Goal: Contribute content: Contribute content

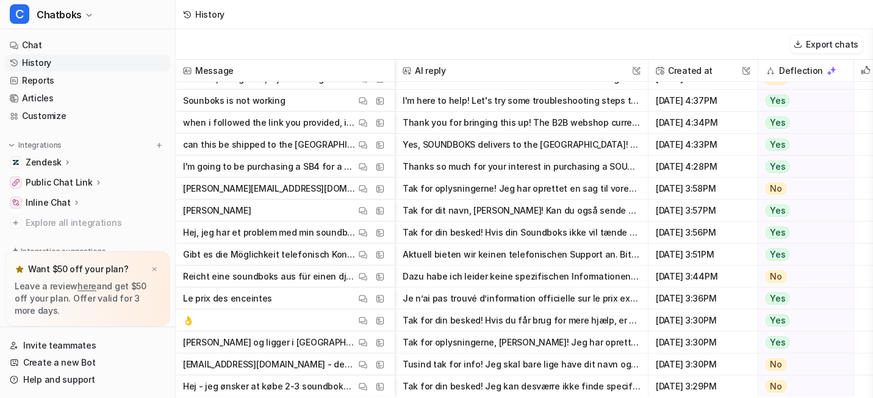
scroll to position [8451, 0]
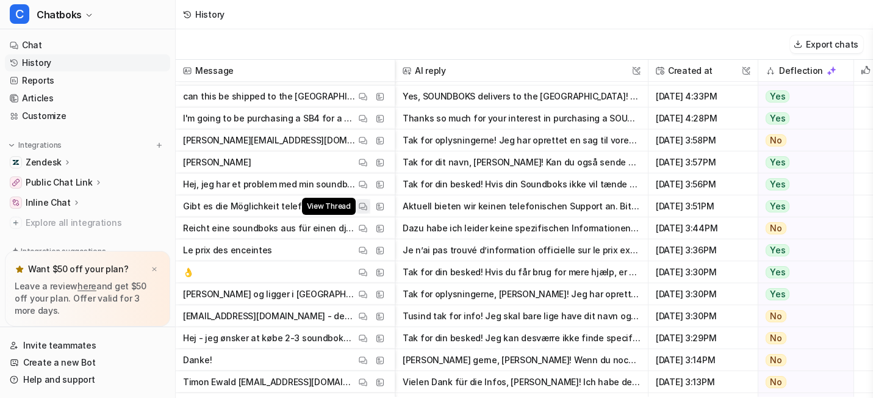
click at [367, 209] on img at bounding box center [363, 206] width 9 height 9
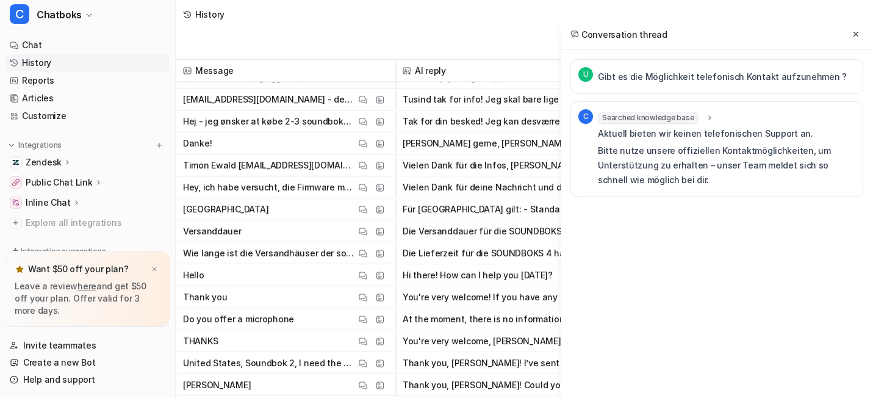
scroll to position [8698, 0]
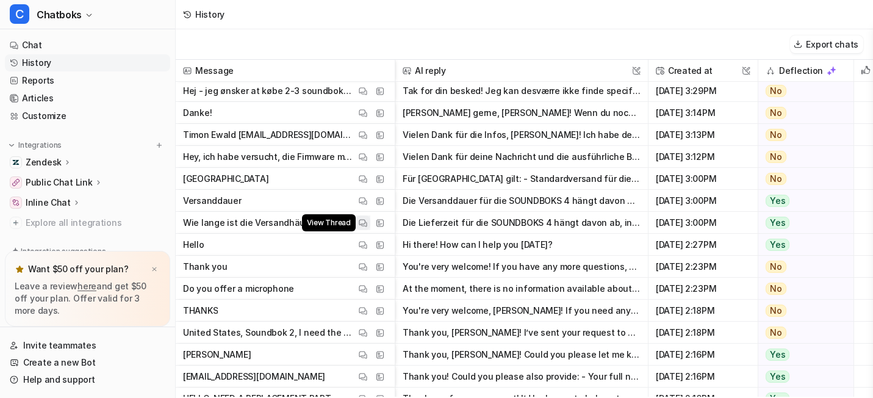
click at [367, 224] on img at bounding box center [363, 222] width 9 height 9
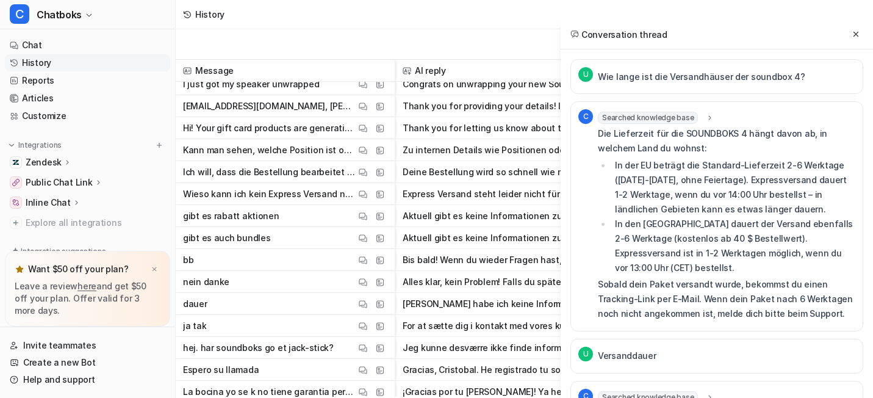
scroll to position [6422, 0]
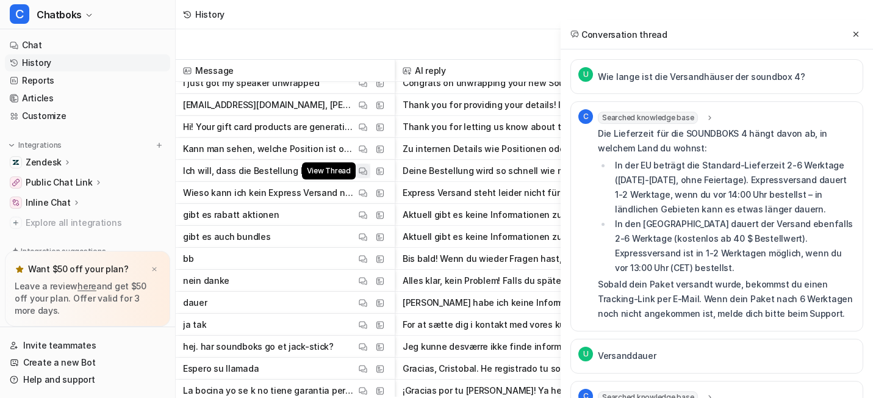
click at [367, 176] on img at bounding box center [363, 171] width 9 height 9
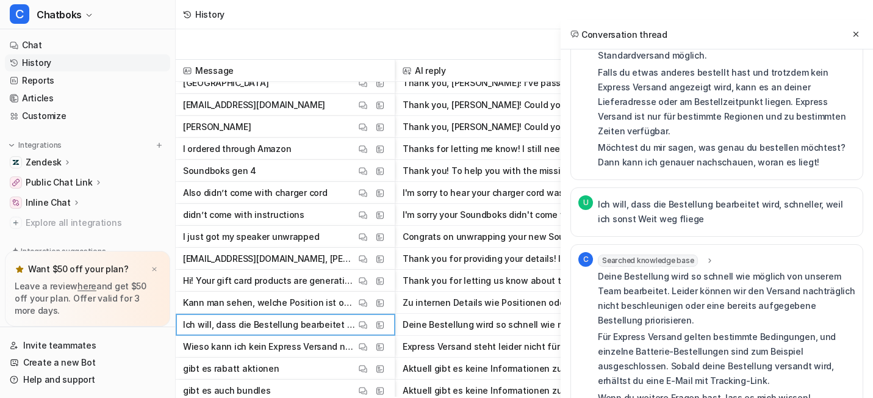
scroll to position [6022, 0]
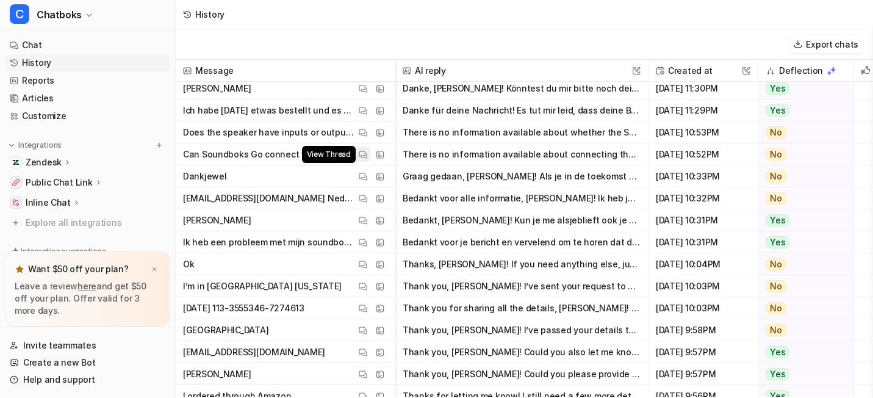
click at [367, 159] on img at bounding box center [363, 154] width 9 height 9
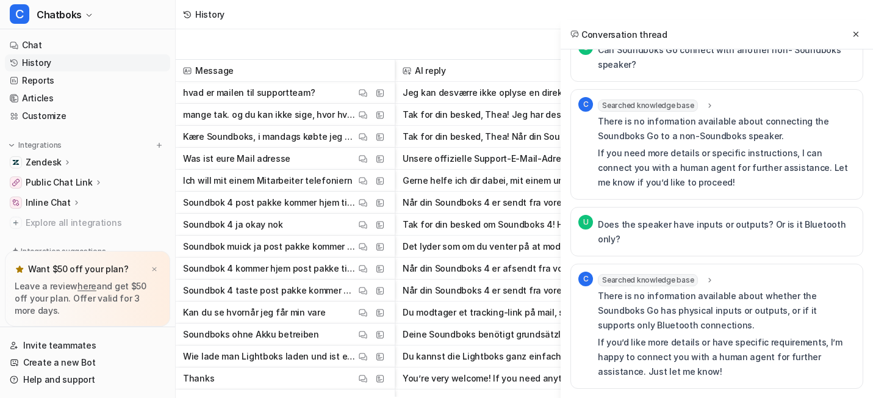
scroll to position [0, 0]
click at [852, 38] on icon at bounding box center [856, 34] width 9 height 9
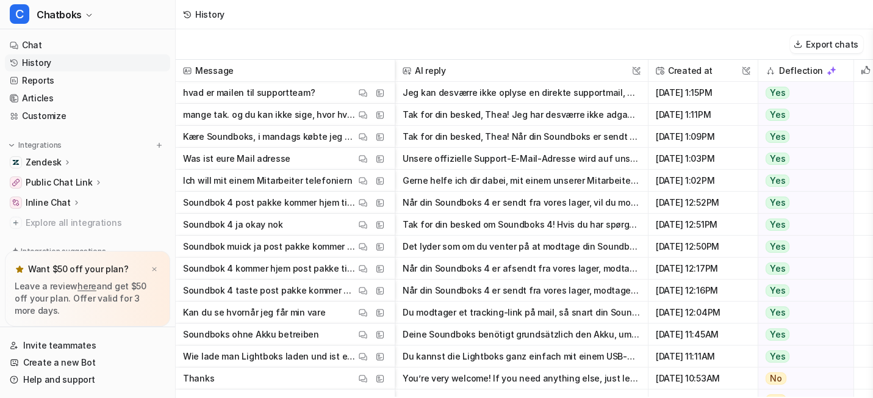
scroll to position [145, 0]
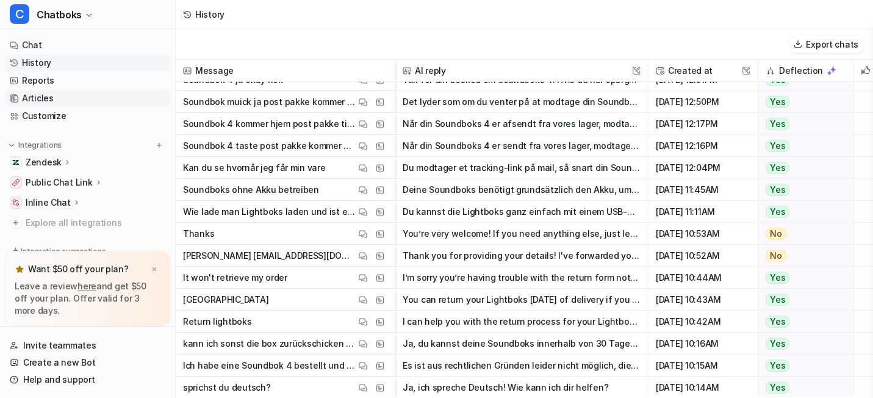
click at [111, 107] on link "Articles" at bounding box center [87, 98] width 165 height 17
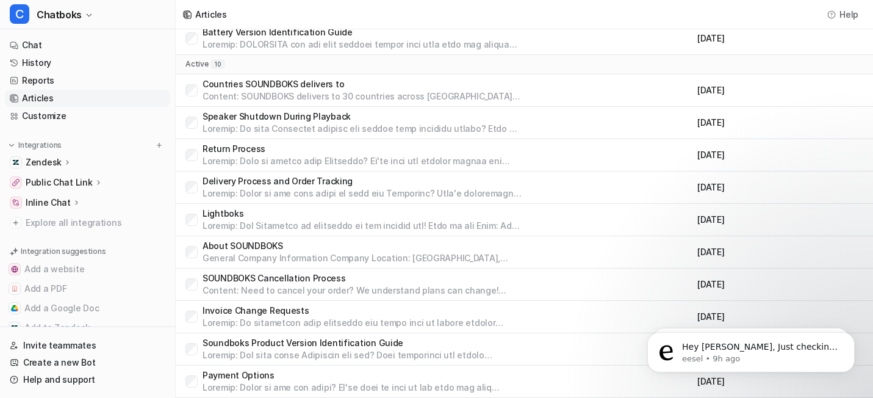
scroll to position [185, 0]
click at [101, 71] on link "History" at bounding box center [87, 62] width 165 height 17
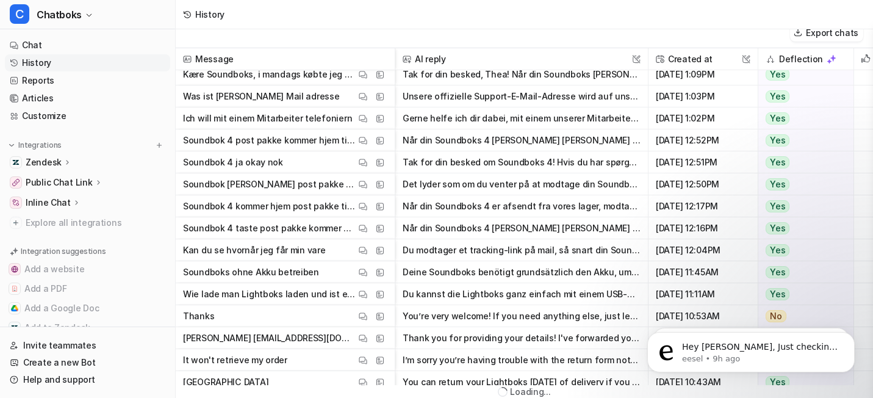
scroll to position [122, 0]
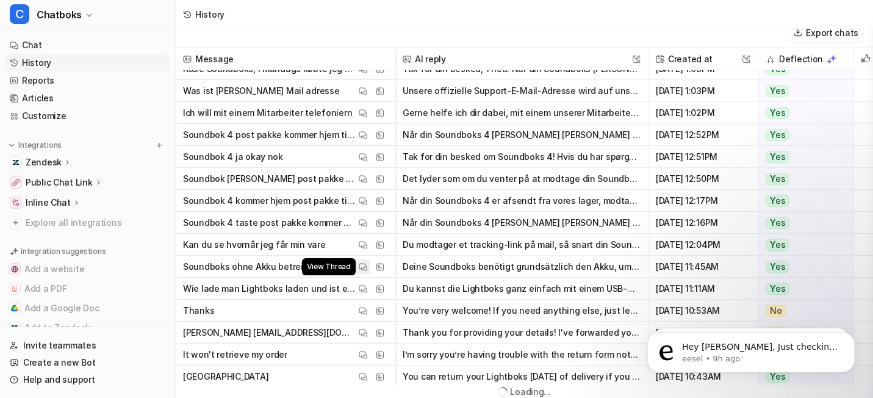
click at [370, 259] on button "View Thread" at bounding box center [363, 266] width 15 height 15
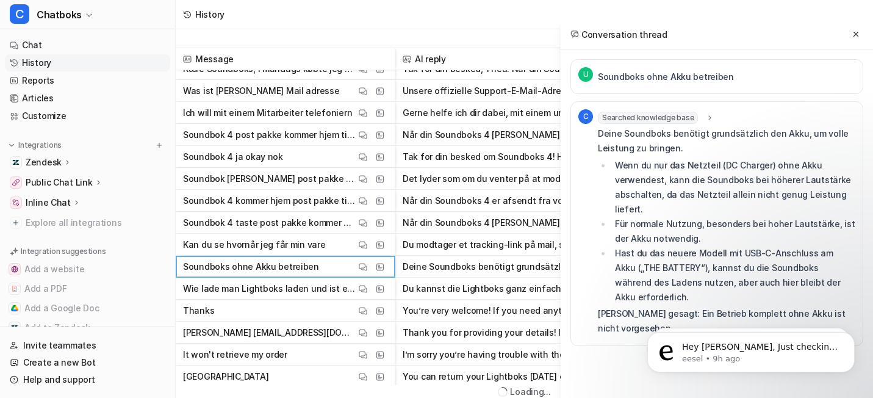
scroll to position [27, 0]
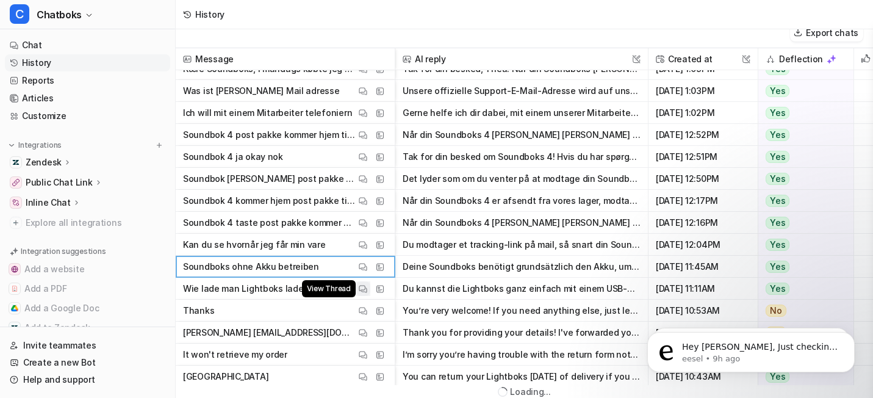
click at [367, 284] on img at bounding box center [363, 288] width 9 height 9
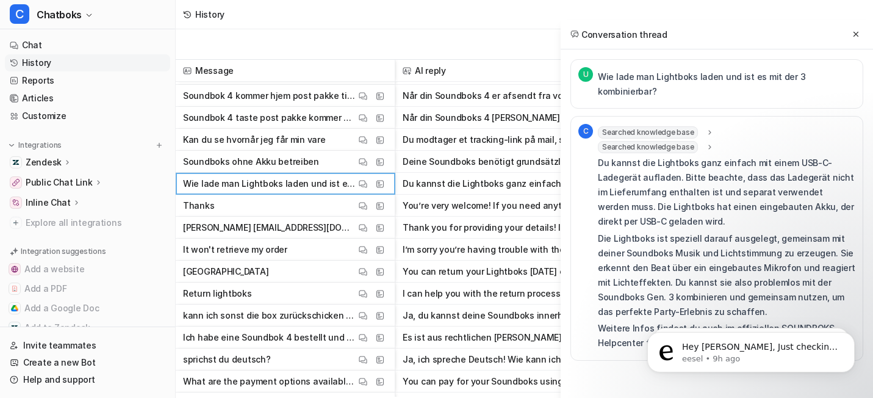
scroll to position [238, 0]
click at [367, 251] on img at bounding box center [363, 250] width 9 height 9
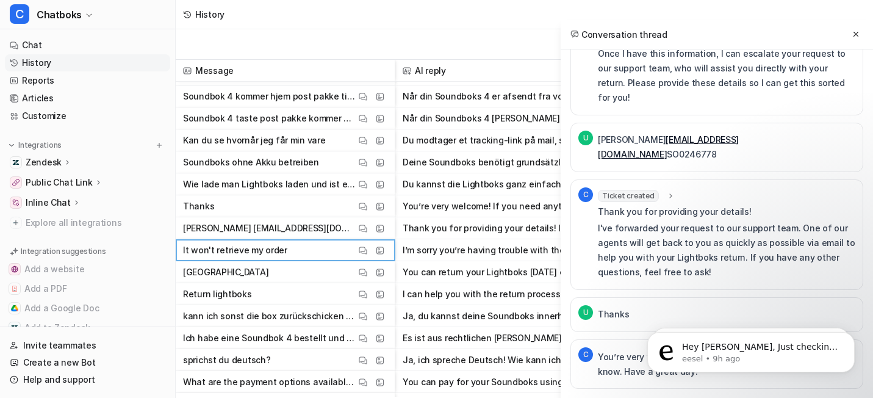
scroll to position [789, 0]
click at [598, 190] on span "Ticket created" at bounding box center [628, 196] width 61 height 12
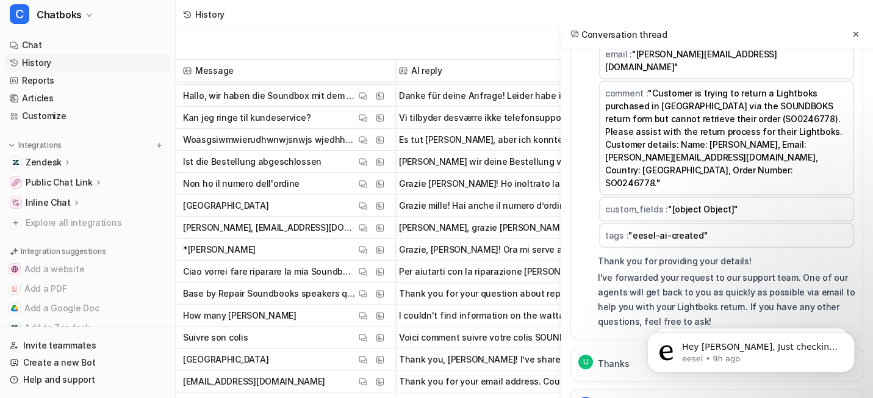
scroll to position [655, 4]
click at [853, 34] on button at bounding box center [856, 34] width 15 height 15
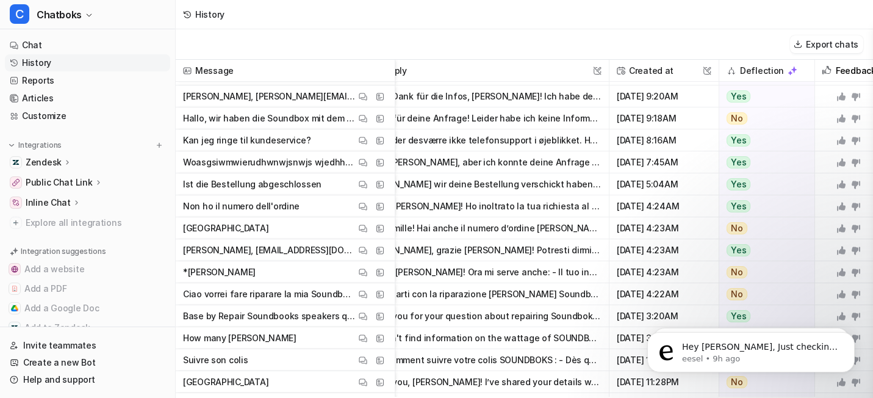
scroll to position [655, 0]
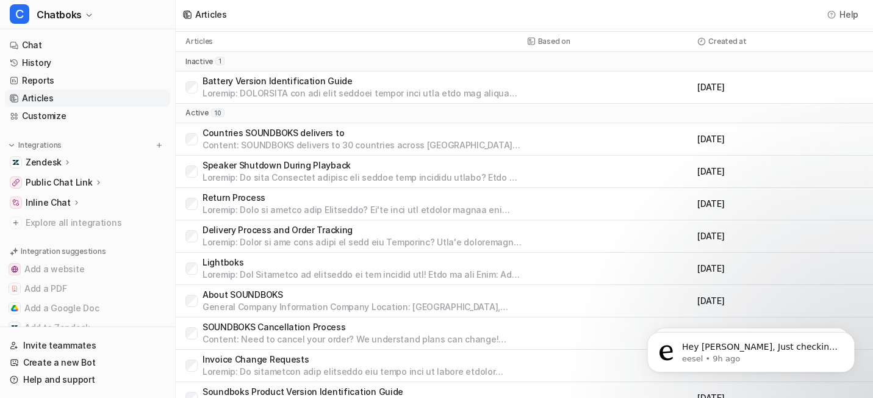
scroll to position [27, 0]
click at [61, 71] on link "History" at bounding box center [87, 62] width 165 height 17
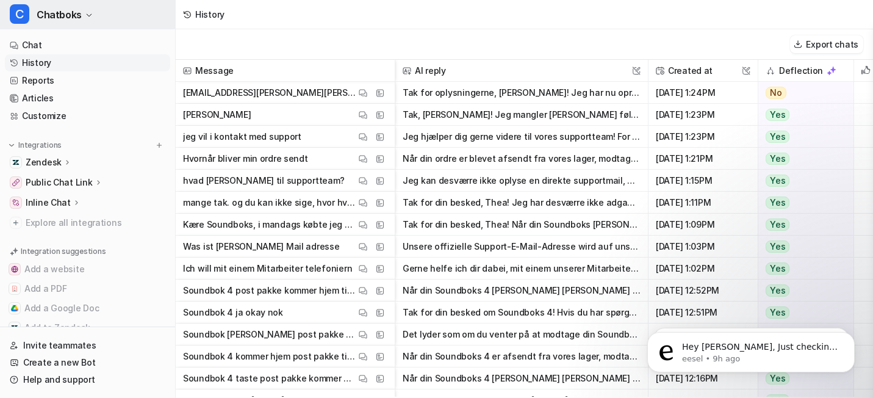
scroll to position [13, 0]
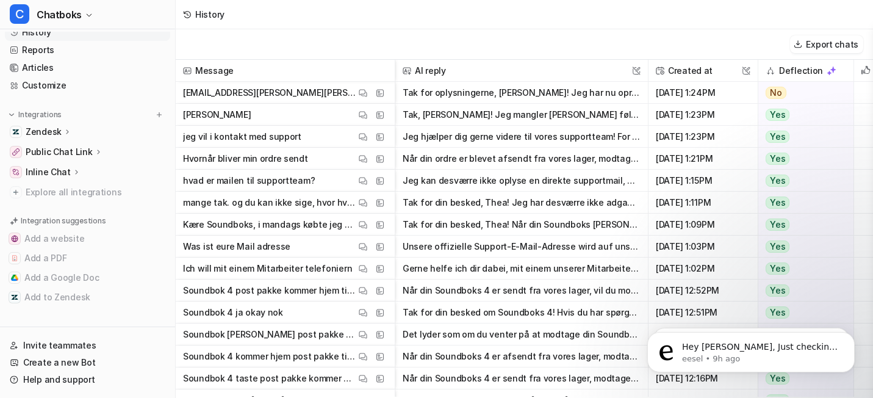
scroll to position [40, 0]
click at [108, 59] on link "Reports" at bounding box center [87, 49] width 165 height 17
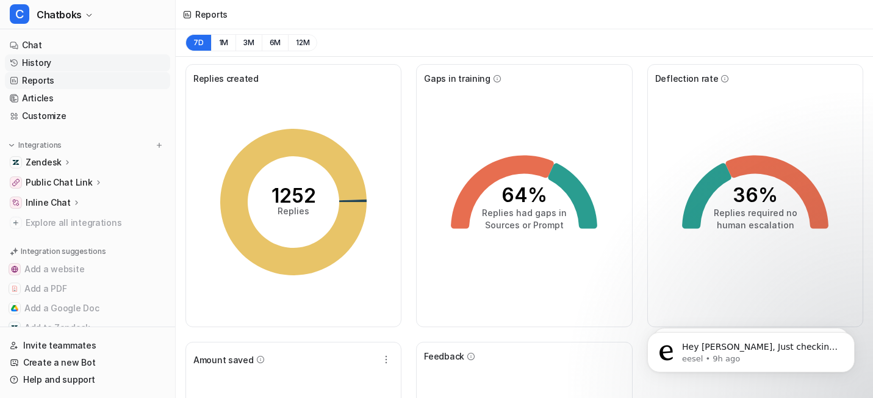
click at [76, 71] on link "History" at bounding box center [87, 62] width 165 height 17
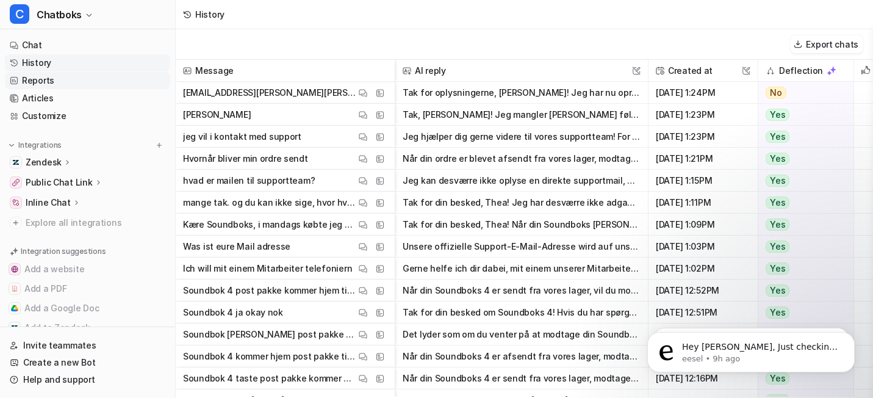
click at [55, 89] on link "Reports" at bounding box center [87, 80] width 165 height 17
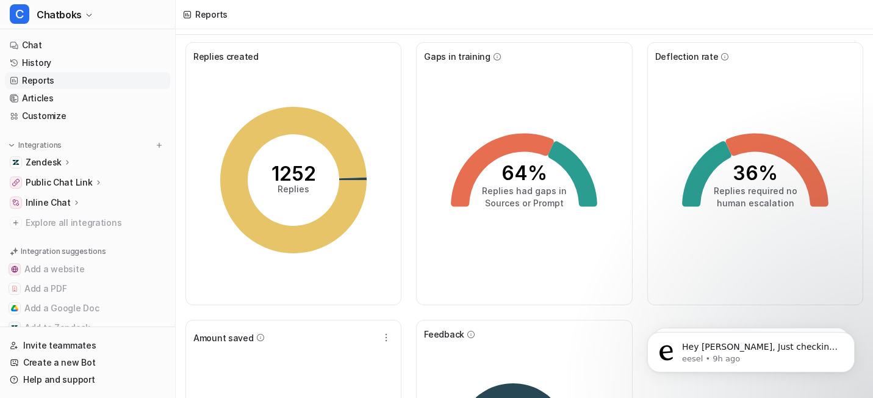
scroll to position [24, 0]
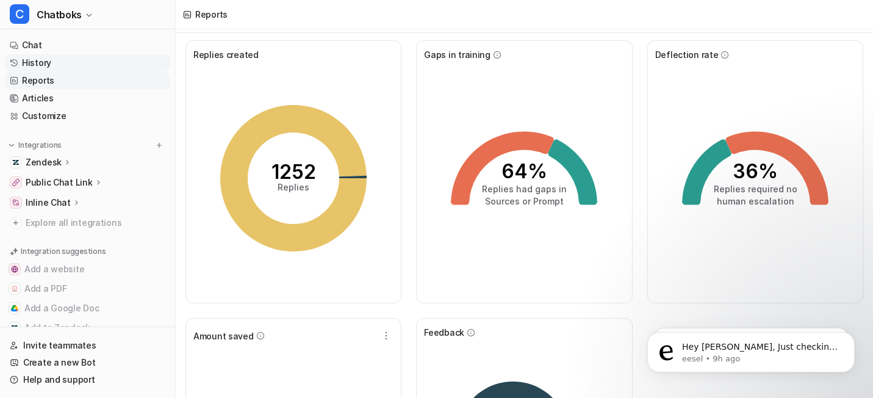
click at [79, 71] on link "History" at bounding box center [87, 62] width 165 height 17
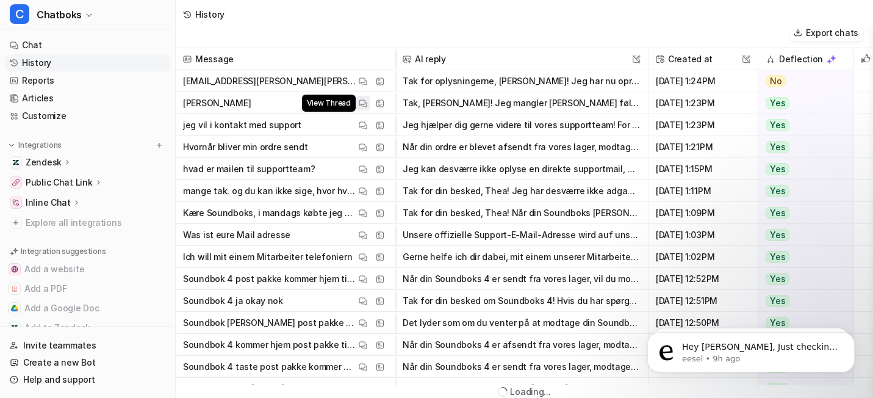
click at [367, 102] on img at bounding box center [363, 103] width 9 height 9
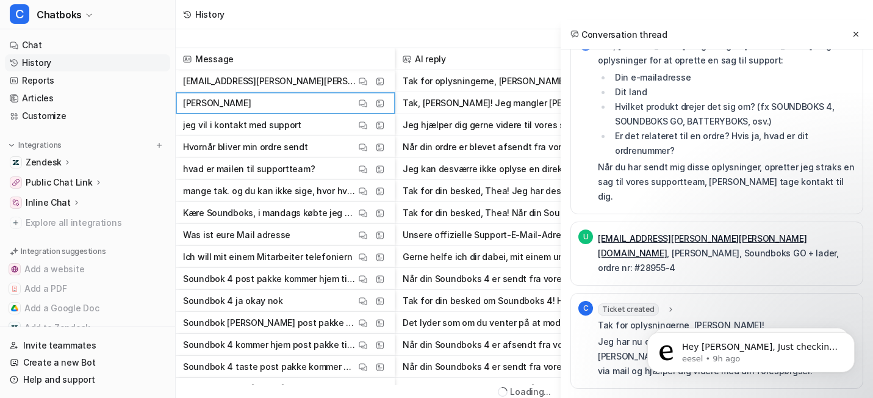
scroll to position [24, 0]
click at [849, 41] on button at bounding box center [856, 34] width 15 height 15
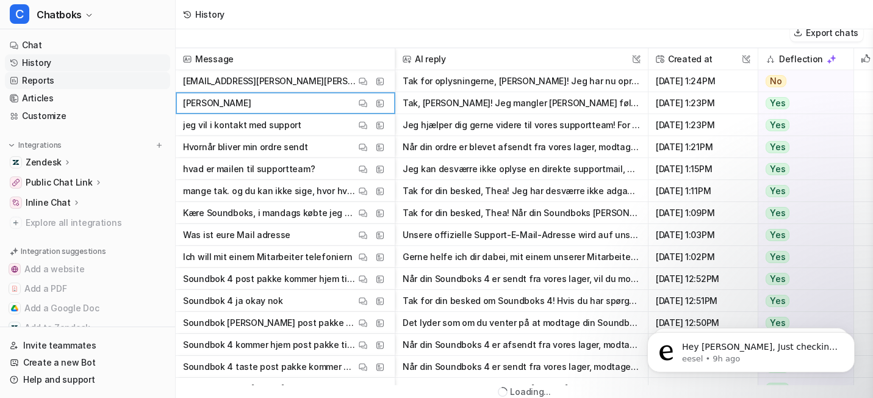
click at [97, 89] on link "Reports" at bounding box center [87, 80] width 165 height 17
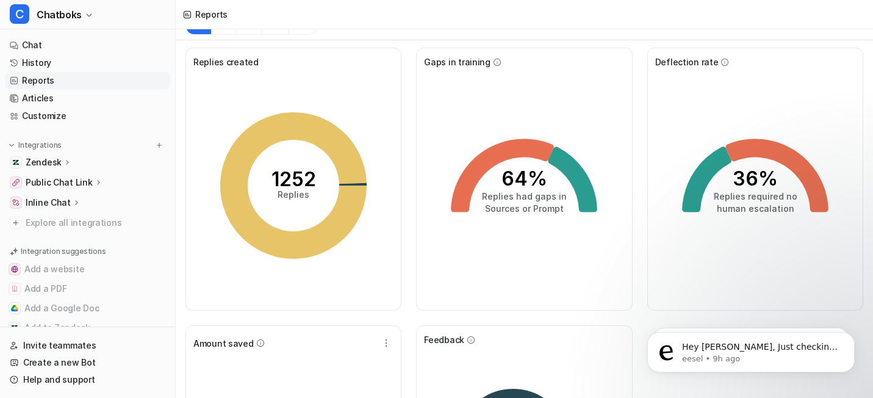
scroll to position [17, 0]
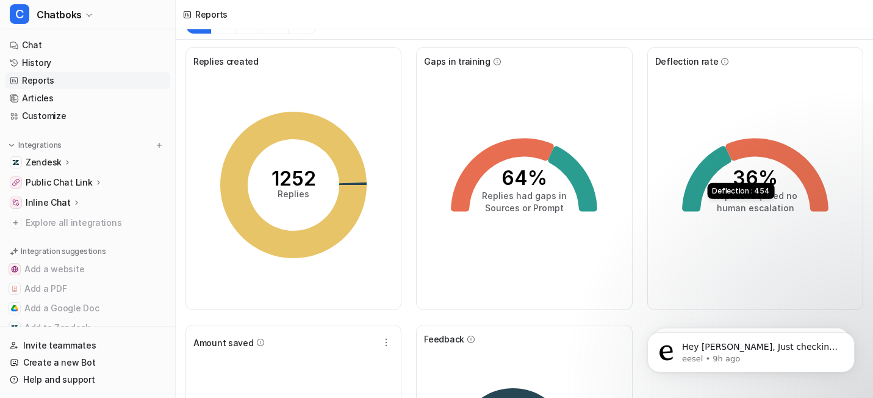
click at [719, 211] on icon at bounding box center [706, 178] width 49 height 65
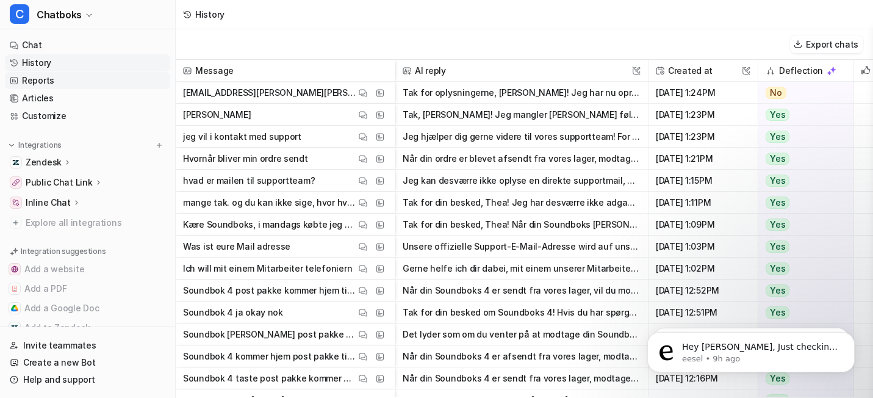
click at [93, 89] on link "Reports" at bounding box center [87, 80] width 165 height 17
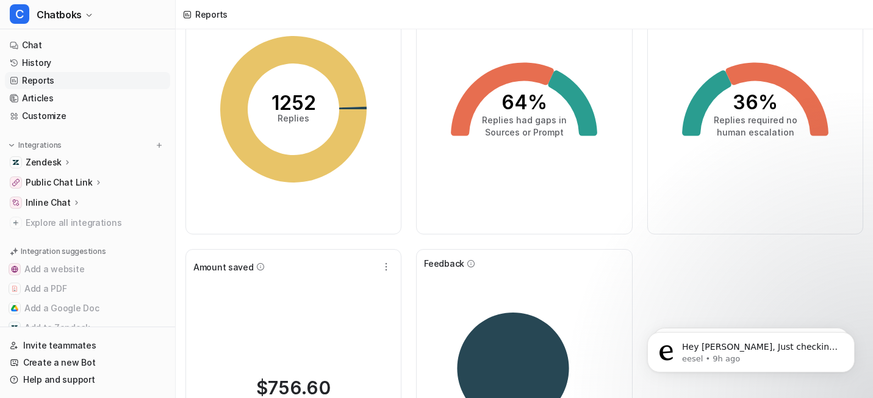
scroll to position [85, 0]
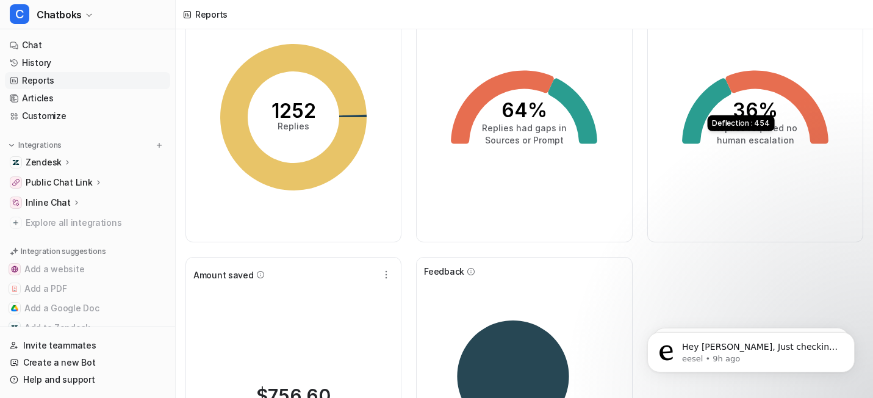
click at [719, 143] on icon at bounding box center [706, 110] width 49 height 65
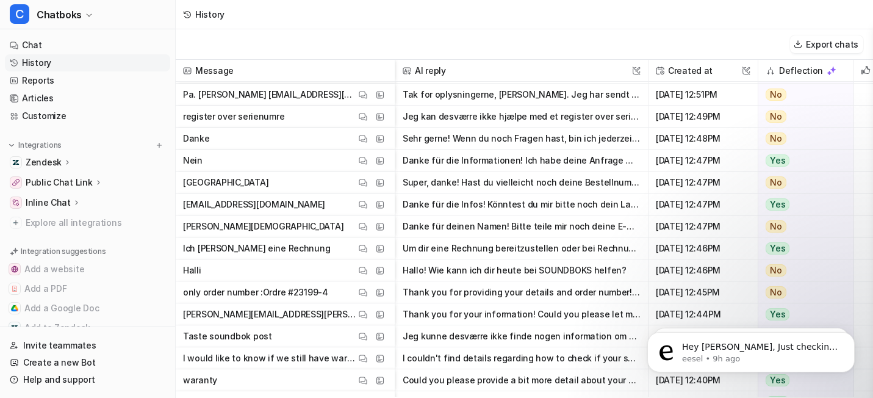
scroll to position [3754, 0]
click at [367, 246] on img at bounding box center [363, 247] width 9 height 9
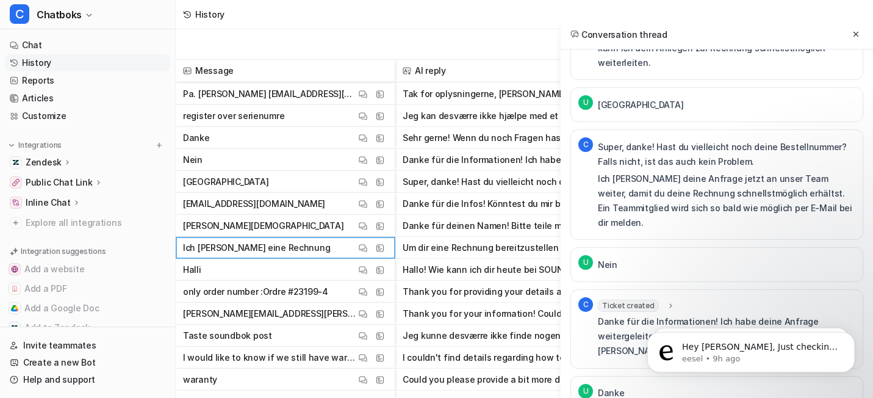
scroll to position [0, 0]
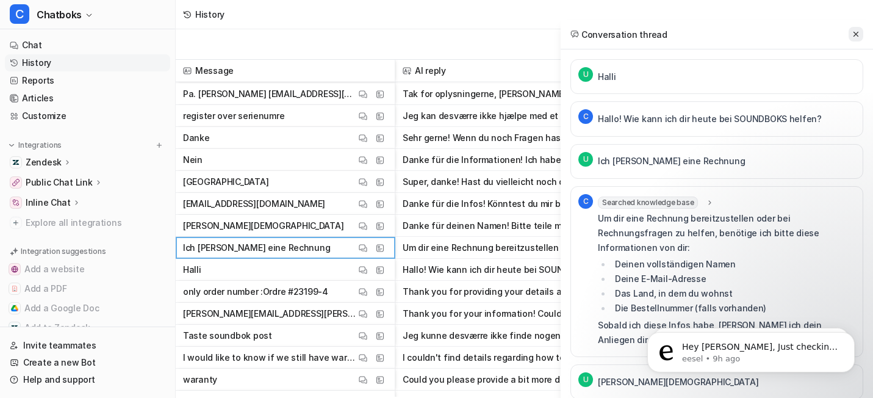
click at [853, 35] on icon at bounding box center [856, 34] width 9 height 9
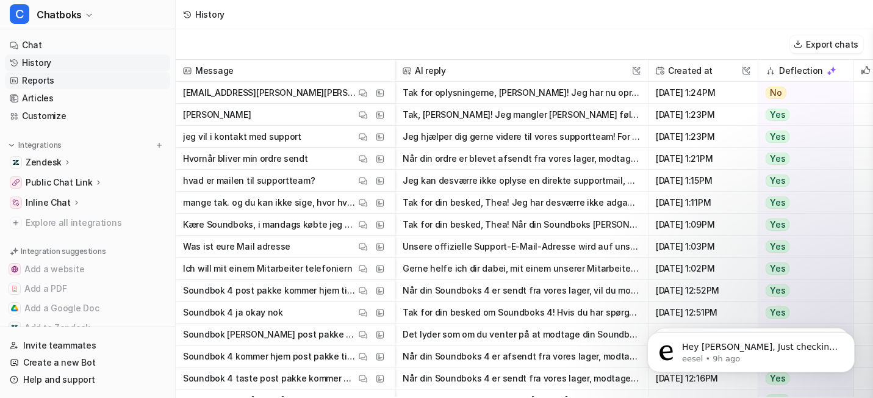
click at [127, 89] on link "Reports" at bounding box center [87, 80] width 165 height 17
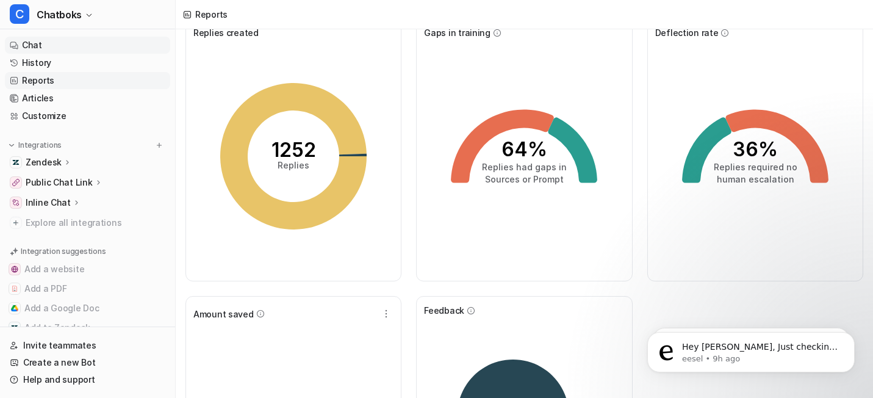
click at [63, 48] on link "Chat" at bounding box center [87, 45] width 165 height 17
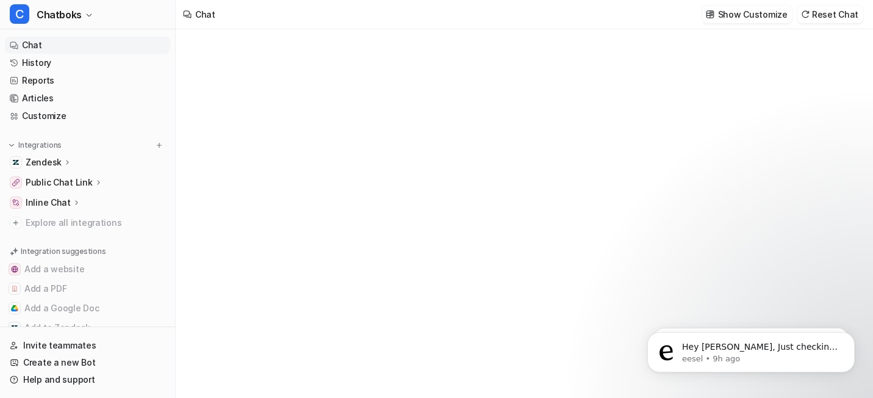
type textarea "**********"
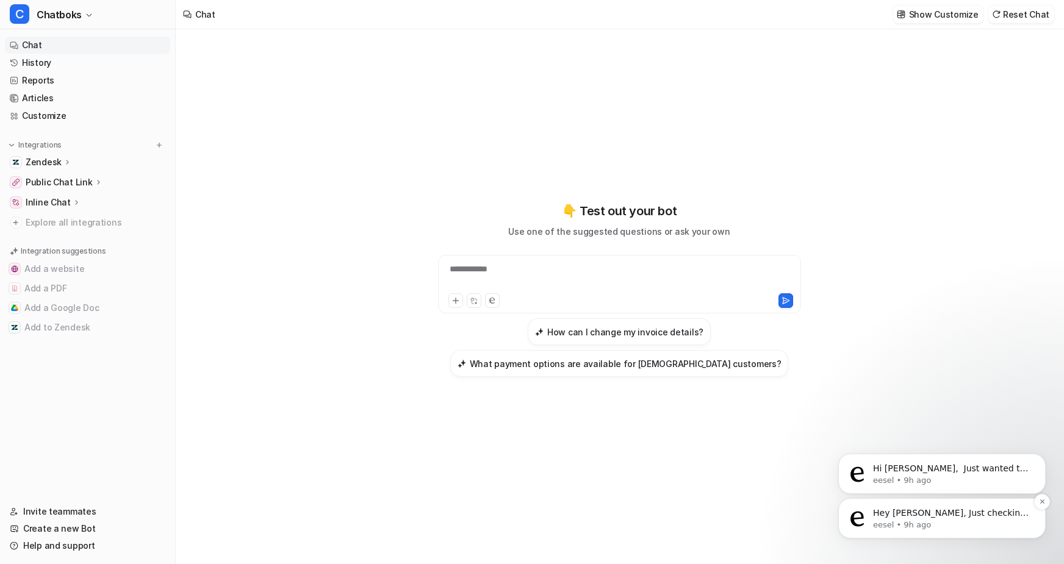
click at [872, 397] on p "Hey Leonie, Just checking in to see if you've received my previous reply Let me…" at bounding box center [951, 514] width 157 height 12
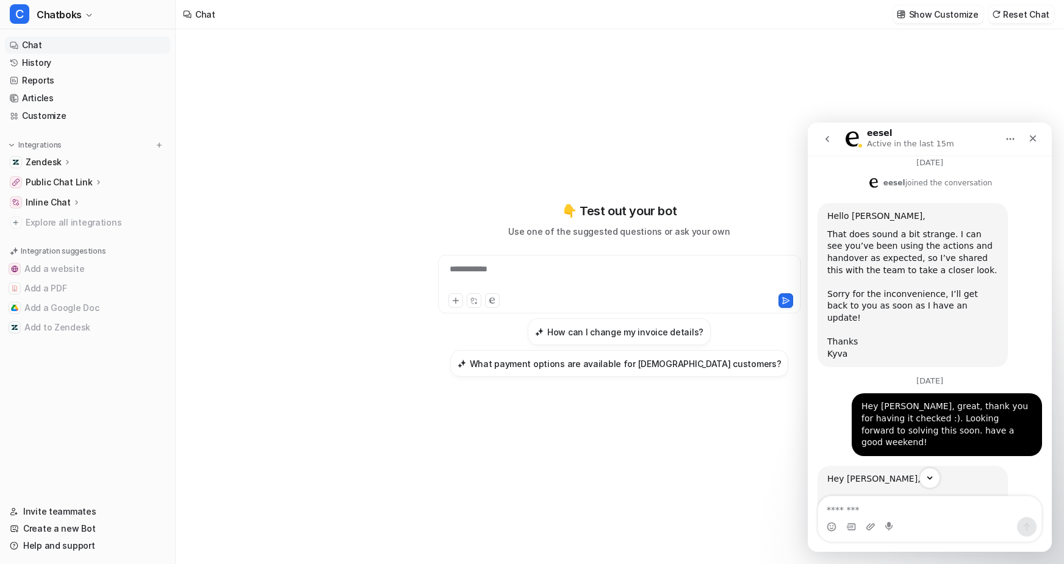
scroll to position [730, 0]
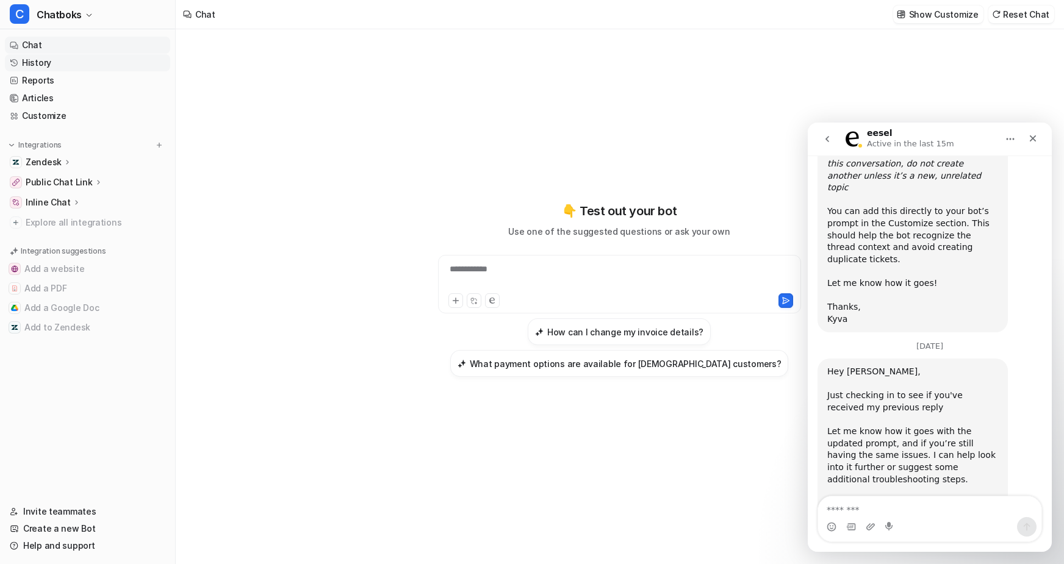
click at [66, 71] on link "History" at bounding box center [87, 62] width 165 height 17
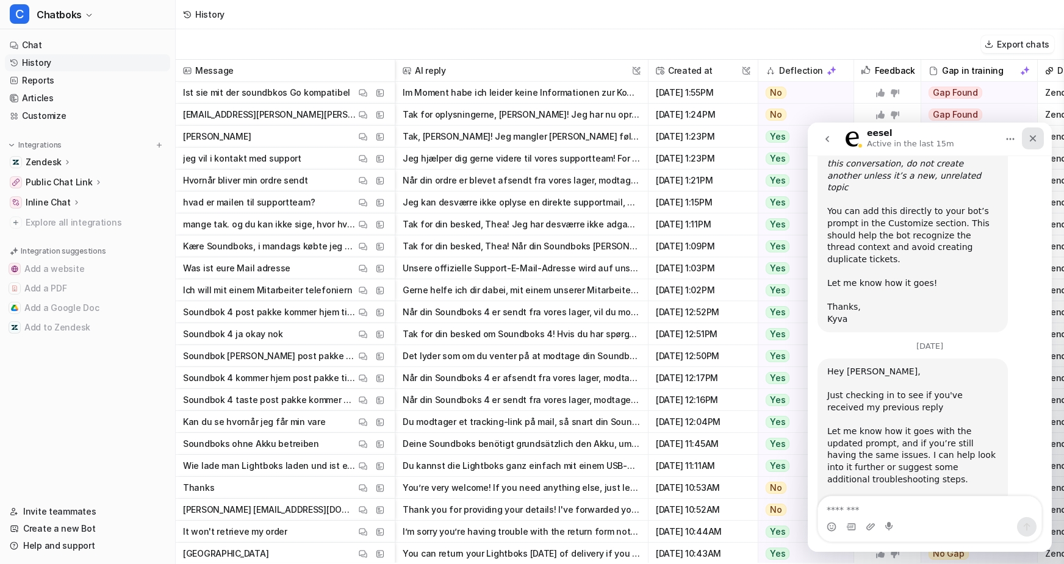
click at [872, 144] on div "Close" at bounding box center [1033, 138] width 22 height 22
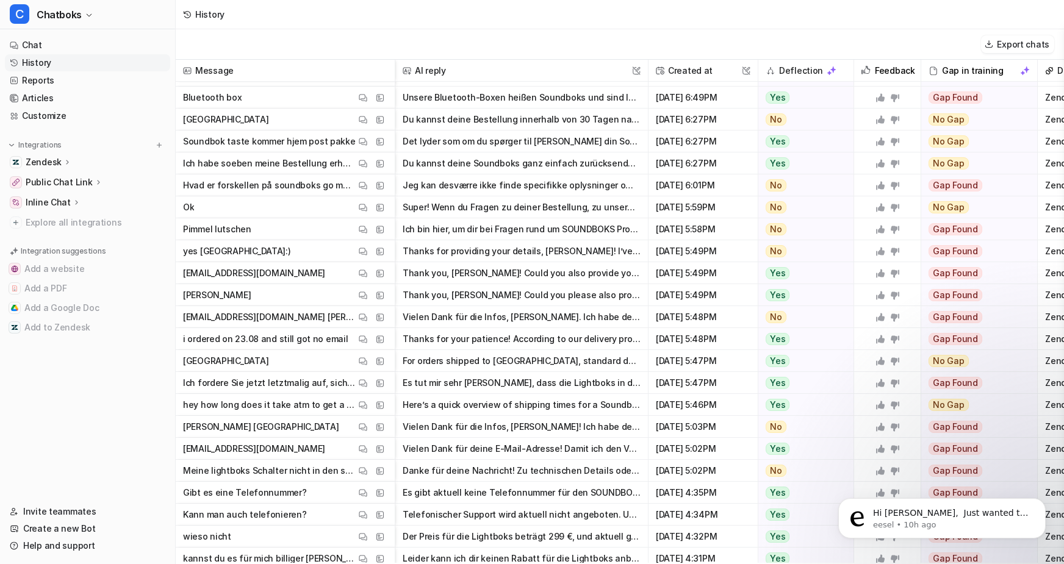
scroll to position [2123, 0]
click at [370, 239] on button "View Thread" at bounding box center [363, 231] width 15 height 15
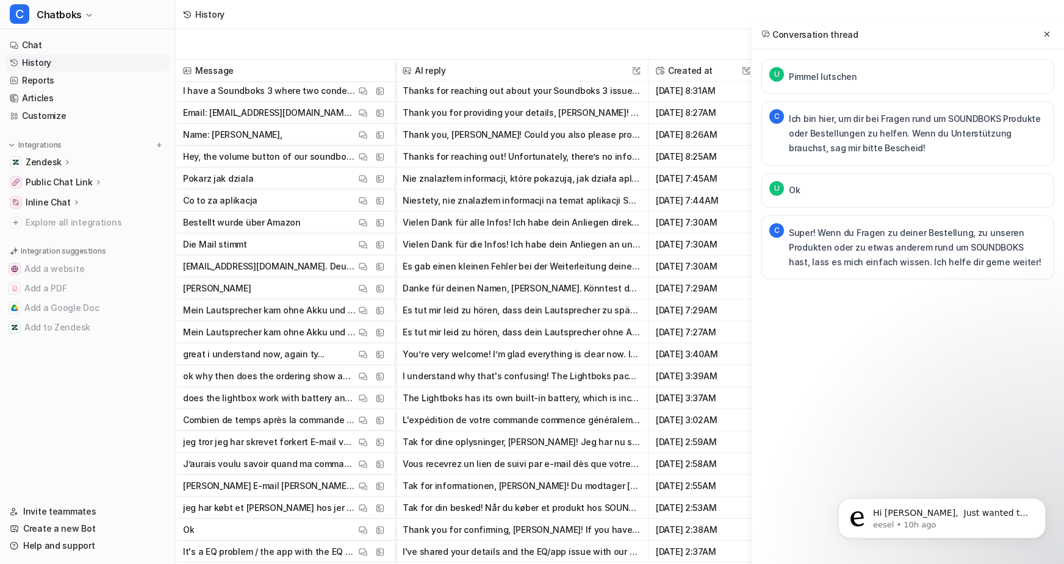
scroll to position [5359, 0]
click at [872, 41] on button at bounding box center [1046, 34] width 15 height 15
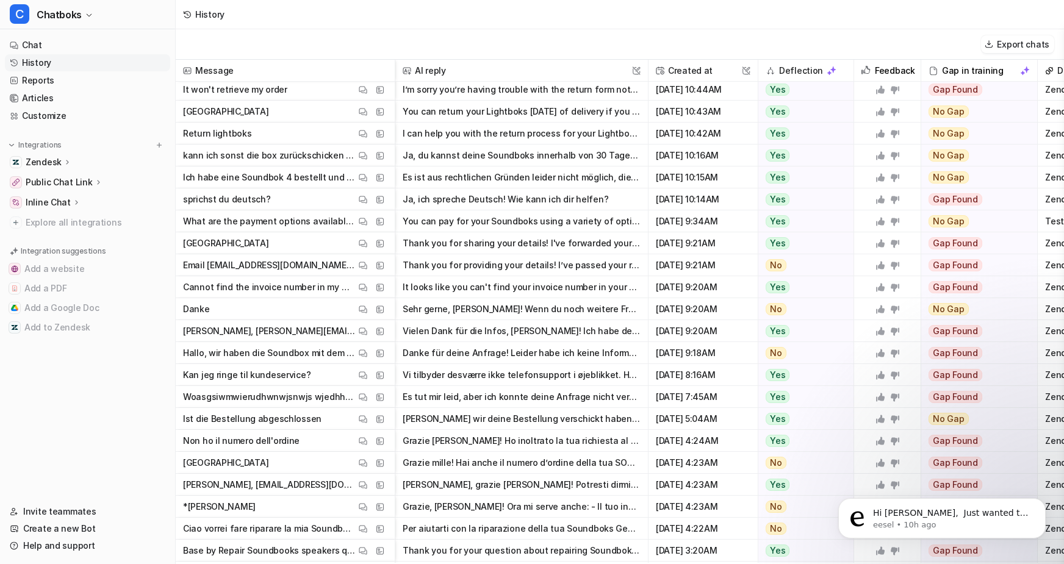
scroll to position [442, 0]
click at [370, 383] on button "View Thread" at bounding box center [363, 375] width 15 height 15
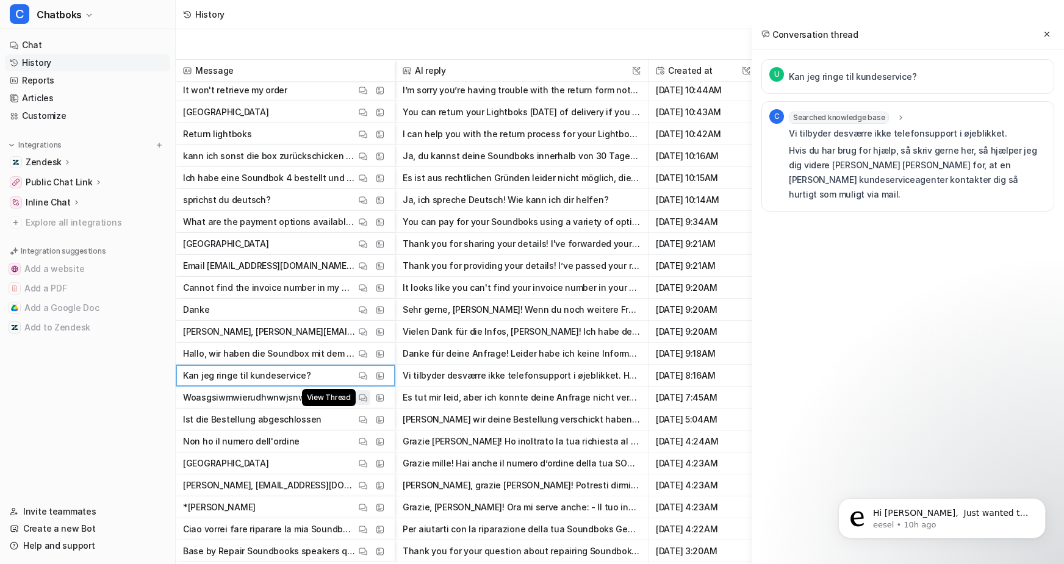
click at [367, 397] on img at bounding box center [363, 397] width 9 height 9
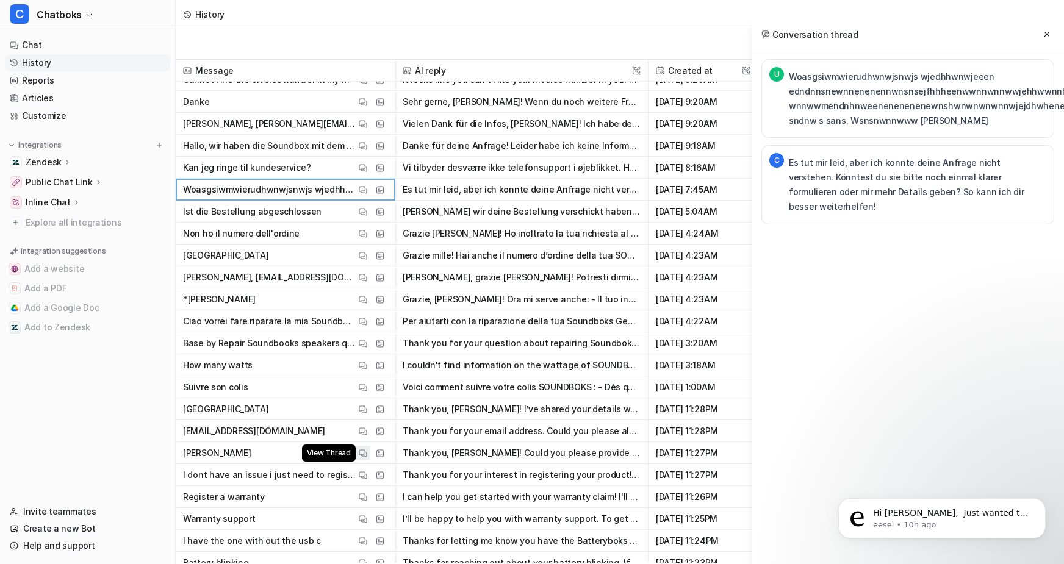
scroll to position [651, 0]
click at [367, 397] on img at bounding box center [363, 452] width 9 height 9
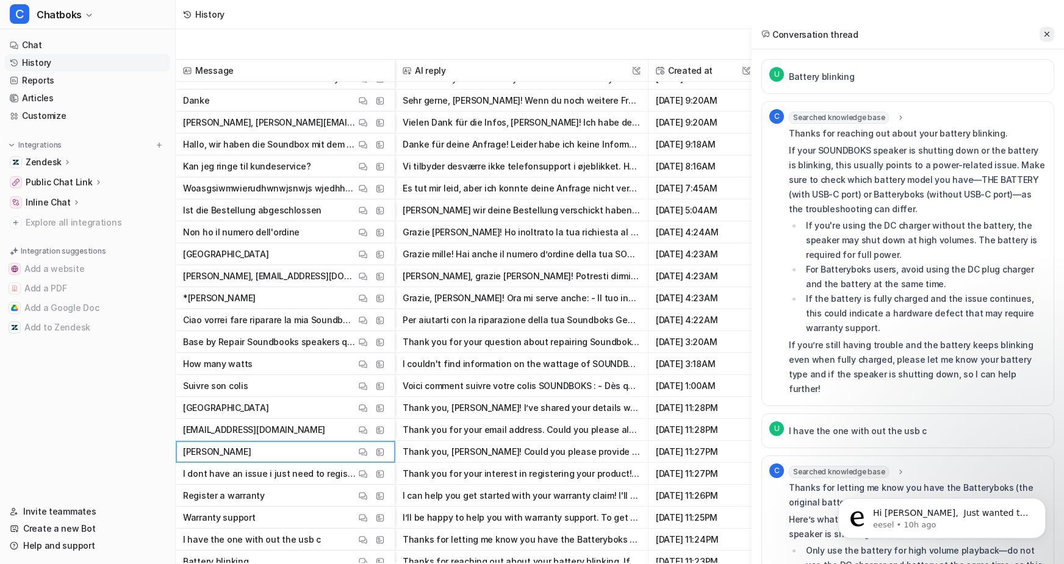
click at [872, 34] on icon at bounding box center [1047, 34] width 9 height 9
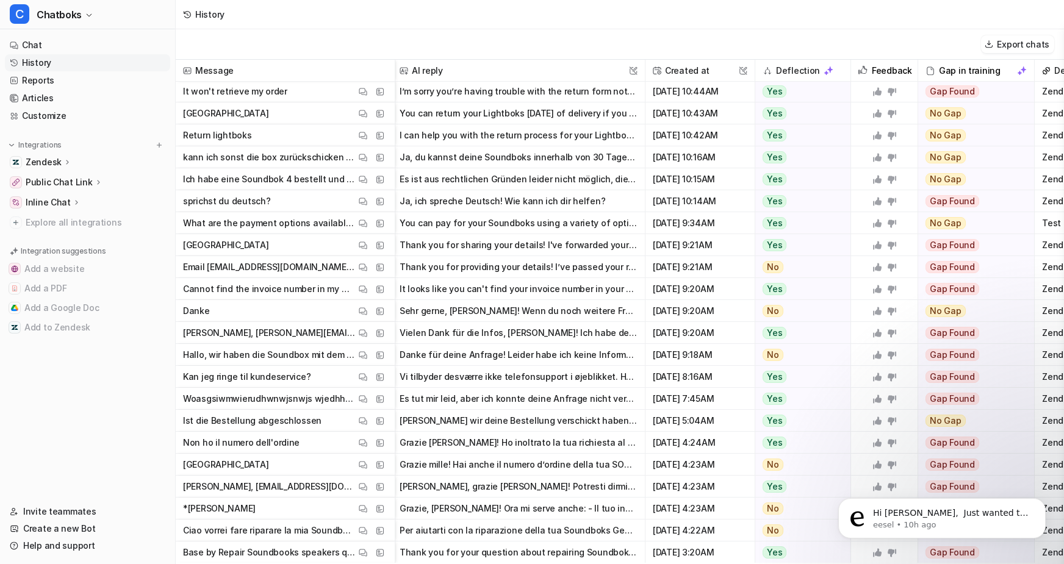
scroll to position [440, 3]
click at [367, 273] on img at bounding box center [363, 268] width 9 height 9
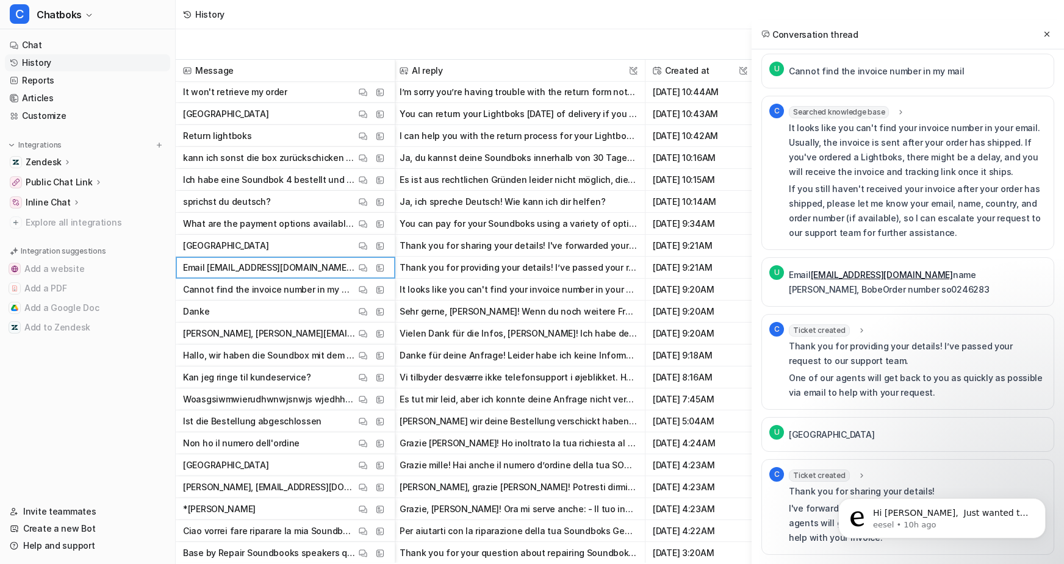
scroll to position [146, 0]
click at [789, 397] on span "Ticket created" at bounding box center [819, 476] width 61 height 12
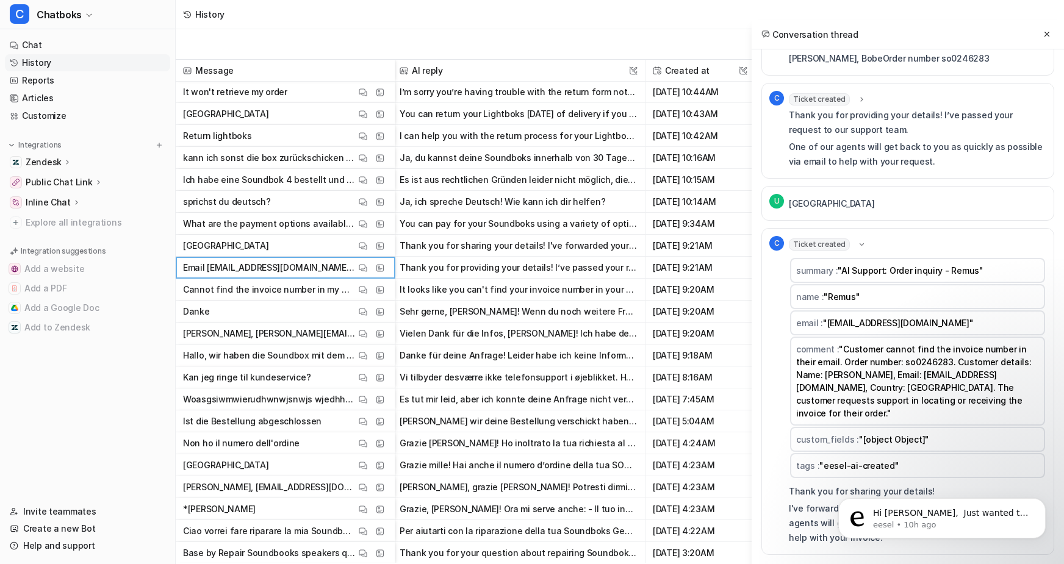
scroll to position [414, 0]
click at [793, 239] on div "Ticket created" at bounding box center [827, 245] width 77 height 12
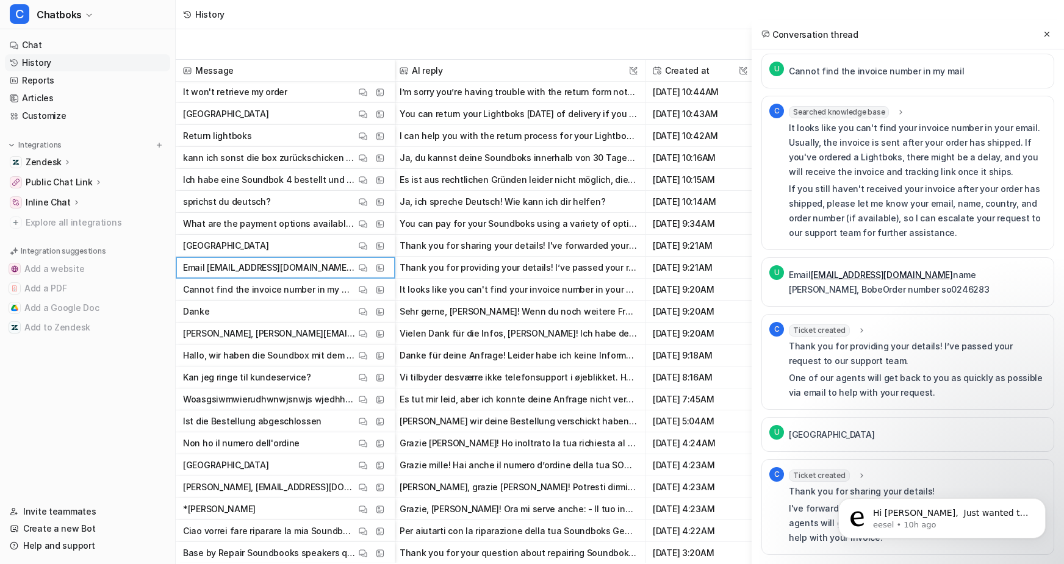
scroll to position [30, 0]
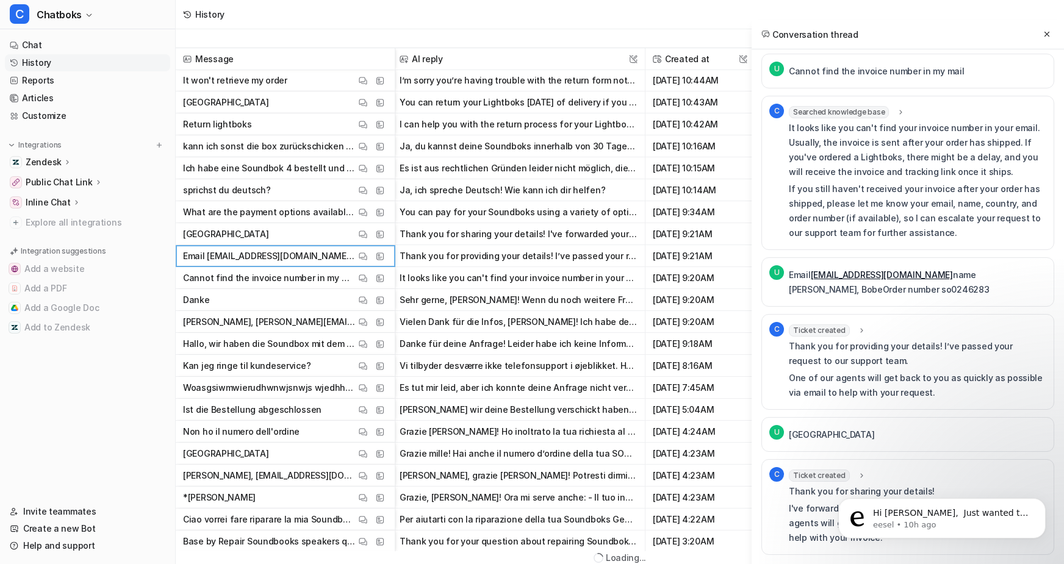
click at [825, 240] on div "U Cannot find the invoice number in my mail C Searched knowledge base search_qu…" at bounding box center [907, 304] width 293 height 501
click at [769, 104] on div "C" at bounding box center [779, 173] width 20 height 138
click at [761, 96] on div "C Searched knowledge base search_queries : "invoice number missing,Invoice Chan…" at bounding box center [907, 173] width 293 height 154
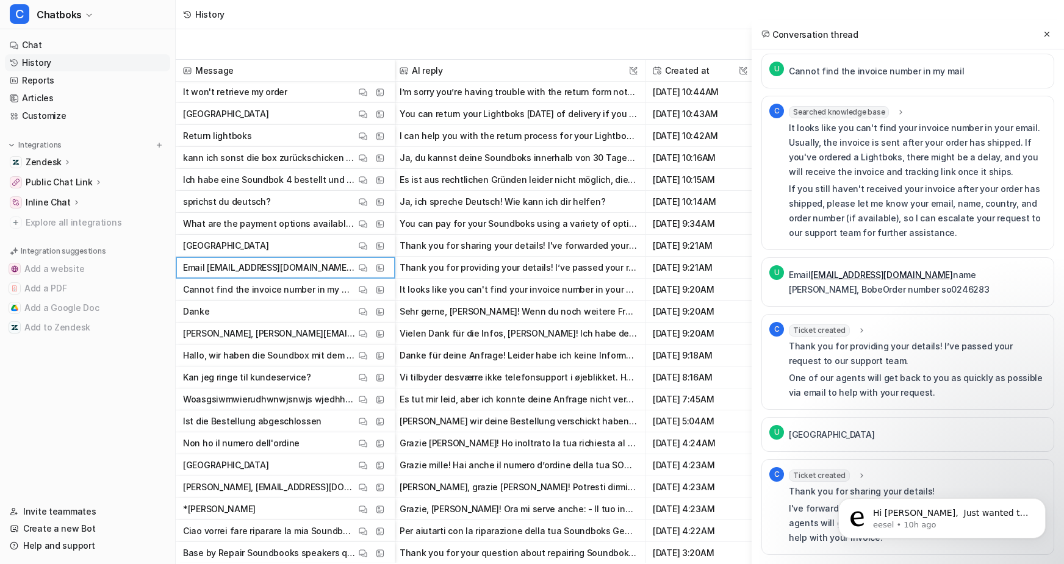
scroll to position [13, 0]
click at [872, 37] on icon at bounding box center [1047, 34] width 9 height 9
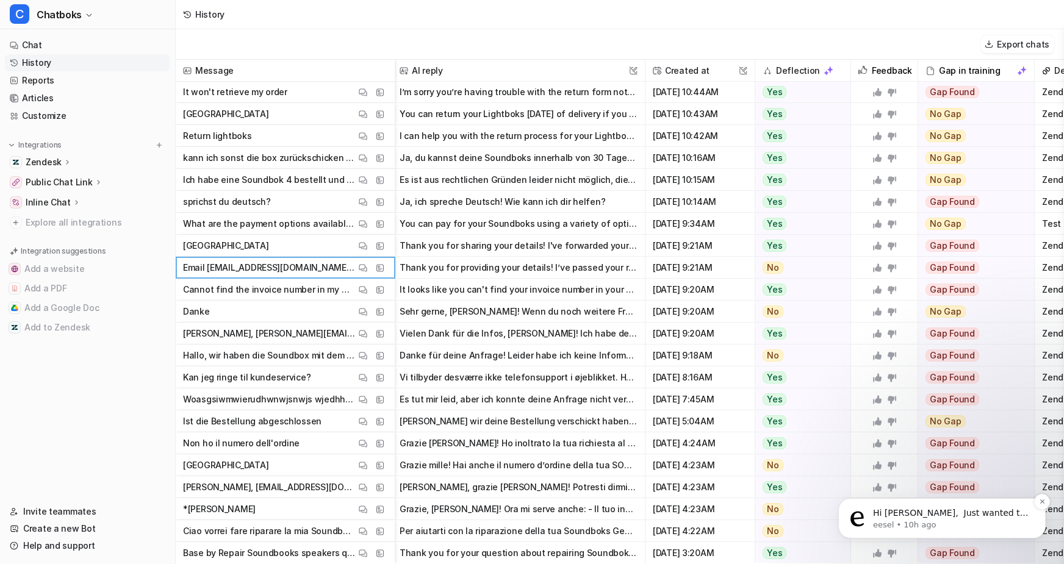
click at [872, 397] on p "eesel • 10h ago" at bounding box center [951, 525] width 157 height 11
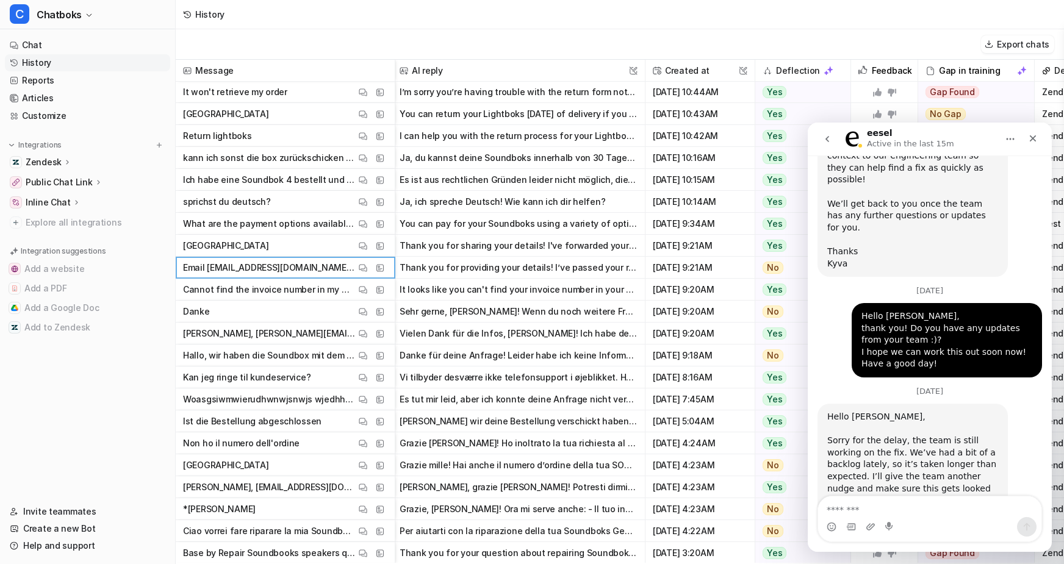
scroll to position [7579, 0]
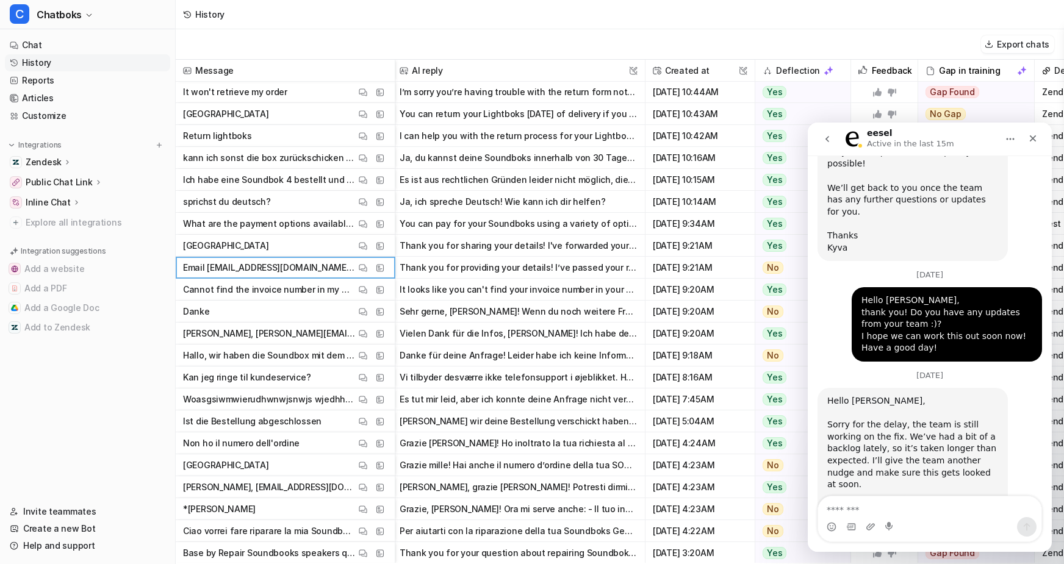
click at [872, 397] on textarea "Message…" at bounding box center [929, 507] width 223 height 21
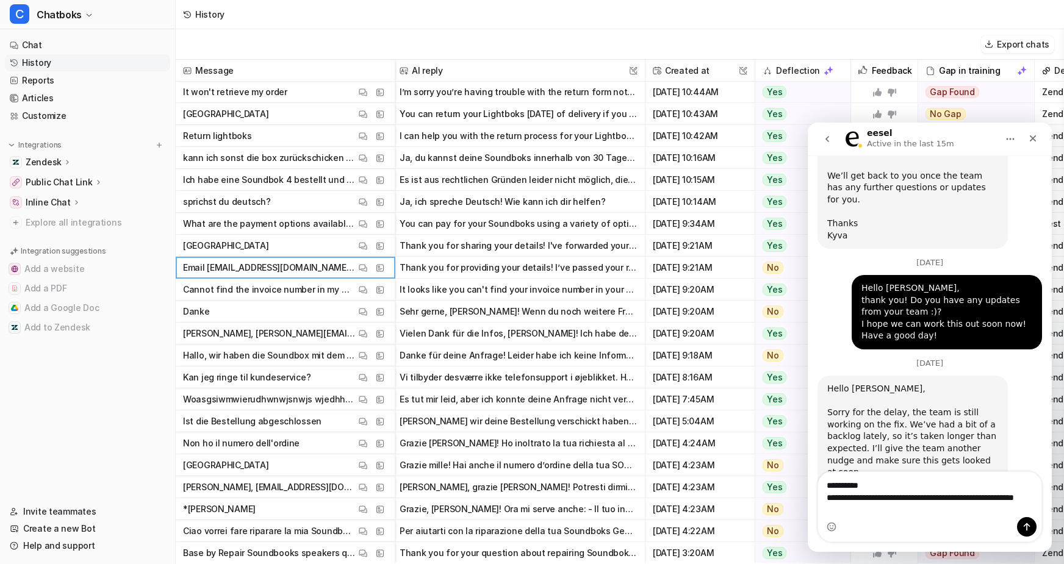
scroll to position [7604, 0]
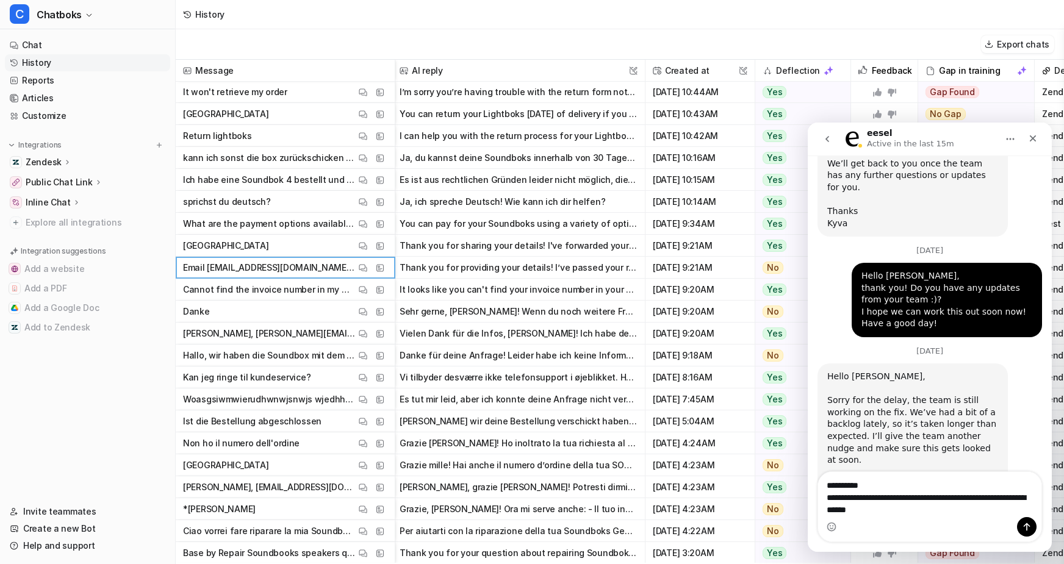
type textarea "**********"
drag, startPoint x: 895, startPoint y: 511, endPoint x: 827, endPoint y: 479, distance: 75.1
click at [826, 397] on textarea "**********" at bounding box center [929, 494] width 223 height 45
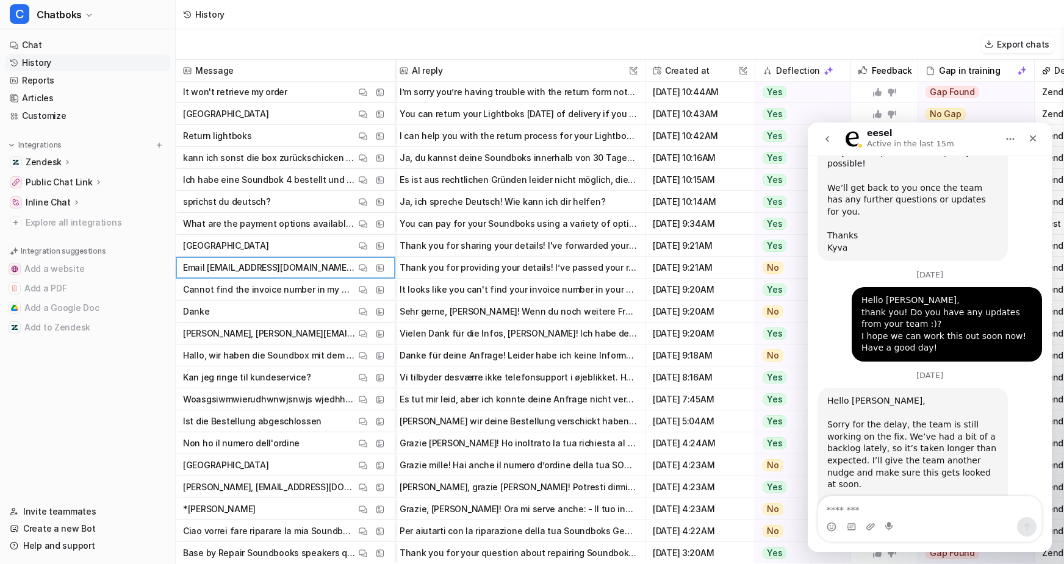
click at [822, 135] on icon "go back" at bounding box center [827, 139] width 10 height 10
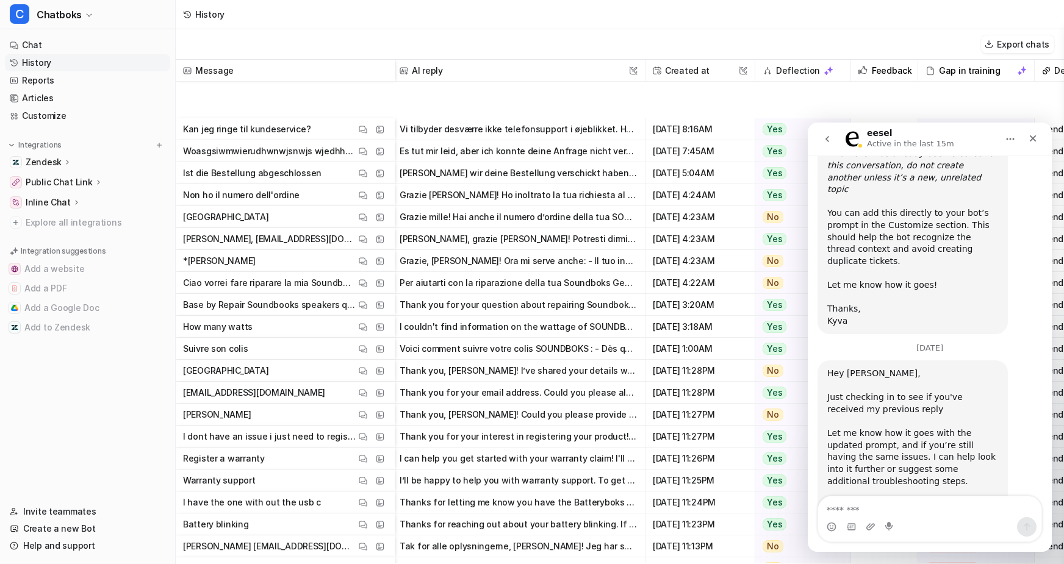
scroll to position [860, 3]
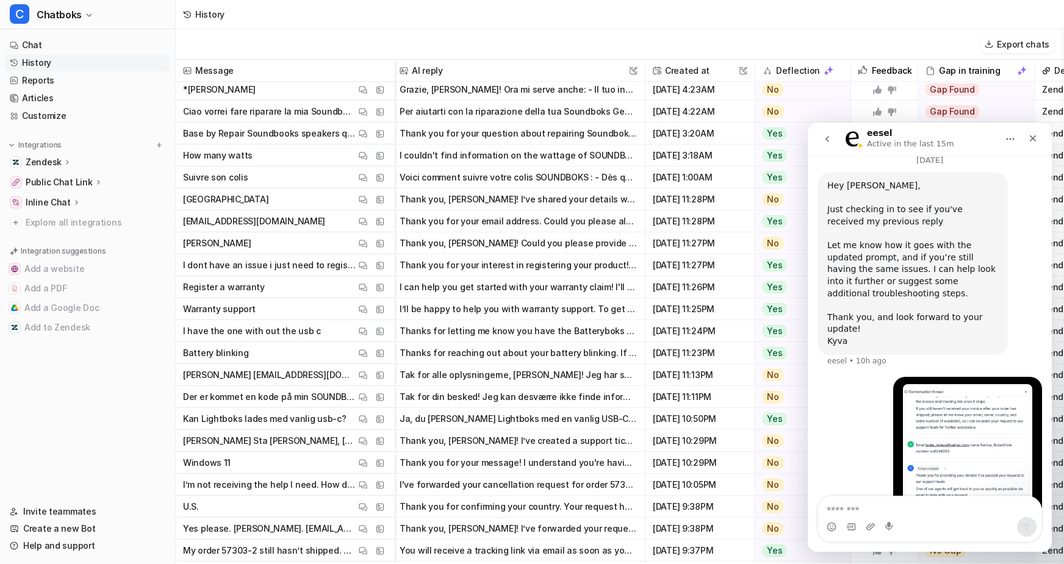
click at [872, 397] on textarea "Message…" at bounding box center [929, 507] width 223 height 21
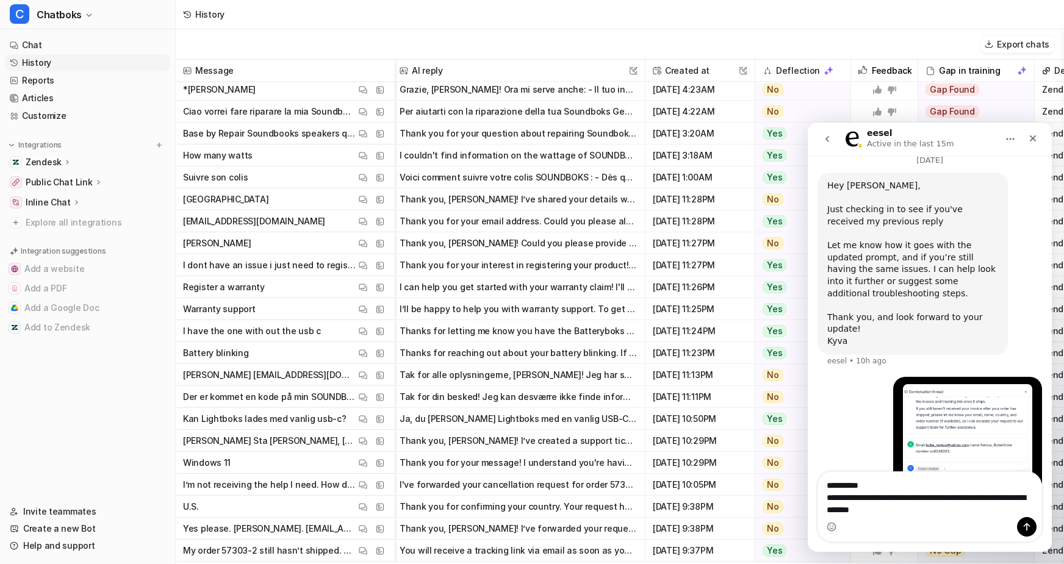
scroll to position [942, 0]
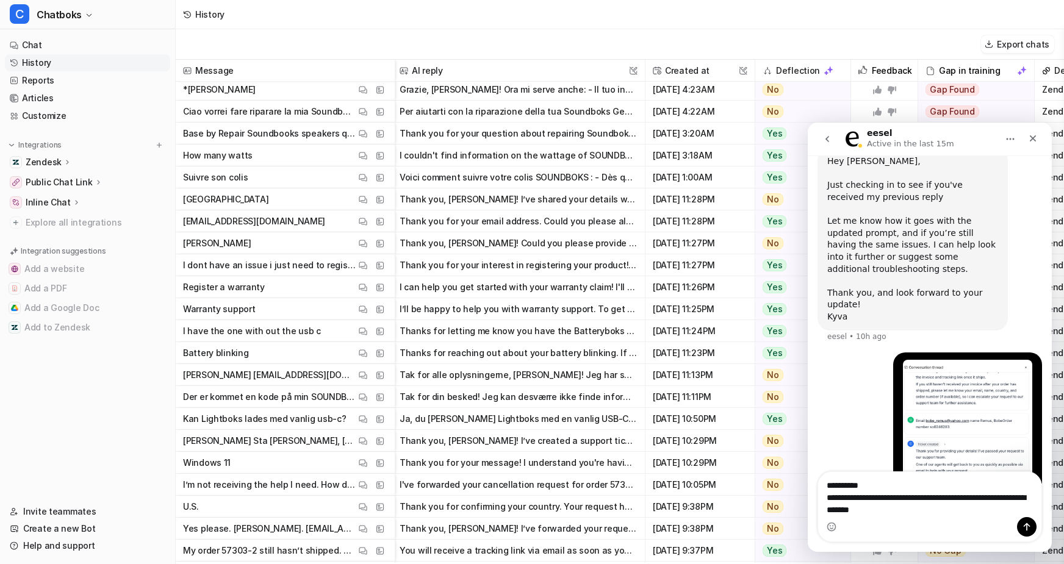
click at [872, 397] on textarea "**********" at bounding box center [929, 494] width 223 height 45
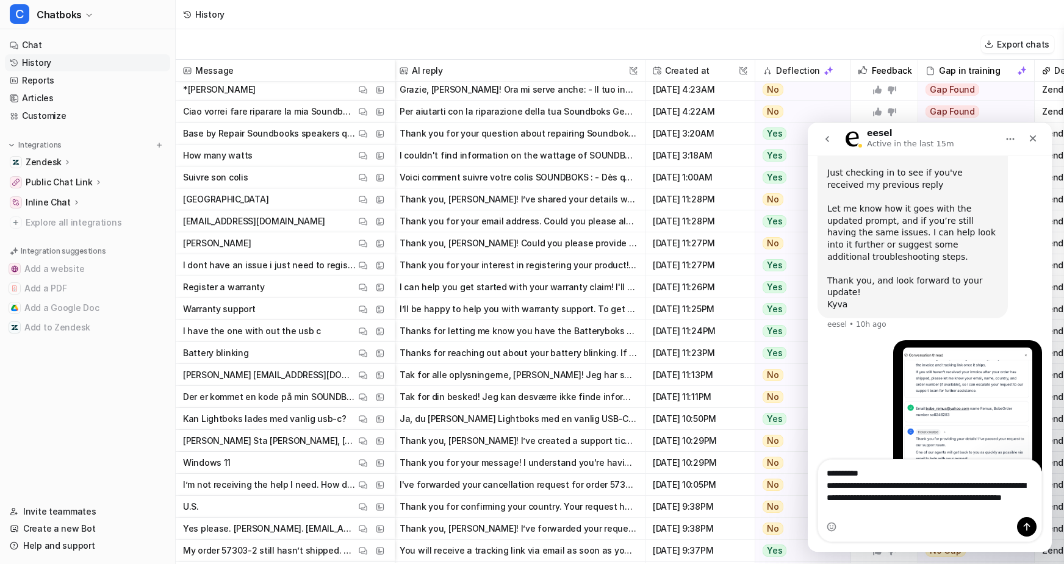
click at [872, 397] on textarea "**********" at bounding box center [929, 488] width 223 height 57
drag, startPoint x: 924, startPoint y: 483, endPoint x: 924, endPoint y: 500, distance: 17.7
click at [872, 397] on textarea "**********" at bounding box center [929, 488] width 223 height 57
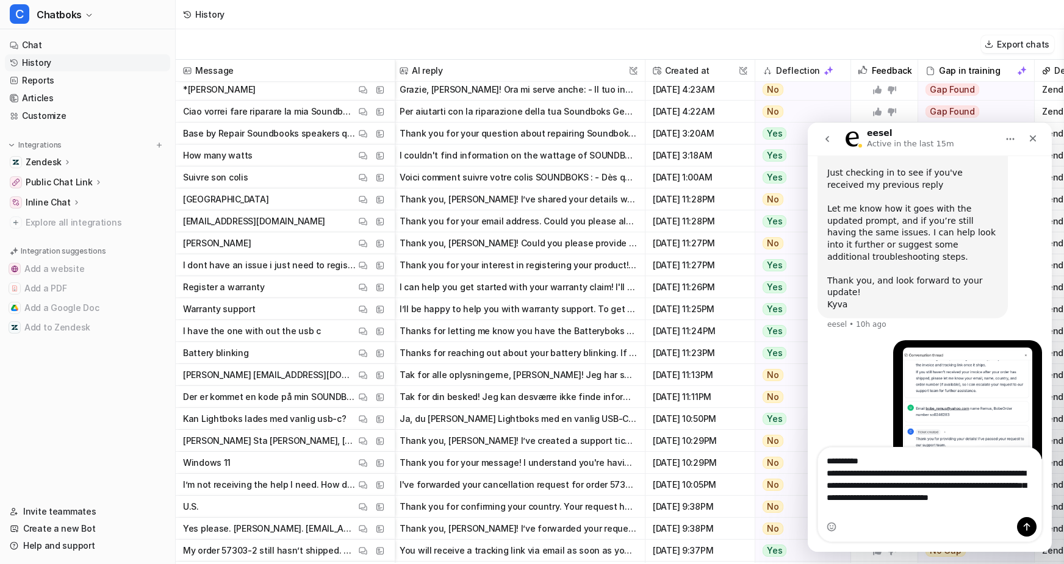
scroll to position [966, 0]
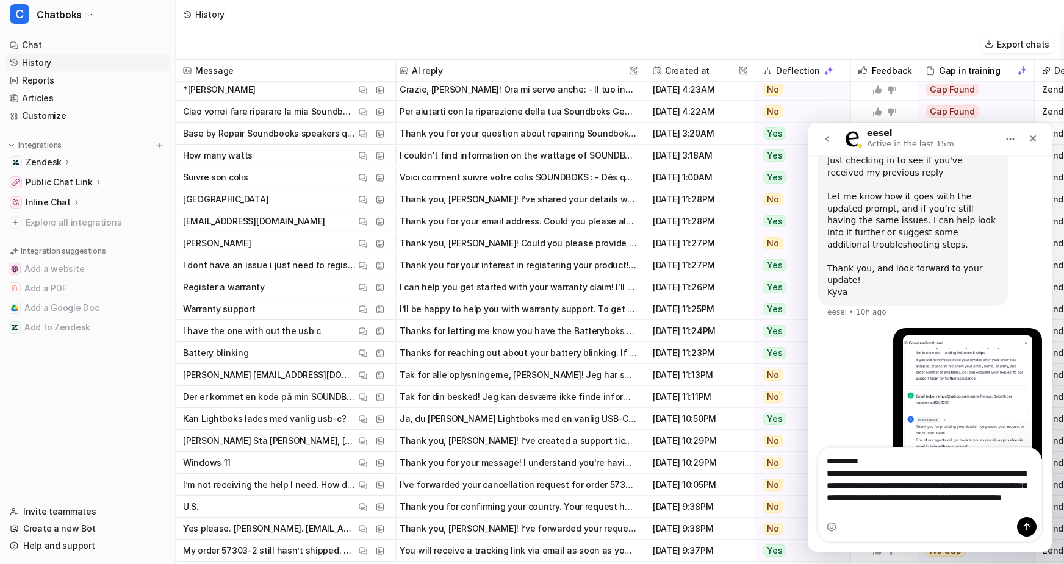
type textarea "**********"
click at [872, 397] on textarea "**********" at bounding box center [929, 483] width 223 height 70
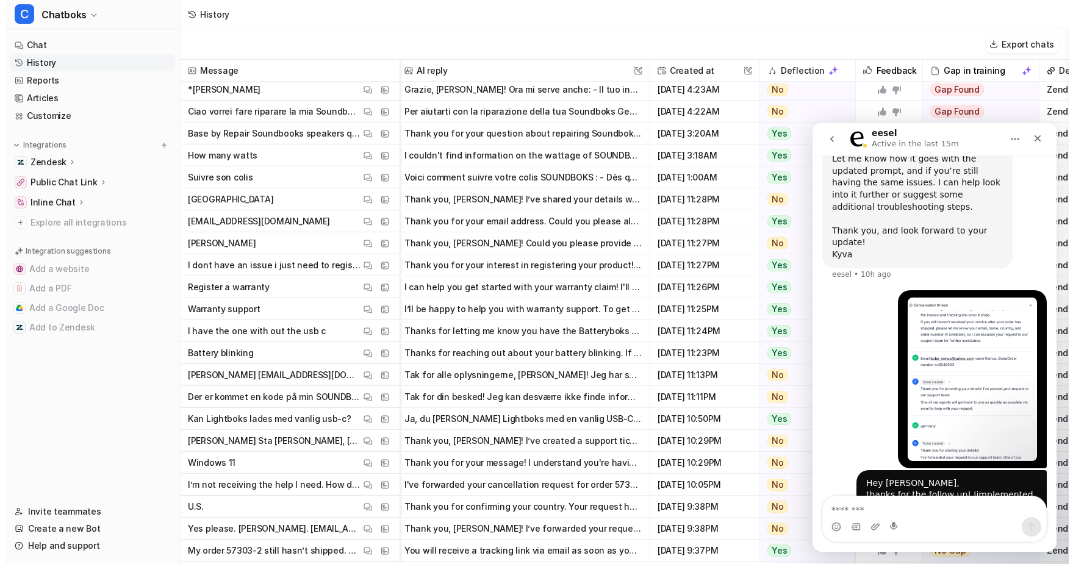
scroll to position [1005, 0]
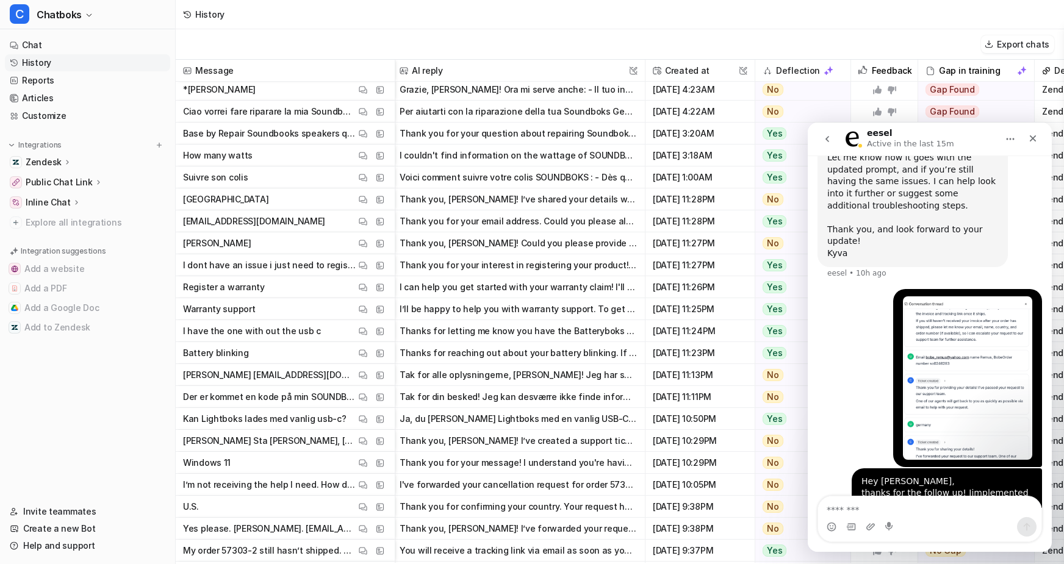
click at [522, 37] on div "Export chats" at bounding box center [620, 44] width 888 height 31
click at [872, 134] on icon "Close" at bounding box center [1033, 139] width 10 height 10
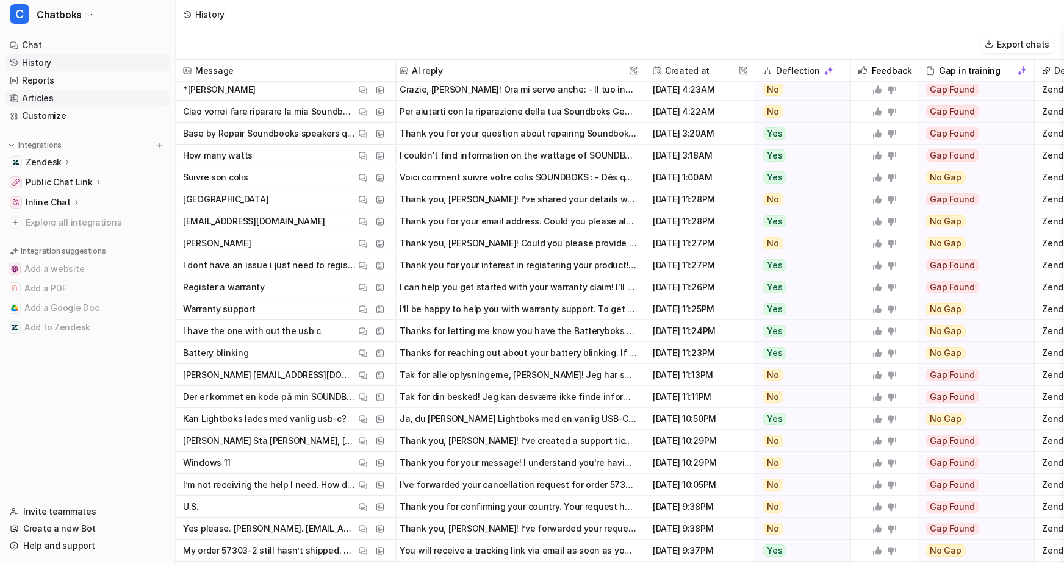
click at [88, 107] on link "Articles" at bounding box center [87, 98] width 165 height 17
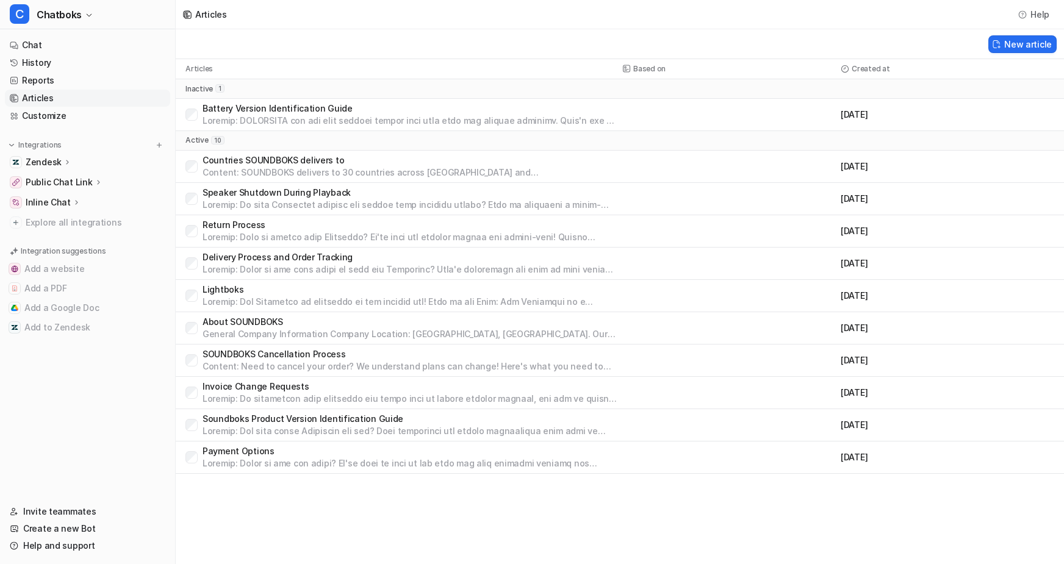
click at [317, 397] on p at bounding box center [410, 399] width 415 height 12
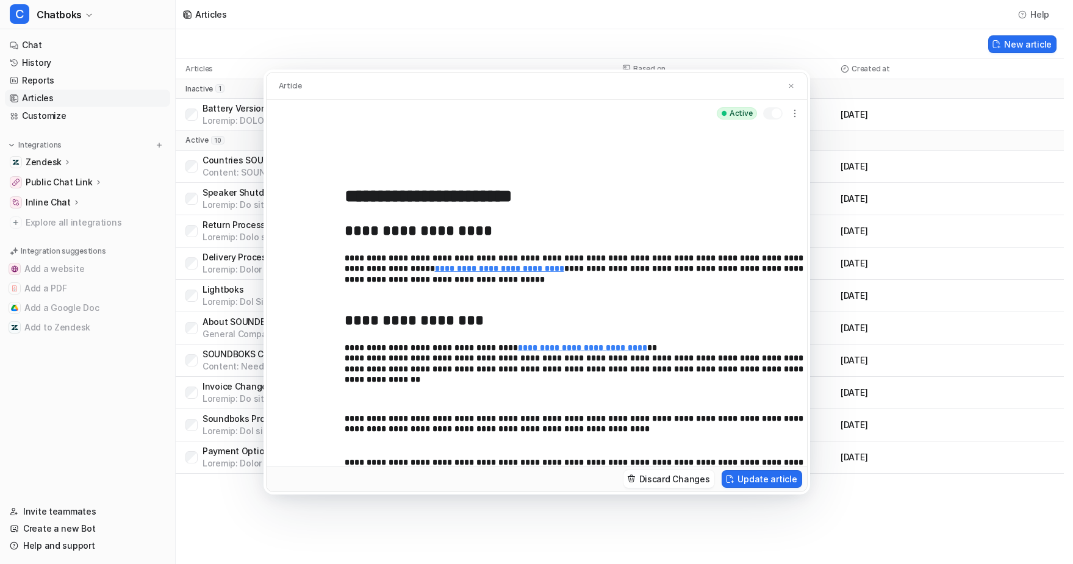
scroll to position [148, 0]
click at [451, 313] on strong "**********" at bounding box center [414, 320] width 139 height 15
click at [450, 313] on strong "**********" at bounding box center [414, 320] width 139 height 15
click at [402, 312] on div "**********" at bounding box center [585, 357] width 481 height 281
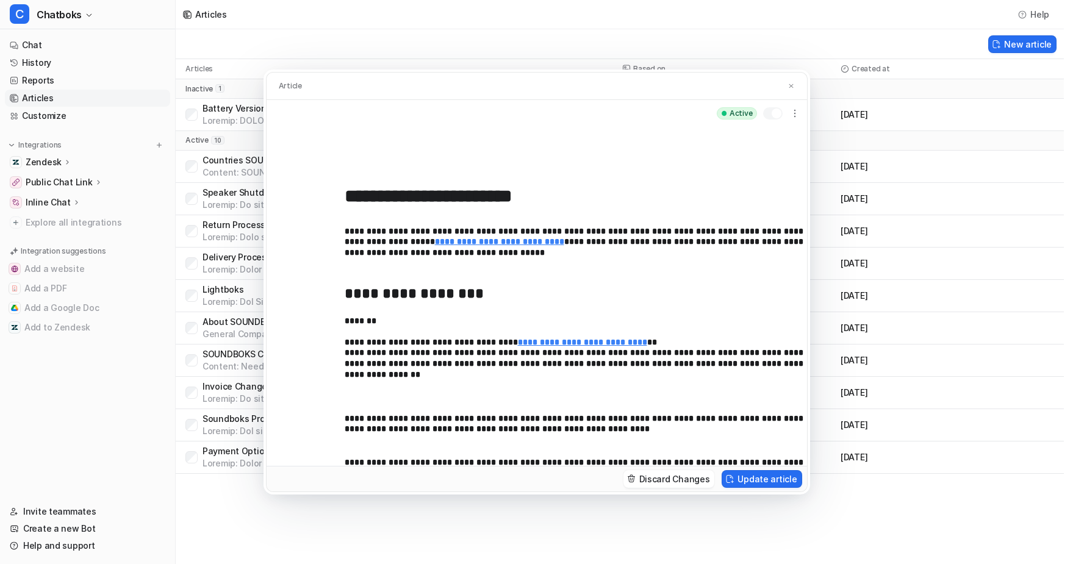
click at [345, 320] on p "**********" at bounding box center [581, 356] width 472 height 81
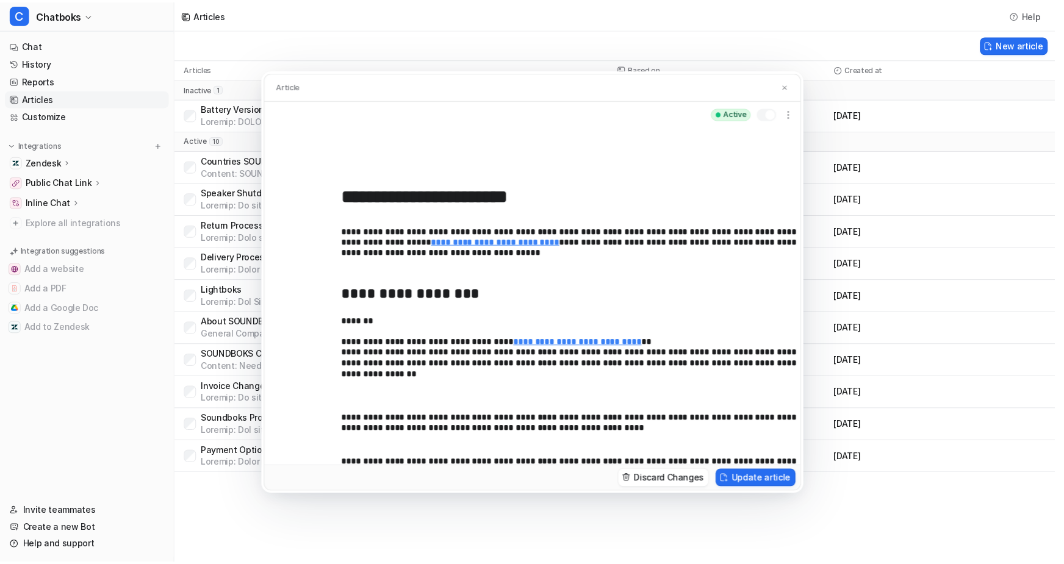
scroll to position [174, 0]
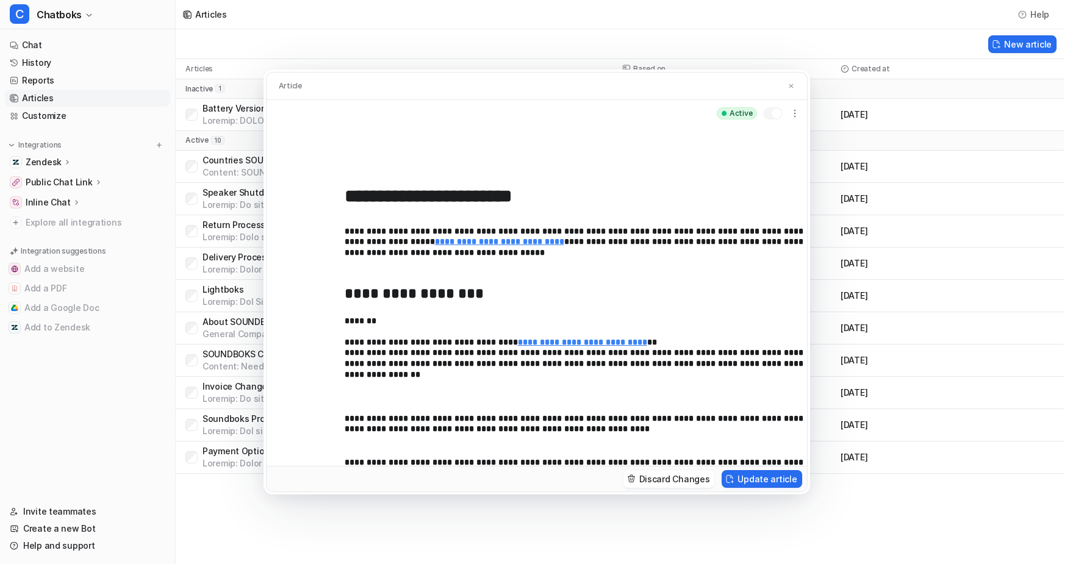
click at [345, 397] on div "**********" at bounding box center [585, 357] width 481 height 281
click at [736, 397] on p "**********" at bounding box center [581, 427] width 472 height 27
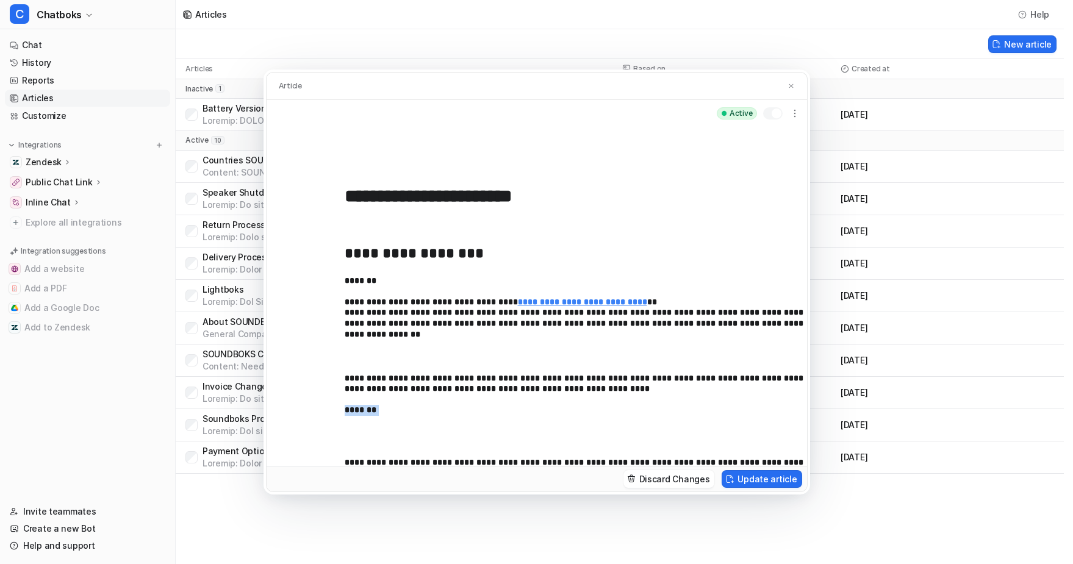
drag, startPoint x: 350, startPoint y: 447, endPoint x: 281, endPoint y: 434, distance: 69.5
click at [281, 397] on div "**********" at bounding box center [537, 296] width 540 height 339
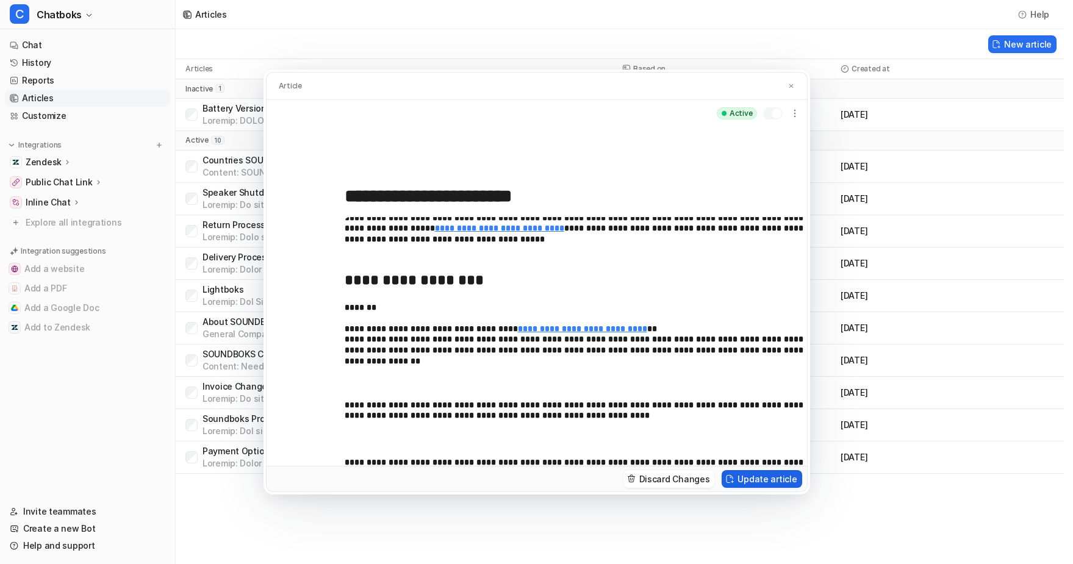
click at [802, 397] on button "Update article" at bounding box center [762, 479] width 80 height 18
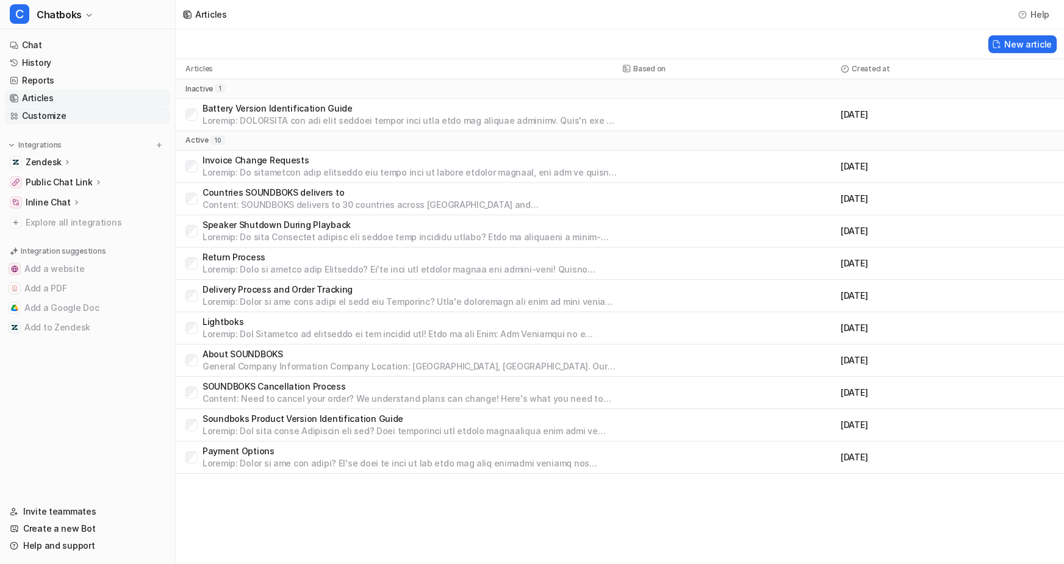
click at [87, 124] on link "Customize" at bounding box center [87, 115] width 165 height 17
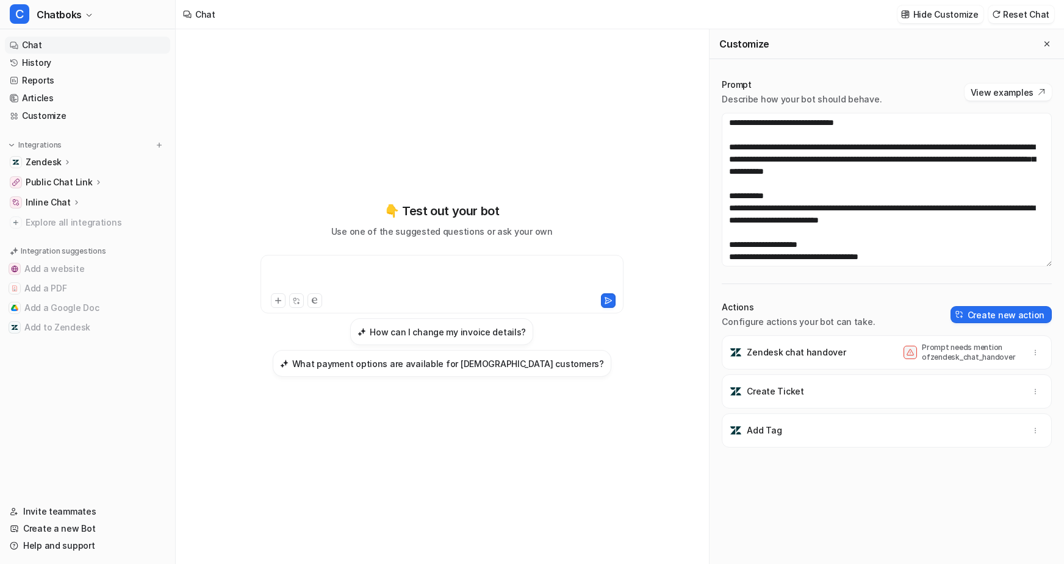
click at [454, 263] on div at bounding box center [442, 277] width 356 height 28
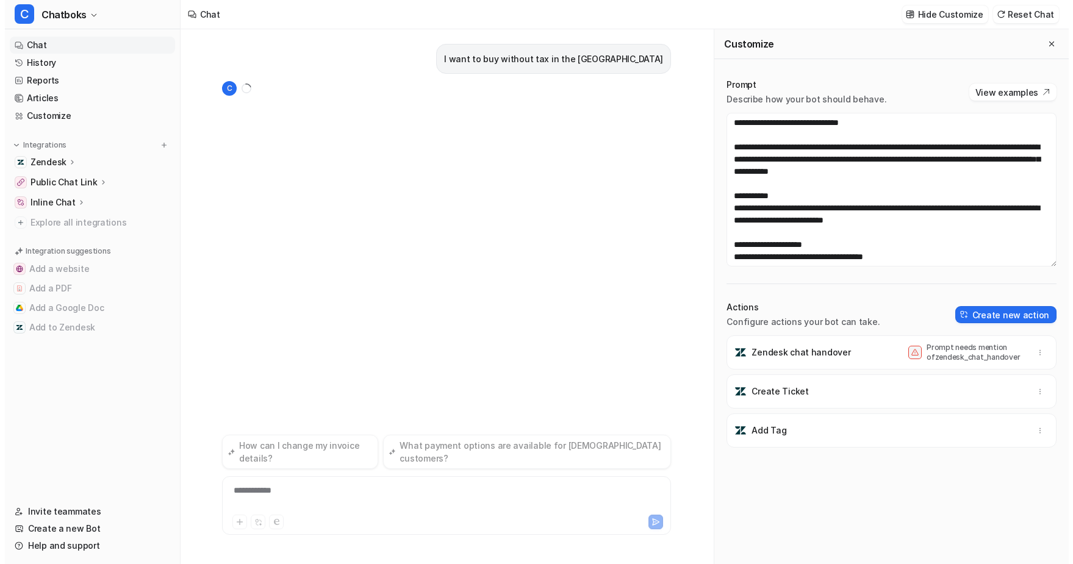
scroll to position [7, 0]
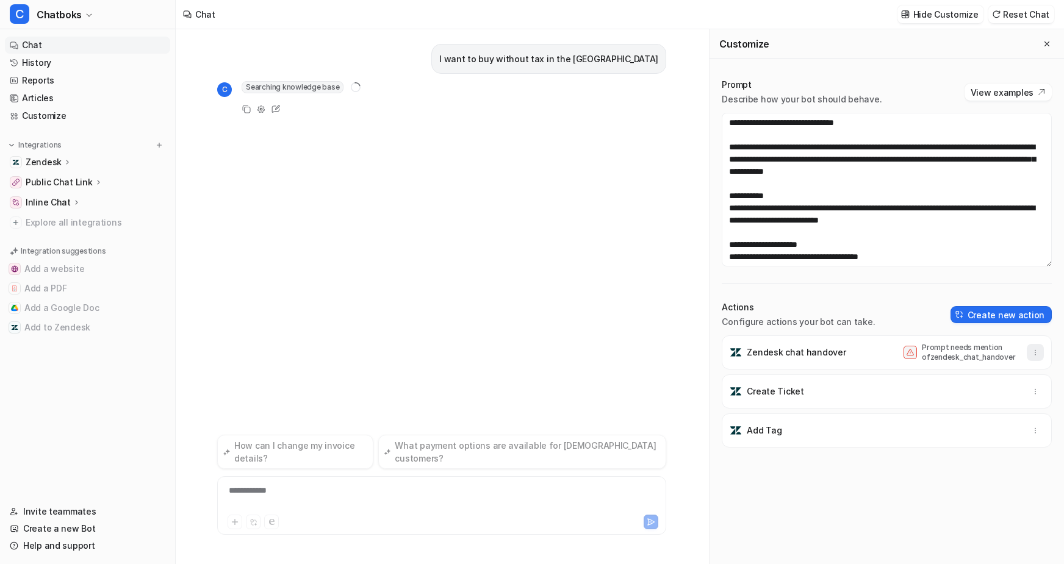
click at [872, 357] on icon "button" at bounding box center [1035, 352] width 9 height 9
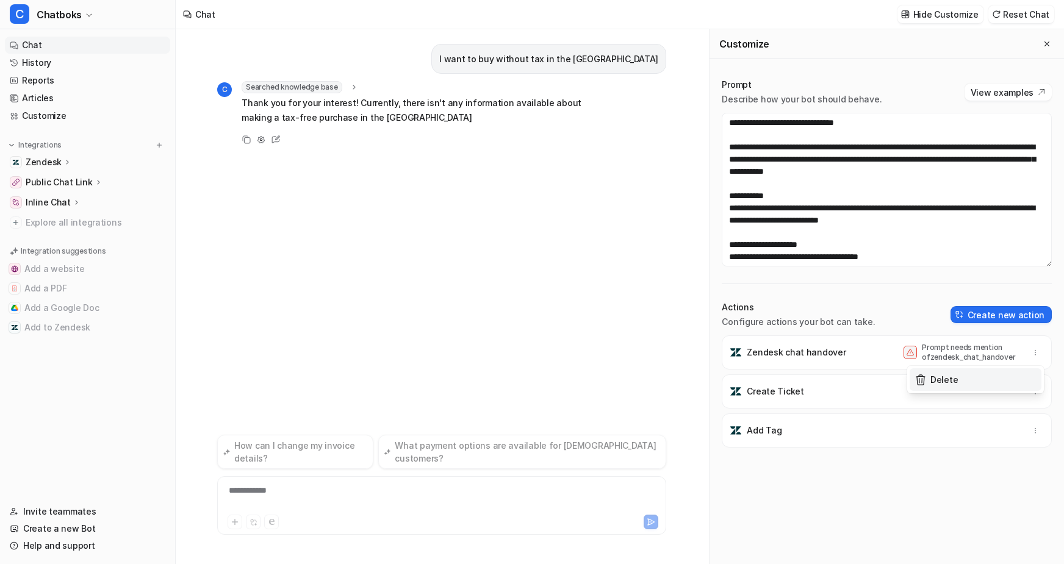
click at [872, 391] on button "Delete" at bounding box center [976, 379] width 132 height 23
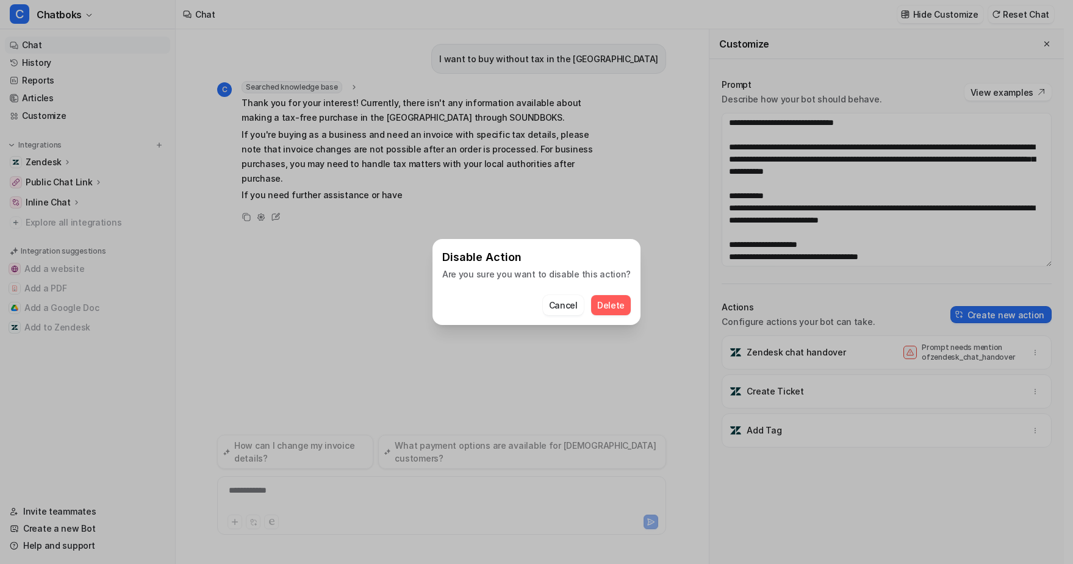
click at [625, 311] on span "Delete" at bounding box center [610, 305] width 27 height 13
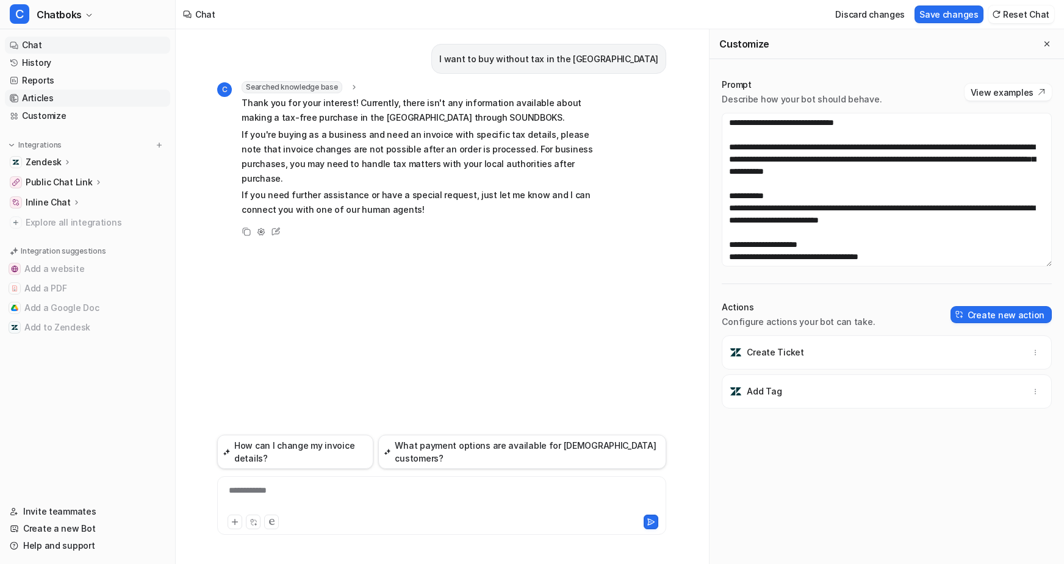
click at [101, 107] on link "Articles" at bounding box center [87, 98] width 165 height 17
click at [872, 21] on button "Save changes" at bounding box center [948, 14] width 69 height 18
click at [95, 107] on link "Articles" at bounding box center [87, 98] width 165 height 17
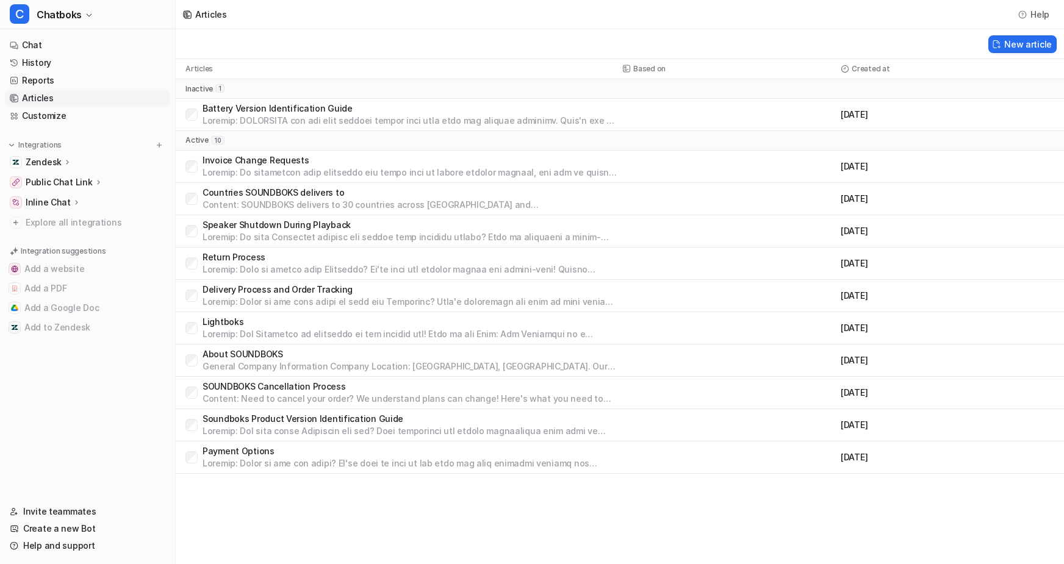
click at [335, 179] on p at bounding box center [410, 173] width 415 height 12
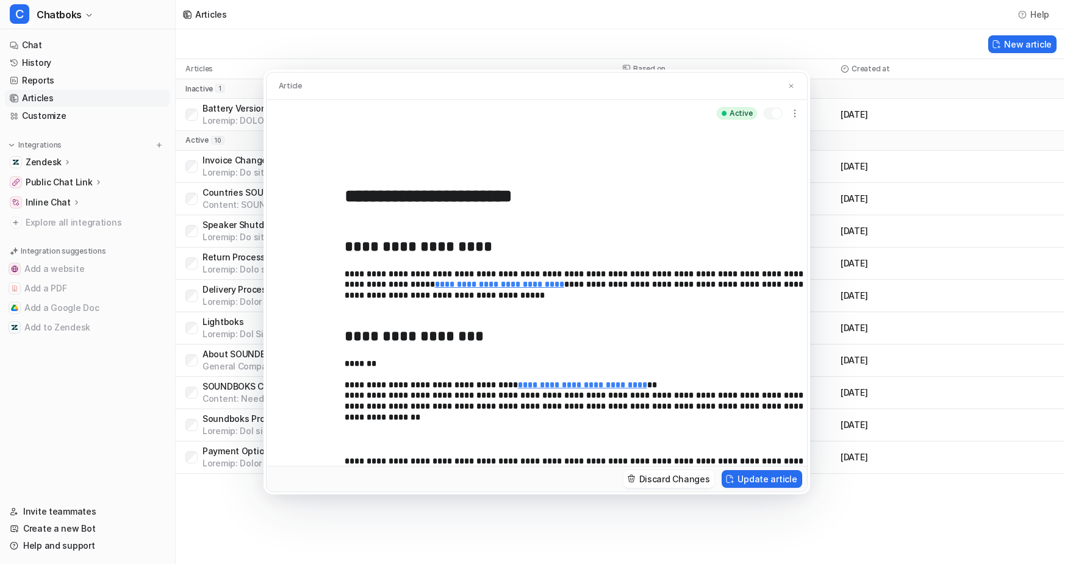
scroll to position [174, 0]
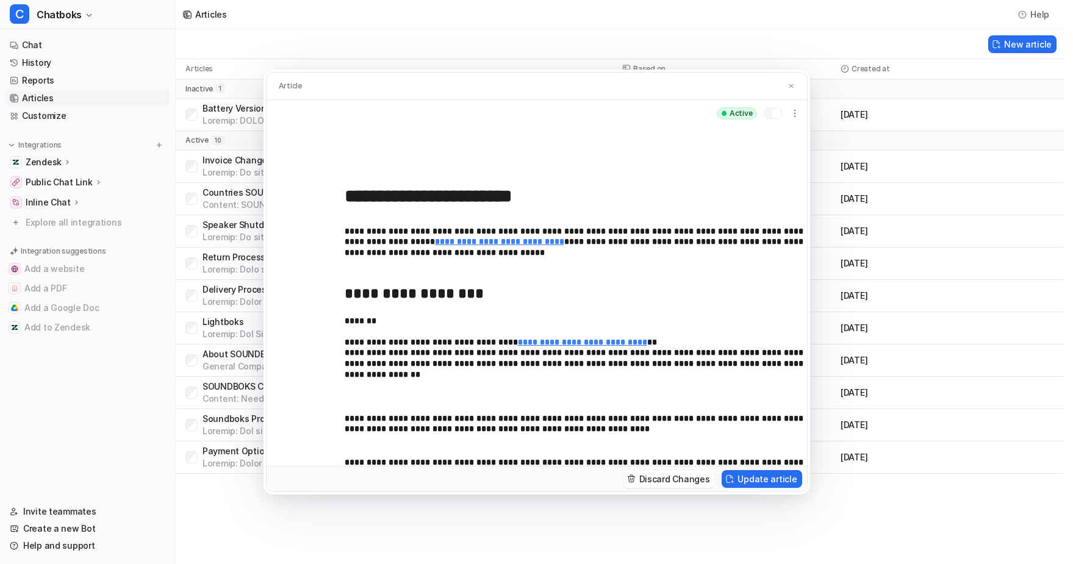
click at [361, 397] on div "**********" at bounding box center [585, 357] width 481 height 281
click at [744, 397] on p "**********" at bounding box center [581, 427] width 472 height 27
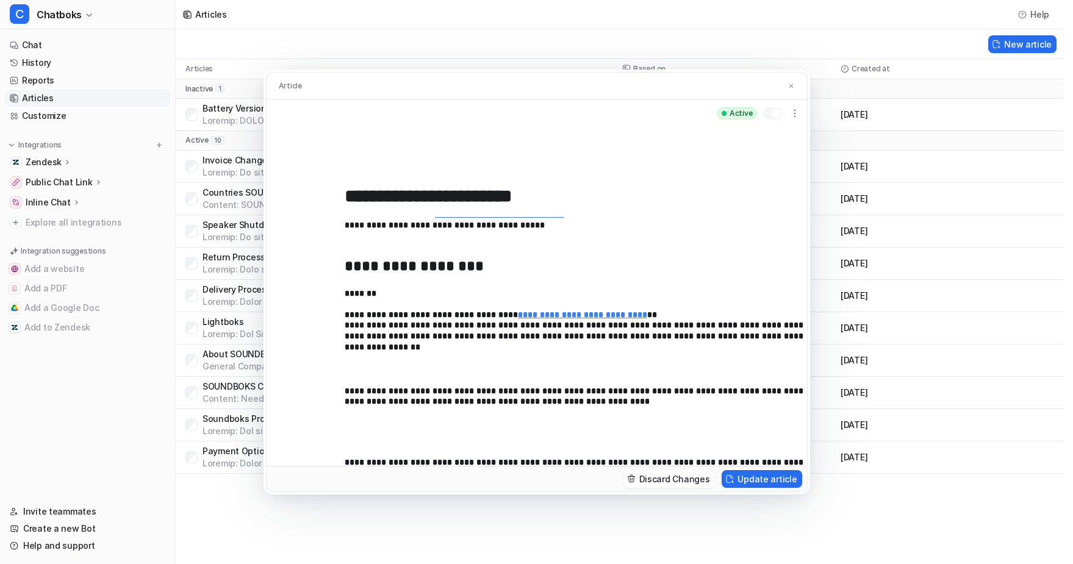
scroll to position [185, 0]
click at [648, 397] on div "**********" at bounding box center [585, 357] width 481 height 281
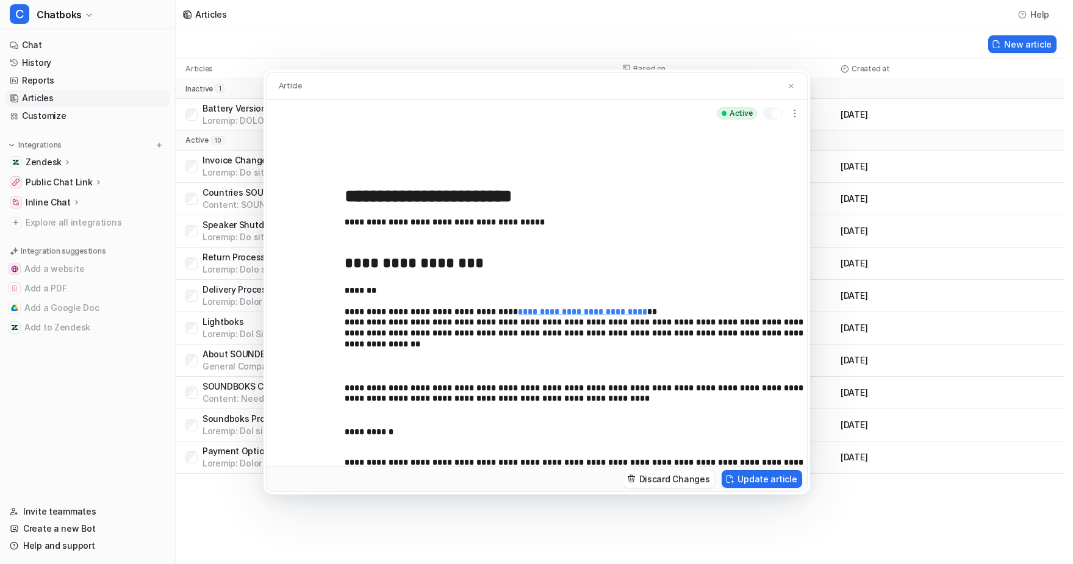
click at [698, 397] on p "**********" at bounding box center [581, 433] width 472 height 13
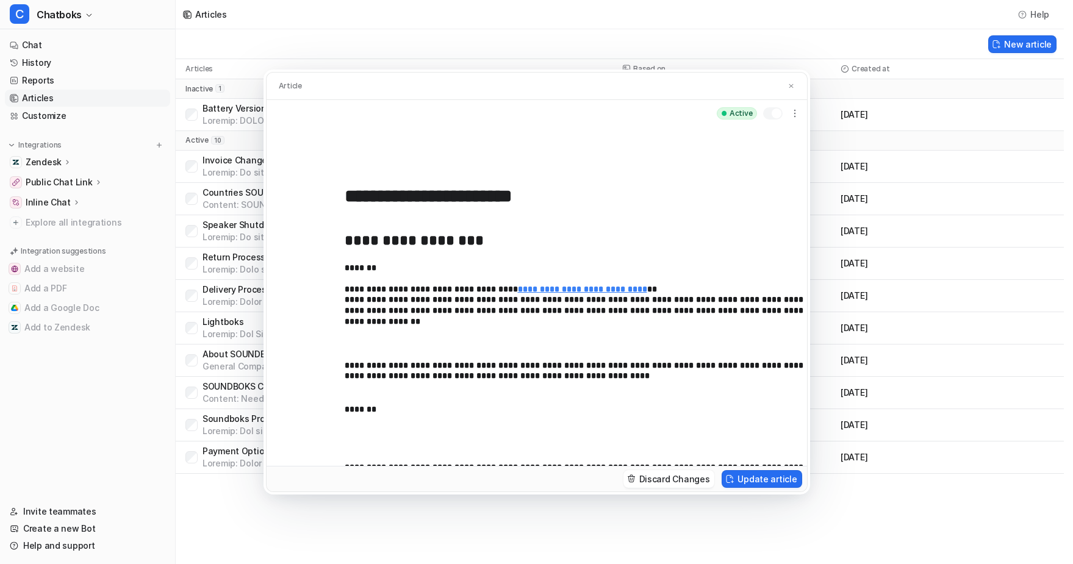
scroll to position [273, 0]
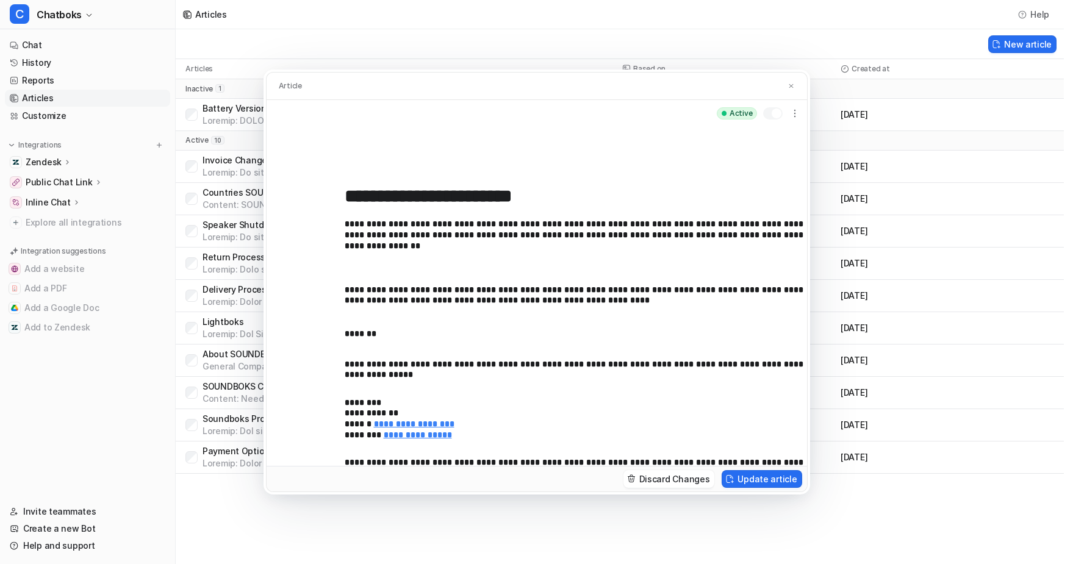
click at [345, 379] on strong "**********" at bounding box center [575, 370] width 461 height 20
drag, startPoint x: 295, startPoint y: 381, endPoint x: 445, endPoint y: 468, distance: 174.1
click at [445, 397] on div "**********" at bounding box center [537, 296] width 540 height 339
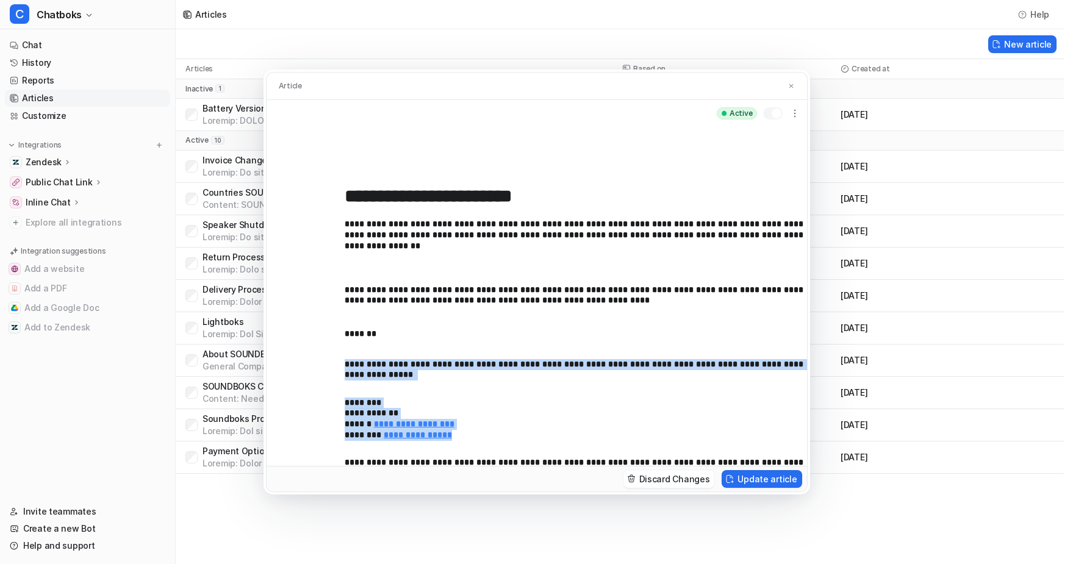
drag, startPoint x: 445, startPoint y: 468, endPoint x: 290, endPoint y: 382, distance: 177.2
click at [290, 382] on div "**********" at bounding box center [537, 296] width 540 height 339
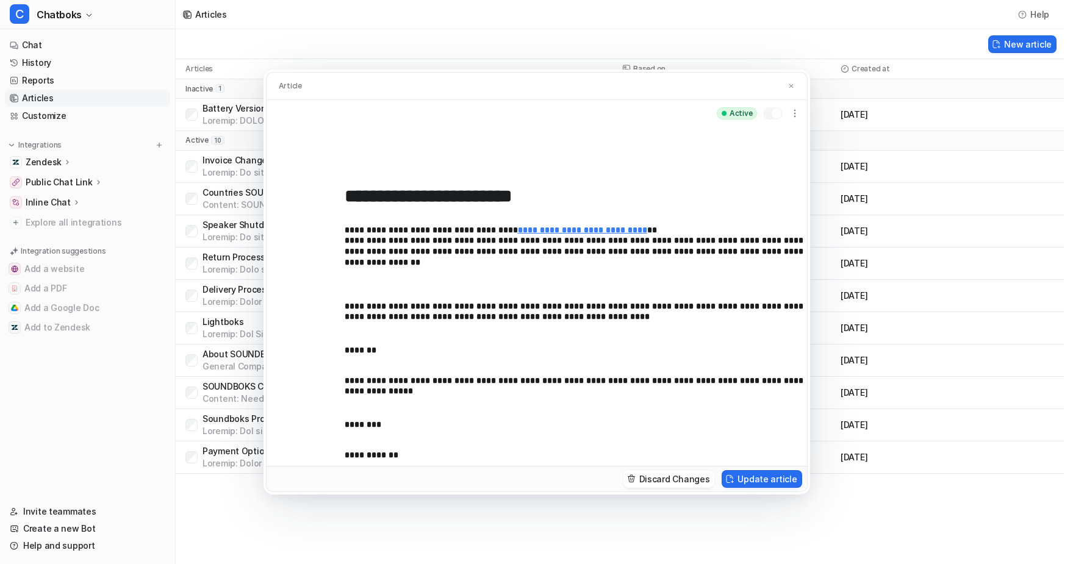
scroll to position [337, 0]
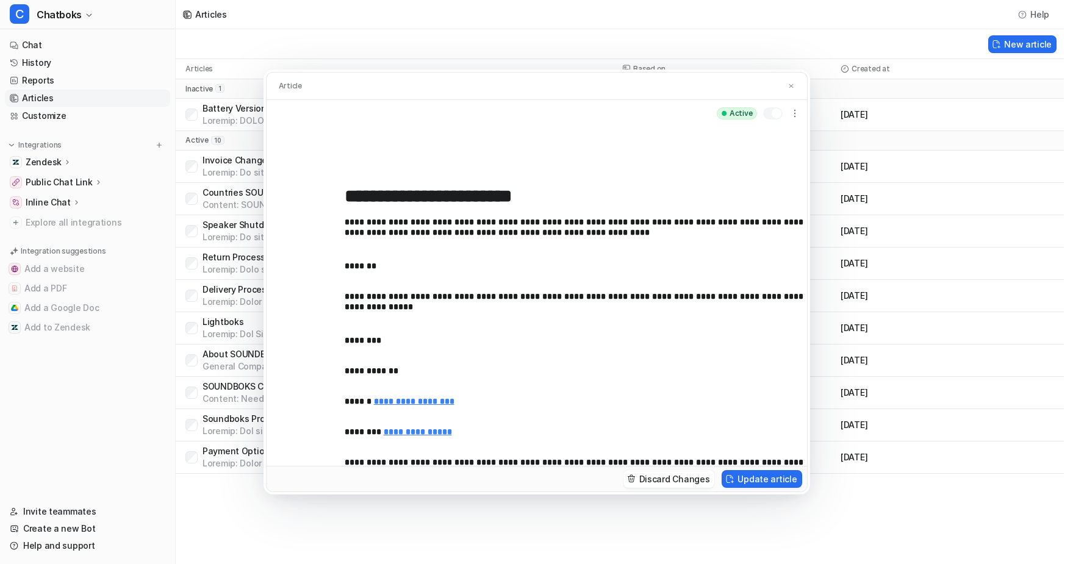
click at [345, 355] on div "**********" at bounding box center [585, 357] width 481 height 281
click at [293, 387] on div "**********" at bounding box center [537, 296] width 540 height 339
click at [345, 379] on p "**********" at bounding box center [581, 372] width 472 height 13
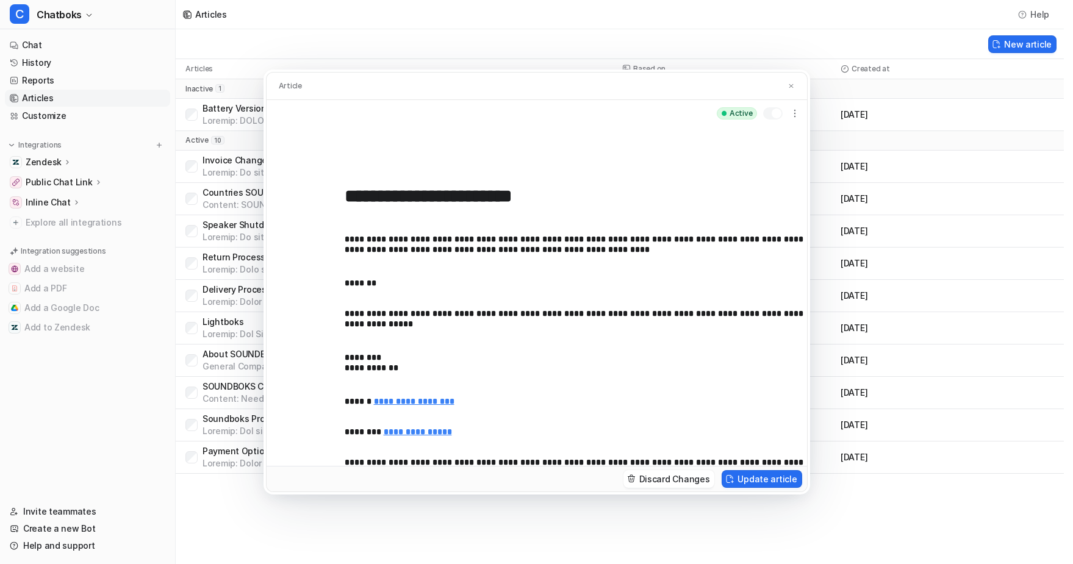
click at [345, 397] on p "**********" at bounding box center [581, 403] width 472 height 13
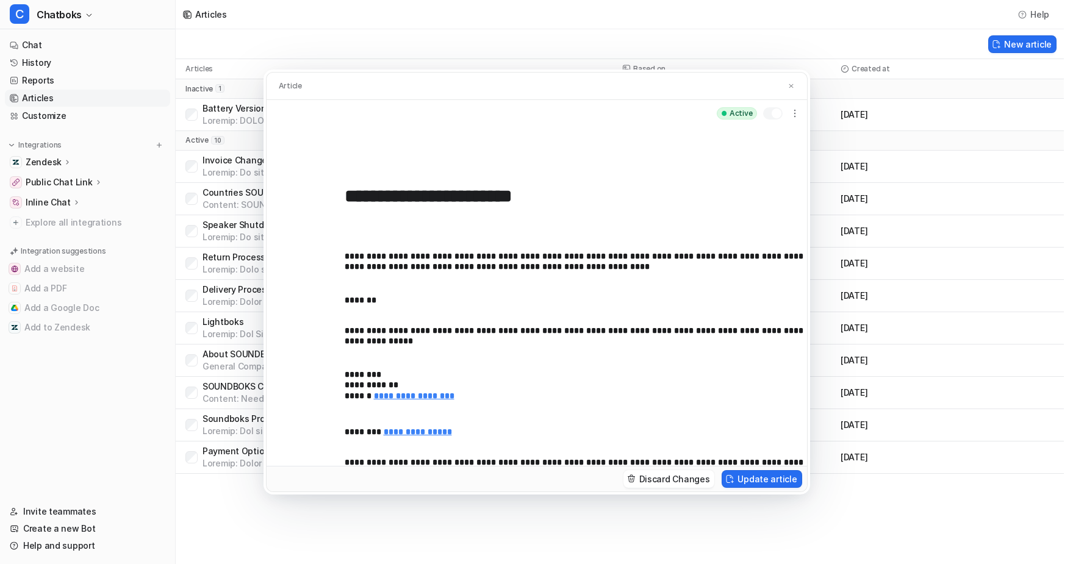
click at [345, 397] on p "**********" at bounding box center [581, 433] width 472 height 13
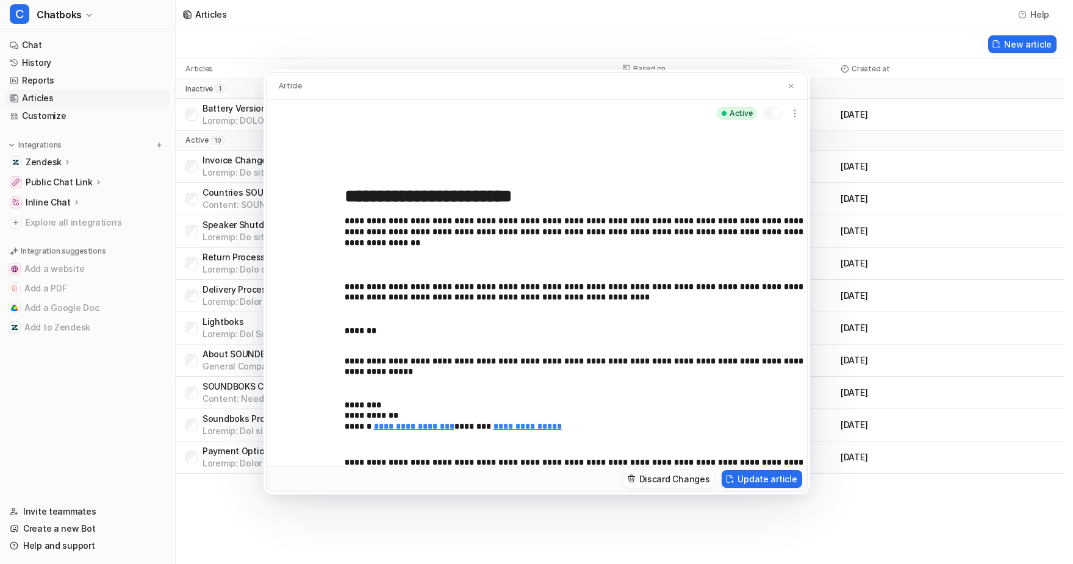
scroll to position [332, 0]
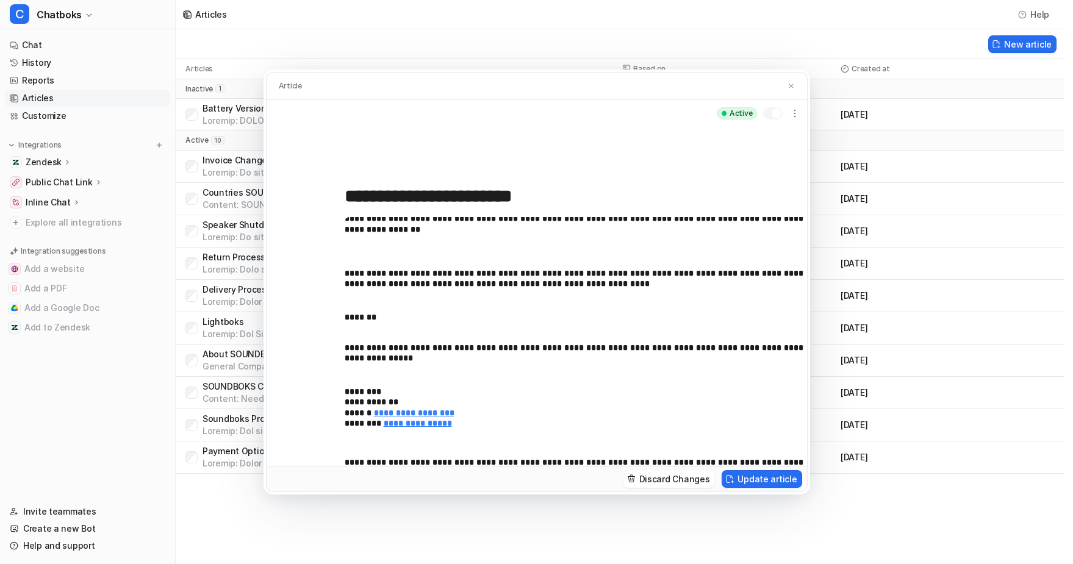
click at [551, 397] on p "**********" at bounding box center [581, 478] width 472 height 40
click at [345, 339] on div "**********" at bounding box center [585, 357] width 481 height 281
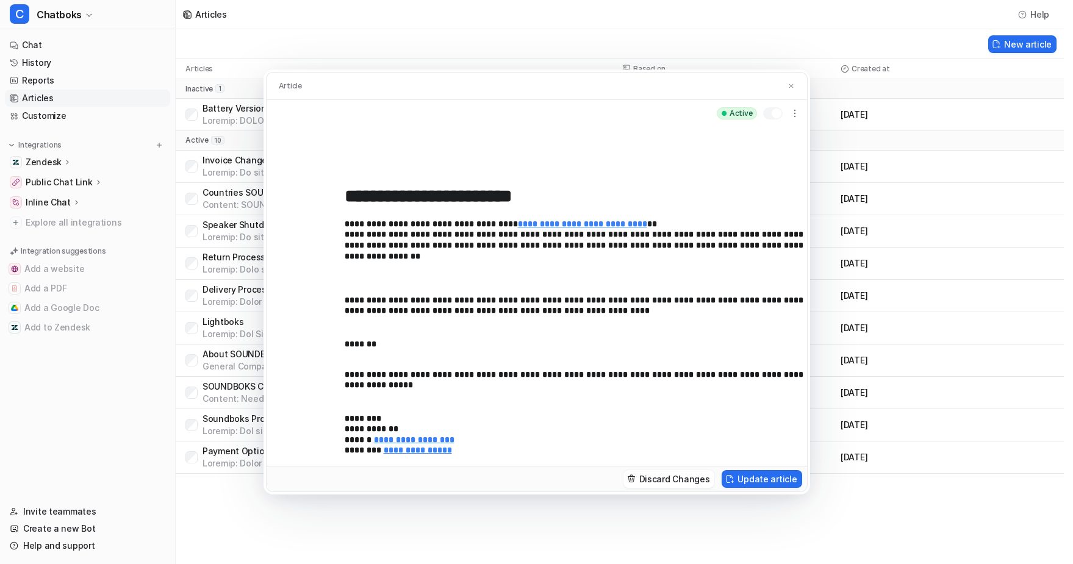
scroll to position [244, 0]
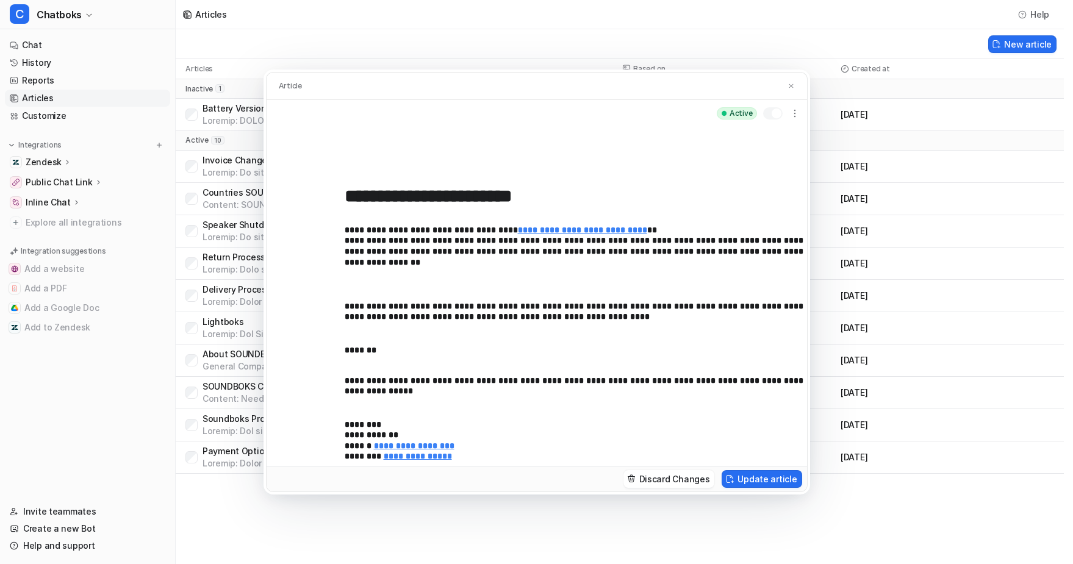
click at [357, 280] on p "**********" at bounding box center [581, 244] width 472 height 81
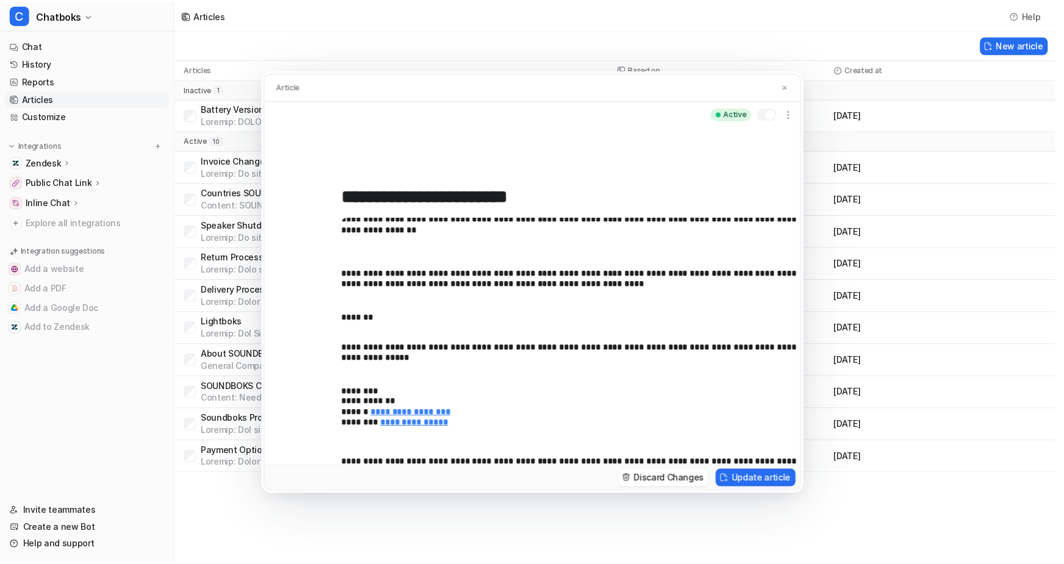
scroll to position [332, 0]
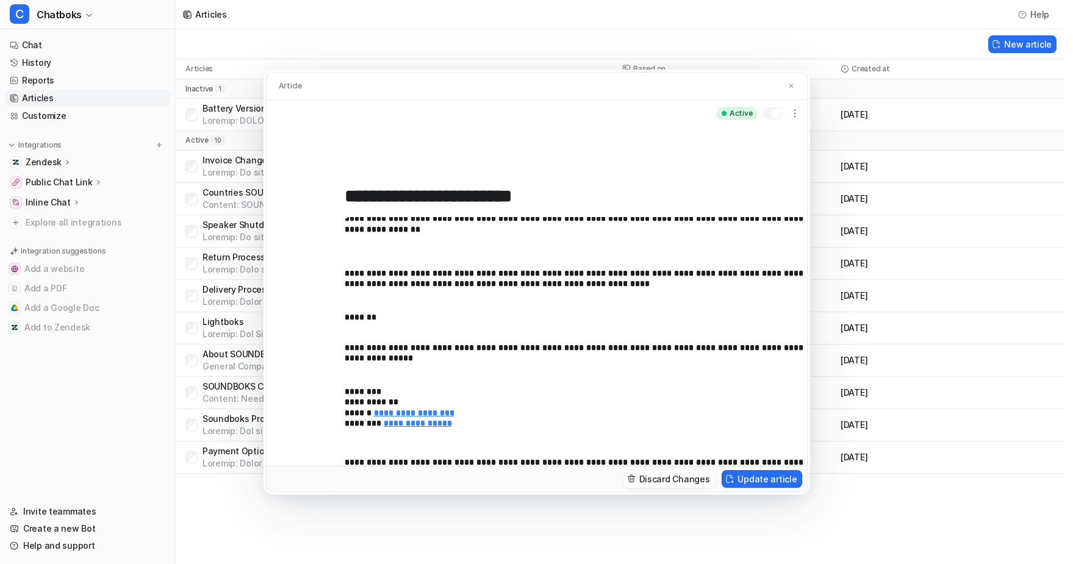
click at [697, 343] on p "**********" at bounding box center [581, 356] width 472 height 27
click at [802, 397] on button "Update article" at bounding box center [762, 479] width 80 height 18
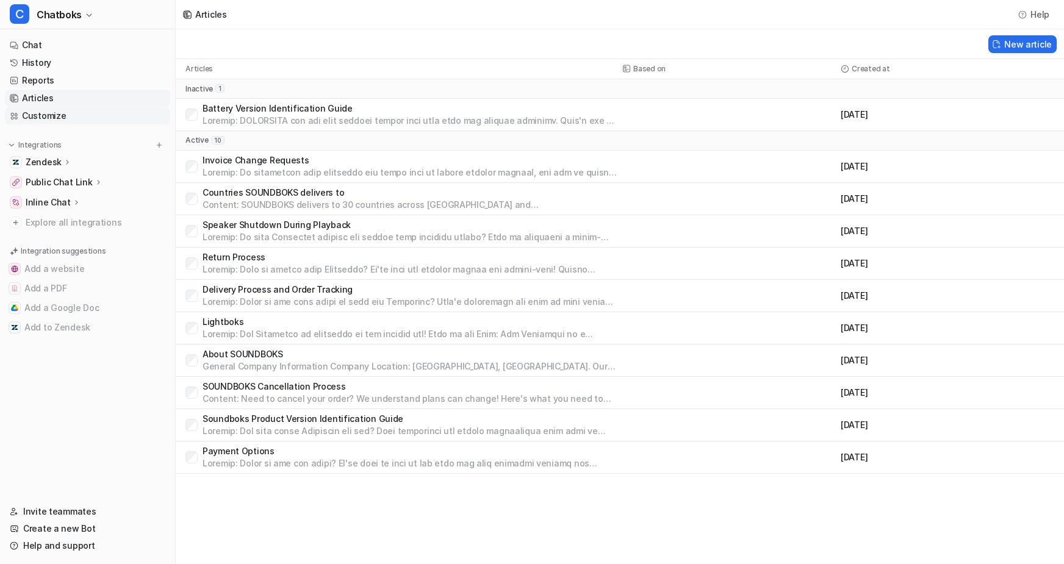
click at [106, 124] on link "Customize" at bounding box center [87, 115] width 165 height 17
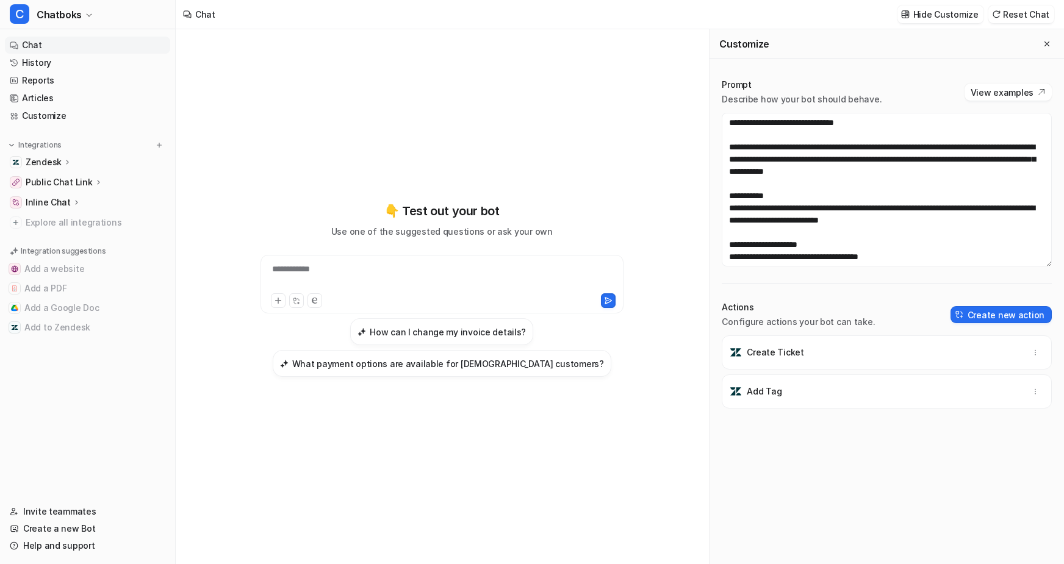
click at [500, 268] on div "**********" at bounding box center [442, 277] width 356 height 28
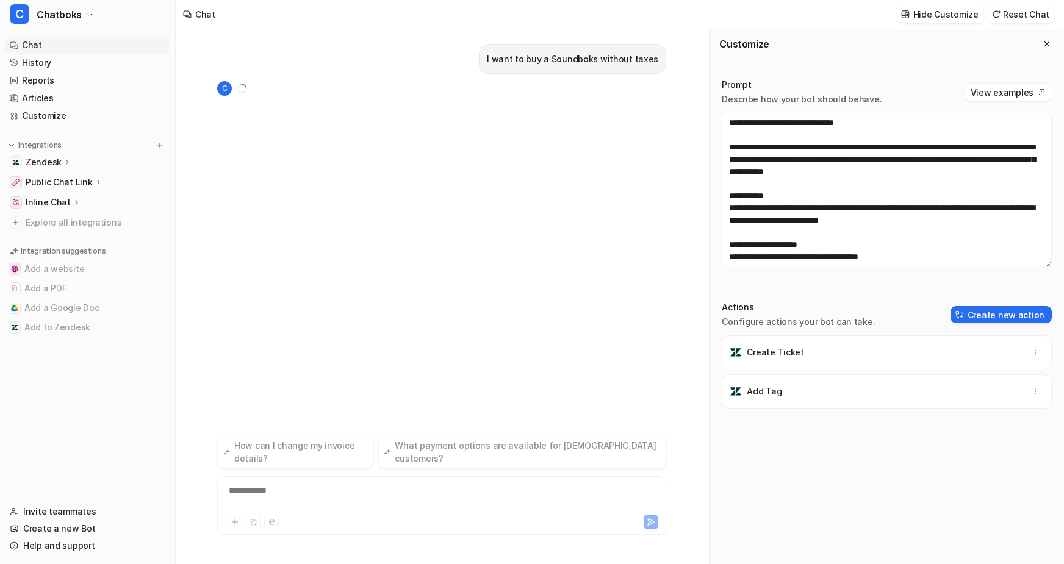
scroll to position [7, 0]
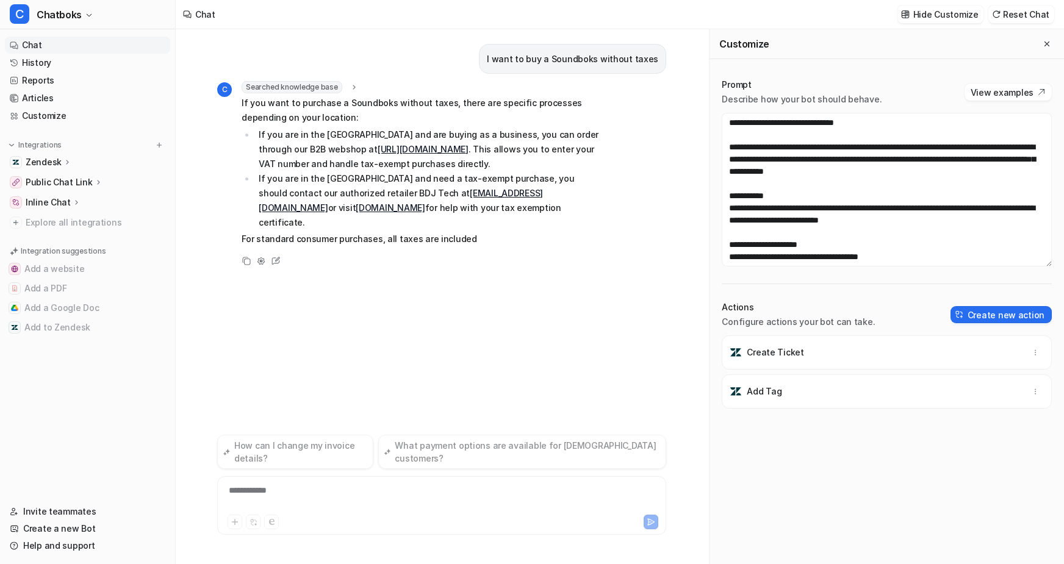
click at [398, 397] on div "**********" at bounding box center [441, 505] width 449 height 59
click at [398, 397] on div "**********" at bounding box center [457, 498] width 474 height 28
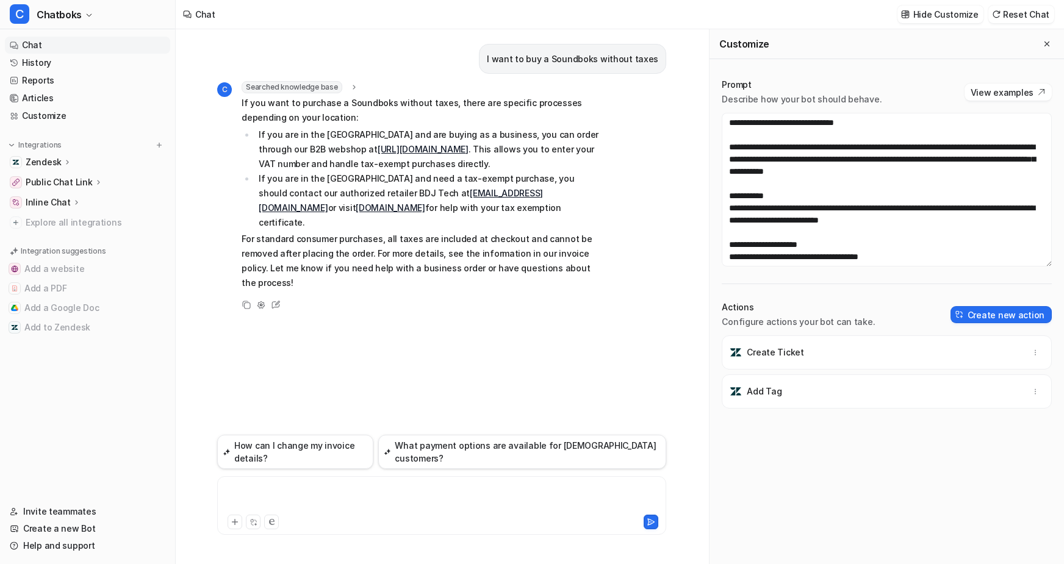
click at [398, 397] on div at bounding box center [457, 498] width 474 height 28
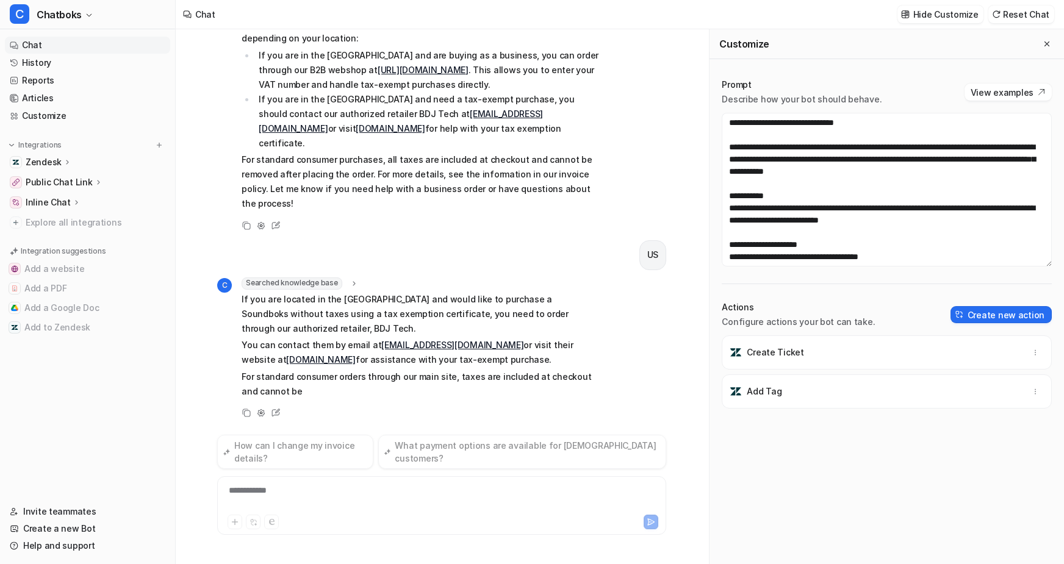
scroll to position [177, 0]
click at [335, 397] on div "**********" at bounding box center [457, 498] width 474 height 28
click at [78, 124] on link "Customize" at bounding box center [87, 115] width 165 height 17
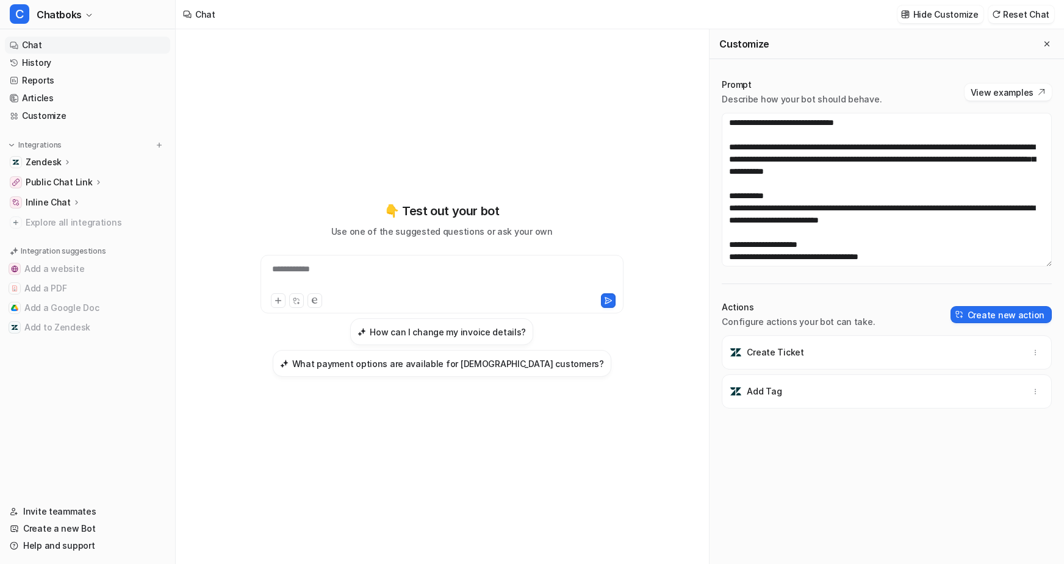
click at [410, 268] on div "**********" at bounding box center [442, 277] width 356 height 28
drag, startPoint x: 403, startPoint y: 268, endPoint x: 285, endPoint y: 268, distance: 117.1
click at [285, 268] on div "**********" at bounding box center [441, 289] width 449 height 175
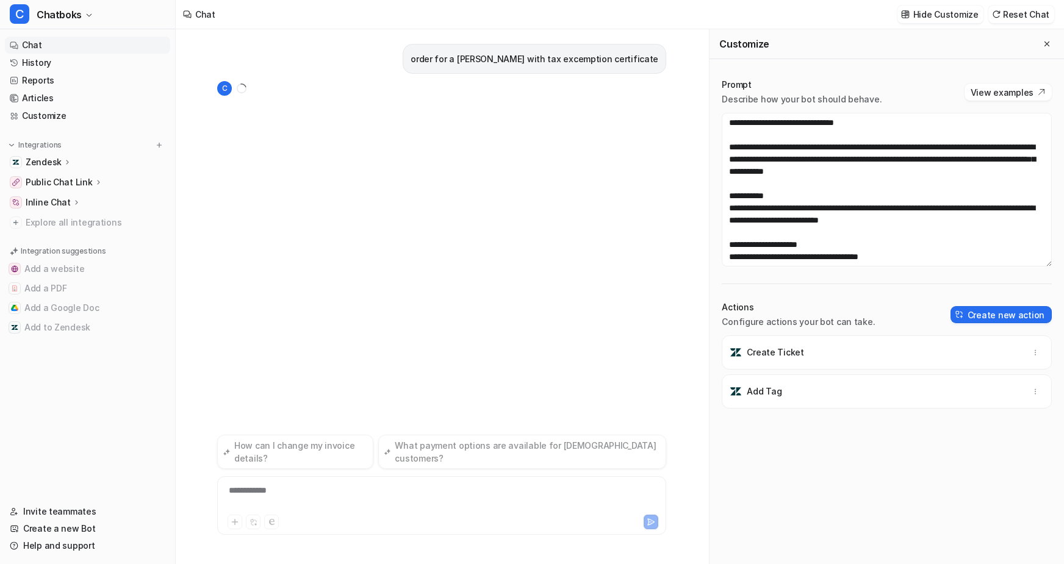
scroll to position [7, 0]
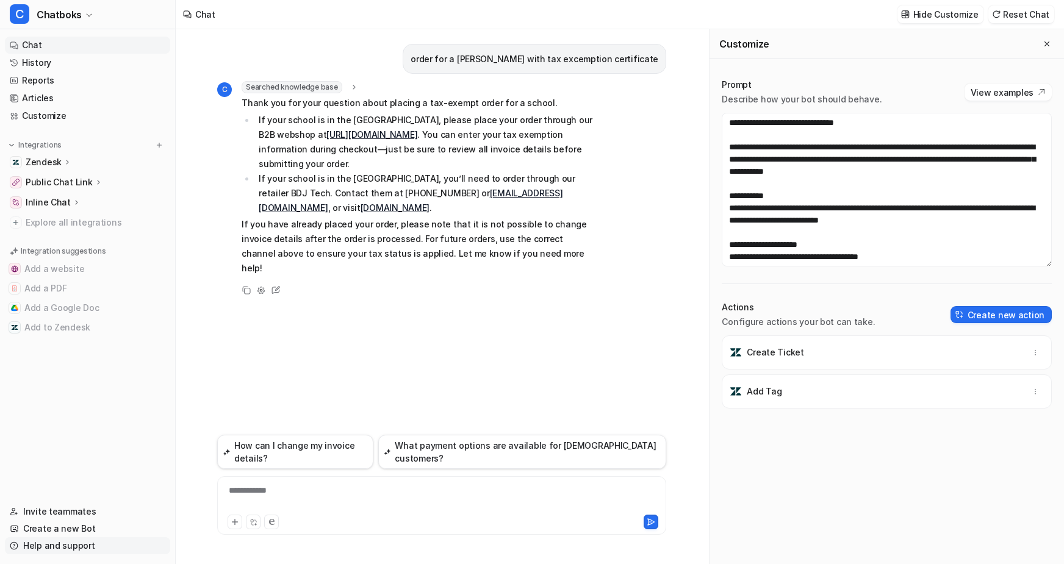
click at [70, 397] on link "Help and support" at bounding box center [87, 545] width 165 height 17
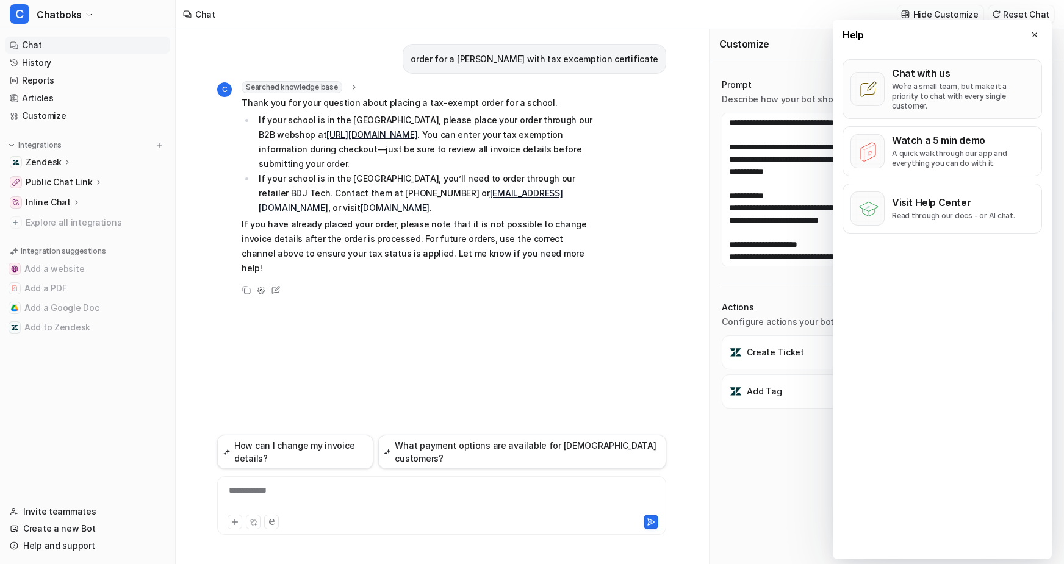
click at [872, 111] on p "We’re a small team, but make it a priority to chat with every single customer." at bounding box center [963, 96] width 142 height 29
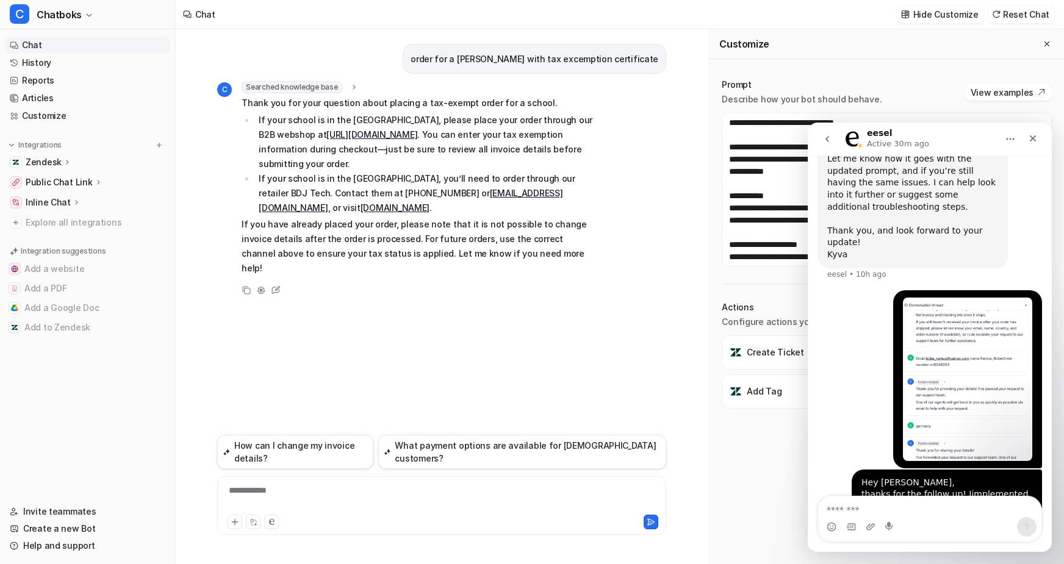
scroll to position [1005, 0]
click at [872, 397] on textarea "Message…" at bounding box center [929, 507] width 223 height 21
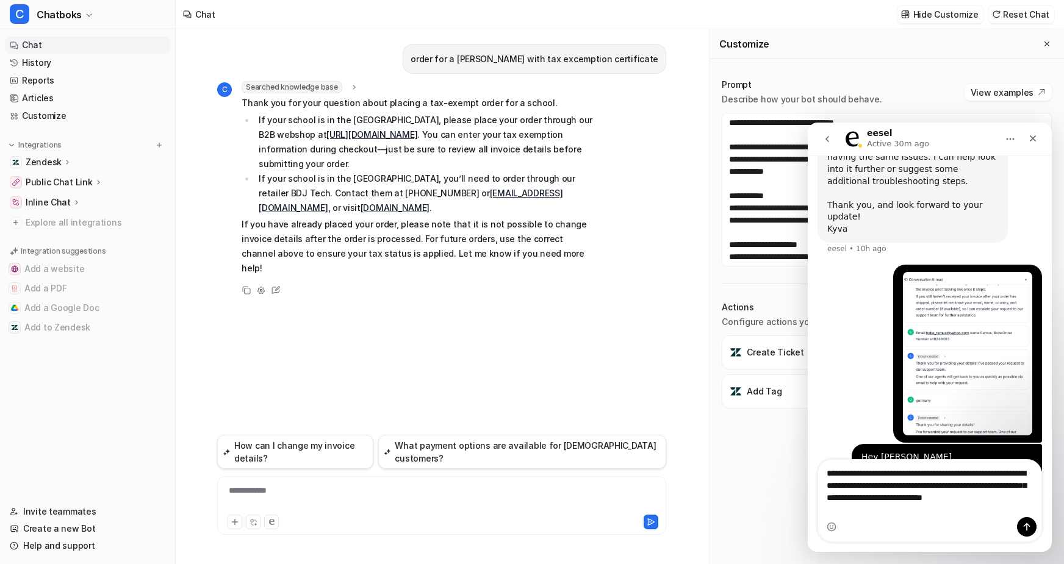
scroll to position [1042, 0]
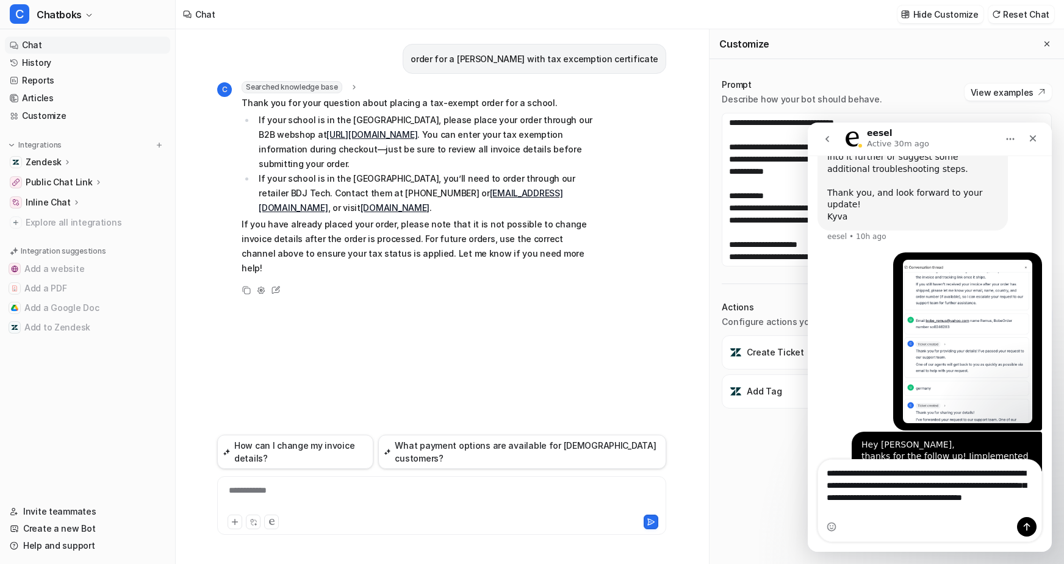
click at [872, 397] on textarea "**********" at bounding box center [929, 488] width 223 height 57
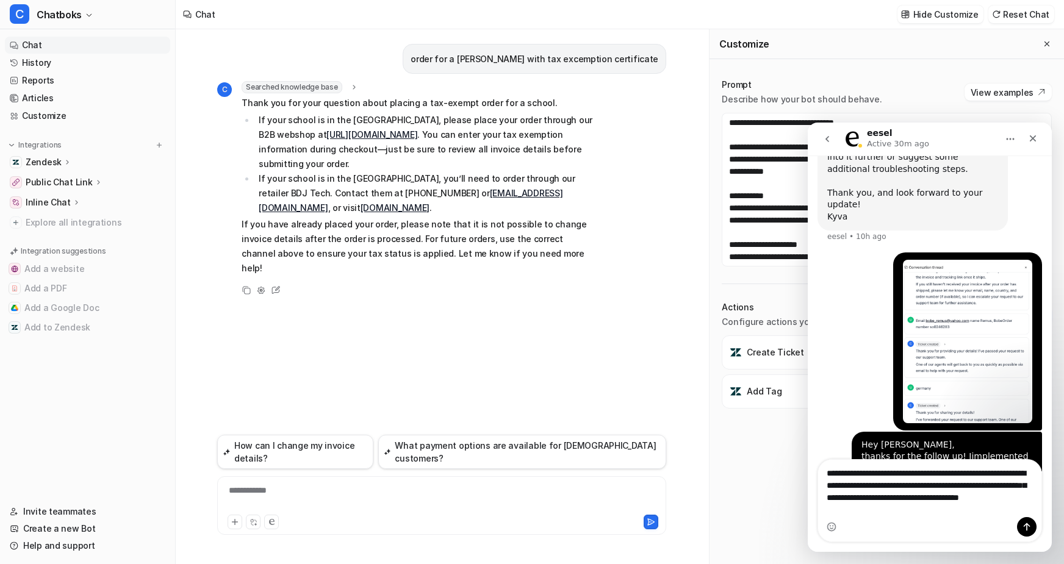
click at [853, 397] on textarea "**********" at bounding box center [929, 488] width 223 height 57
click at [842, 397] on textarea "**********" at bounding box center [929, 488] width 223 height 57
click at [872, 397] on textarea "**********" at bounding box center [929, 488] width 223 height 57
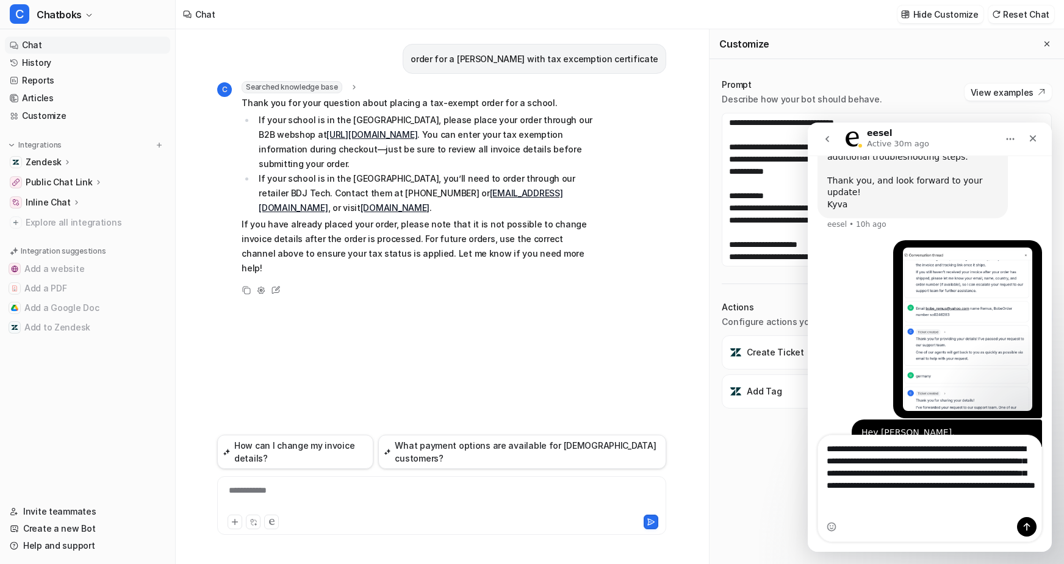
scroll to position [1066, 0]
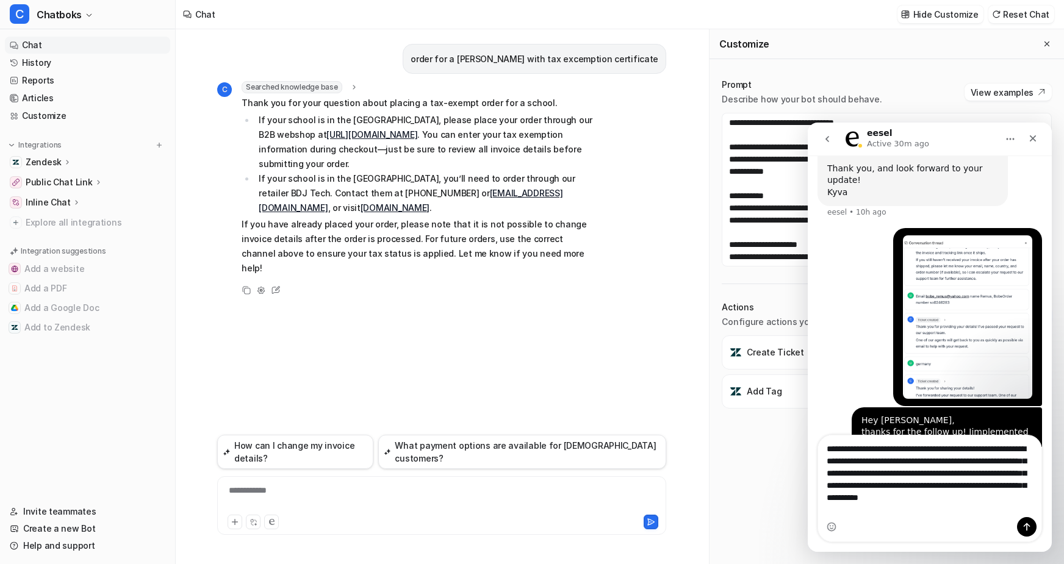
type textarea "**********"
click at [872, 397] on textarea "**********" at bounding box center [929, 477] width 223 height 82
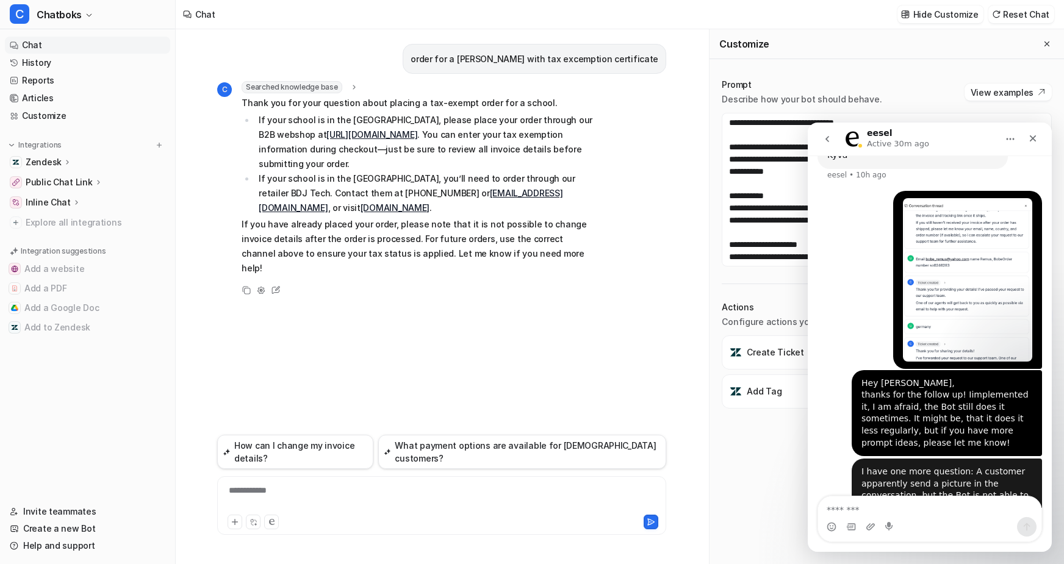
scroll to position [1105, 0]
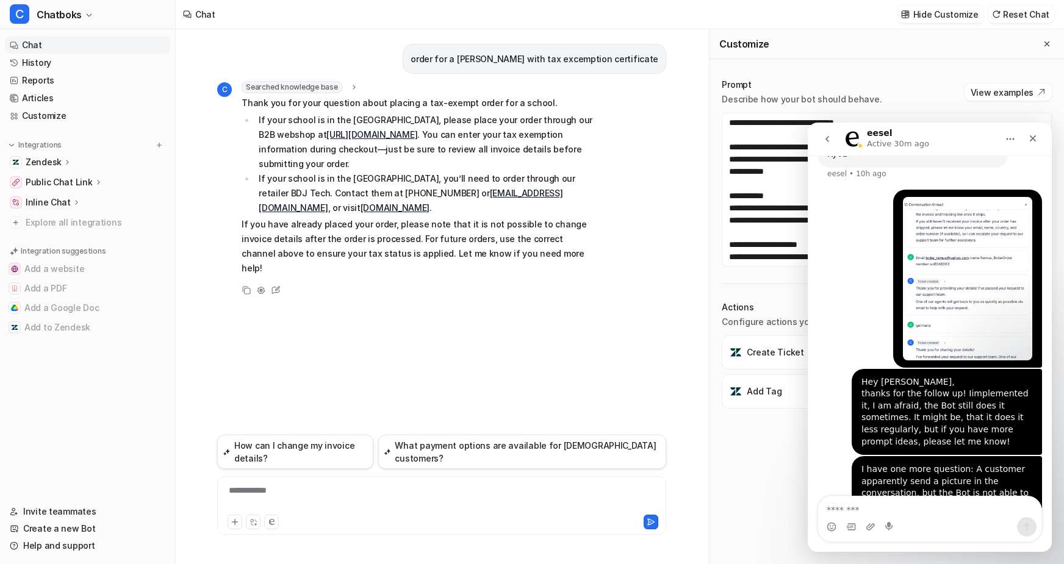
click at [872, 61] on div "Prompt Describe how your bot should behave. View examples Actions Configure act…" at bounding box center [886, 311] width 354 height 505
click at [872, 144] on div "Close" at bounding box center [1033, 138] width 22 height 22
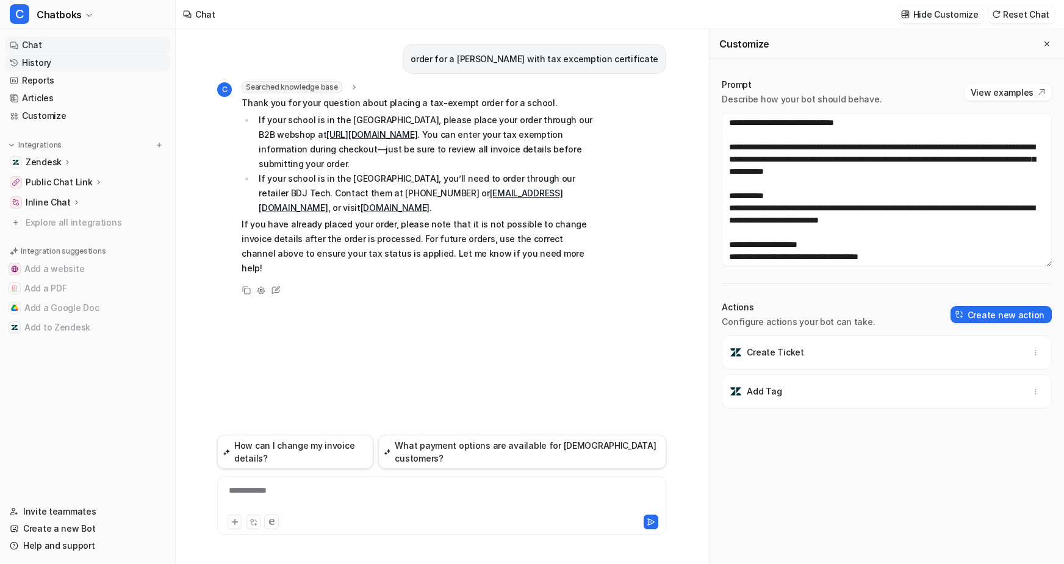
click at [77, 71] on link "History" at bounding box center [87, 62] width 165 height 17
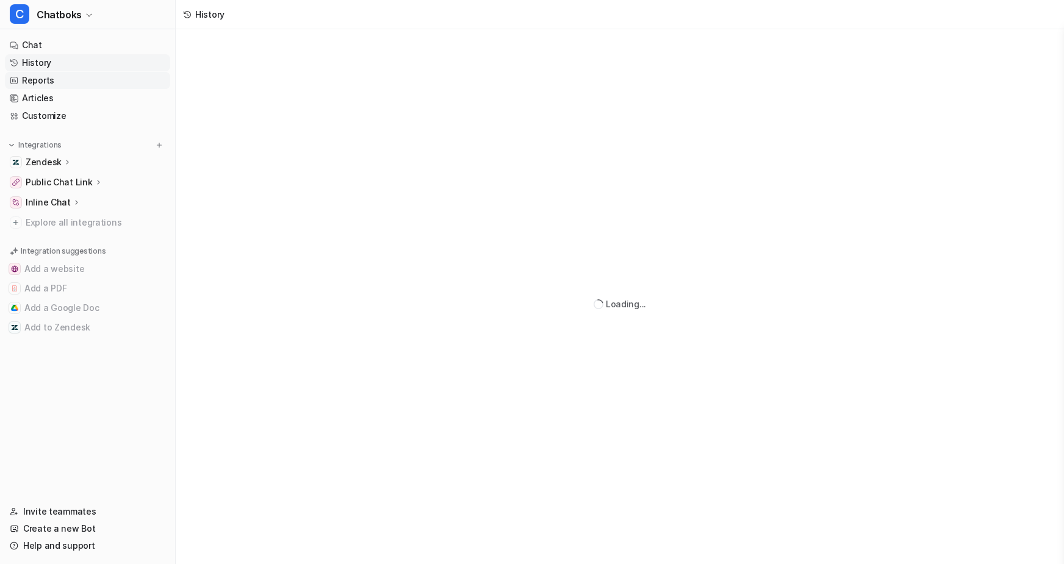
click at [78, 89] on link "Reports" at bounding box center [87, 80] width 165 height 17
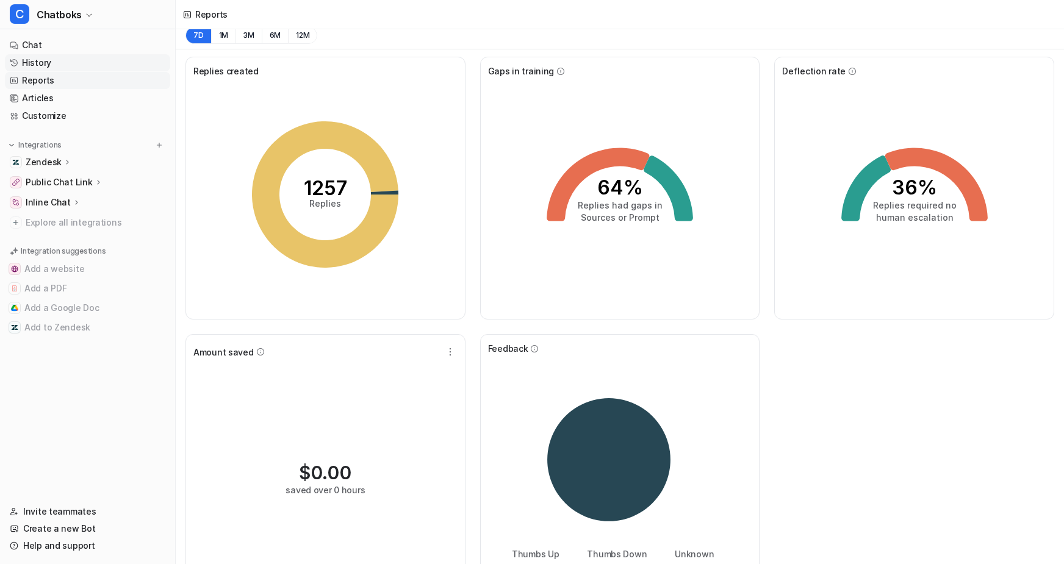
click at [121, 71] on link "History" at bounding box center [87, 62] width 165 height 17
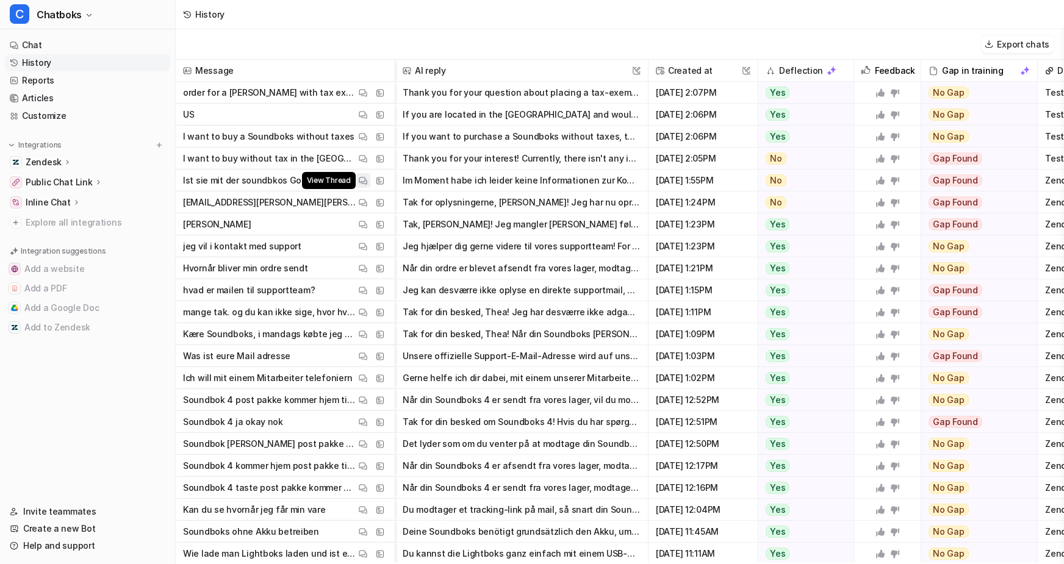
click at [367, 185] on img at bounding box center [363, 180] width 9 height 9
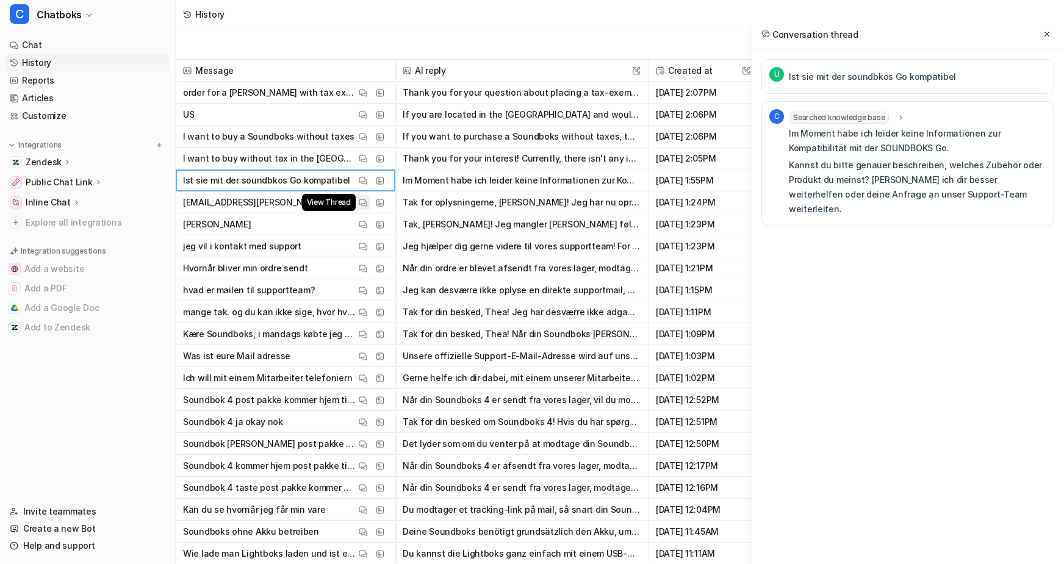
click at [367, 207] on img at bounding box center [363, 202] width 9 height 9
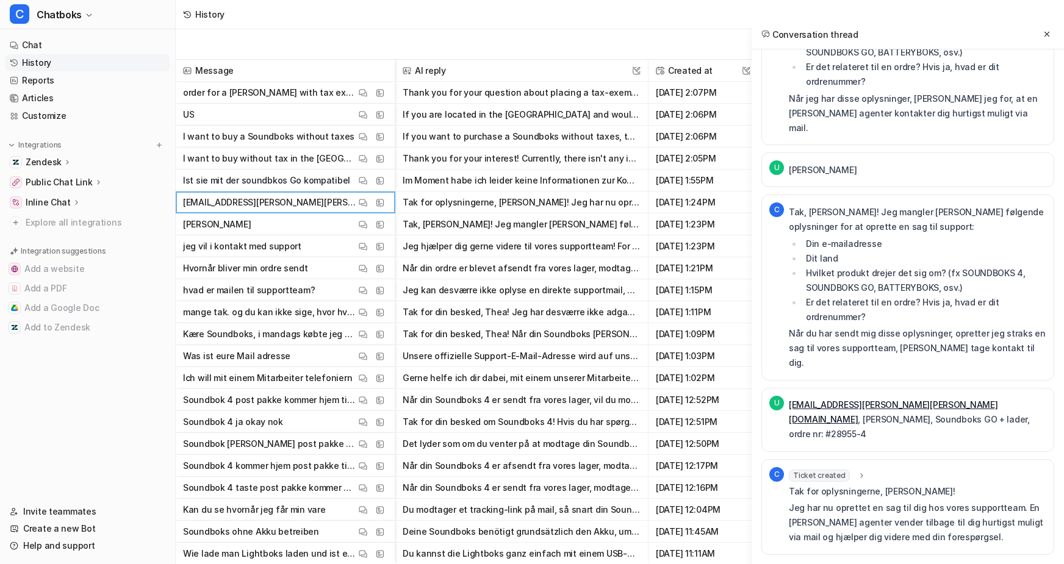
scroll to position [30, 0]
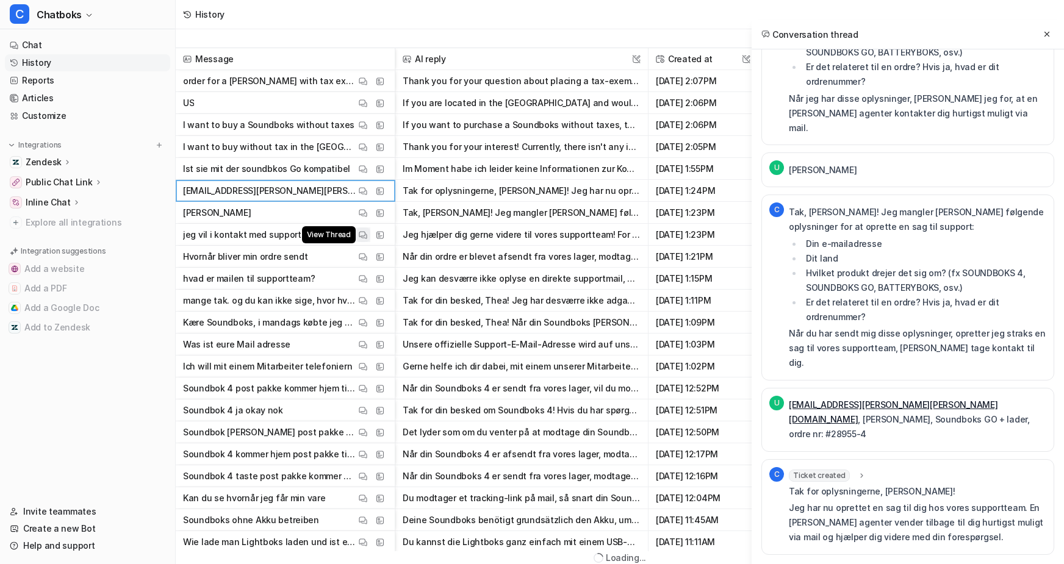
click at [367, 231] on img at bounding box center [363, 235] width 9 height 9
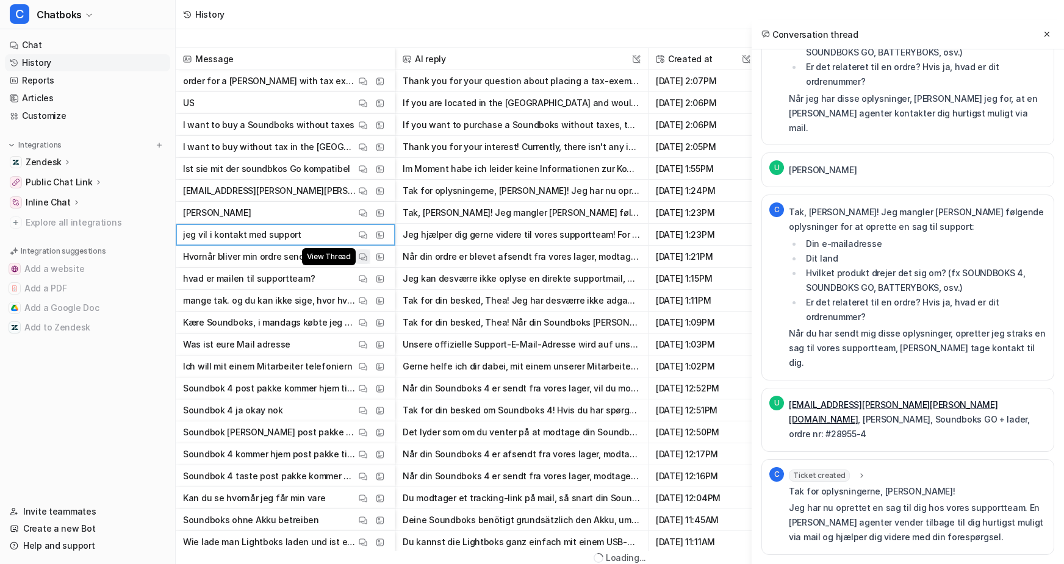
click at [367, 253] on img at bounding box center [363, 257] width 9 height 9
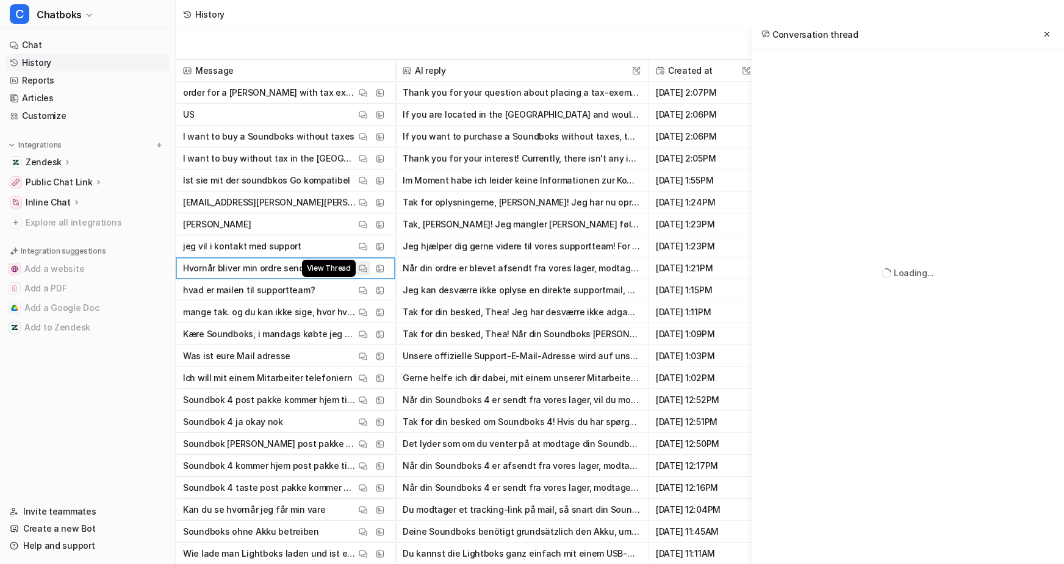
scroll to position [0, 0]
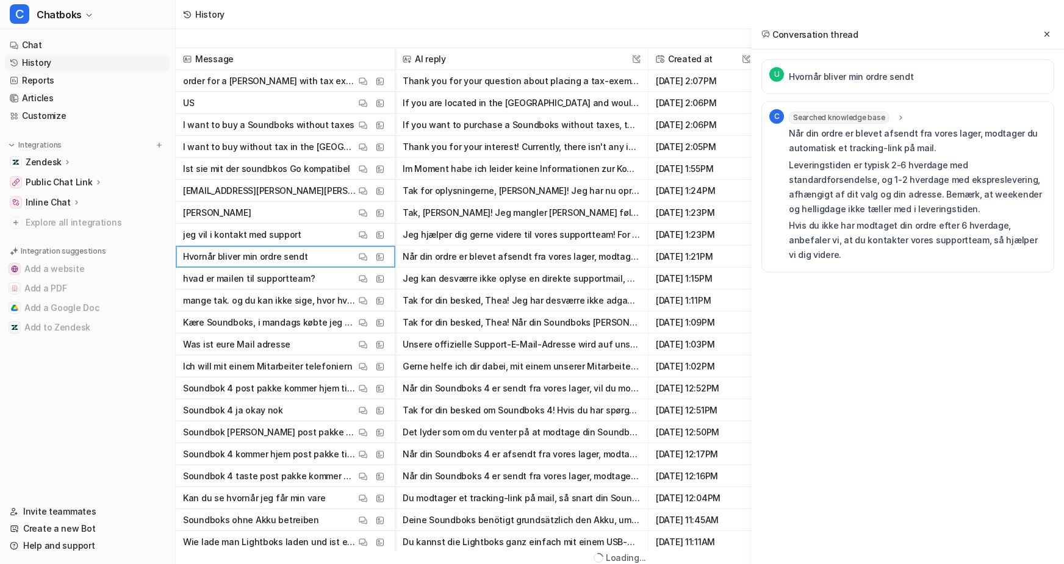
click at [390, 284] on span "hvad er mailen til supportteam? View Thread View Sources" at bounding box center [285, 279] width 209 height 22
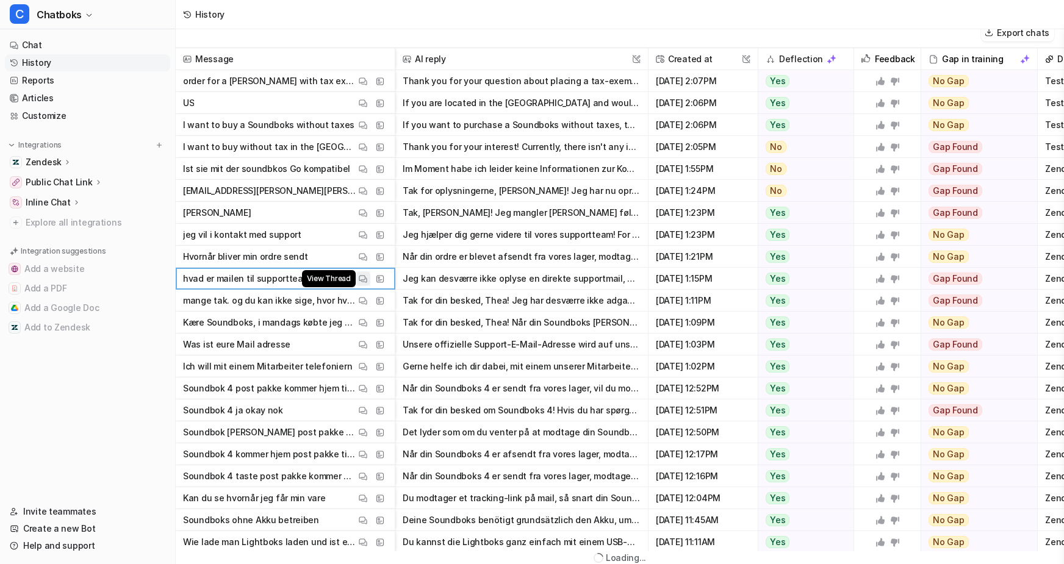
click at [367, 275] on img at bounding box center [363, 279] width 9 height 9
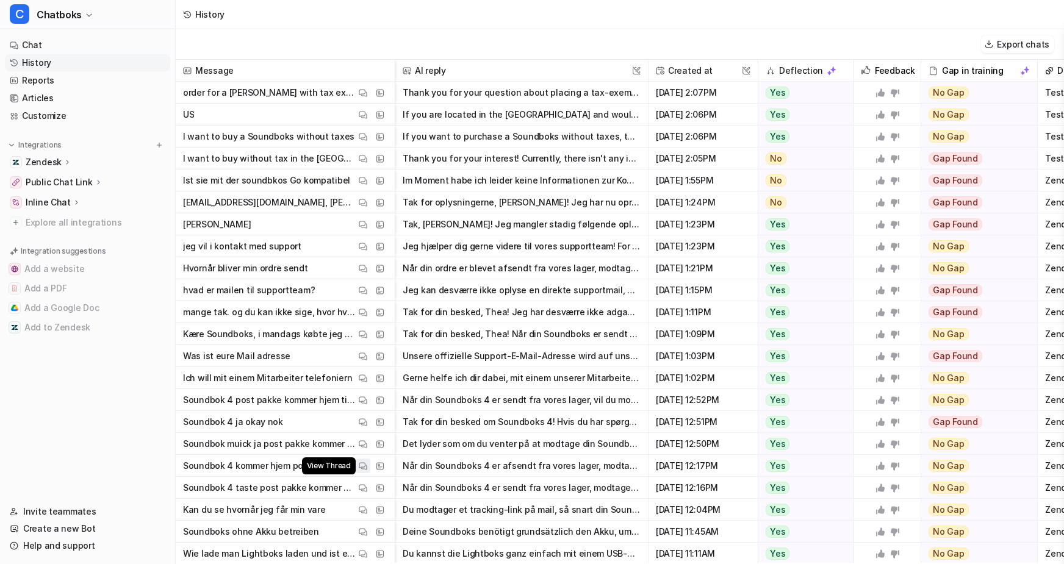
scroll to position [137, 0]
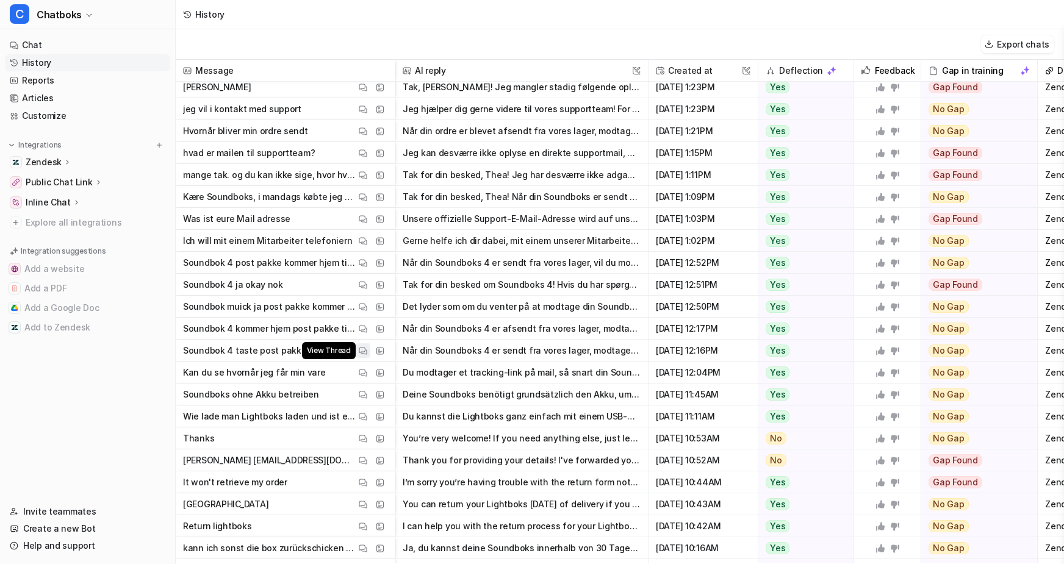
click at [367, 356] on img at bounding box center [363, 350] width 9 height 9
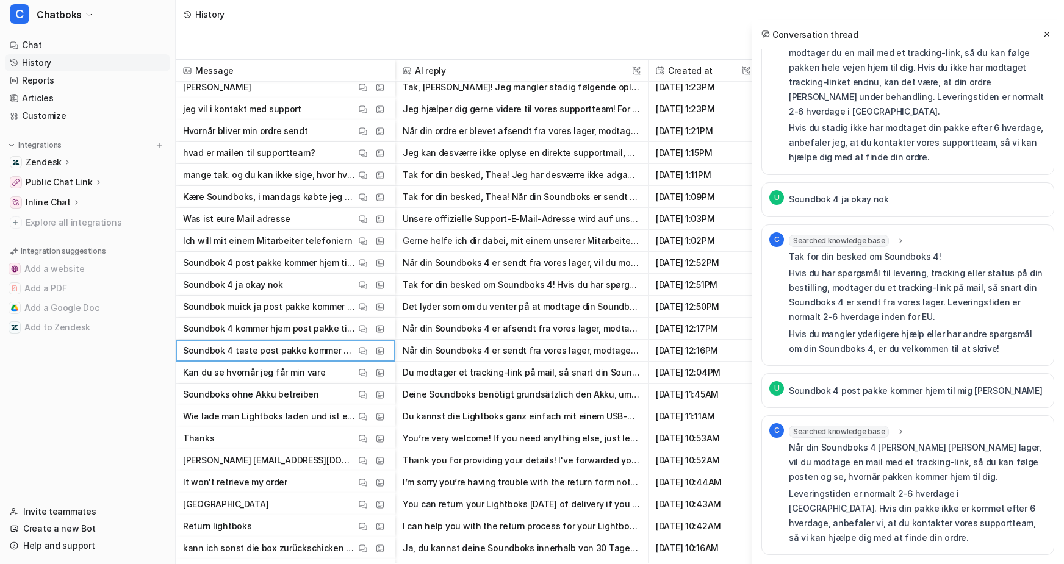
scroll to position [738, 0]
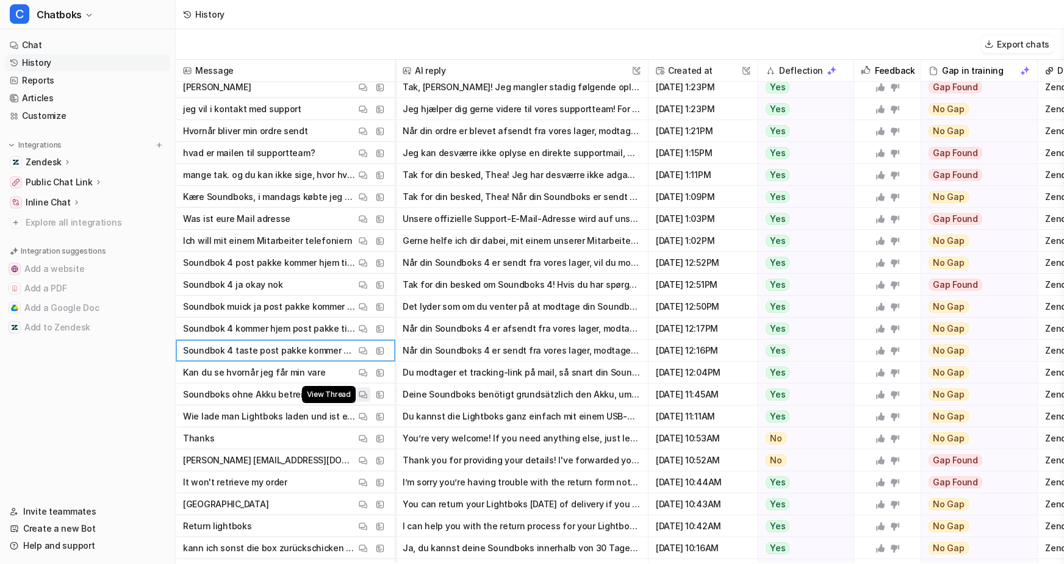
click at [367, 400] on img at bounding box center [363, 394] width 9 height 9
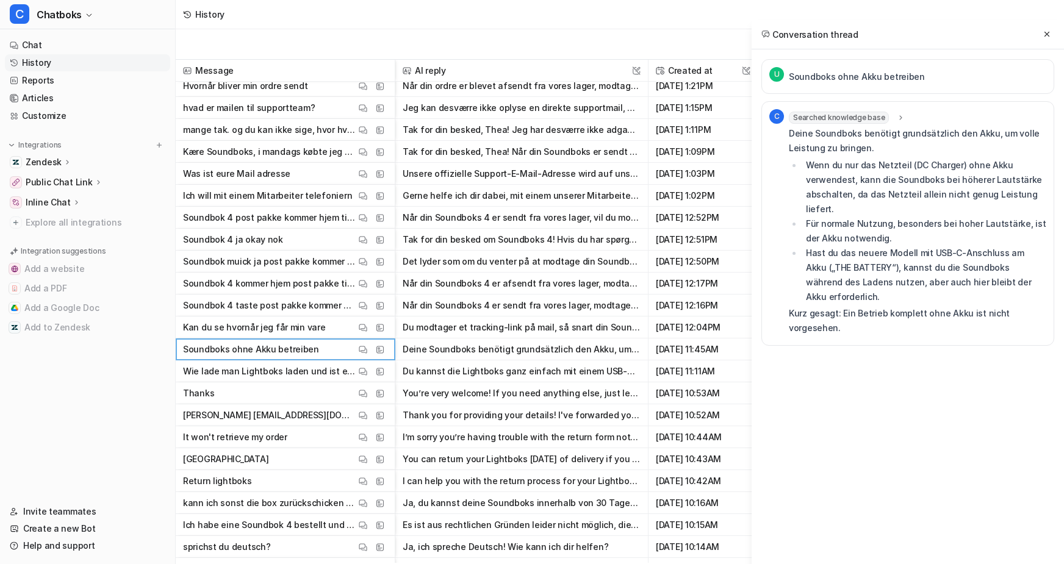
scroll to position [183, 0]
click at [367, 376] on img at bounding box center [363, 371] width 9 height 9
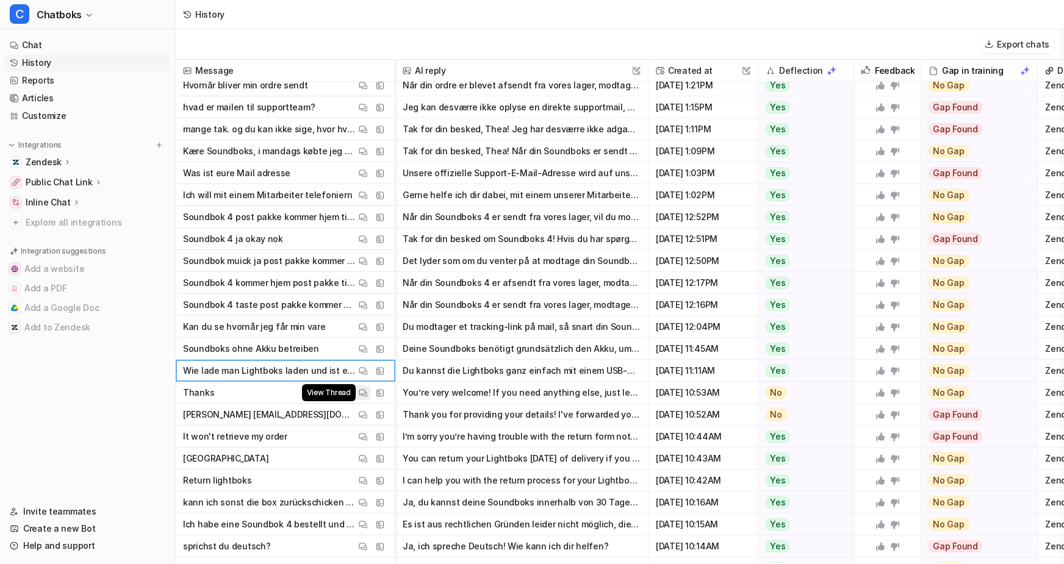
click at [367, 398] on img at bounding box center [363, 393] width 9 height 9
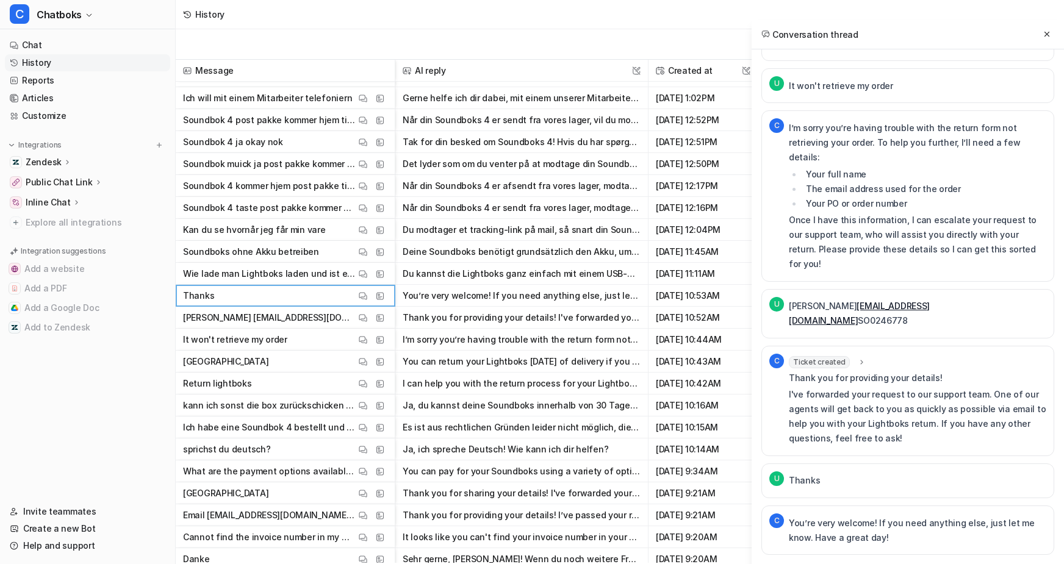
scroll to position [297, 0]
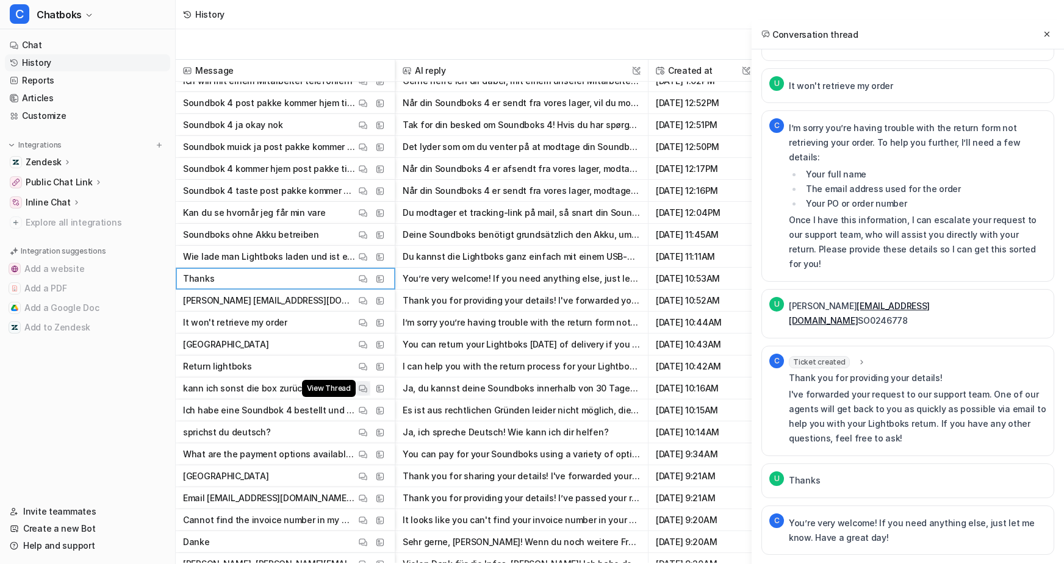
click at [370, 396] on button "View Thread" at bounding box center [363, 388] width 15 height 15
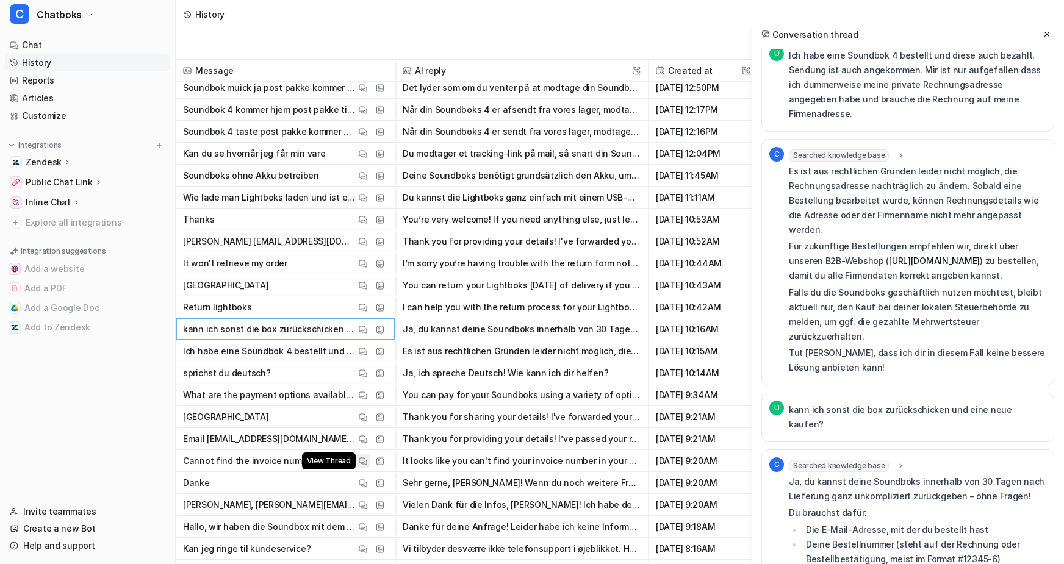
scroll to position [433, 0]
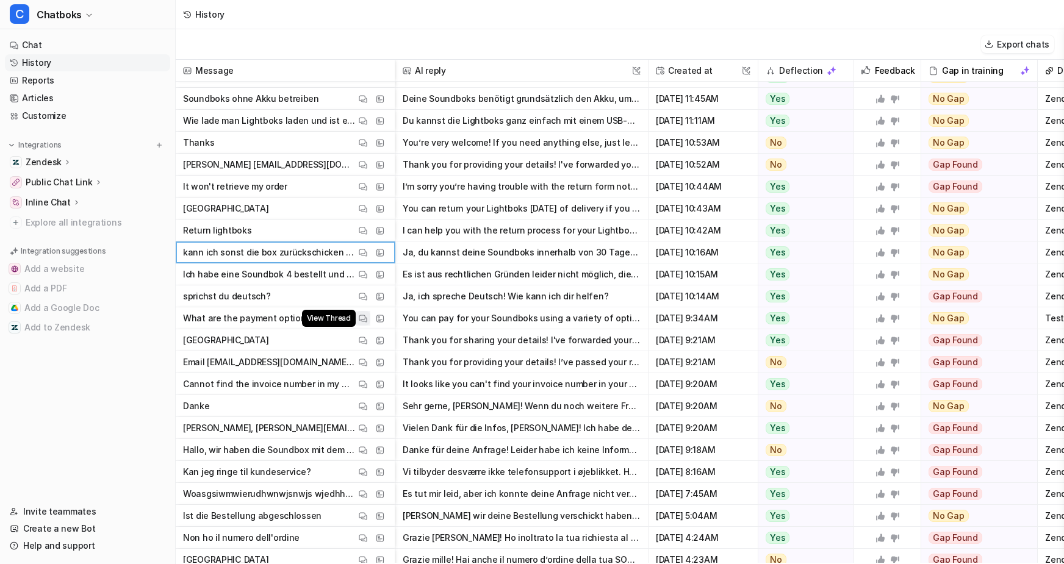
click at [367, 321] on img at bounding box center [363, 318] width 9 height 9
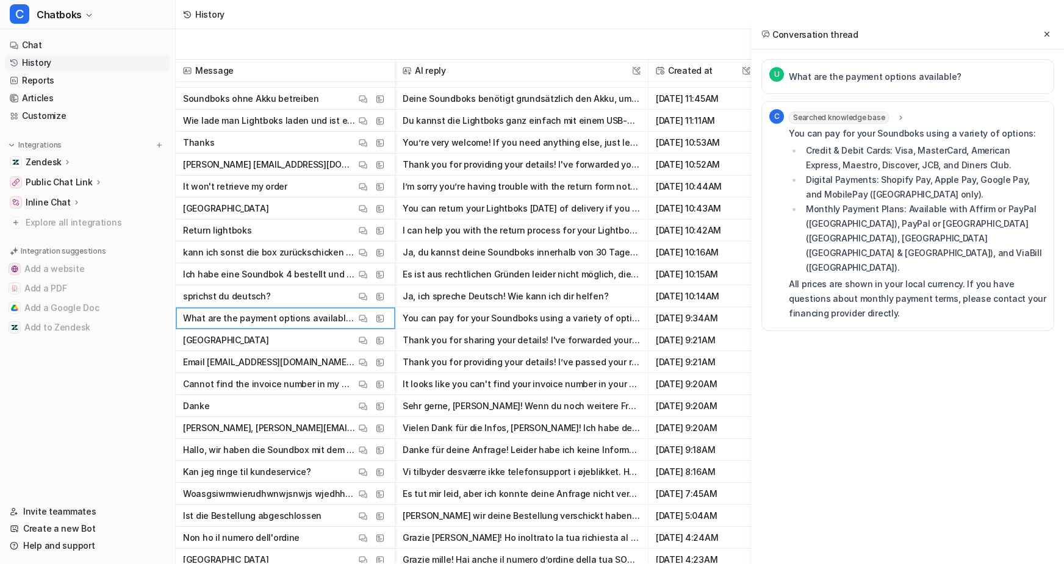
scroll to position [0, 0]
click at [367, 342] on img at bounding box center [363, 340] width 9 height 9
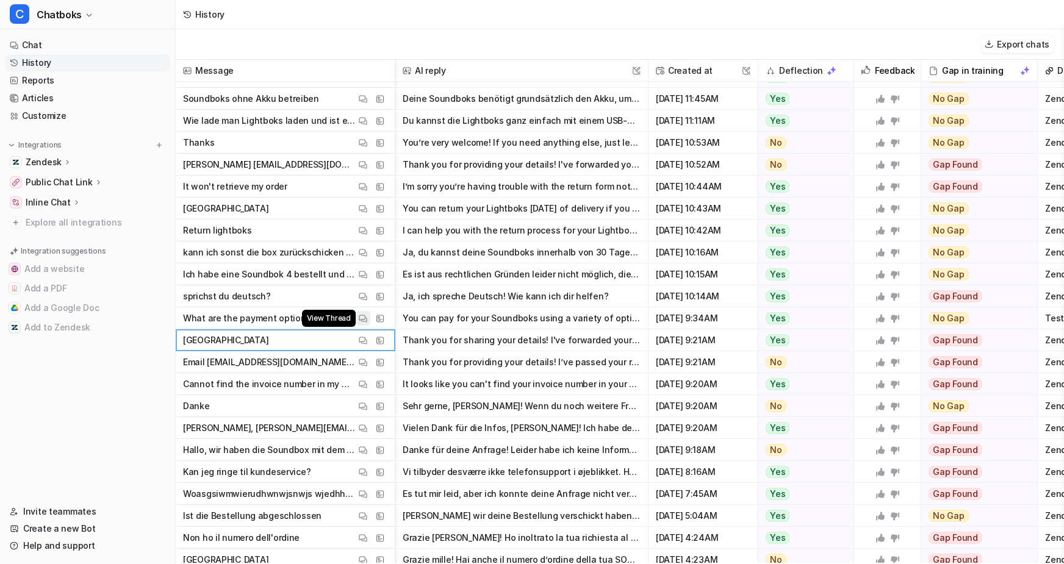
click at [370, 326] on button "View Thread" at bounding box center [363, 318] width 15 height 15
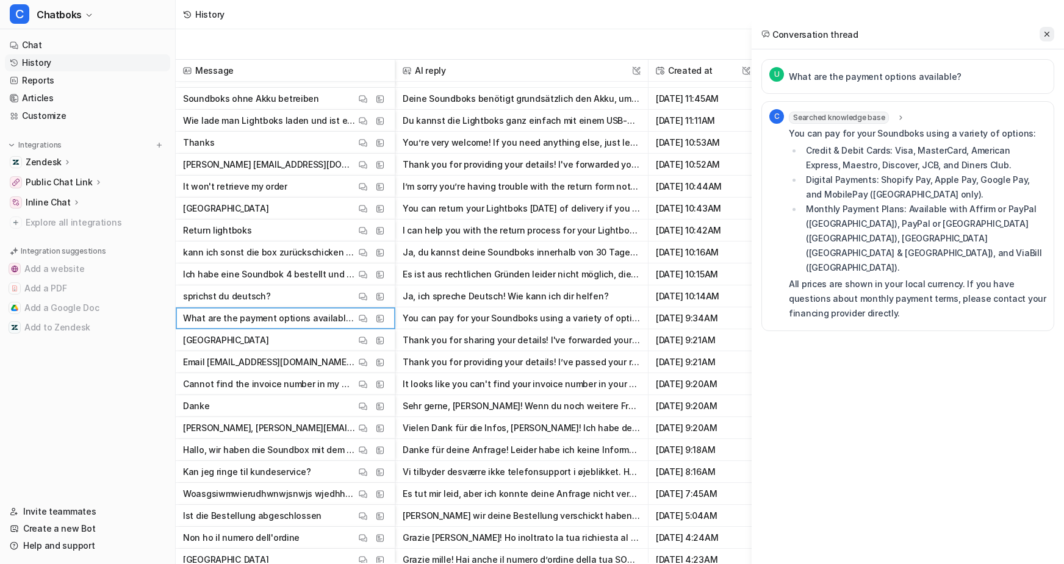
click at [1043, 36] on icon at bounding box center [1047, 34] width 9 height 9
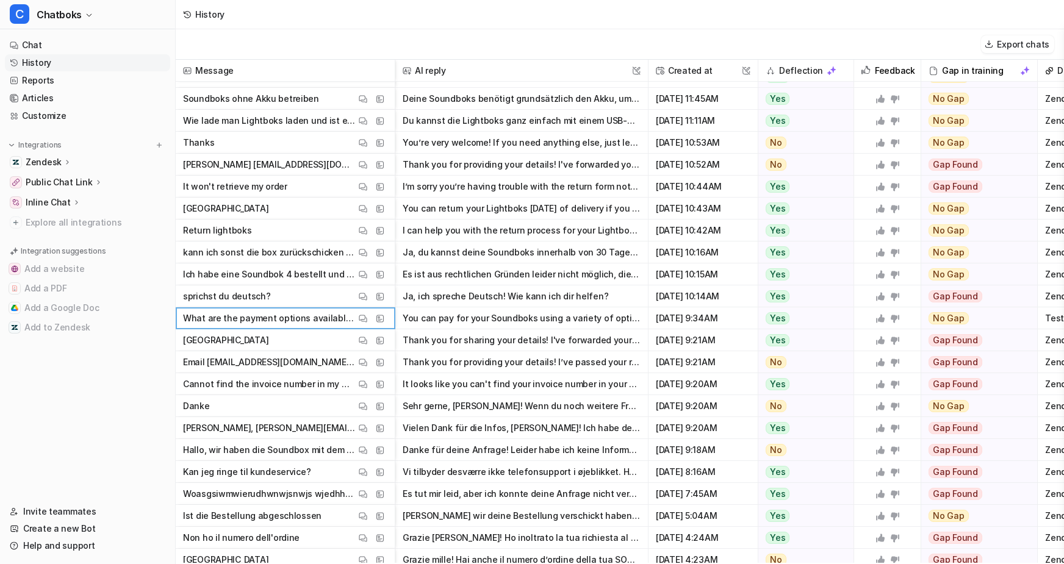
scroll to position [433, 127]
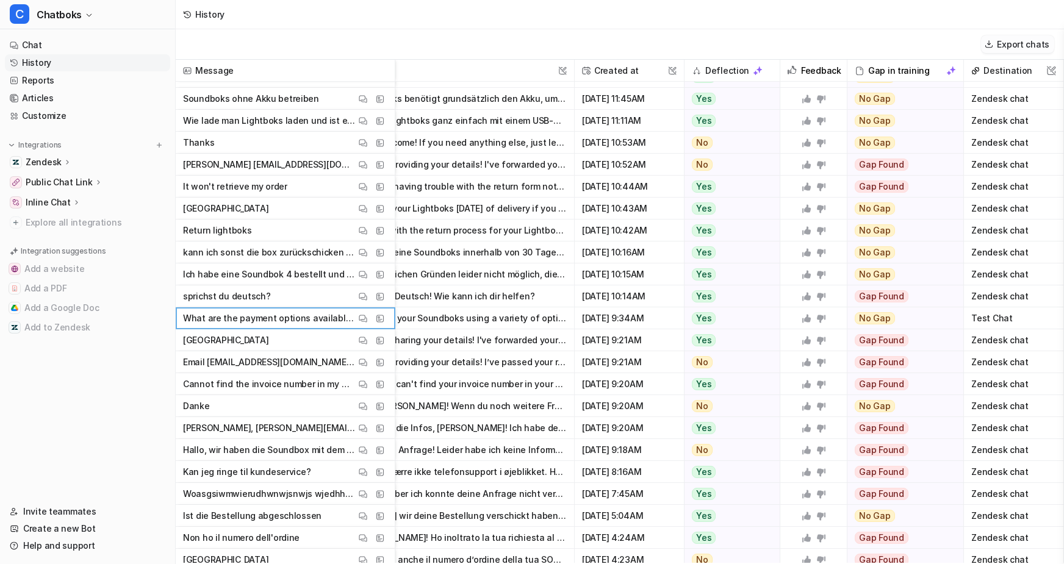
click at [1018, 44] on button "Export chats" at bounding box center [1017, 44] width 73 height 18
click at [367, 386] on img at bounding box center [363, 384] width 9 height 9
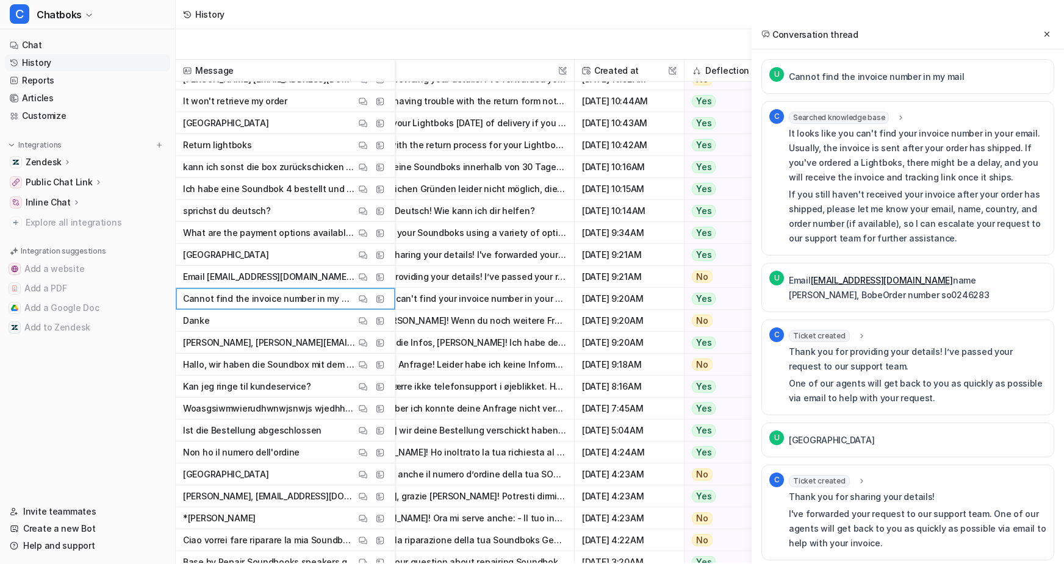
scroll to position [520, 127]
click at [367, 360] on img at bounding box center [363, 363] width 9 height 9
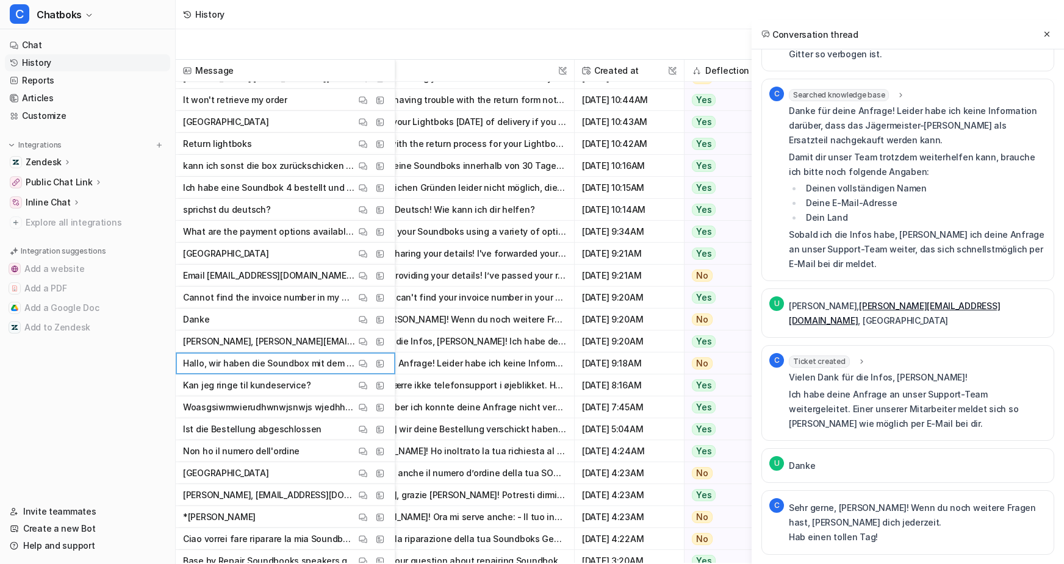
scroll to position [185, 0]
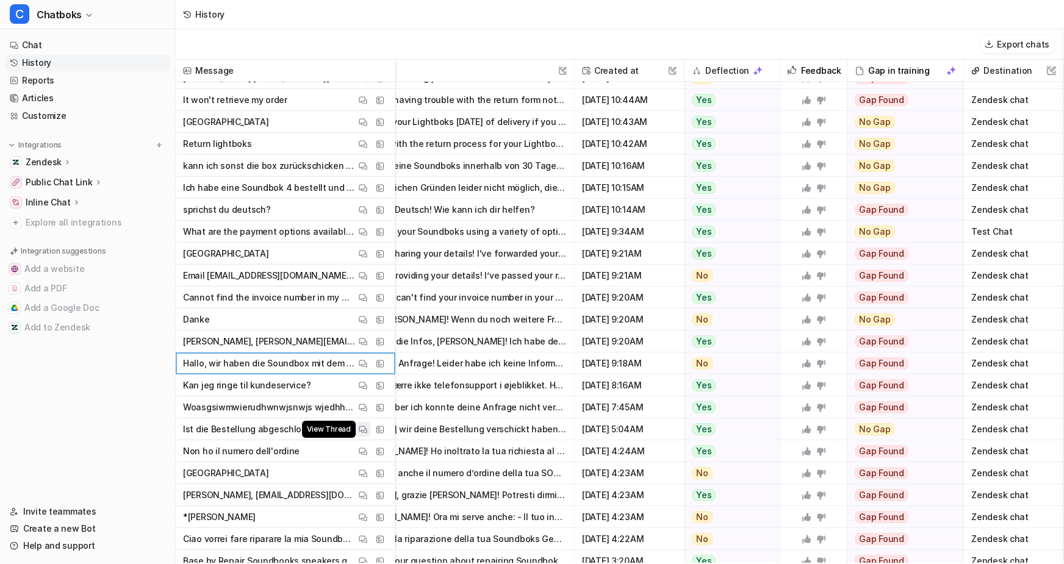
click at [367, 428] on img at bounding box center [363, 429] width 9 height 9
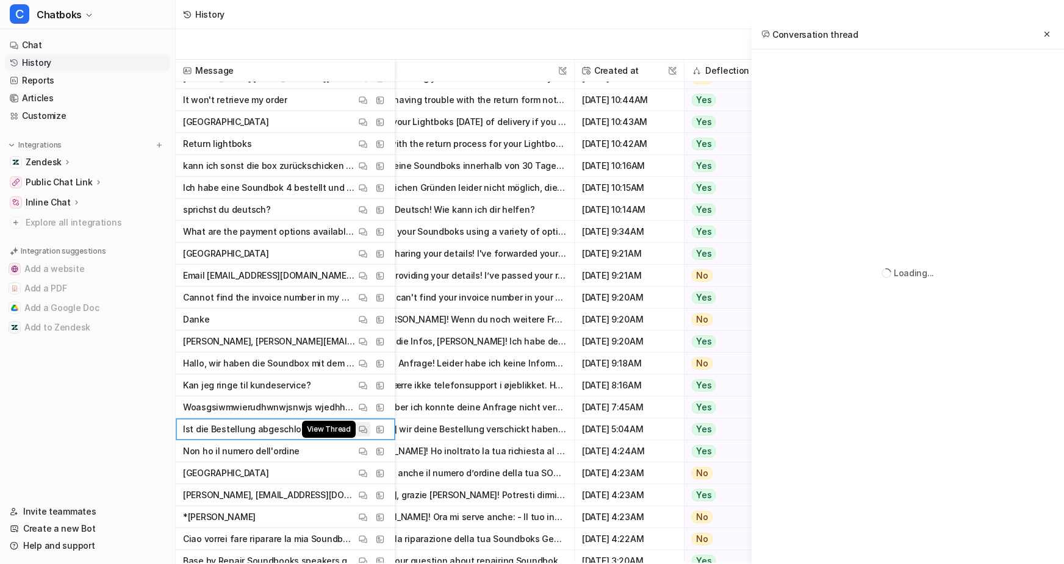
scroll to position [0, 0]
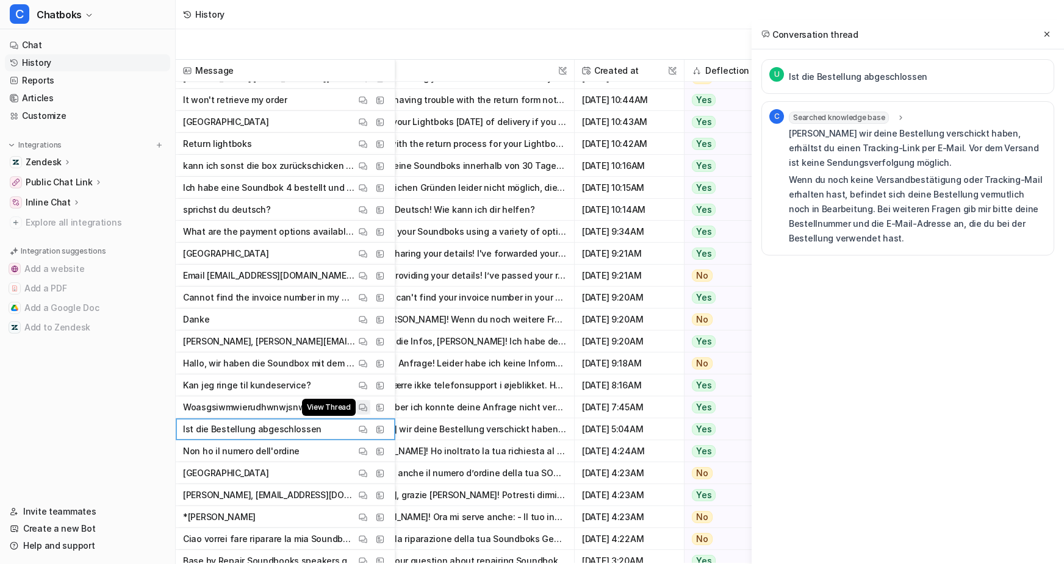
click at [367, 406] on img at bounding box center [363, 407] width 9 height 9
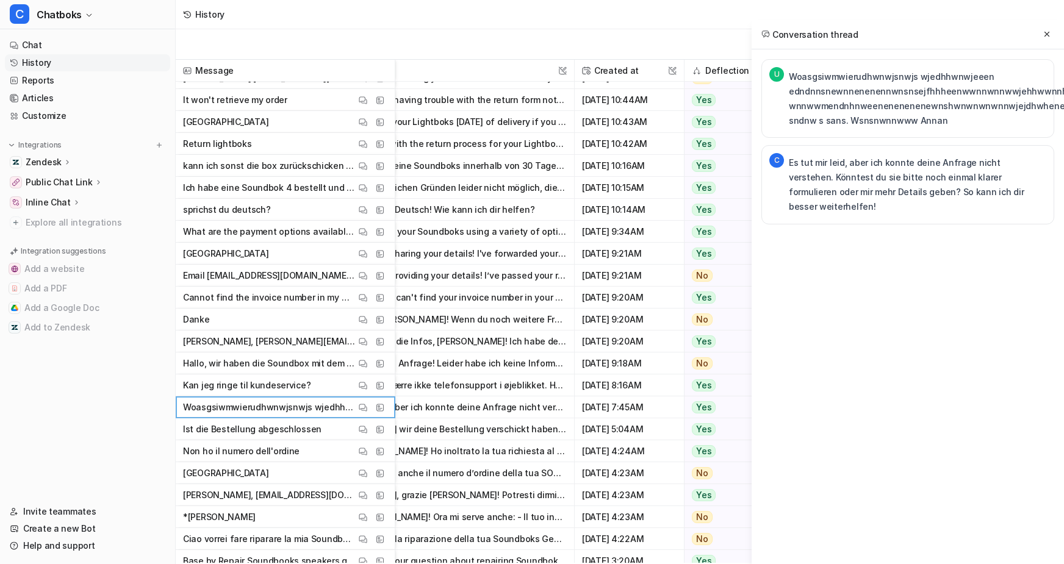
click at [848, 73] on div "U Woasgsiwmwierudhwnwjsnwjs wjedhhwnwjeeen edndnnsnewnnenenennwnsnsejfhhheenwwn…" at bounding box center [907, 98] width 293 height 79
click at [848, 88] on p "Woasgsiwmwierudhwnwjsnwjs wjedhhwnwjeeen edndnnsnewnnenenennwnsnsejfhhheenwwnnw…" at bounding box center [967, 99] width 357 height 59
click at [752, 363] on div "Conversation thread U Woasgsiwmwierudhwnwjsnwjs wjedhhwnwjeeen edndnnsnewnnenen…" at bounding box center [908, 302] width 312 height 564
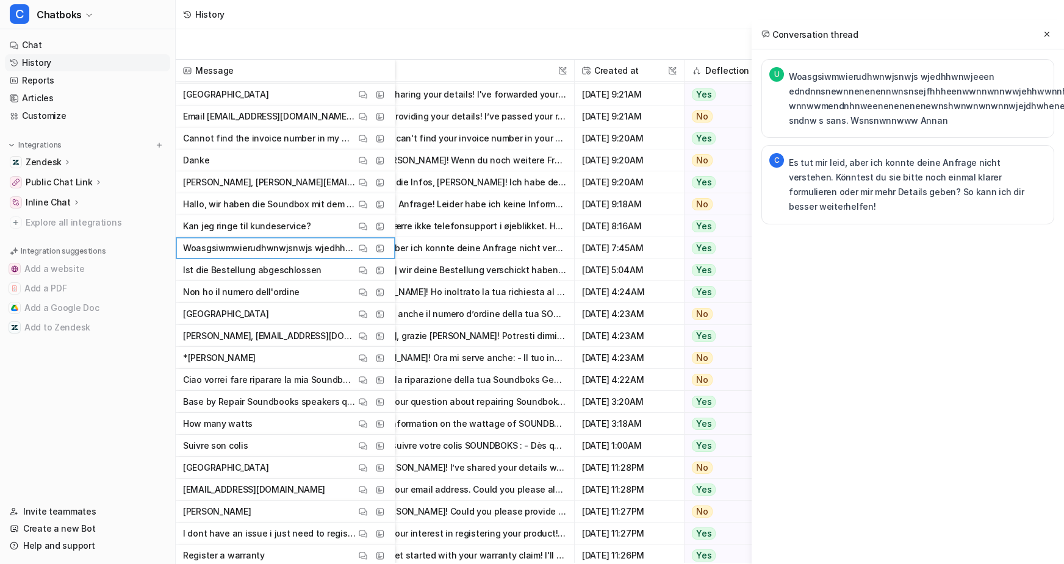
scroll to position [683, 127]
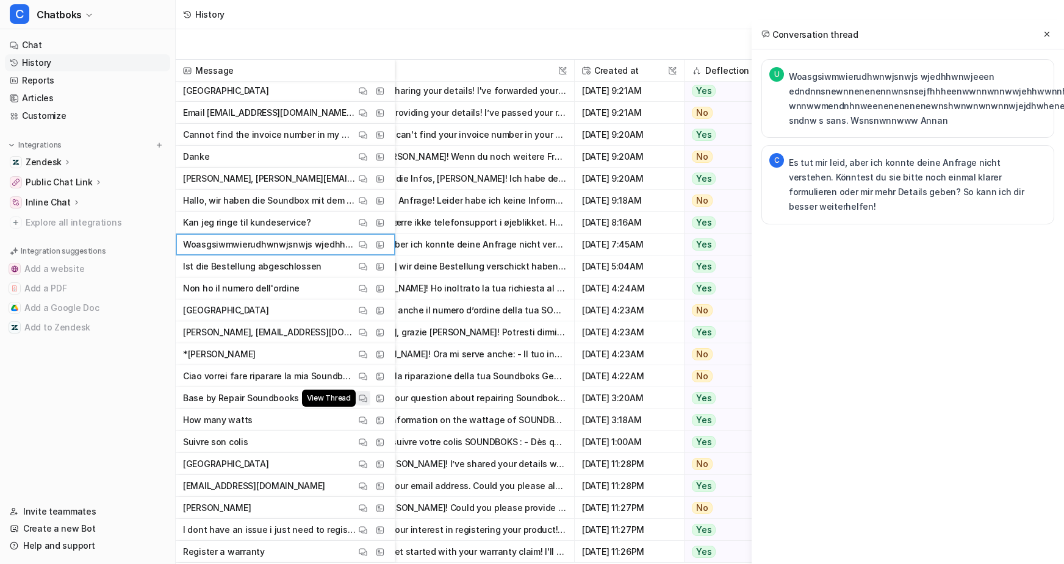
click at [367, 399] on img at bounding box center [363, 398] width 9 height 9
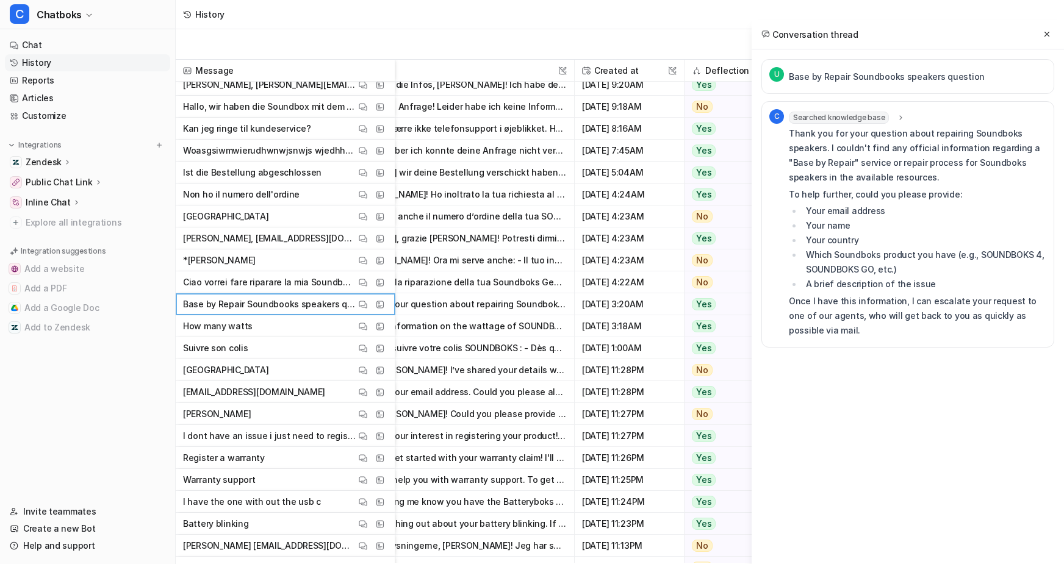
scroll to position [811, 127]
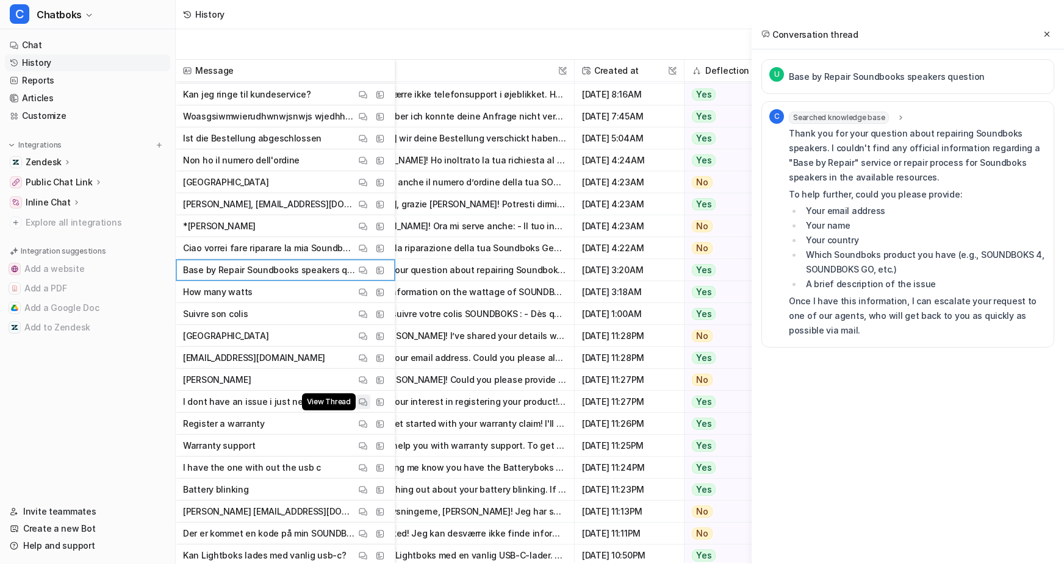
click at [370, 401] on button "View Thread" at bounding box center [363, 402] width 15 height 15
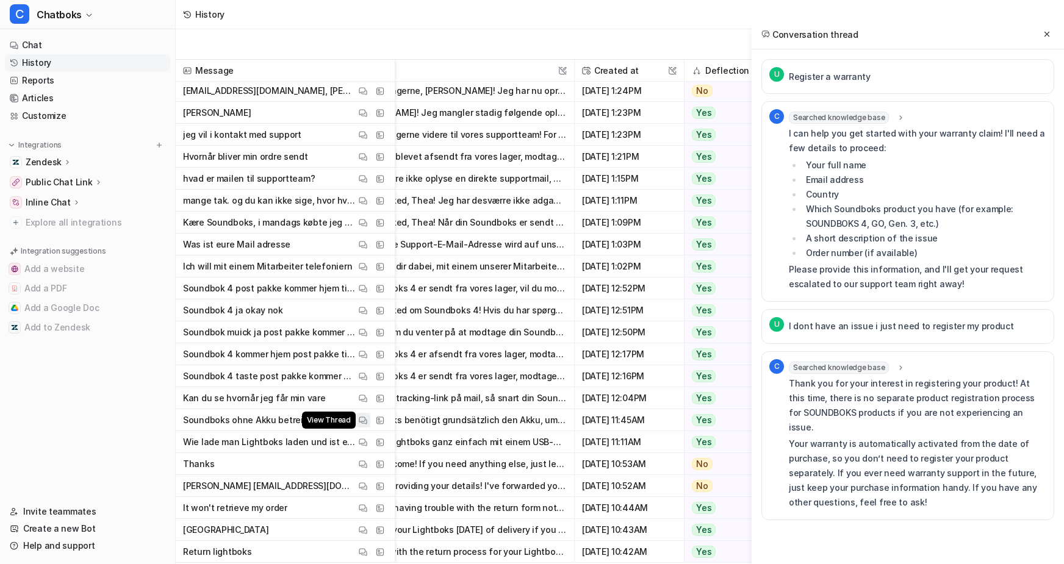
scroll to position [201, 127]
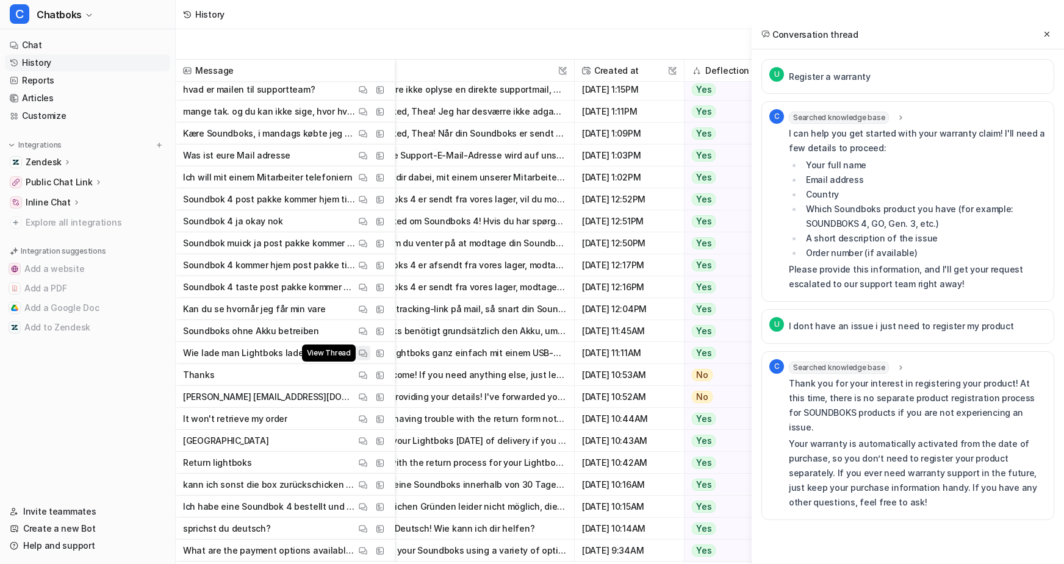
click at [367, 358] on img at bounding box center [363, 353] width 9 height 9
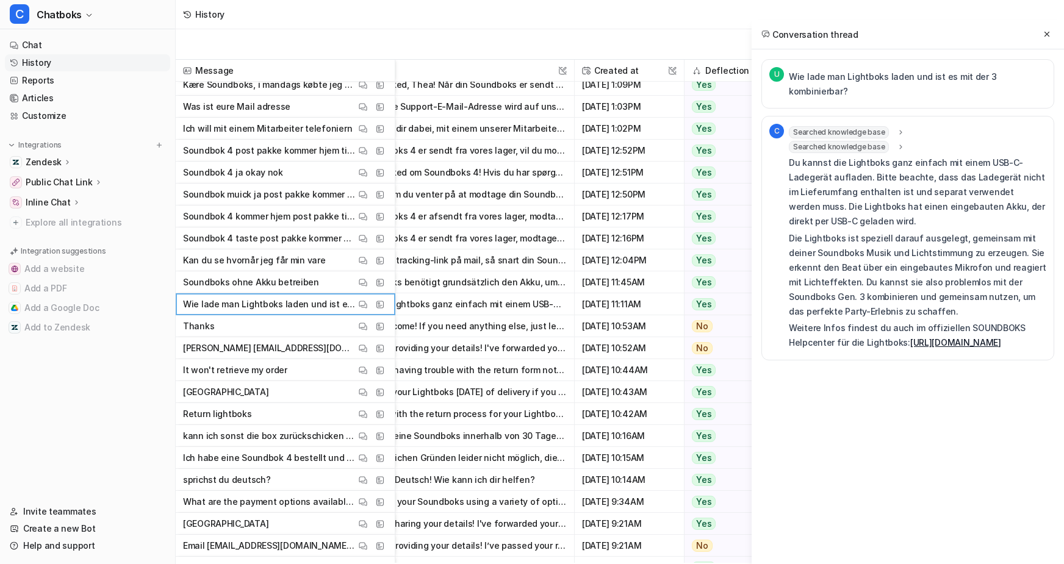
scroll to position [254, 127]
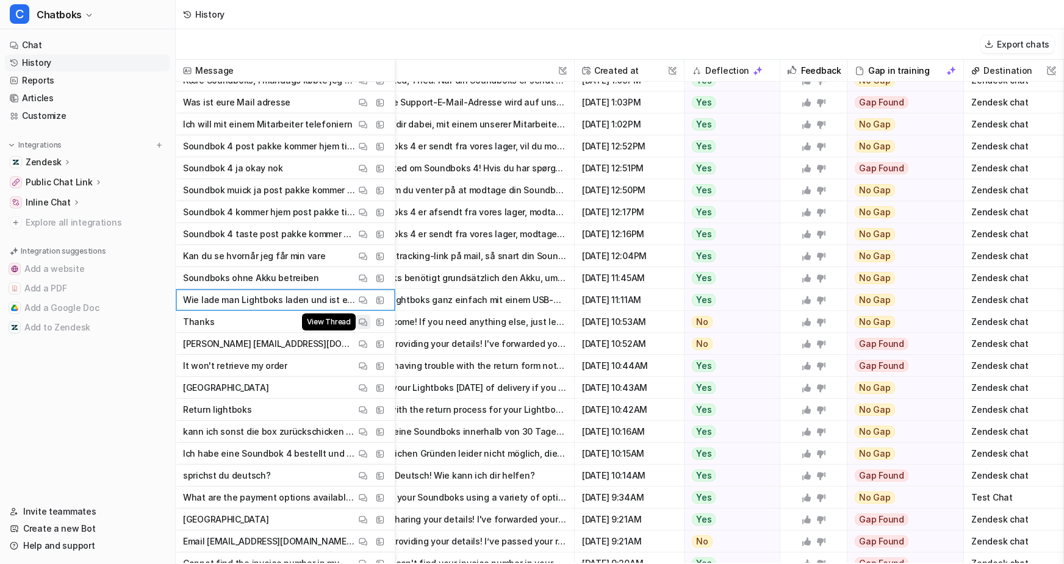
click at [367, 327] on img at bounding box center [363, 322] width 9 height 9
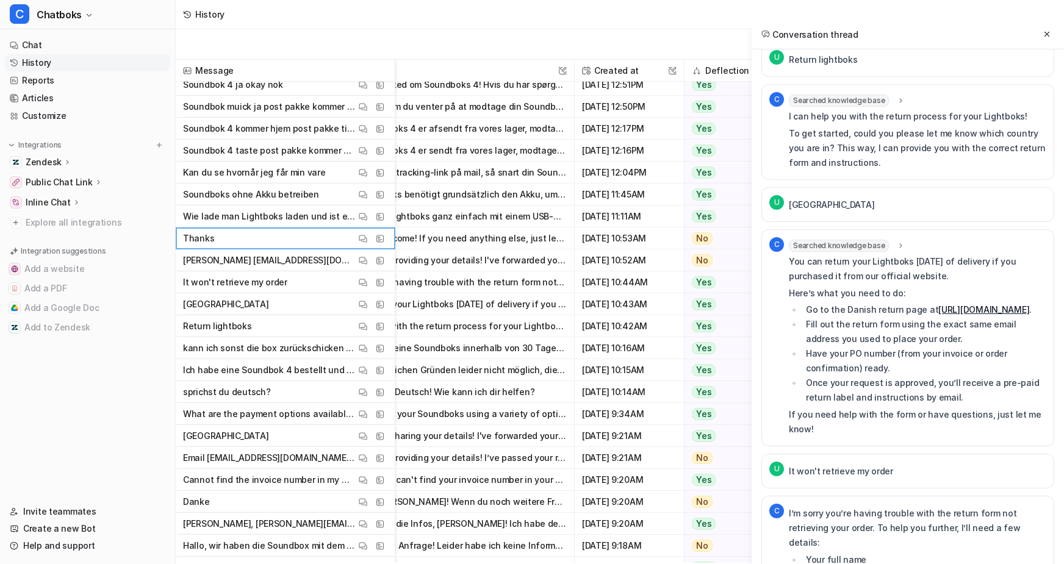
scroll to position [19, 0]
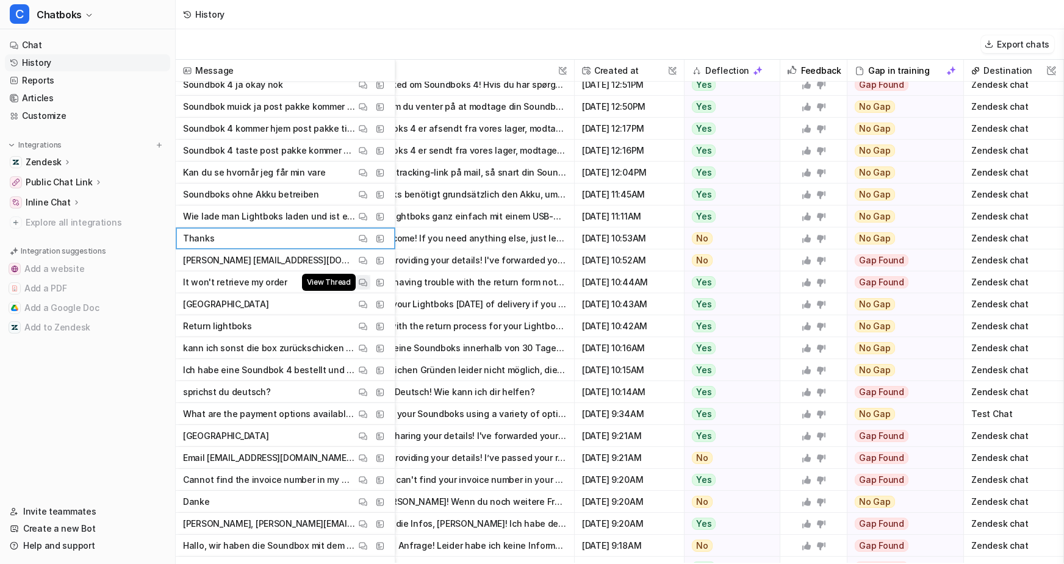
click at [367, 287] on img at bounding box center [363, 282] width 9 height 9
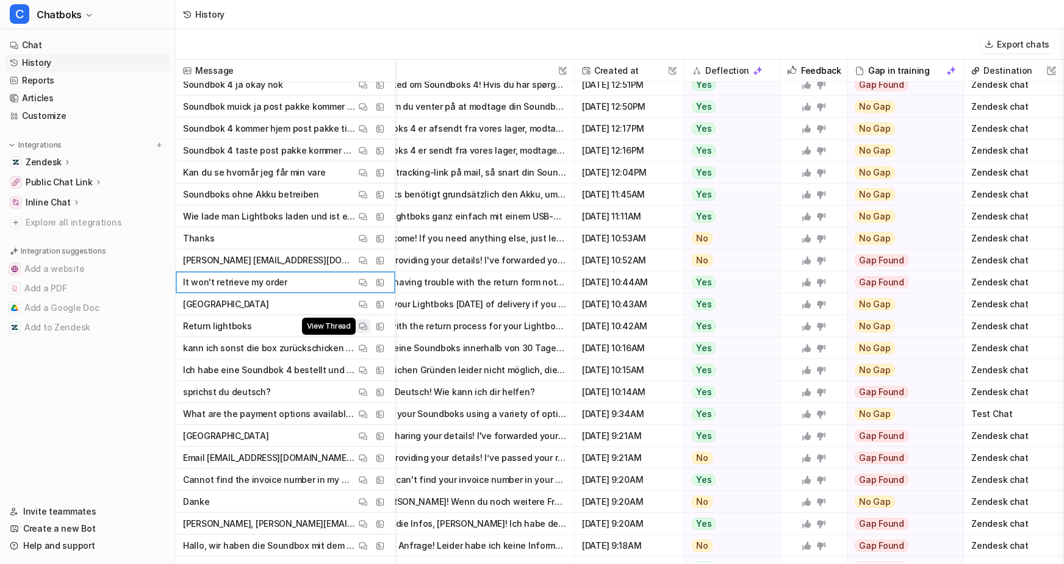
click at [370, 334] on button "View Thread" at bounding box center [363, 326] width 15 height 15
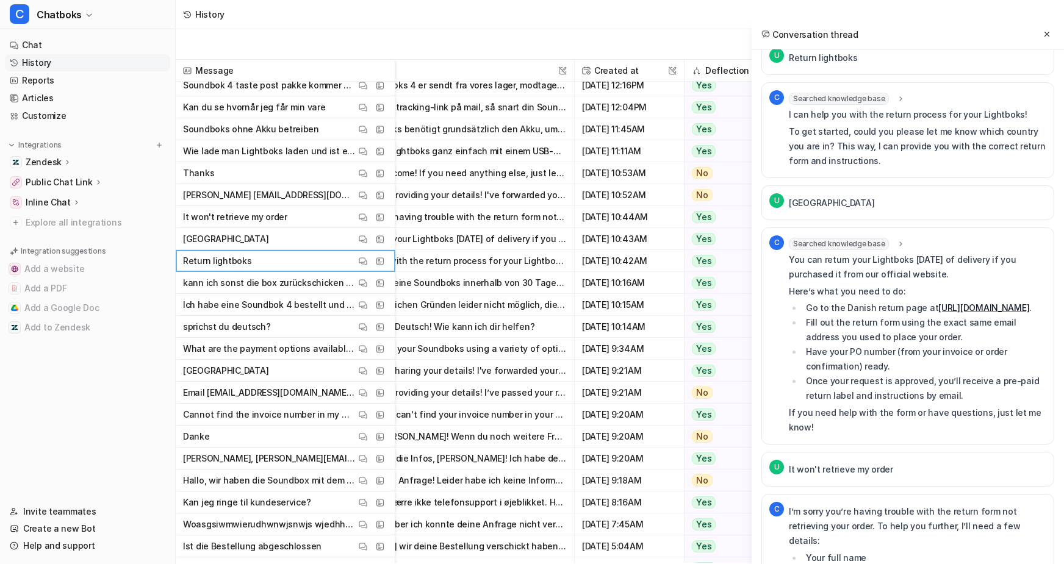
scroll to position [410, 127]
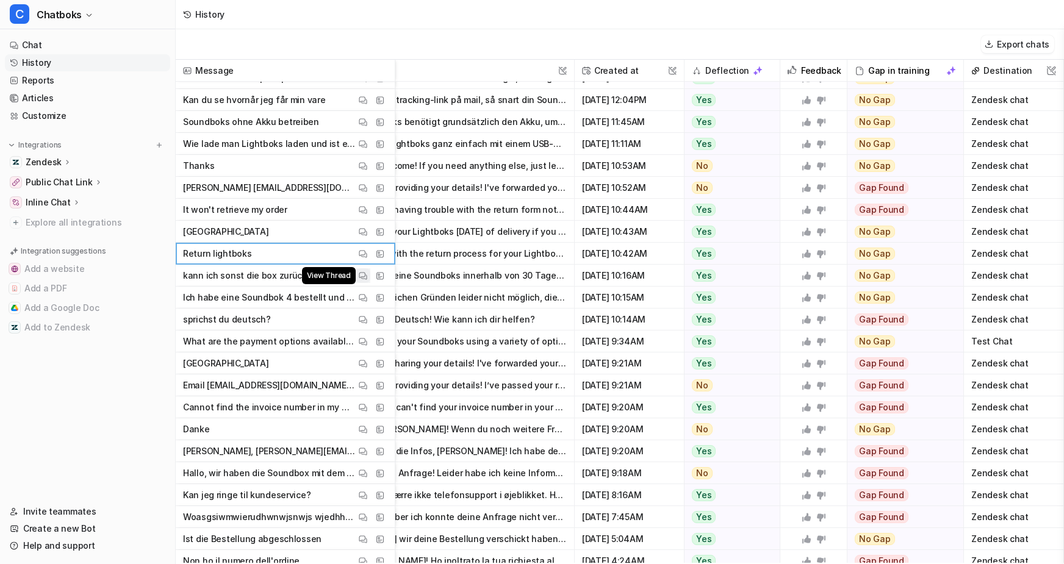
click at [367, 281] on img at bounding box center [363, 275] width 9 height 9
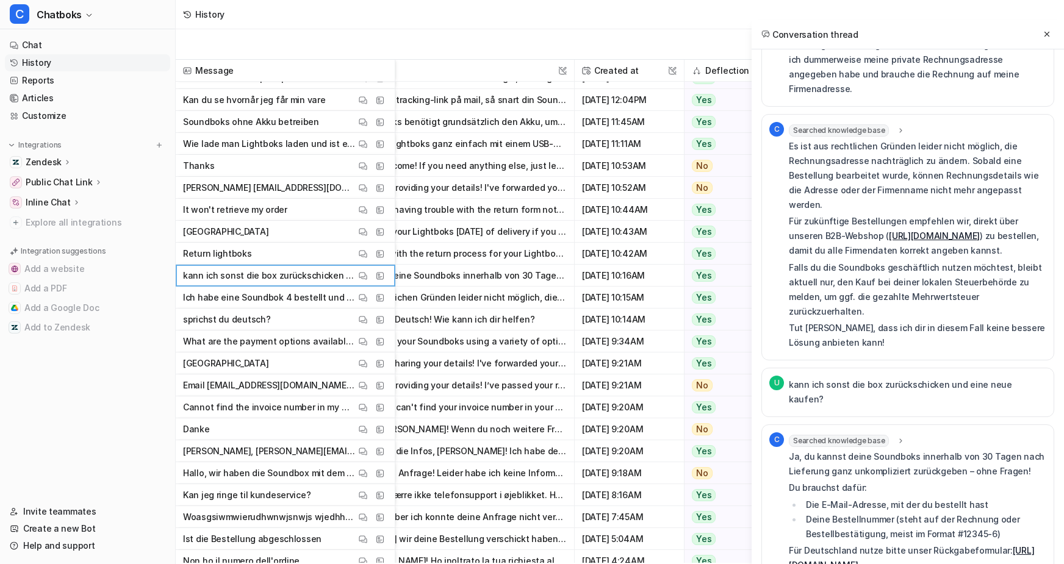
scroll to position [532, 127]
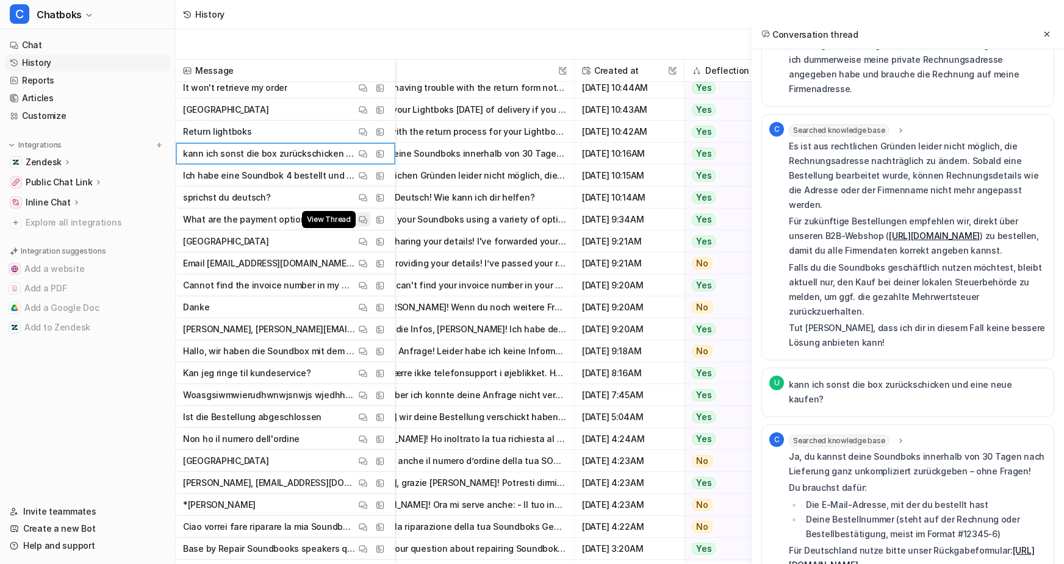
click at [367, 224] on img at bounding box center [363, 219] width 9 height 9
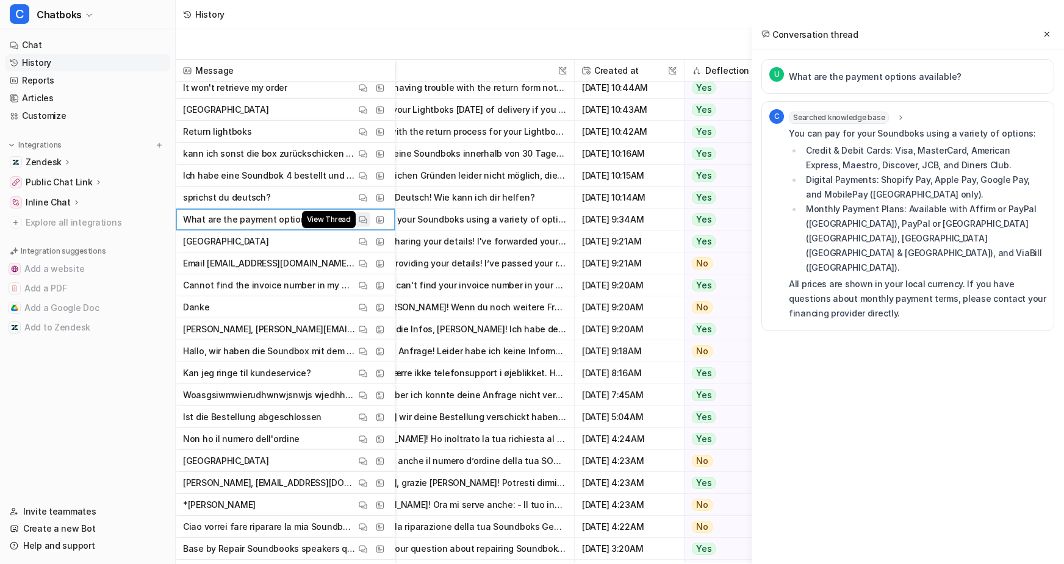
scroll to position [0, 0]
click at [367, 246] on img at bounding box center [363, 241] width 9 height 9
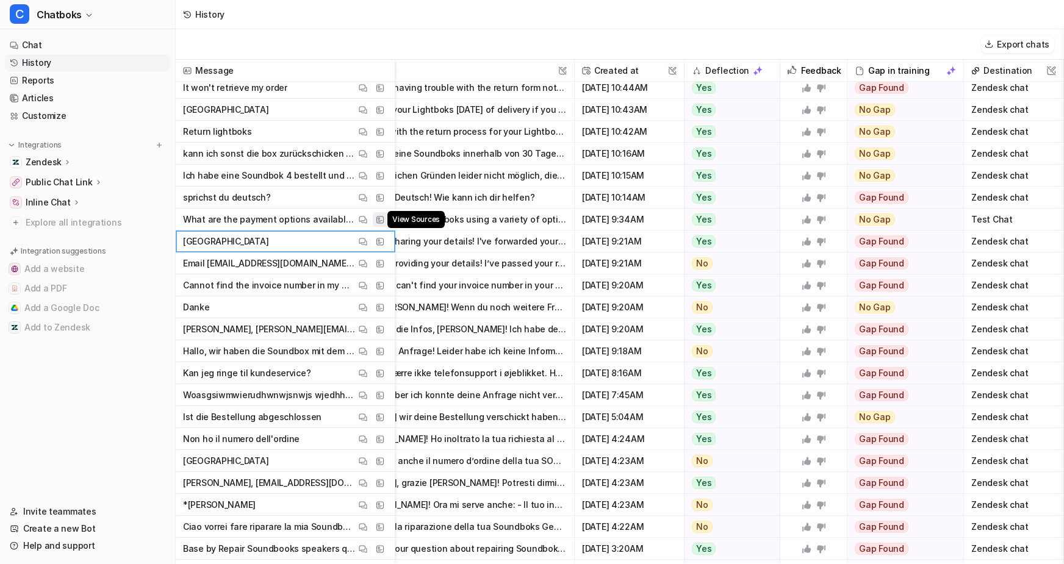
click at [387, 227] on button "View Sources" at bounding box center [380, 219] width 15 height 15
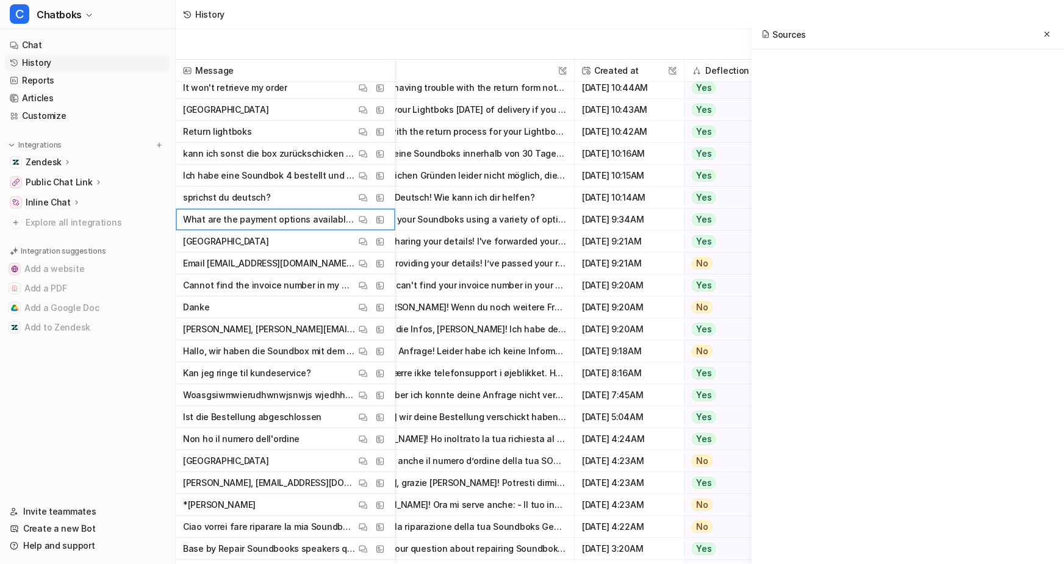
click at [752, 49] on div "Sources" at bounding box center [908, 35] width 312 height 30
click at [752, 47] on div "Sources" at bounding box center [908, 35] width 312 height 30
click at [752, 187] on div "Sources" at bounding box center [908, 302] width 312 height 564
click at [464, 55] on div "Export chats" at bounding box center [620, 44] width 888 height 31
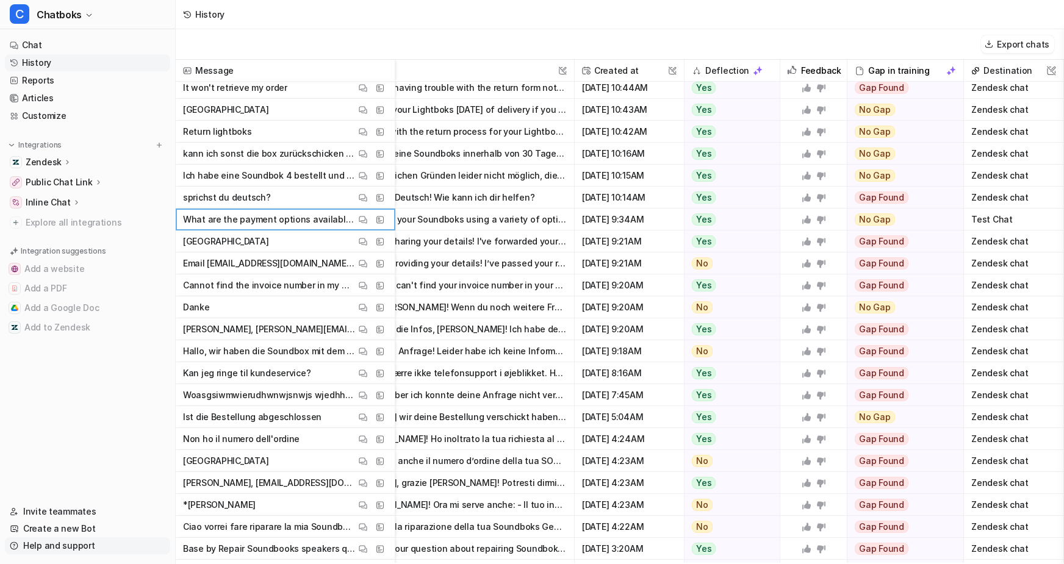
click at [114, 537] on link "Help and support" at bounding box center [87, 545] width 165 height 17
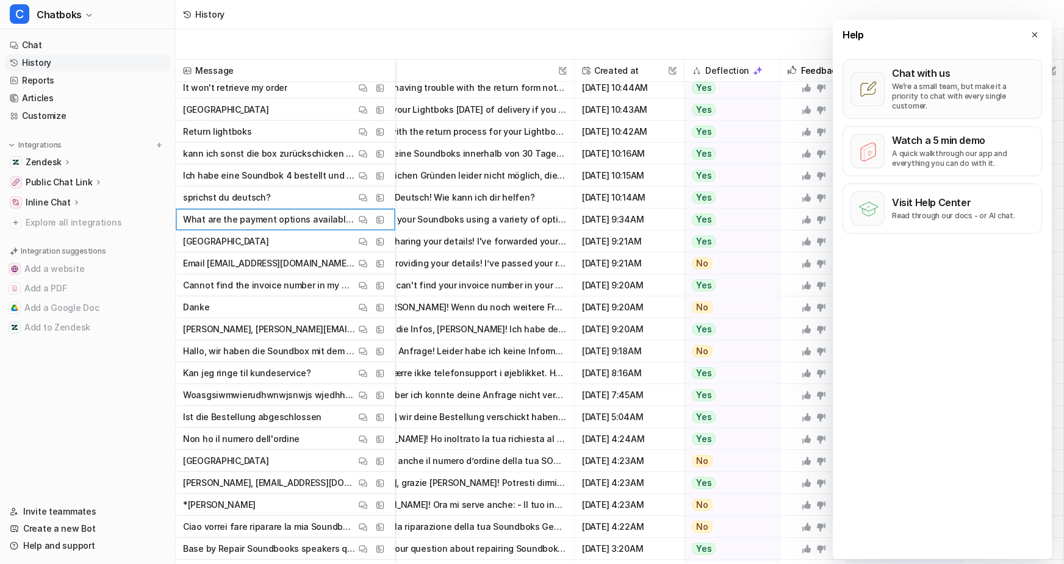
click at [933, 107] on p "We’re a small team, but make it a priority to chat with every single customer." at bounding box center [963, 96] width 142 height 29
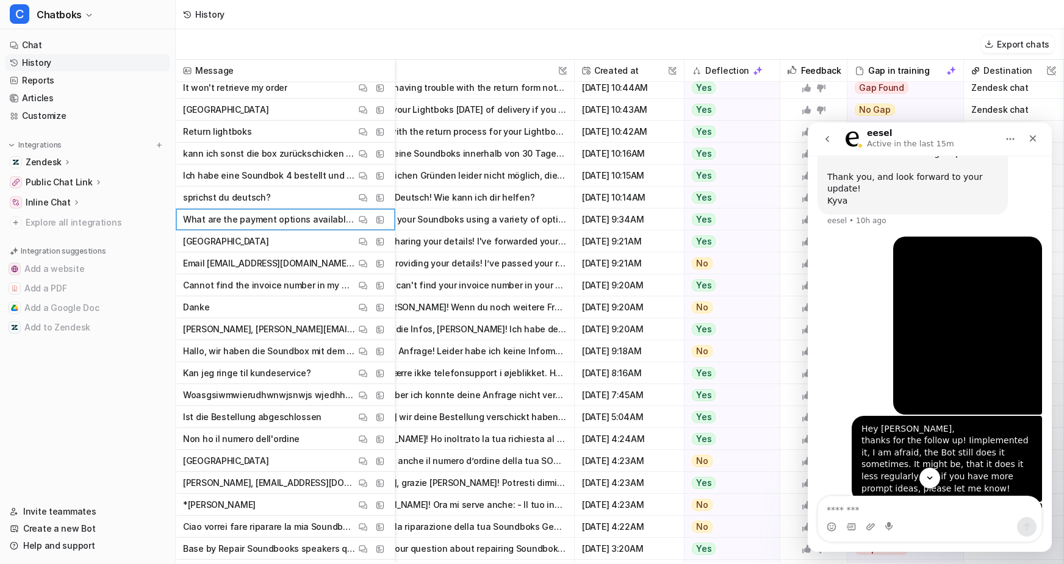
scroll to position [1105, 0]
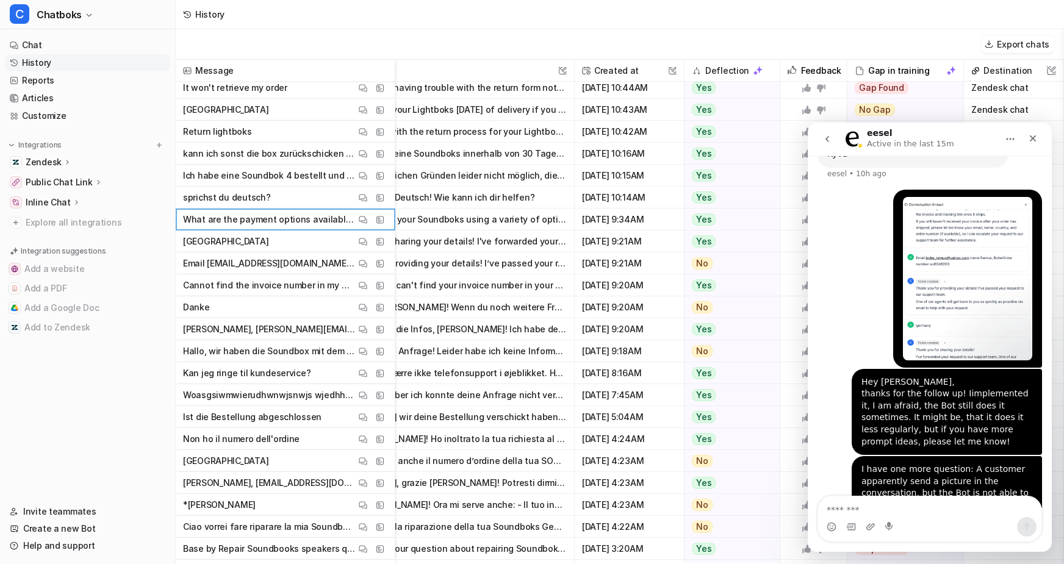
click at [875, 508] on textarea "Message…" at bounding box center [929, 507] width 223 height 21
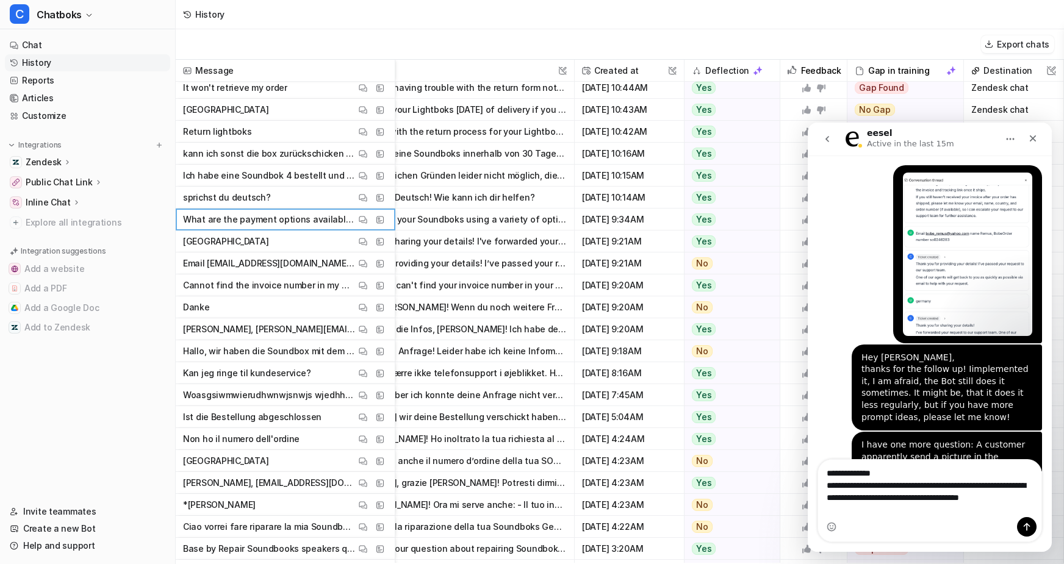
scroll to position [1141, 0]
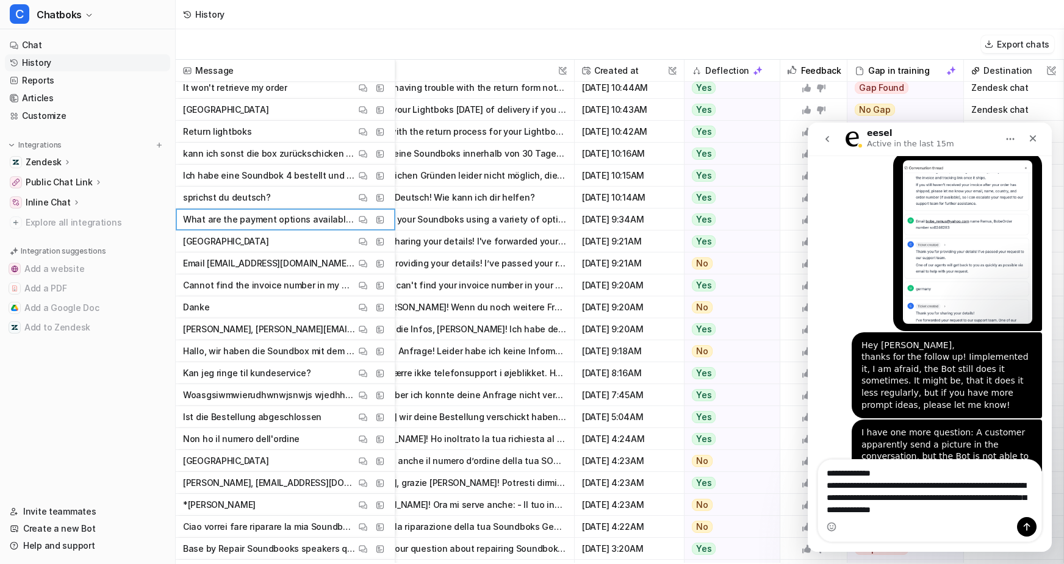
type textarea "**********"
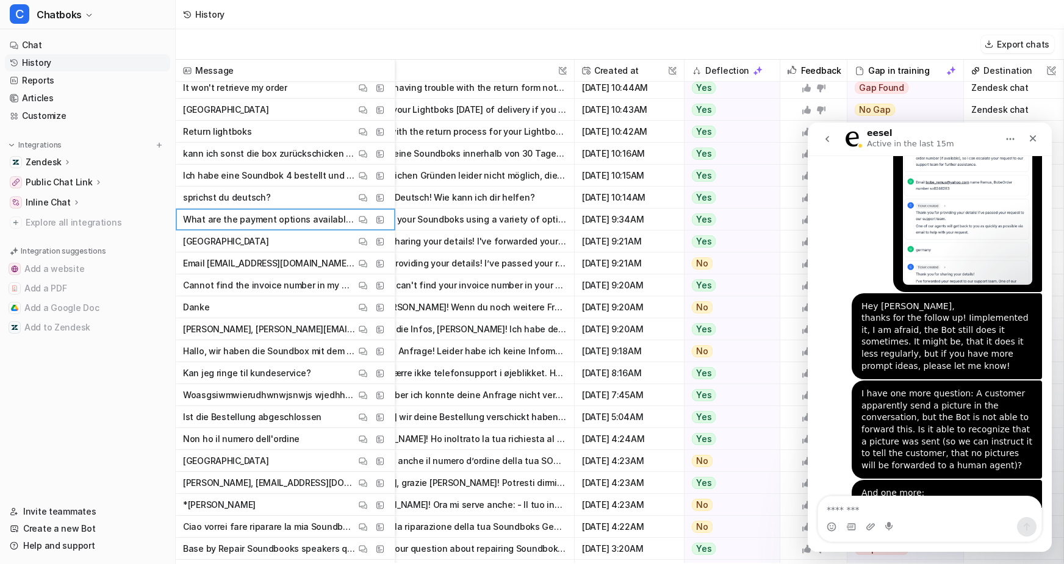
scroll to position [691, 127]
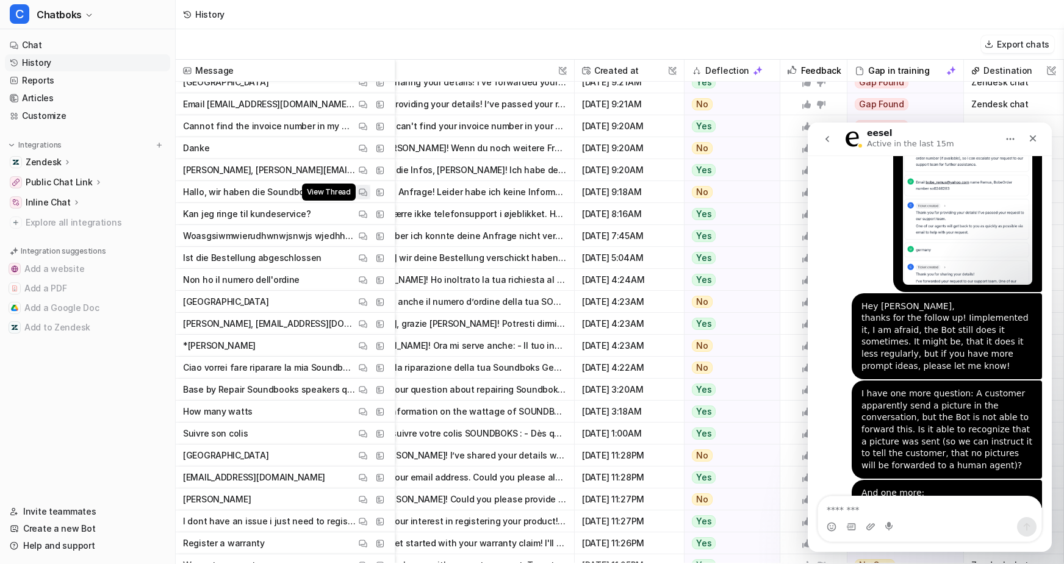
click at [367, 197] on img at bounding box center [363, 192] width 9 height 9
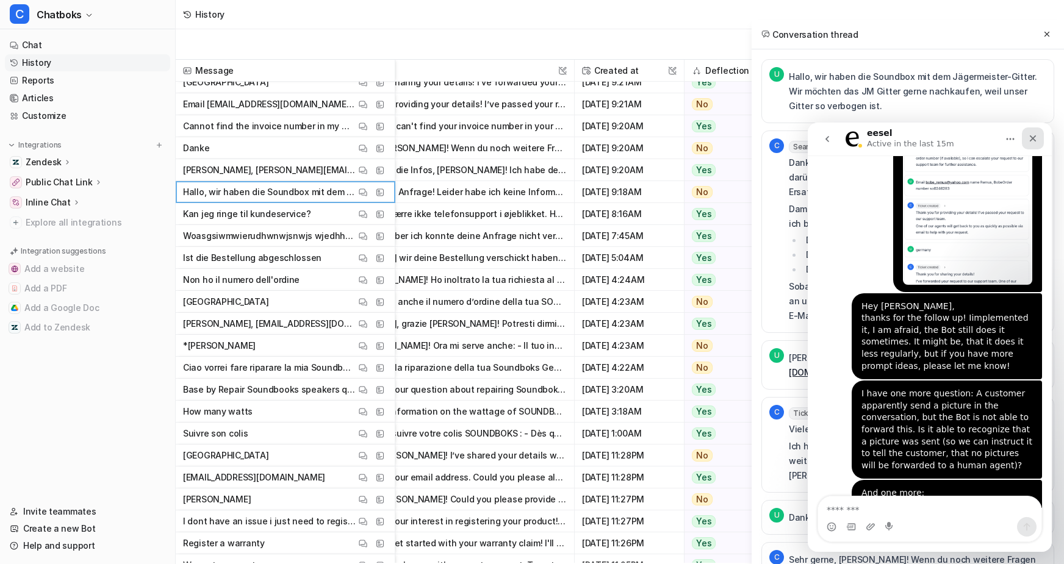
click at [1028, 136] on icon "Close" at bounding box center [1033, 139] width 10 height 10
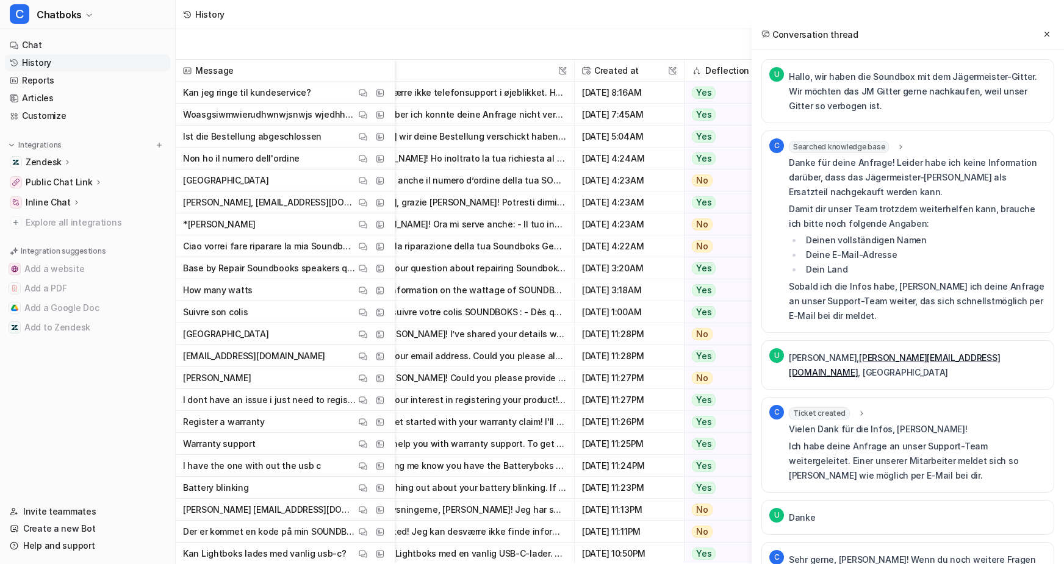
scroll to position [842, 127]
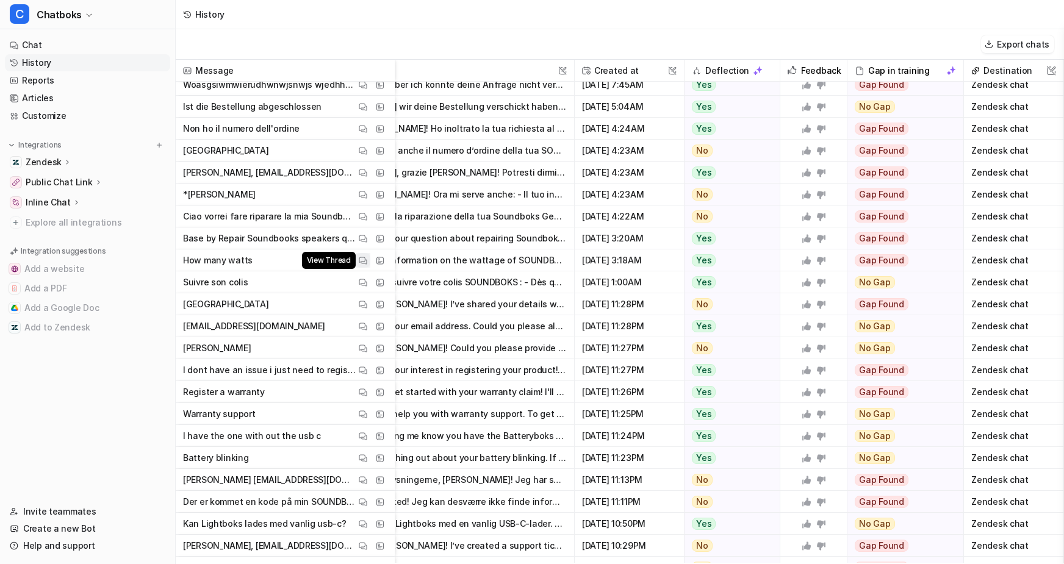
click at [370, 268] on button "View Thread" at bounding box center [363, 260] width 15 height 15
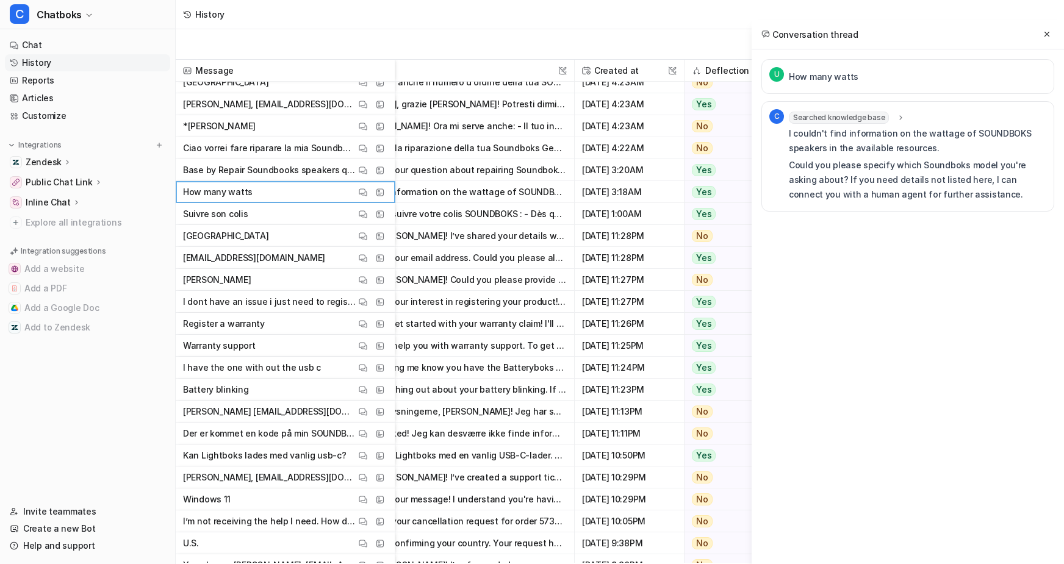
scroll to position [916, 127]
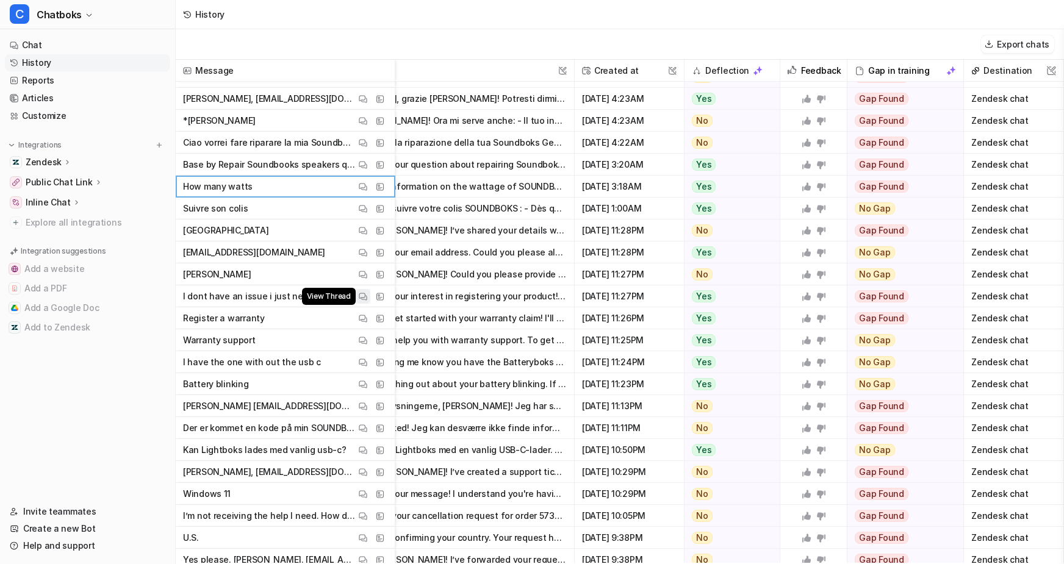
click at [367, 301] on img at bounding box center [363, 296] width 9 height 9
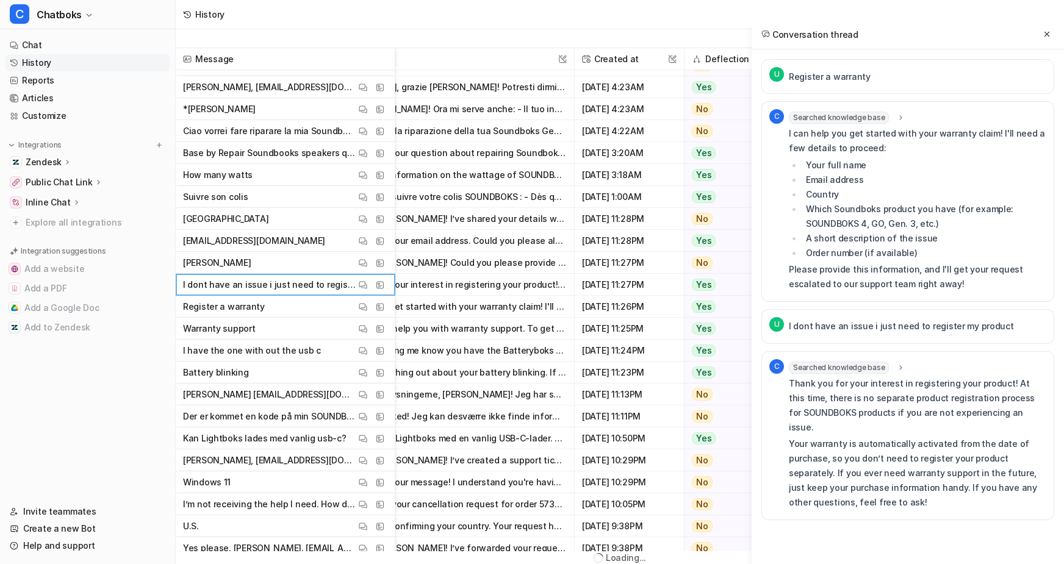
scroll to position [4, 0]
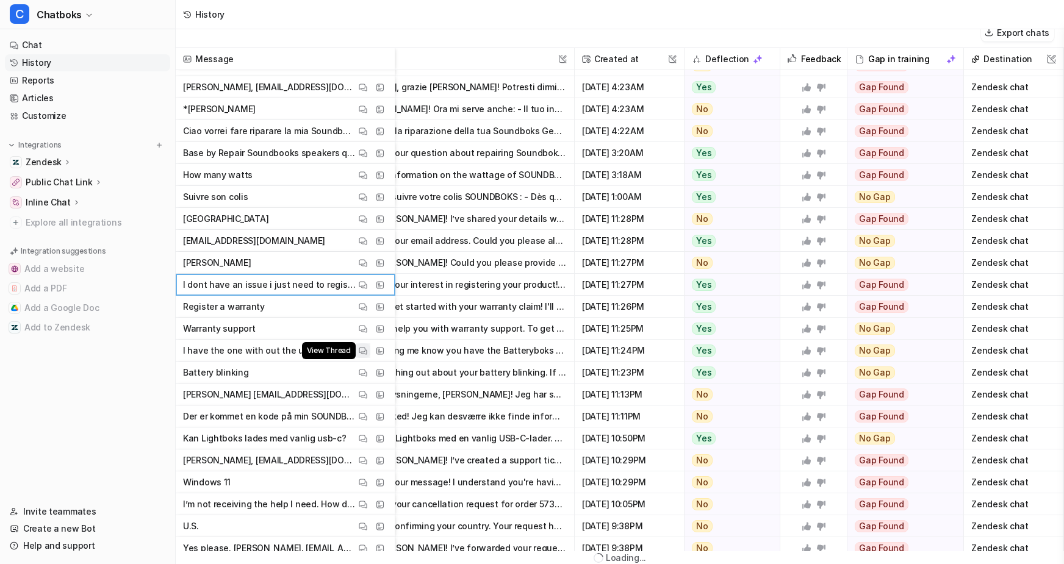
click at [367, 346] on img at bounding box center [363, 350] width 9 height 9
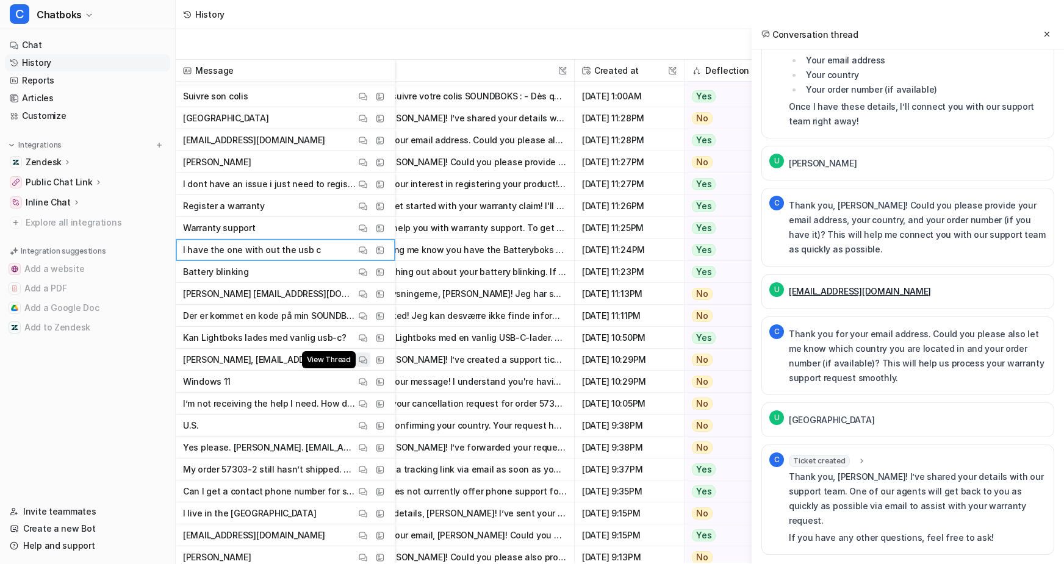
scroll to position [1028, 127]
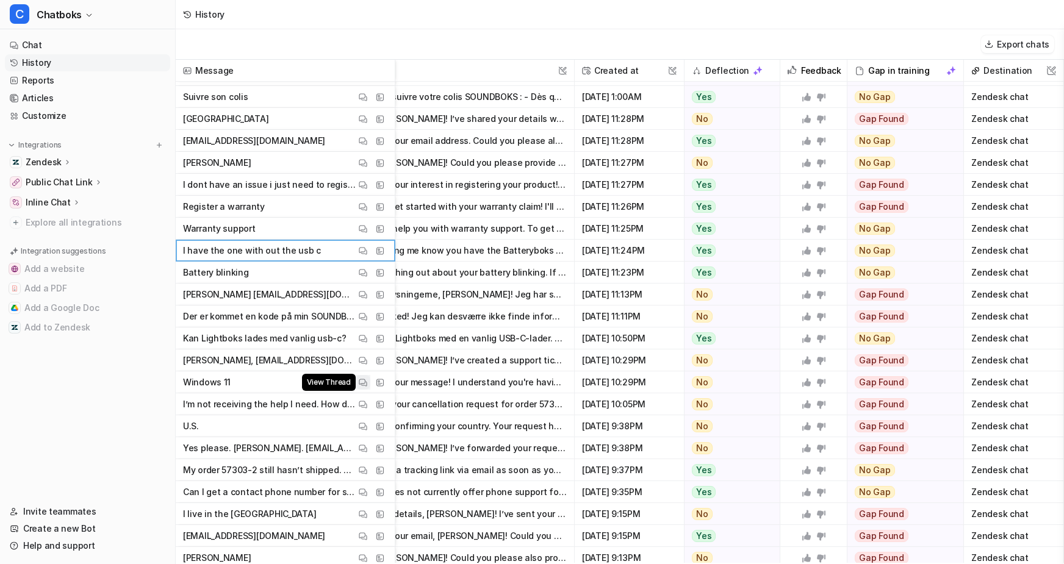
click at [367, 383] on img at bounding box center [363, 382] width 9 height 9
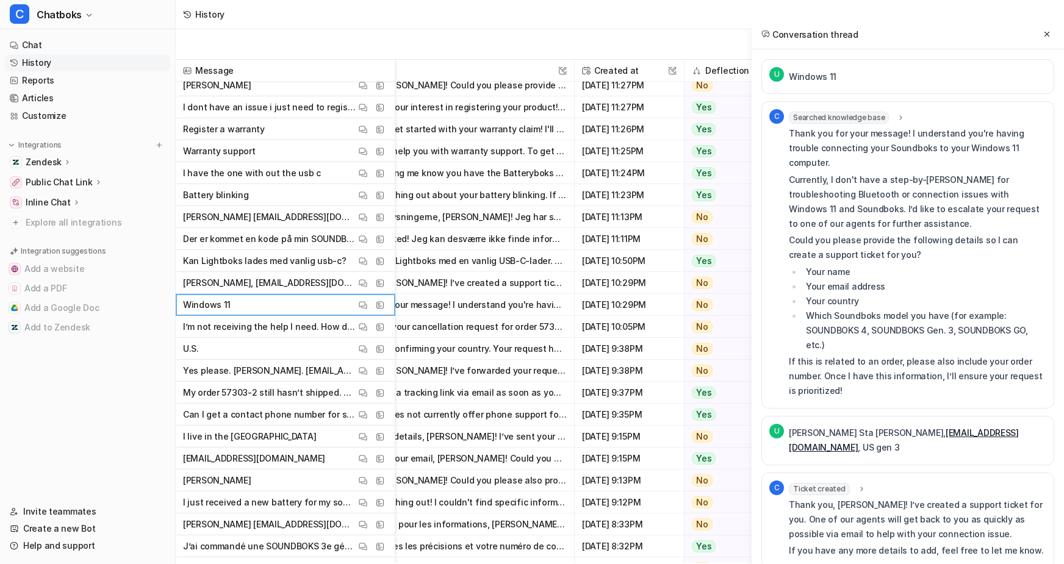
scroll to position [1119, 127]
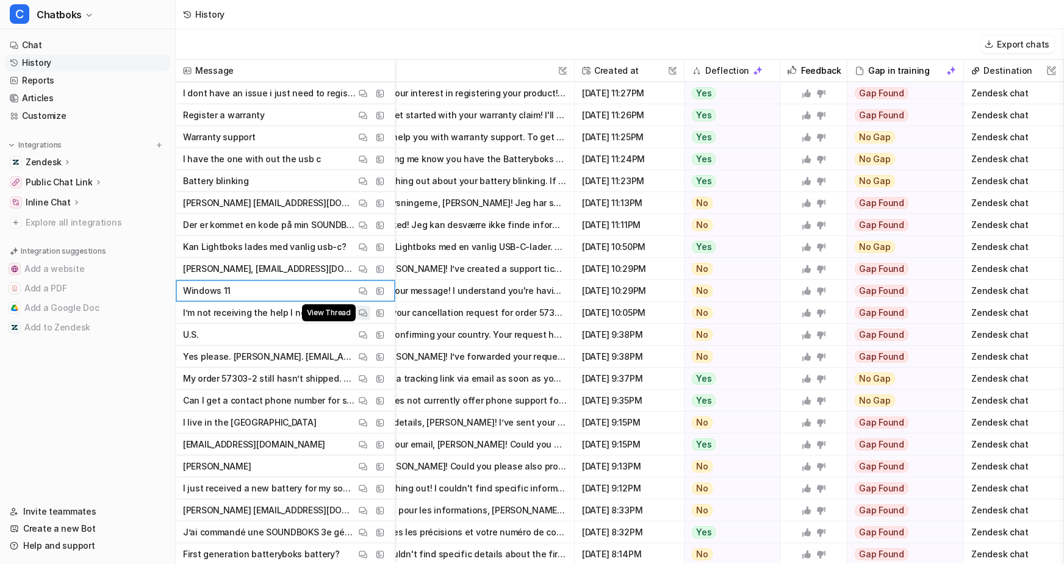
click at [367, 314] on img at bounding box center [363, 313] width 9 height 9
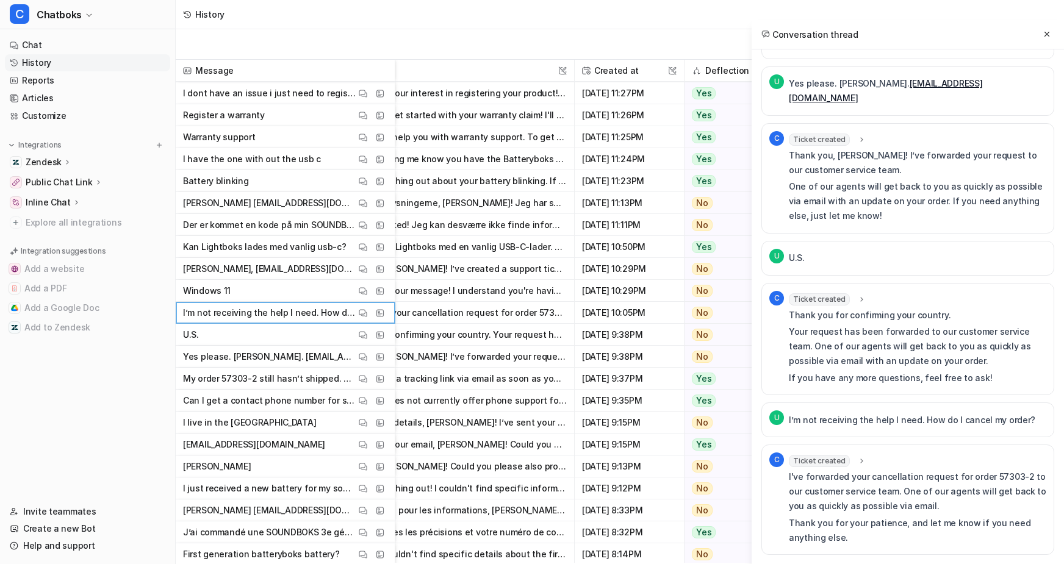
scroll to position [605, 0]
click at [367, 447] on img at bounding box center [363, 444] width 9 height 9
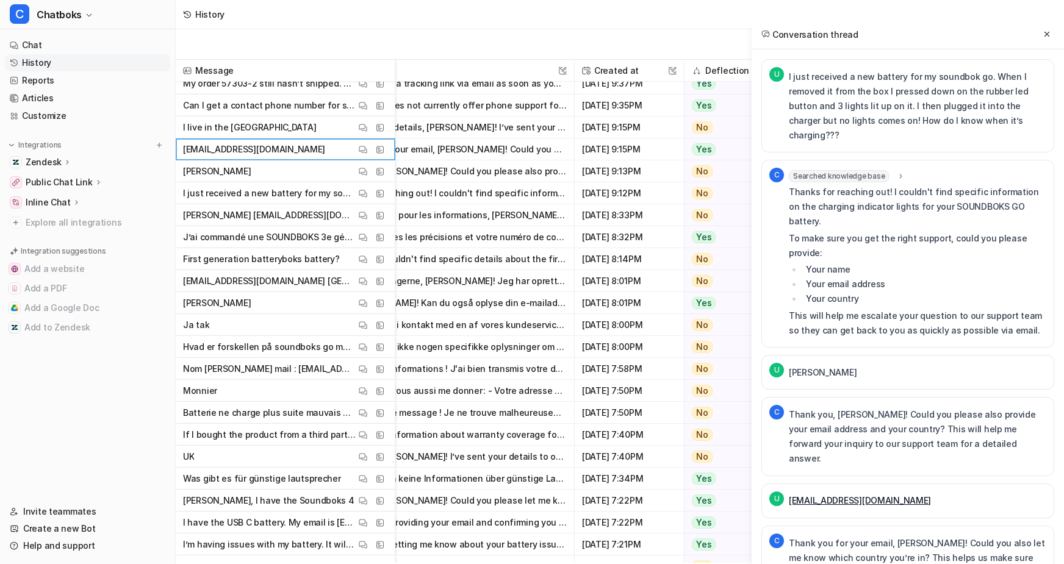
scroll to position [1416, 127]
click at [370, 436] on button "View Thread" at bounding box center [363, 433] width 15 height 15
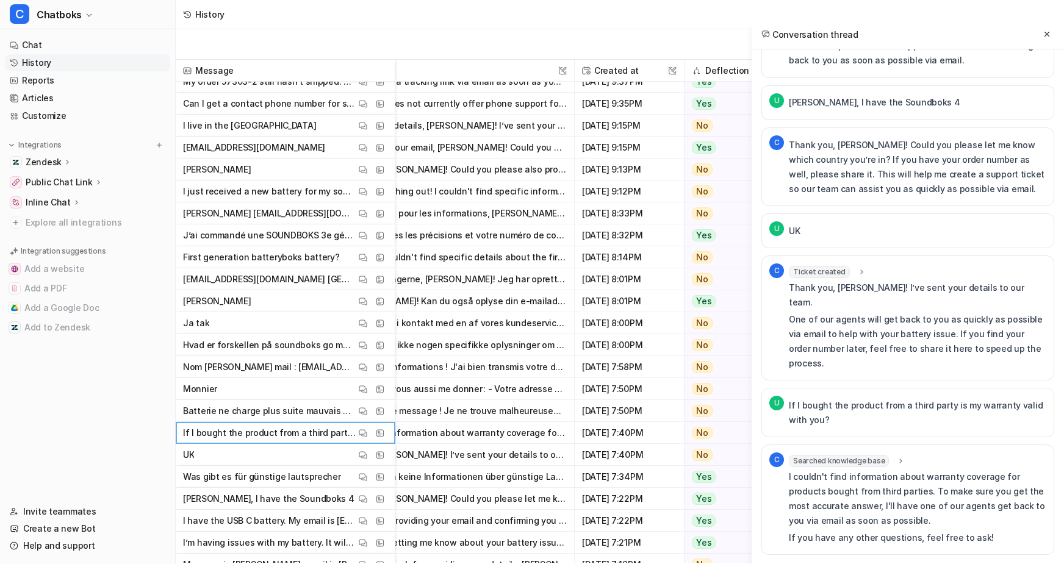
scroll to position [683, 0]
click at [367, 476] on img at bounding box center [363, 477] width 9 height 9
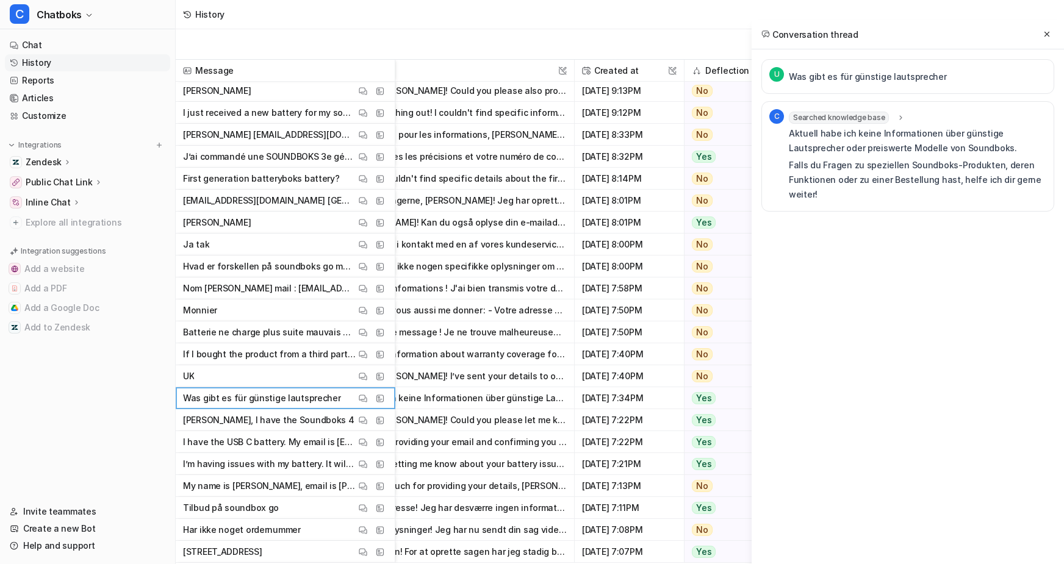
scroll to position [1496, 127]
click at [367, 421] on img at bounding box center [363, 419] width 9 height 9
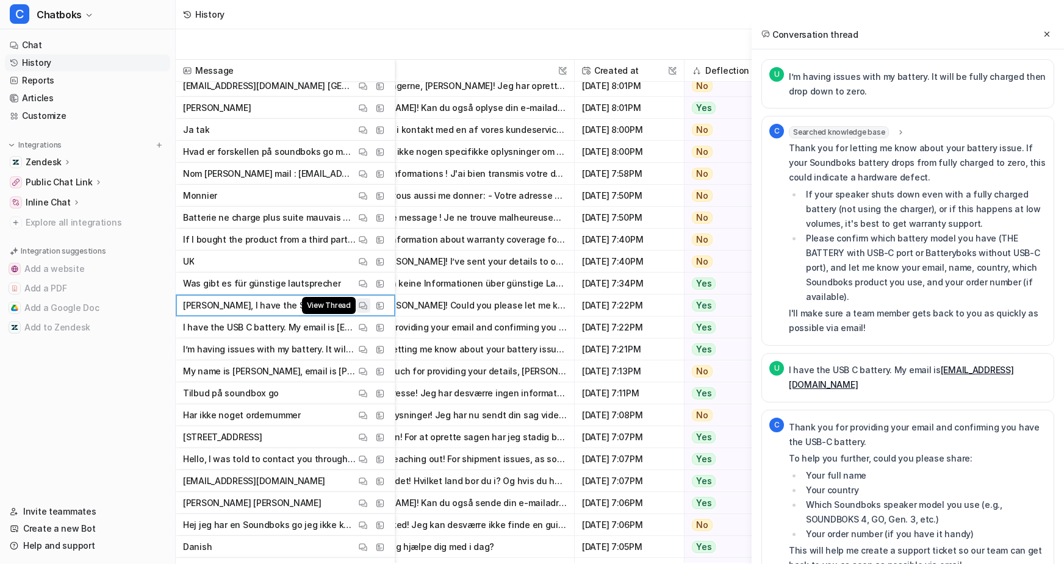
scroll to position [1614, 127]
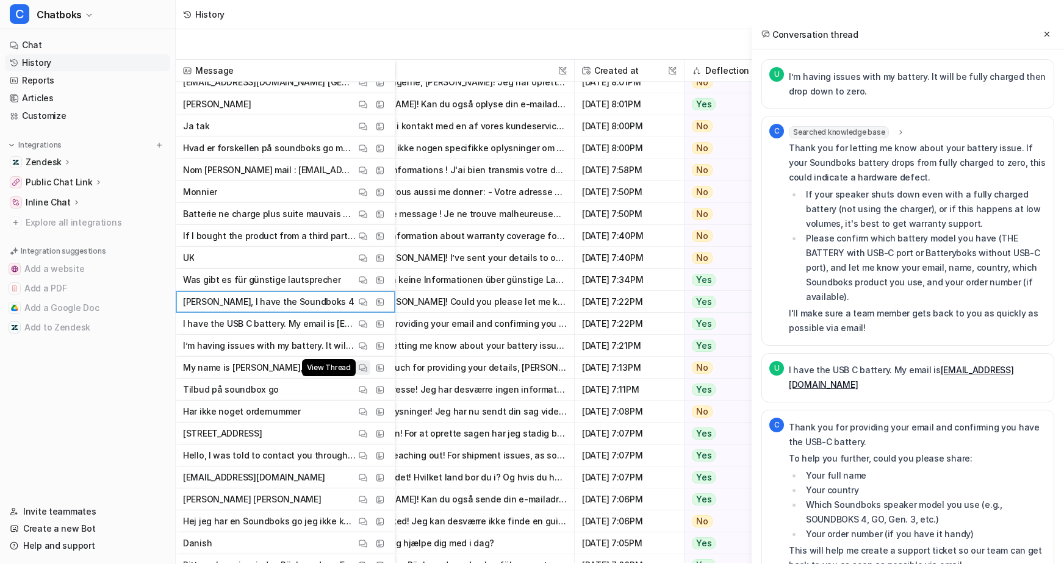
click at [367, 370] on img at bounding box center [363, 368] width 9 height 9
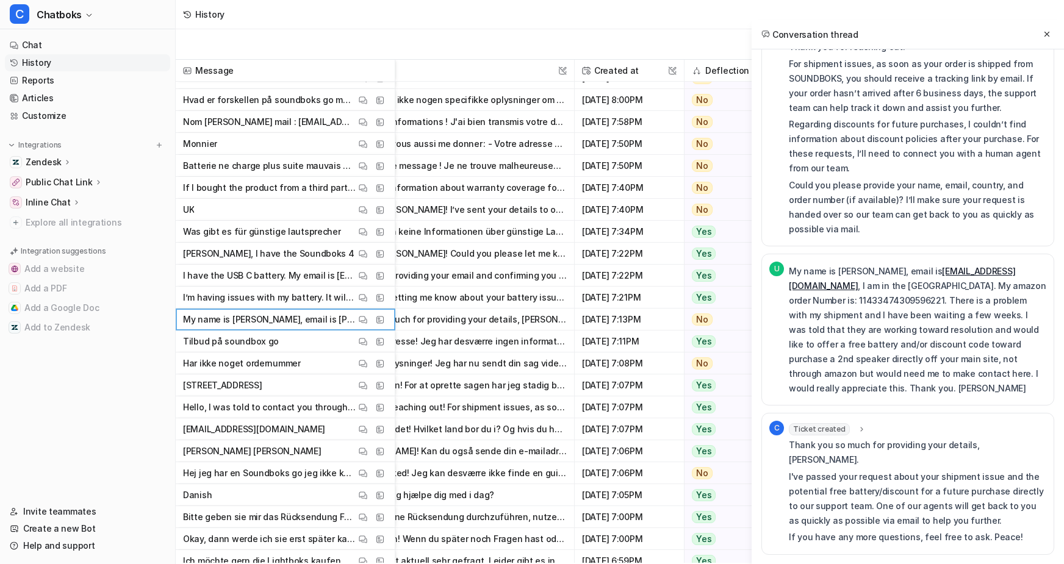
scroll to position [266, 0]
click at [367, 339] on img at bounding box center [363, 341] width 9 height 9
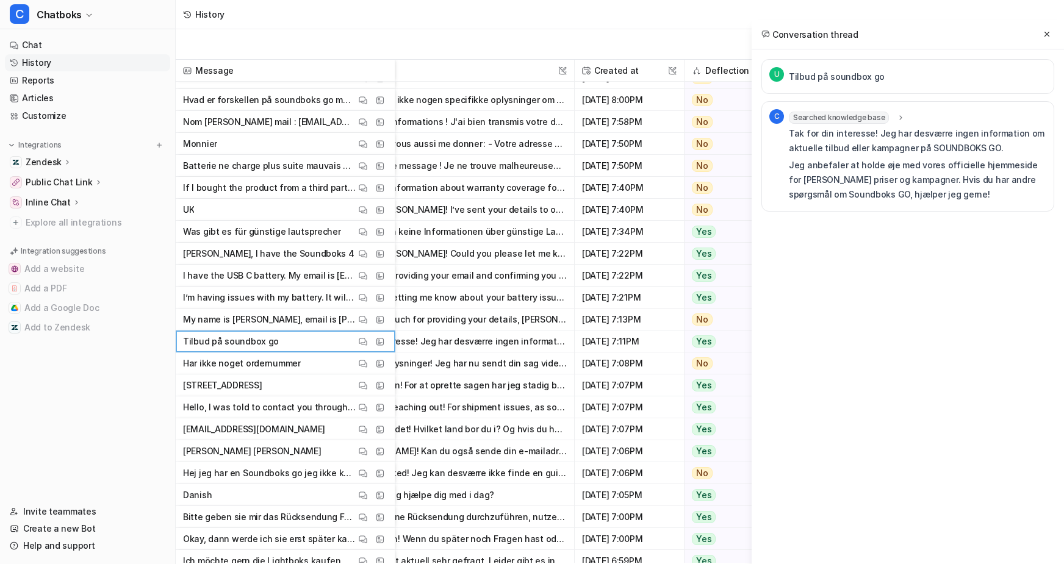
scroll to position [1720, 127]
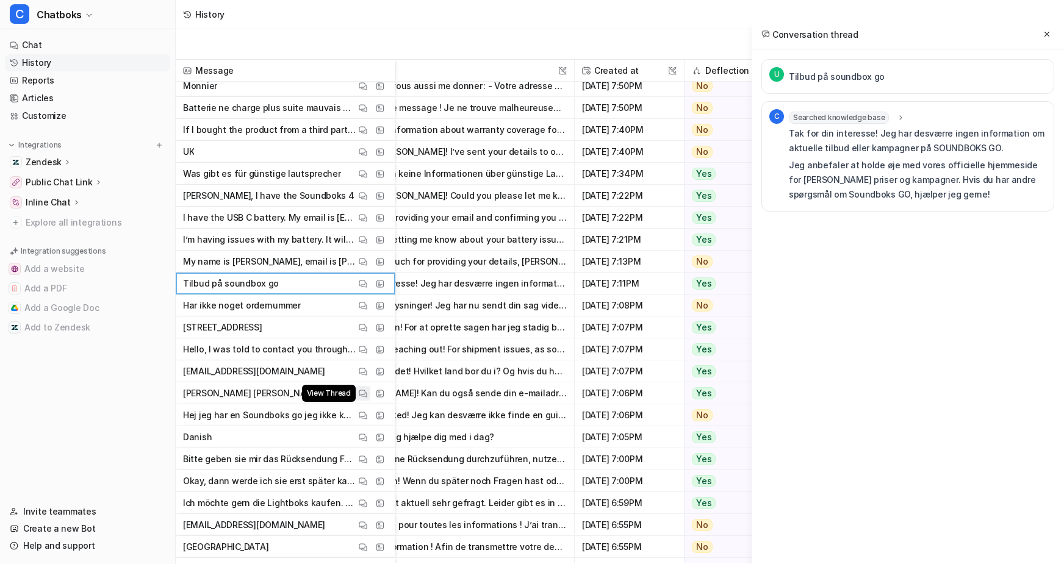
click at [367, 394] on img at bounding box center [363, 393] width 9 height 9
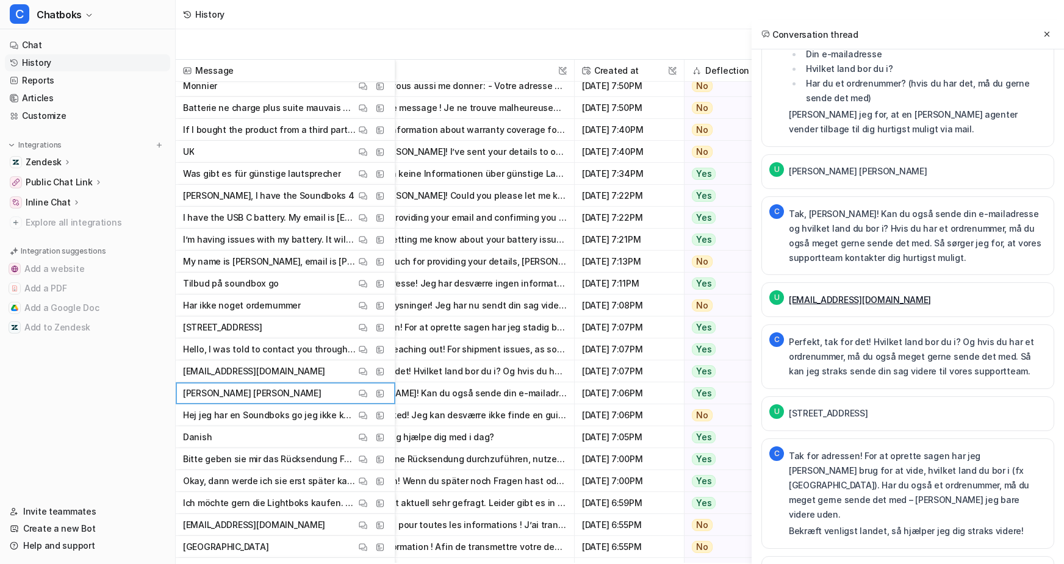
scroll to position [334, 0]
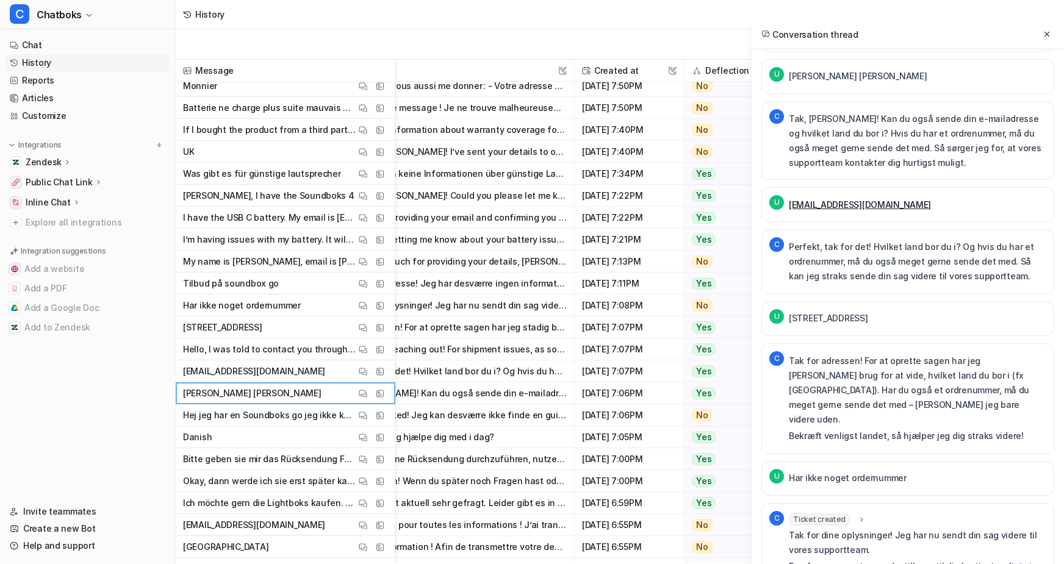
scroll to position [357, 0]
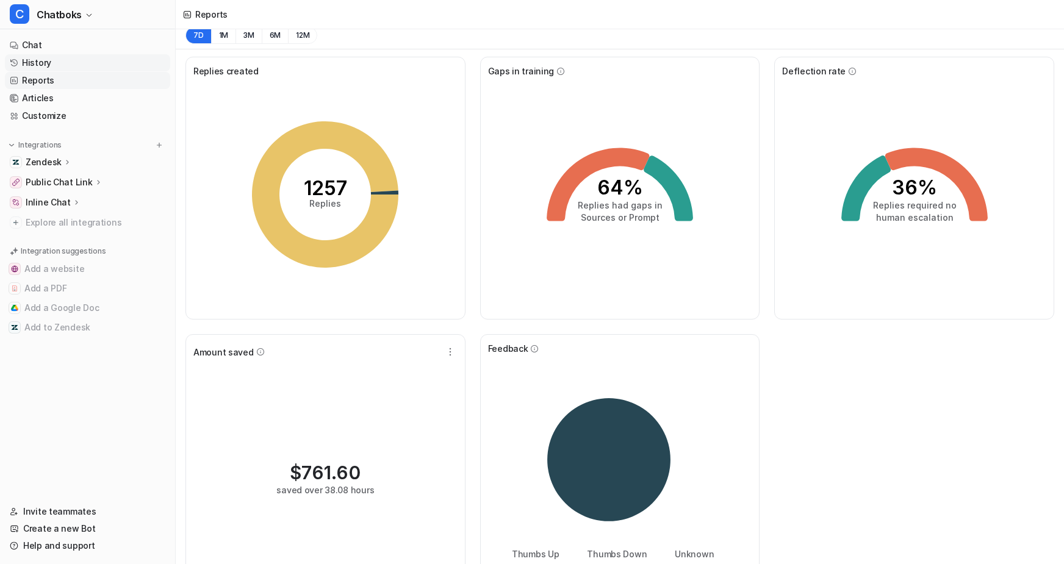
click at [109, 71] on link "History" at bounding box center [87, 62] width 165 height 17
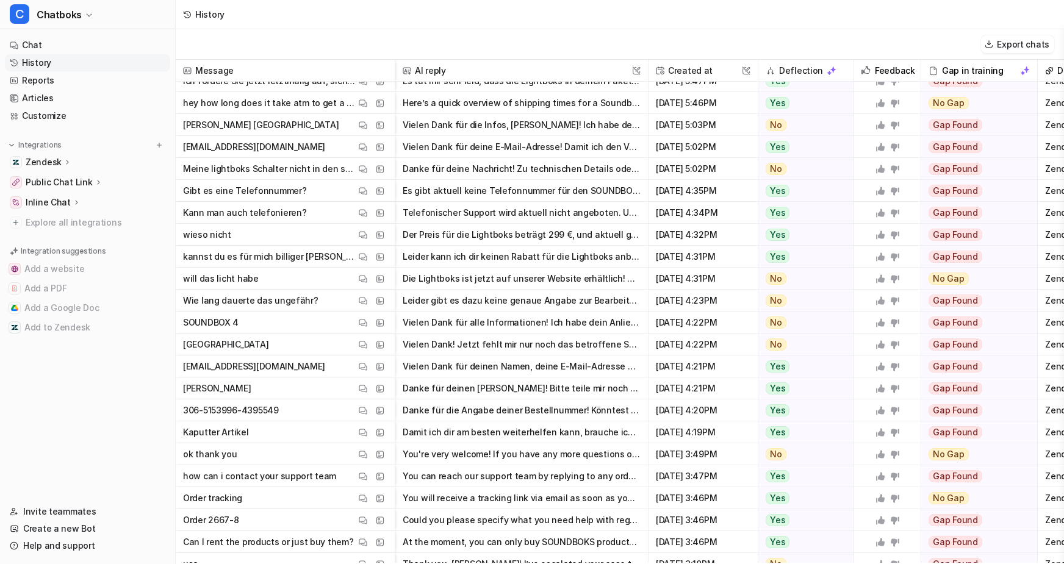
scroll to position [2327, 0]
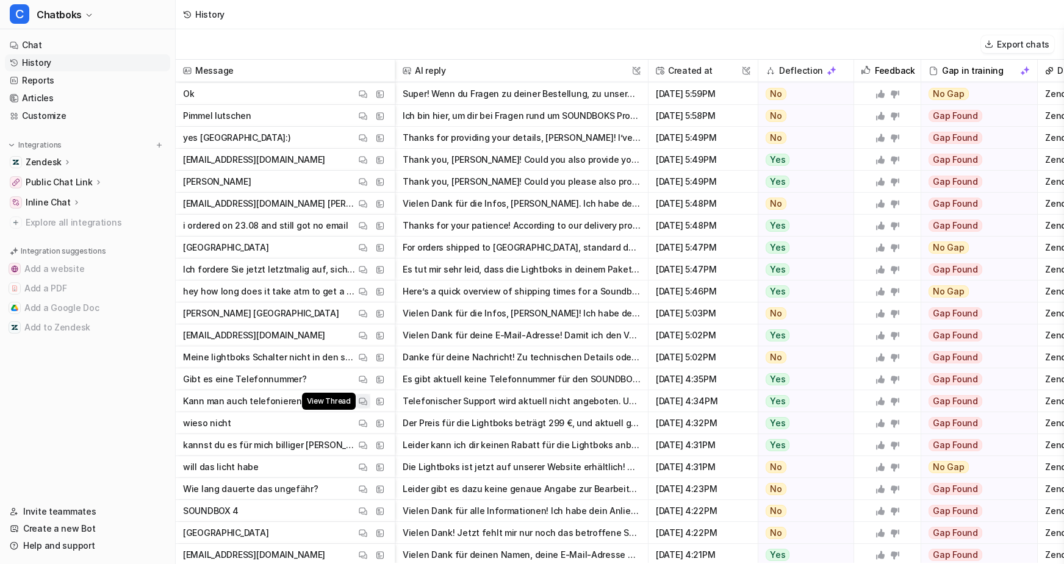
click at [370, 408] on button "View Thread" at bounding box center [363, 401] width 15 height 15
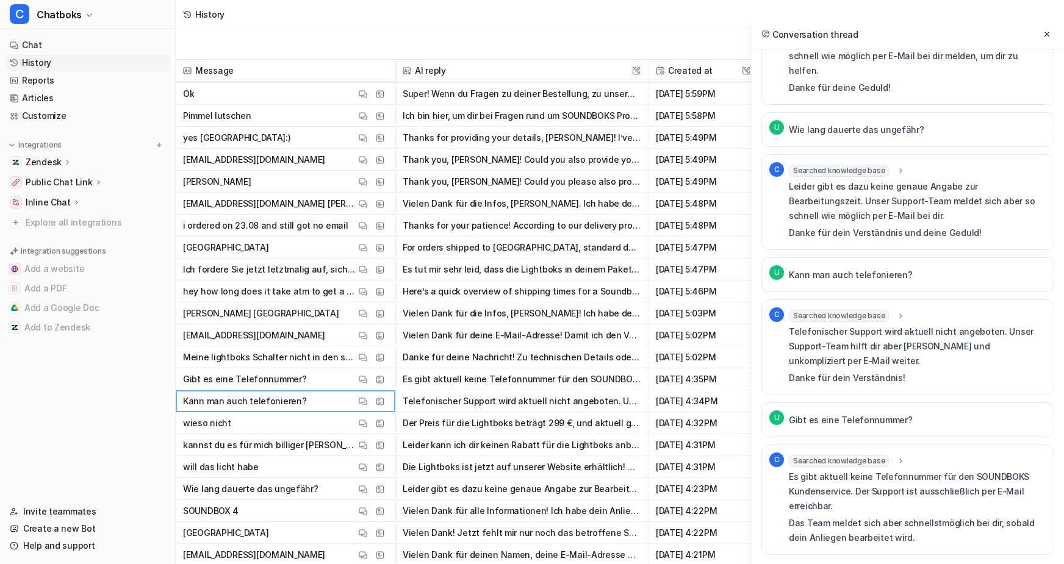
scroll to position [1315, 0]
click at [367, 275] on img at bounding box center [363, 269] width 9 height 9
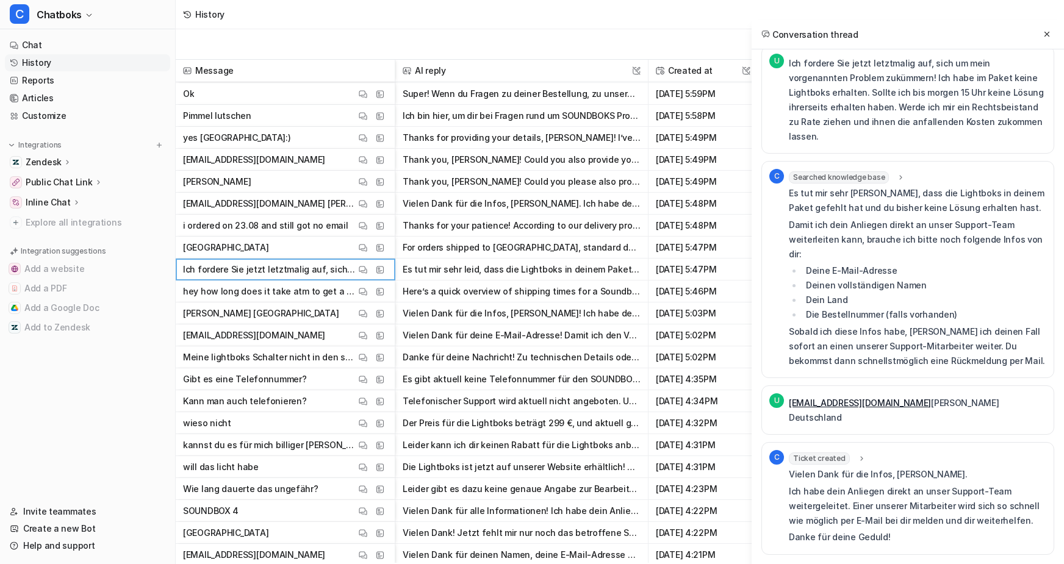
scroll to position [101, 0]
click at [367, 340] on img at bounding box center [363, 335] width 9 height 9
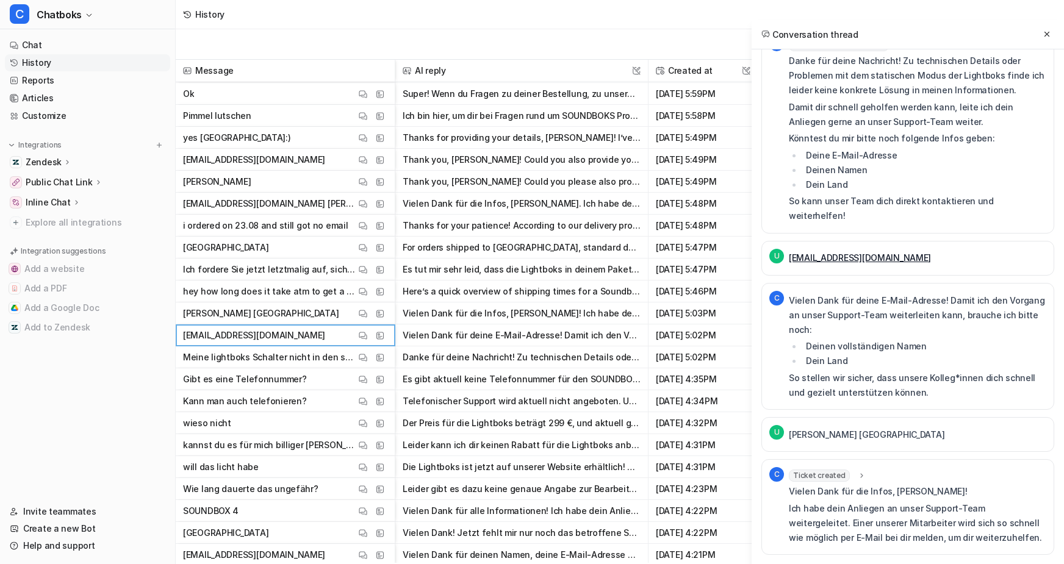
scroll to position [0, 0]
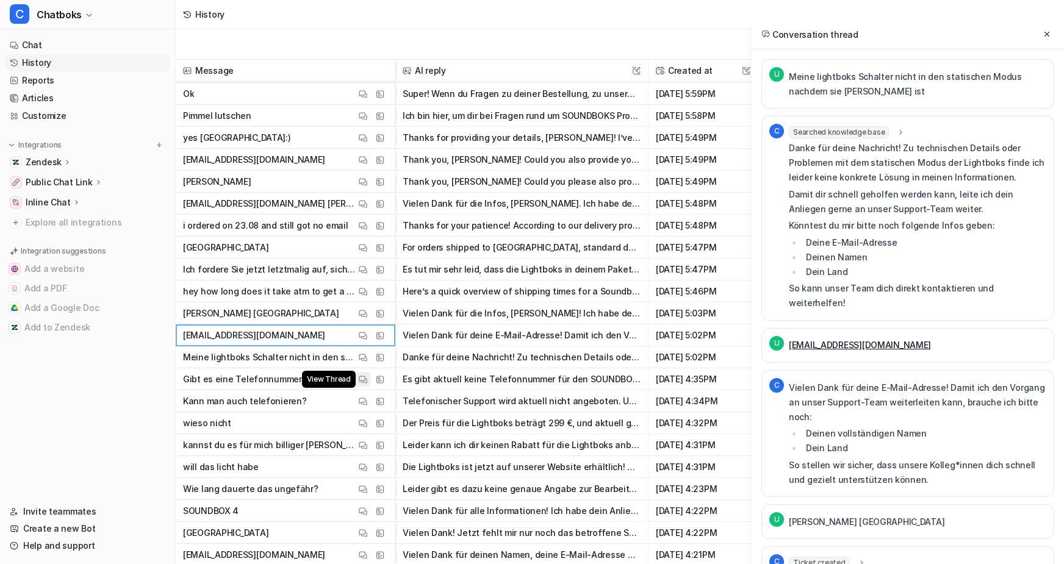
click at [367, 383] on img at bounding box center [363, 379] width 9 height 9
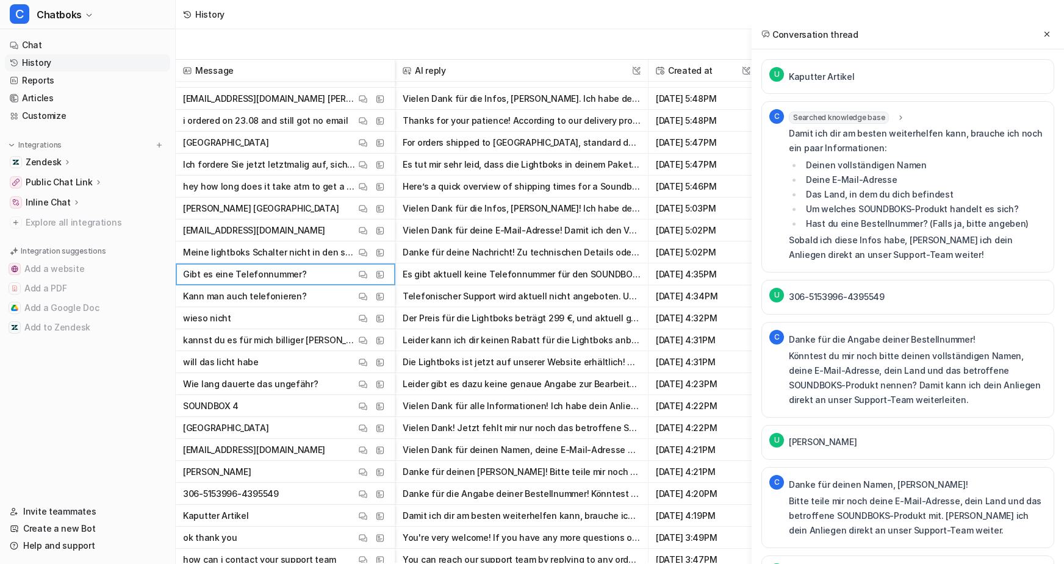
scroll to position [2431, 0]
click at [367, 324] on img at bounding box center [363, 319] width 9 height 9
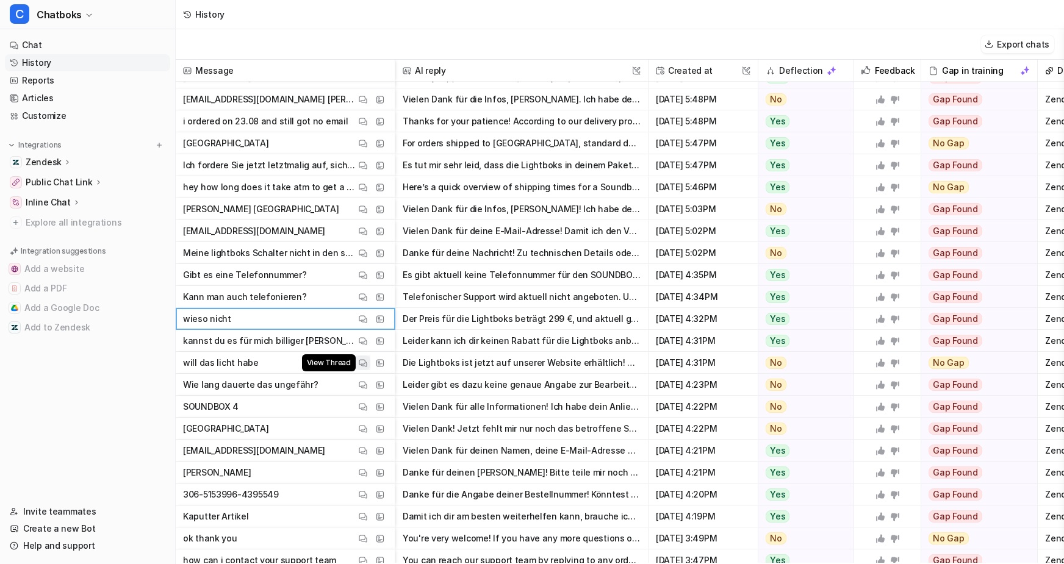
click at [367, 368] on img at bounding box center [363, 363] width 9 height 9
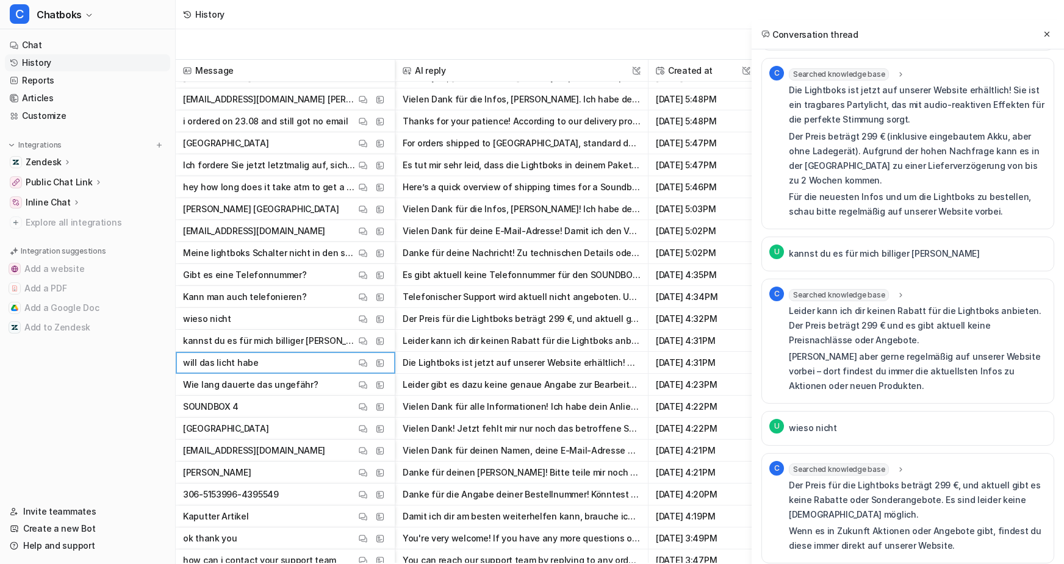
scroll to position [185, 0]
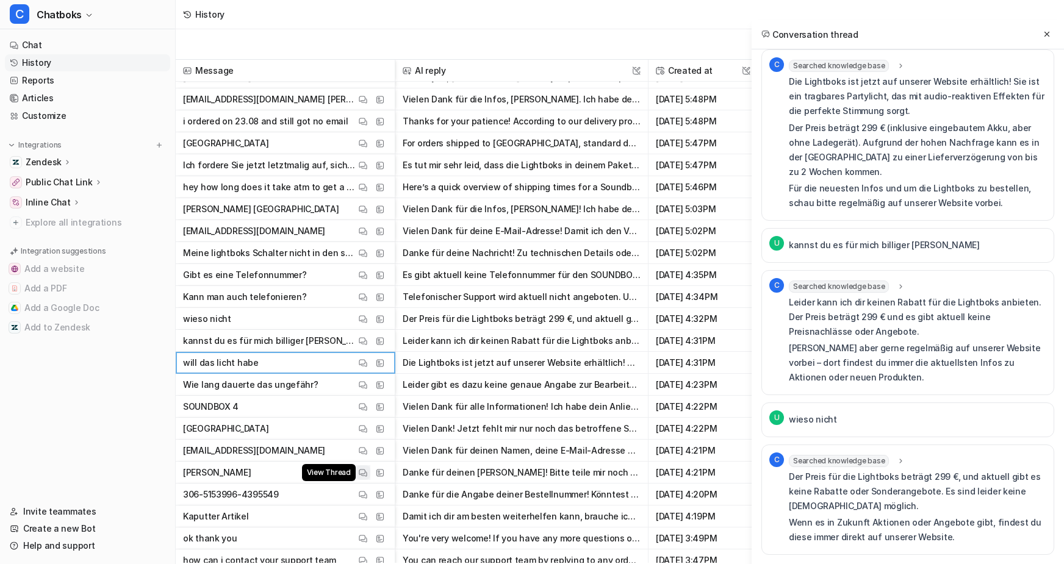
click at [367, 478] on img at bounding box center [363, 472] width 9 height 9
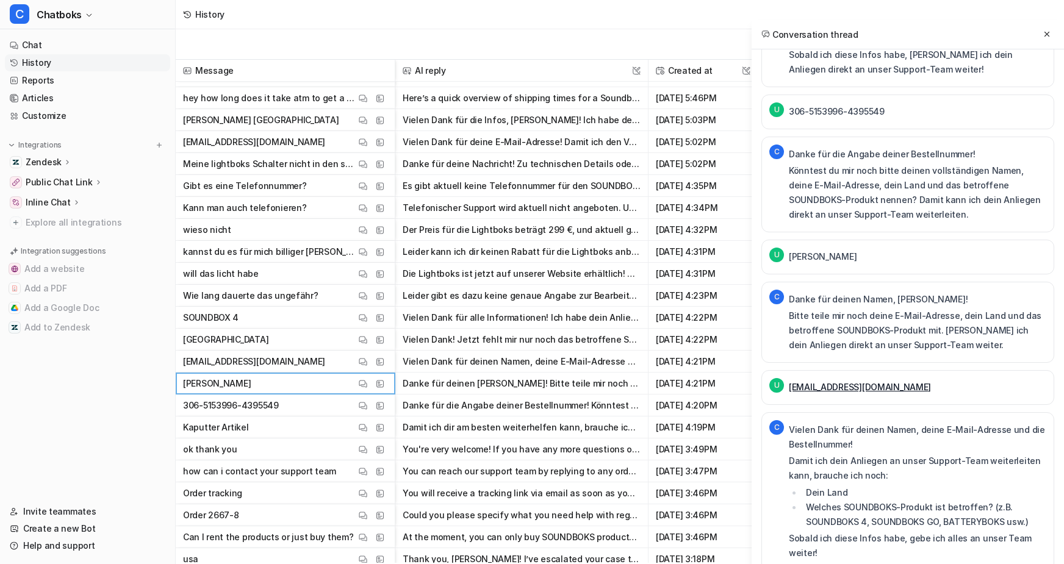
scroll to position [2538, 0]
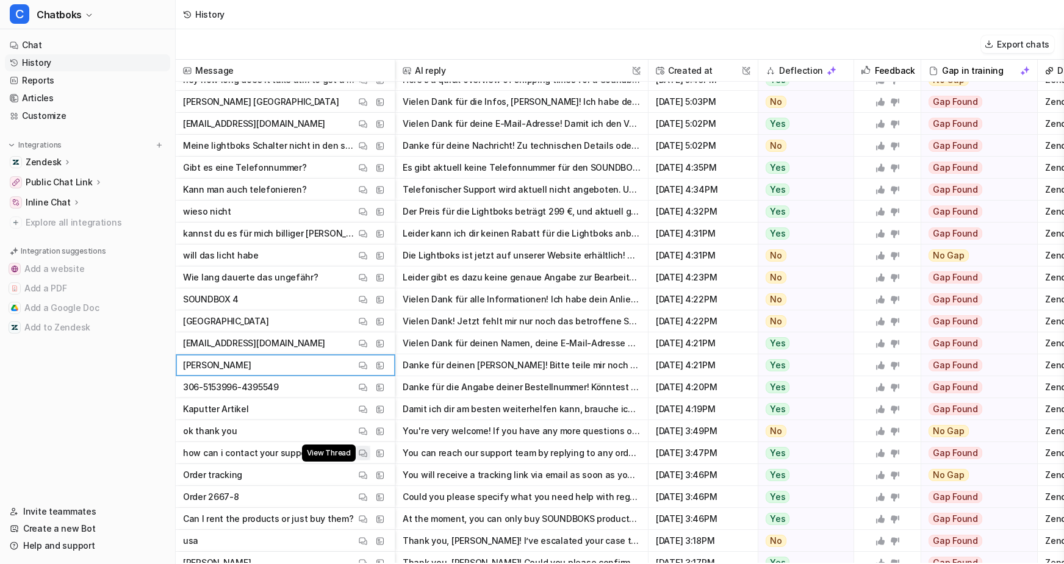
click at [370, 453] on button "View Thread" at bounding box center [363, 453] width 15 height 15
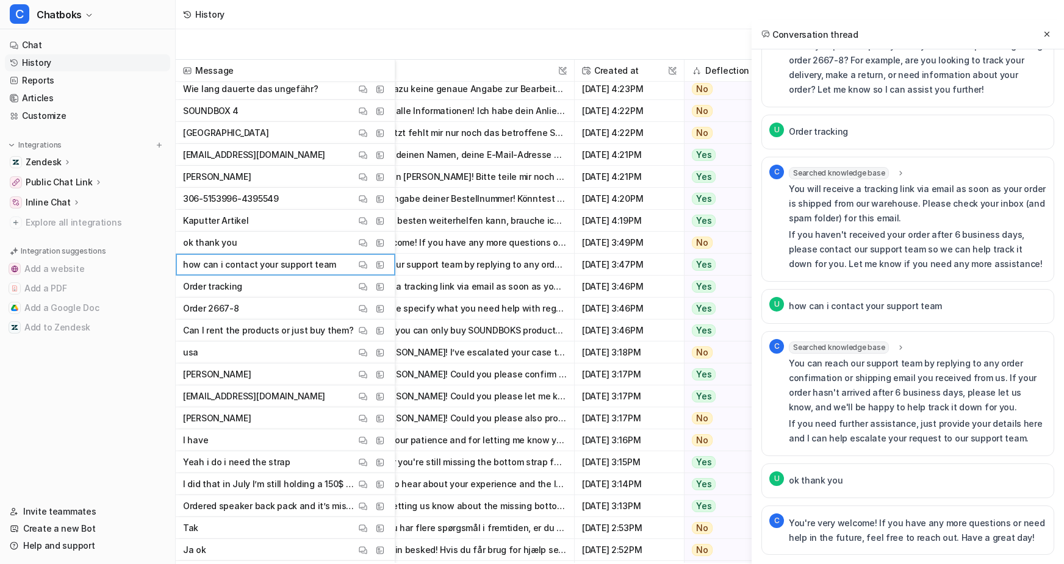
scroll to position [2726, 127]
click at [370, 333] on button "View Thread" at bounding box center [363, 331] width 15 height 15
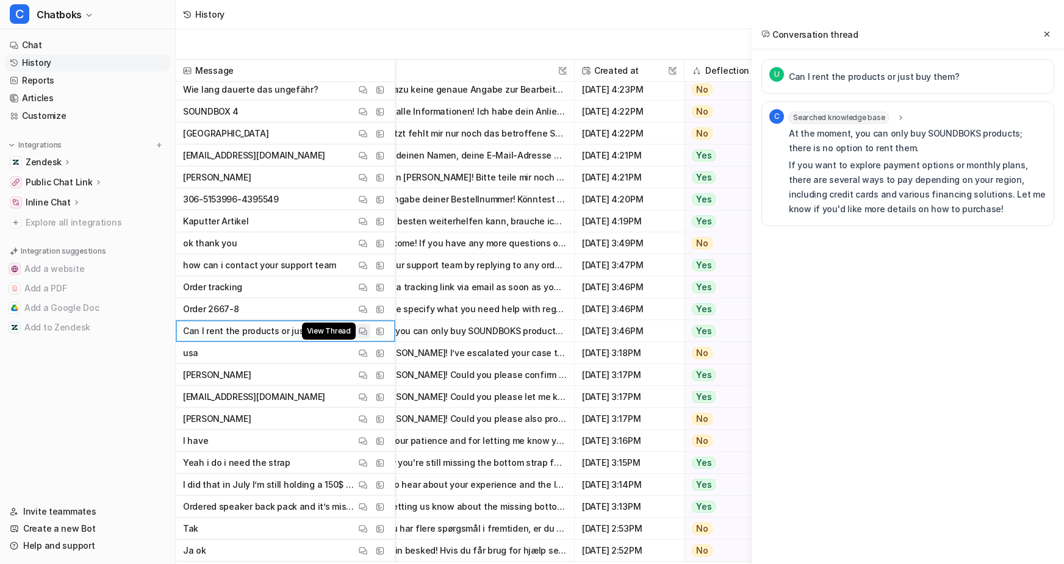
scroll to position [0, 0]
click at [367, 378] on img at bounding box center [363, 375] width 9 height 9
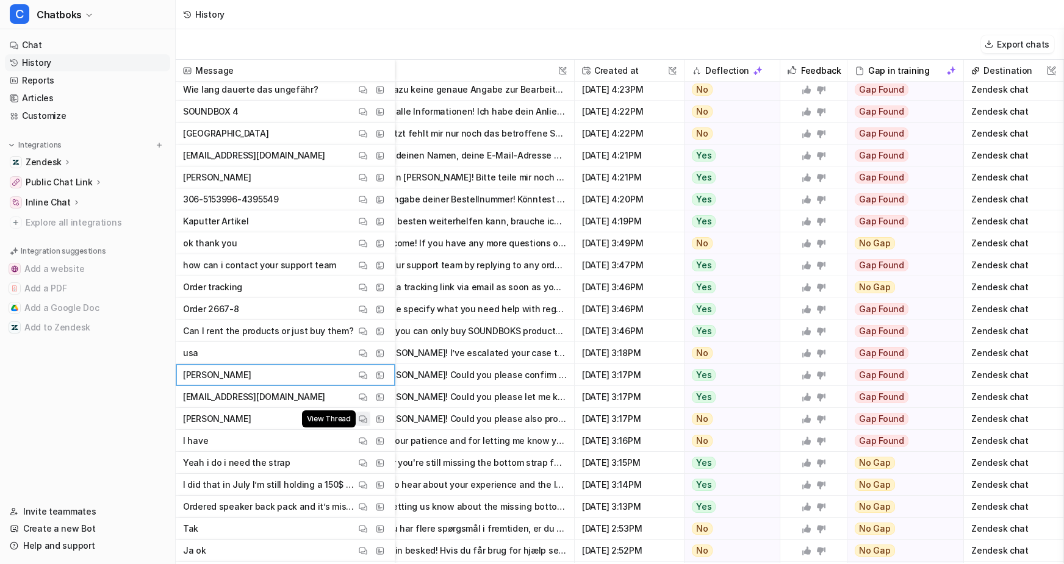
click at [356, 425] on span "View Thread" at bounding box center [329, 419] width 54 height 17
click at [367, 446] on img at bounding box center [363, 441] width 9 height 9
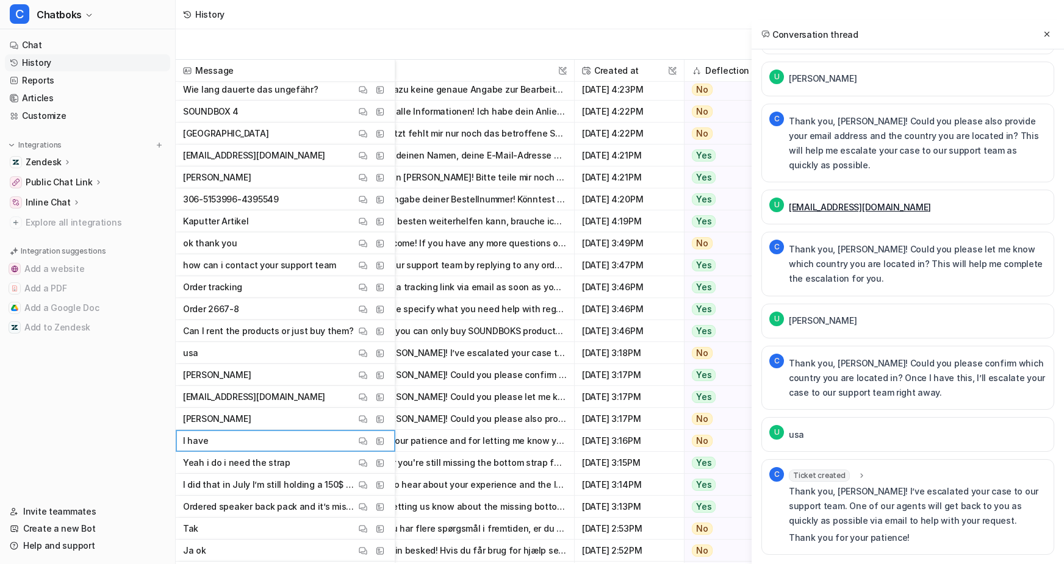
scroll to position [1385, 0]
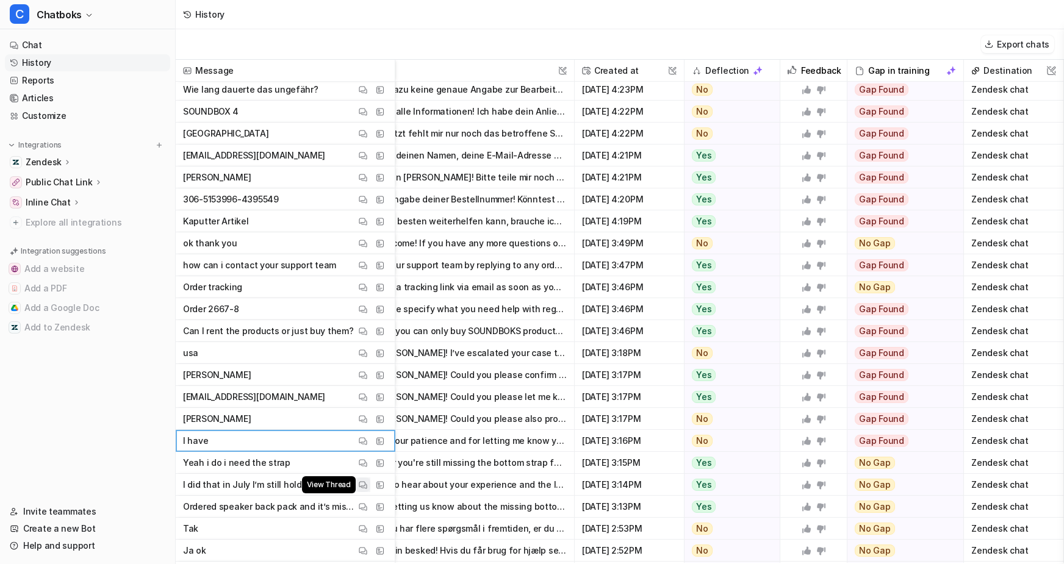
click at [370, 489] on button "View Thread" at bounding box center [363, 485] width 15 height 15
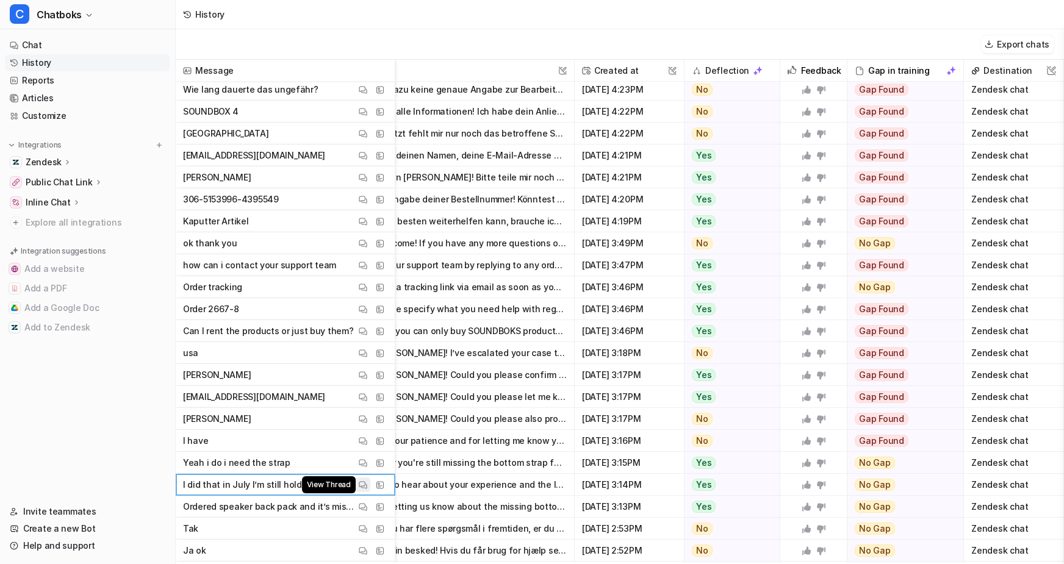
click at [367, 490] on img at bounding box center [363, 485] width 9 height 9
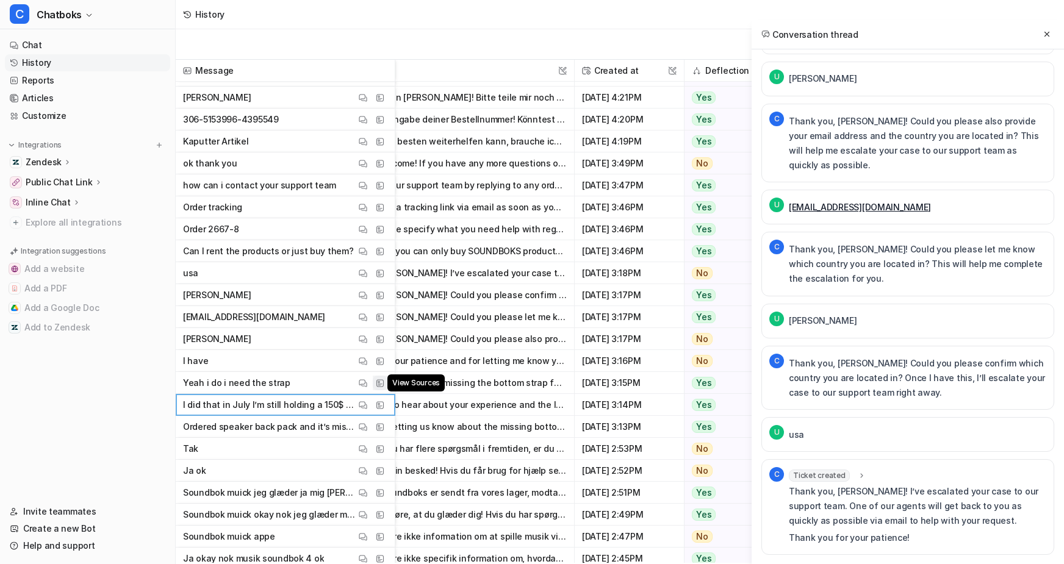
scroll to position [2855, 127]
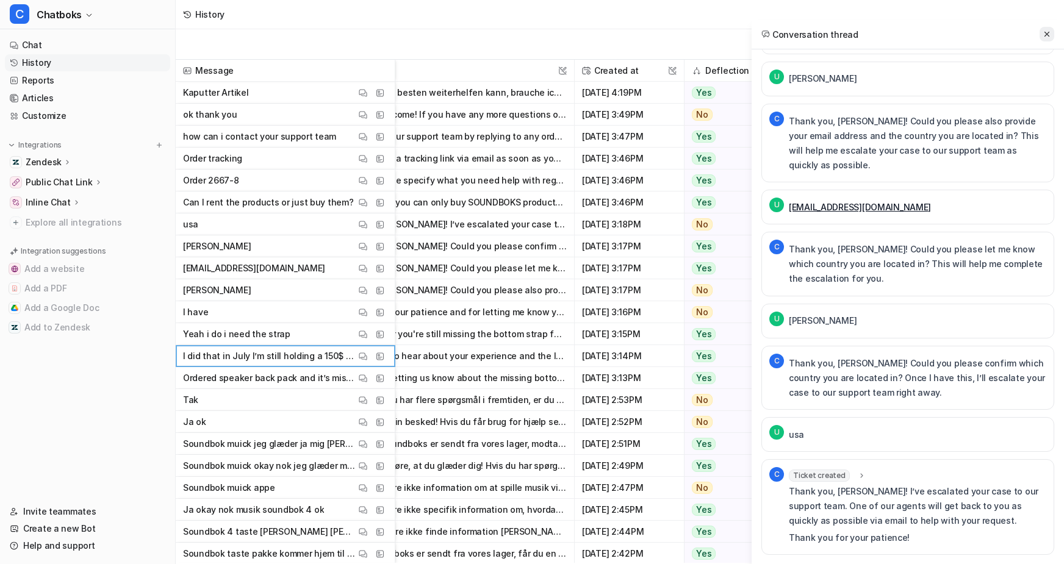
click at [1044, 38] on icon at bounding box center [1047, 34] width 9 height 9
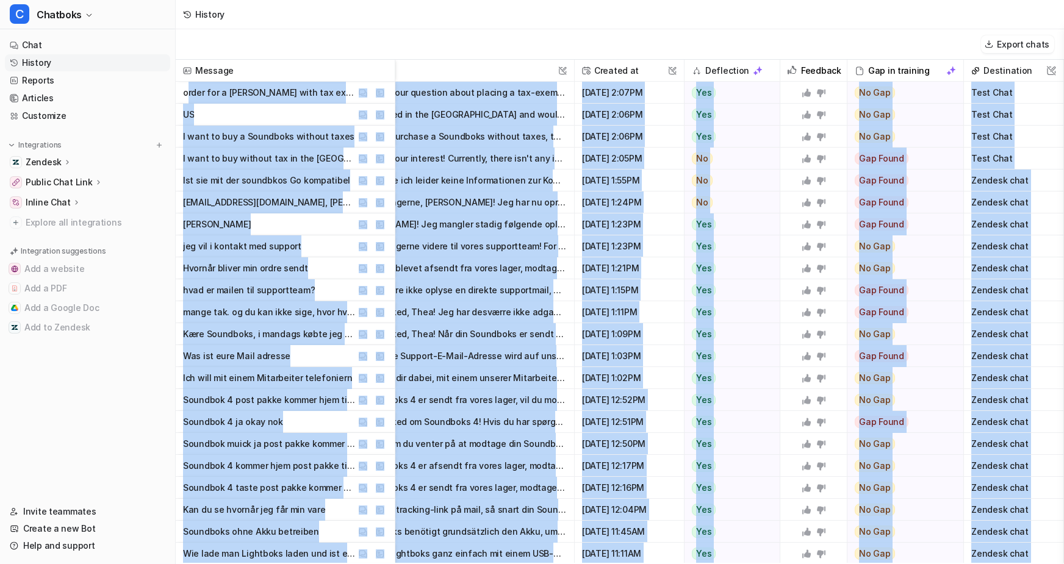
scroll to position [0, 118]
drag, startPoint x: 334, startPoint y: 312, endPoint x: 232, endPoint y: 98, distance: 236.6
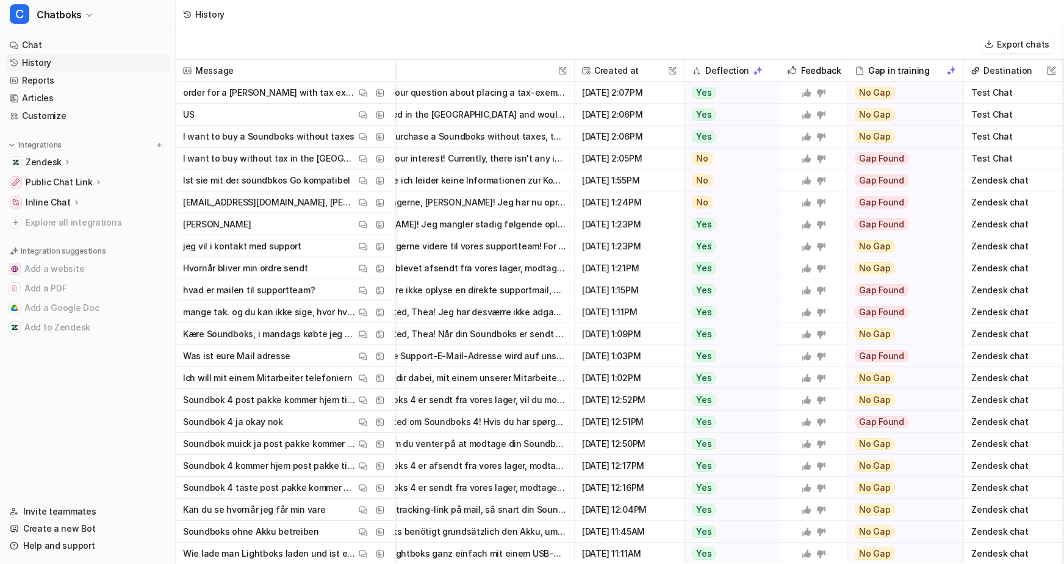
click at [395, 29] on div "History" at bounding box center [620, 14] width 888 height 29
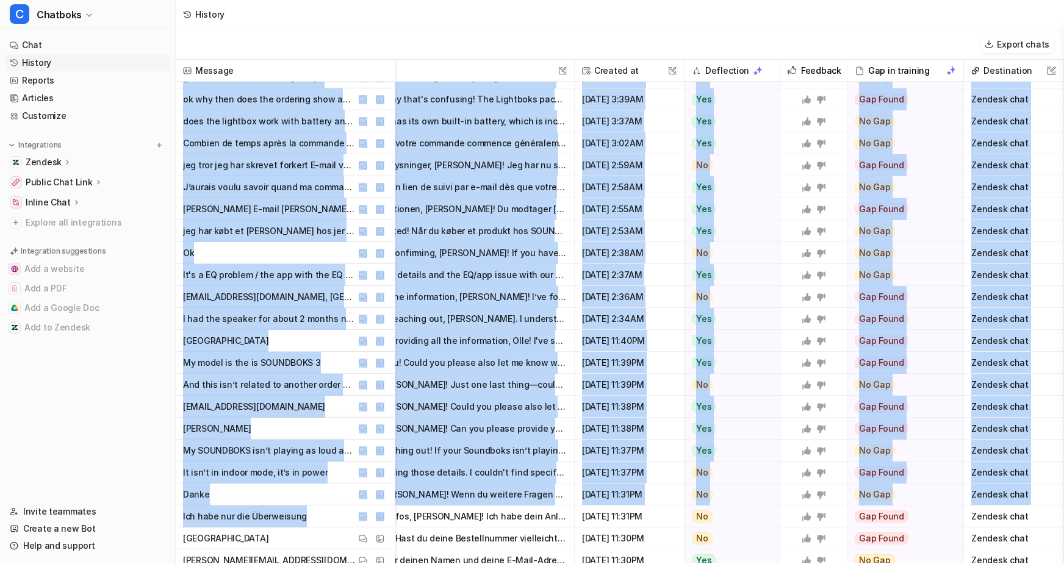
scroll to position [5740, 118]
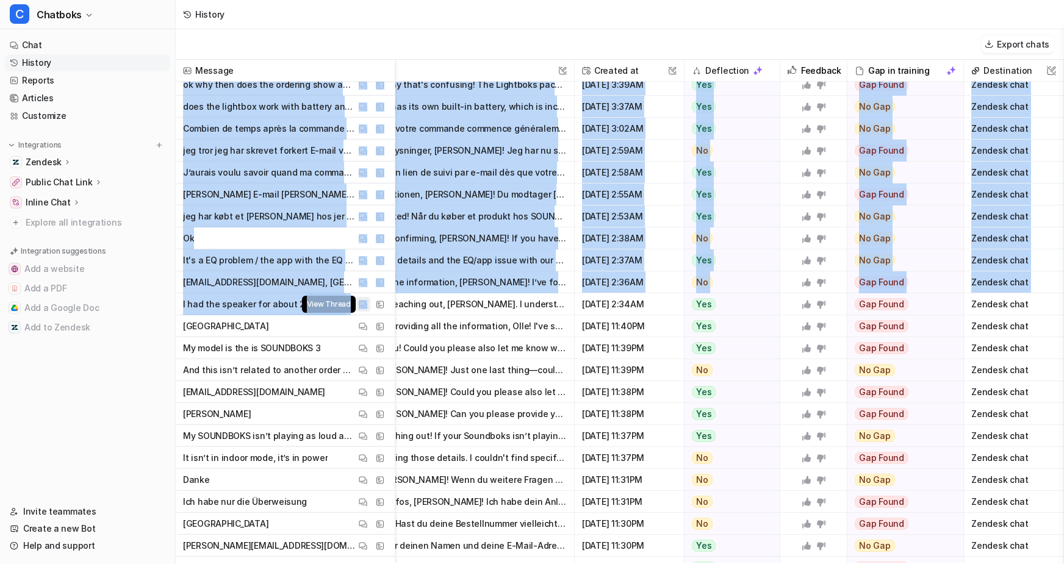
drag, startPoint x: 294, startPoint y: 298, endPoint x: 389, endPoint y: 313, distance: 96.4
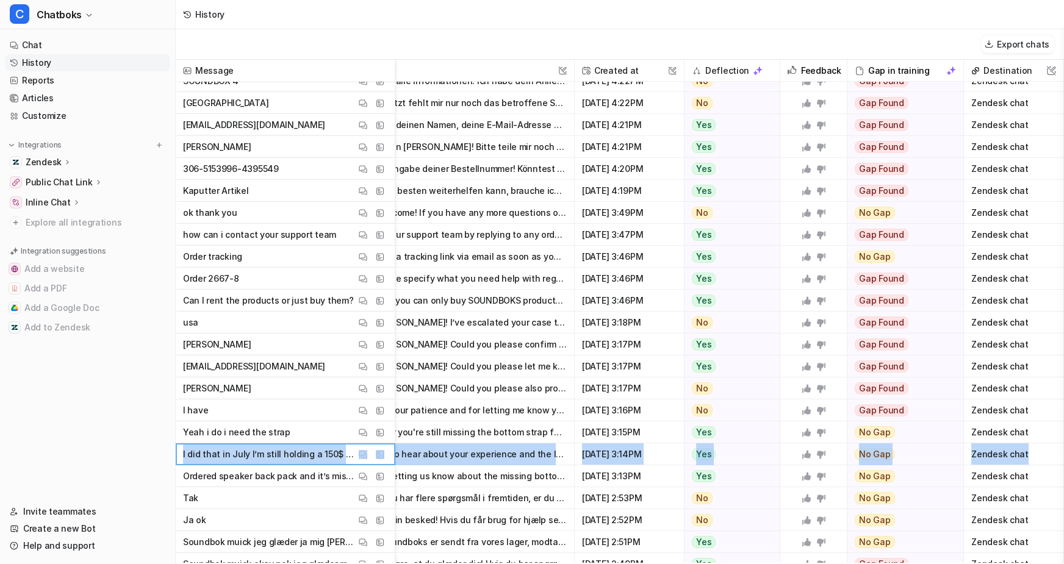
scroll to position [2797, 118]
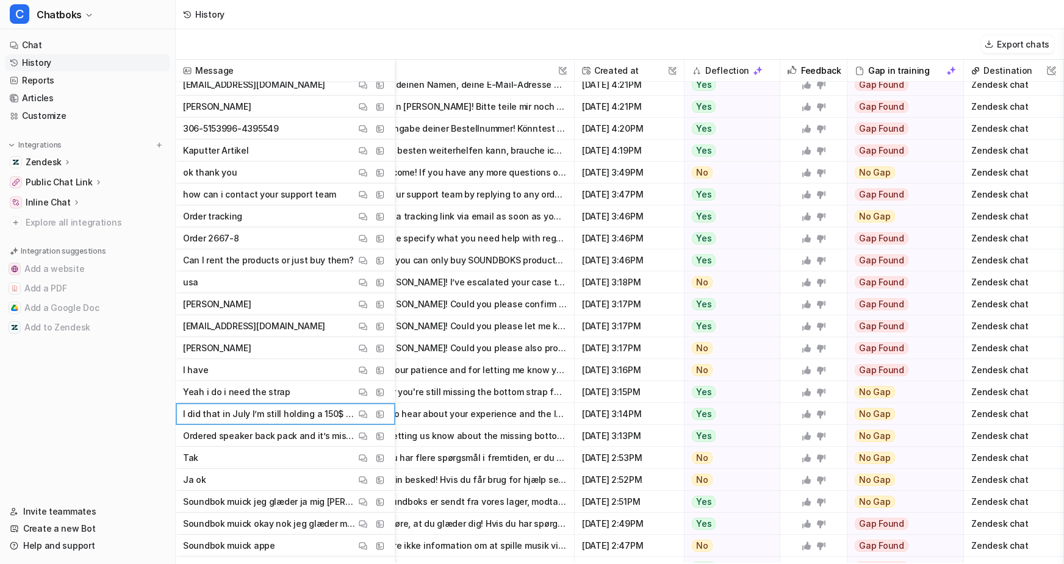
click at [175, 455] on nav "Chat History Reports Articles Customize Integrations Zendesk Overview Sources A…" at bounding box center [87, 263] width 175 height 462
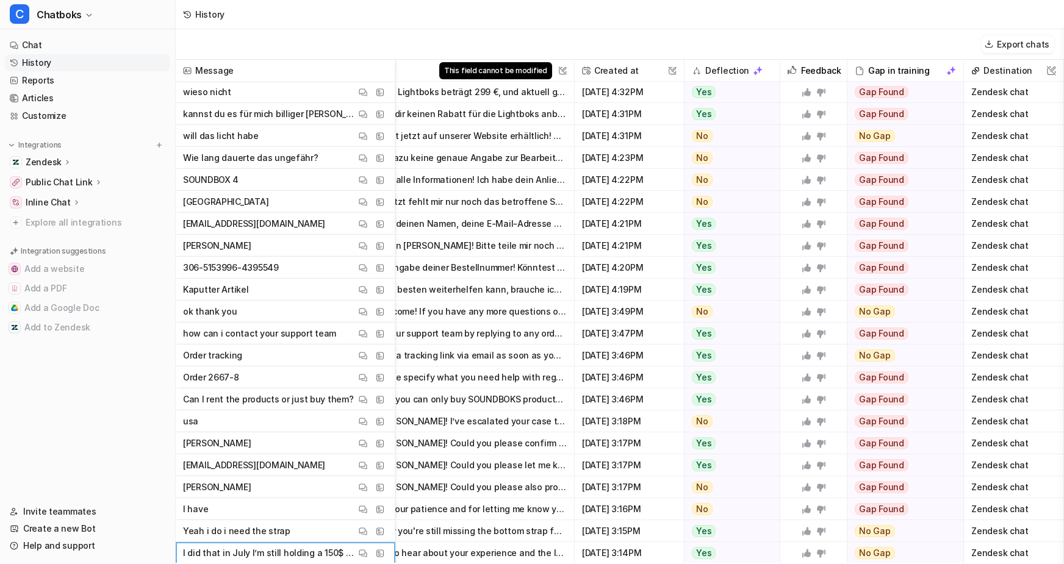
scroll to position [2658, 127]
click at [192, 75] on img at bounding box center [187, 70] width 9 height 9
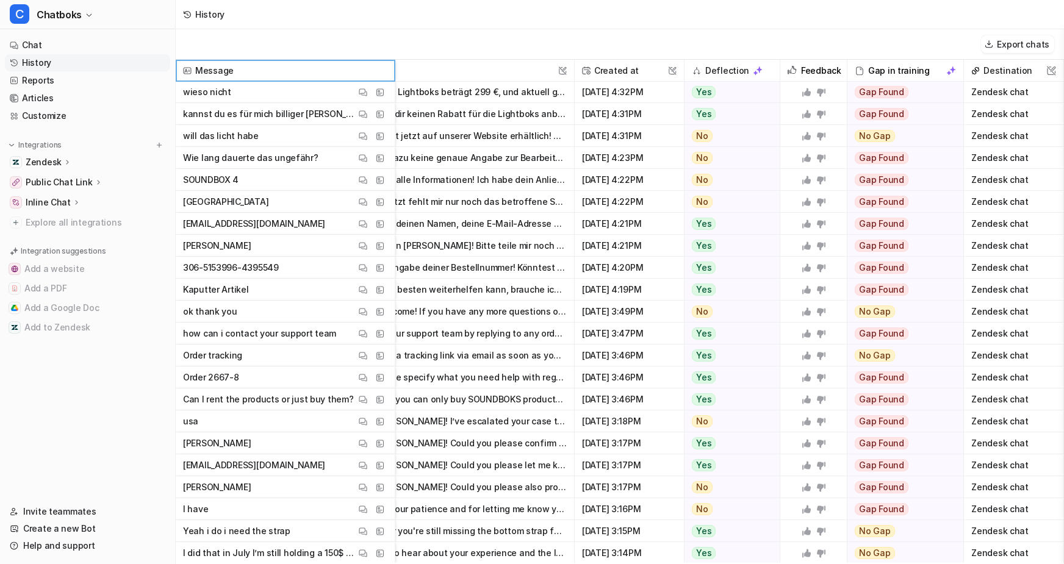
click at [224, 78] on span "Message" at bounding box center [285, 71] width 209 height 22
click at [281, 78] on span "Message" at bounding box center [285, 71] width 209 height 22
click at [301, 78] on span "Message" at bounding box center [285, 71] width 209 height 22
click at [283, 74] on span "Message" at bounding box center [285, 71] width 209 height 22
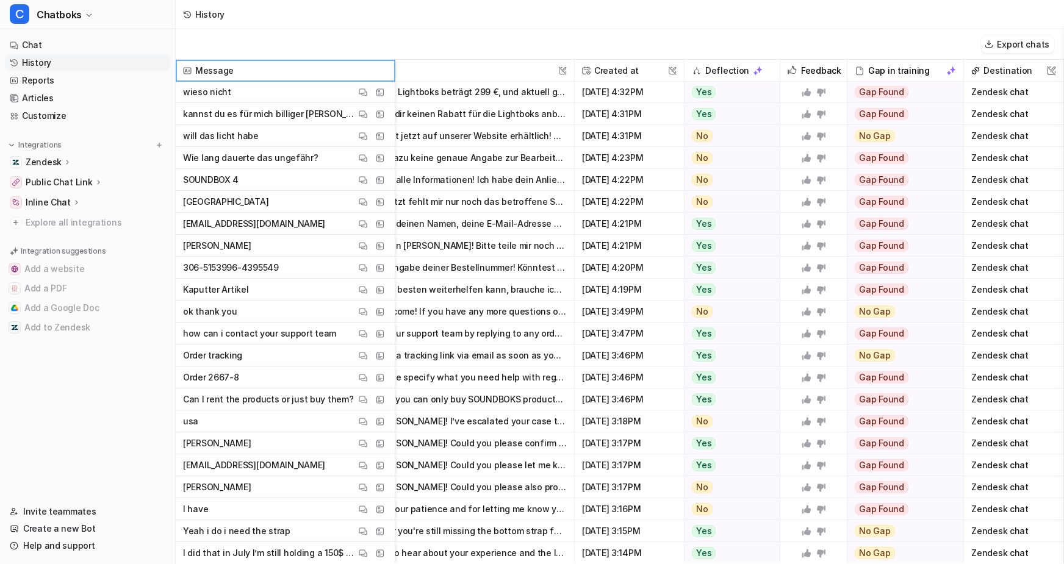
click at [316, 82] on span "Message" at bounding box center [285, 71] width 209 height 22
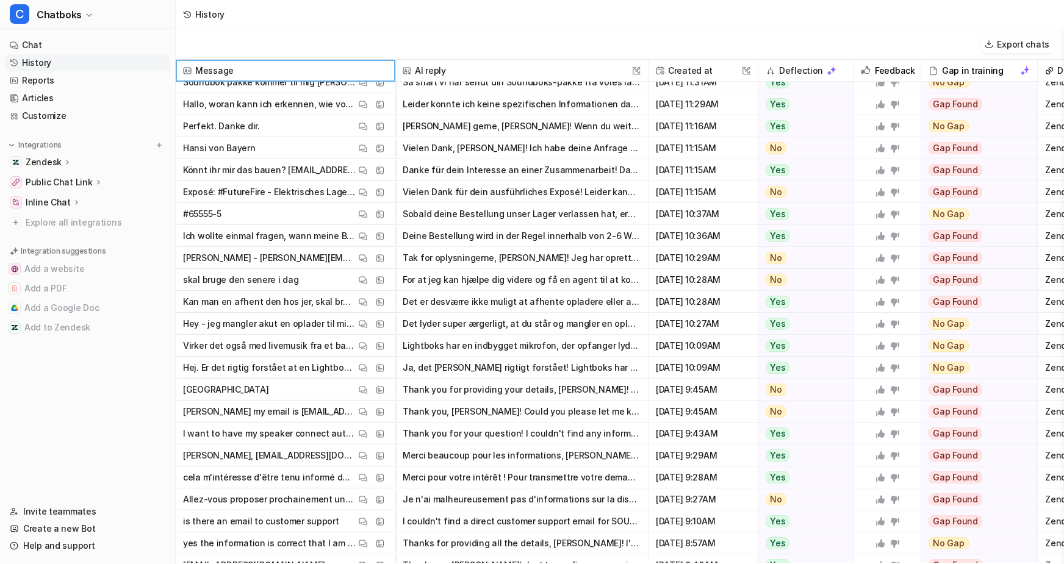
scroll to position [4842, 127]
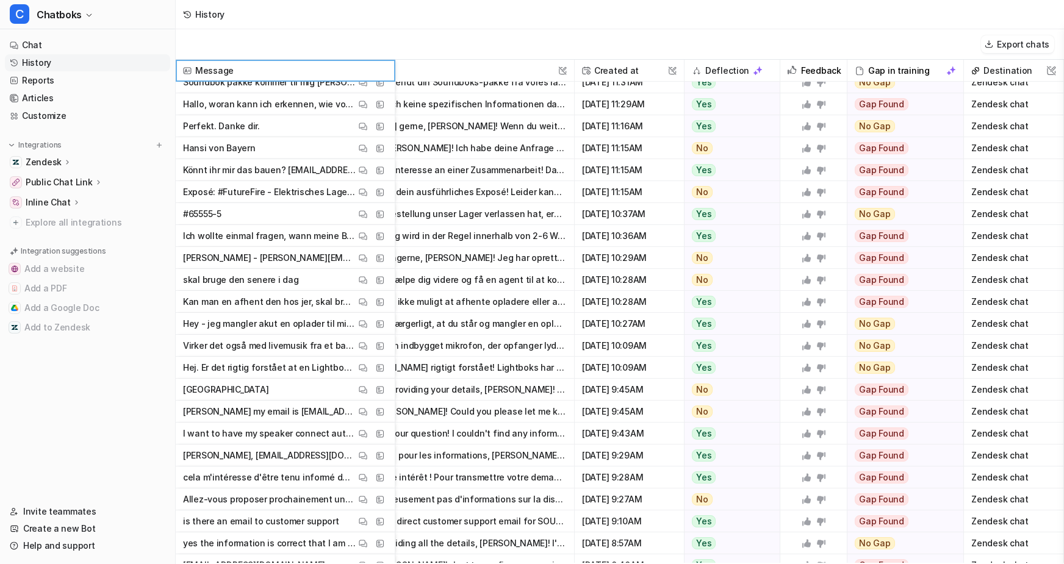
click at [684, 73] on div "Deflection" at bounding box center [732, 71] width 96 height 22
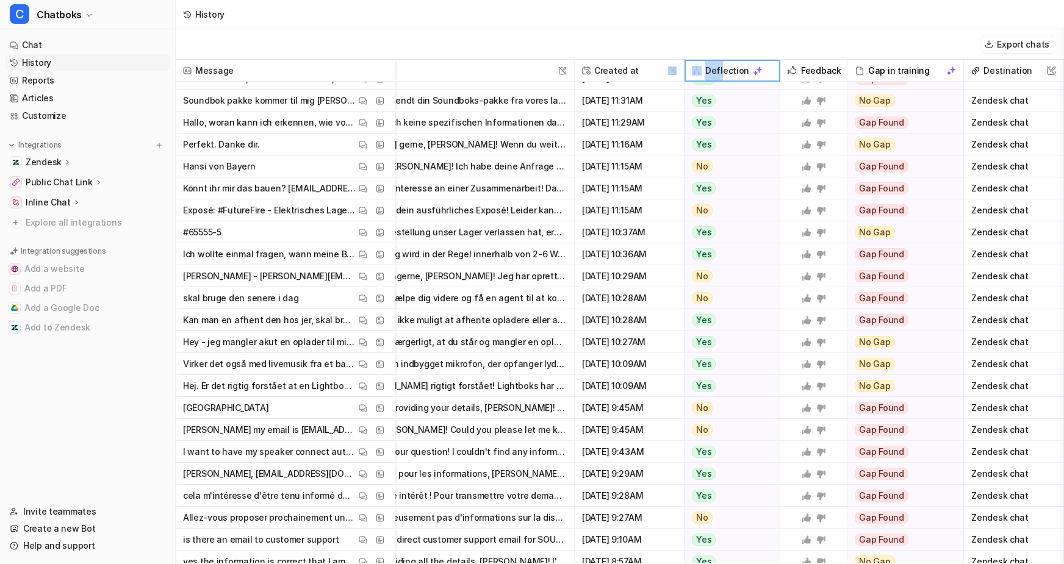
scroll to position [4776, 127]
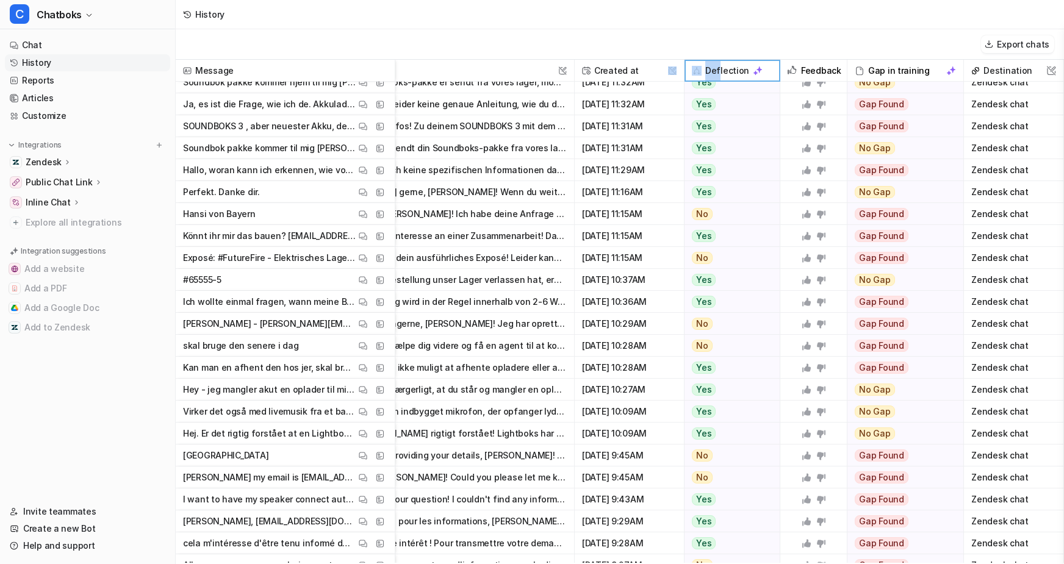
drag, startPoint x: 674, startPoint y: 76, endPoint x: 712, endPoint y: 75, distance: 37.8
click at [0, 0] on div "Message AI reply This field cannot be modified Created at This field cannot be …" at bounding box center [0, 0] width 0 height 0
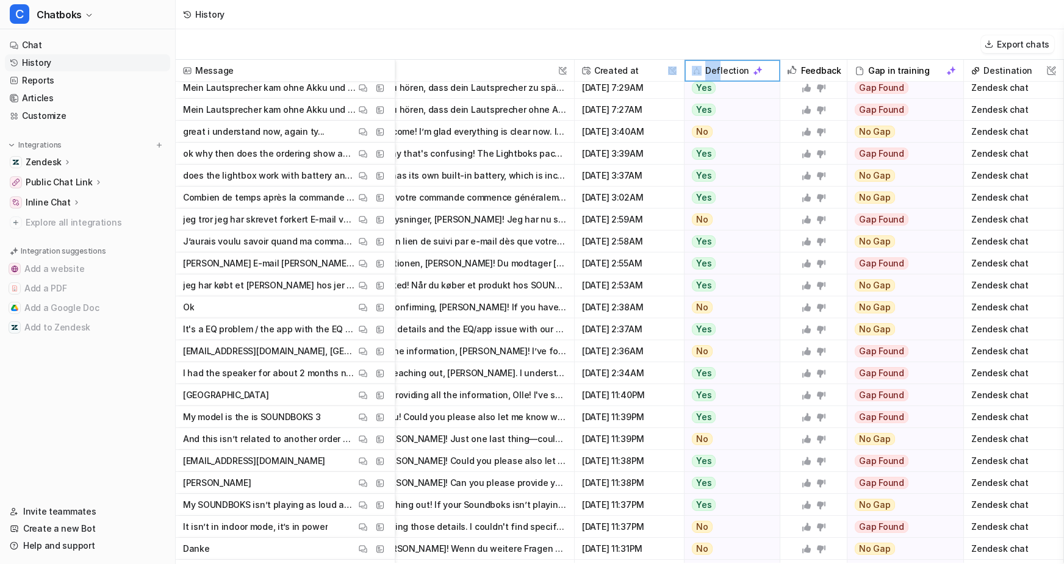
scroll to position [5684, 127]
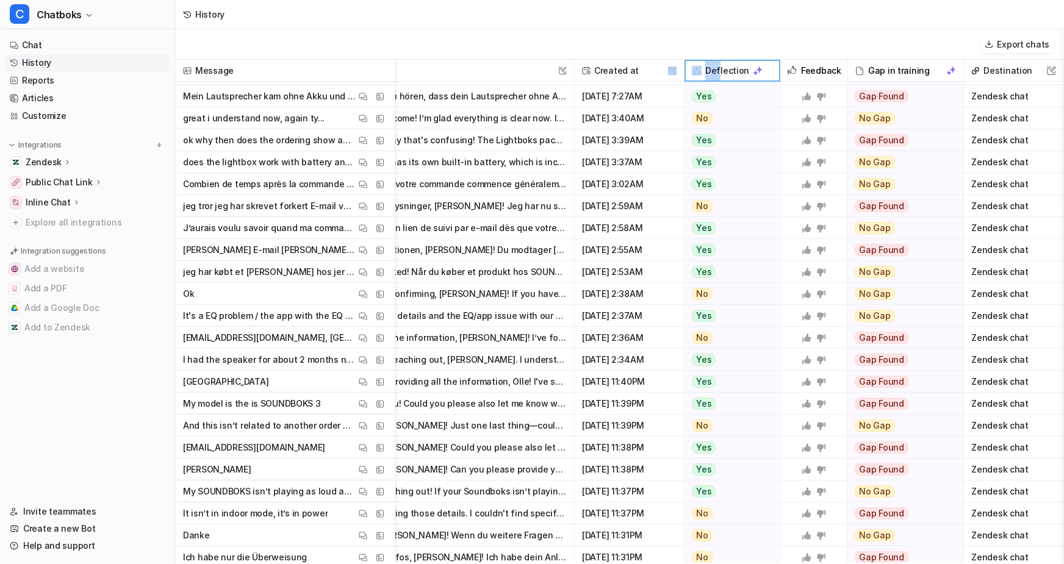
click at [520, 371] on button "Thank you for reaching out, Nakai. I understand how frustrating this situation …" at bounding box center [448, 360] width 238 height 22
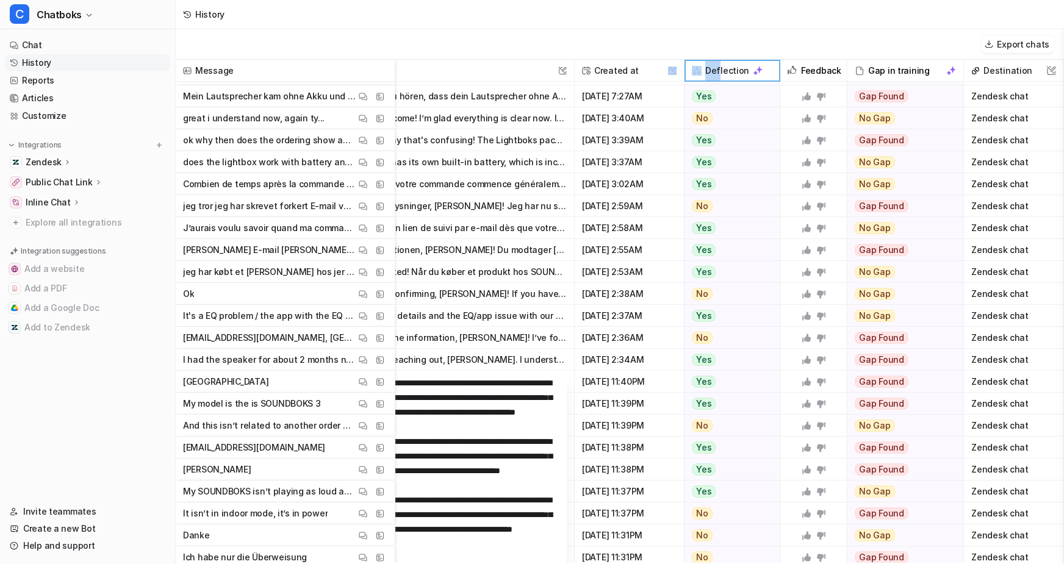
scroll to position [5684, 0]
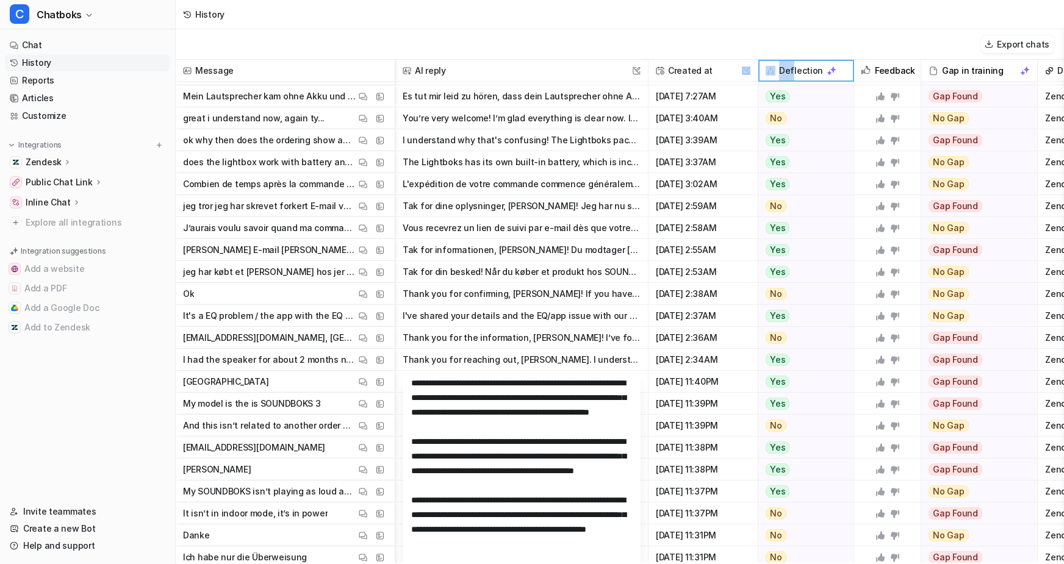
click at [641, 362] on button "Thank you for reaching out, Nakai. I understand how frustrating this situation …" at bounding box center [522, 360] width 238 height 22
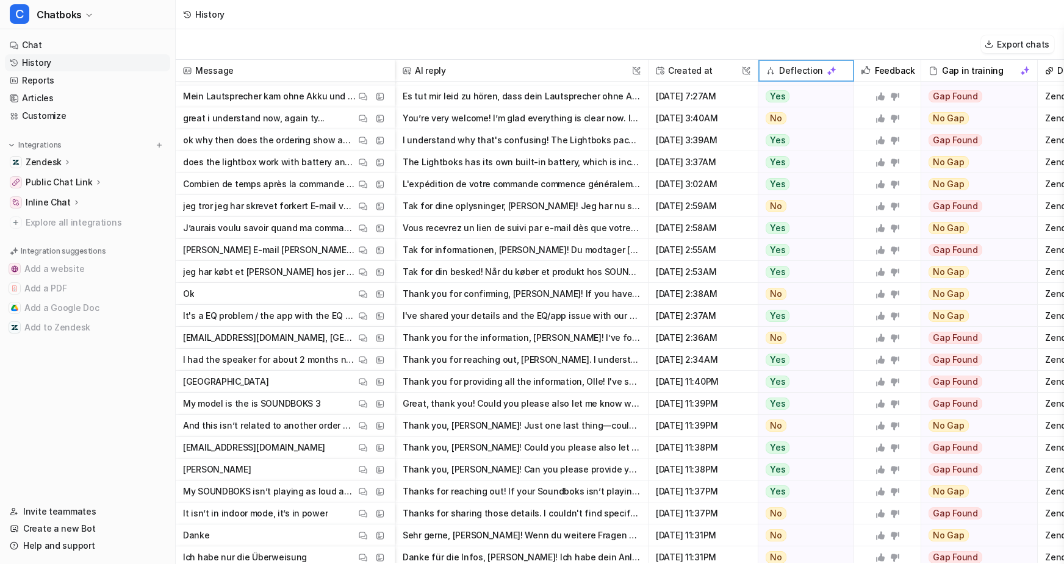
click at [705, 368] on span "Aug 27 2025, 2:34AM" at bounding box center [702, 360] width 99 height 22
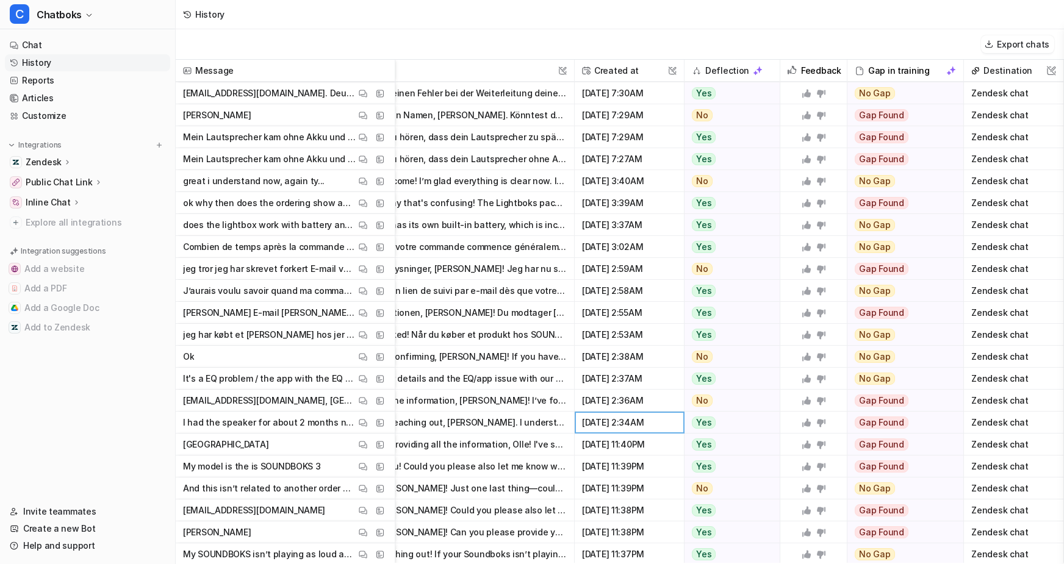
scroll to position [5621, 0]
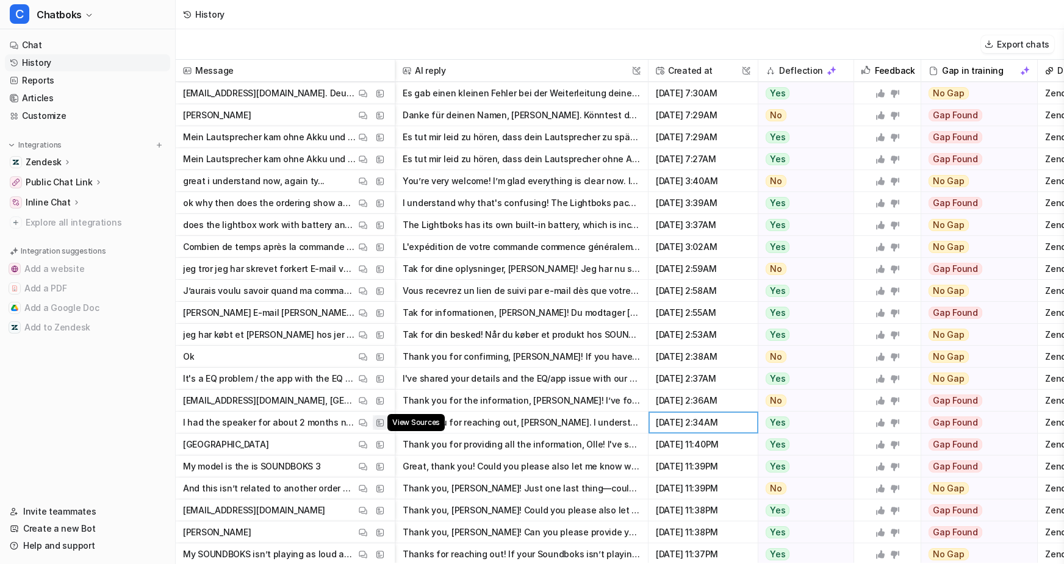
click at [384, 428] on img at bounding box center [380, 422] width 9 height 9
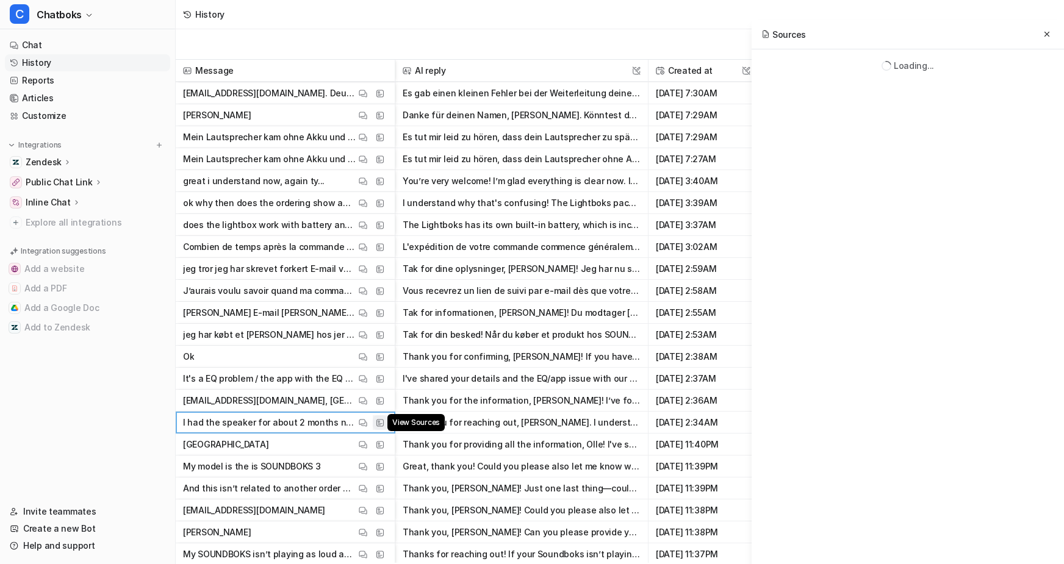
scroll to position [0, 0]
click at [384, 428] on img at bounding box center [380, 422] width 9 height 9
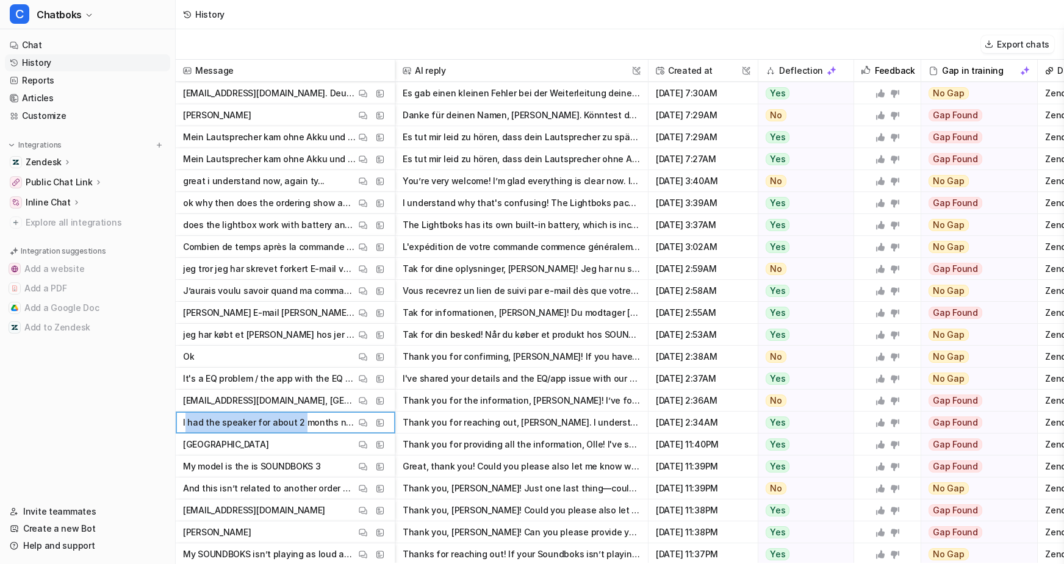
drag, startPoint x: 231, startPoint y: 428, endPoint x: 373, endPoint y: 417, distance: 142.6
click at [373, 417] on div "Message AI reply This field cannot be modified Created at This field cannot be …" at bounding box center [620, 311] width 888 height 503
click at [356, 425] on p "I had the speaker for about 2 months now some box for I'm trying to hook it up …" at bounding box center [269, 423] width 173 height 22
drag, startPoint x: 383, startPoint y: 429, endPoint x: 228, endPoint y: 434, distance: 155.6
click at [228, 434] on p "I had the speaker for about 2 months now some box for I'm trying to hook it up …" at bounding box center [269, 423] width 173 height 22
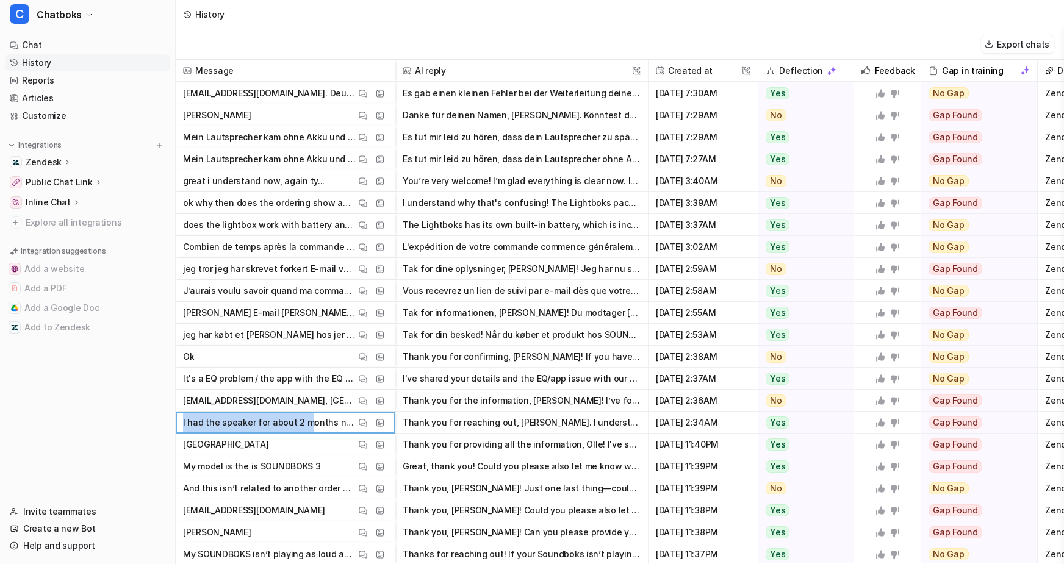
copy p "I had the speaker for about 2 m"
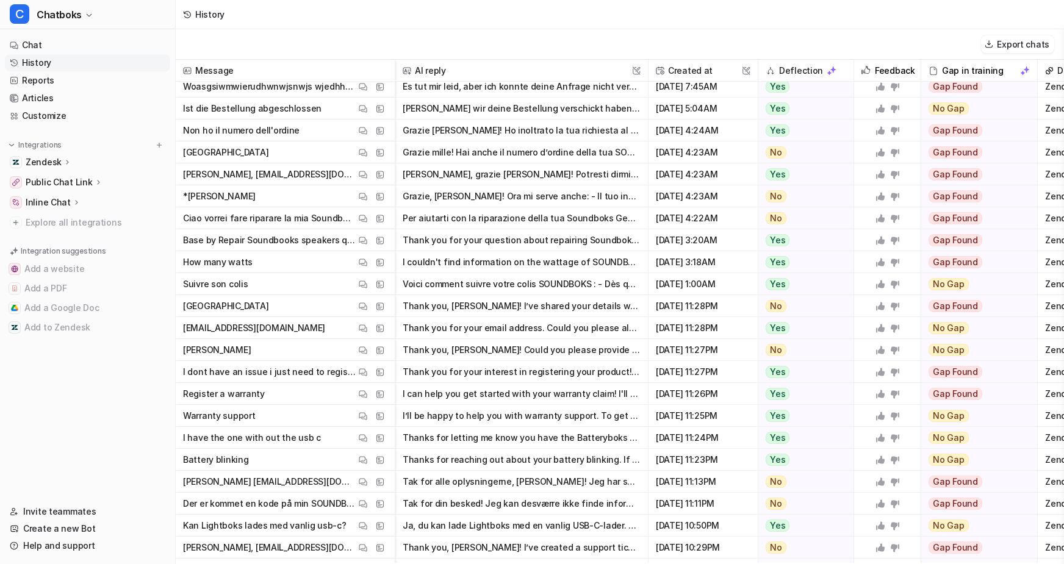
scroll to position [891, 0]
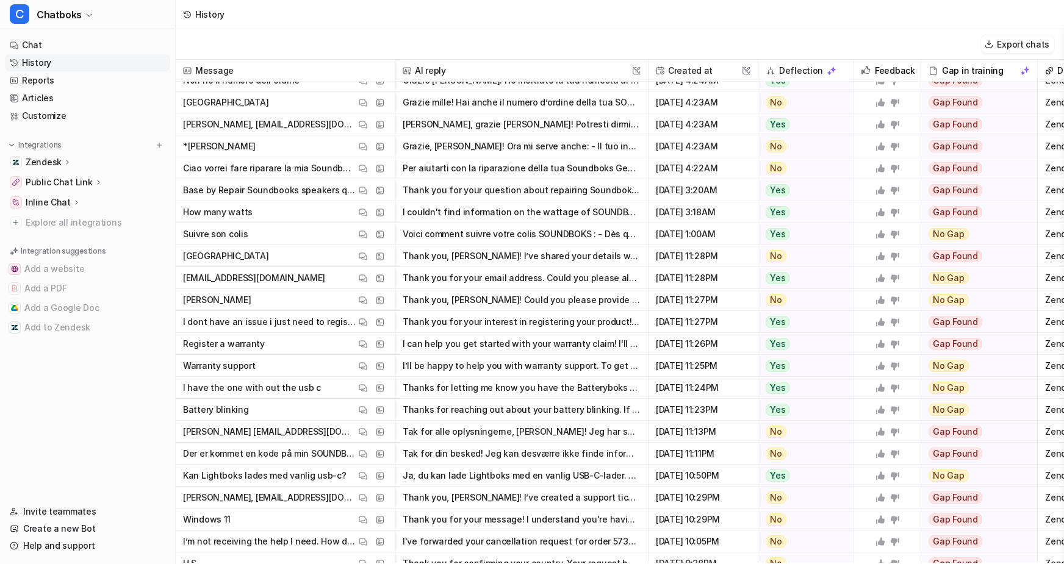
click at [336, 264] on span "United States View Thread View Sources" at bounding box center [285, 256] width 209 height 22
click at [552, 261] on button "Thank you, Bryan! I’ve shared your details with our support team. One of our ag…" at bounding box center [522, 256] width 238 height 22
click at [367, 304] on img at bounding box center [363, 300] width 9 height 9
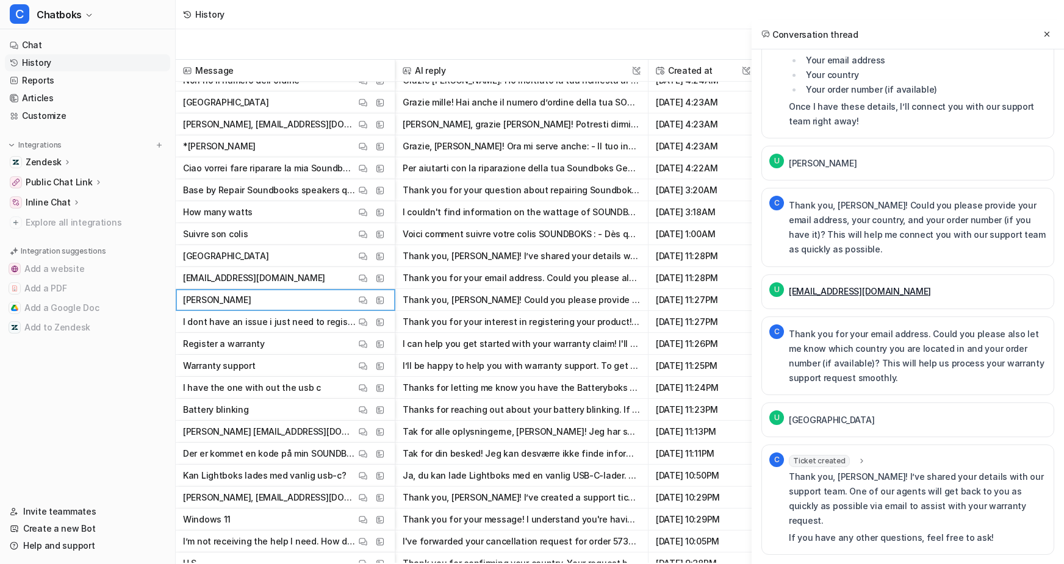
scroll to position [13, 0]
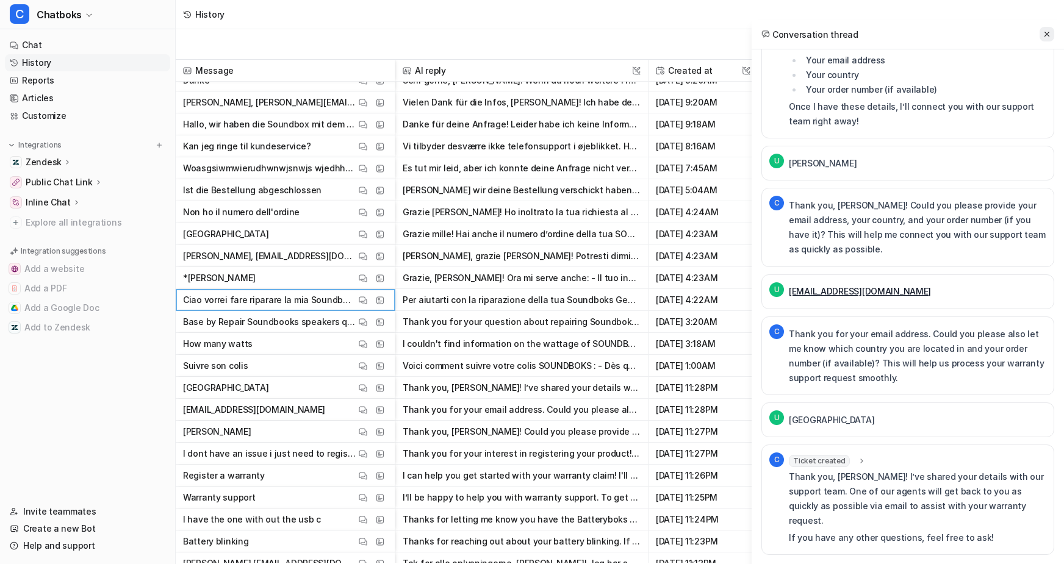
click at [1043, 36] on icon at bounding box center [1047, 34] width 9 height 9
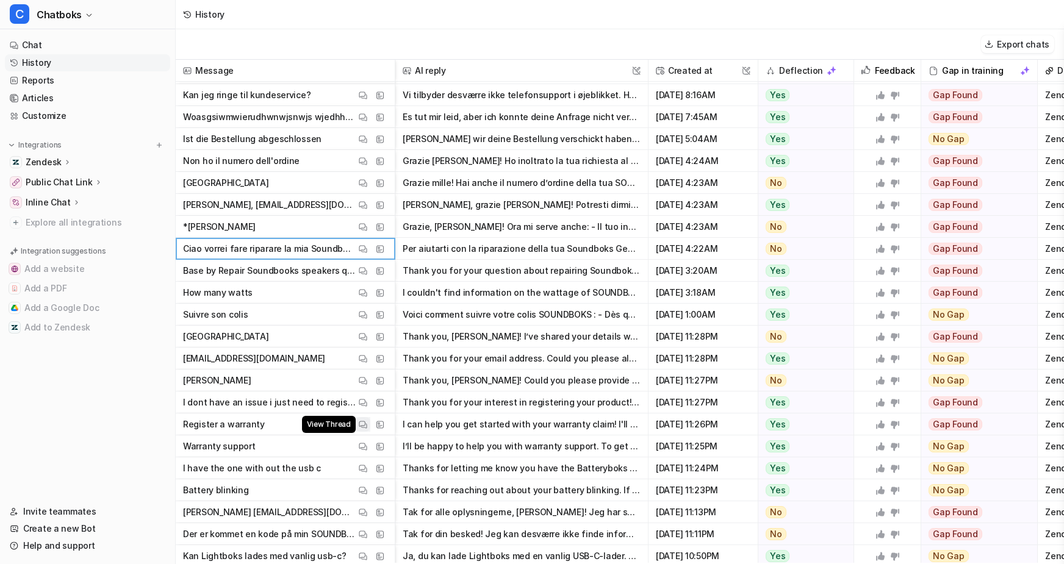
scroll to position [1060, 0]
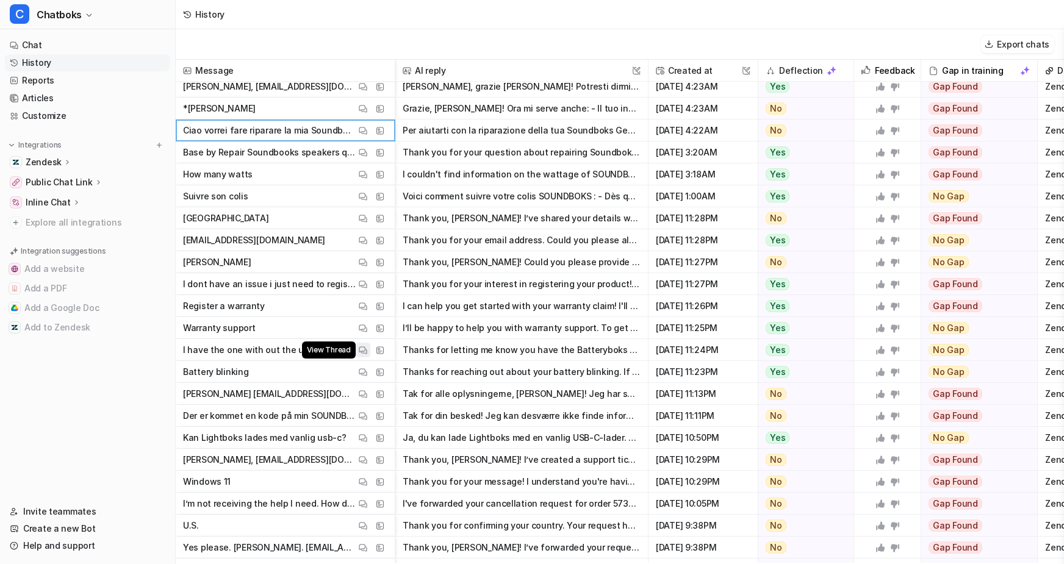
click at [367, 354] on img at bounding box center [363, 350] width 9 height 9
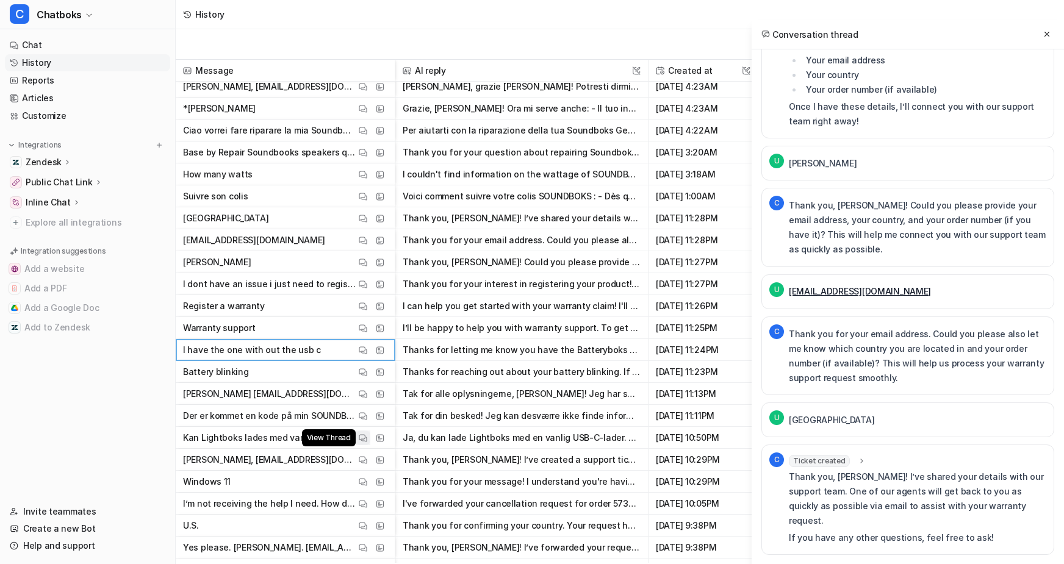
click at [370, 433] on button "View Thread" at bounding box center [363, 438] width 15 height 15
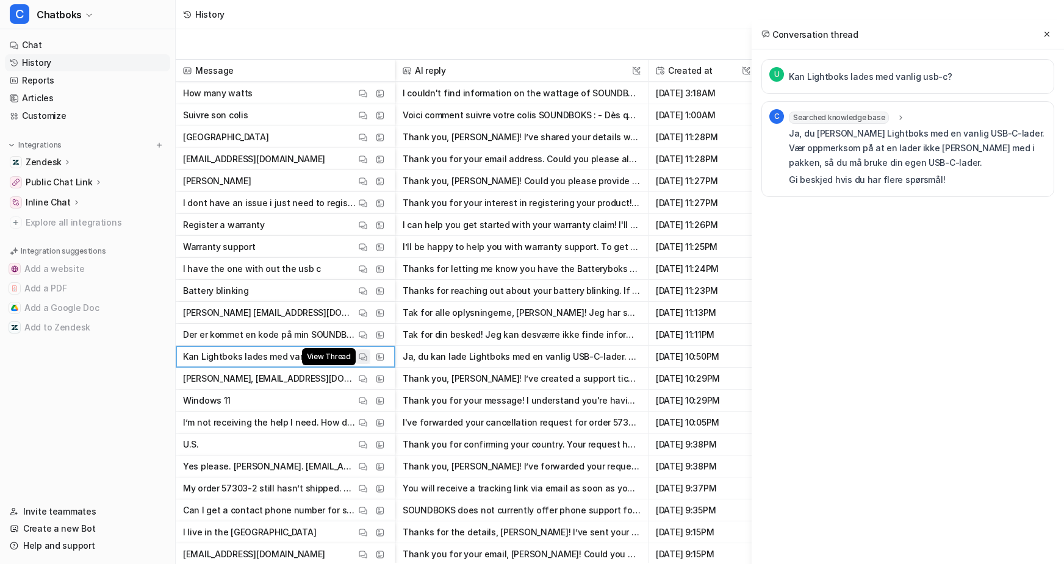
scroll to position [1140, 0]
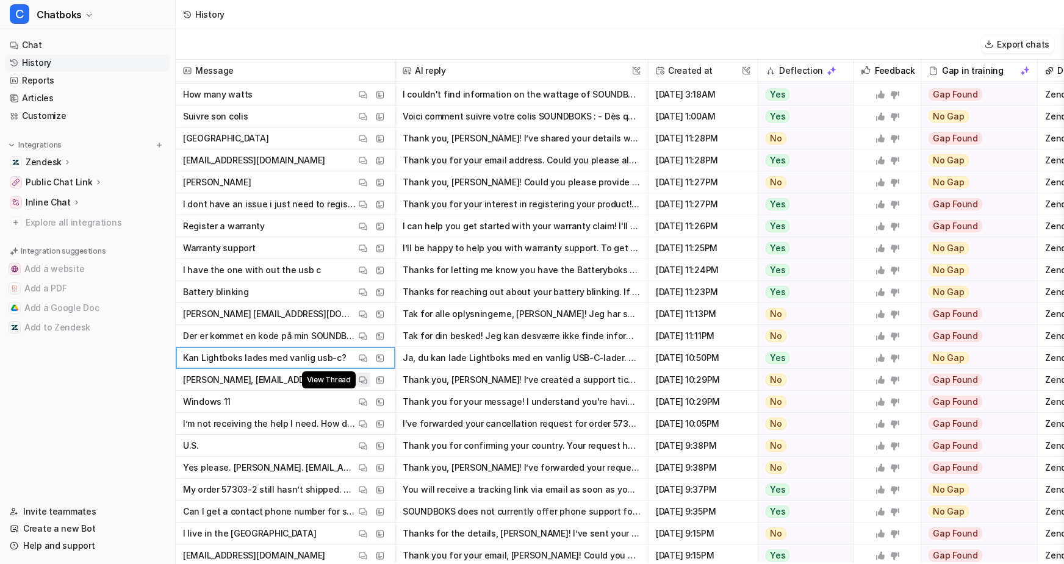
click at [370, 386] on button "View Thread" at bounding box center [363, 380] width 15 height 15
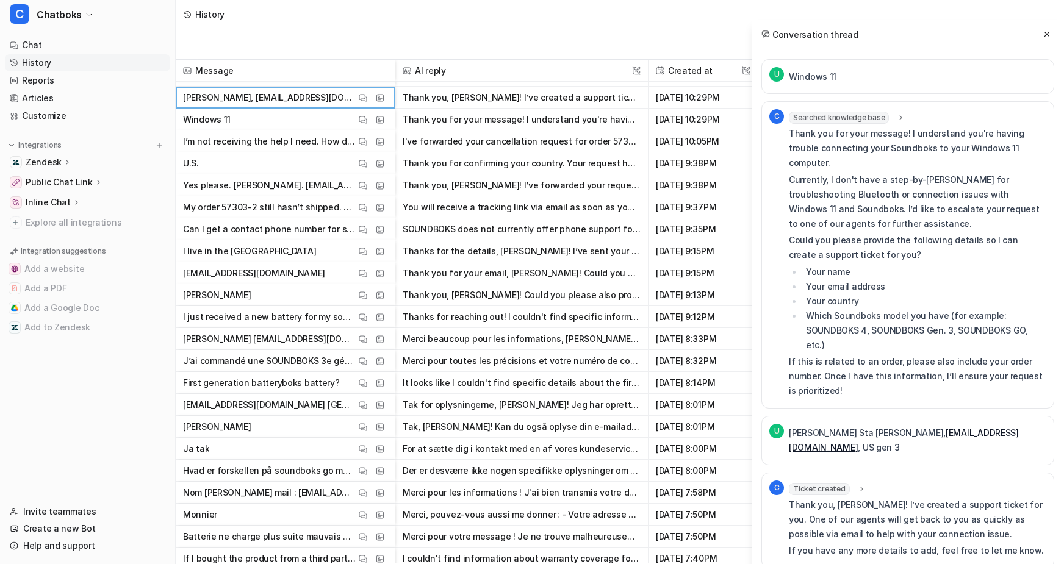
scroll to position [1703, 0]
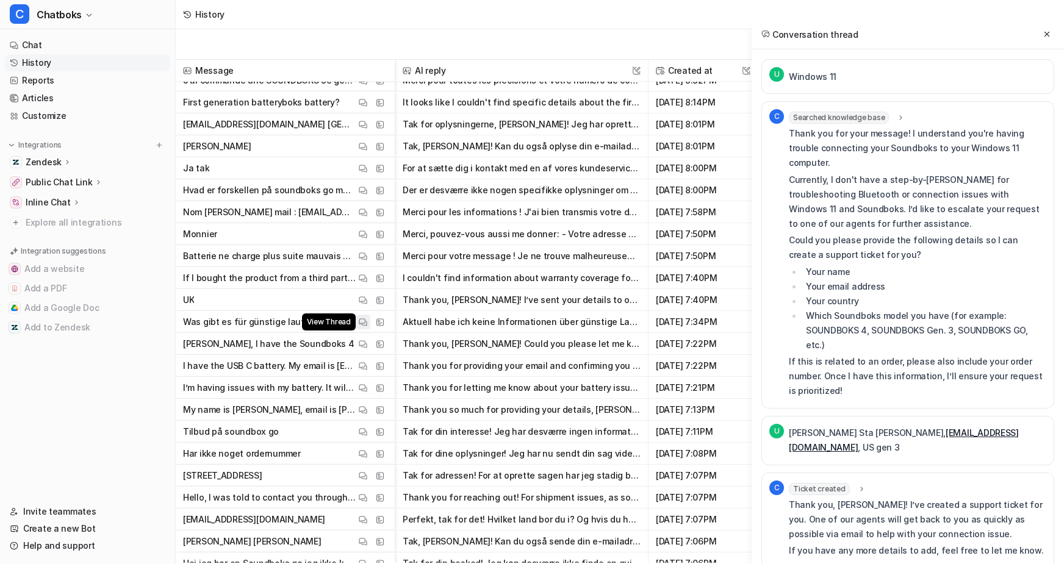
click at [370, 321] on button "View Thread" at bounding box center [363, 322] width 15 height 15
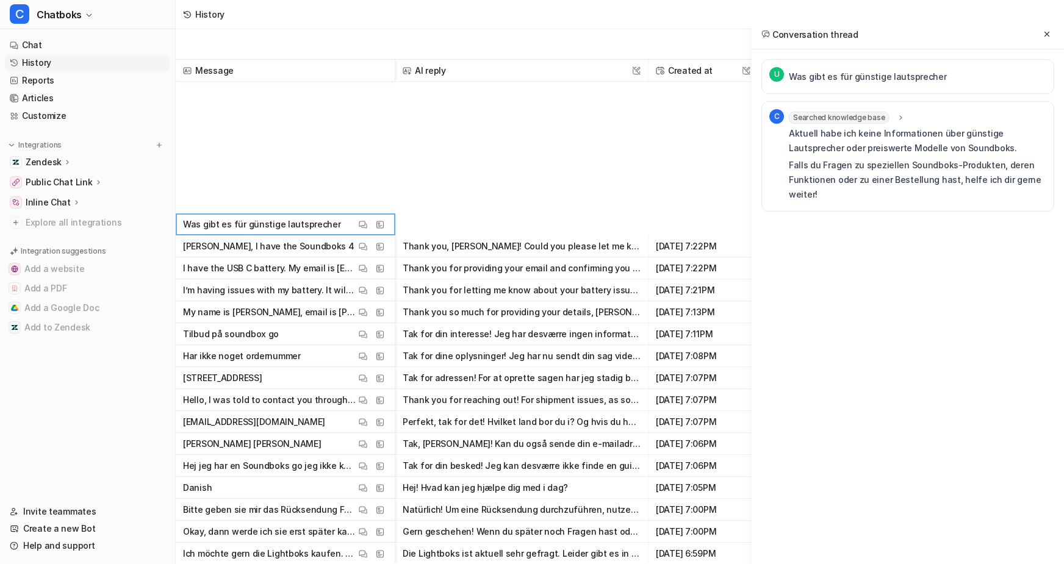
scroll to position [2057, 0]
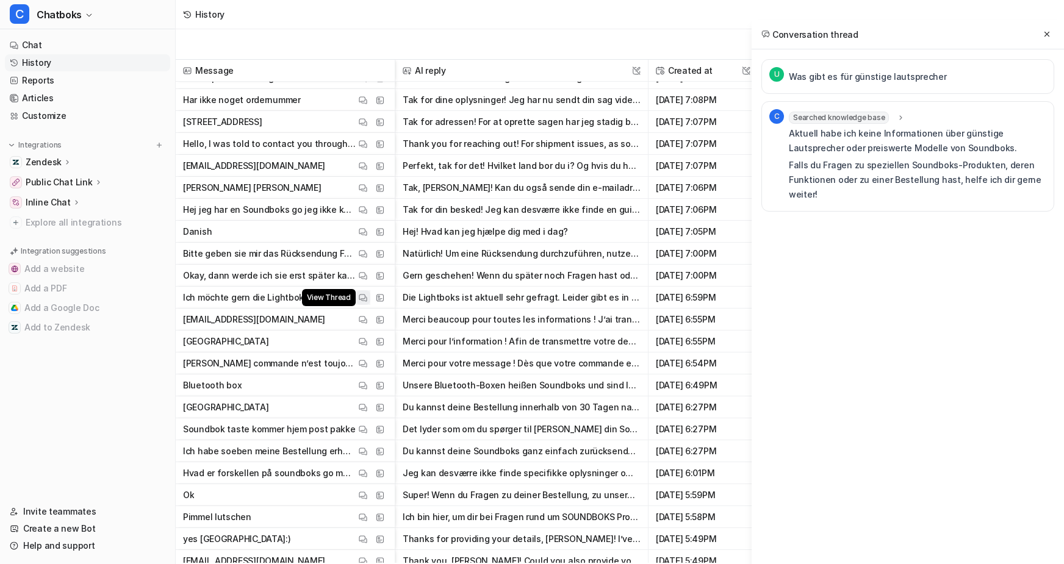
click at [367, 297] on img at bounding box center [363, 297] width 9 height 9
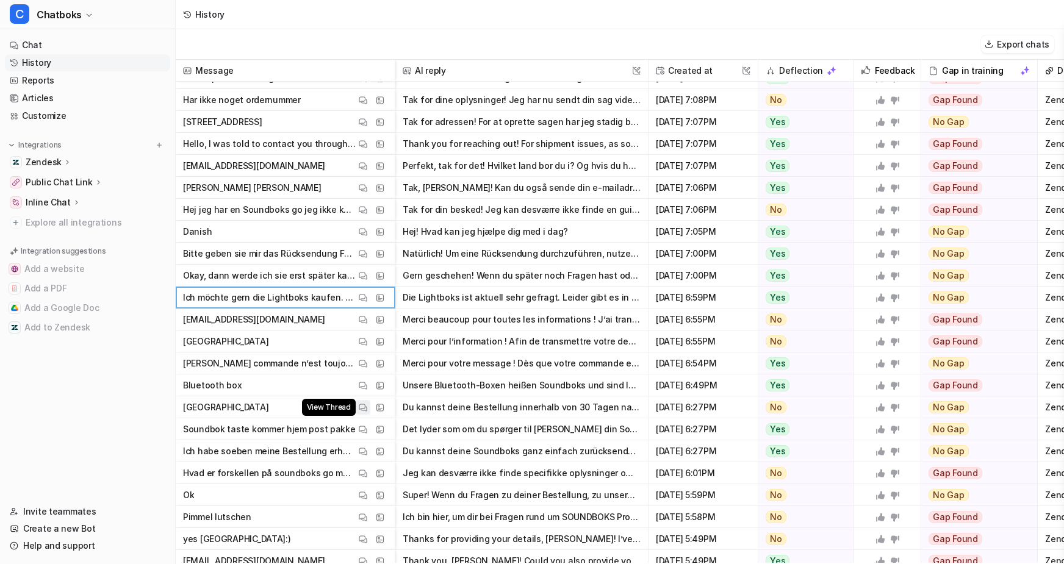
click at [370, 414] on button "View Thread" at bounding box center [363, 407] width 15 height 15
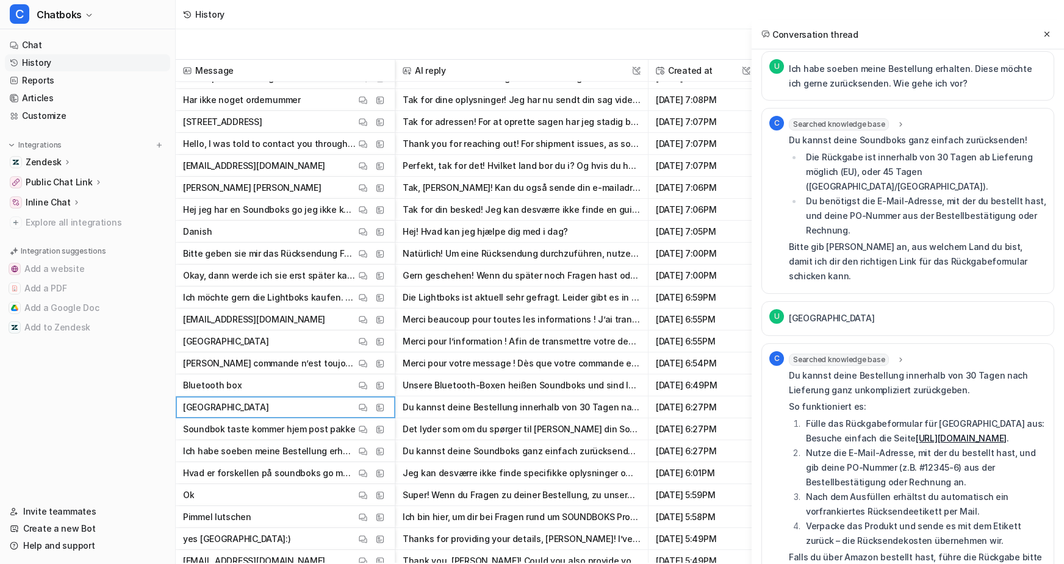
scroll to position [196, 0]
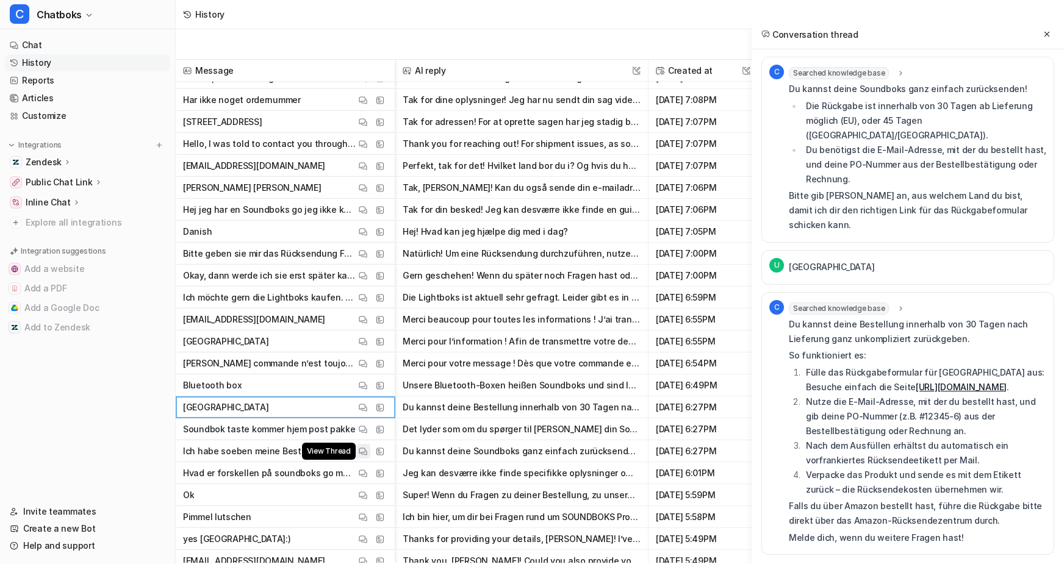
click at [370, 455] on button "View Thread" at bounding box center [363, 451] width 15 height 15
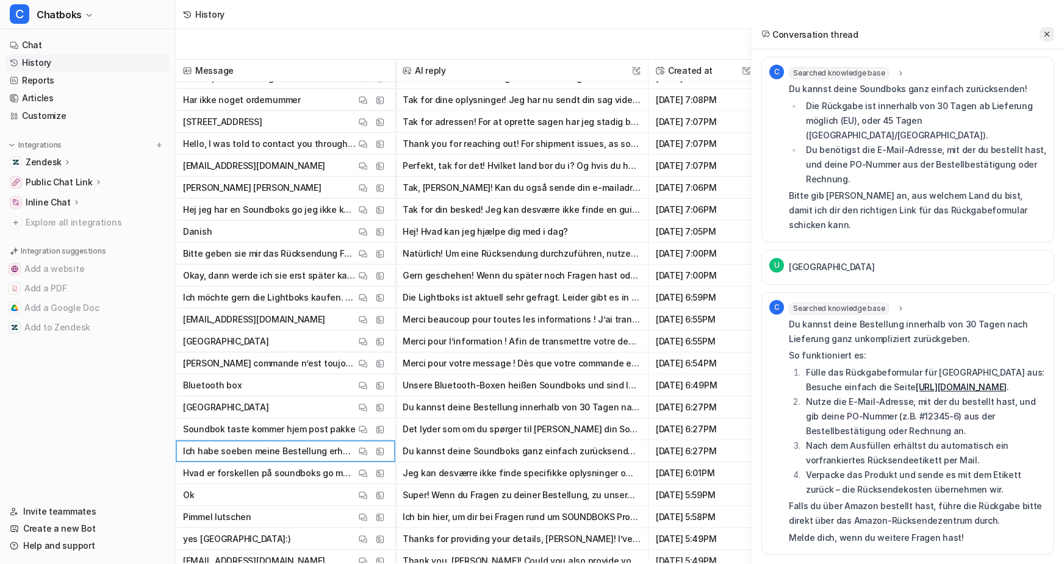
click at [1043, 38] on icon at bounding box center [1047, 34] width 9 height 9
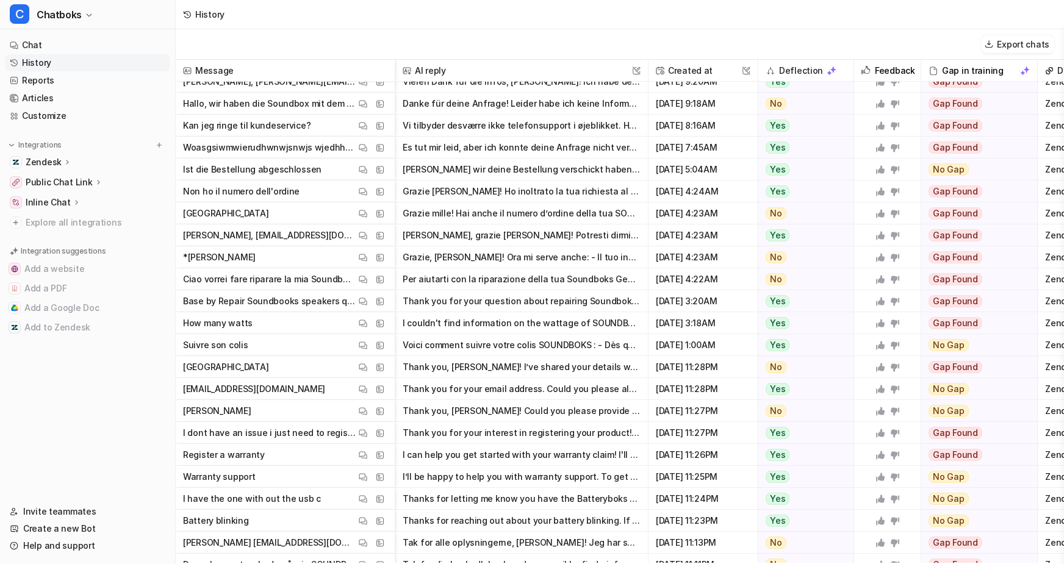
scroll to position [989, 0]
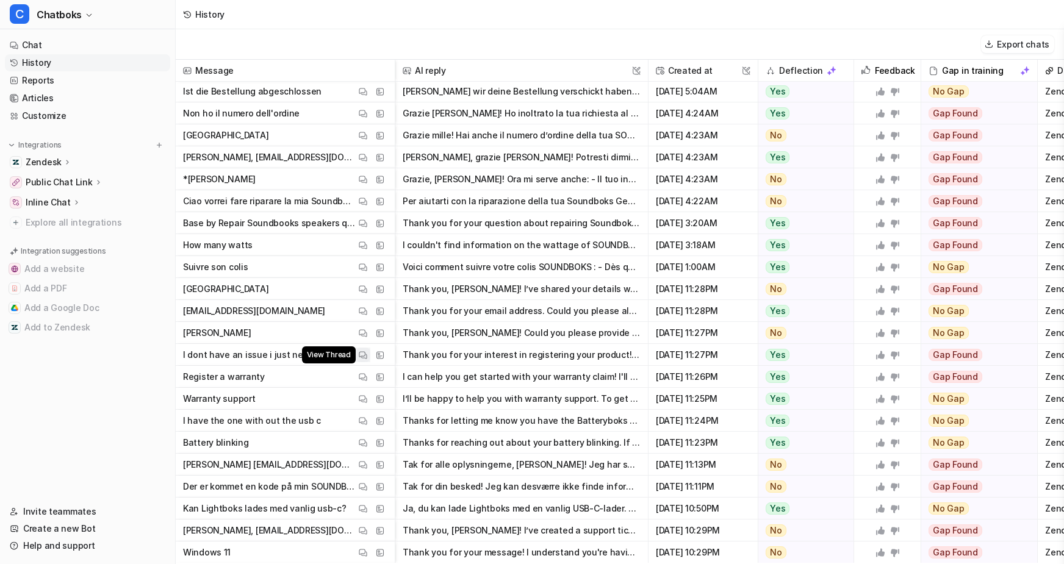
click at [370, 356] on button "View Thread" at bounding box center [363, 355] width 15 height 15
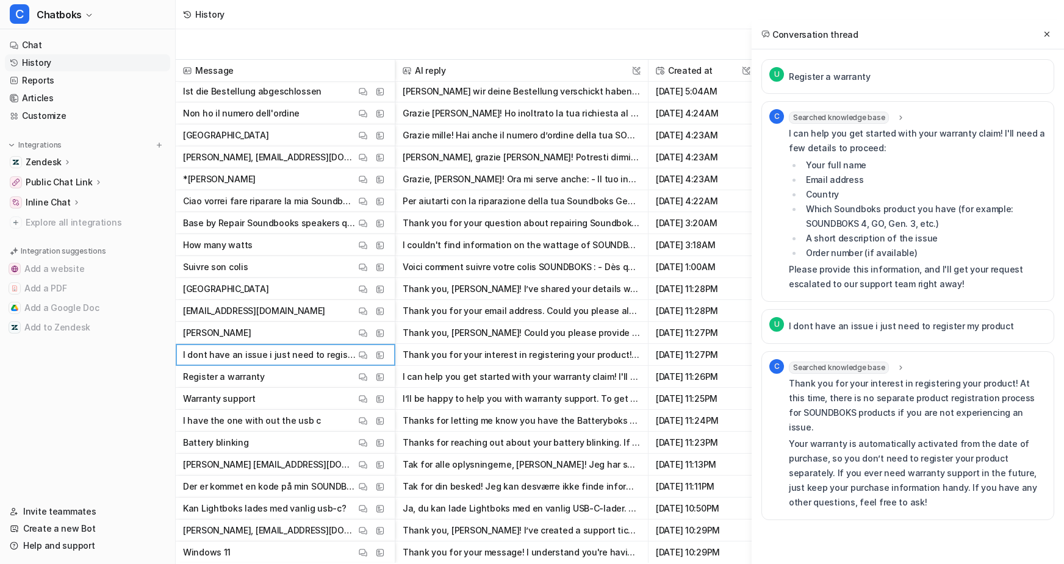
scroll to position [1024, 0]
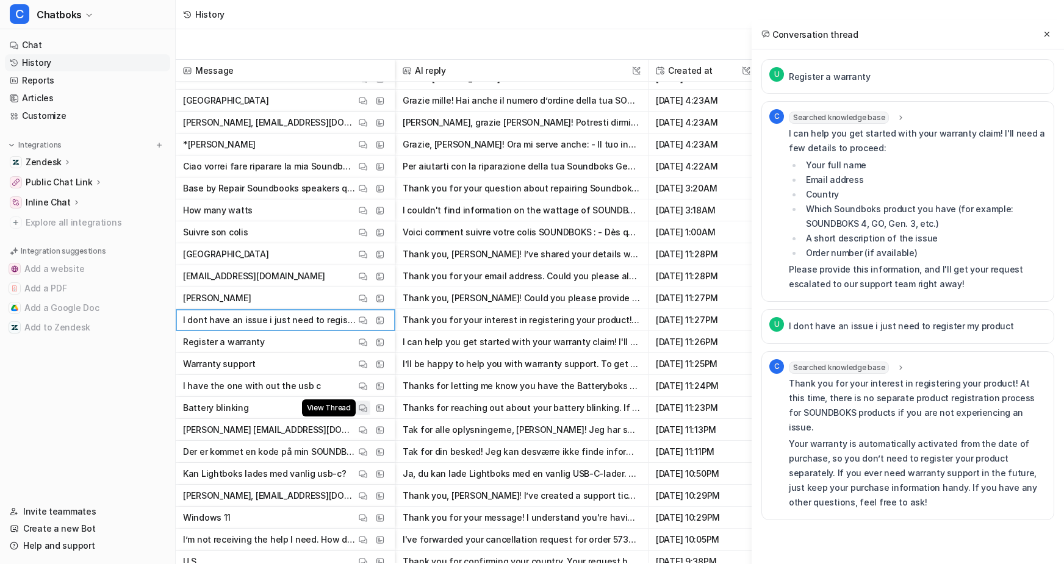
click at [367, 411] on img at bounding box center [363, 408] width 9 height 9
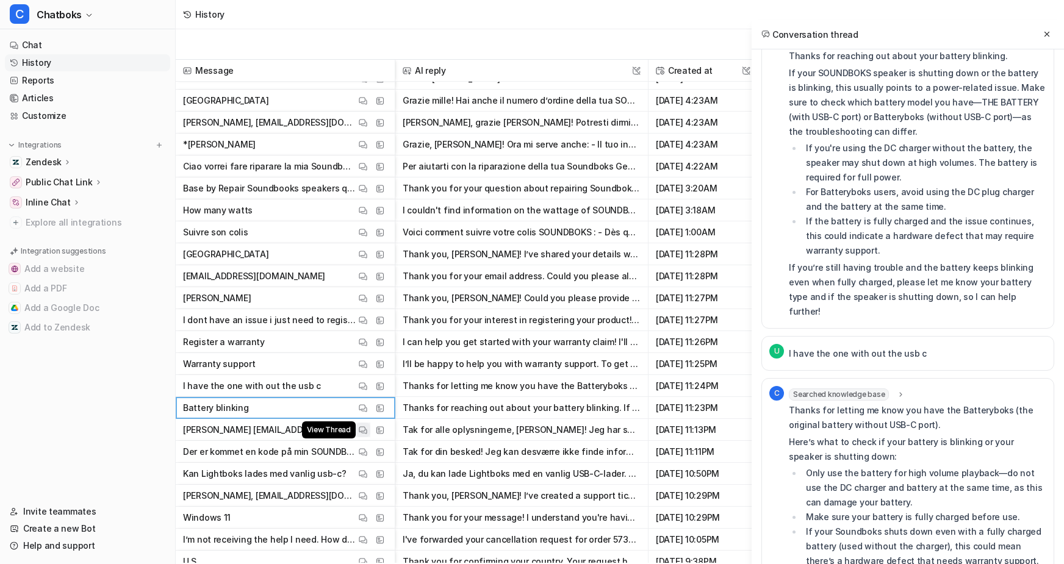
click at [370, 429] on button "View Thread" at bounding box center [363, 430] width 15 height 15
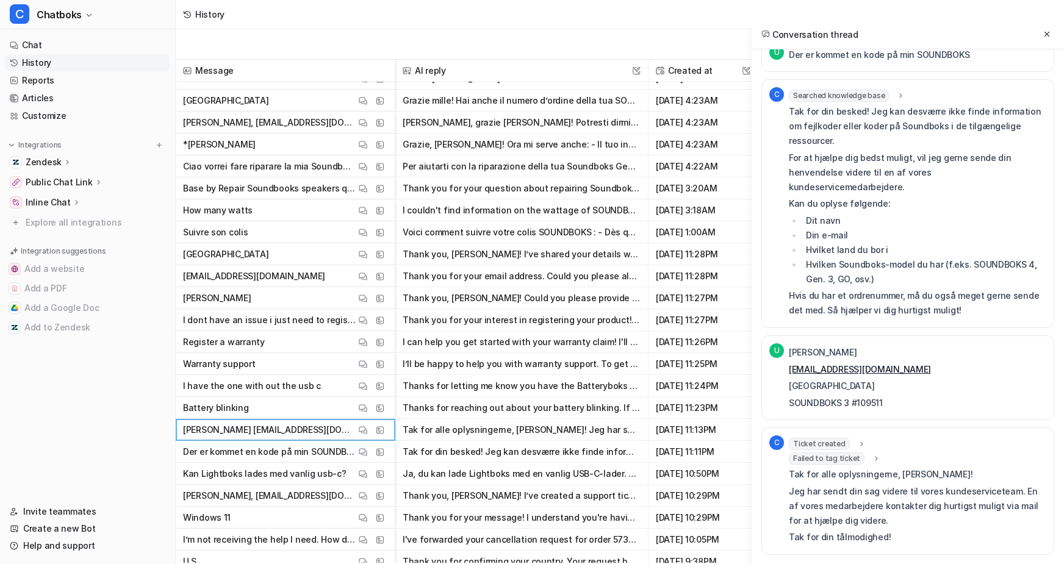
scroll to position [1088, 0]
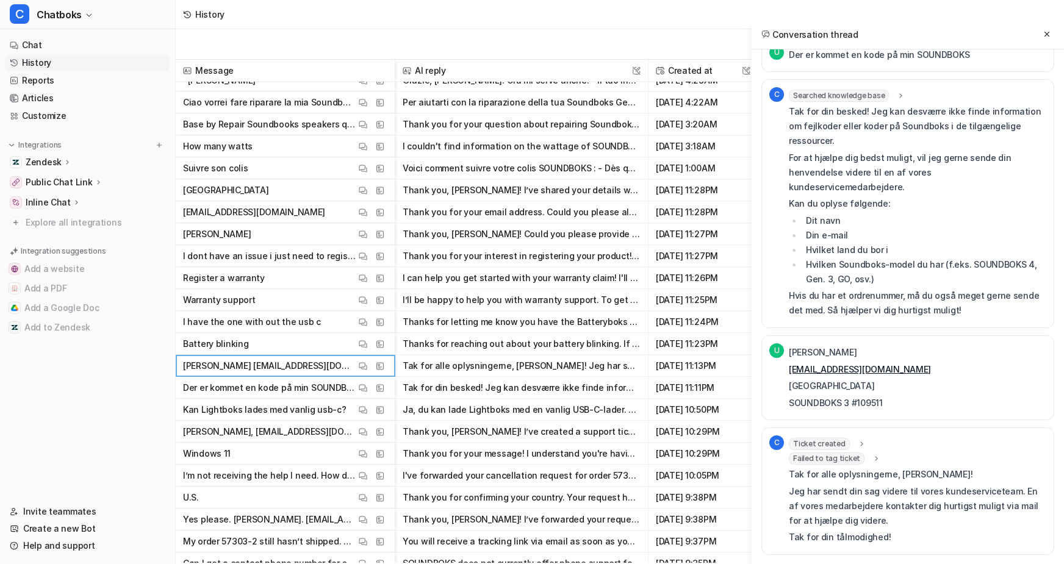
click at [791, 453] on span "Failed to tag ticket" at bounding box center [827, 459] width 76 height 12
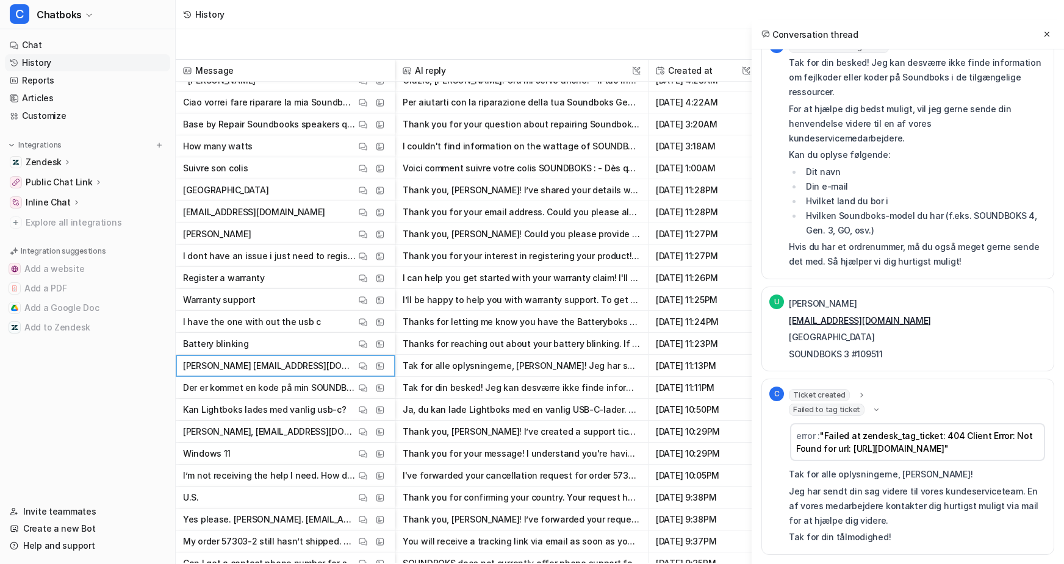
click at [789, 401] on span "Ticket created" at bounding box center [819, 395] width 61 height 12
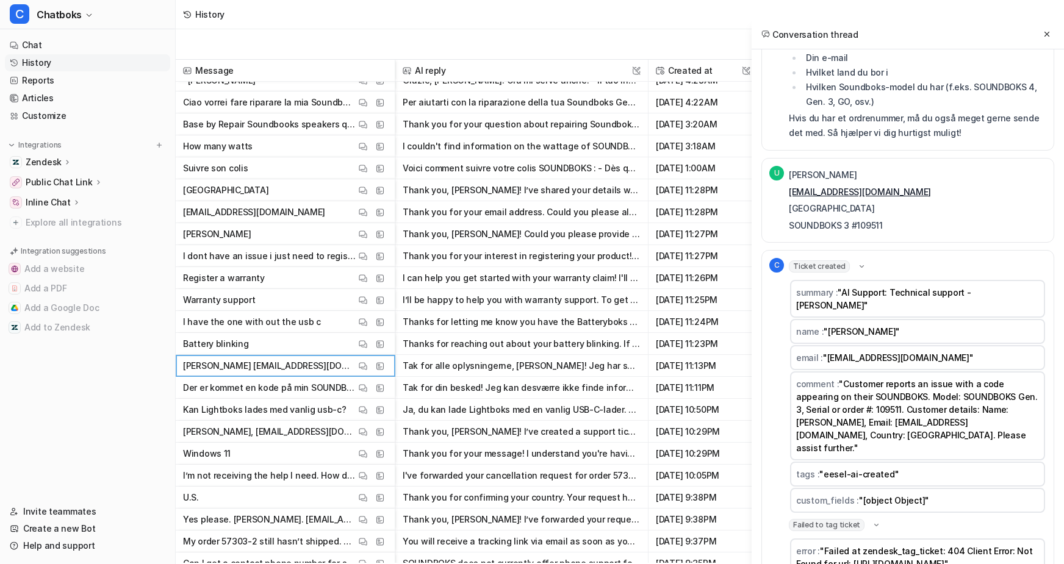
scroll to position [203, 0]
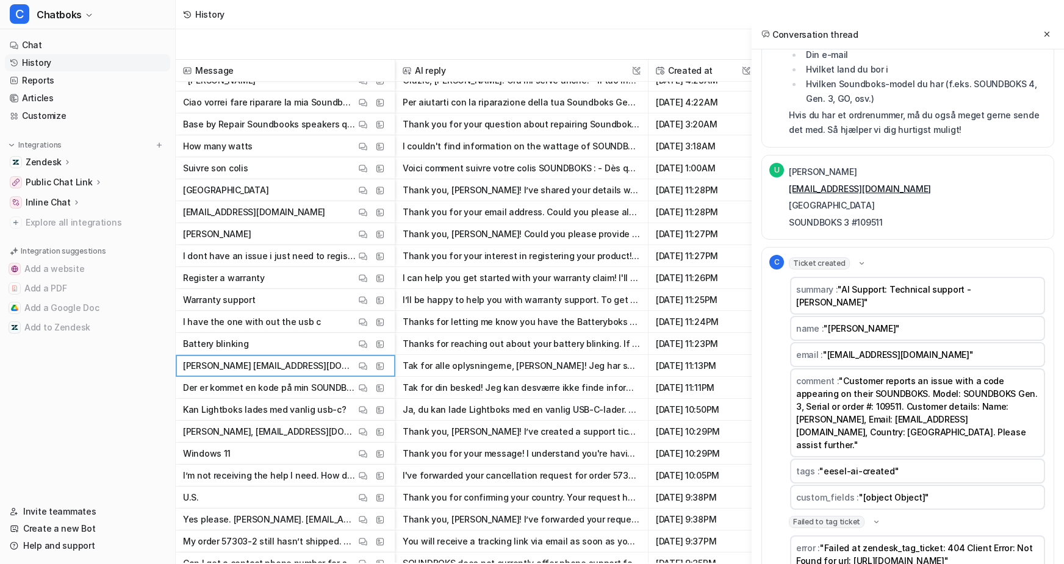
click at [789, 270] on span "Ticket created" at bounding box center [819, 263] width 61 height 12
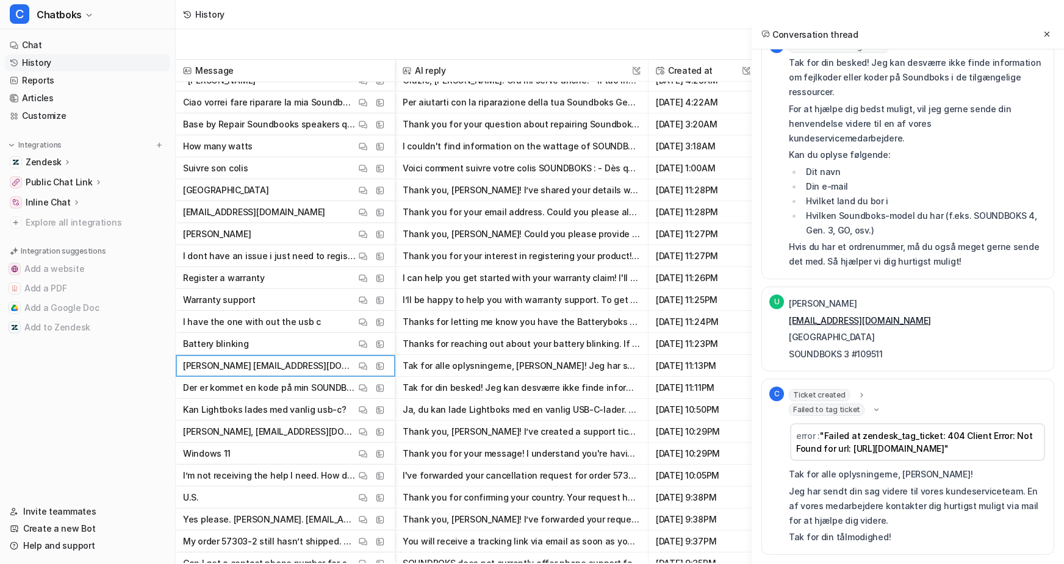
click at [789, 404] on span "Failed to tag ticket" at bounding box center [827, 410] width 76 height 12
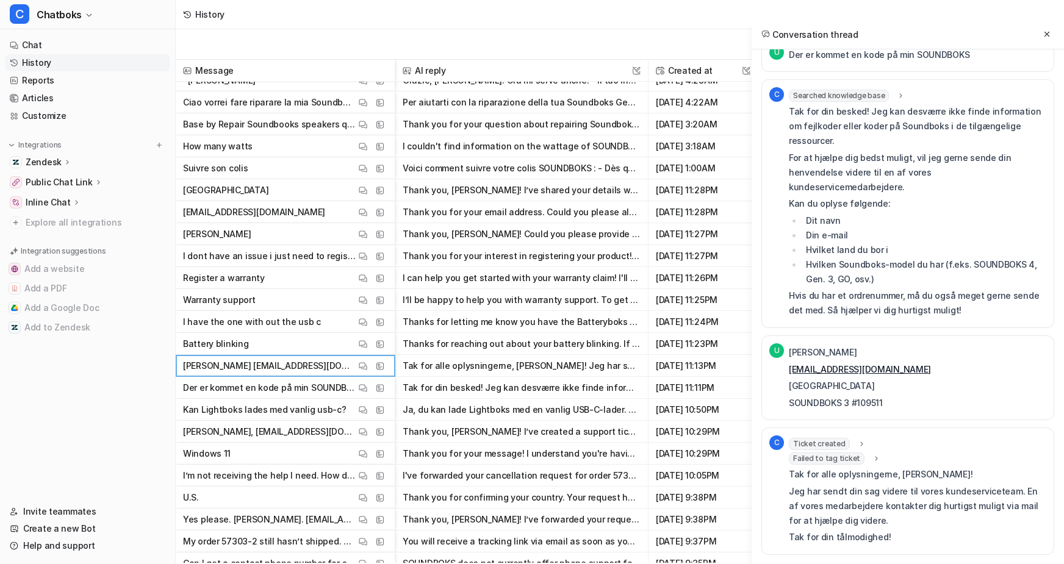
scroll to position [131, 0]
click at [789, 453] on span "Failed to tag ticket" at bounding box center [827, 459] width 76 height 12
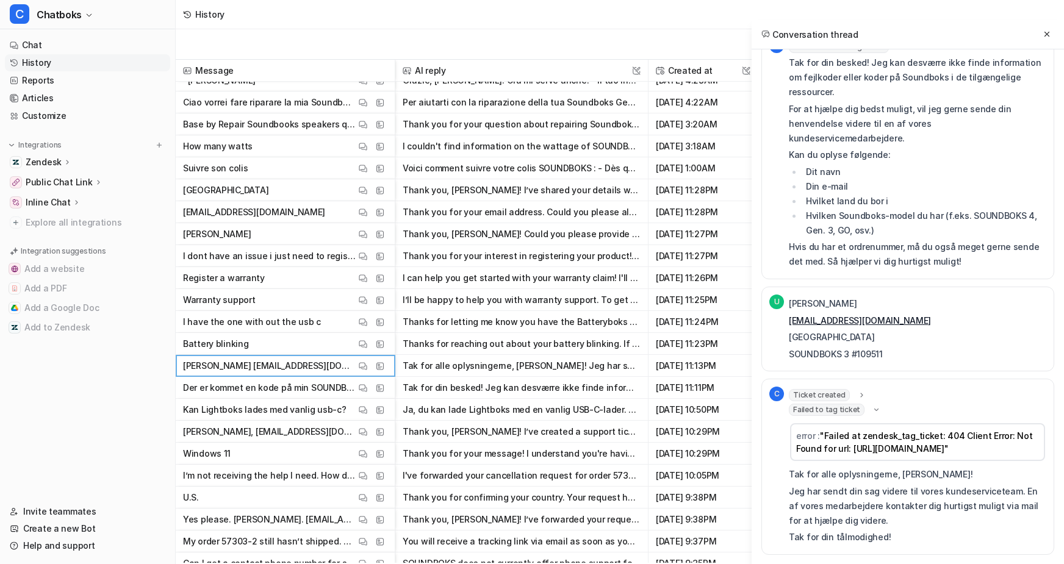
click at [789, 389] on span "Ticket created" at bounding box center [819, 395] width 61 height 12
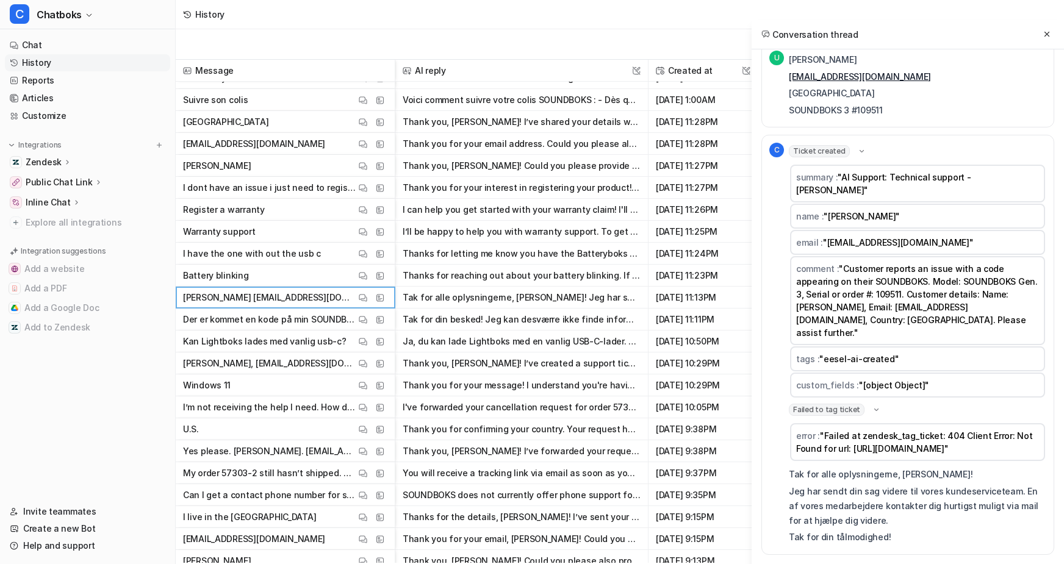
scroll to position [1158, 0]
click at [367, 448] on img at bounding box center [363, 449] width 9 height 9
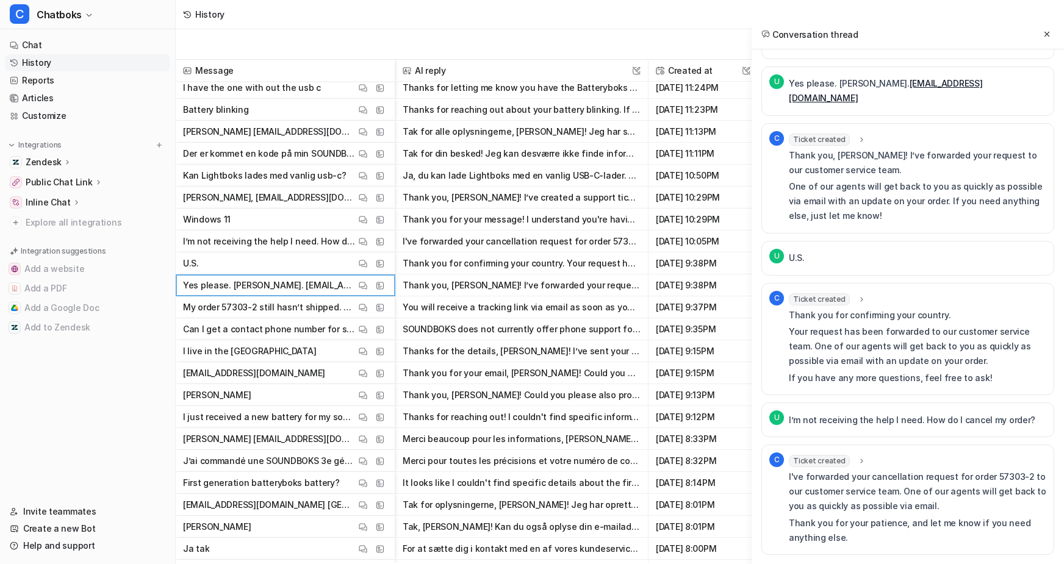
scroll to position [605, 0]
click at [367, 394] on img at bounding box center [363, 395] width 9 height 9
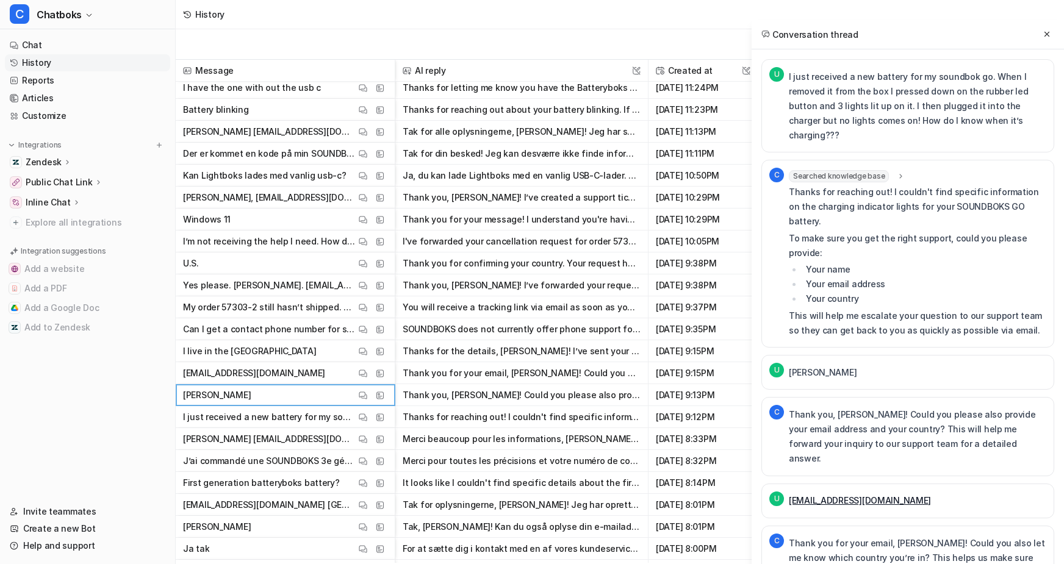
scroll to position [327, 0]
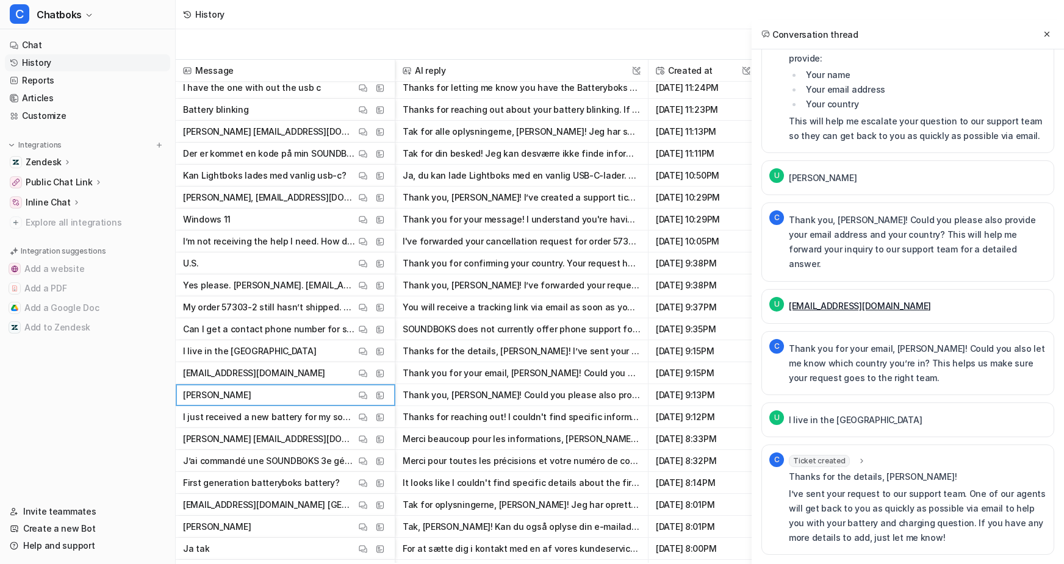
click at [382, 525] on span "Bertram Hallberg View Thread View Sources" at bounding box center [285, 527] width 209 height 22
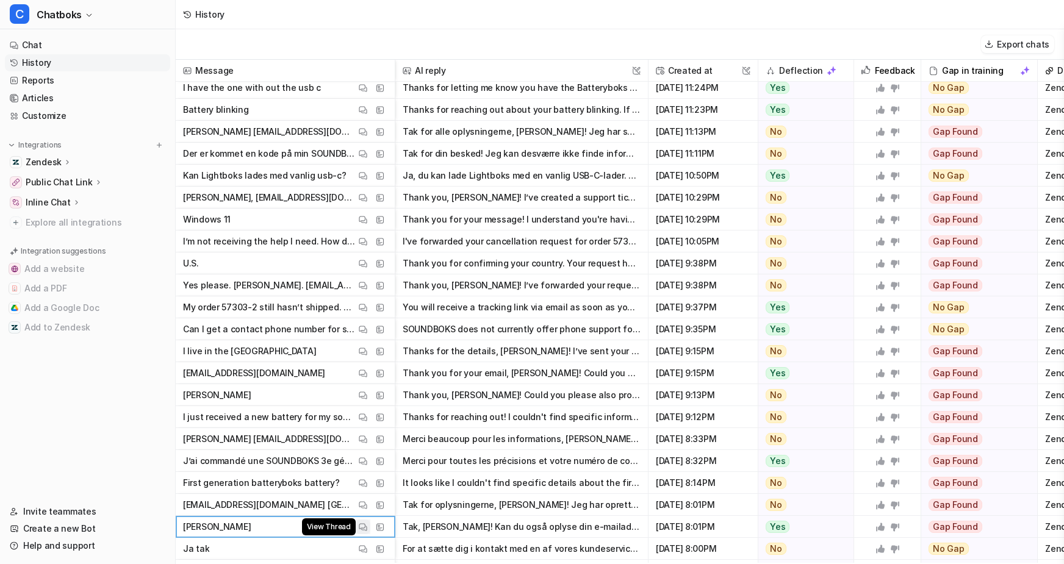
click at [370, 525] on button "View Thread" at bounding box center [363, 527] width 15 height 15
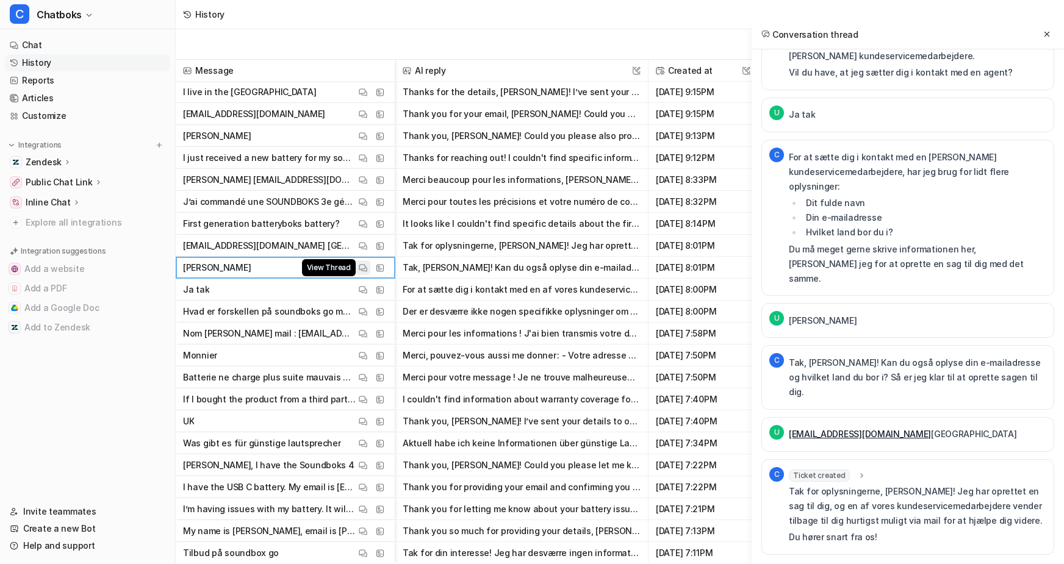
scroll to position [1582, 0]
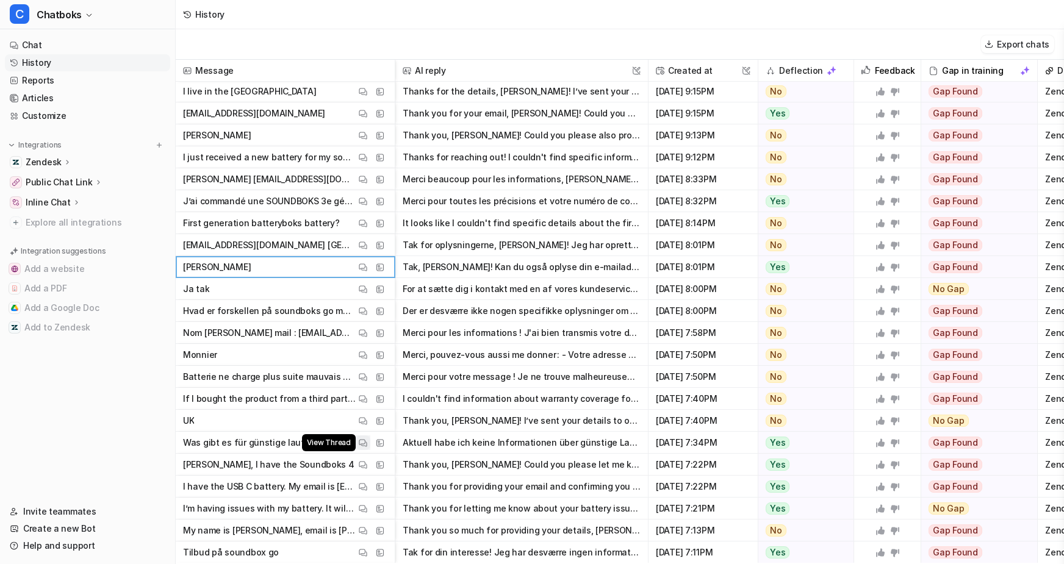
click at [367, 447] on img at bounding box center [363, 443] width 9 height 9
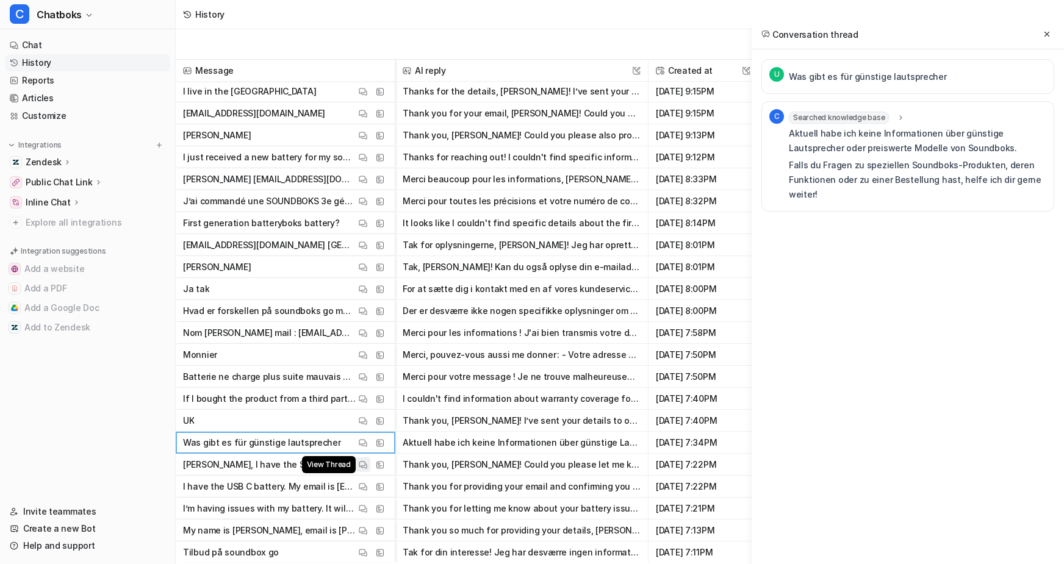
click at [370, 470] on button "View Thread" at bounding box center [363, 465] width 15 height 15
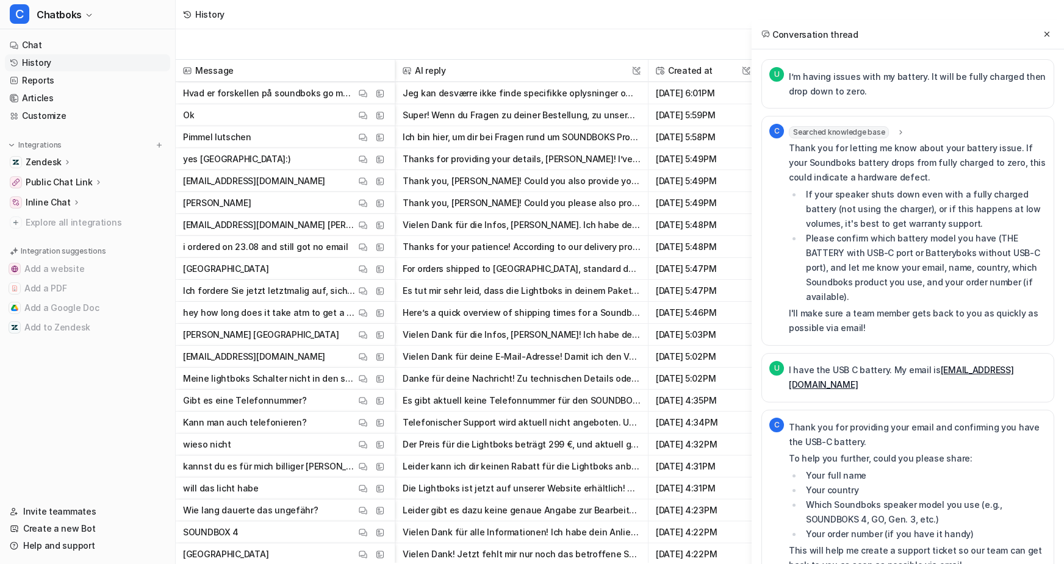
scroll to position [2441, 0]
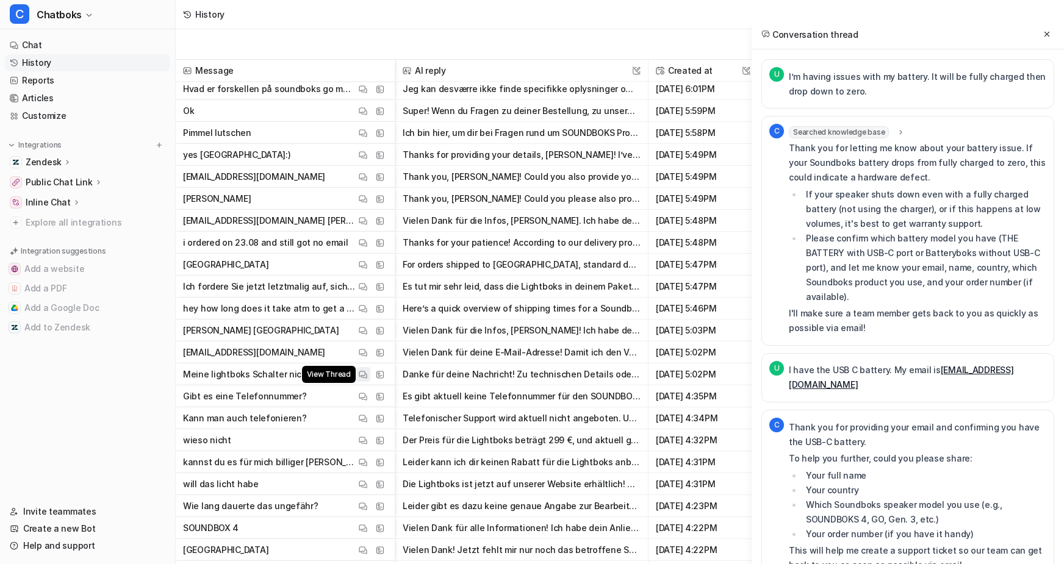
click at [367, 378] on img at bounding box center [363, 374] width 9 height 9
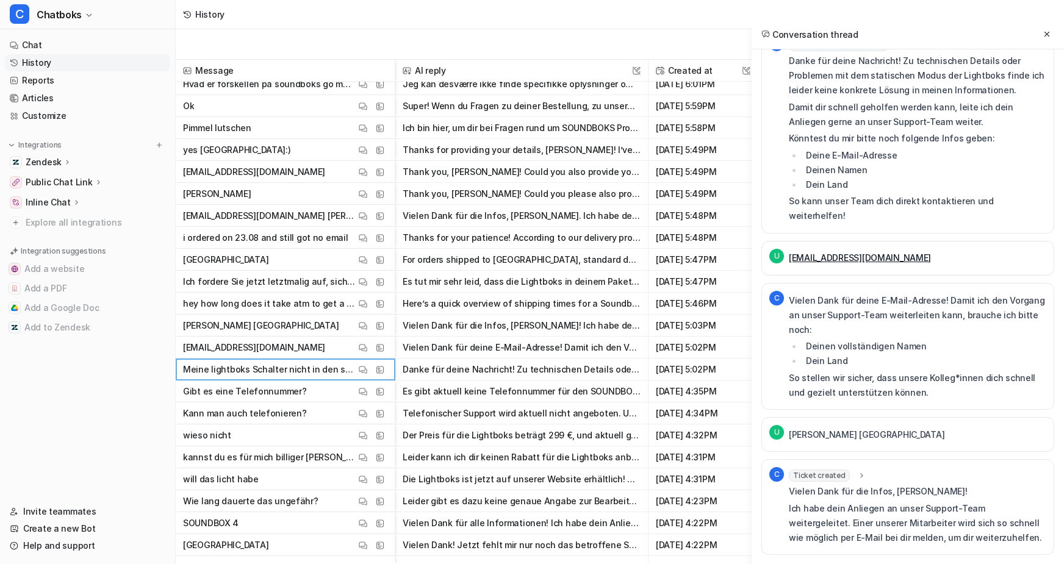
scroll to position [2447, 0]
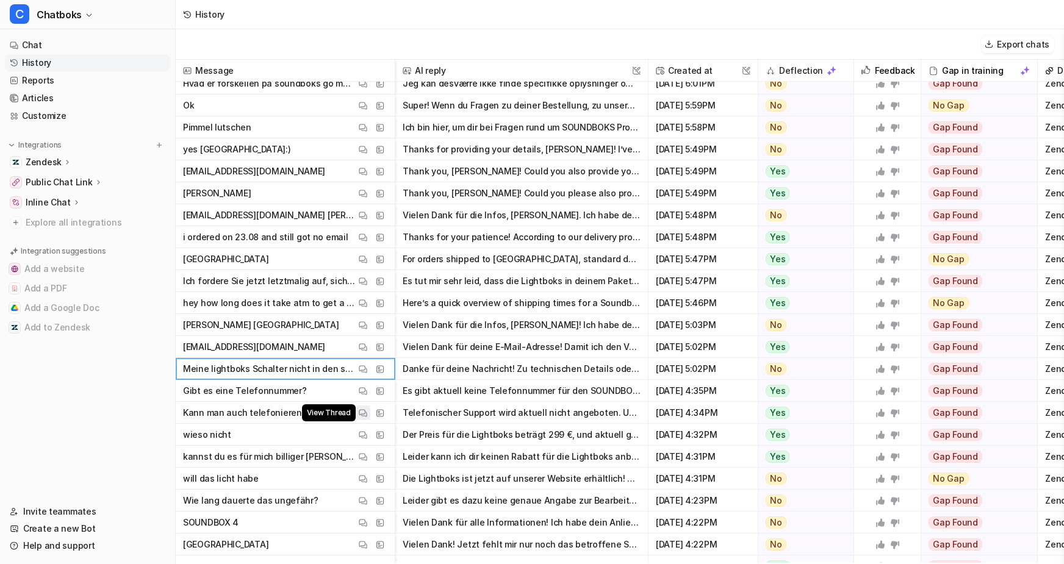
click at [367, 411] on img at bounding box center [363, 413] width 9 height 9
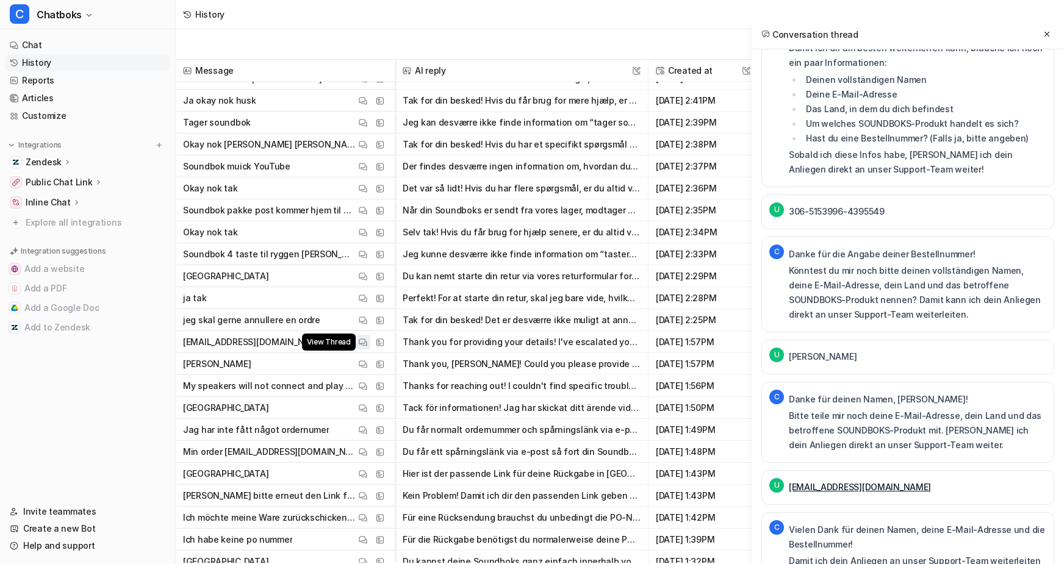
scroll to position [3462, 0]
click at [367, 364] on img at bounding box center [363, 364] width 9 height 9
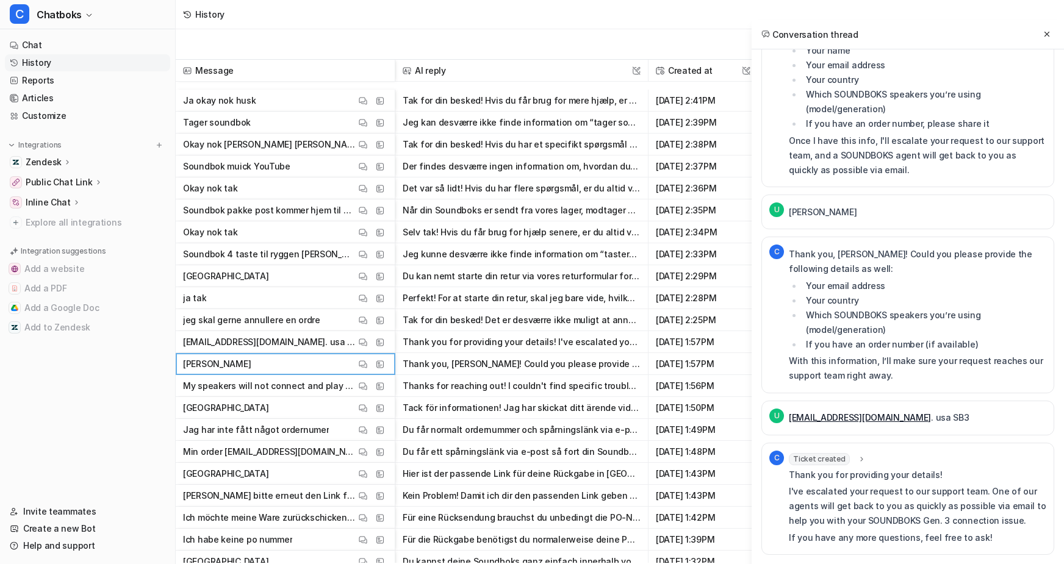
scroll to position [3599, 0]
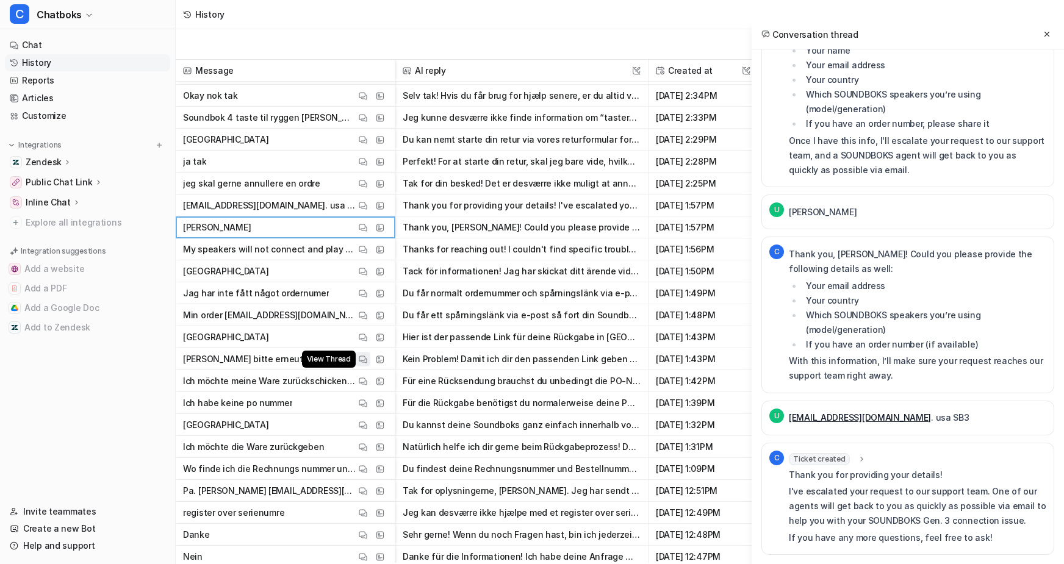
click at [370, 360] on button "View Thread" at bounding box center [363, 359] width 15 height 15
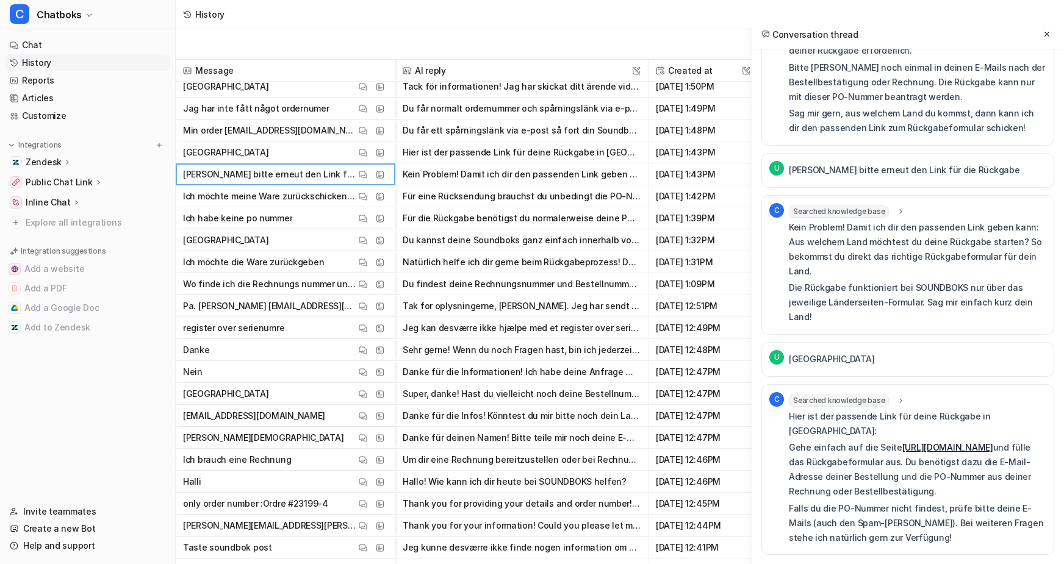
scroll to position [3790, 0]
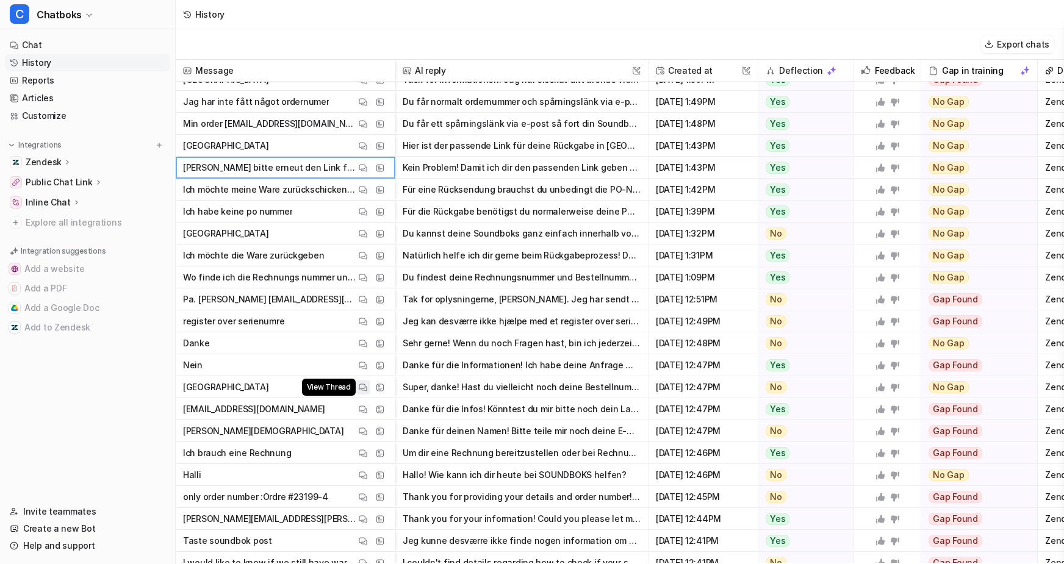
click at [370, 386] on button "View Thread" at bounding box center [363, 387] width 15 height 15
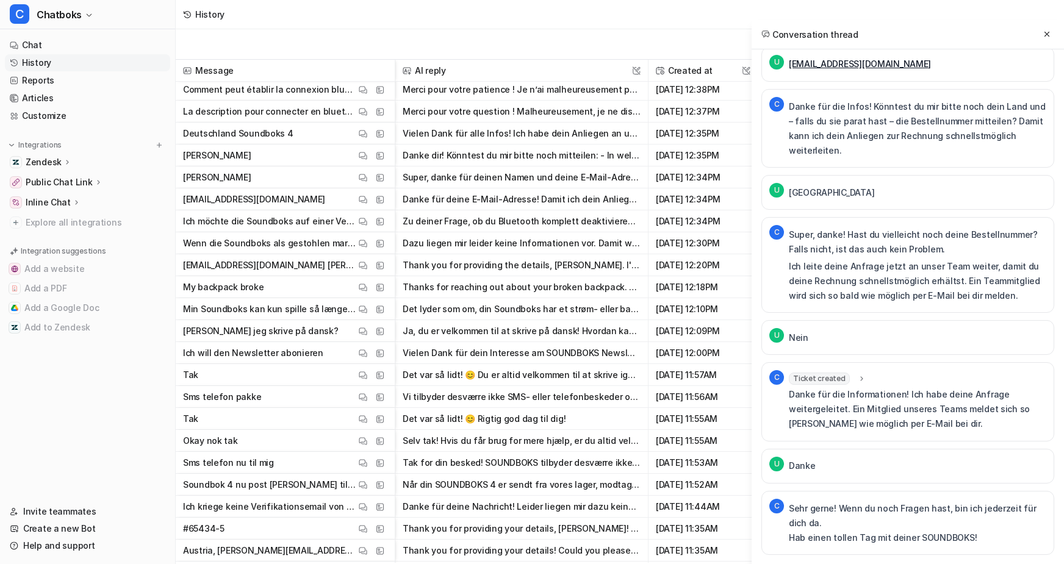
scroll to position [4373, 0]
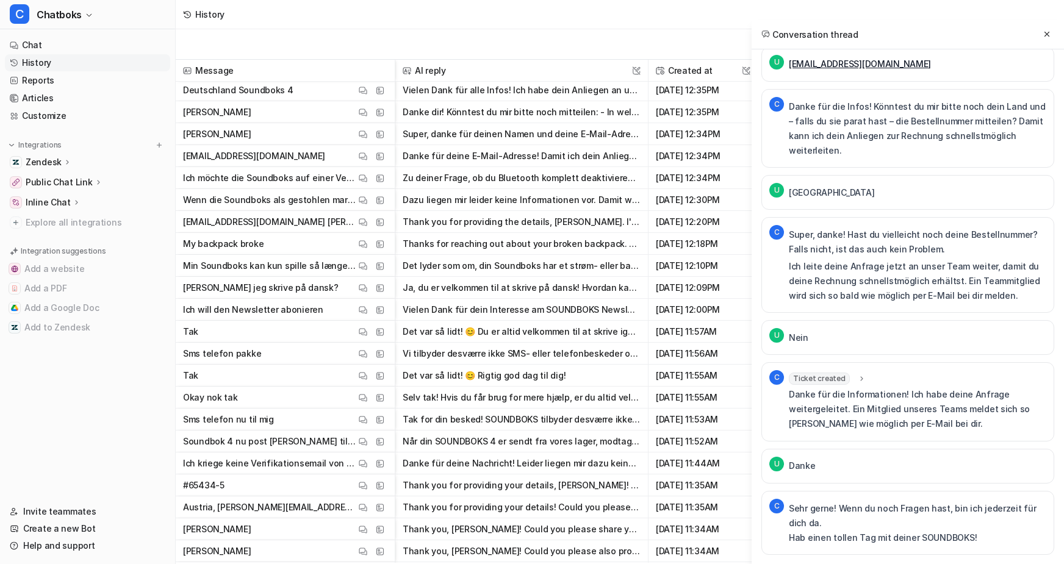
click at [387, 397] on div "View Thread View Sources" at bounding box center [372, 397] width 32 height 15
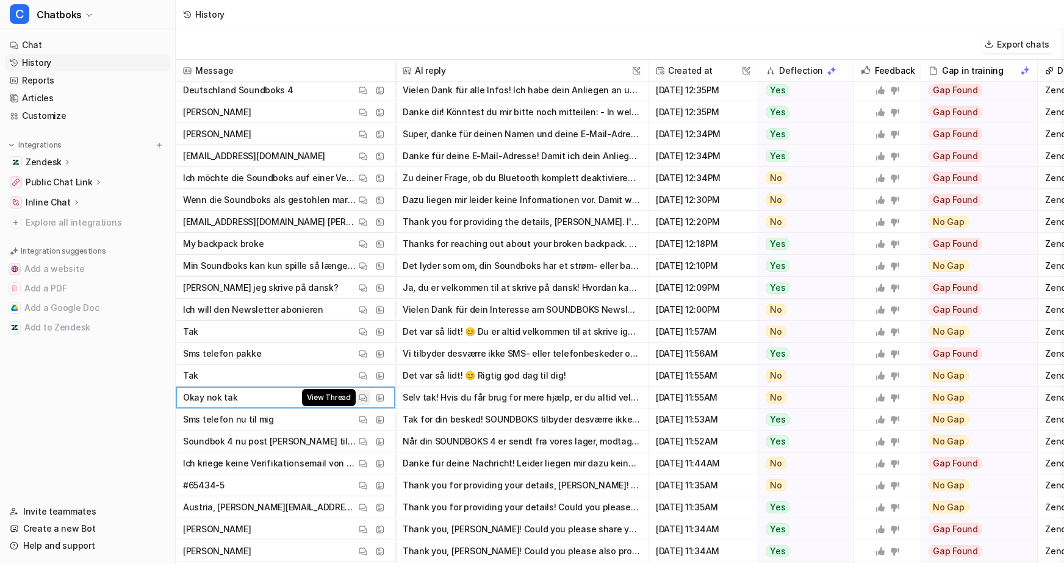
click at [367, 398] on img at bounding box center [363, 397] width 9 height 9
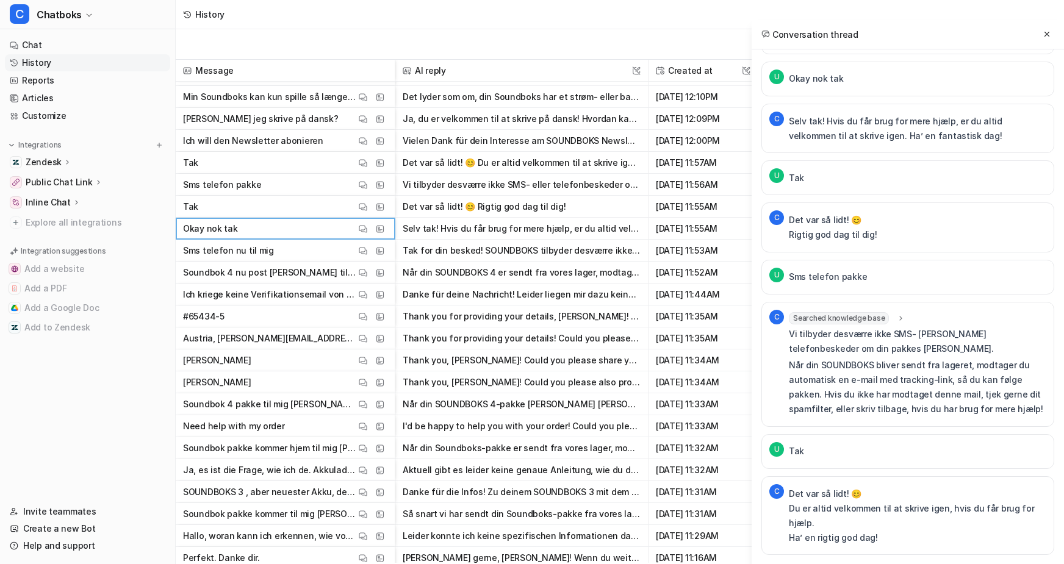
scroll to position [4654, 2]
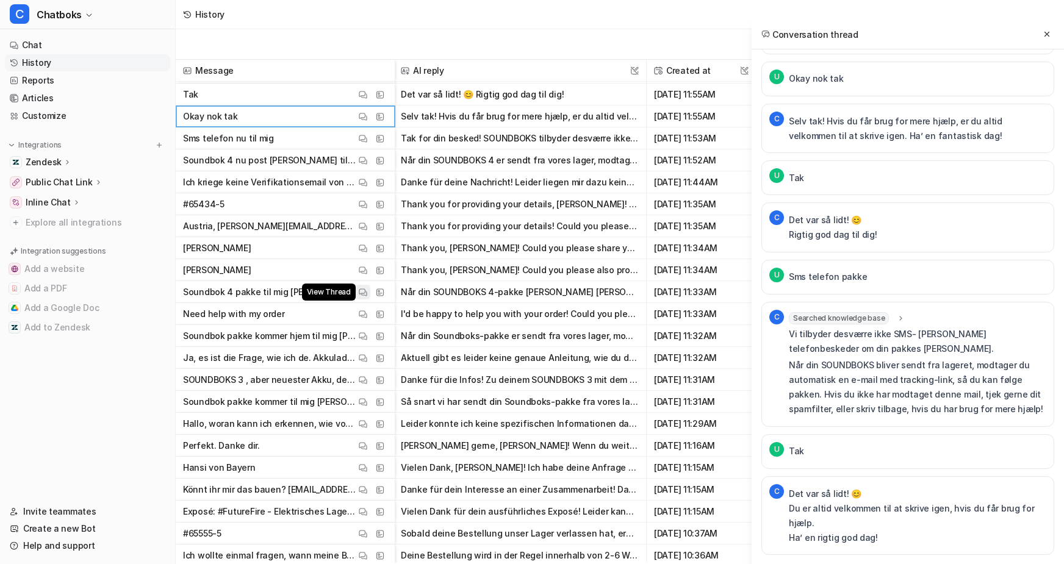
click at [367, 296] on img at bounding box center [363, 292] width 9 height 9
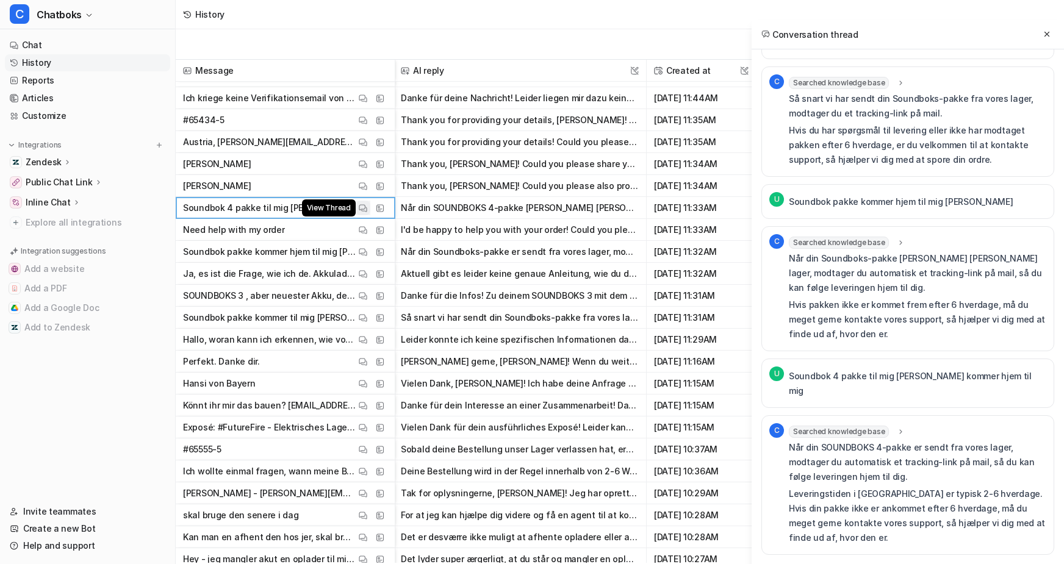
scroll to position [4749, 2]
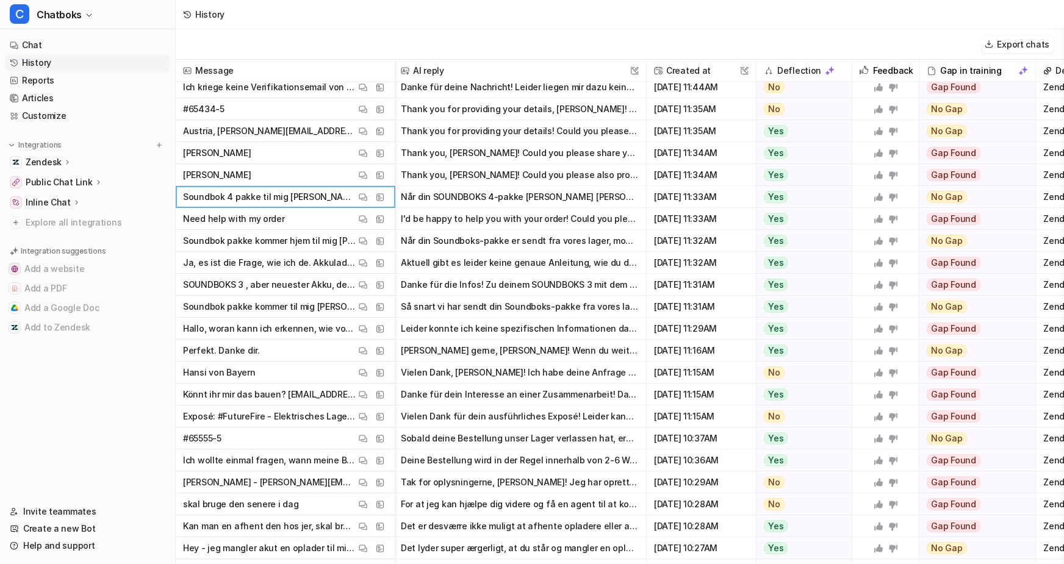
click at [356, 335] on p "Hallo, woran kann ich erkennen, wie voll mein Akku geladen ist." at bounding box center [269, 329] width 173 height 22
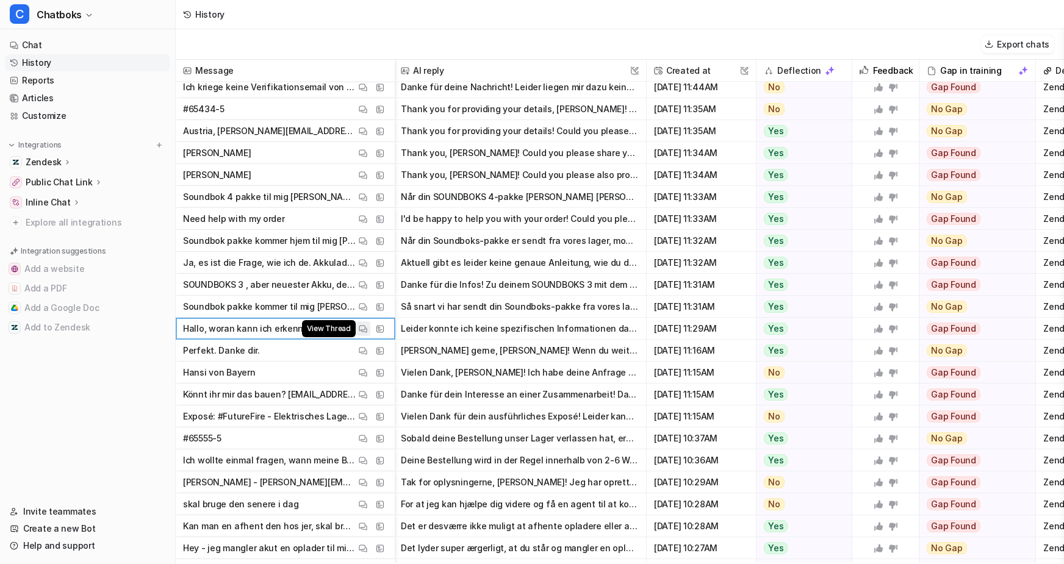
click at [367, 334] on img at bounding box center [363, 329] width 9 height 9
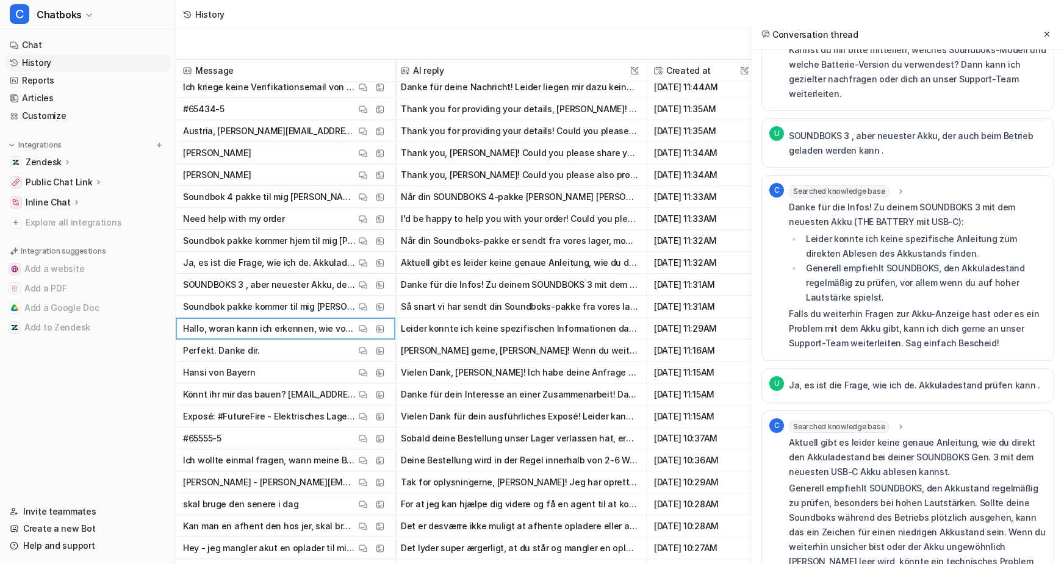
scroll to position [353, 0]
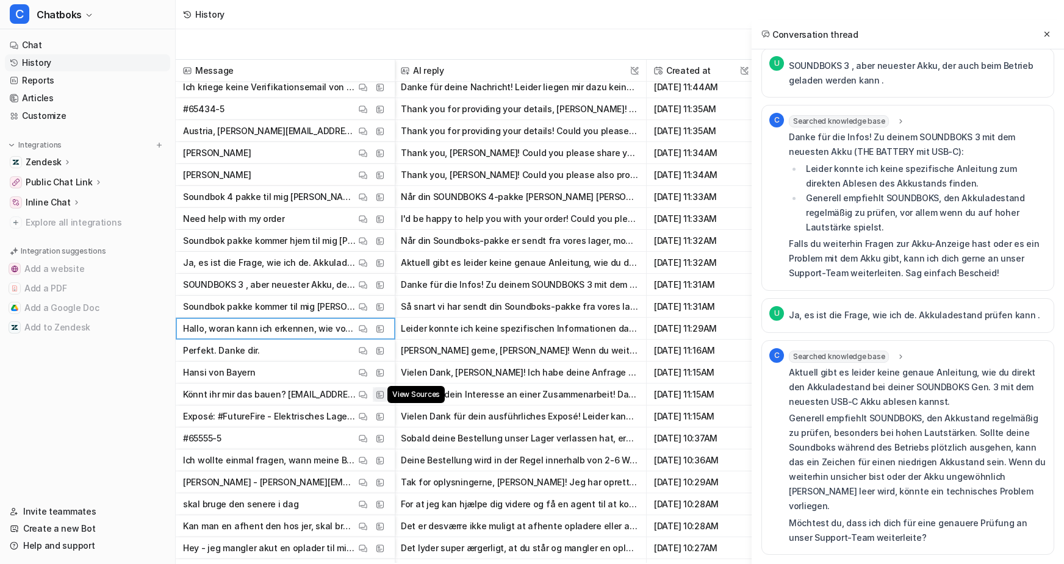
click at [387, 393] on button "View Sources" at bounding box center [380, 394] width 15 height 15
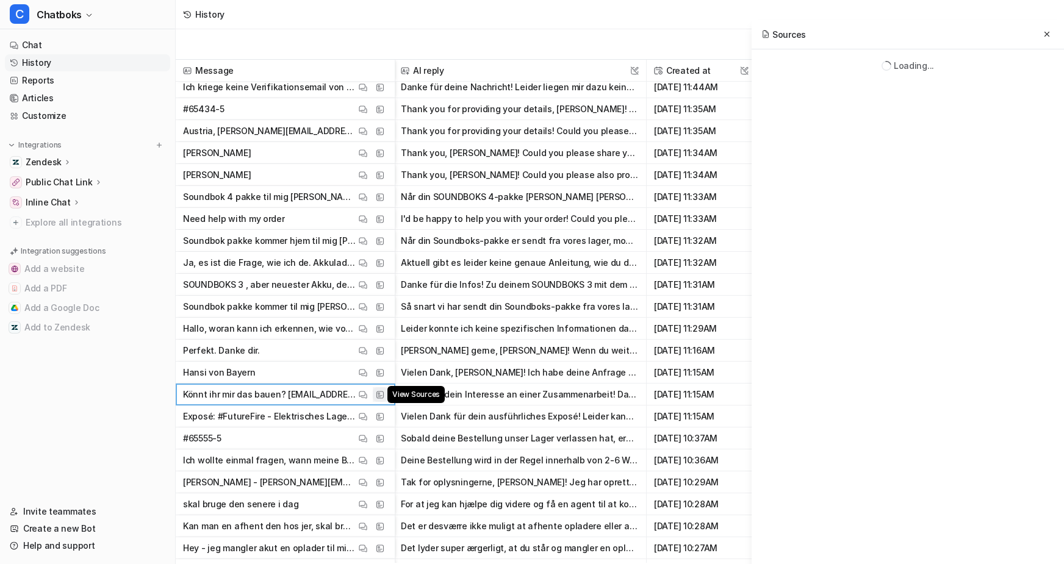
scroll to position [0, 0]
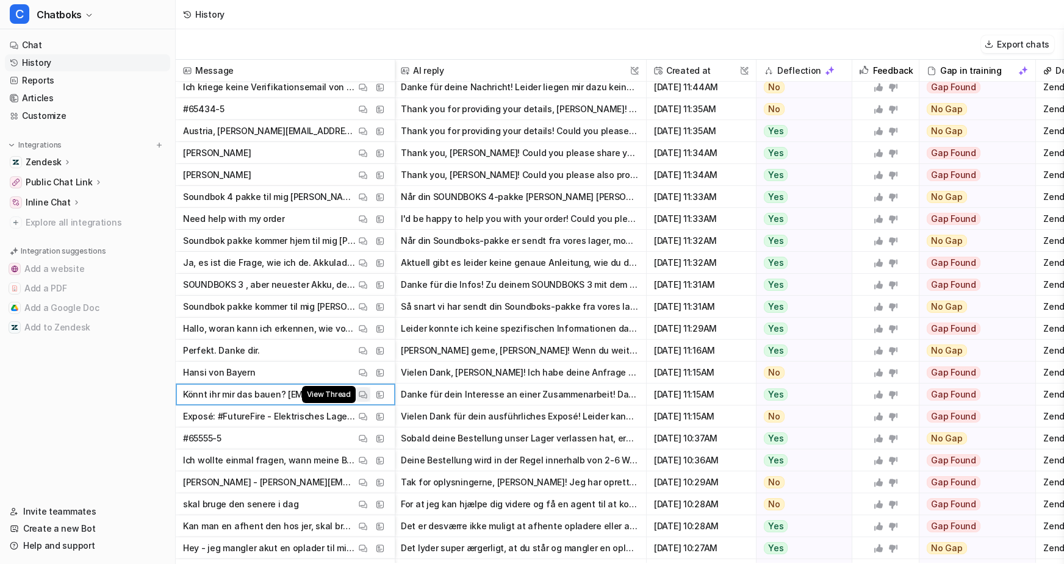
click at [367, 398] on img at bounding box center [363, 394] width 9 height 9
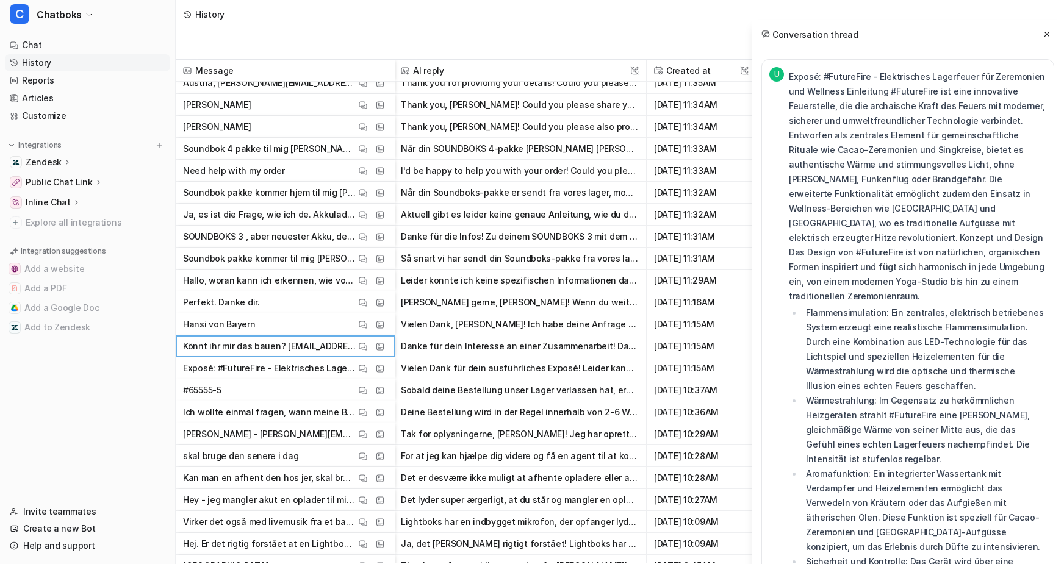
scroll to position [4804, 2]
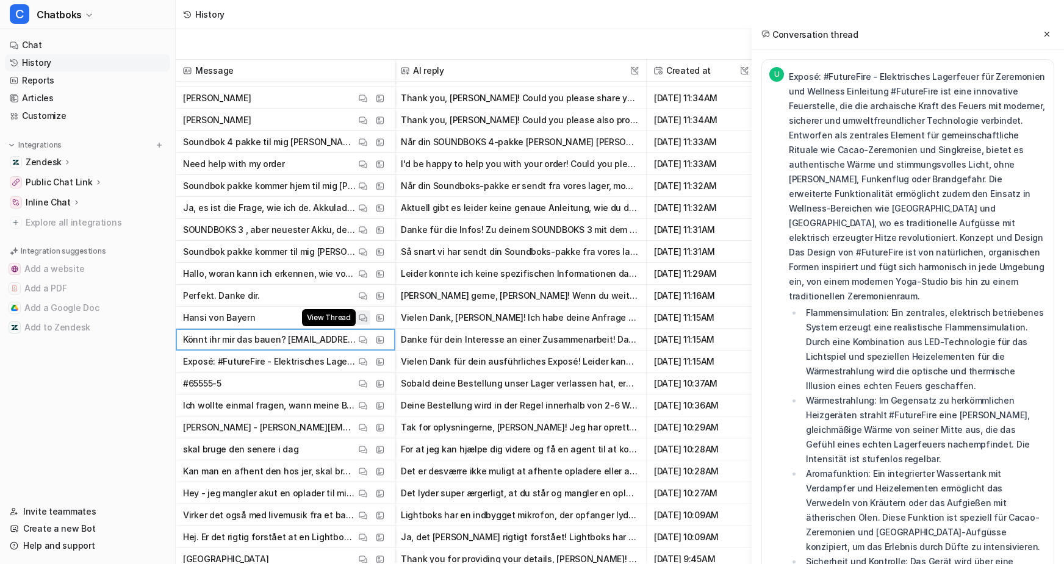
click at [367, 318] on img at bounding box center [363, 318] width 9 height 9
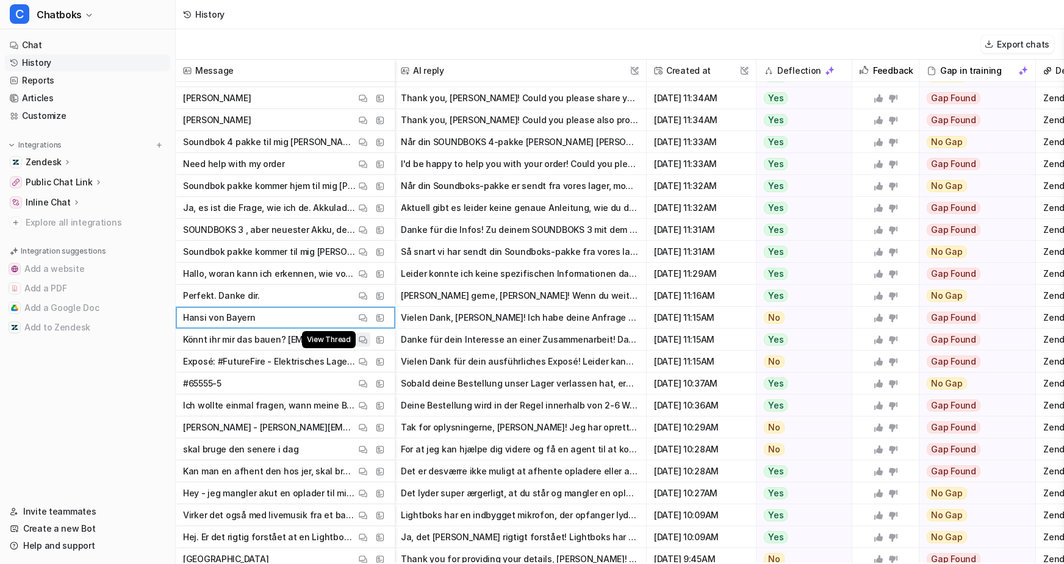
click at [370, 332] on button "View Thread" at bounding box center [363, 339] width 15 height 15
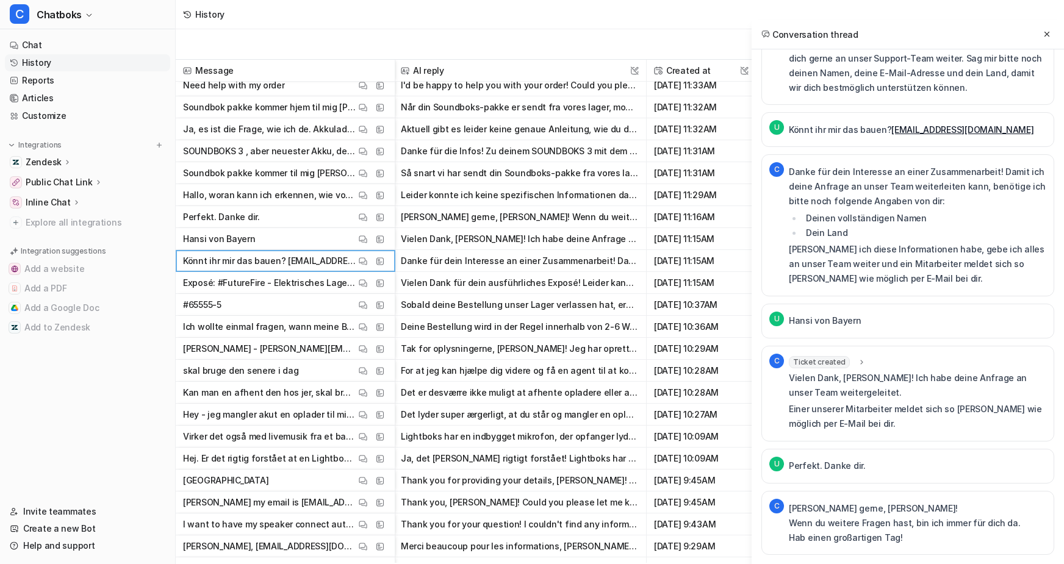
scroll to position [4882, 2]
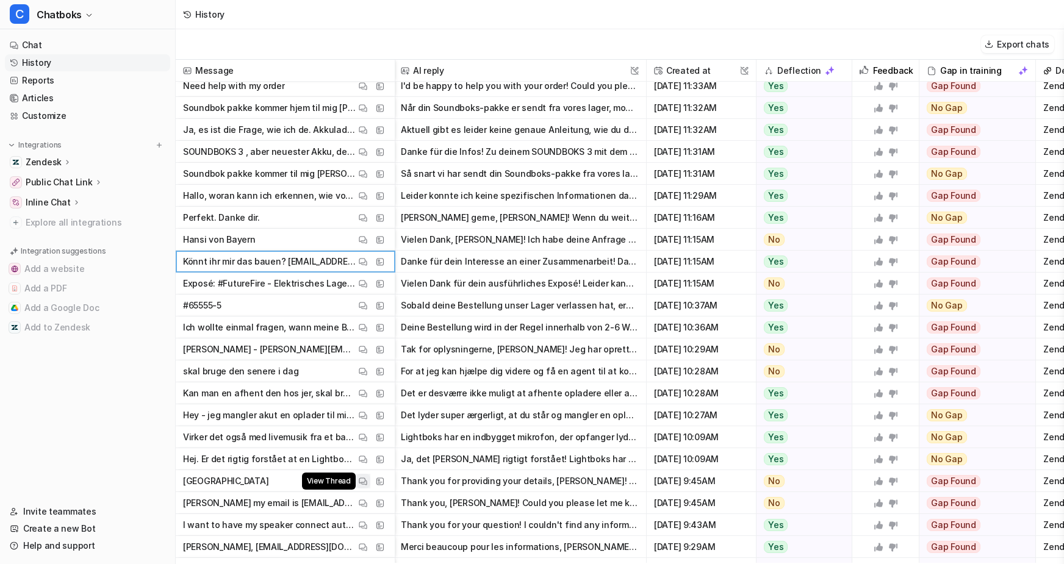
click at [370, 479] on button "View Thread" at bounding box center [363, 481] width 15 height 15
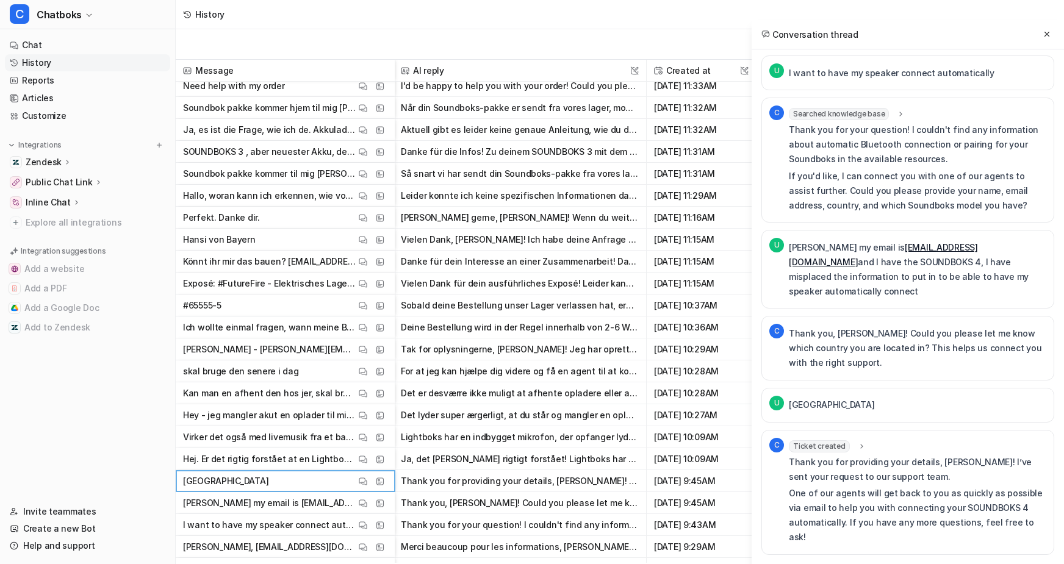
scroll to position [107, 0]
click at [1046, 38] on icon at bounding box center [1047, 34] width 9 height 9
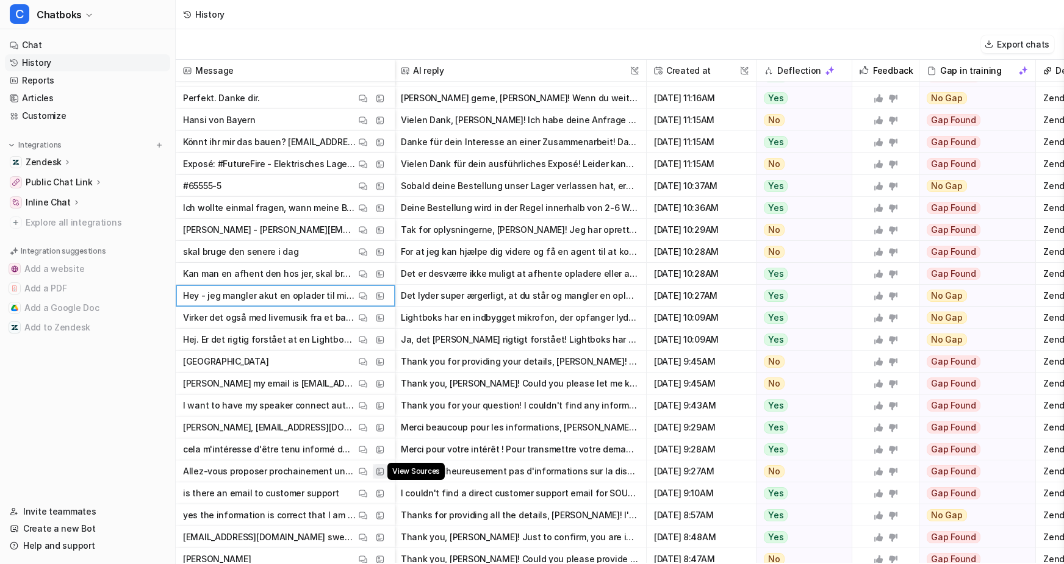
scroll to position [5135, 2]
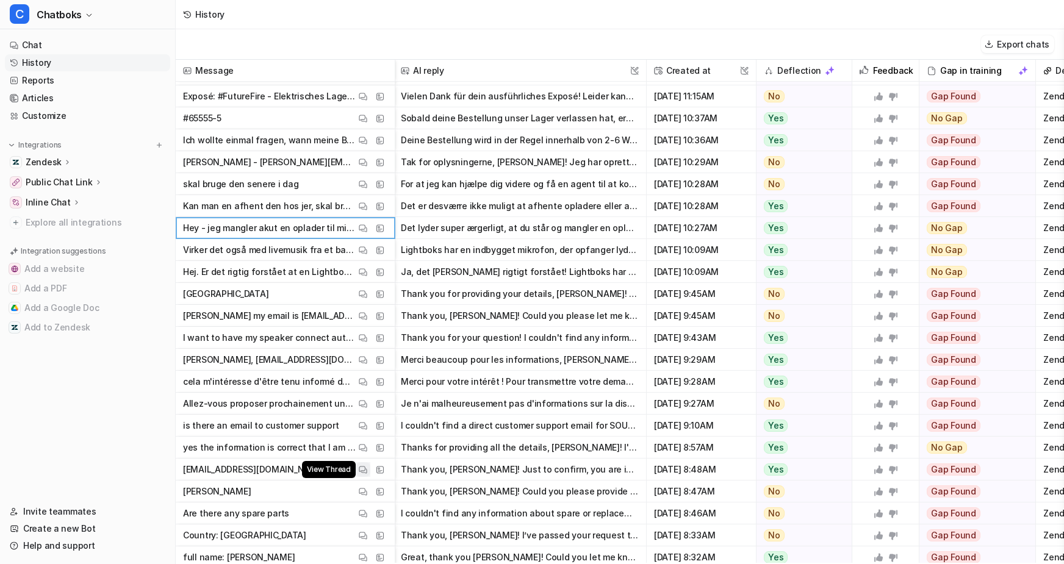
click at [370, 470] on button "View Thread" at bounding box center [363, 469] width 15 height 15
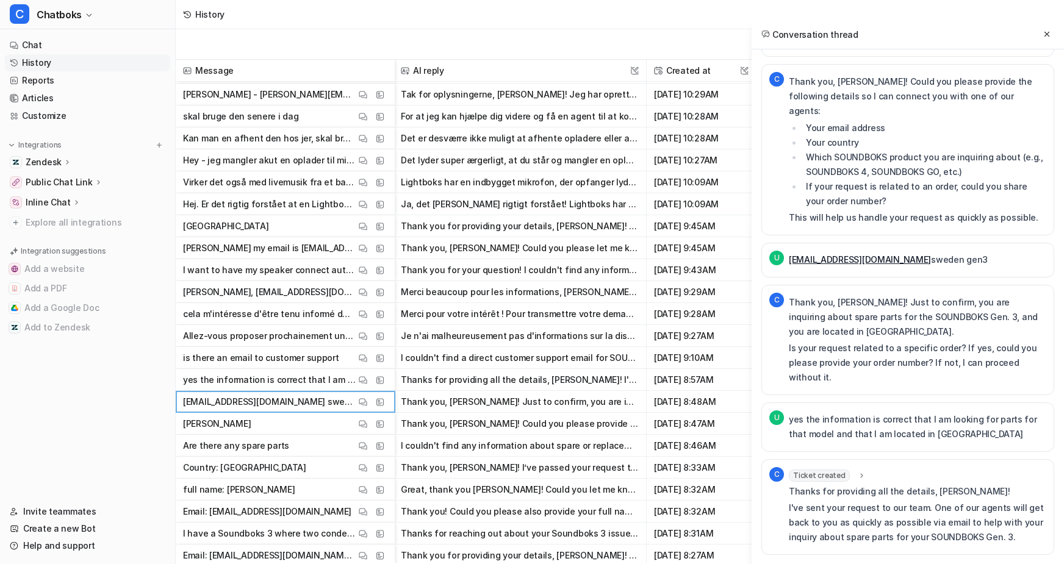
scroll to position [5222, 2]
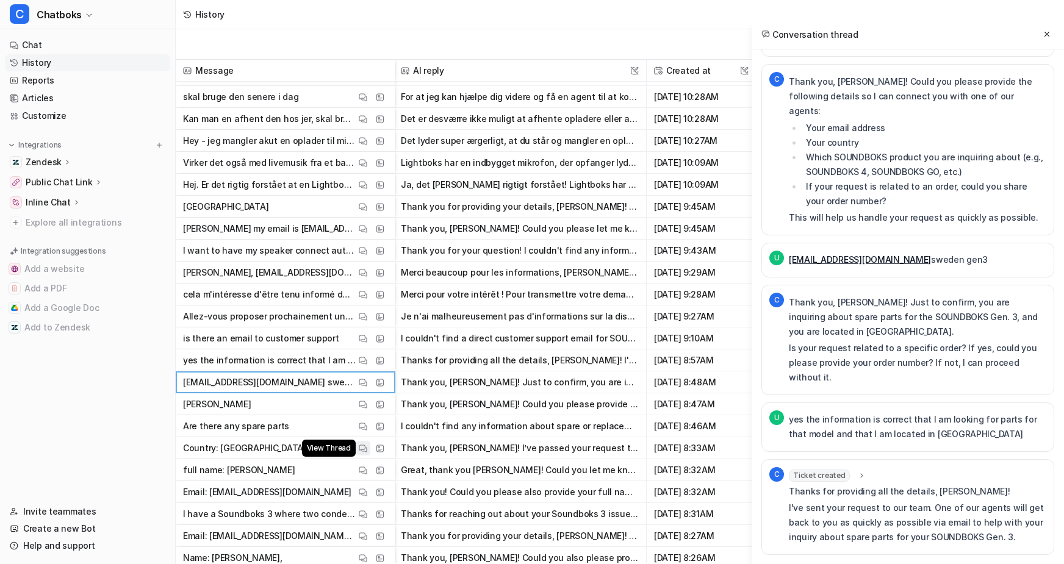
click at [367, 448] on img at bounding box center [363, 448] width 9 height 9
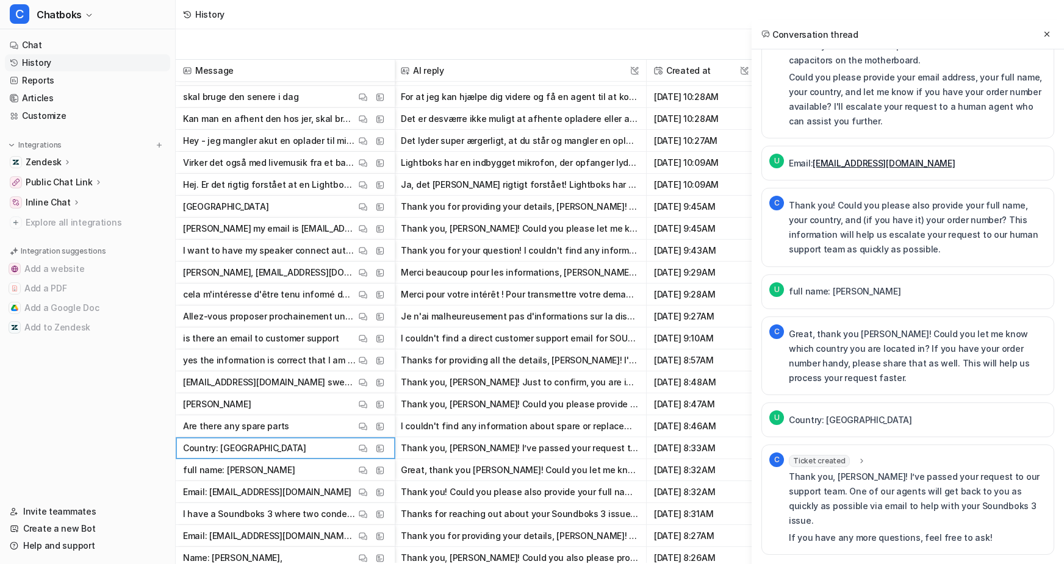
scroll to position [4995, 2]
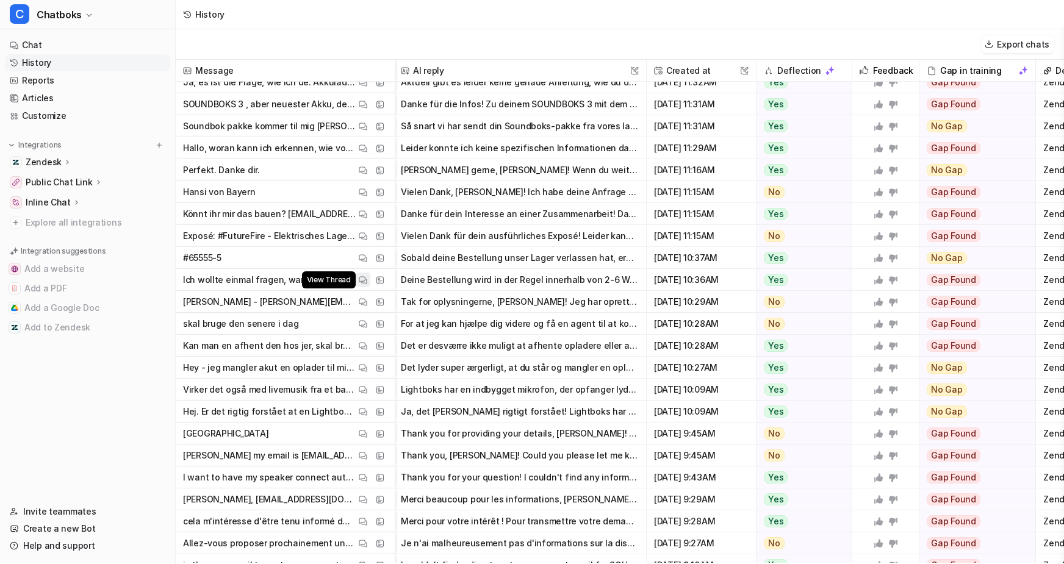
click at [367, 282] on img at bounding box center [363, 280] width 9 height 9
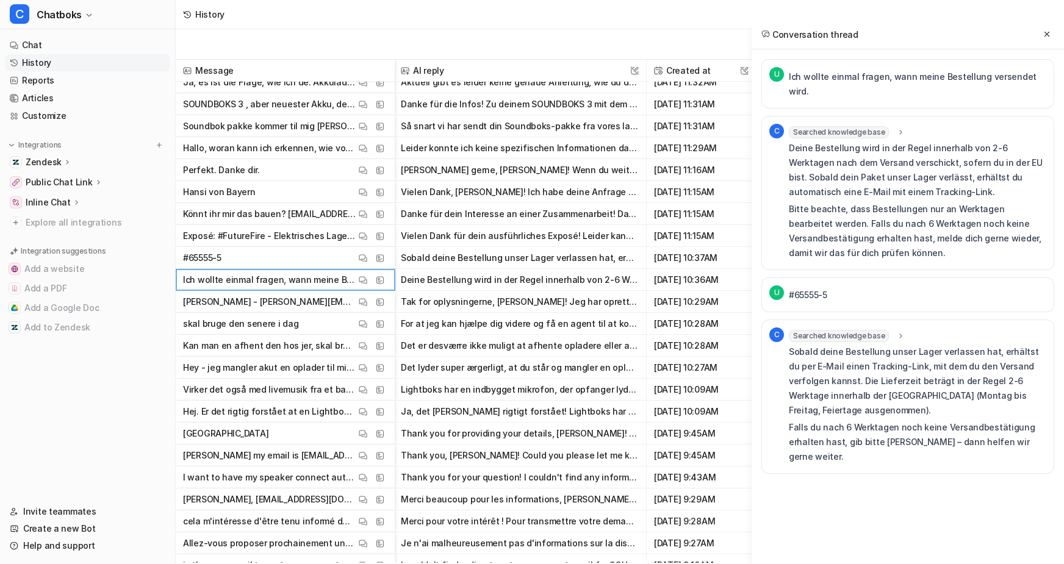
scroll to position [0, 0]
click at [387, 232] on div "View Thread View Sources" at bounding box center [372, 236] width 32 height 15
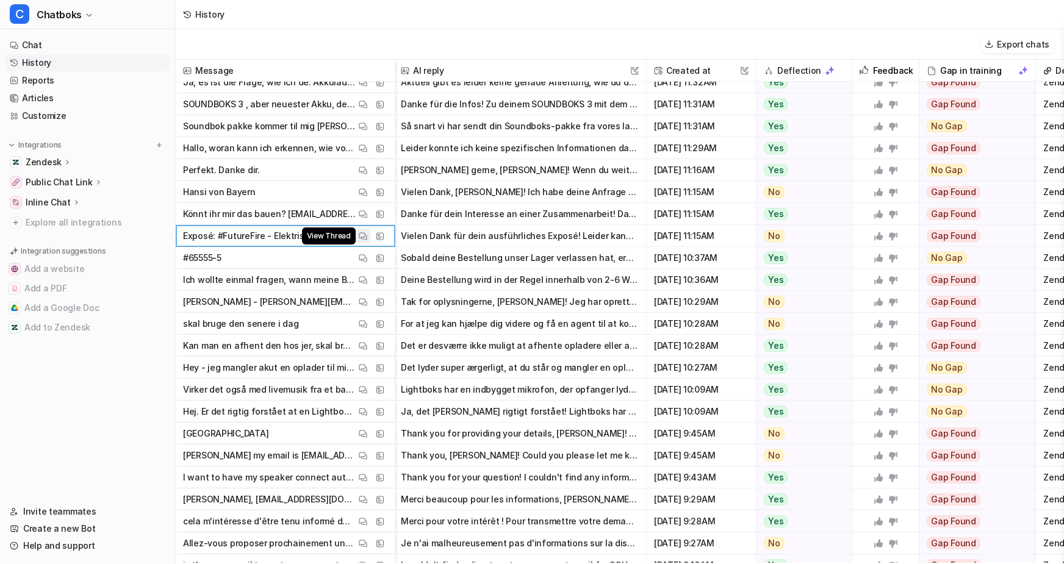
click at [370, 232] on button "View Thread" at bounding box center [363, 236] width 15 height 15
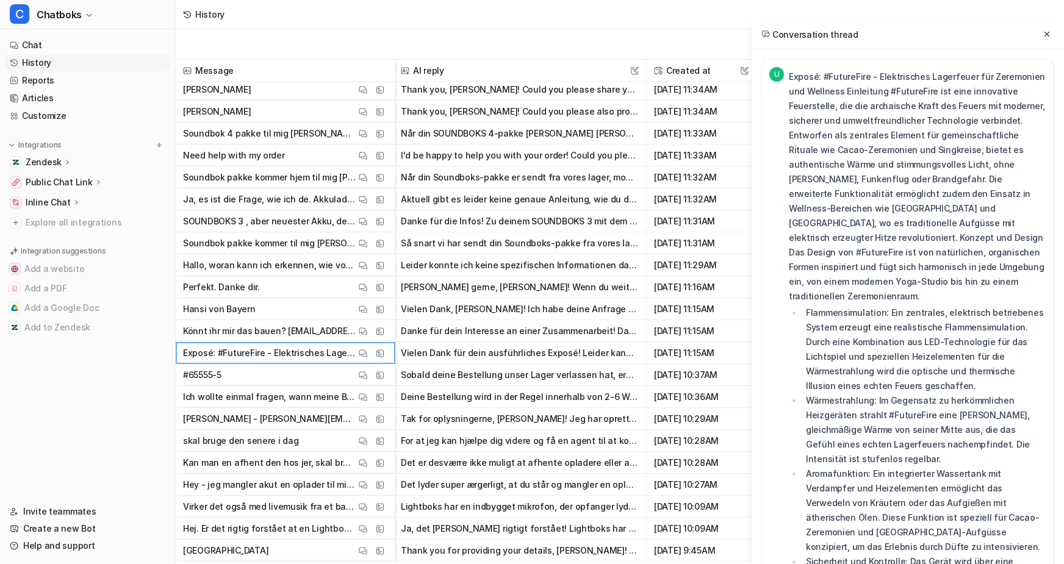
scroll to position [4881, 2]
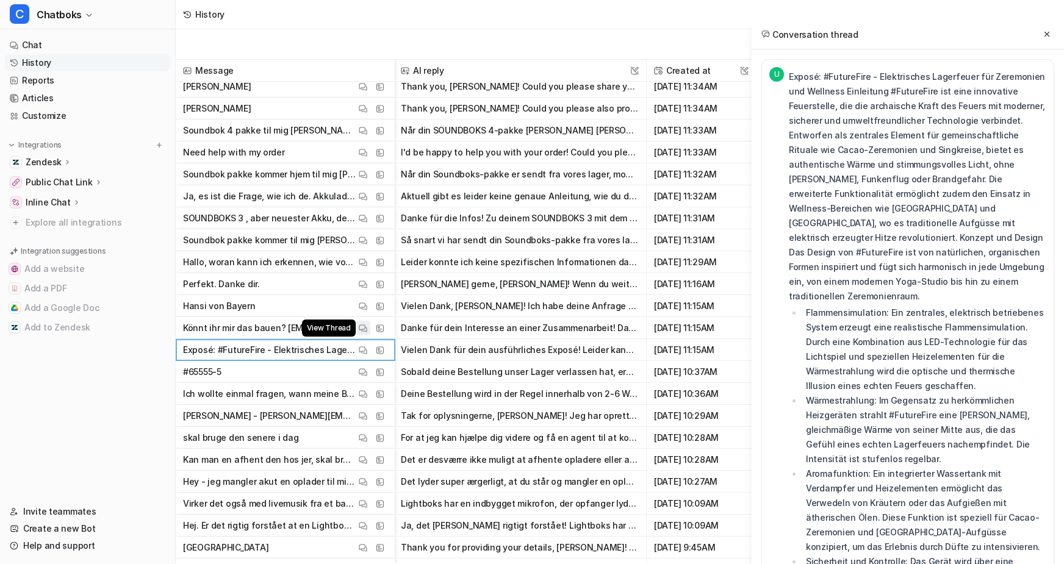
click at [367, 325] on img at bounding box center [363, 328] width 9 height 9
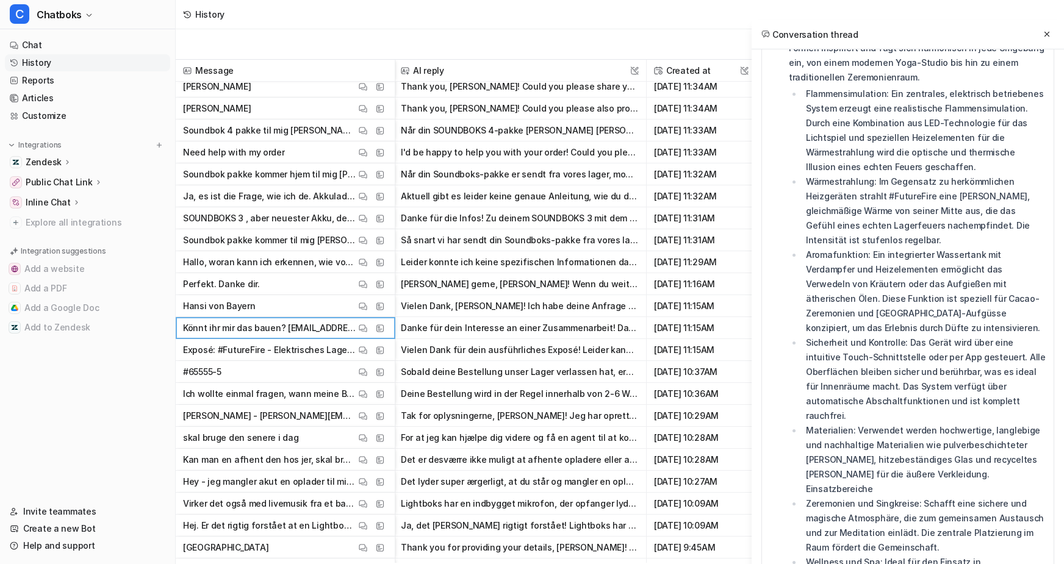
scroll to position [254, 0]
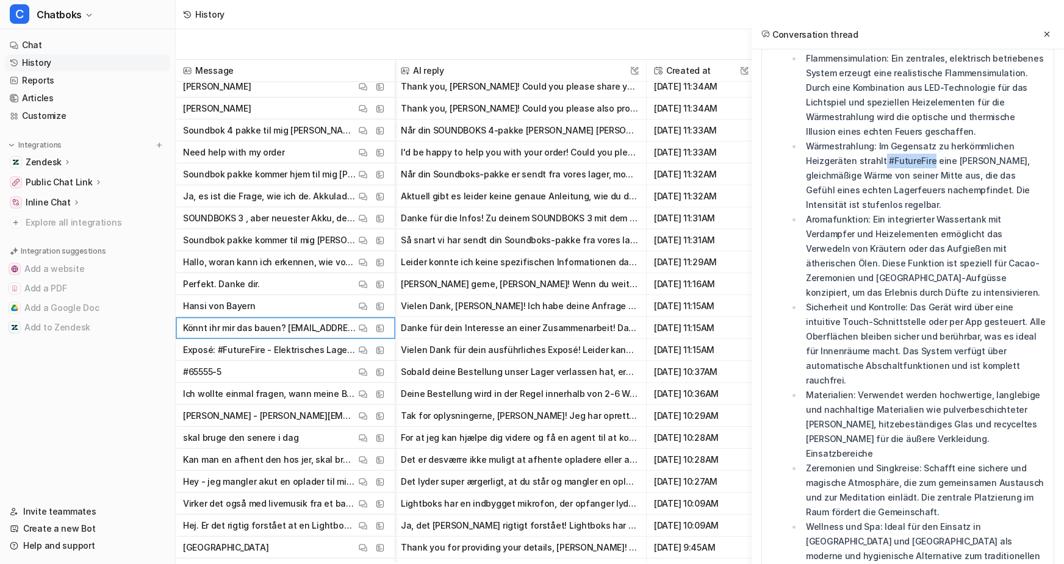
drag, startPoint x: 835, startPoint y: 216, endPoint x: 894, endPoint y: 215, distance: 59.8
click at [894, 212] on li "Wärmestrahlung: Im Gegensatz zu herkömmlichen Heizgeräten strahlt #FutureFire e…" at bounding box center [924, 175] width 244 height 73
copy li "#FutureFire"
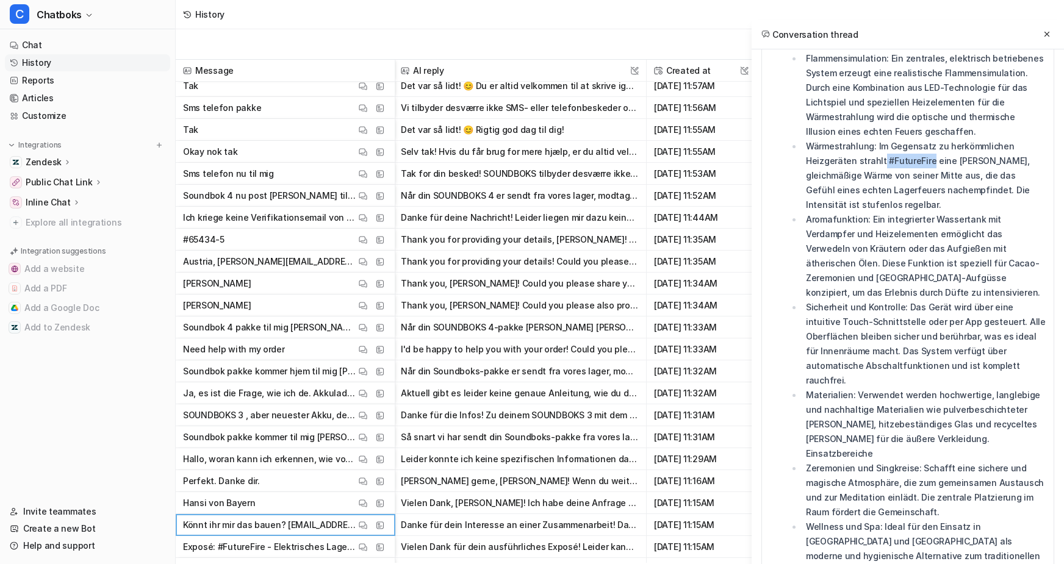
scroll to position [4782, 2]
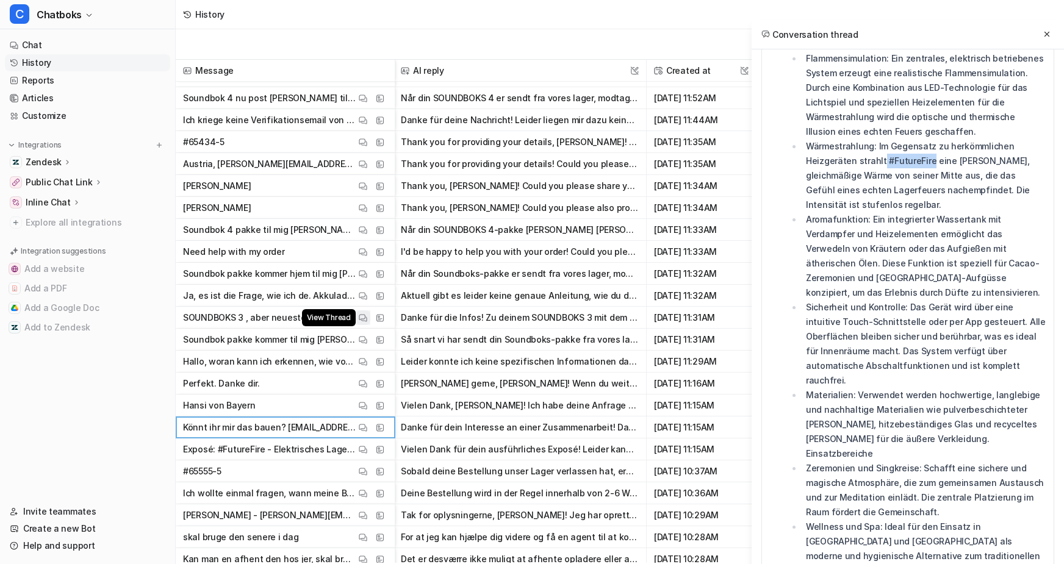
click at [367, 317] on img at bounding box center [363, 318] width 9 height 9
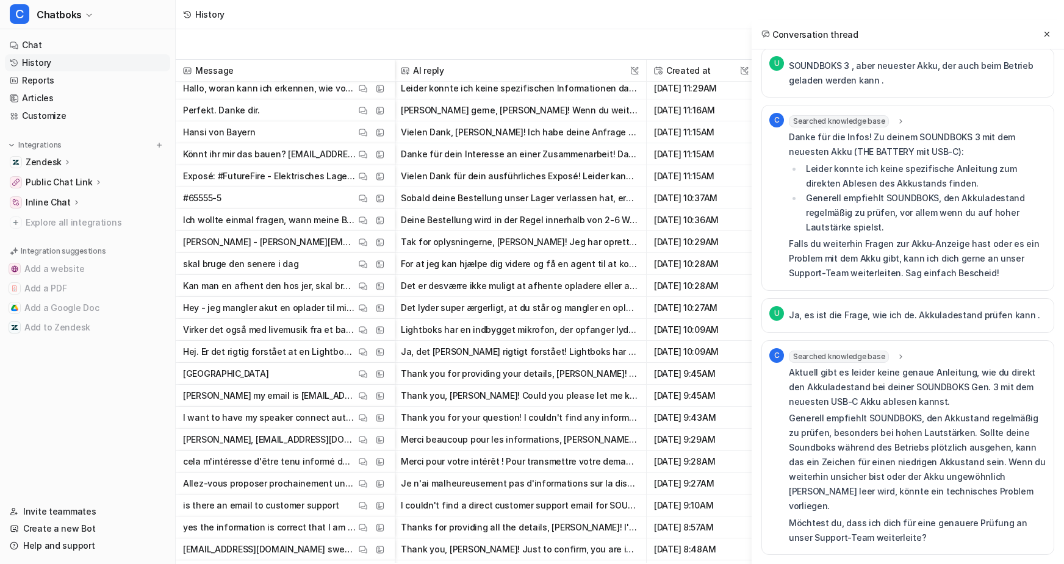
scroll to position [5177, 2]
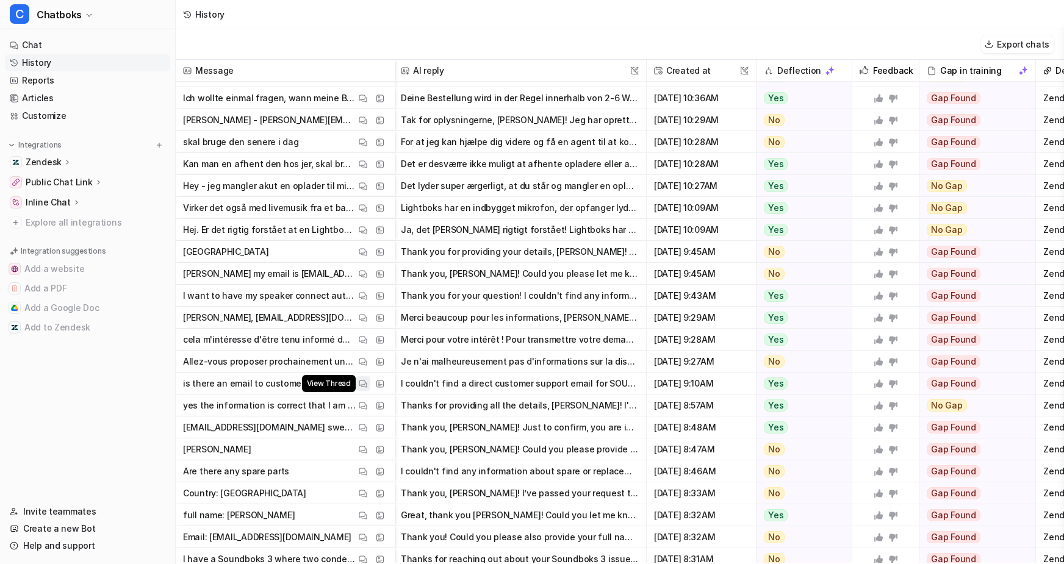
click at [370, 387] on button "View Thread" at bounding box center [363, 383] width 15 height 15
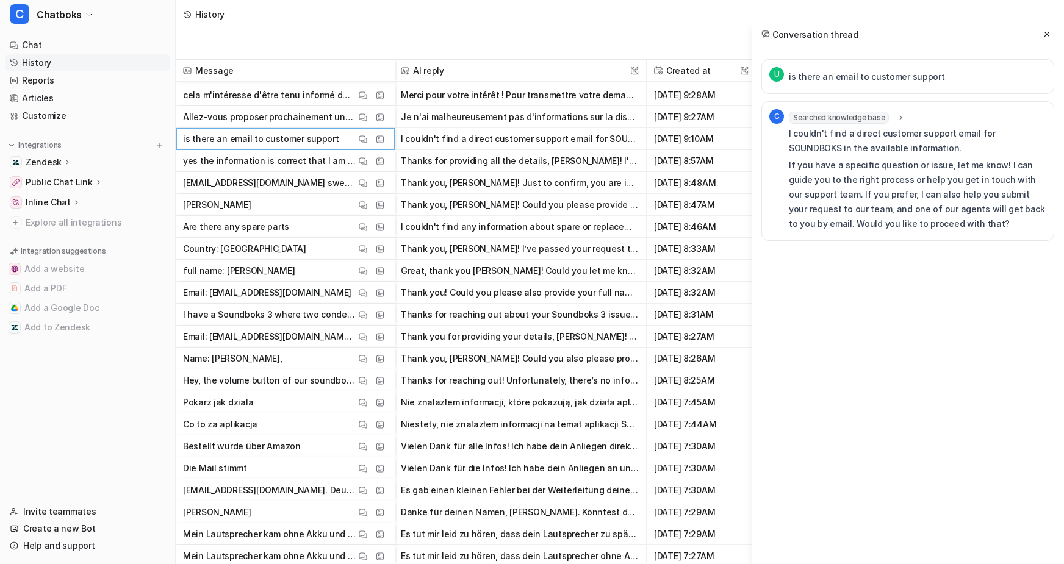
scroll to position [5421, 2]
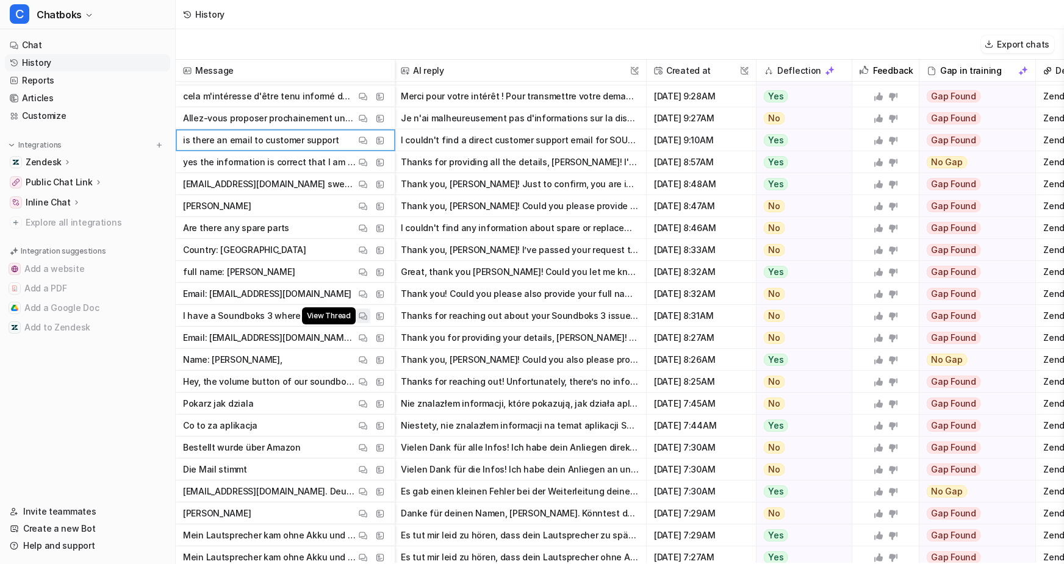
click at [367, 317] on img at bounding box center [363, 316] width 9 height 9
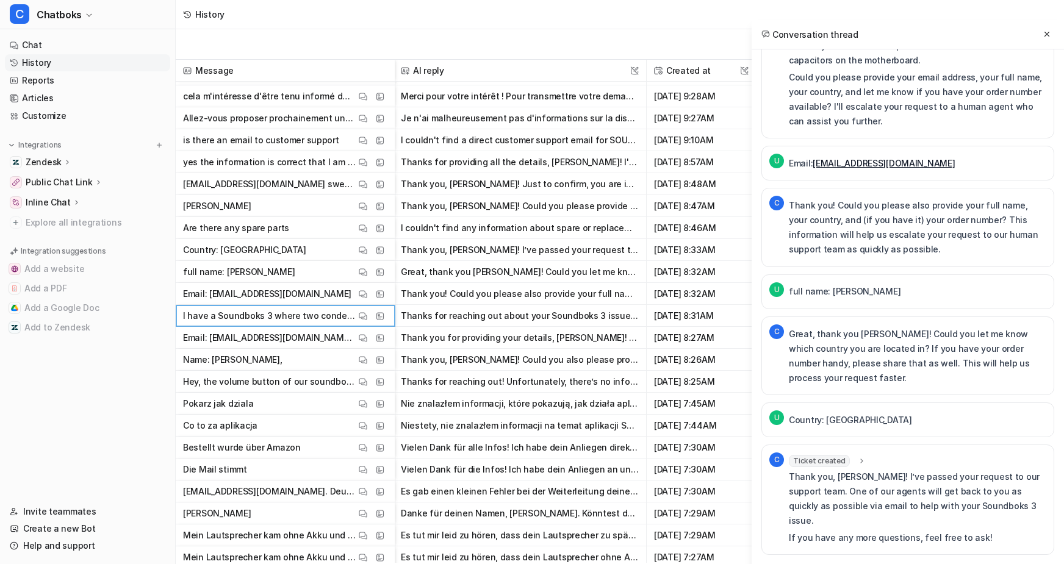
scroll to position [5582, 2]
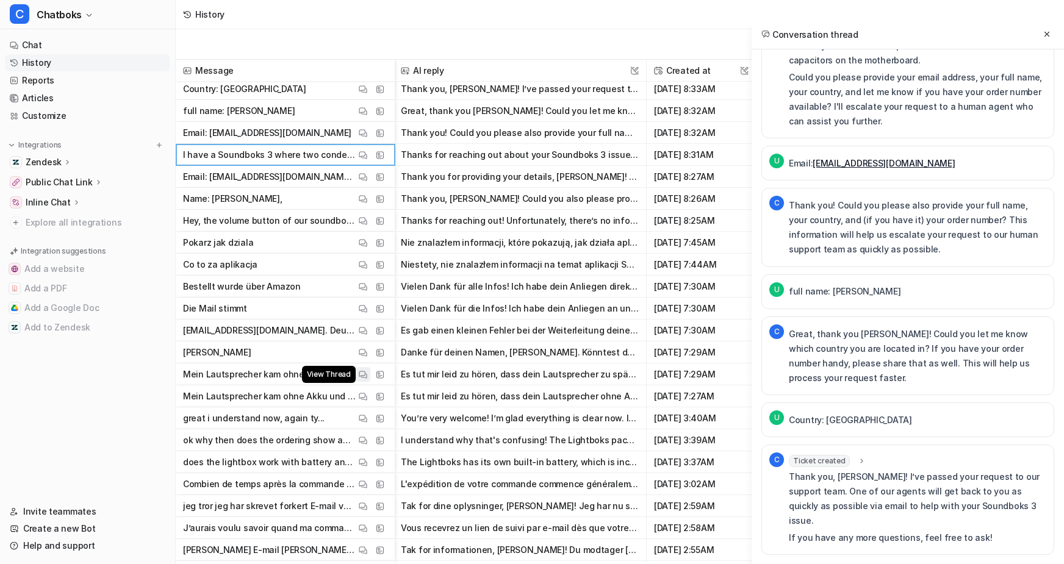
click at [370, 379] on button "View Thread" at bounding box center [363, 374] width 15 height 15
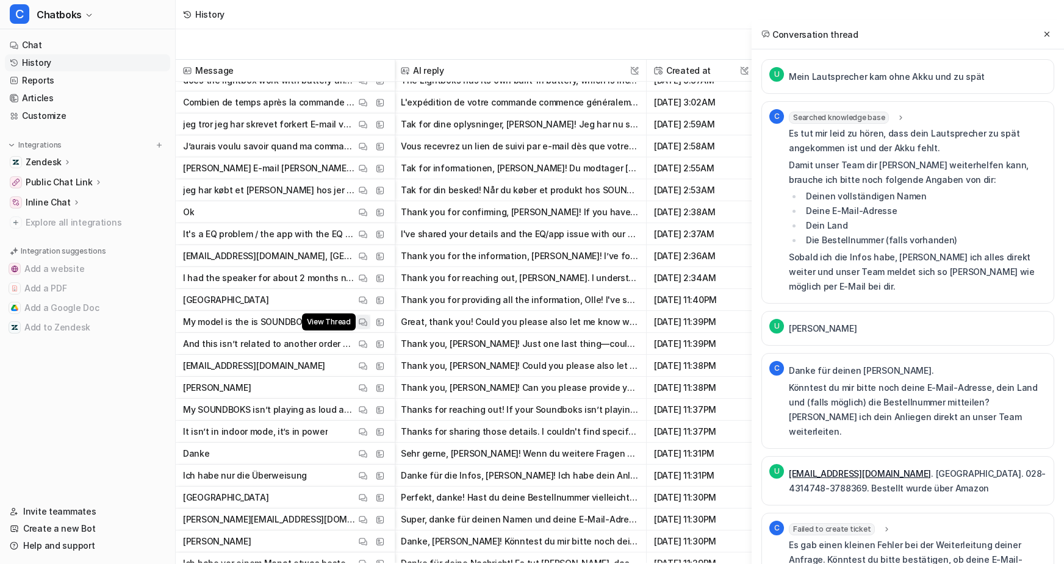
scroll to position [5964, 2]
click at [370, 350] on button "View Thread" at bounding box center [363, 343] width 15 height 15
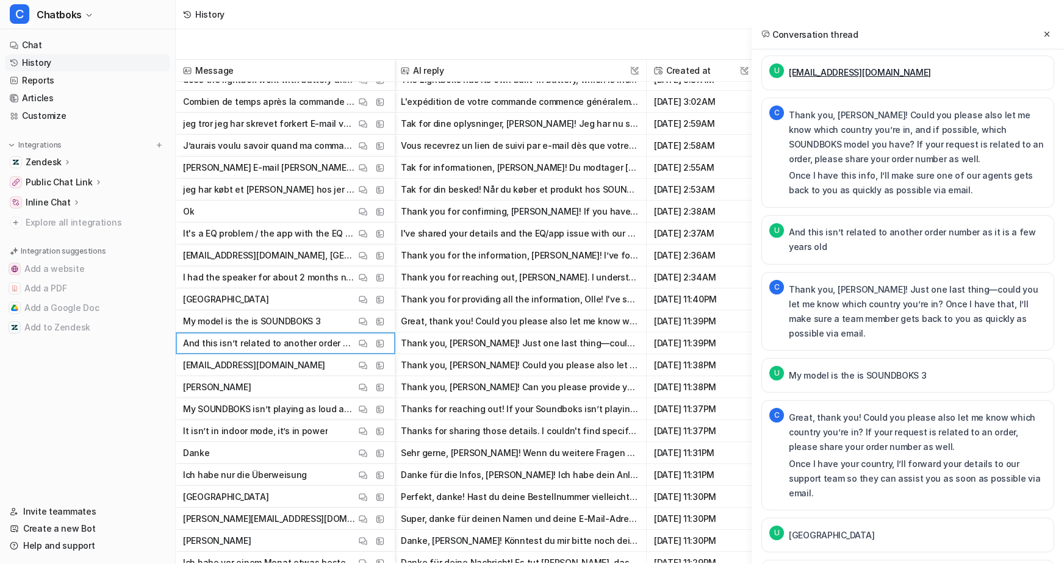
scroll to position [680, 0]
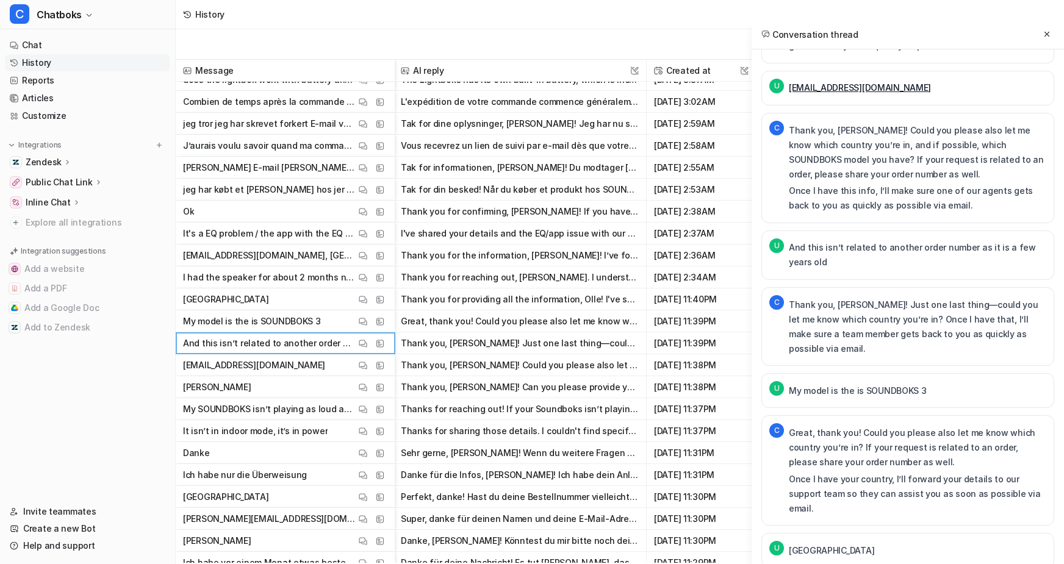
click at [387, 479] on div "View Thread View Sources" at bounding box center [372, 475] width 32 height 15
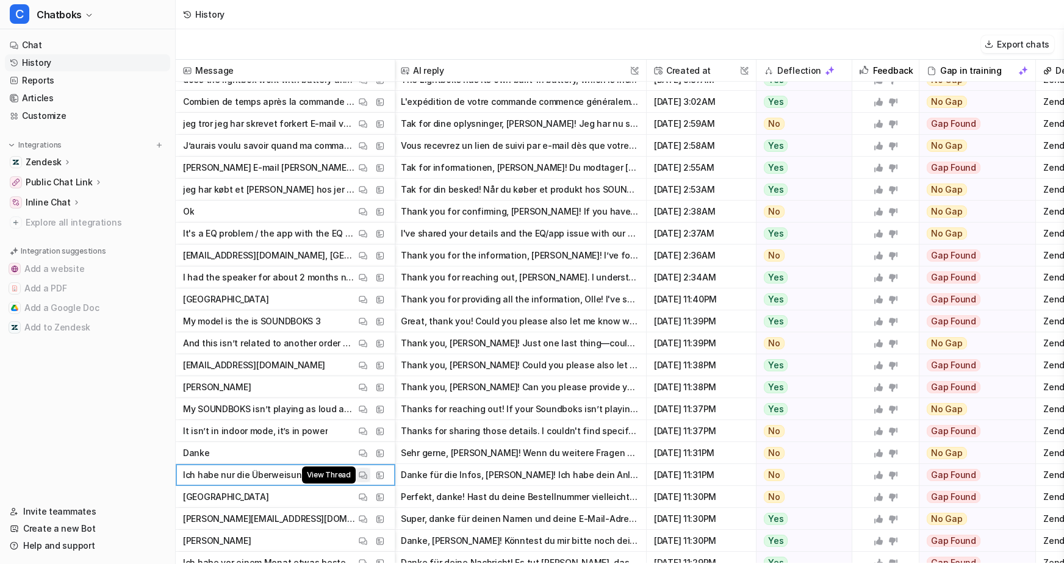
click at [370, 468] on button "View Thread" at bounding box center [363, 475] width 15 height 15
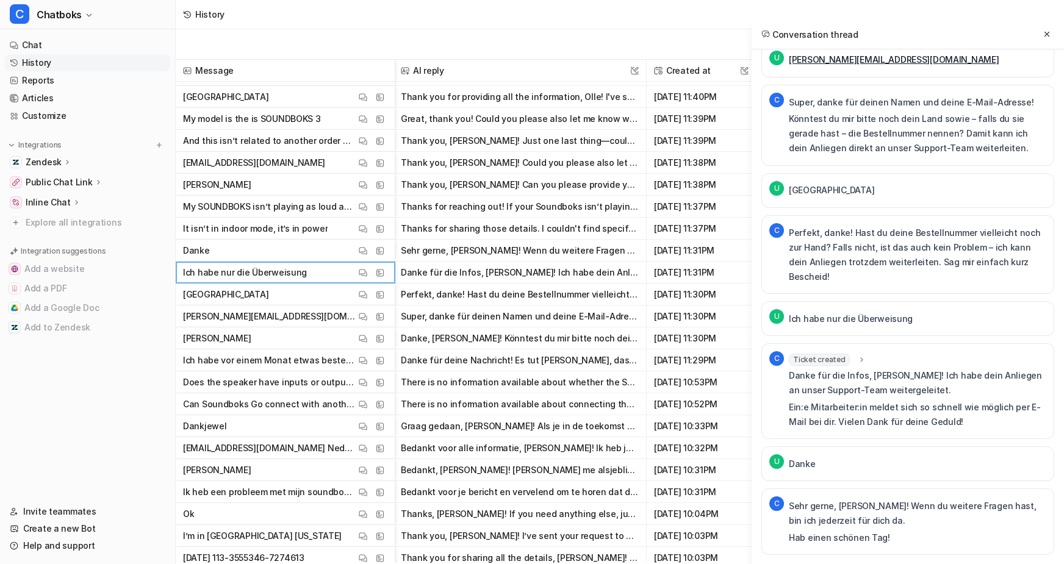
scroll to position [6167, 2]
click at [367, 429] on img at bounding box center [363, 426] width 9 height 9
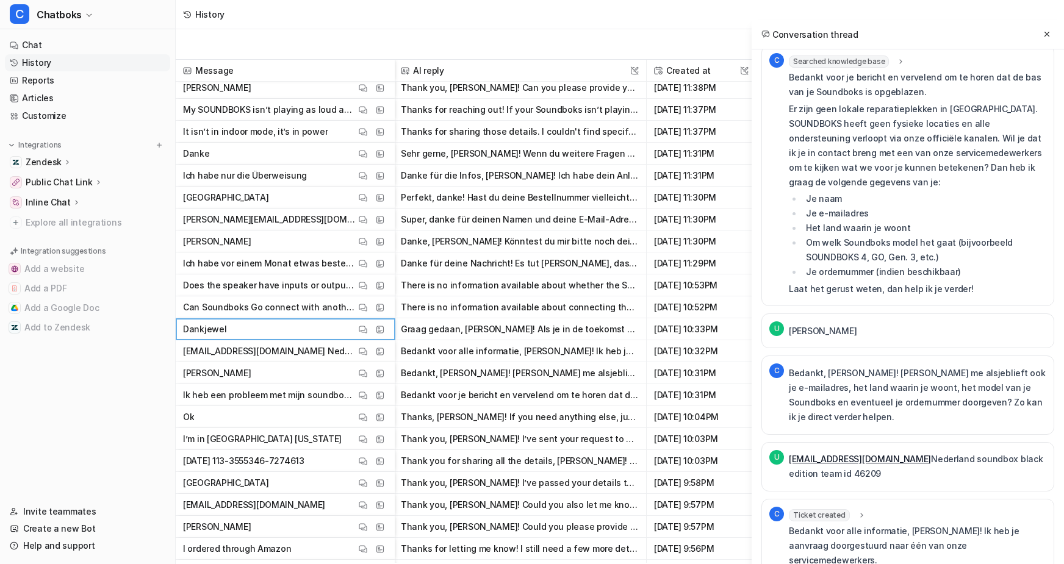
scroll to position [6269, 2]
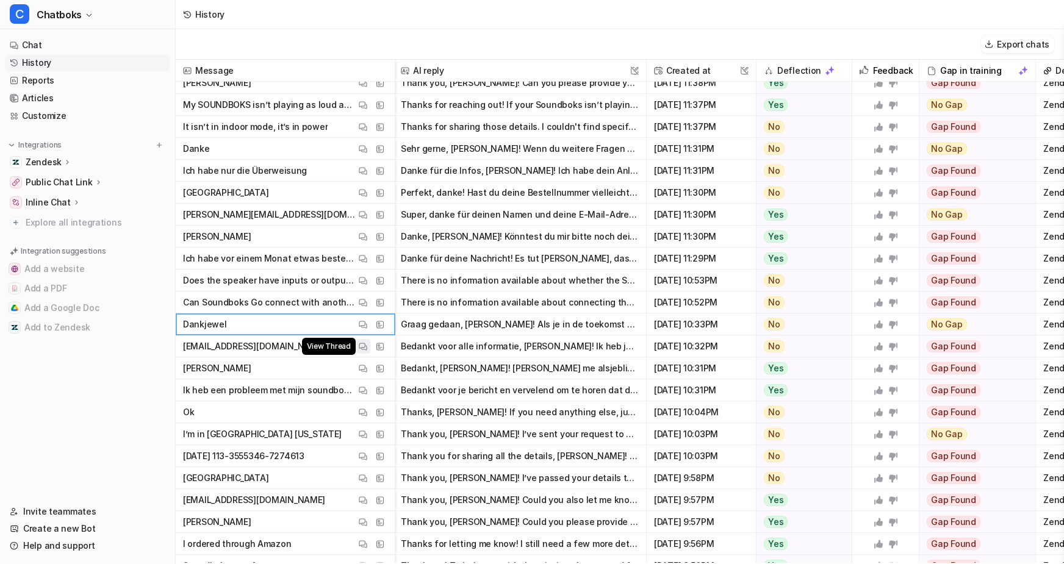
click at [370, 345] on button "View Thread" at bounding box center [363, 346] width 15 height 15
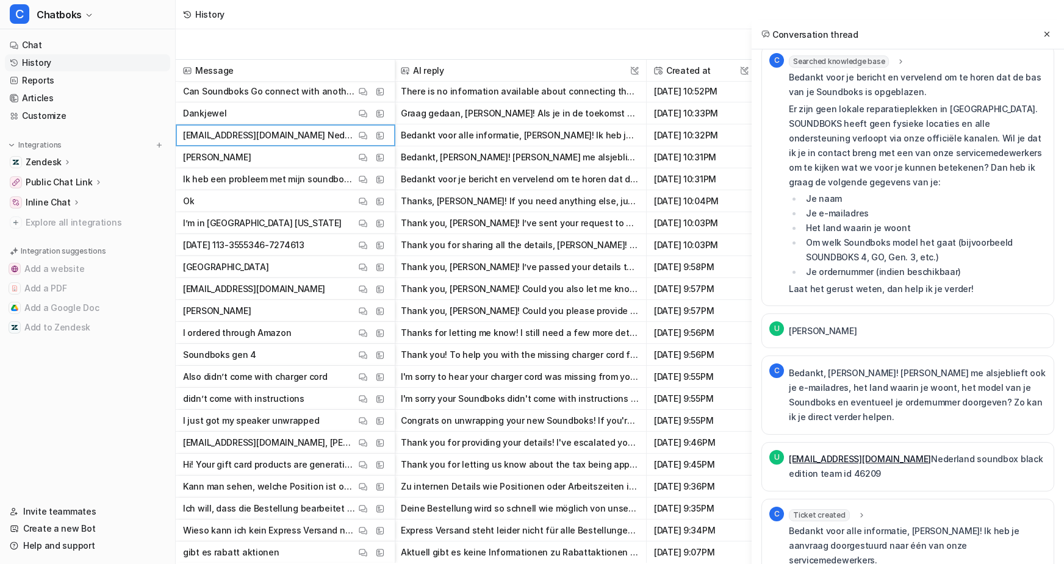
scroll to position [6479, 2]
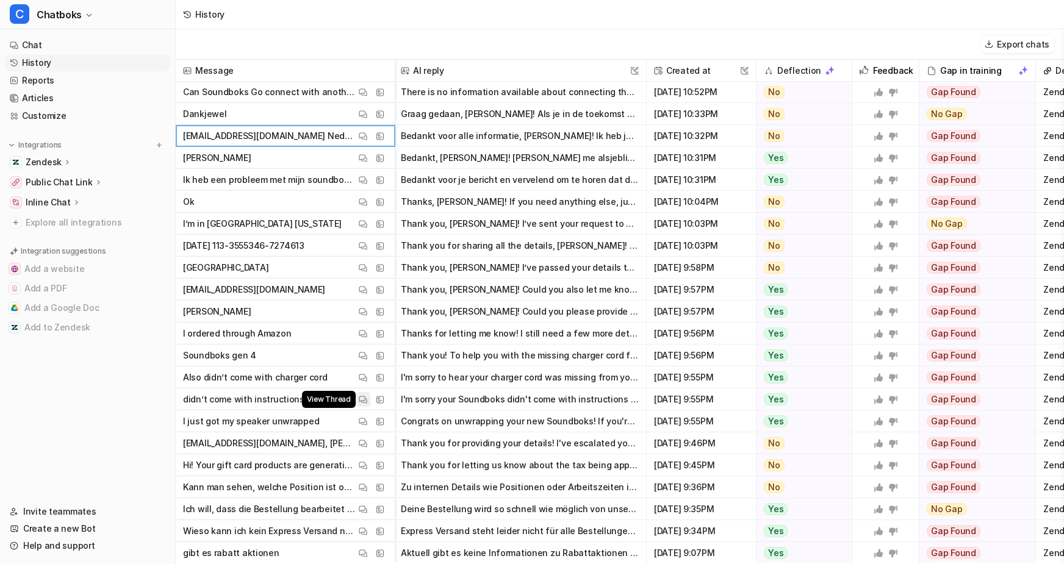
click at [367, 399] on img at bounding box center [363, 399] width 9 height 9
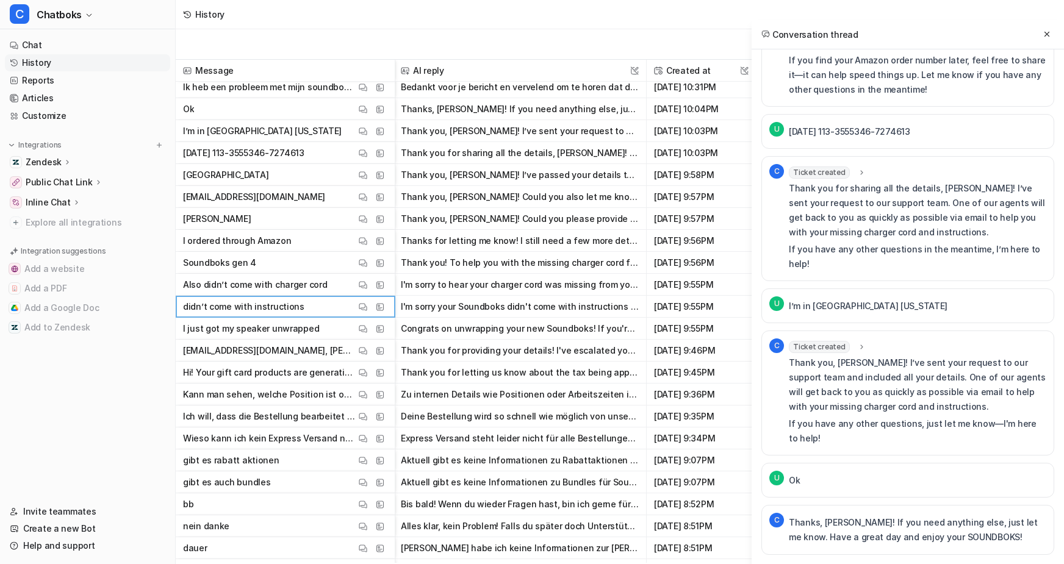
scroll to position [6571, 2]
click at [367, 439] on img at bounding box center [363, 440] width 9 height 9
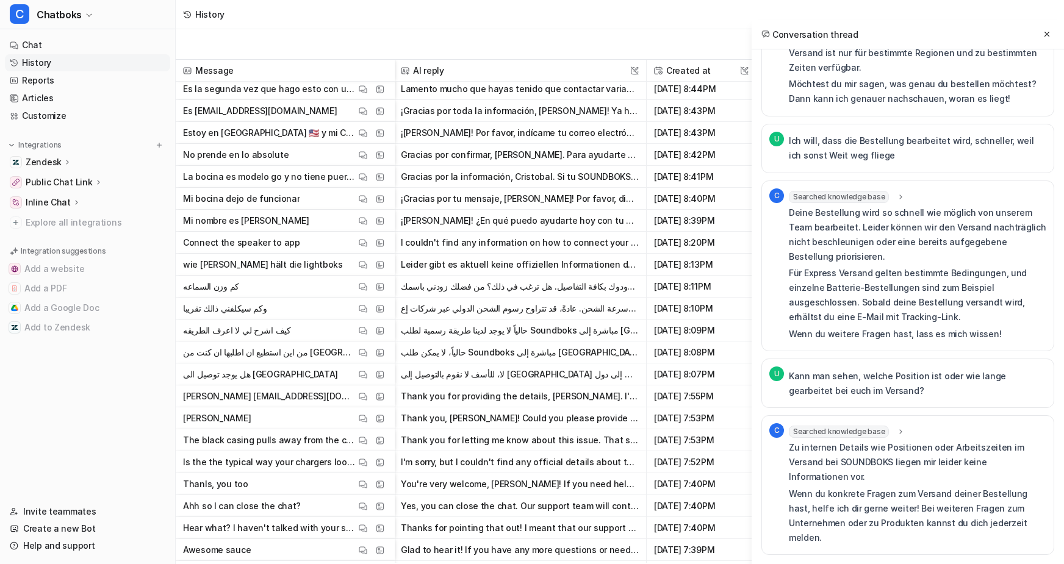
scroll to position [7162, 2]
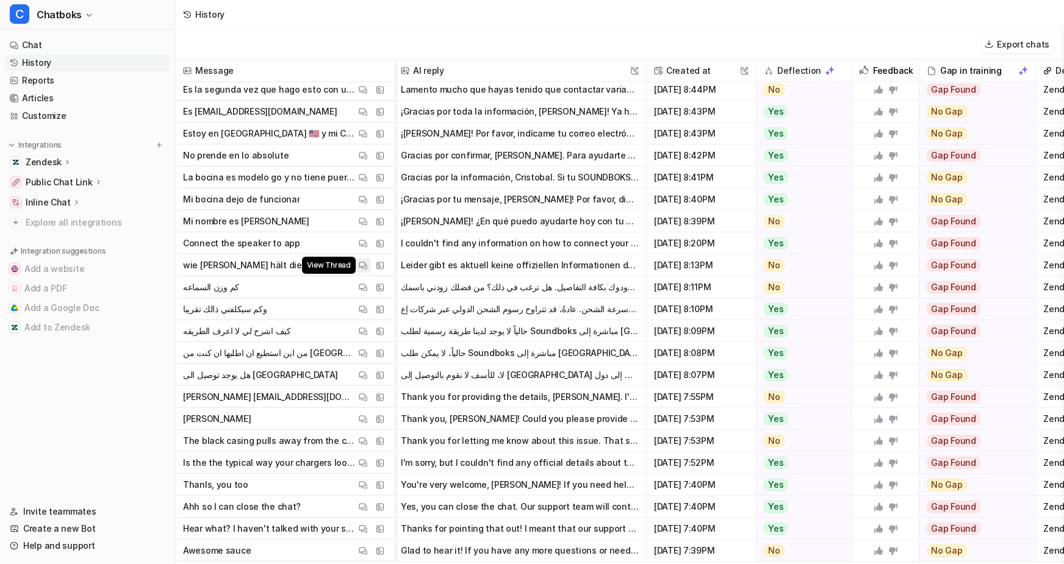
click at [367, 265] on img at bounding box center [363, 265] width 9 height 9
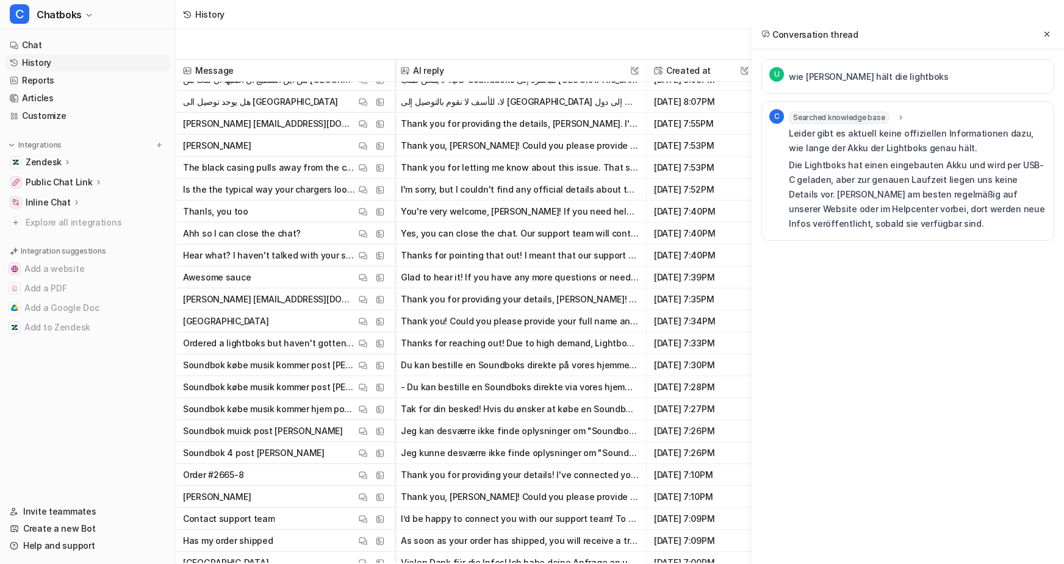
scroll to position [7462, 2]
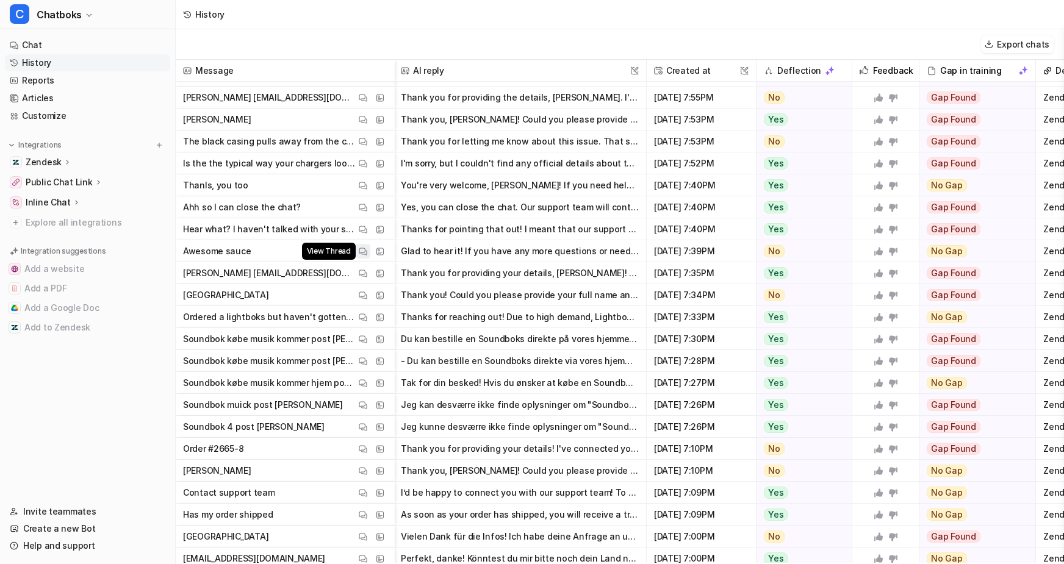
click at [367, 254] on img at bounding box center [363, 251] width 9 height 9
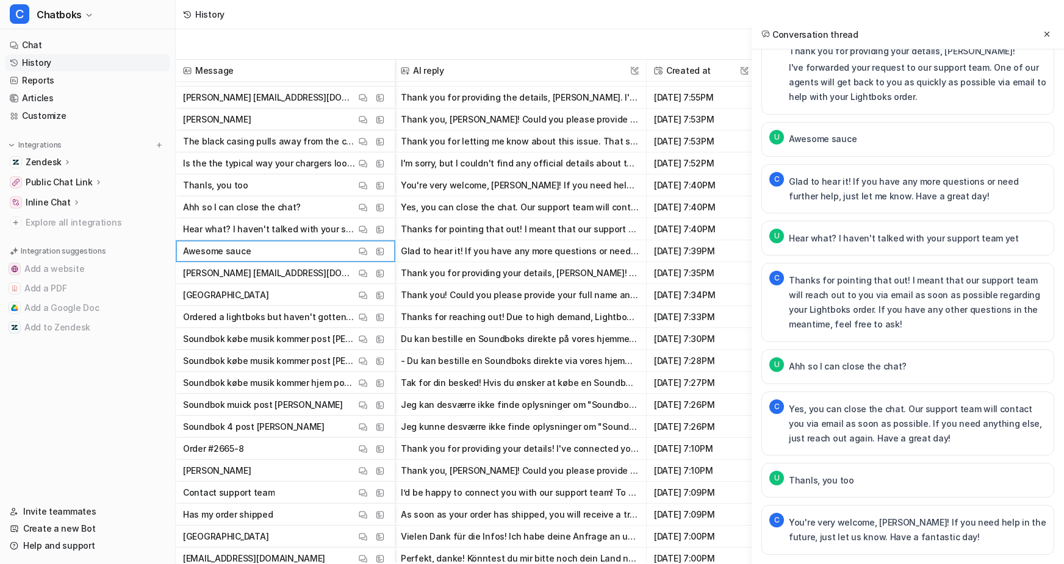
scroll to position [13, 0]
click at [367, 409] on img at bounding box center [363, 405] width 9 height 9
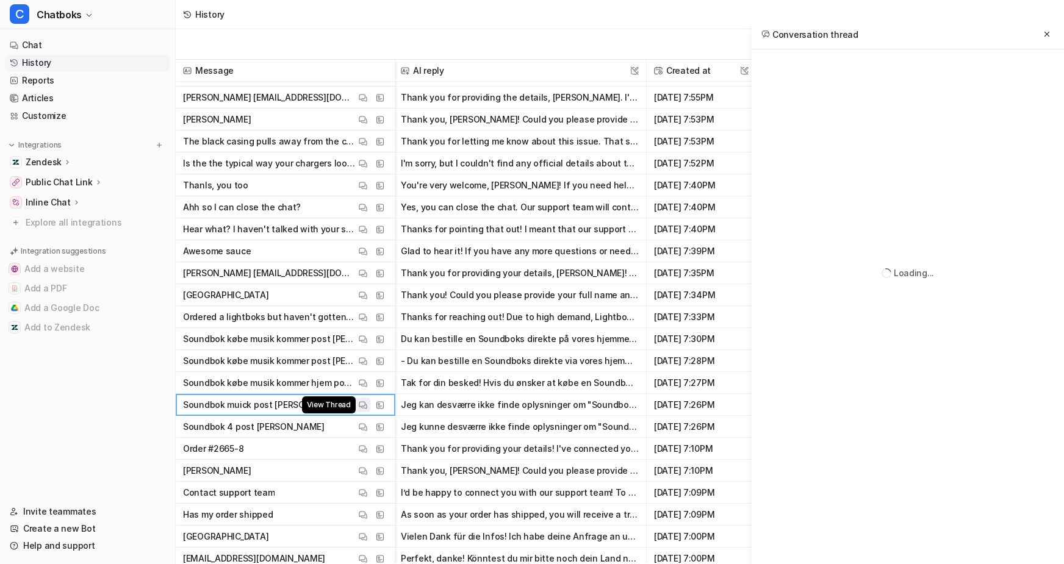
scroll to position [85, 0]
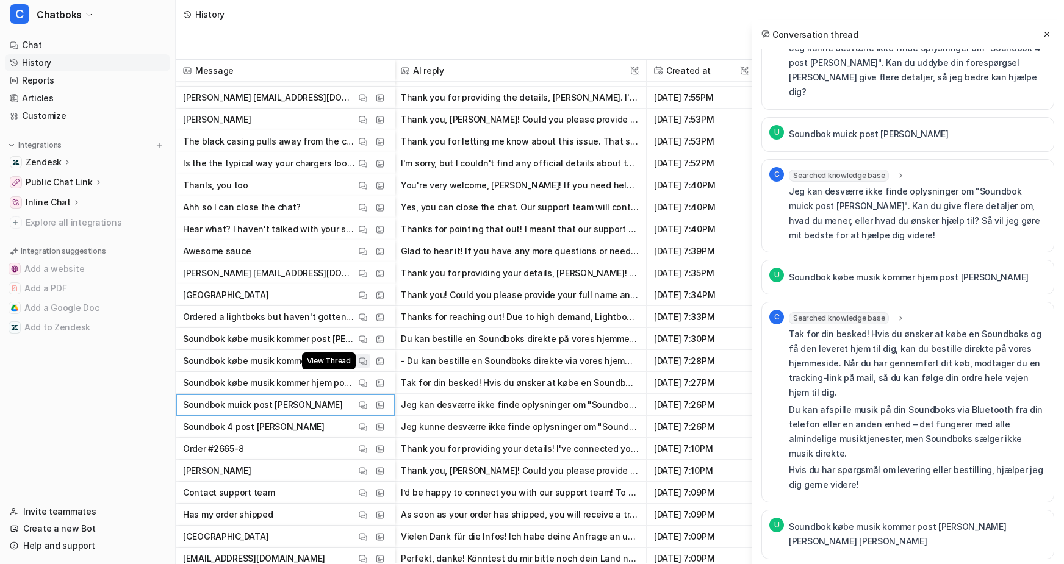
click at [367, 359] on img at bounding box center [363, 361] width 9 height 9
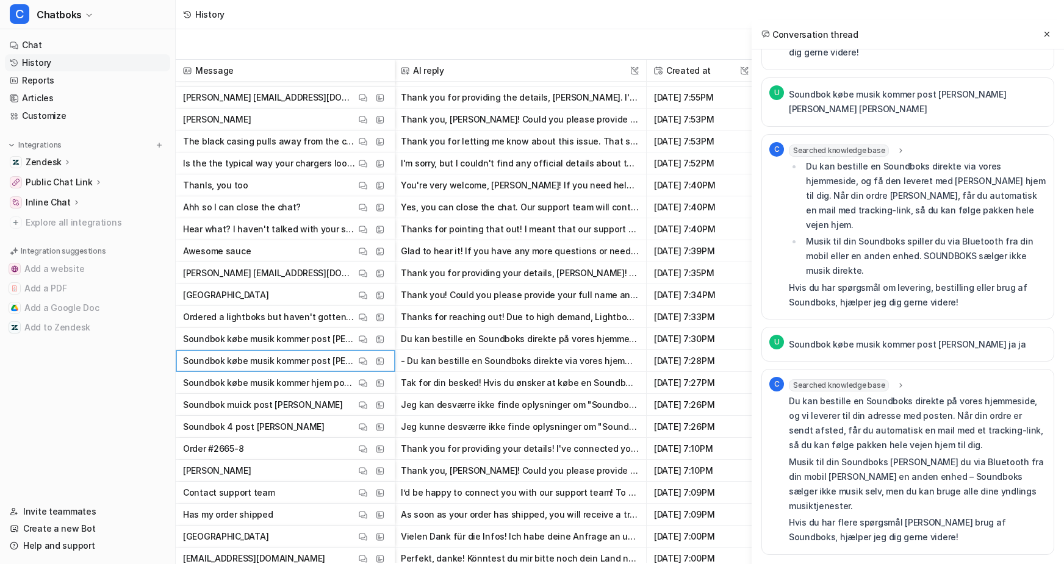
scroll to position [7537, 2]
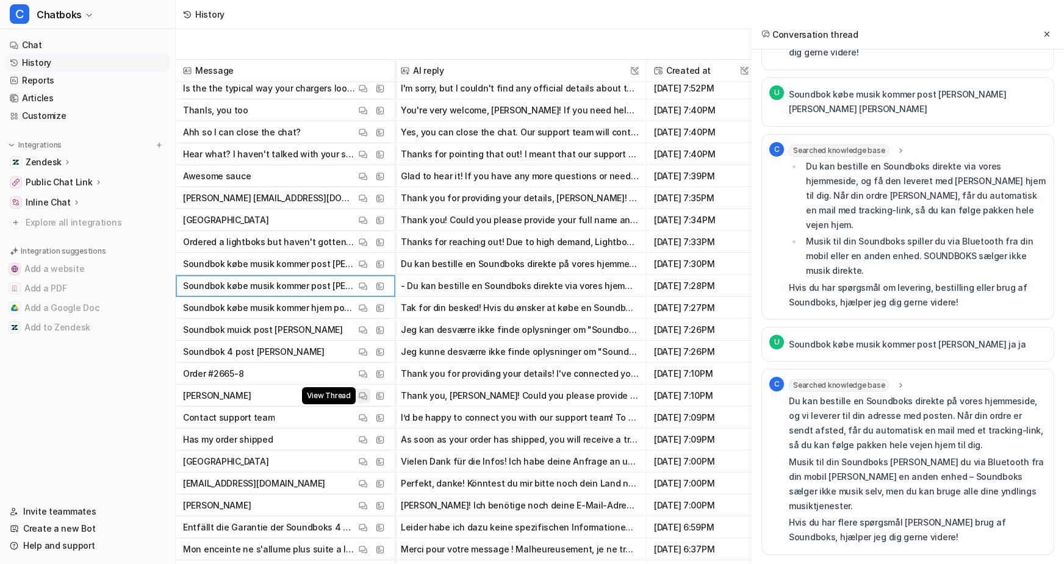
click at [367, 398] on img at bounding box center [363, 396] width 9 height 9
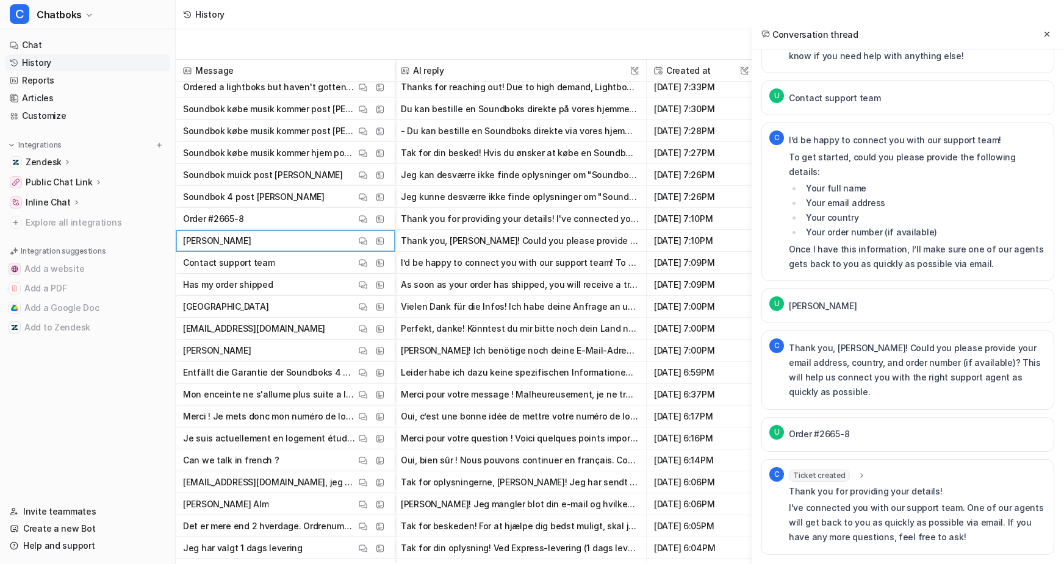
scroll to position [7692, 2]
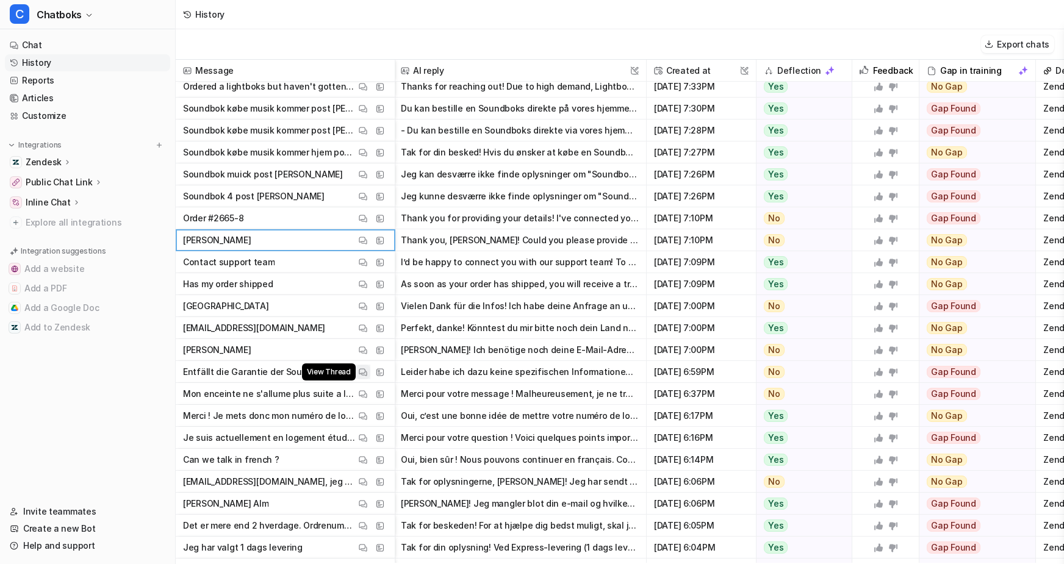
click at [367, 373] on img at bounding box center [363, 372] width 9 height 9
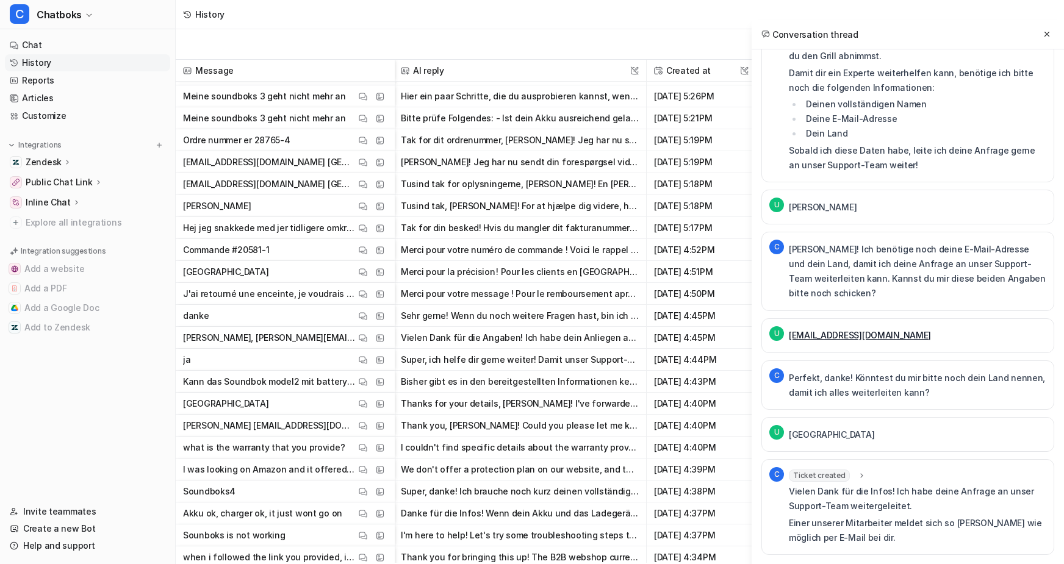
scroll to position [8362, 2]
click at [370, 434] on button "View Thread" at bounding box center [363, 427] width 15 height 15
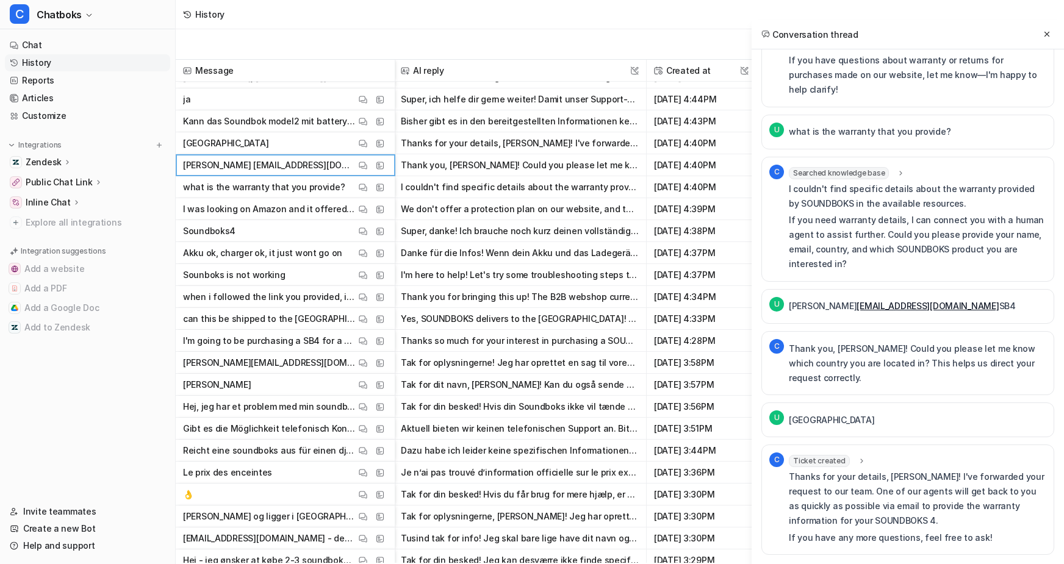
scroll to position [8637, 2]
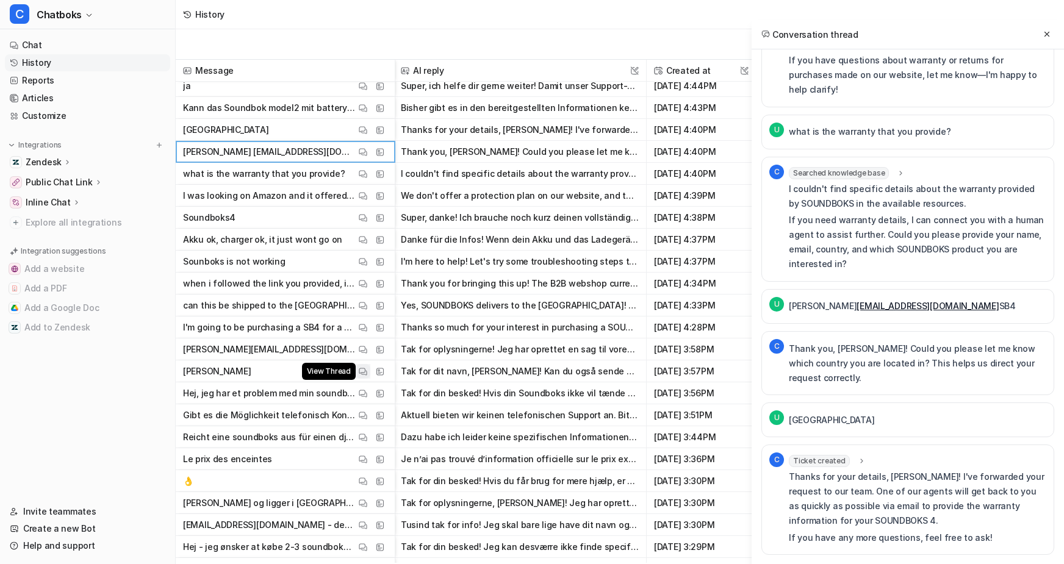
click at [367, 370] on img at bounding box center [363, 371] width 9 height 9
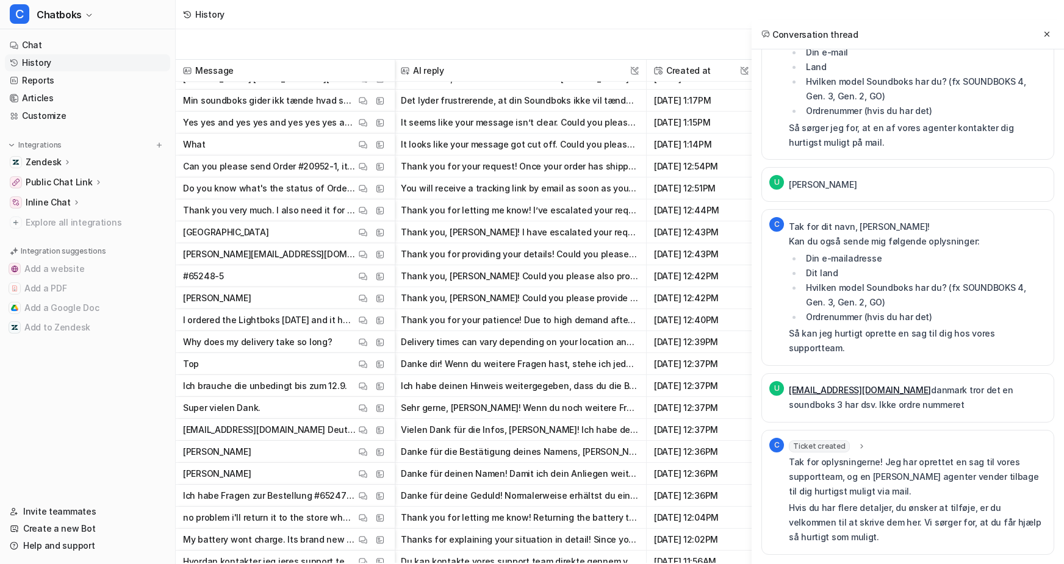
scroll to position [9698, 2]
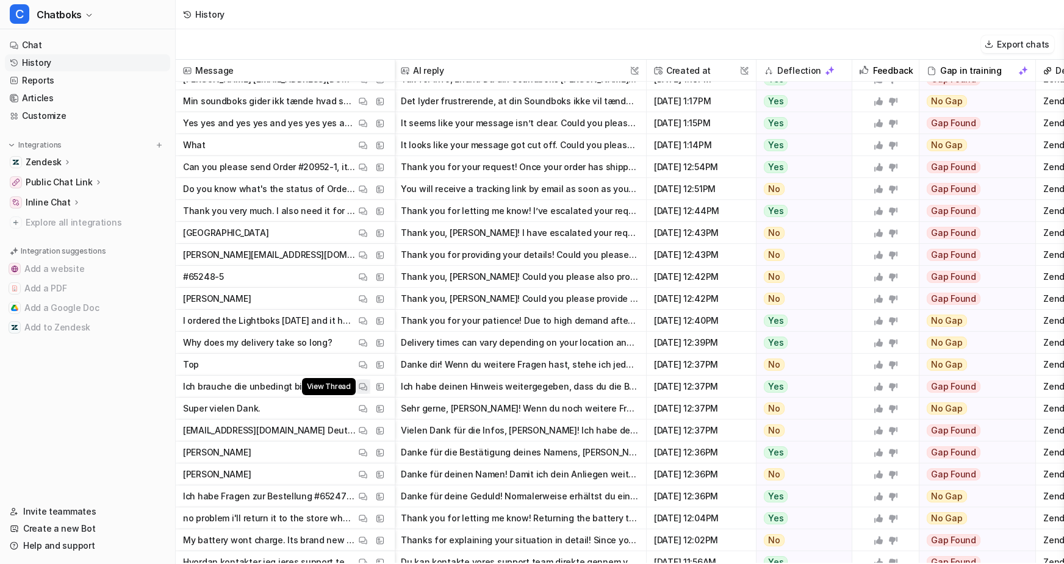
click at [367, 387] on img at bounding box center [363, 386] width 9 height 9
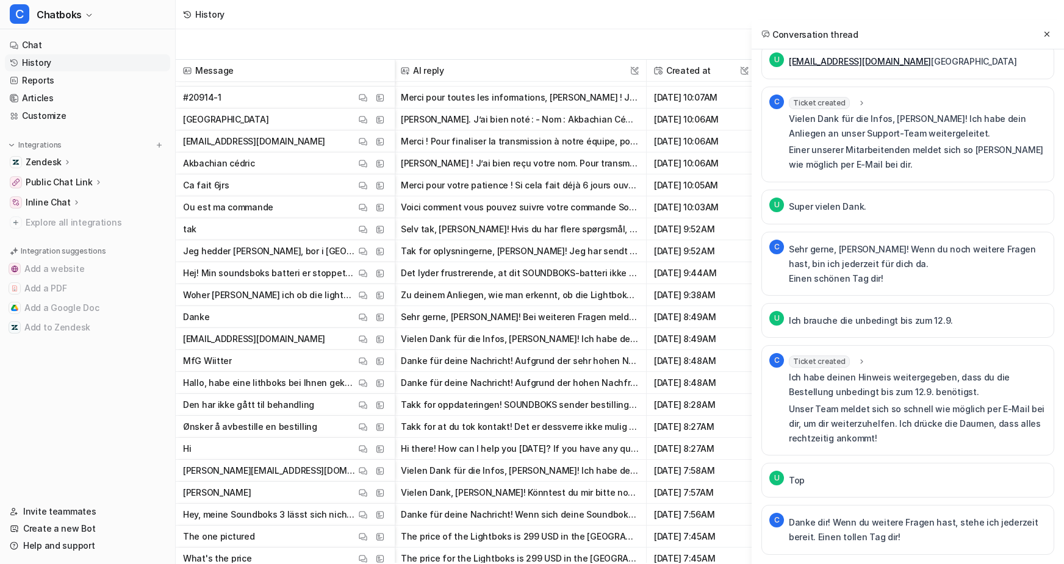
scroll to position [10583, 2]
click at [367, 382] on img at bounding box center [363, 380] width 9 height 9
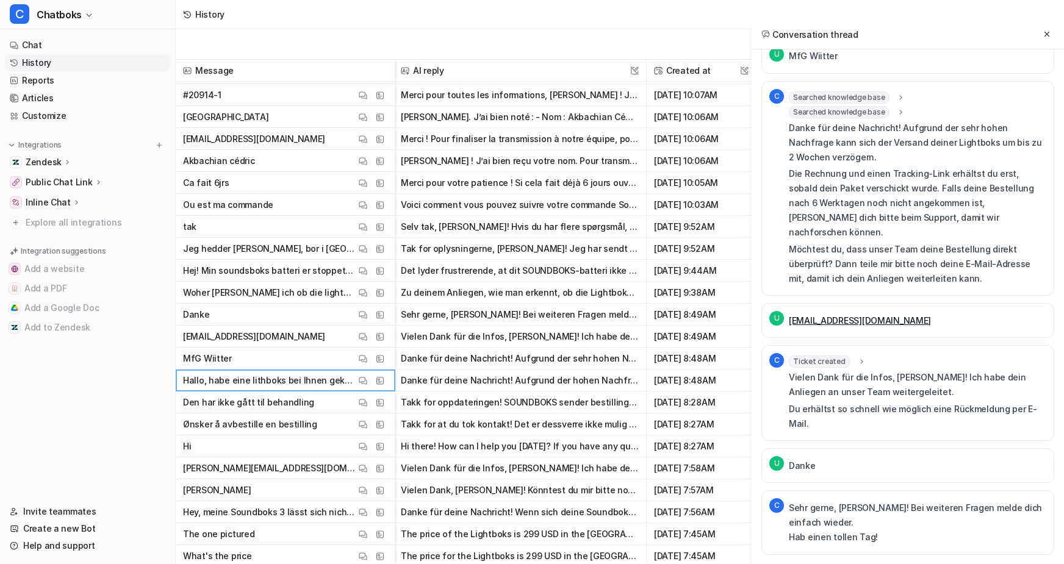
scroll to position [494, 0]
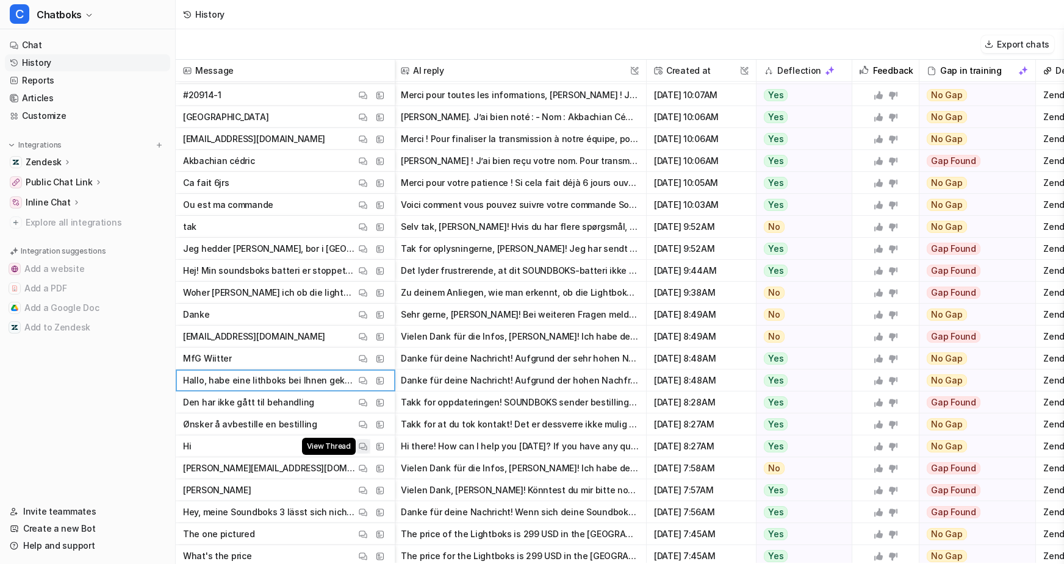
click at [370, 450] on button "View Thread" at bounding box center [363, 446] width 15 height 15
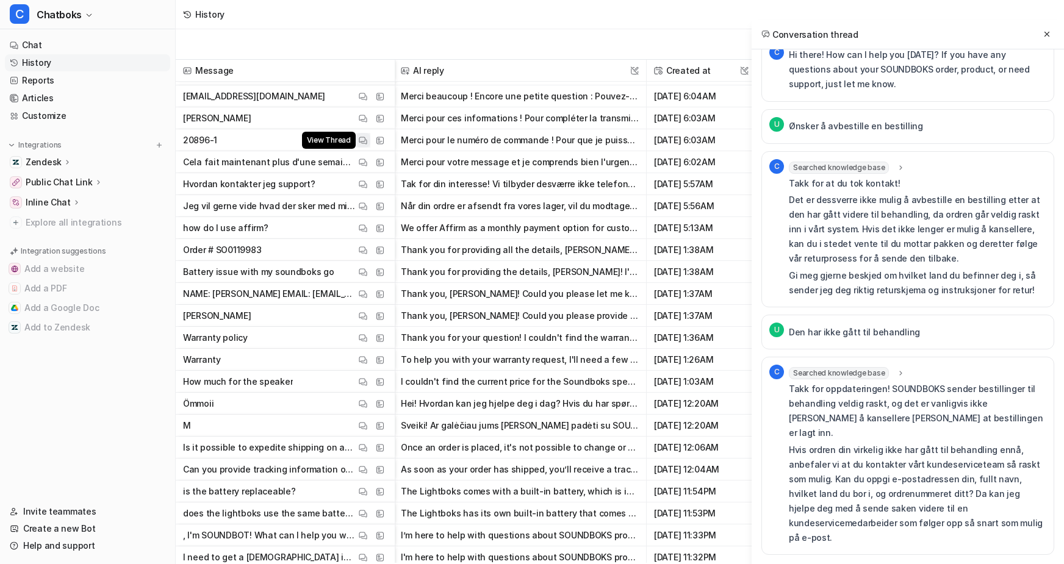
scroll to position [11239, 2]
click at [370, 390] on button "View Thread" at bounding box center [363, 383] width 15 height 15
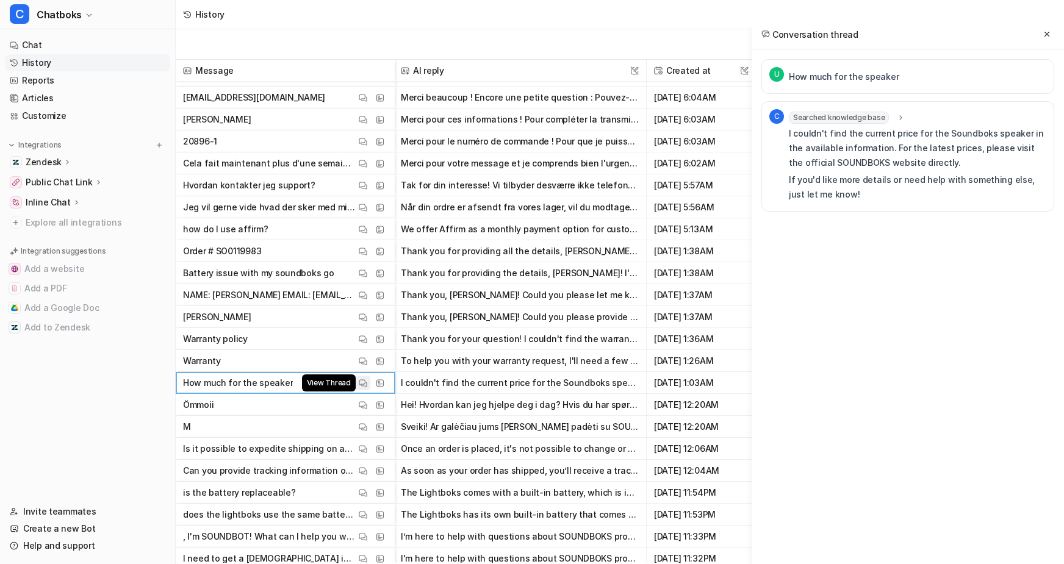
scroll to position [0, 0]
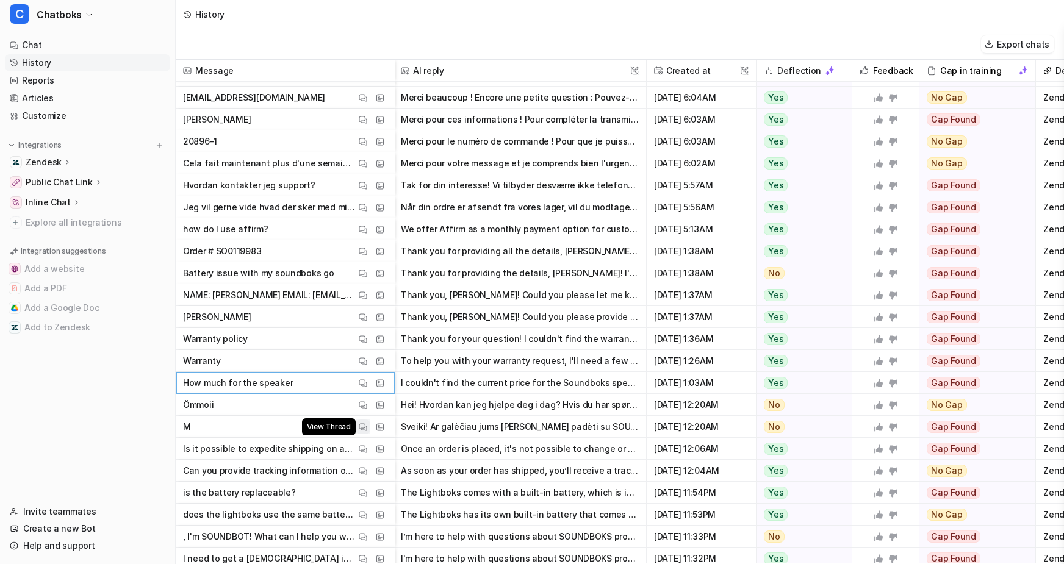
click at [367, 424] on img at bounding box center [363, 427] width 9 height 9
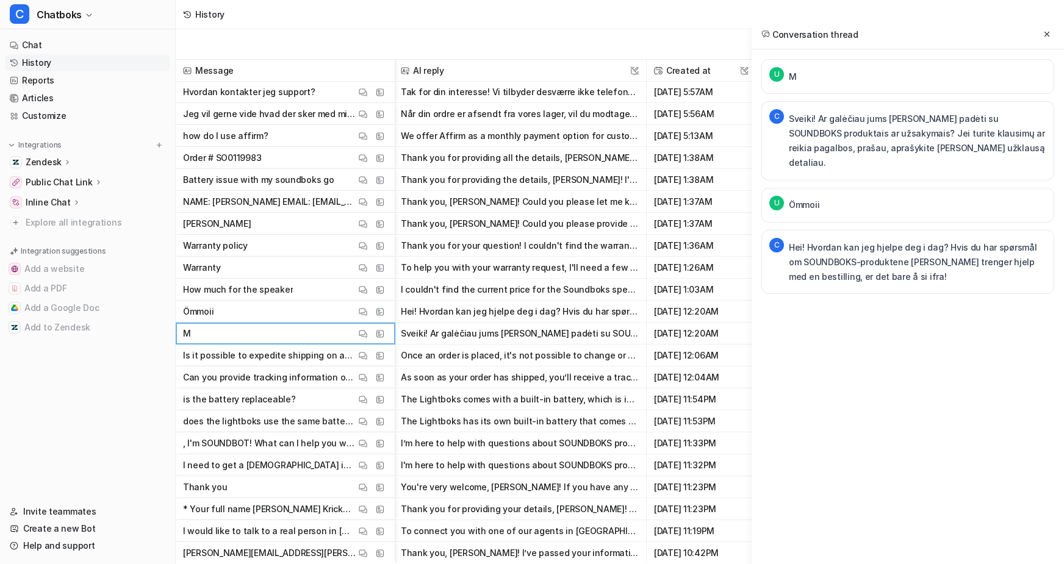
scroll to position [11333, 2]
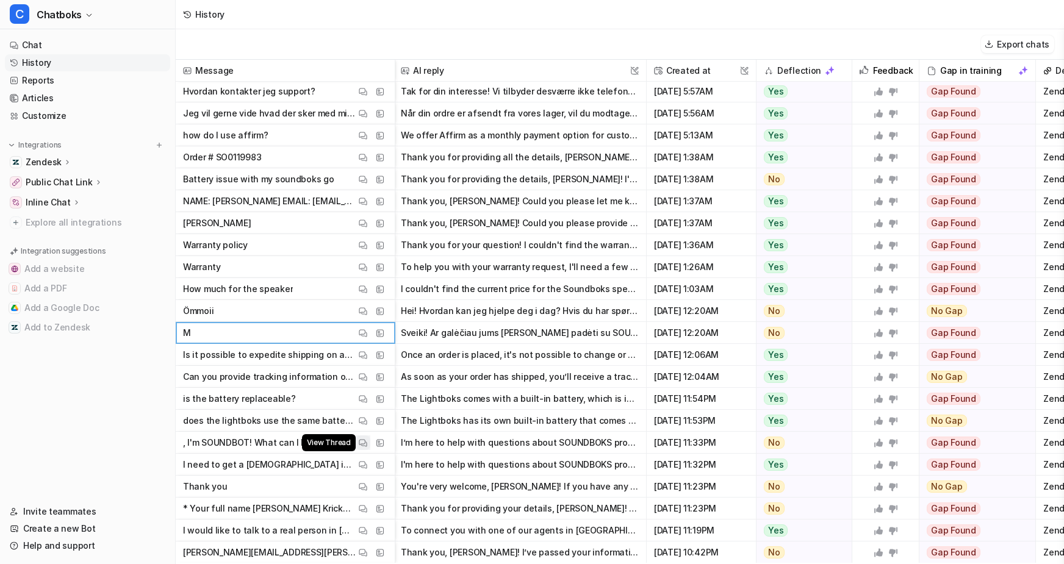
click at [367, 444] on img at bounding box center [363, 443] width 9 height 9
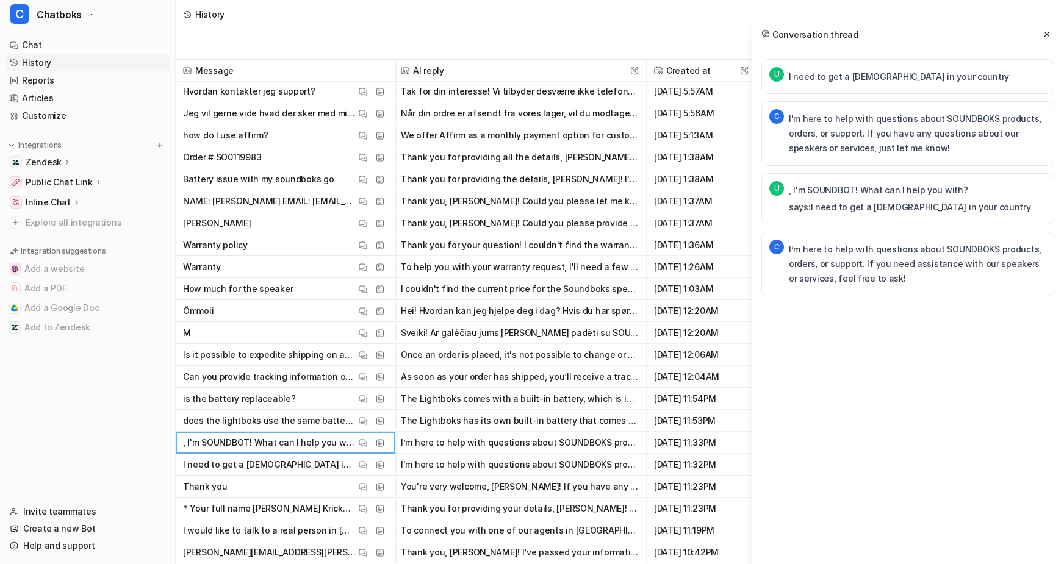
click at [808, 455] on div "Conversation thread U I need to get a lady in your country C I'm here to help w…" at bounding box center [908, 302] width 312 height 564
click at [752, 62] on div "U I need to get a lady in your country C I'm here to help with questions about …" at bounding box center [908, 202] width 312 height 306
click at [752, 60] on div "U I need to get a lady in your country C I'm here to help with questions about …" at bounding box center [908, 202] width 312 height 306
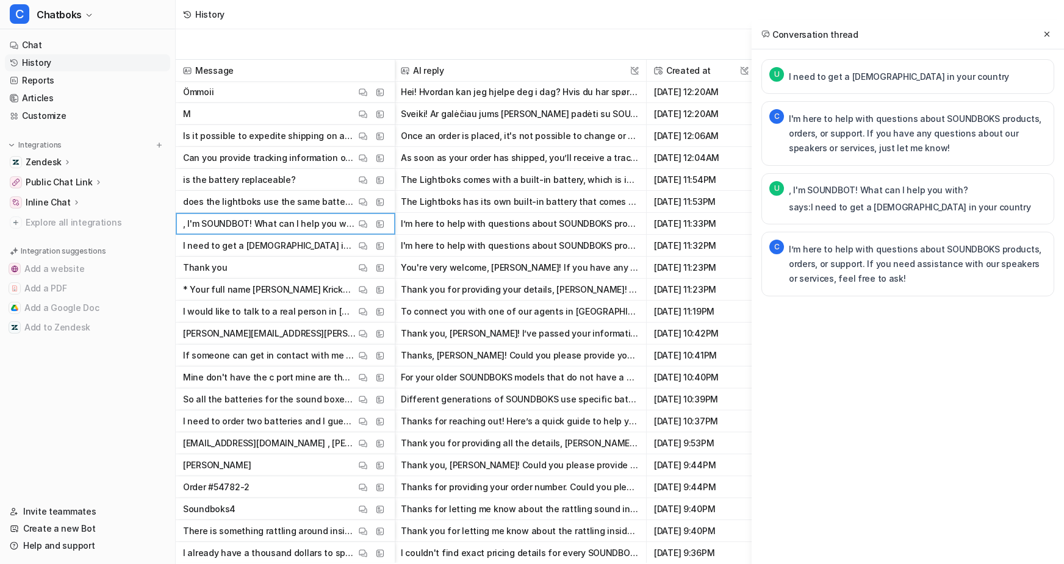
scroll to position [11557, 2]
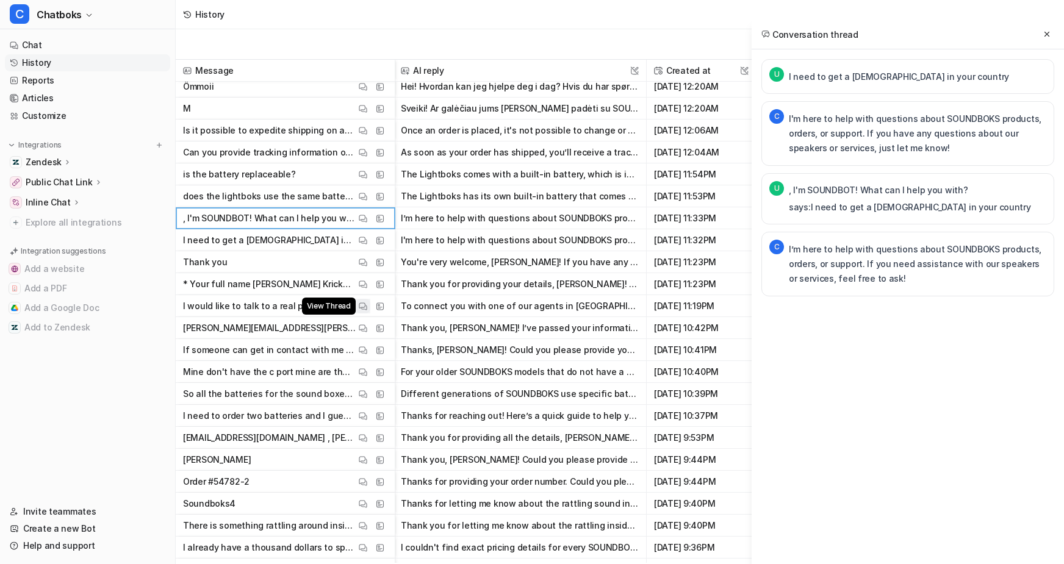
click at [370, 310] on button "View Thread" at bounding box center [363, 306] width 15 height 15
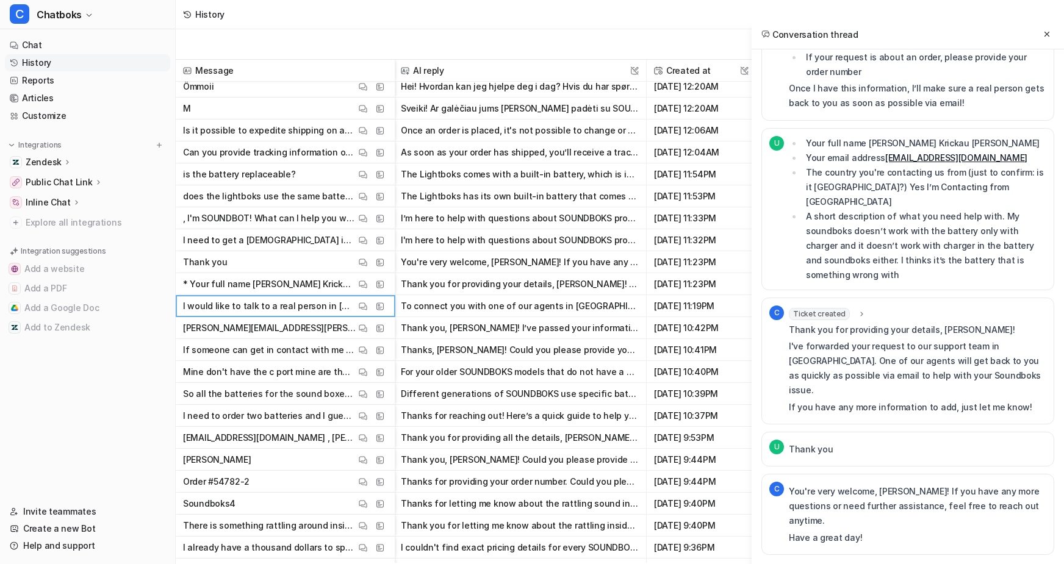
scroll to position [293, 0]
click at [370, 373] on button "View Thread" at bounding box center [363, 372] width 15 height 15
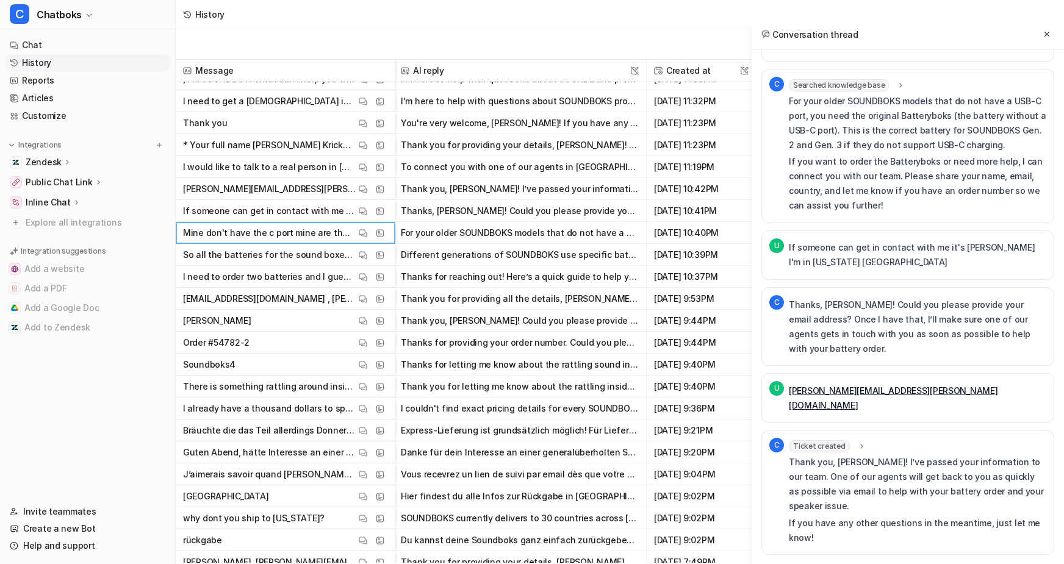
scroll to position [11704, 2]
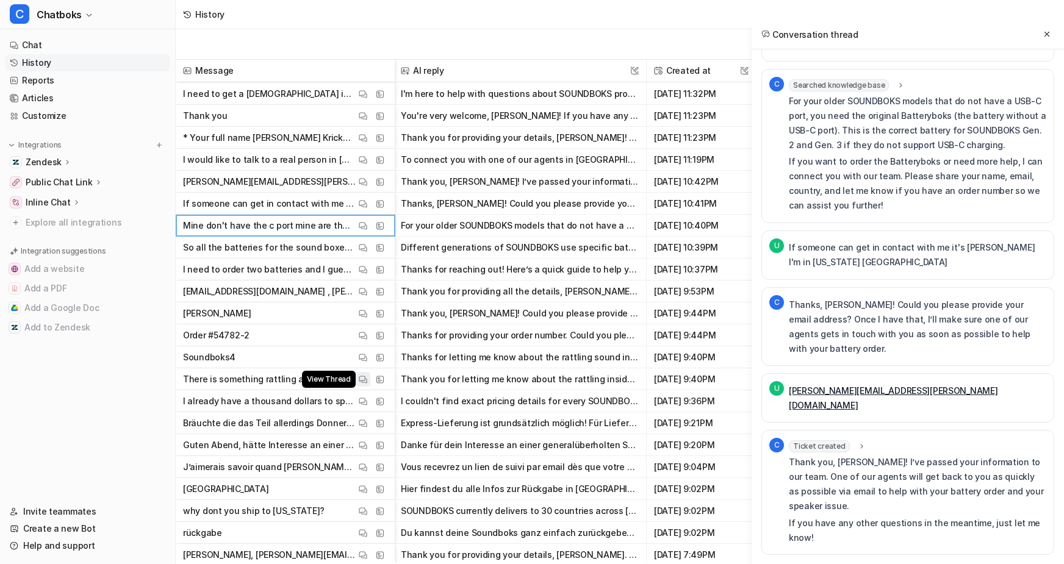
click at [370, 372] on button "View Thread" at bounding box center [363, 379] width 15 height 15
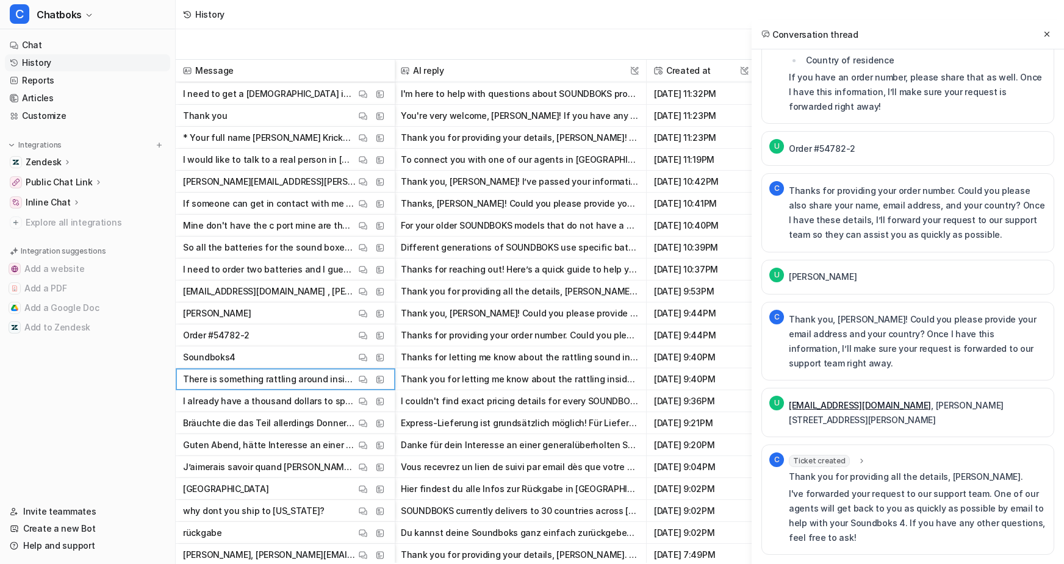
scroll to position [714, 0]
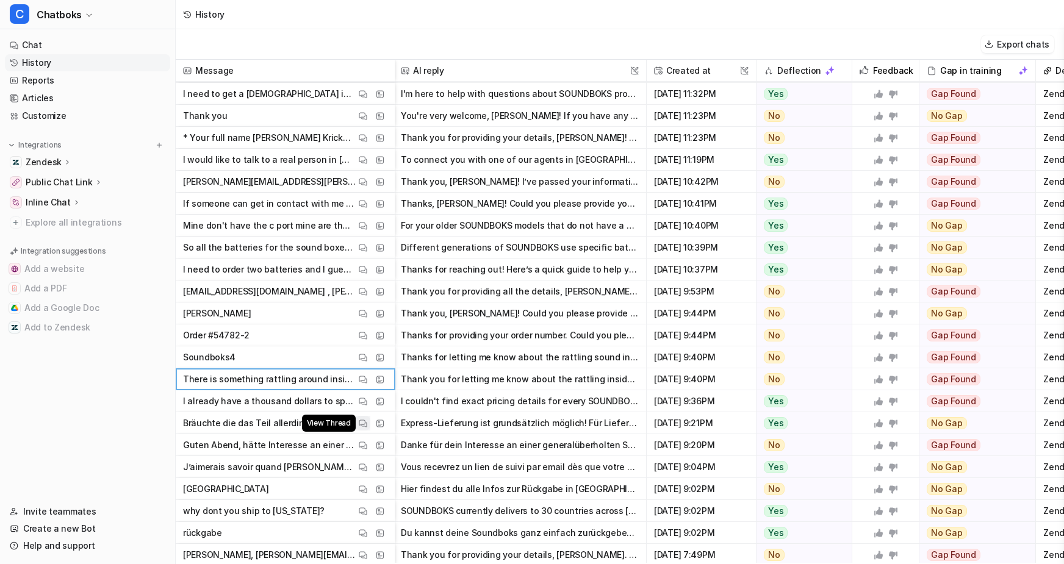
click at [370, 420] on button "View Thread" at bounding box center [363, 423] width 15 height 15
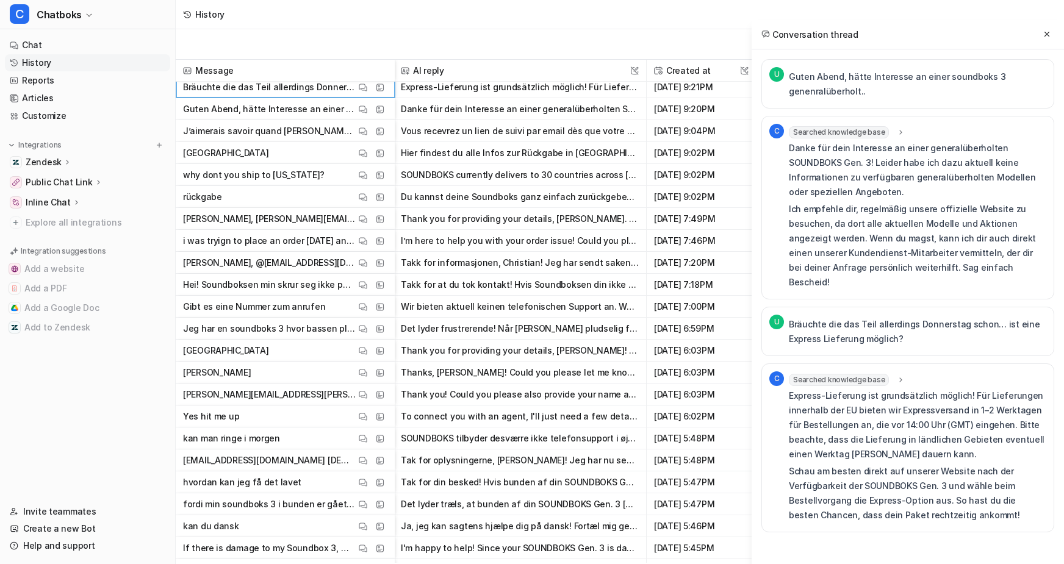
scroll to position [12039, 2]
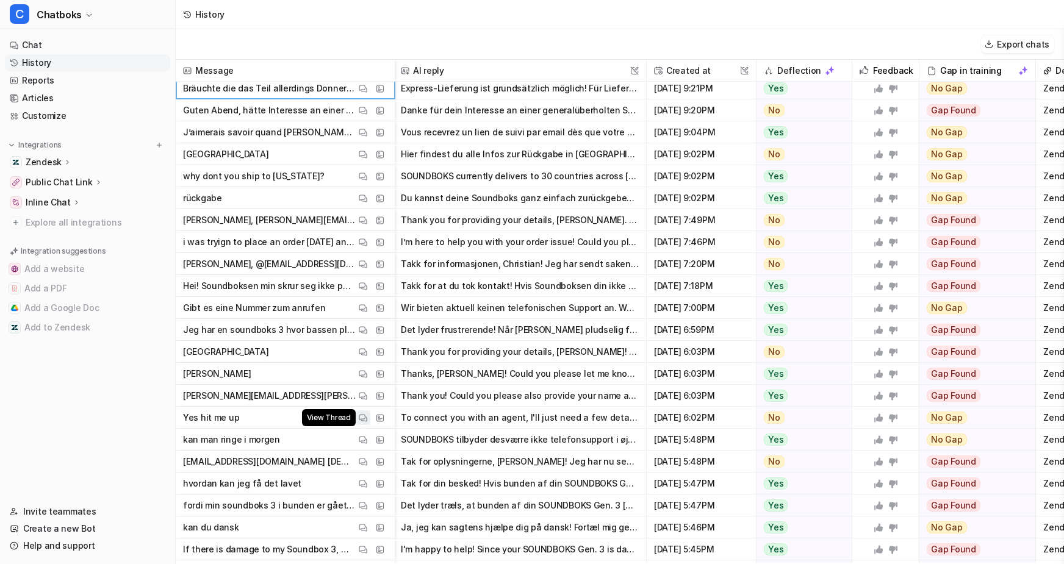
click at [370, 418] on button "View Thread" at bounding box center [363, 418] width 15 height 15
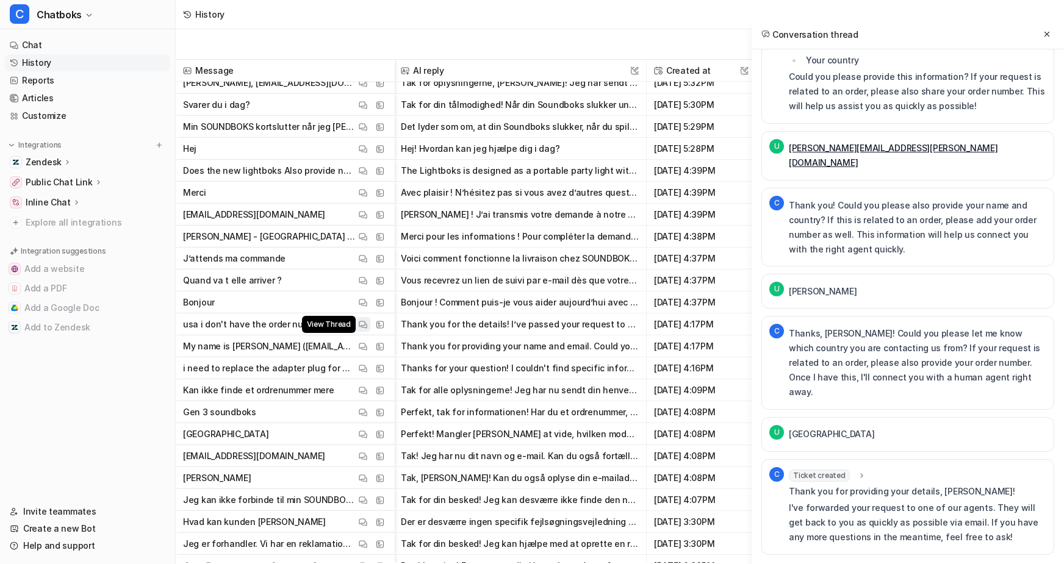
scroll to position [12550, 2]
click at [370, 353] on button "View Thread" at bounding box center [363, 346] width 15 height 15
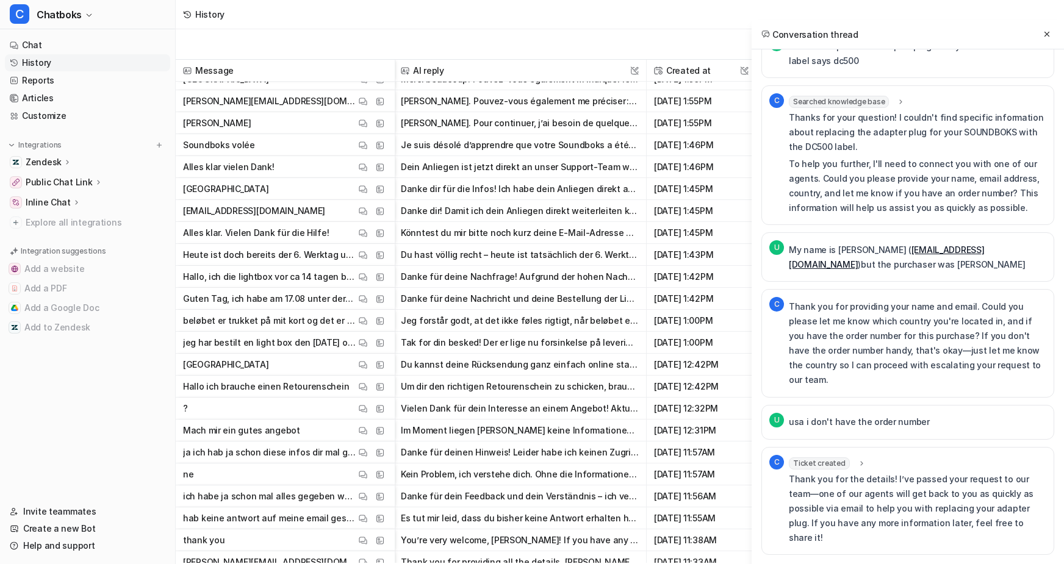
scroll to position [13849, 2]
click at [1043, 38] on icon at bounding box center [1047, 34] width 9 height 9
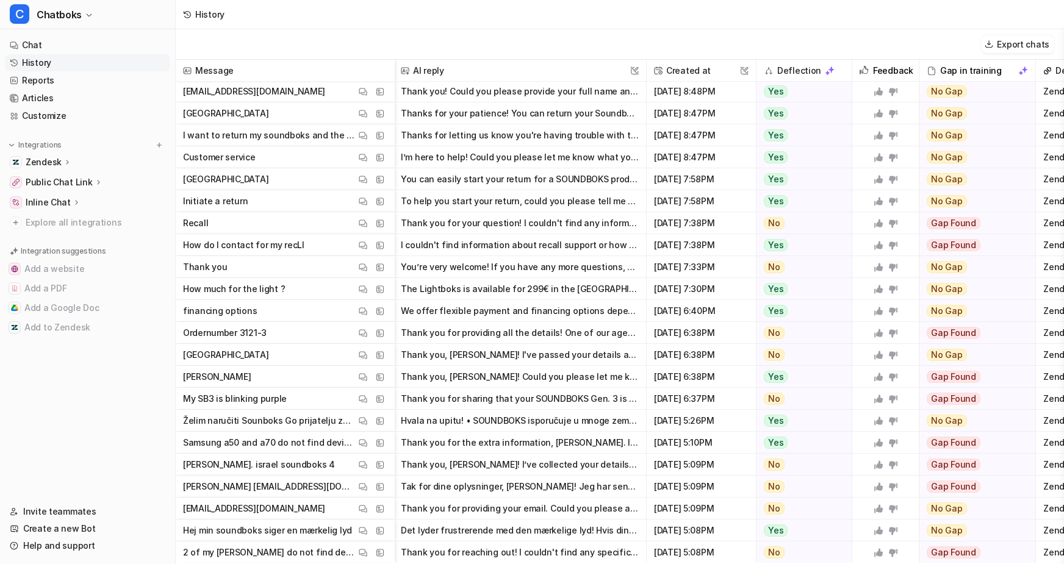
scroll to position [16119, 2]
click at [370, 373] on button "View Thread" at bounding box center [363, 378] width 15 height 15
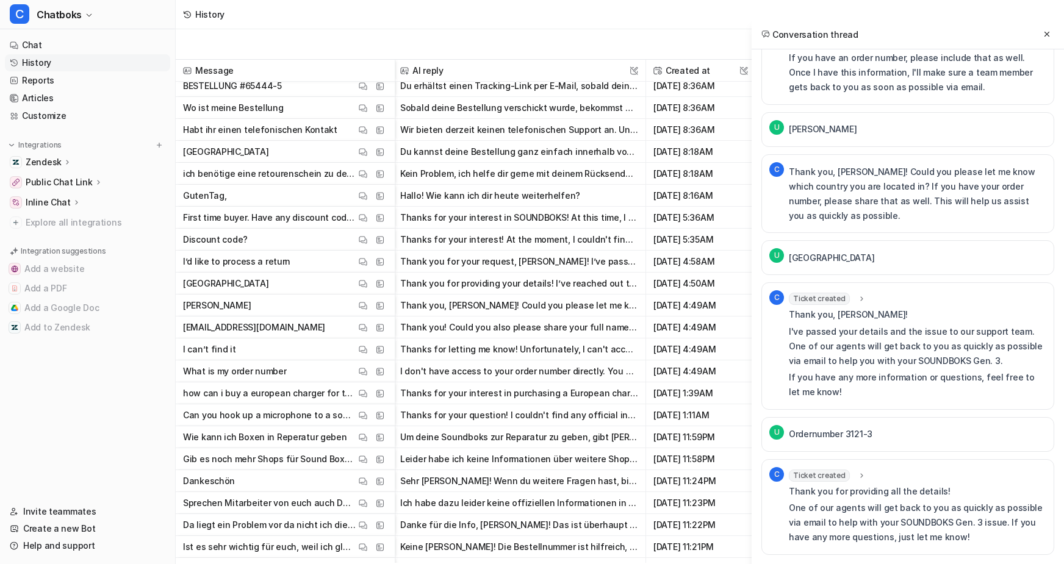
scroll to position [14949, 2]
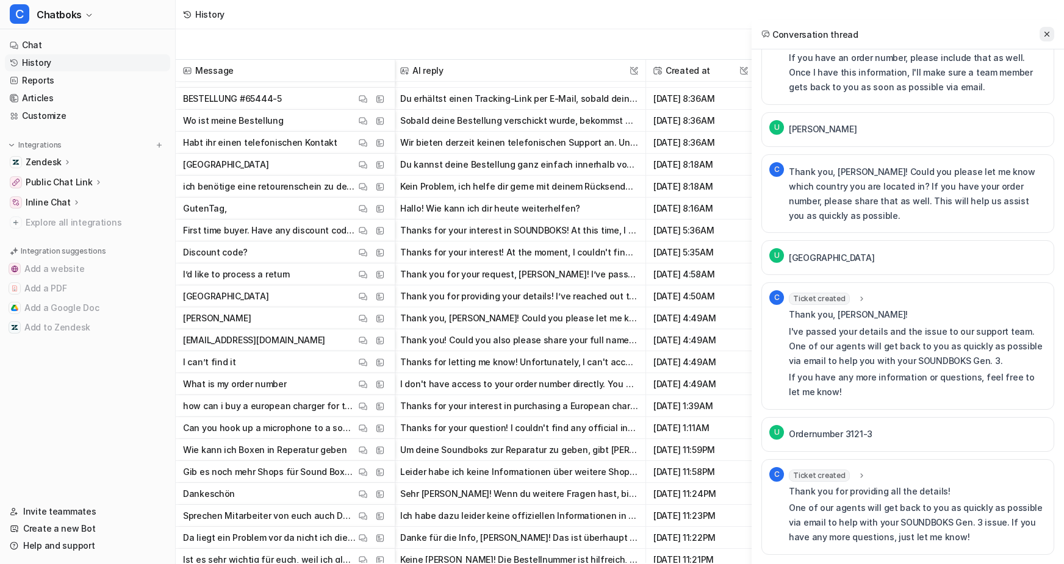
click at [1043, 35] on icon at bounding box center [1047, 34] width 9 height 9
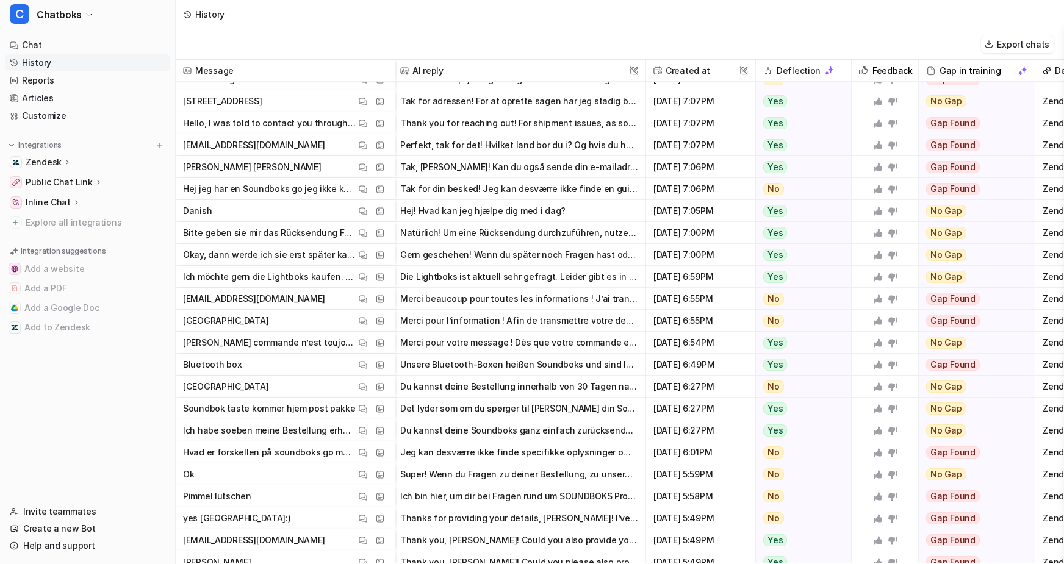
scroll to position [2142, 2]
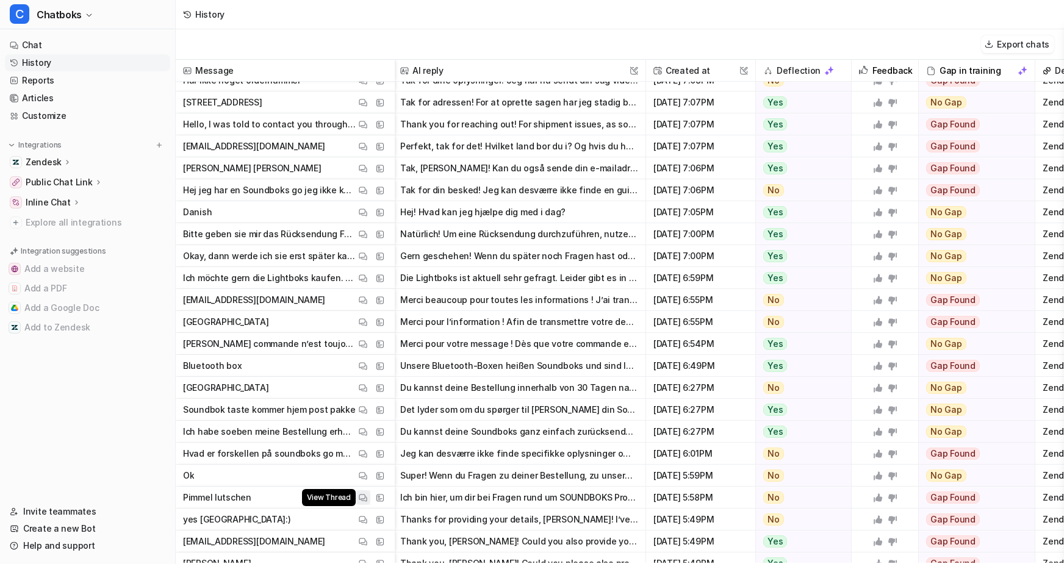
click at [367, 500] on img at bounding box center [363, 498] width 9 height 9
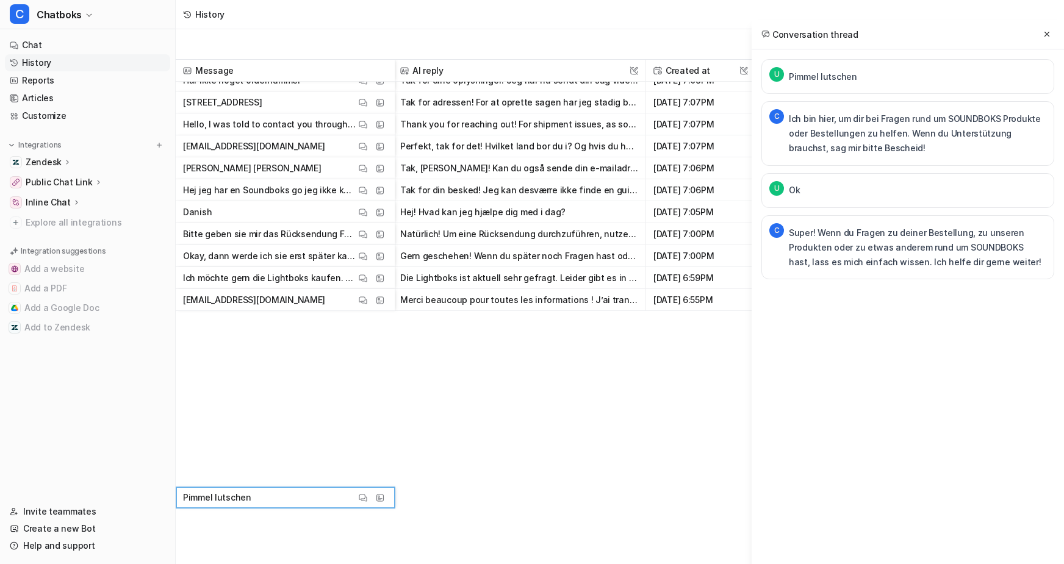
scroll to position [1696, 2]
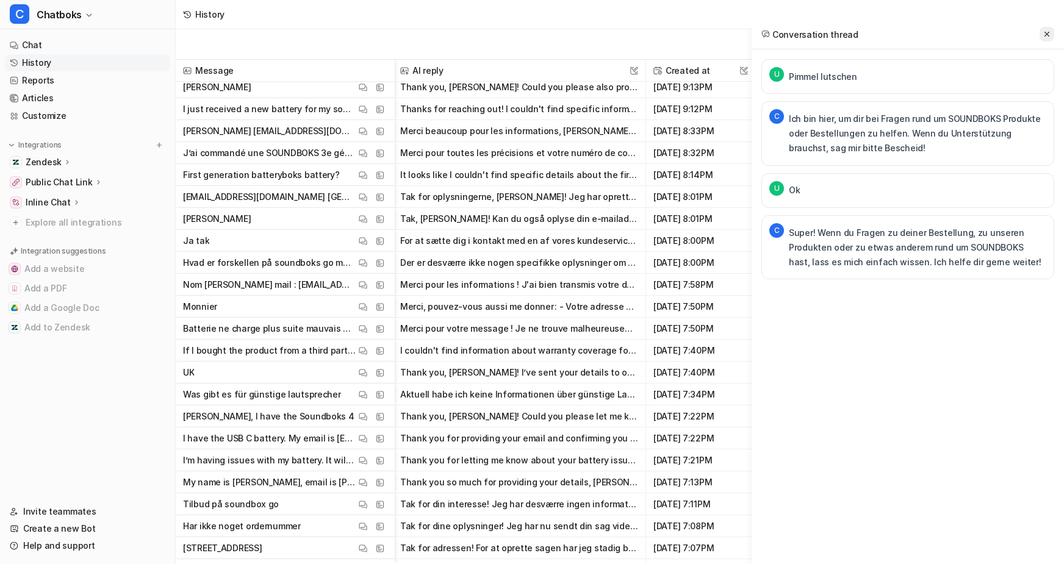
click at [1044, 37] on icon at bounding box center [1046, 34] width 5 height 5
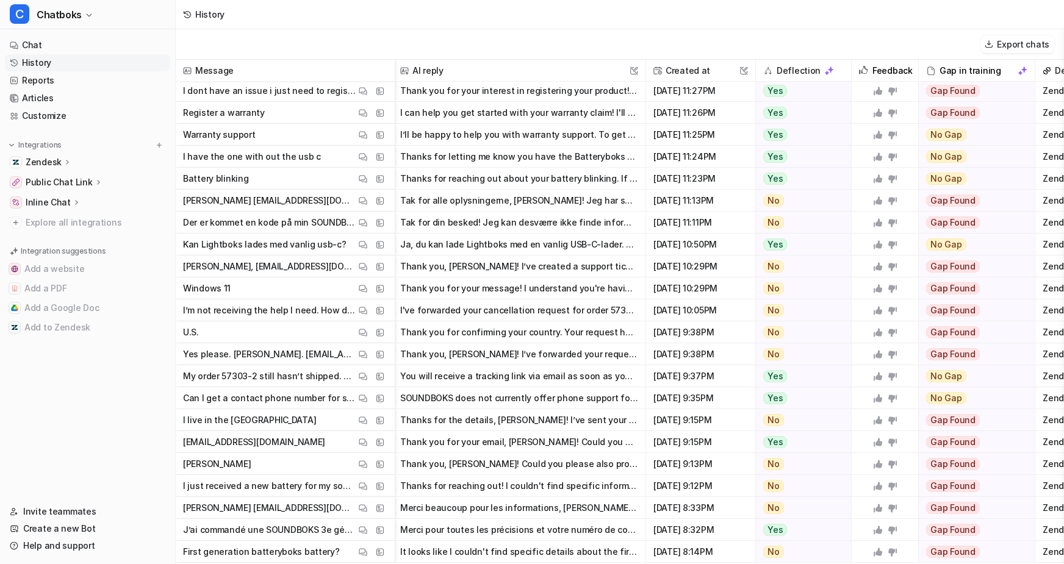
scroll to position [1322, 2]
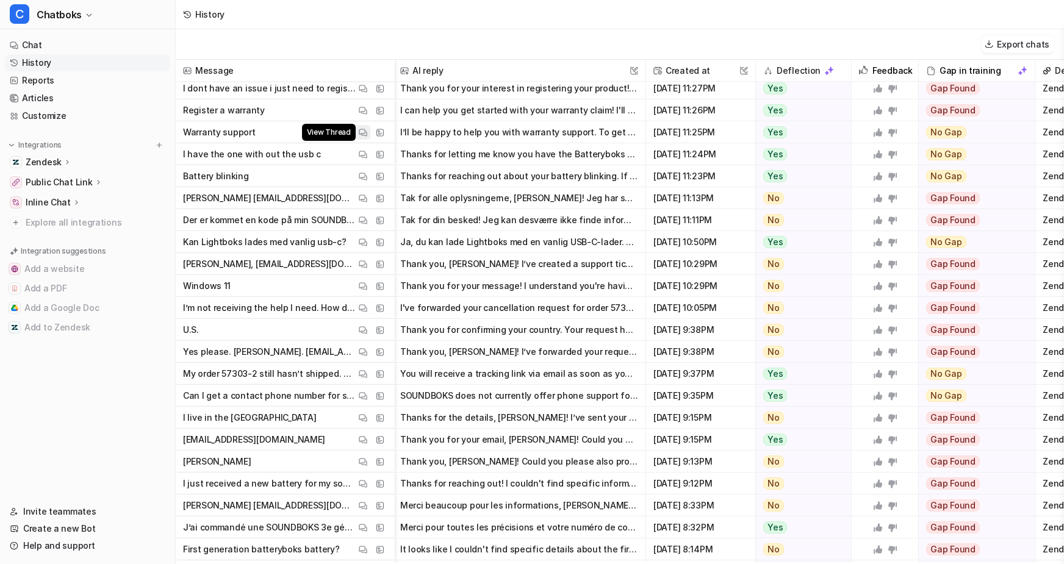
click at [367, 137] on img at bounding box center [363, 132] width 9 height 9
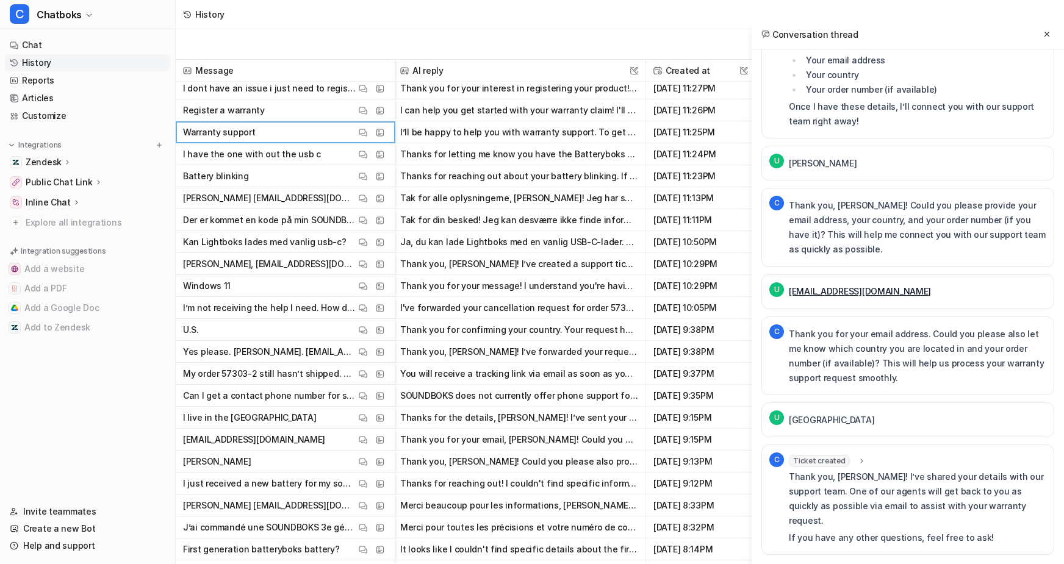
scroll to position [1047, 0]
click at [370, 228] on button "View Thread" at bounding box center [363, 220] width 15 height 15
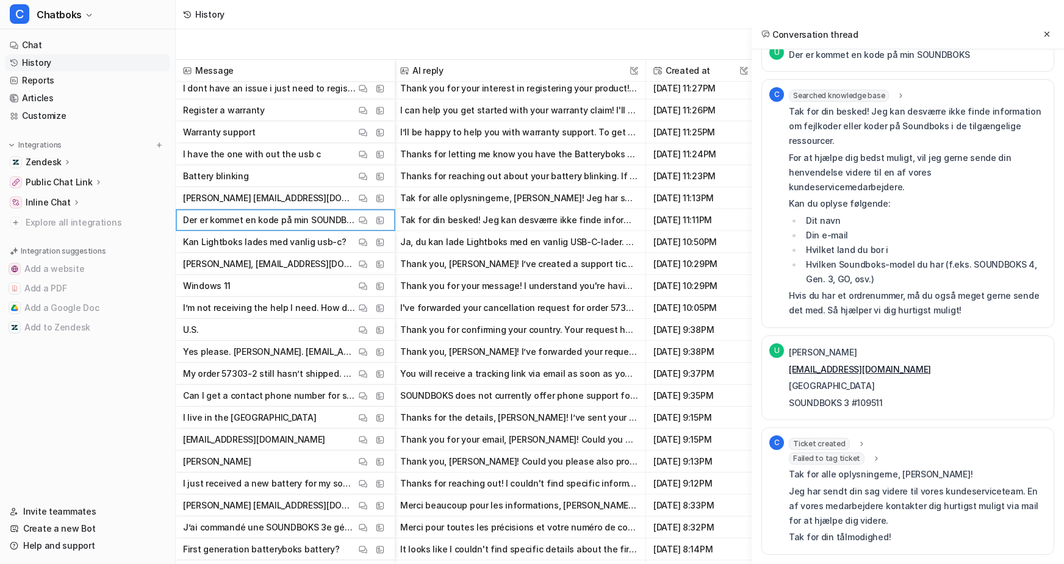
scroll to position [88, 0]
click at [798, 465] on span "Failed to tag ticket" at bounding box center [827, 459] width 76 height 12
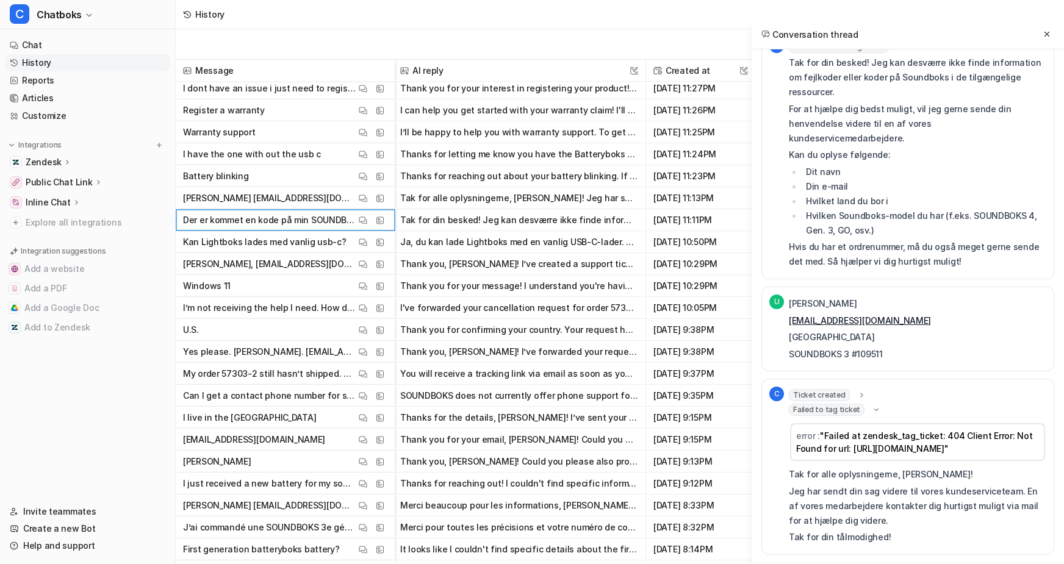
scroll to position [206, 0]
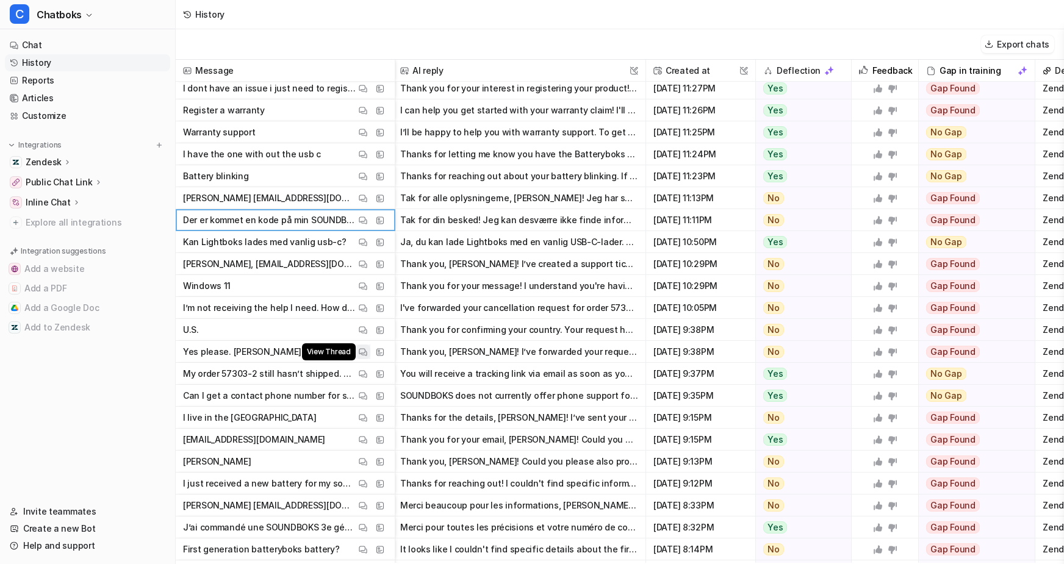
click at [367, 348] on img at bounding box center [363, 352] width 9 height 9
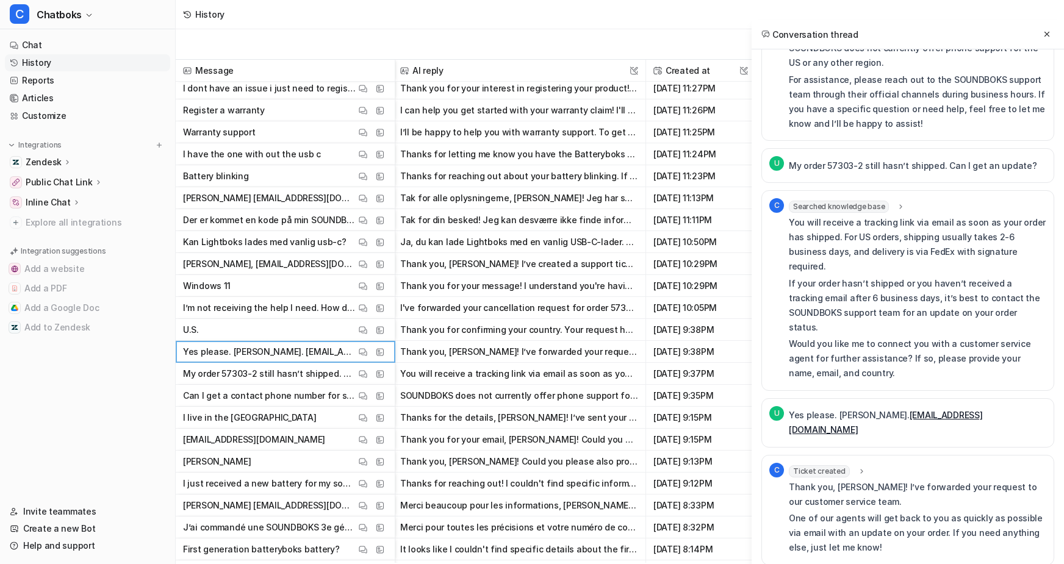
scroll to position [605, 0]
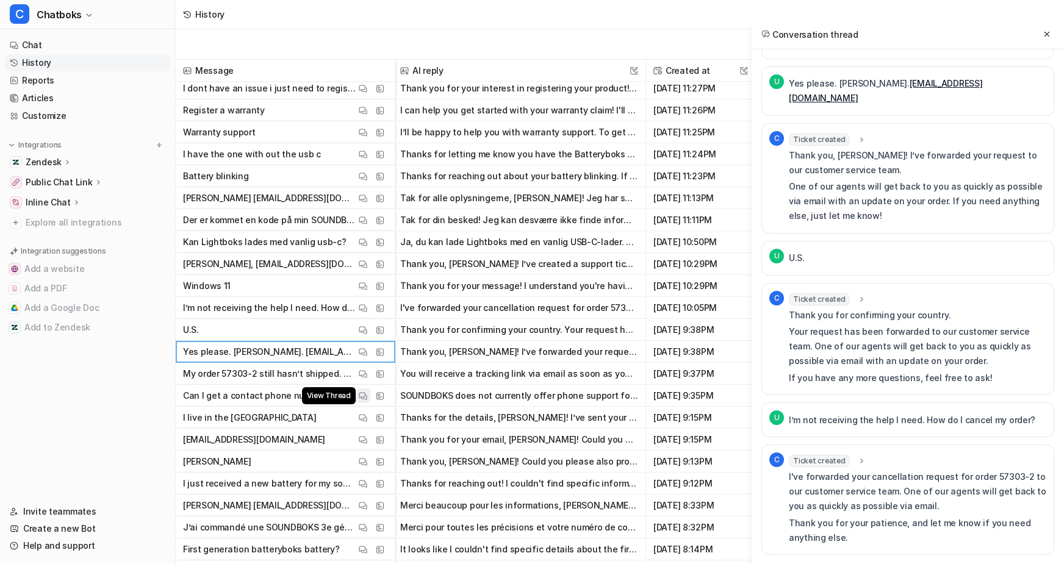
click at [367, 398] on img at bounding box center [363, 396] width 9 height 9
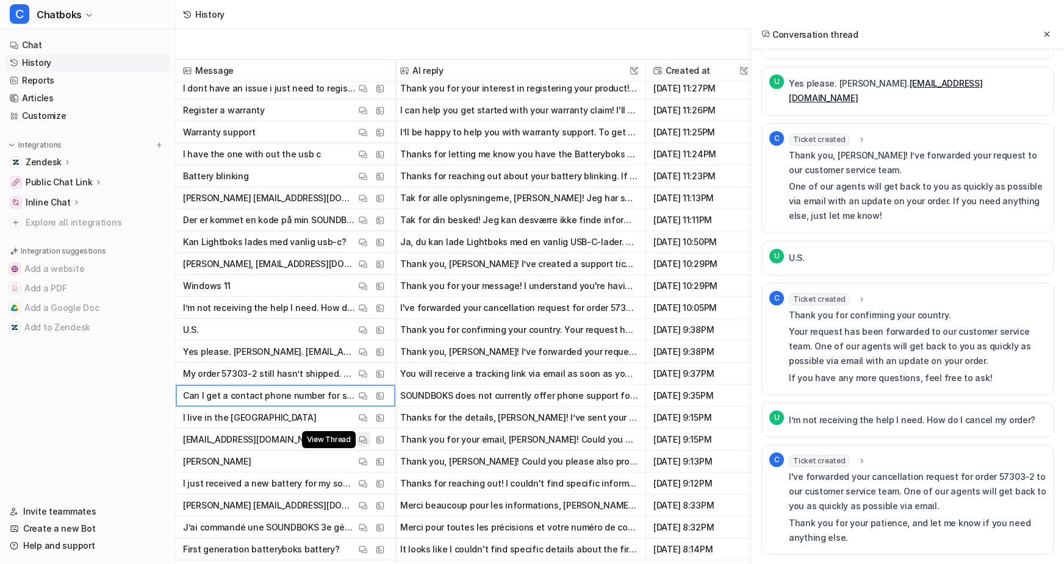
click at [367, 438] on img at bounding box center [363, 440] width 9 height 9
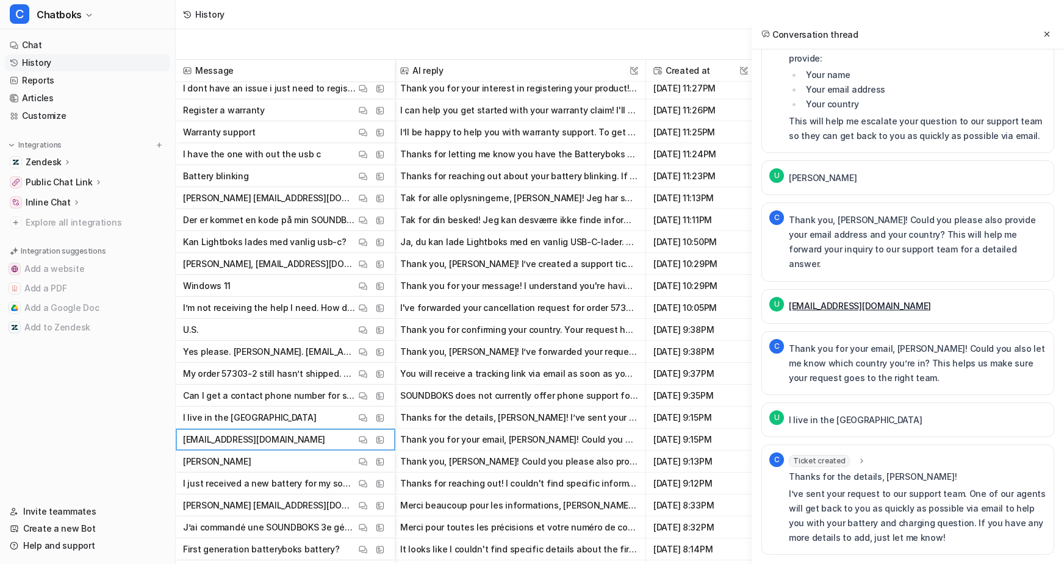
scroll to position [327, 0]
click at [370, 508] on button "View Thread" at bounding box center [363, 505] width 15 height 15
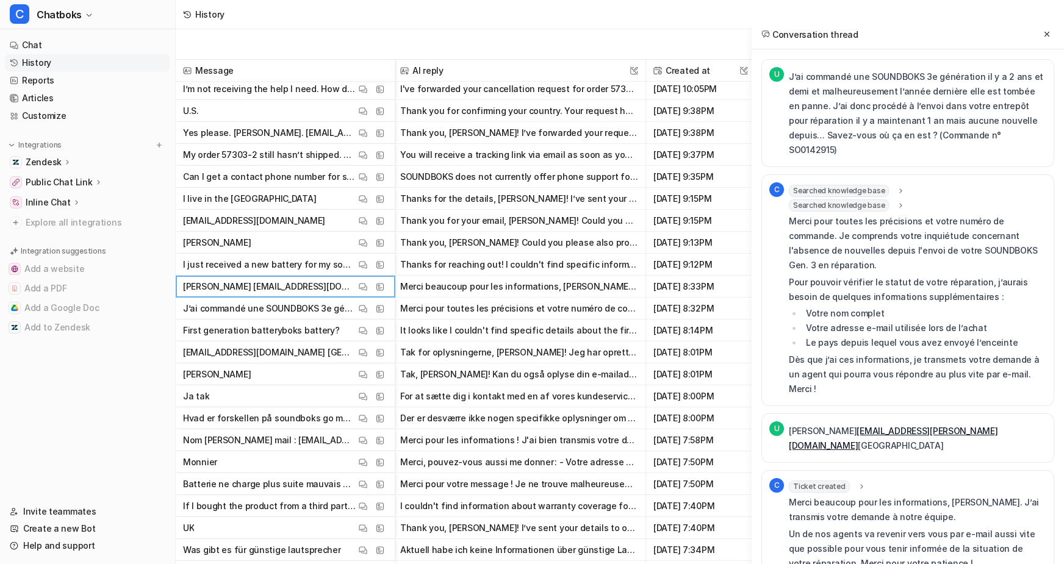
scroll to position [1578, 2]
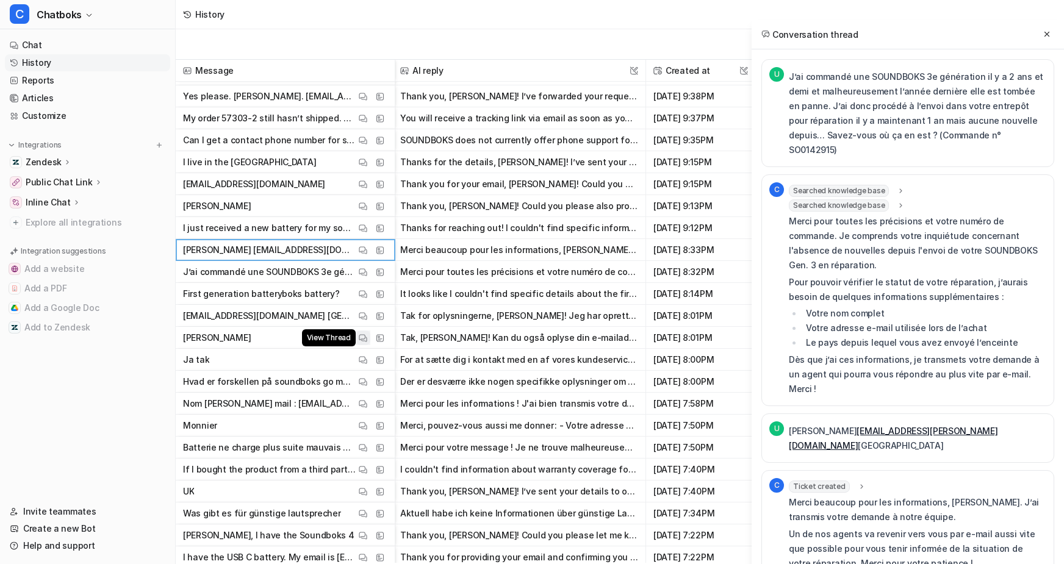
click at [367, 339] on img at bounding box center [363, 338] width 9 height 9
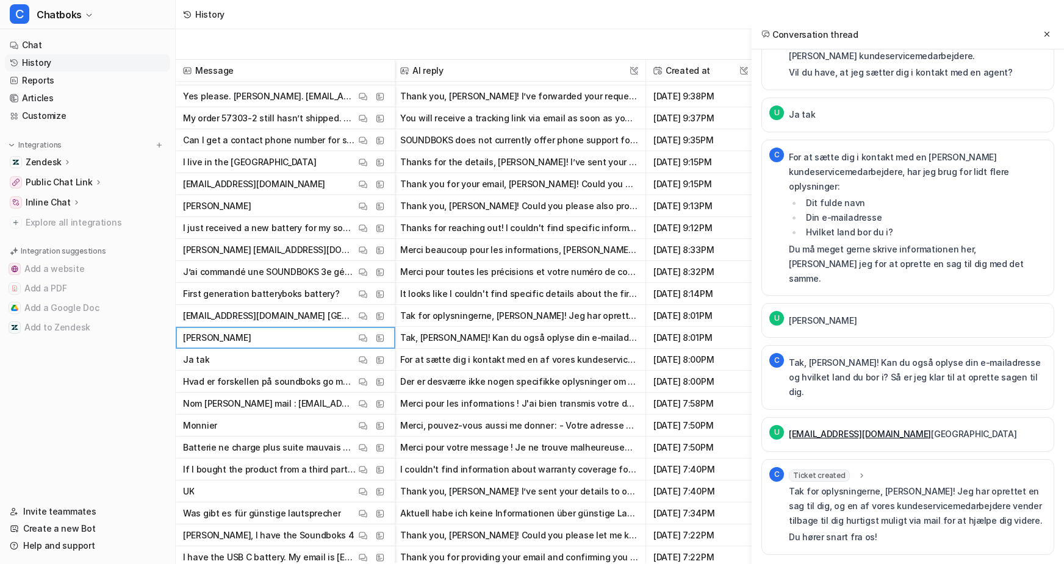
scroll to position [0, 0]
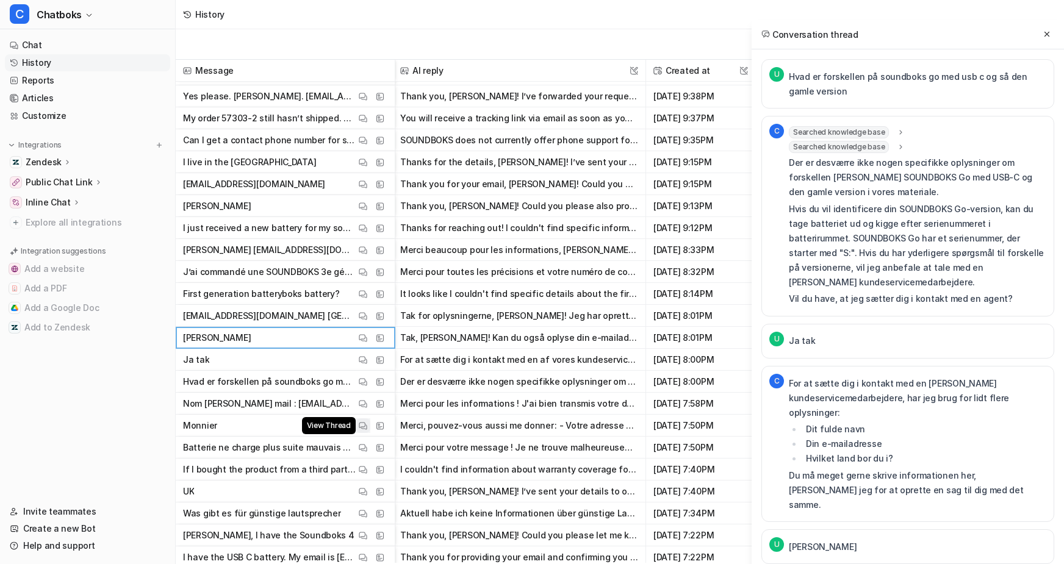
click at [370, 426] on button "View Thread" at bounding box center [363, 425] width 15 height 15
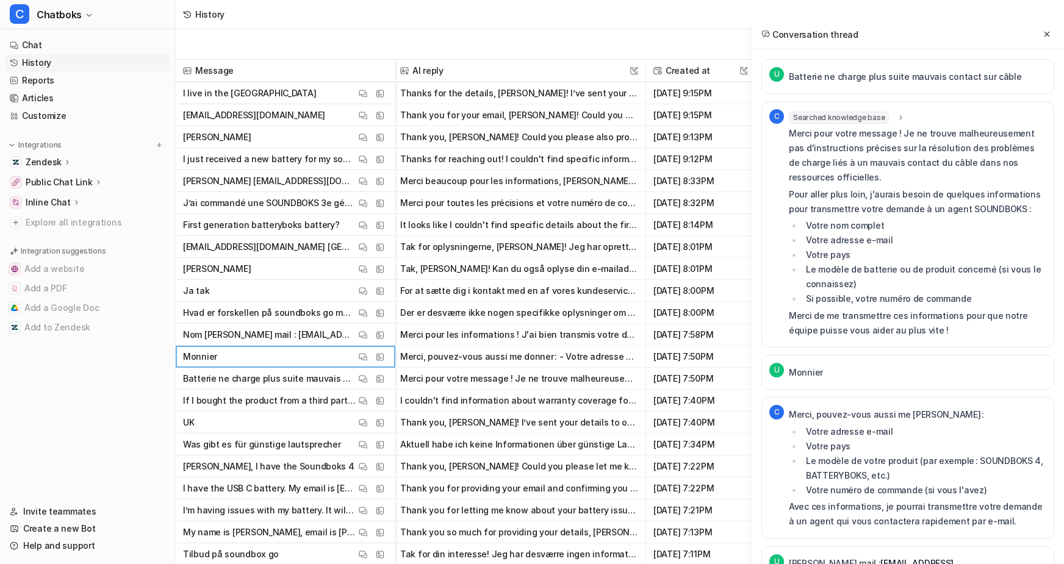
scroll to position [1647, 2]
click at [370, 422] on button "View Thread" at bounding box center [363, 422] width 15 height 15
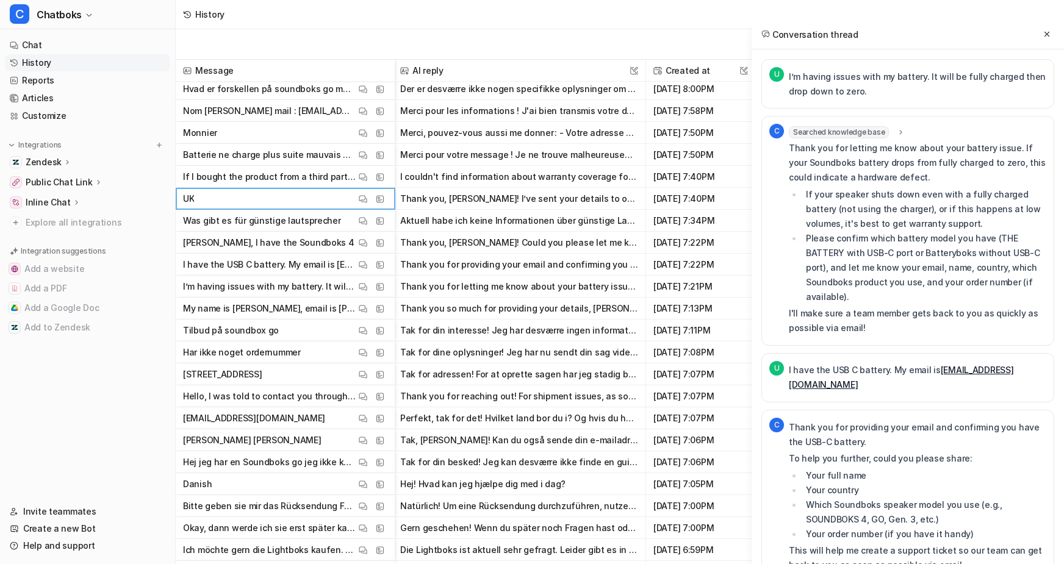
scroll to position [1874, 2]
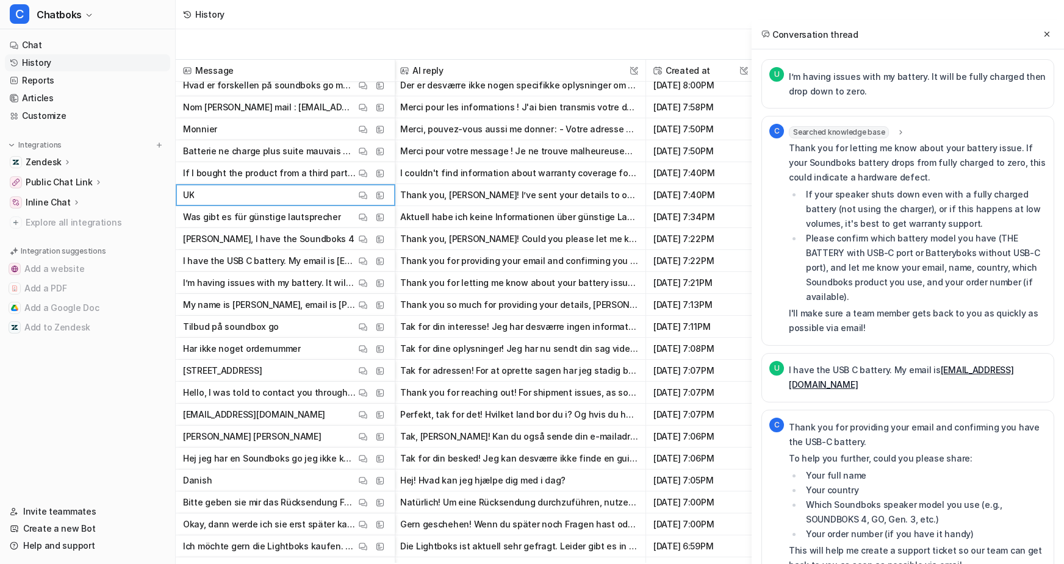
click at [387, 265] on div "View Thread View Sources" at bounding box center [372, 261] width 32 height 15
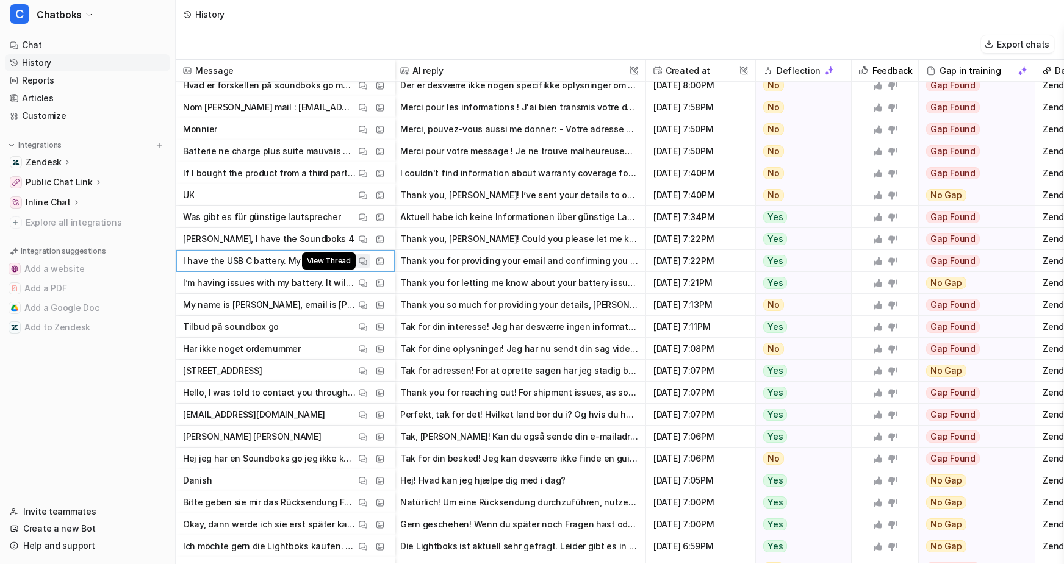
click at [370, 260] on button "View Thread" at bounding box center [363, 261] width 15 height 15
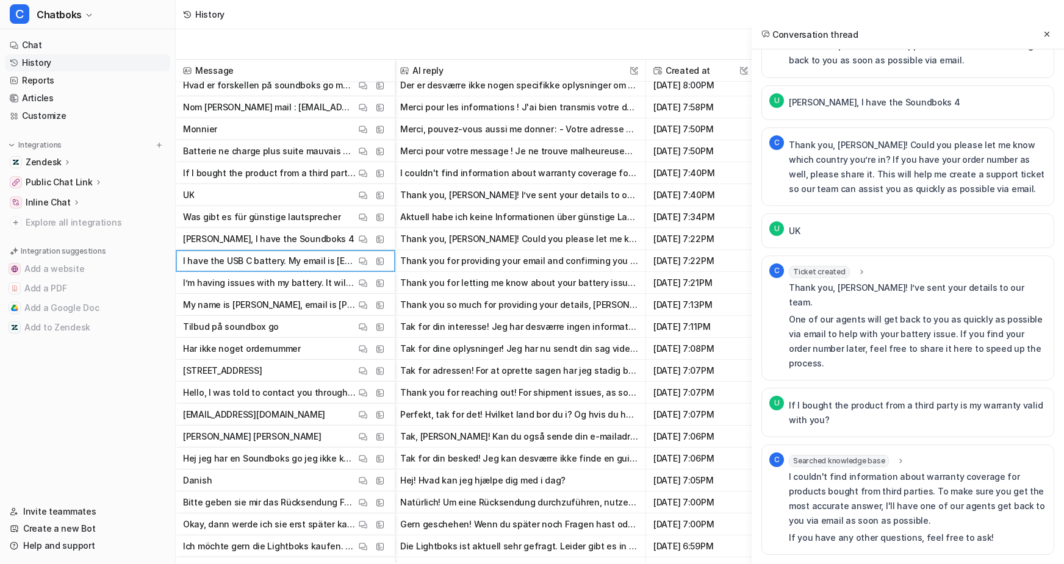
scroll to position [714, 0]
click at [367, 331] on img at bounding box center [363, 327] width 9 height 9
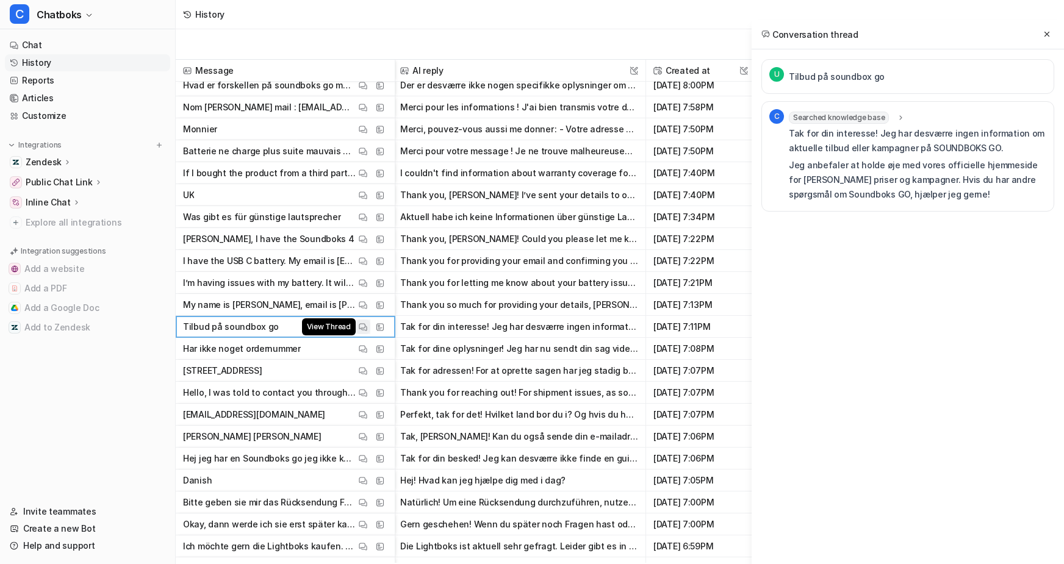
scroll to position [0, 0]
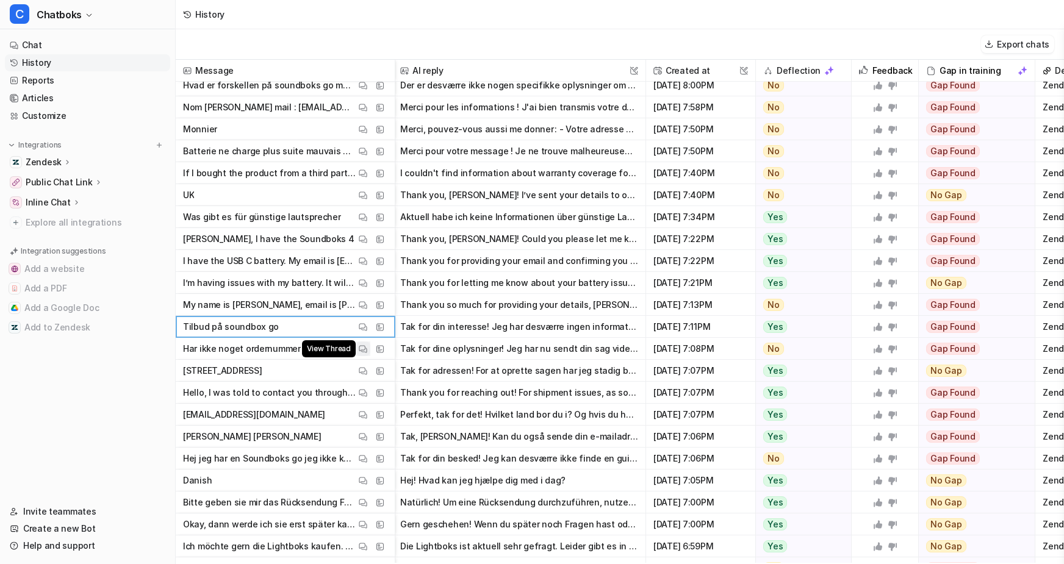
click at [367, 347] on img at bounding box center [363, 349] width 9 height 9
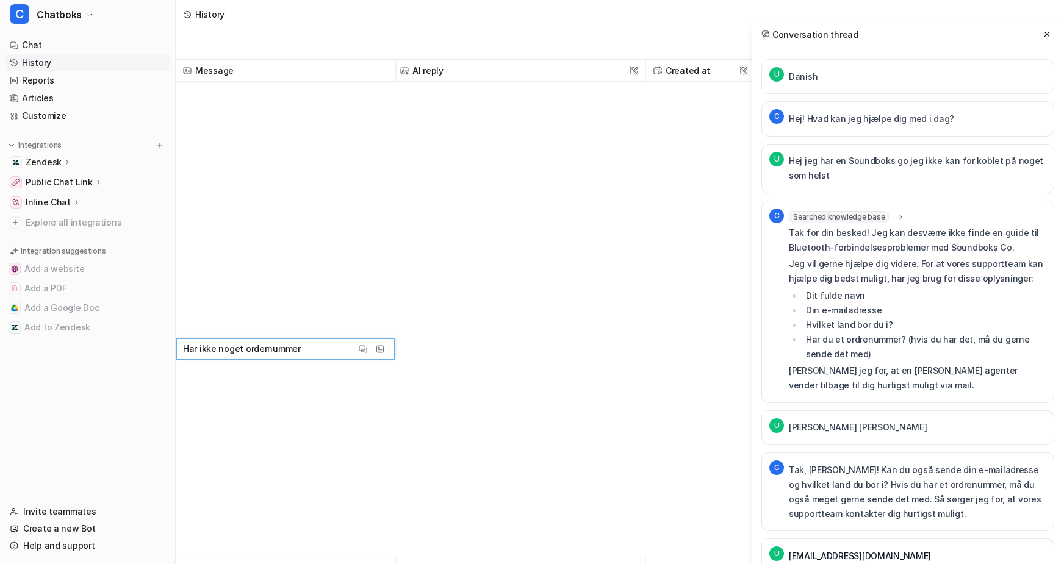
scroll to position [2458, 2]
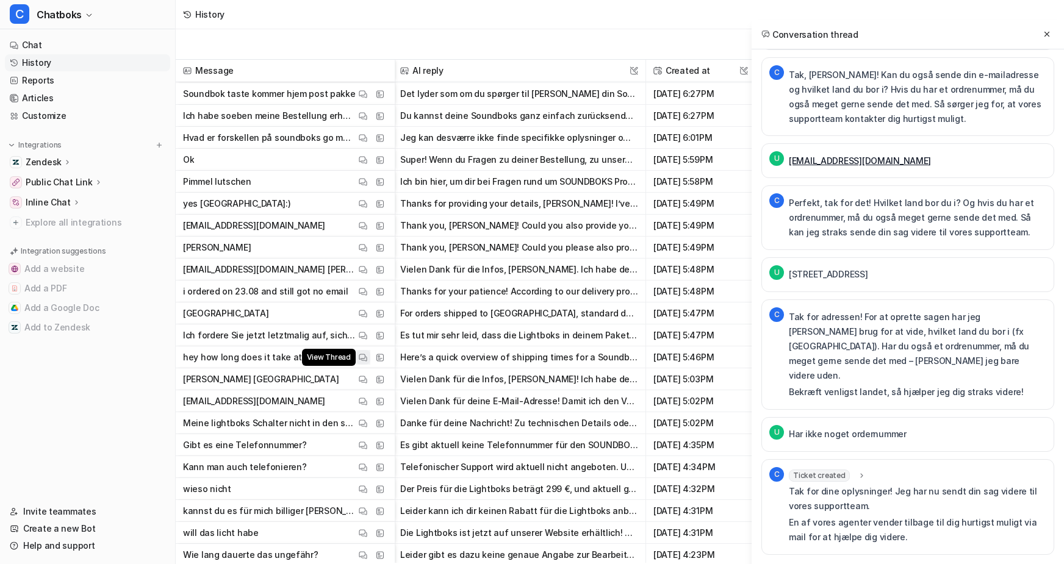
click at [367, 362] on img at bounding box center [363, 357] width 9 height 9
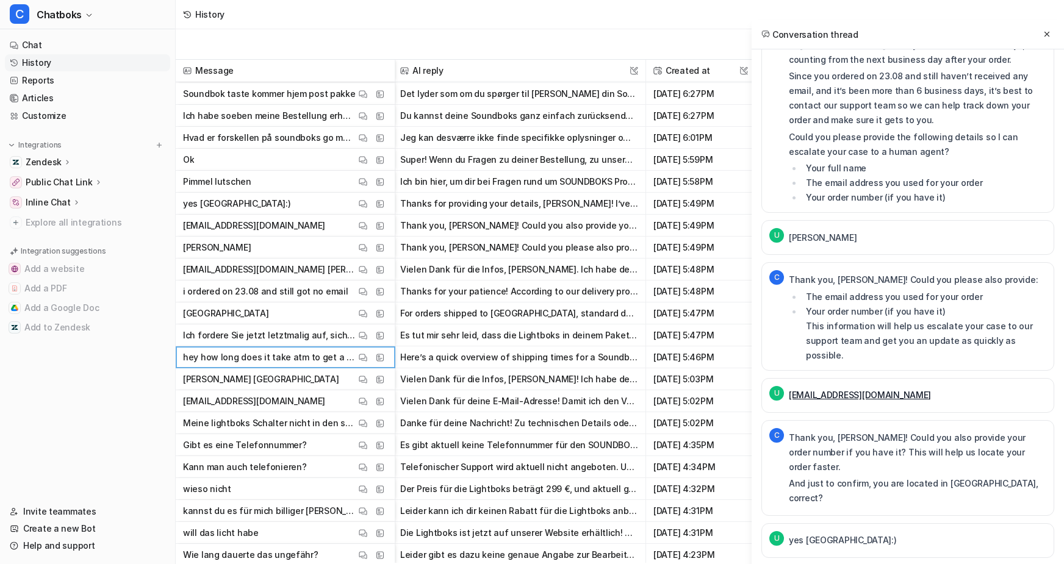
scroll to position [1026, 0]
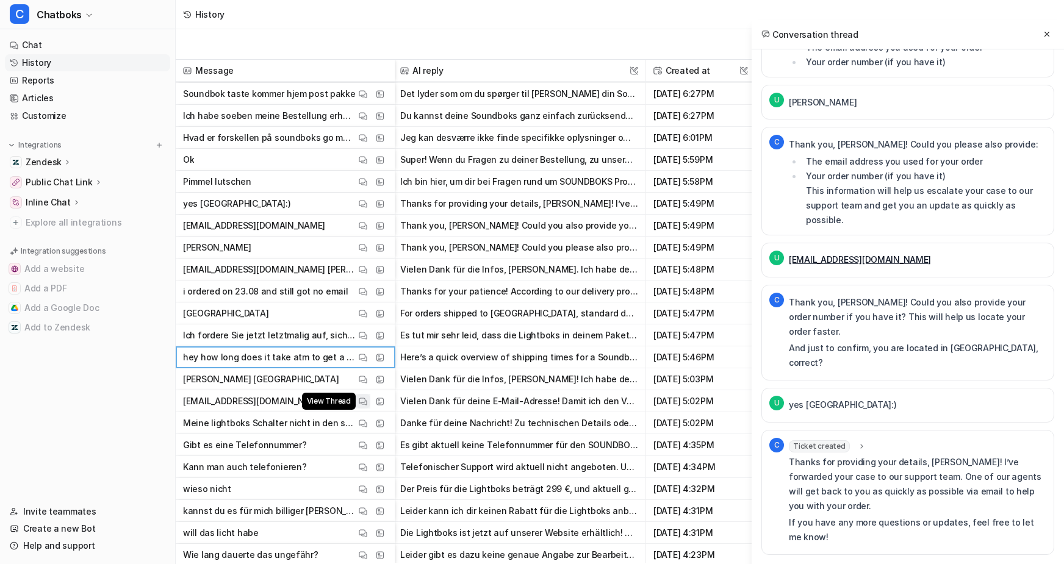
click at [370, 409] on button "View Thread" at bounding box center [363, 401] width 15 height 15
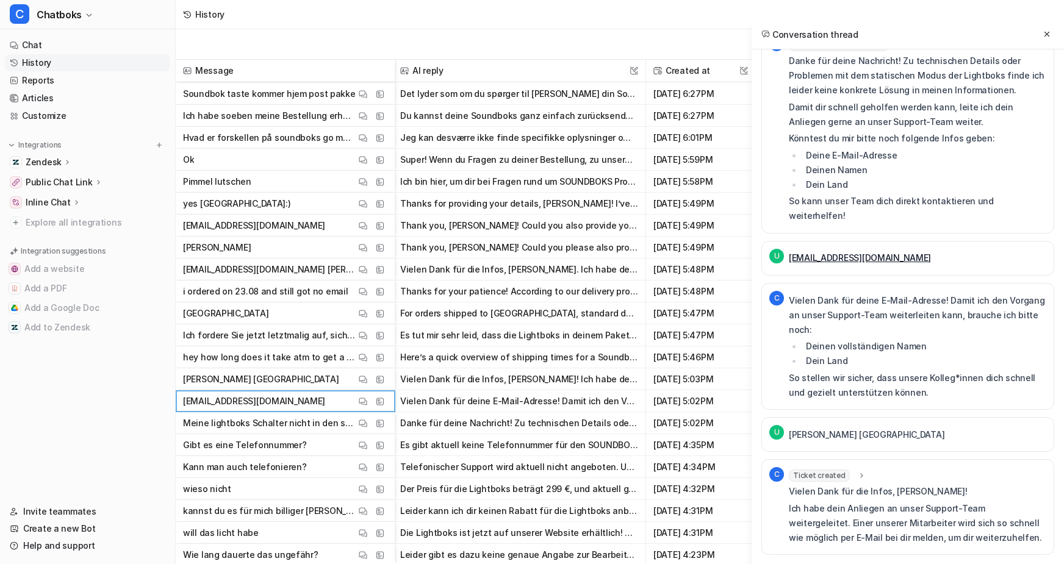
scroll to position [212, 0]
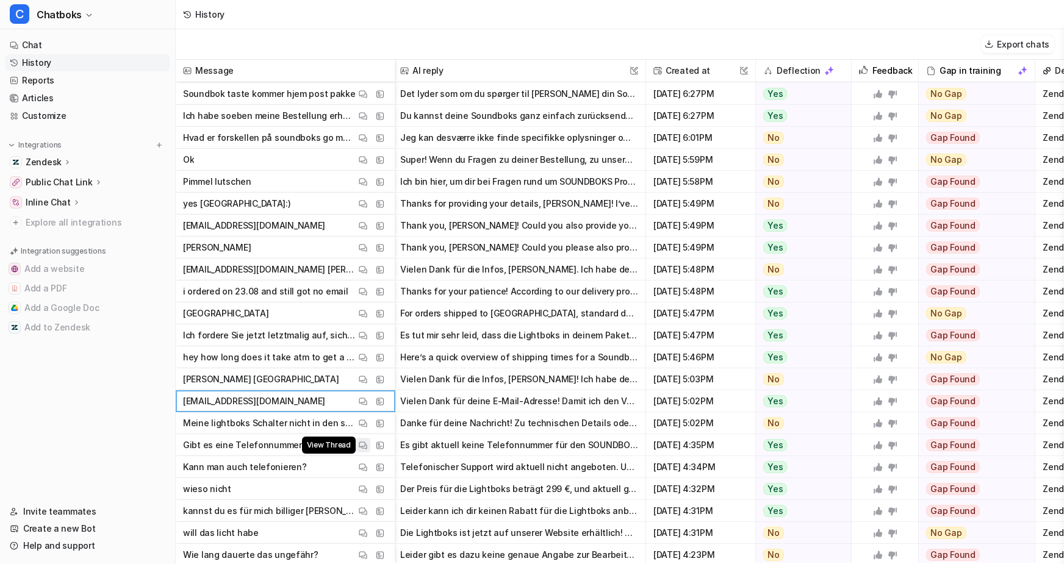
click at [370, 451] on button "View Thread" at bounding box center [363, 445] width 15 height 15
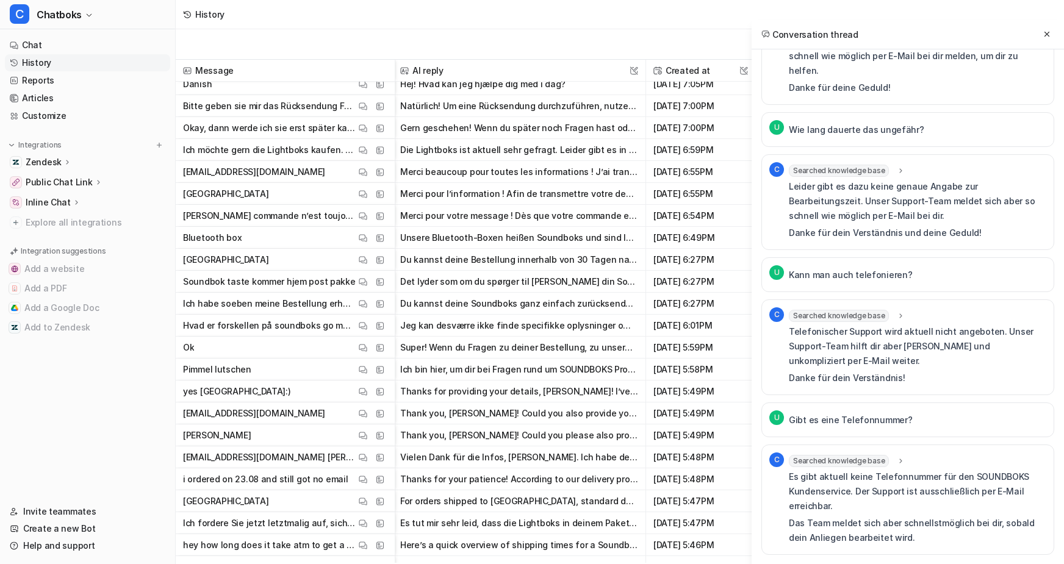
scroll to position [2290, 2]
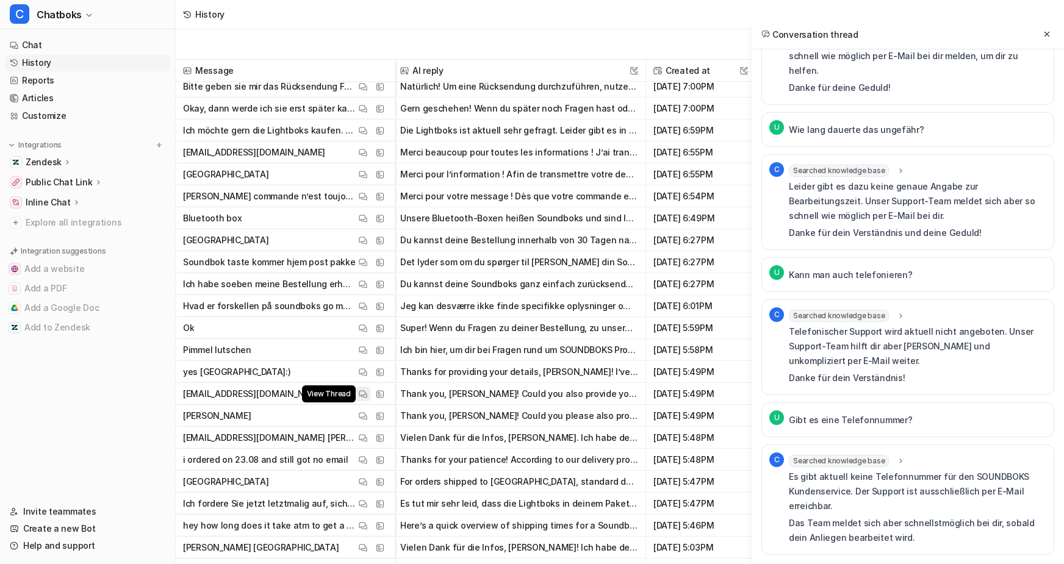
click at [367, 398] on img at bounding box center [363, 394] width 9 height 9
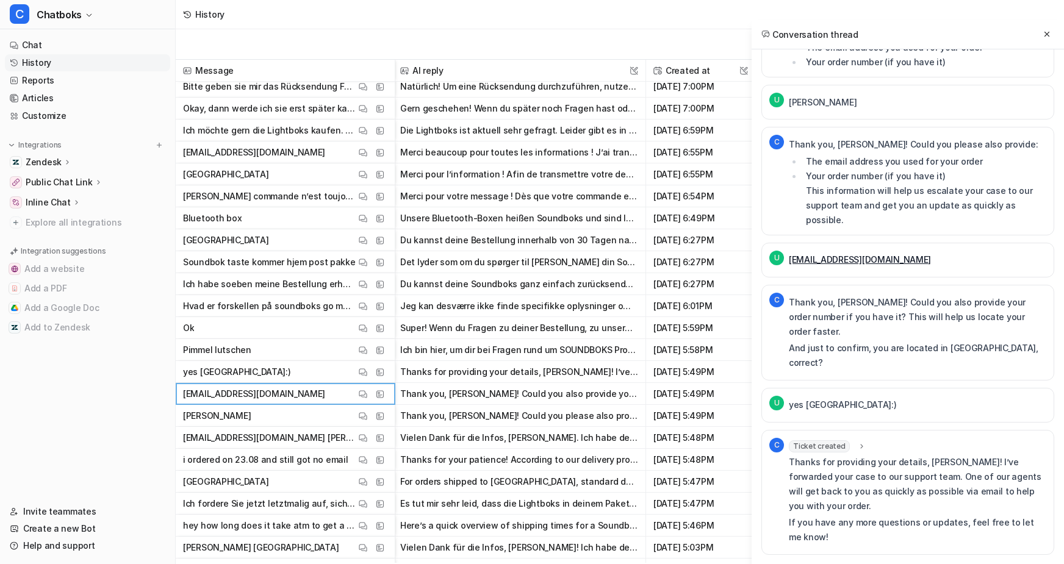
scroll to position [1026, 0]
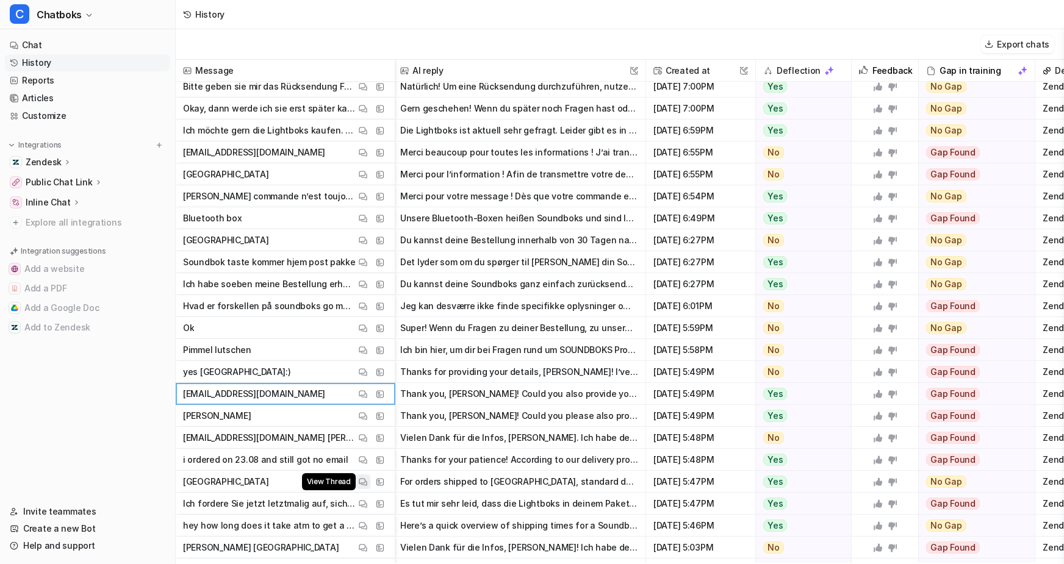
click at [367, 480] on img at bounding box center [363, 482] width 9 height 9
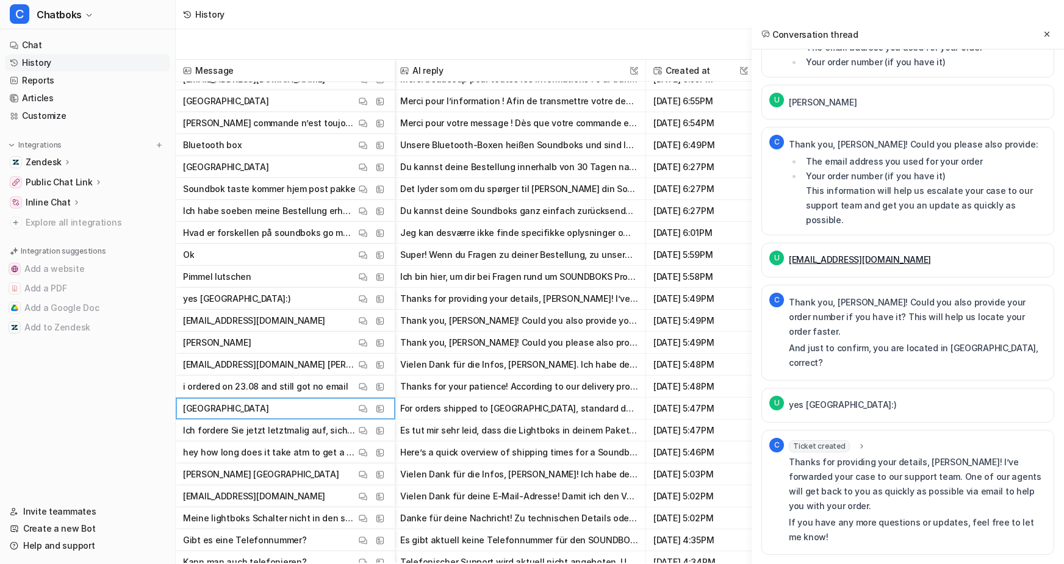
scroll to position [2373, 2]
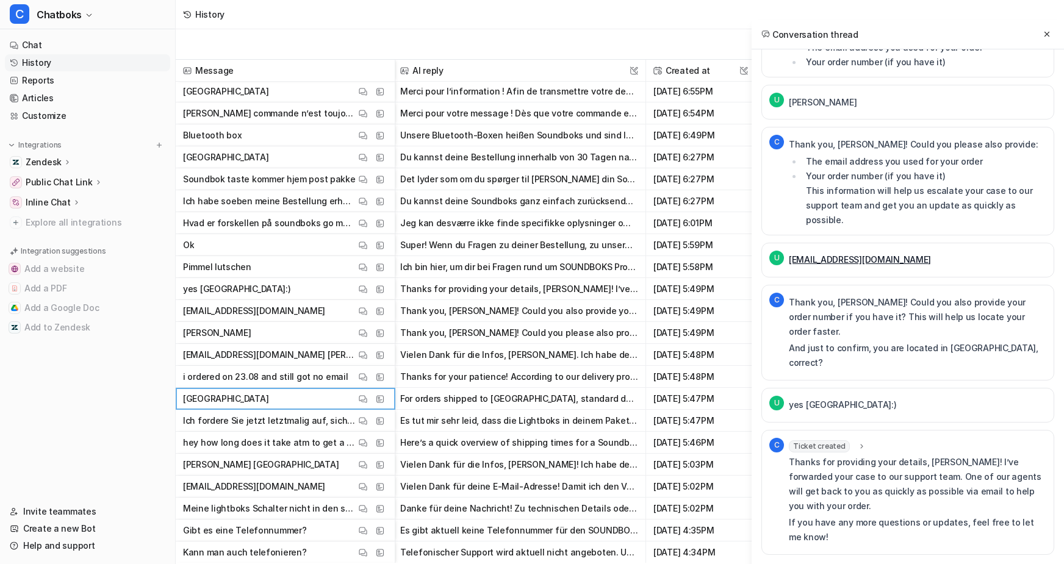
click at [387, 450] on div "View Thread View Sources" at bounding box center [372, 443] width 32 height 15
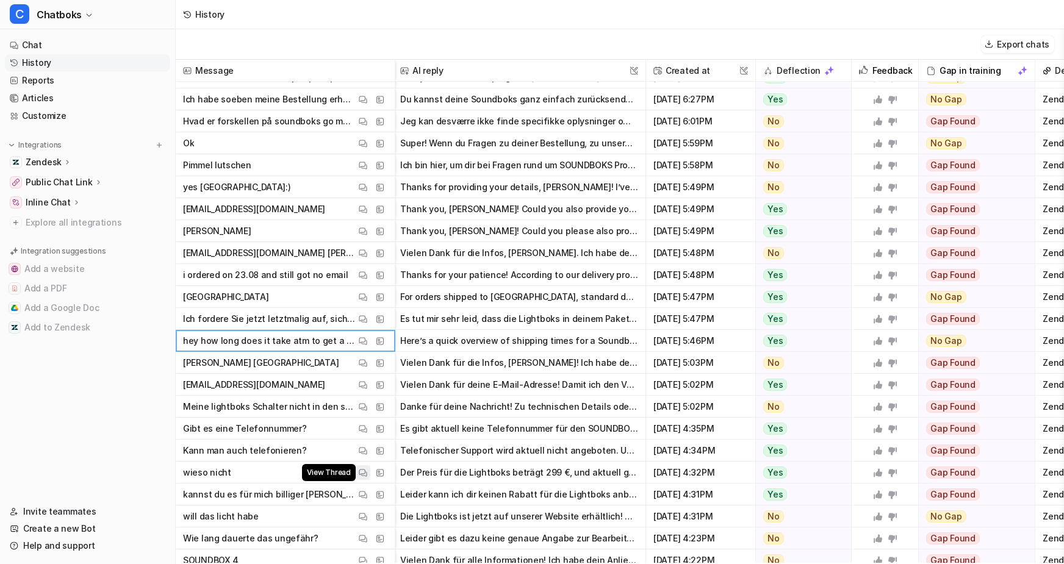
scroll to position [2477, 2]
click at [367, 410] on img at bounding box center [363, 405] width 9 height 9
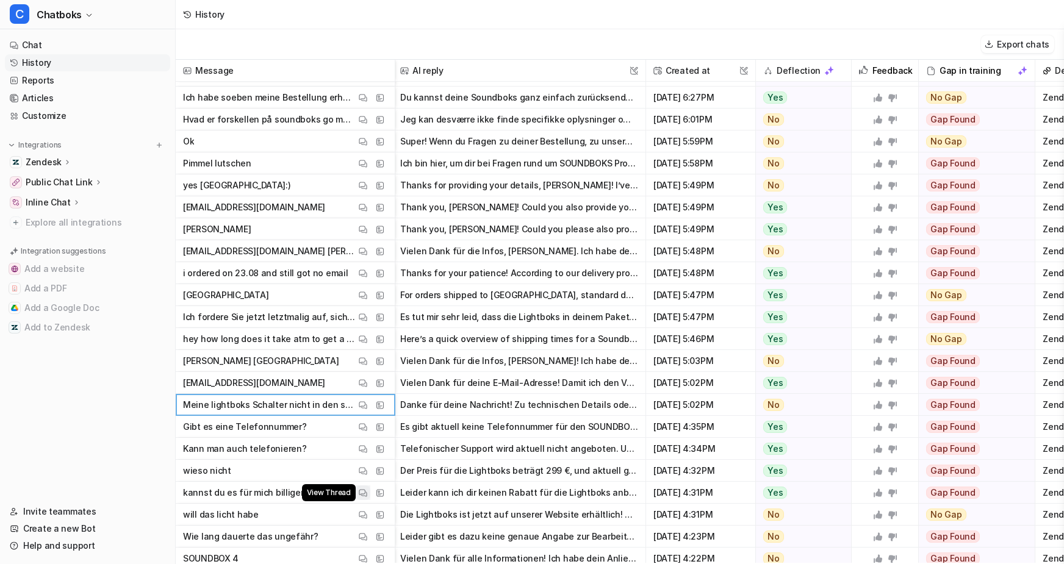
click at [370, 500] on button "View Thread" at bounding box center [363, 493] width 15 height 15
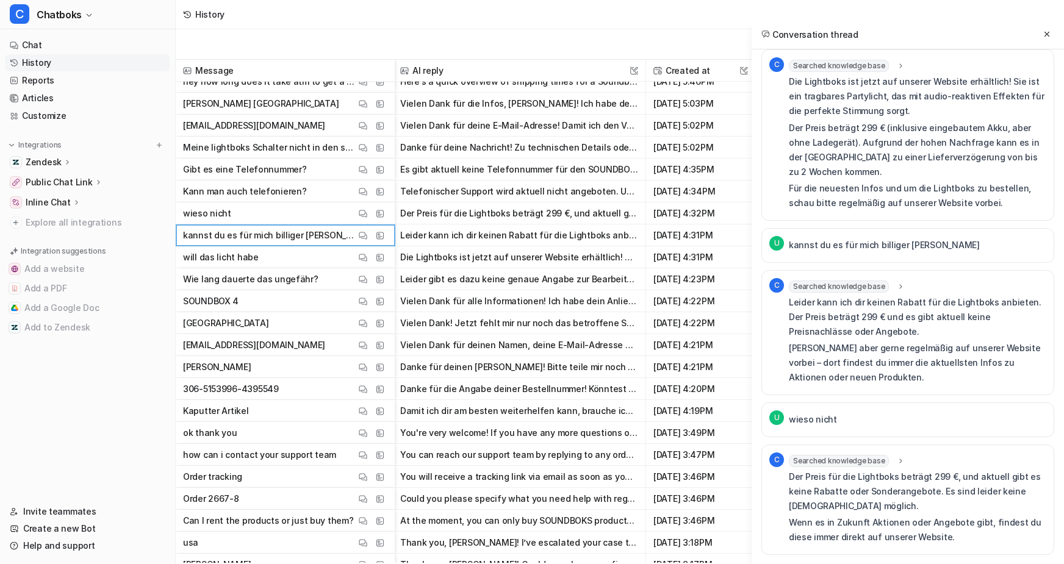
scroll to position [2734, 2]
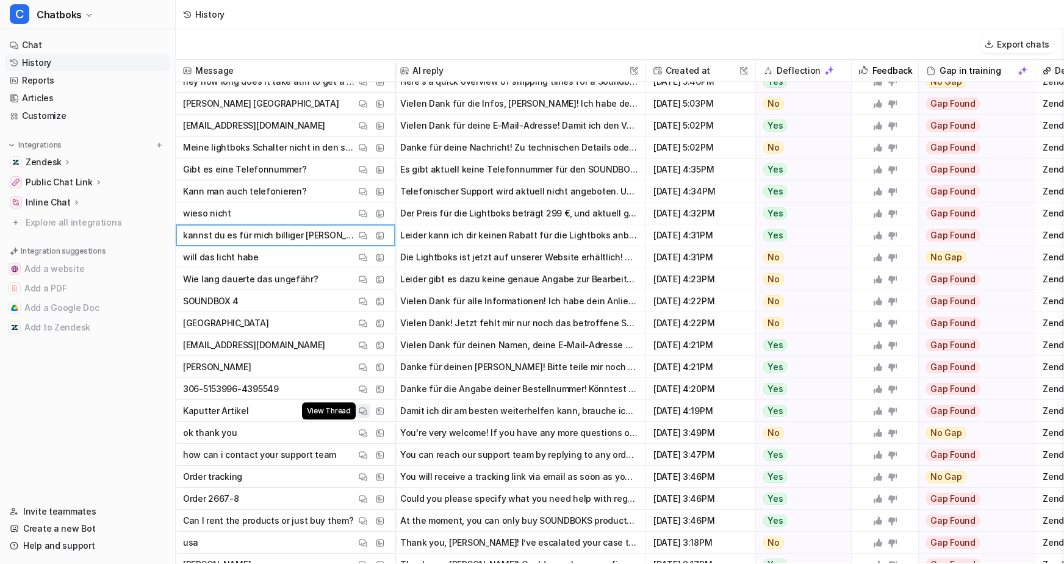
click at [367, 411] on img at bounding box center [363, 411] width 9 height 9
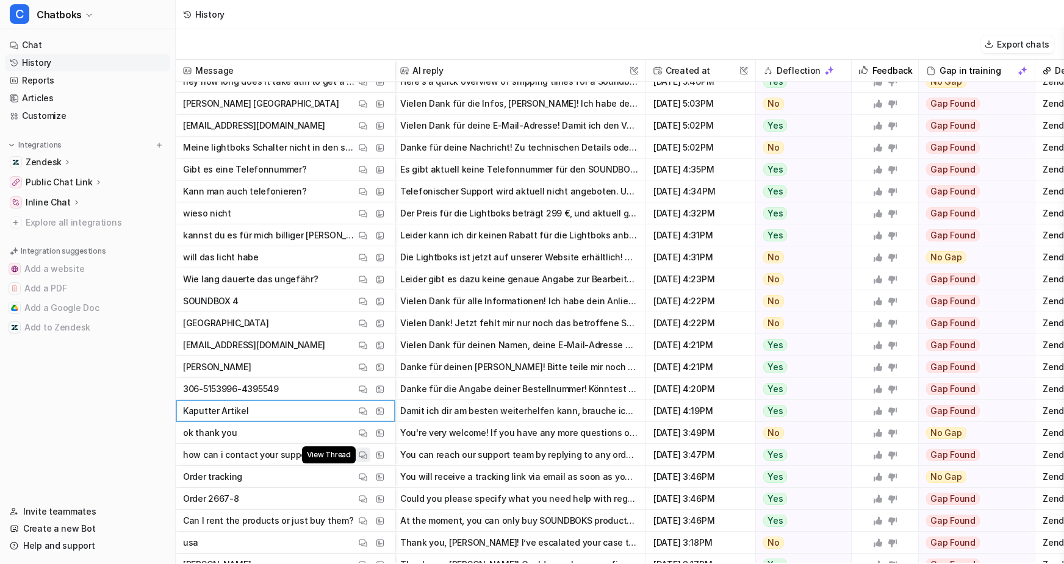
click at [370, 450] on button "View Thread" at bounding box center [363, 455] width 15 height 15
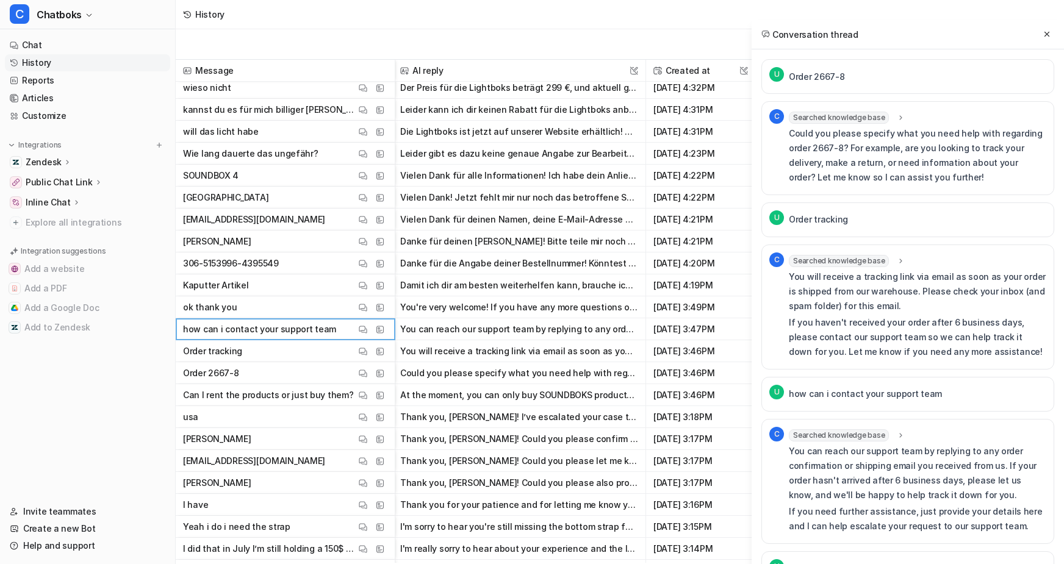
scroll to position [2874, 2]
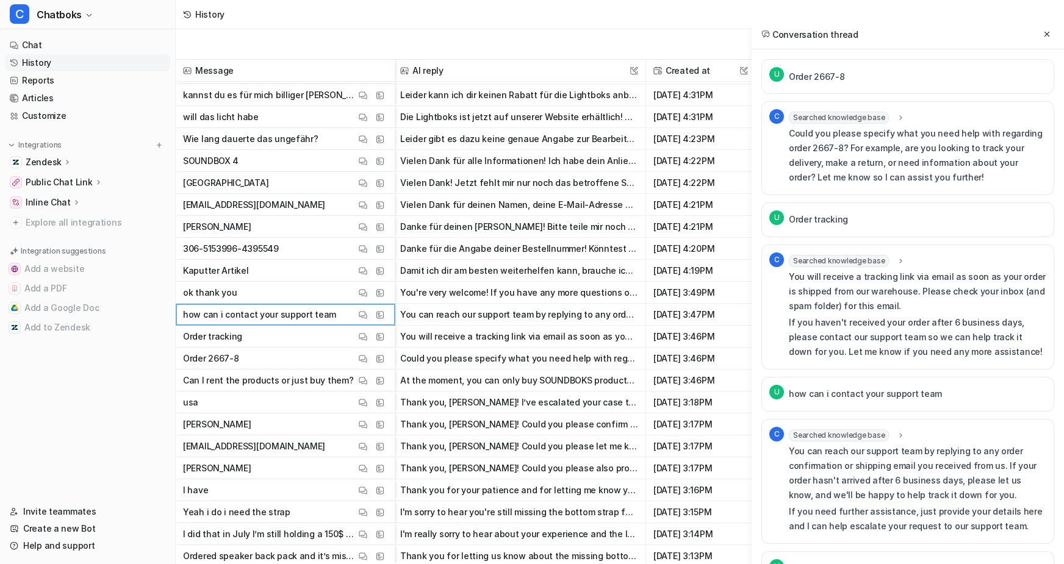
click at [390, 393] on span "usa View Thread View Sources" at bounding box center [285, 403] width 209 height 22
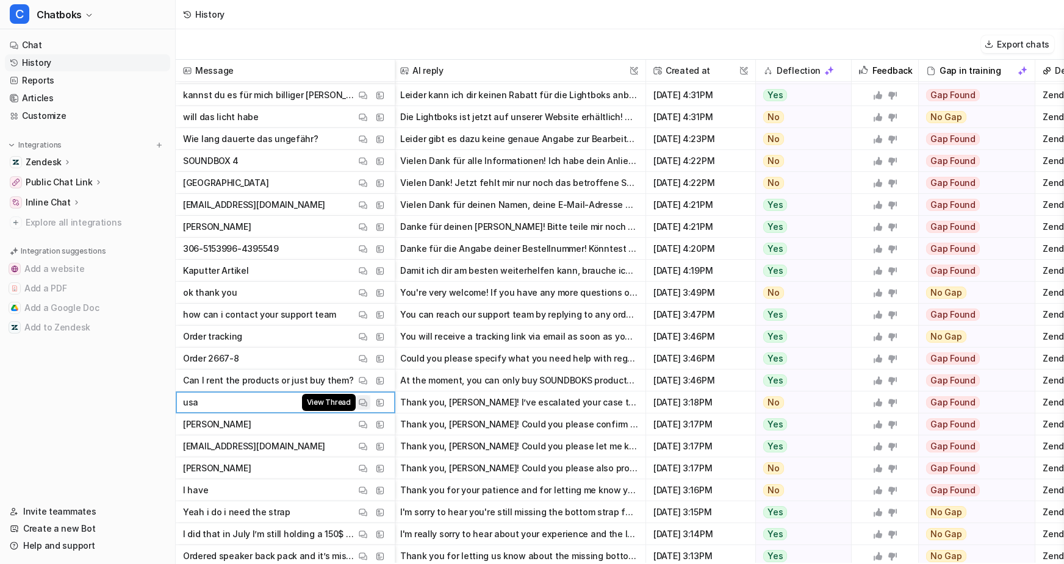
click at [367, 401] on img at bounding box center [363, 402] width 9 height 9
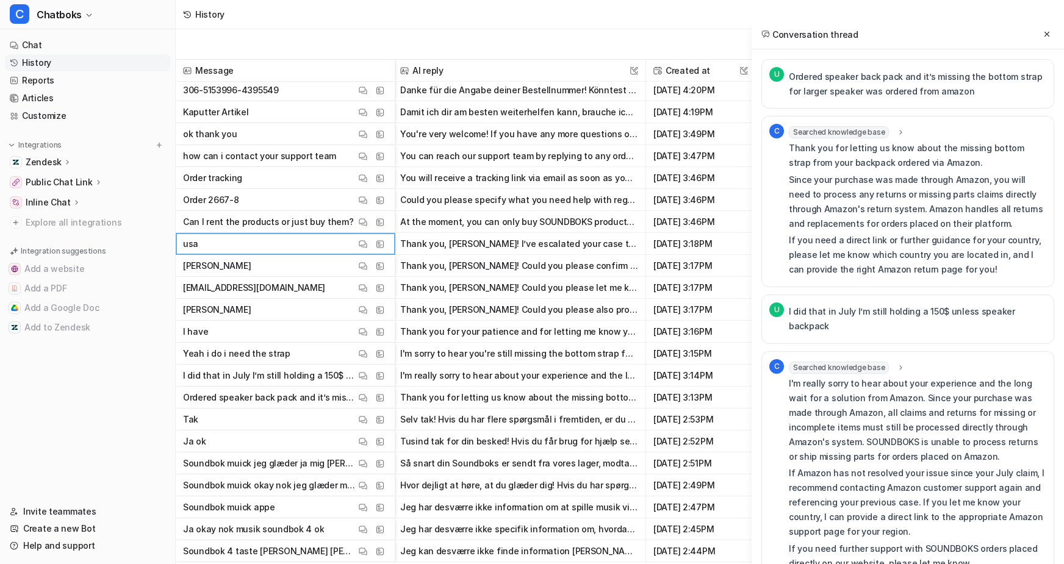
scroll to position [3032, 2]
click at [370, 399] on button "View Thread" at bounding box center [363, 398] width 15 height 15
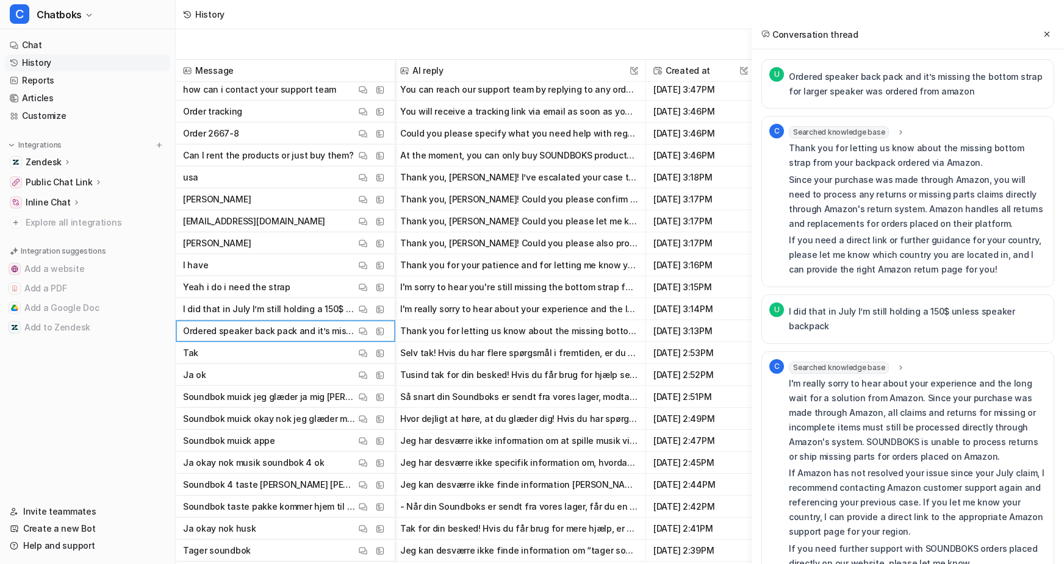
scroll to position [3117, 2]
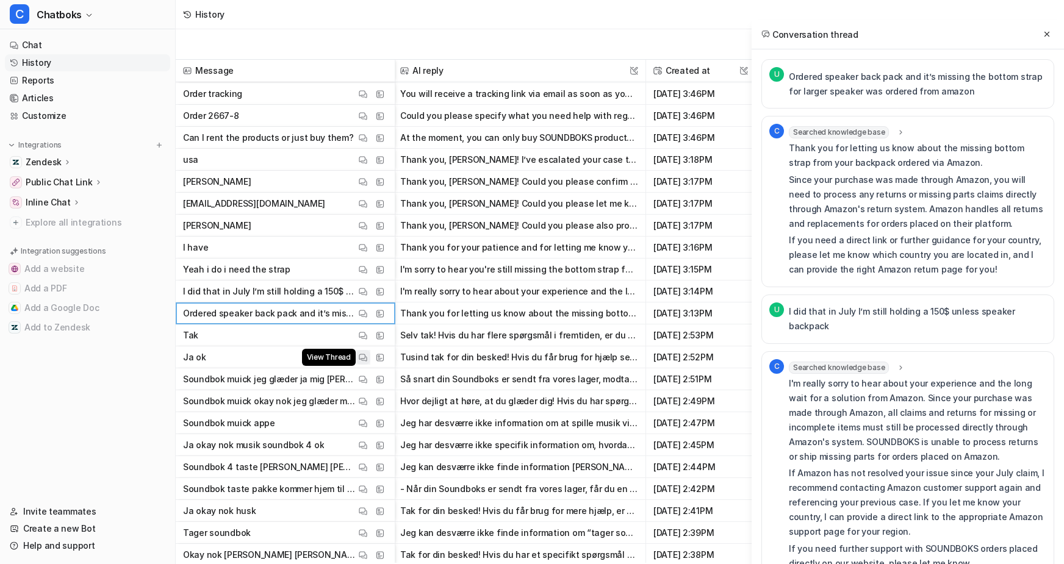
click at [367, 354] on img at bounding box center [363, 357] width 9 height 9
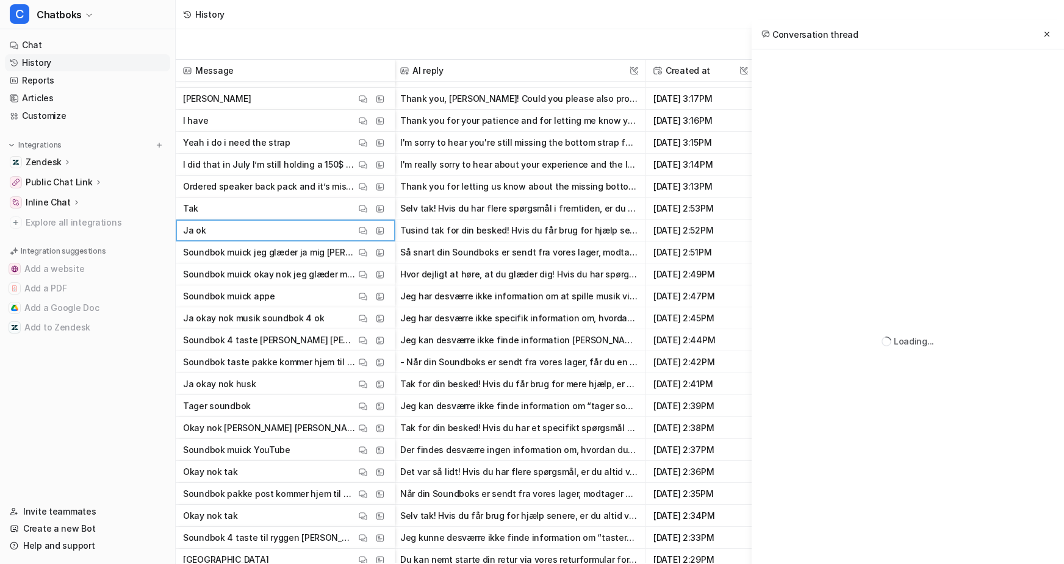
scroll to position [3248, 2]
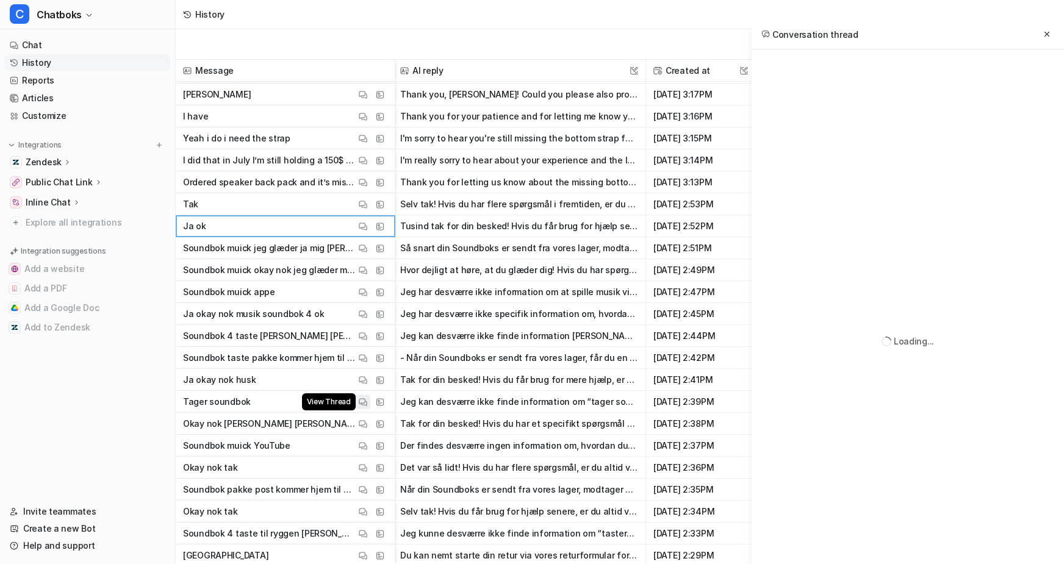
click at [367, 401] on img at bounding box center [363, 402] width 9 height 9
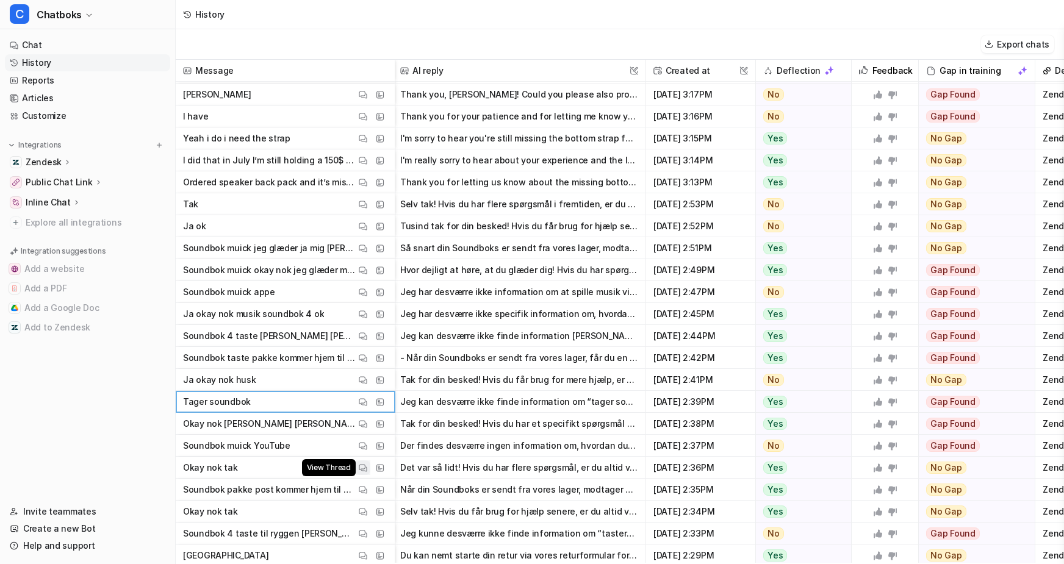
click at [367, 468] on img at bounding box center [363, 468] width 9 height 9
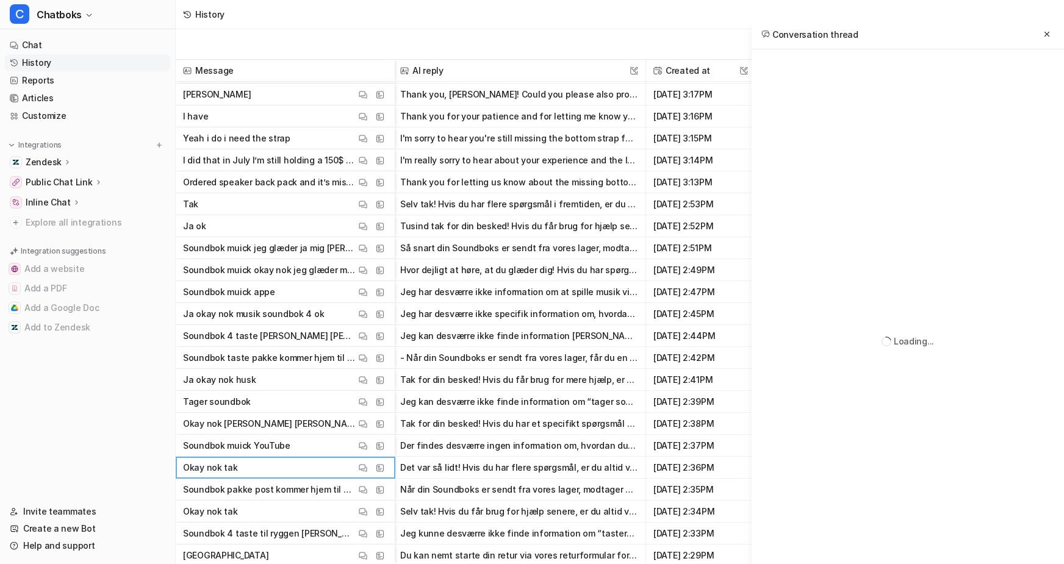
scroll to position [3396, 2]
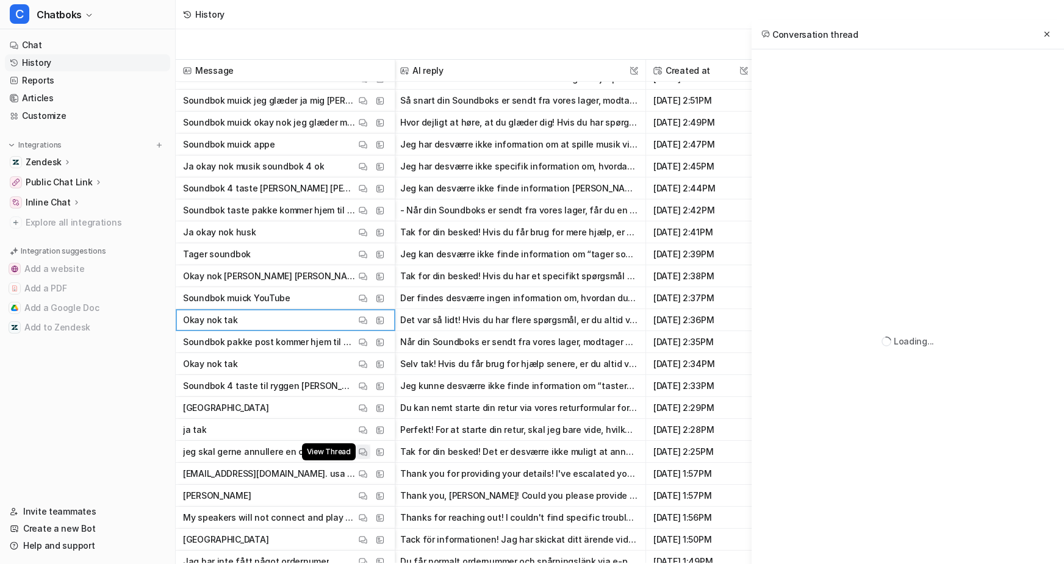
click at [367, 452] on img at bounding box center [363, 452] width 9 height 9
click at [390, 528] on span "My speakers will not connect and play at the same time View Thread View Sources" at bounding box center [285, 518] width 209 height 22
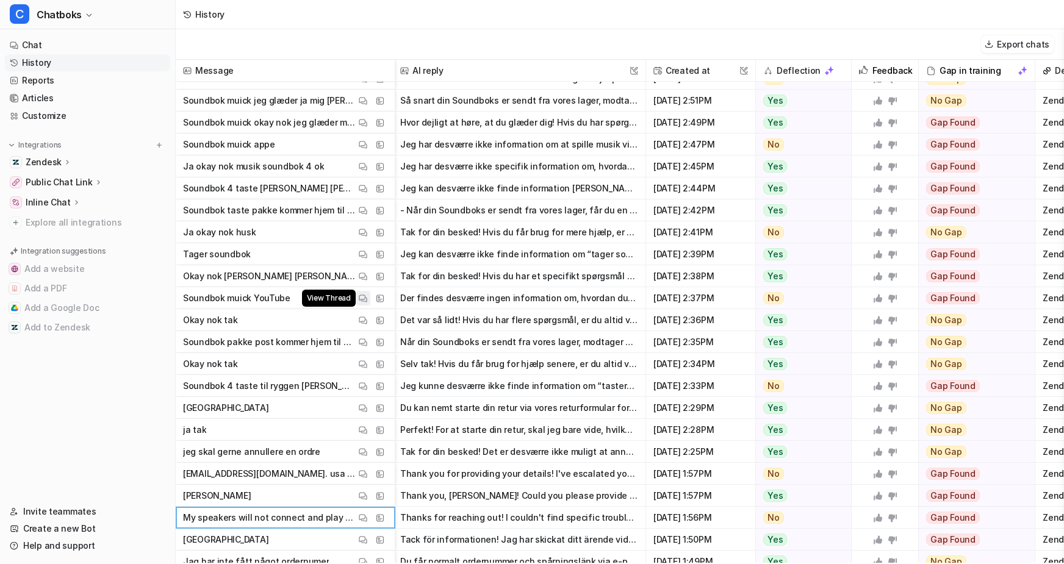
click at [370, 292] on button "View Thread" at bounding box center [363, 298] width 15 height 15
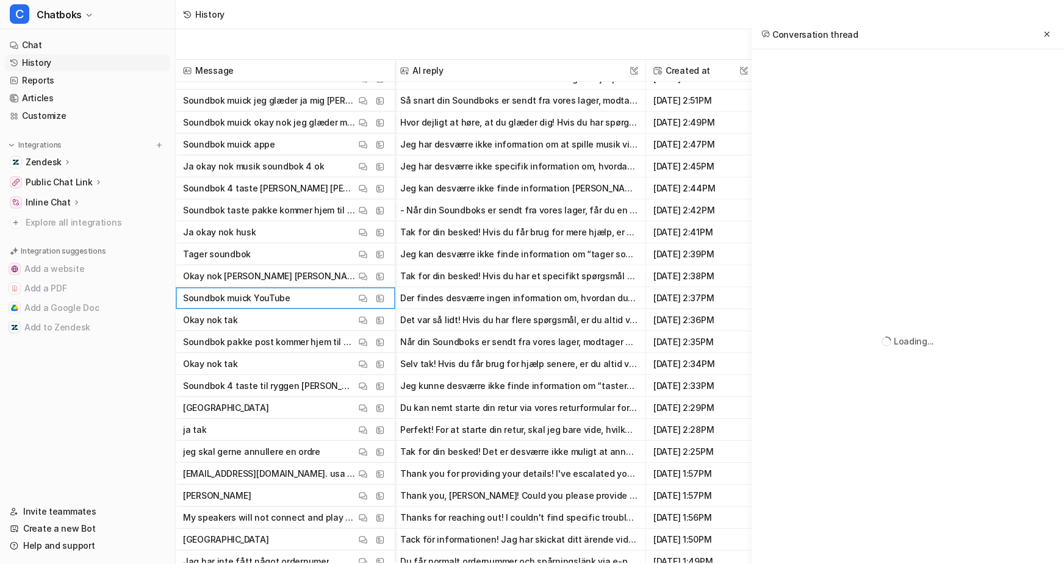
scroll to position [0, 0]
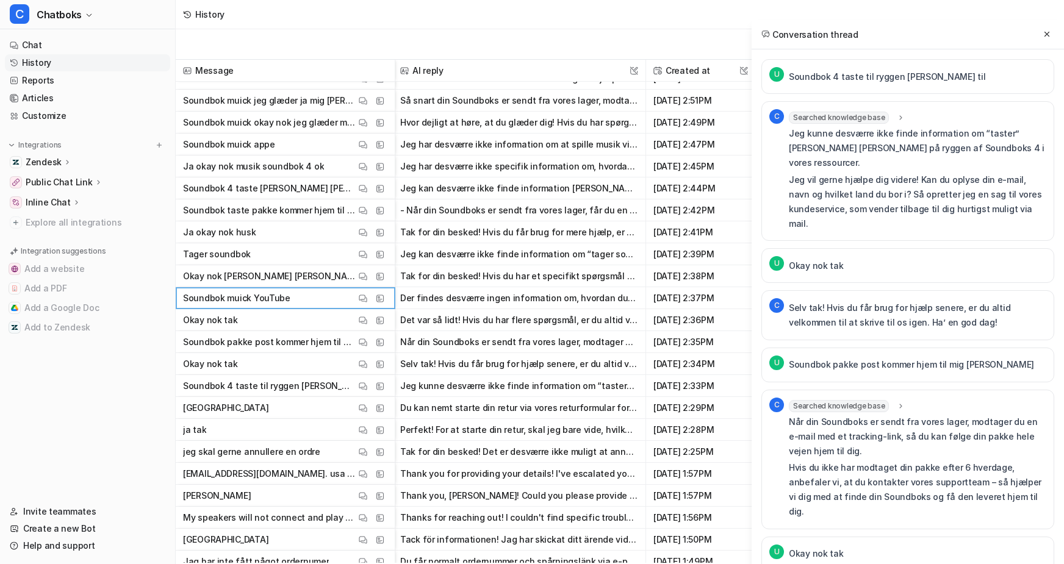
click at [789, 77] on div "Soundbok 4 taste til ryggen henriette pakke til" at bounding box center [887, 76] width 196 height 19
drag, startPoint x: 720, startPoint y: 85, endPoint x: 988, endPoint y: 89, distance: 268.4
click at [989, 89] on div "U Soundbok 4 taste til ryggen henriette pakke til" at bounding box center [907, 76] width 293 height 35
copy p "Soundbok 4 taste til ryggen henriette pakke til"
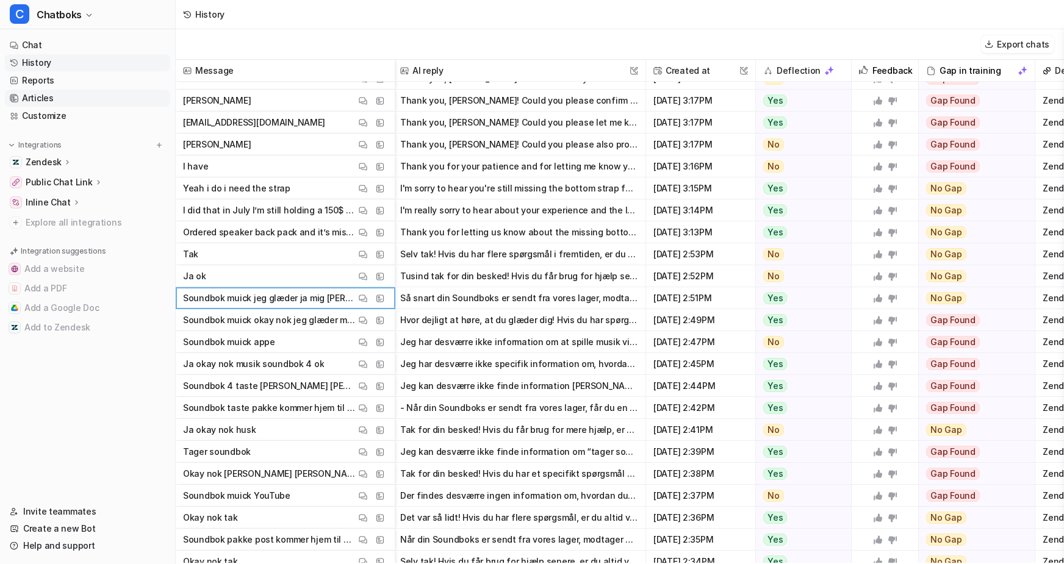
click at [89, 107] on link "Articles" at bounding box center [87, 98] width 165 height 17
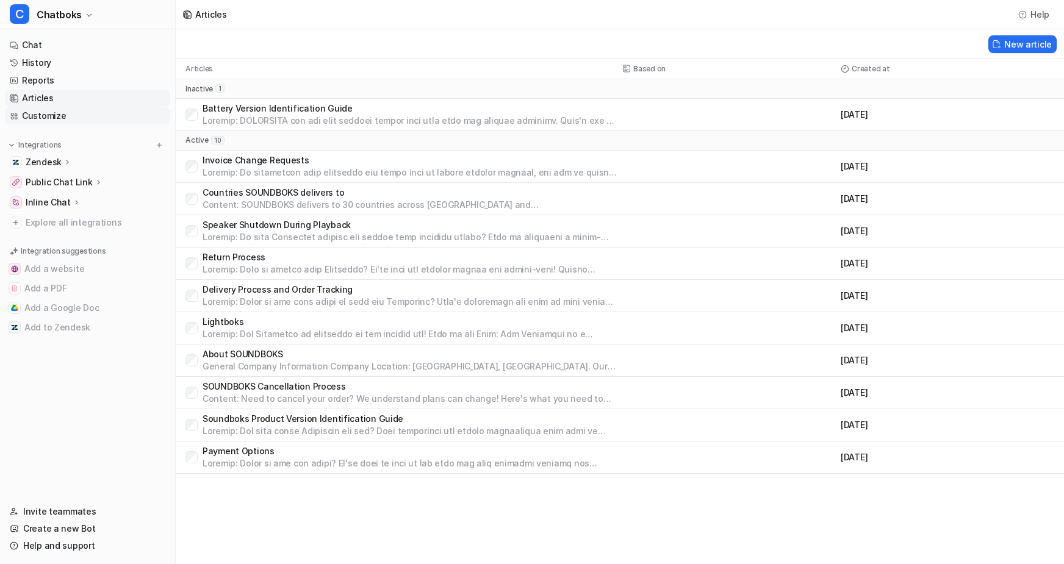
click at [170, 124] on link "Customize" at bounding box center [87, 115] width 165 height 17
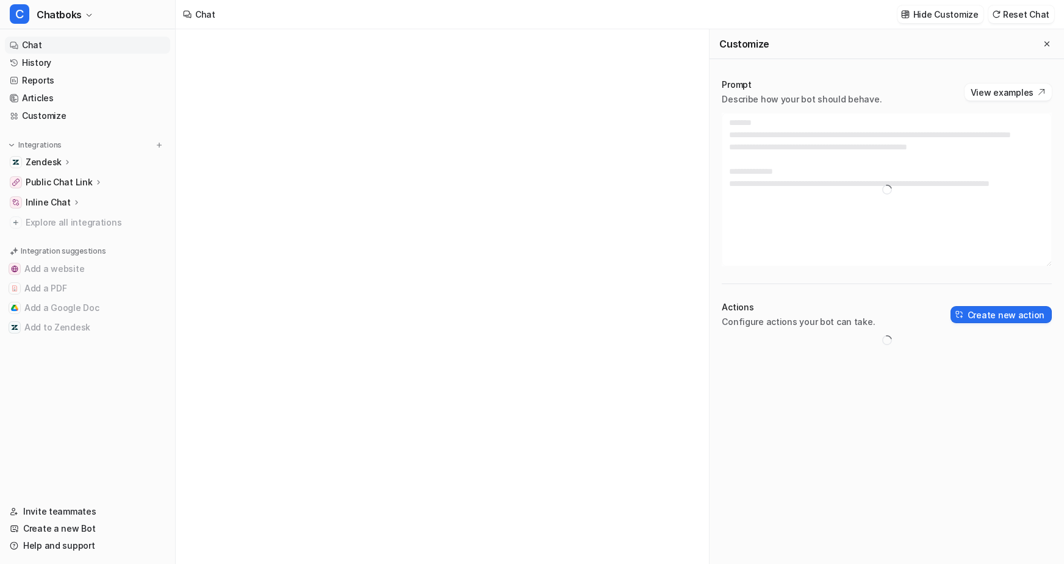
type textarea "**********"
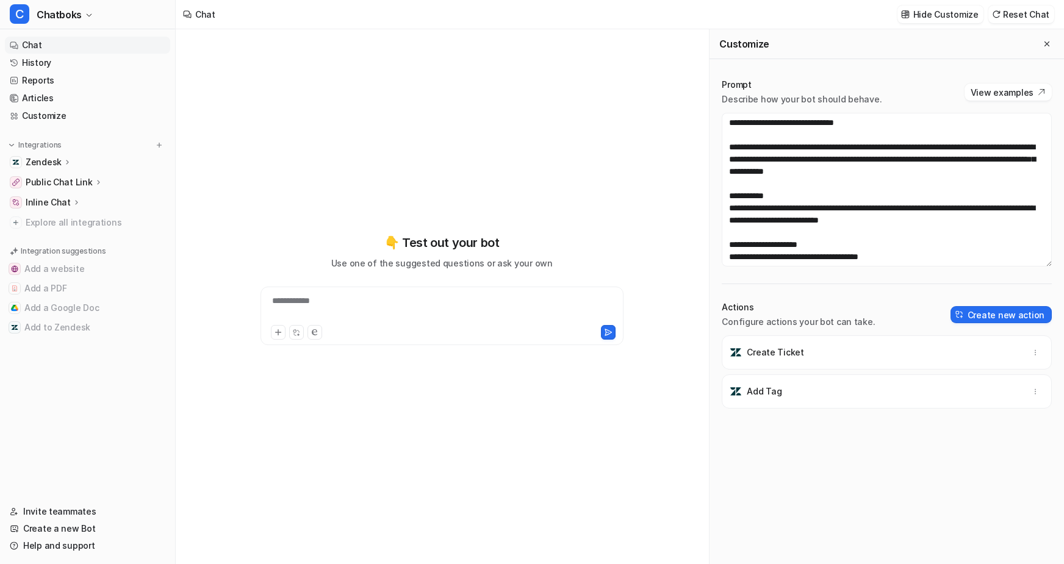
click at [364, 323] on div "**********" at bounding box center [442, 309] width 356 height 28
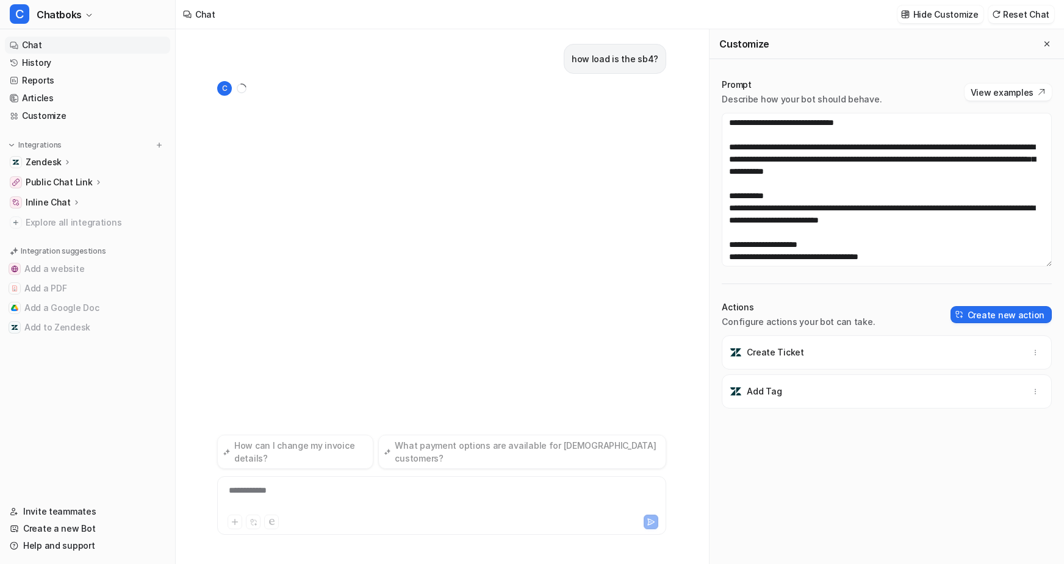
scroll to position [7, 0]
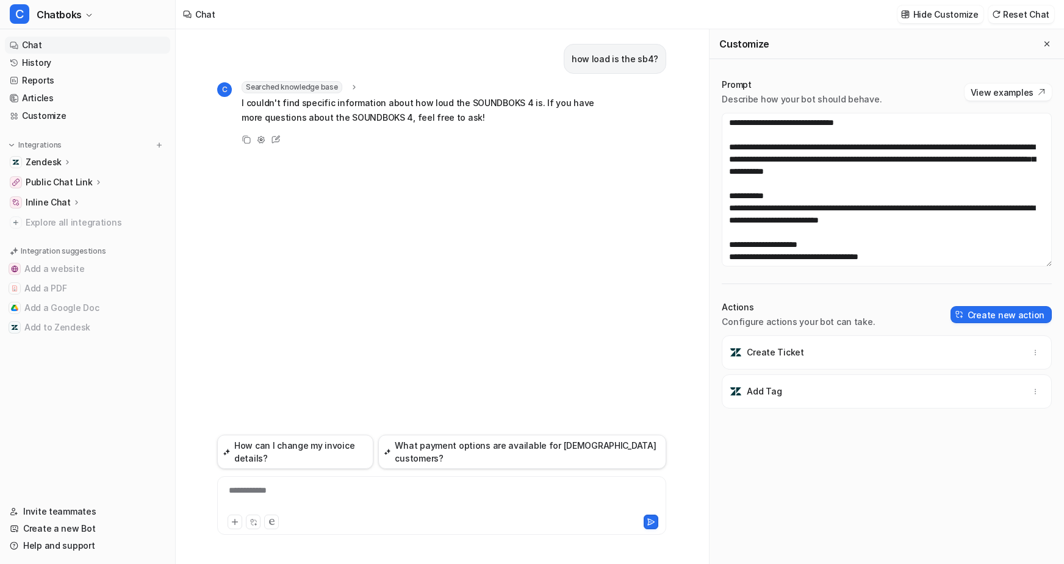
click at [300, 484] on div "**********" at bounding box center [457, 498] width 474 height 28
click at [79, 124] on link "Customize" at bounding box center [87, 115] width 165 height 17
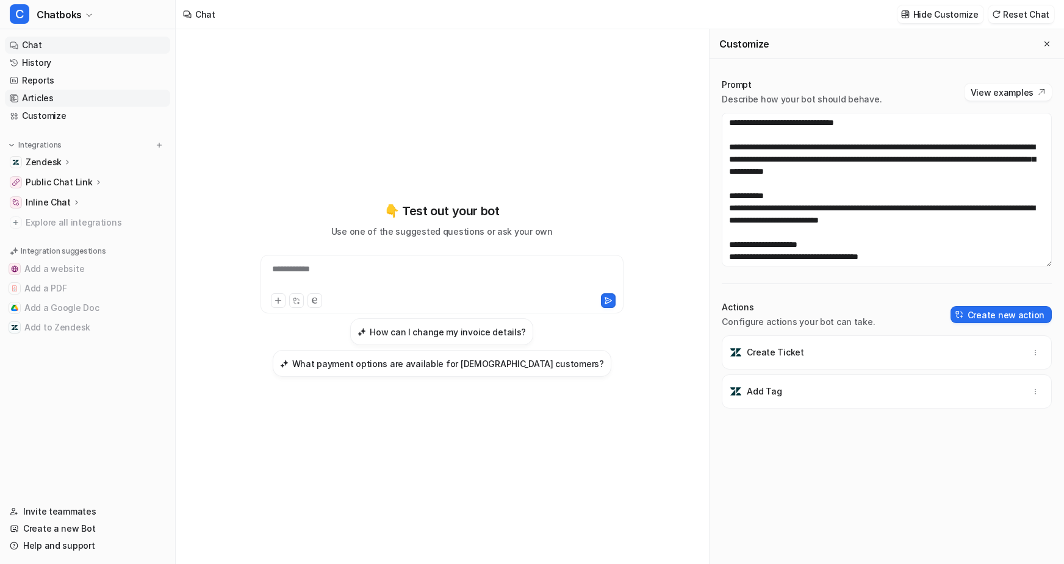
click at [77, 107] on link "Articles" at bounding box center [87, 98] width 165 height 17
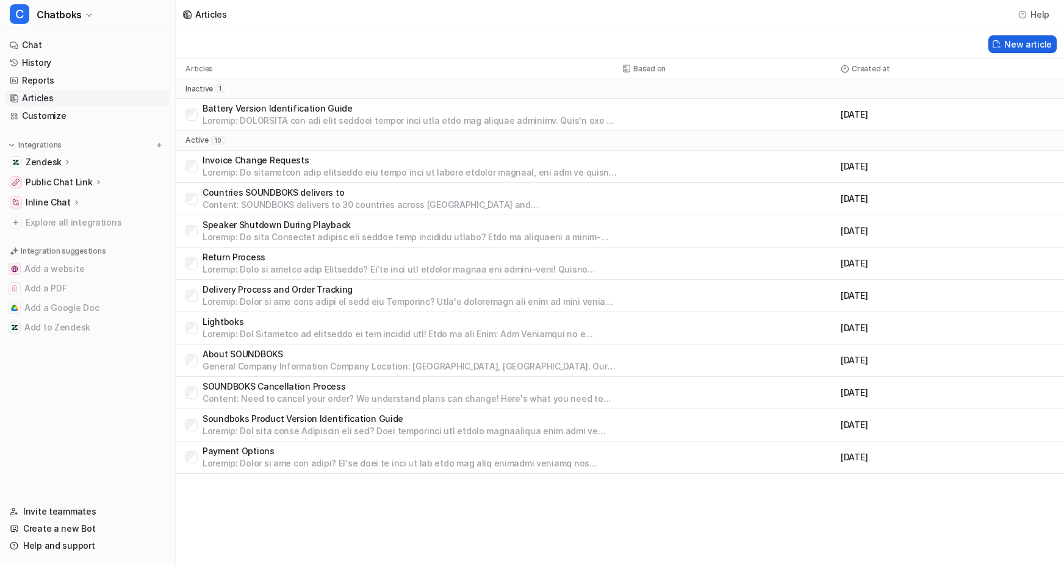
click at [1021, 46] on button "New article" at bounding box center [1022, 44] width 68 height 18
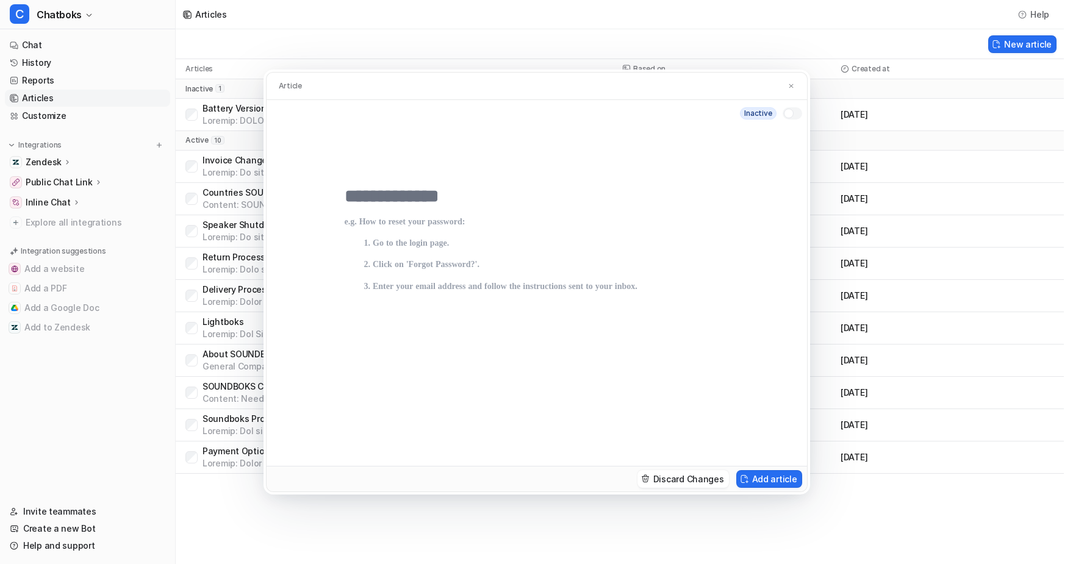
click at [391, 185] on input "text" at bounding box center [537, 196] width 384 height 22
type input "**********"
click at [363, 217] on p at bounding box center [537, 329] width 384 height 224
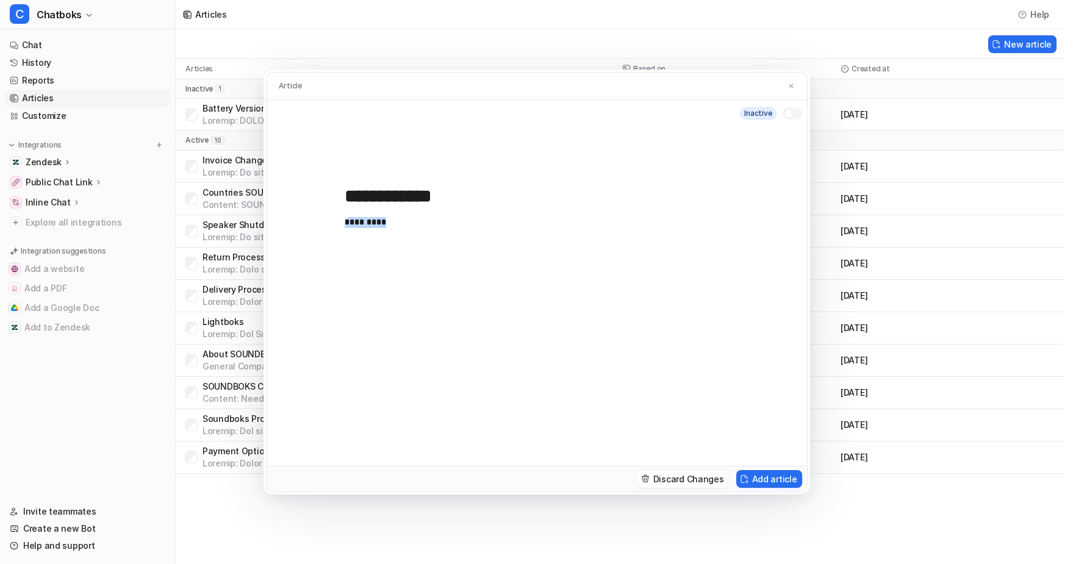
drag, startPoint x: 350, startPoint y: 209, endPoint x: 276, endPoint y: 209, distance: 73.2
click at [276, 209] on div "**********" at bounding box center [537, 296] width 540 height 339
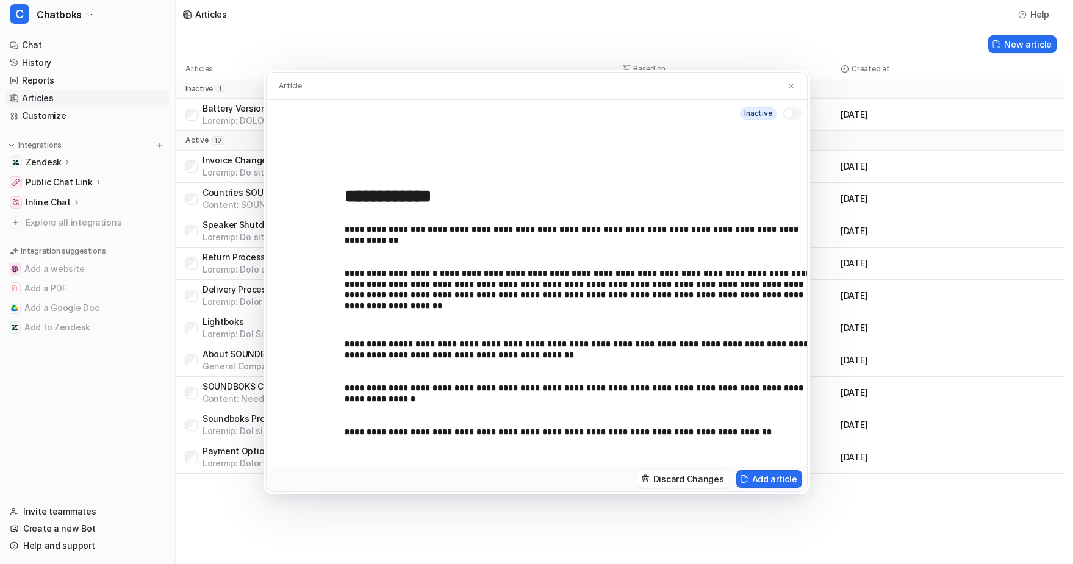
drag, startPoint x: 295, startPoint y: 207, endPoint x: 294, endPoint y: 498, distance: 291.0
click at [294, 466] on div "**********" at bounding box center [537, 296] width 540 height 339
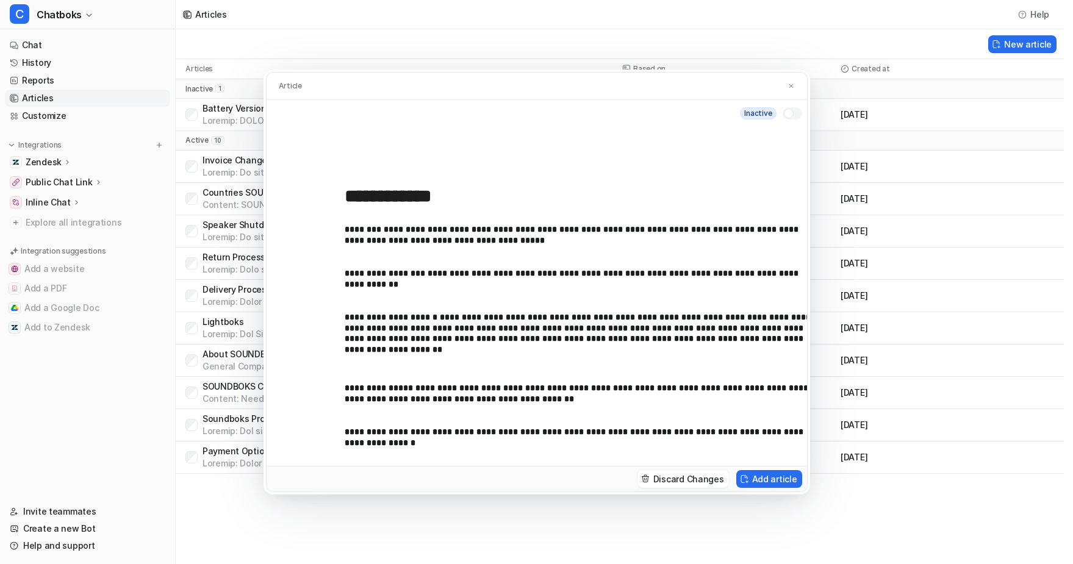
scroll to position [0, 0]
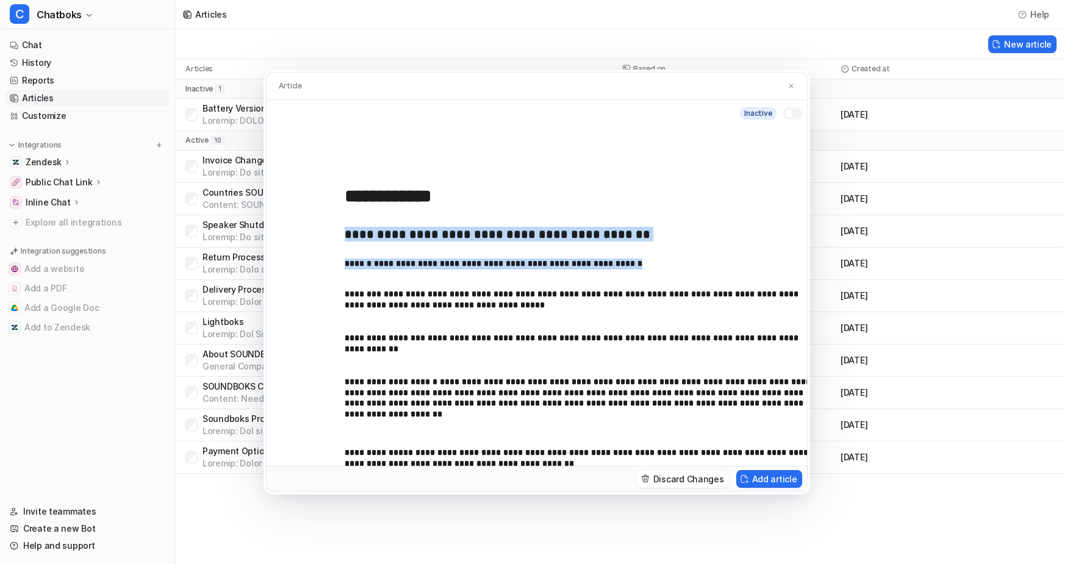
drag, startPoint x: 301, startPoint y: 218, endPoint x: 670, endPoint y: 257, distance: 371.8
click at [670, 257] on div "**********" at bounding box center [585, 357] width 481 height 281
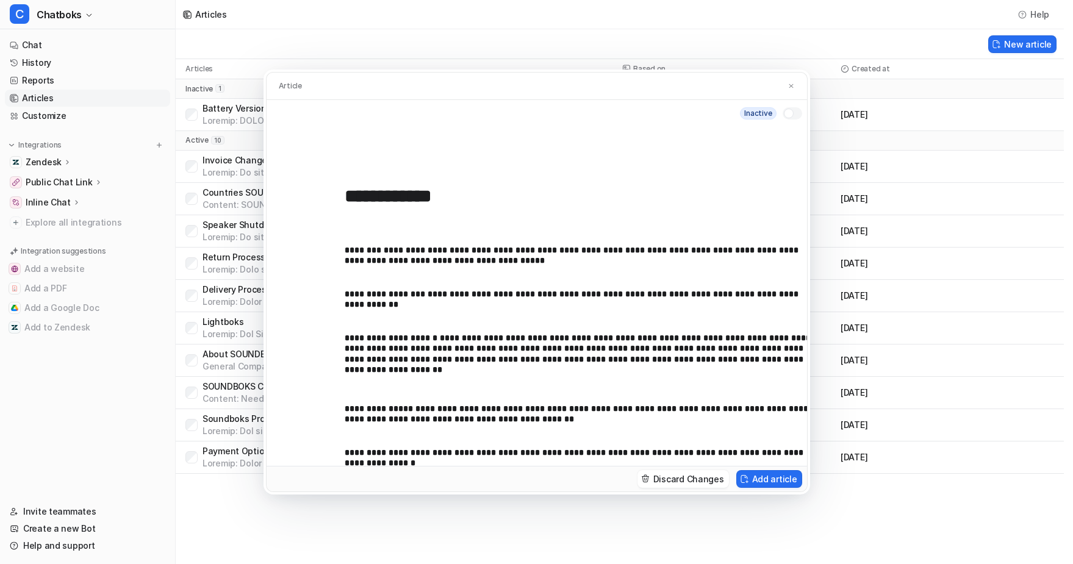
click at [434, 217] on p at bounding box center [585, 222] width 481 height 11
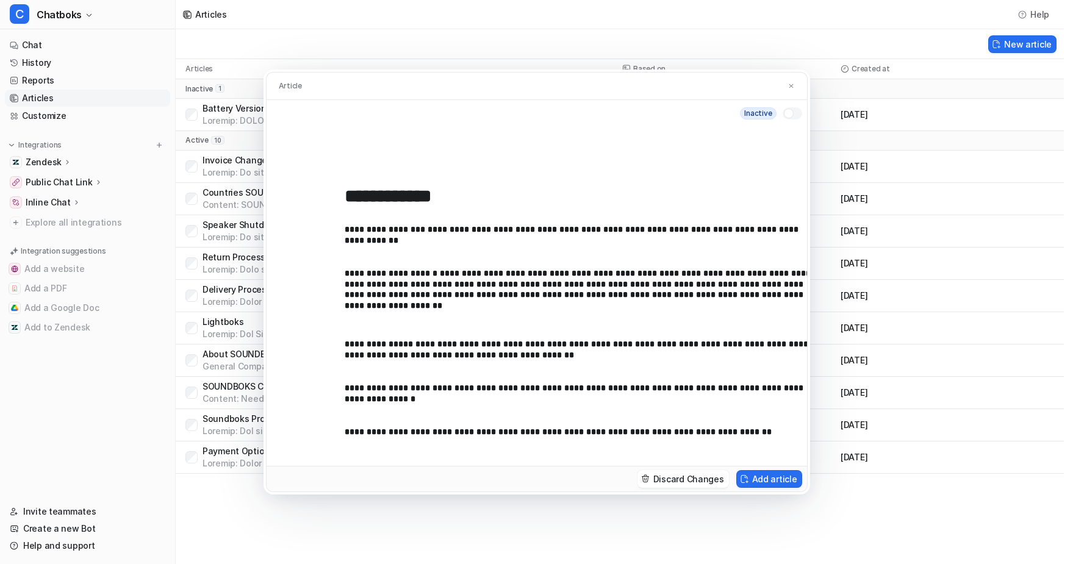
scroll to position [62, 0]
click at [677, 339] on p "**********" at bounding box center [581, 352] width 472 height 27
click at [500, 339] on p "**********" at bounding box center [581, 352] width 472 height 27
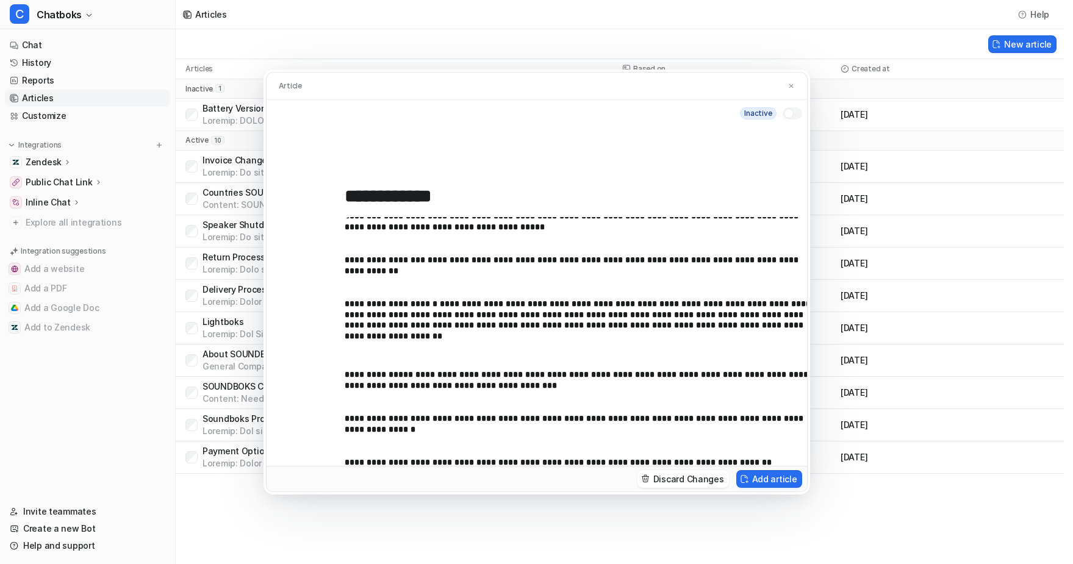
scroll to position [0, 0]
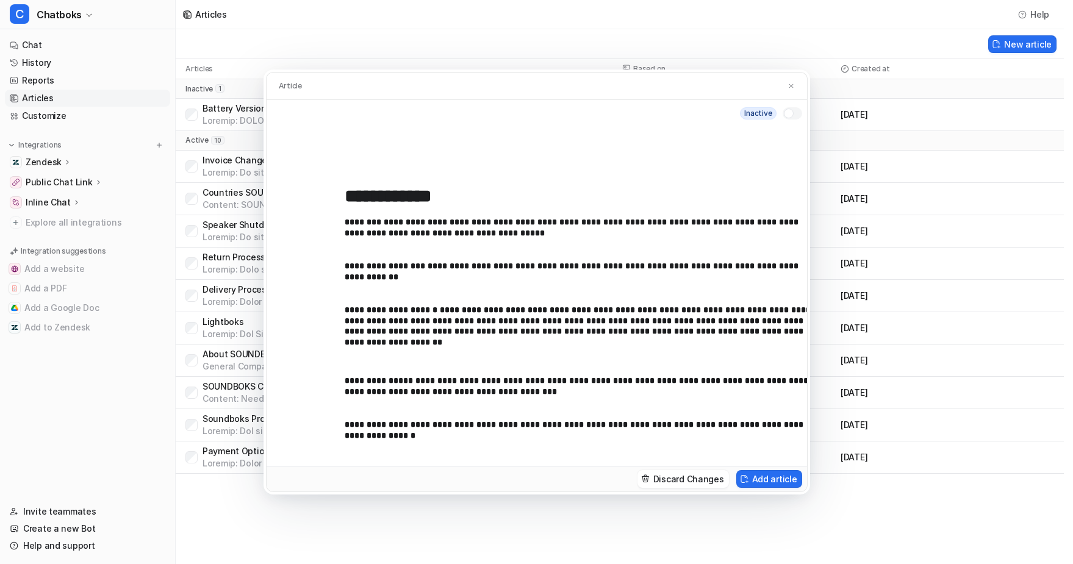
click at [407, 217] on p "**********" at bounding box center [581, 230] width 472 height 27
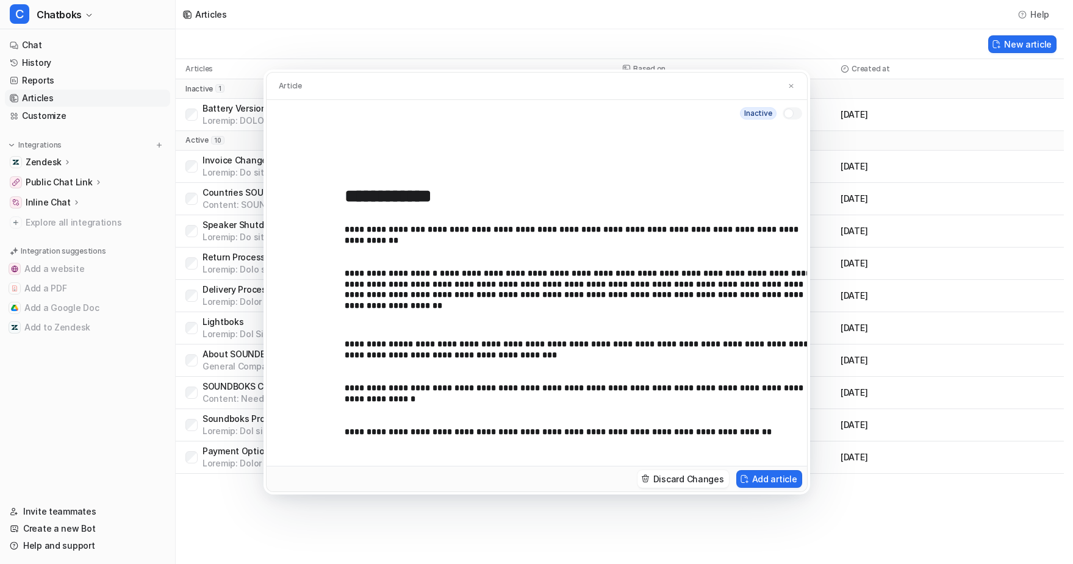
scroll to position [62, 0]
click at [641, 383] on p "**********" at bounding box center [581, 396] width 472 height 27
click at [802, 488] on button "Add article" at bounding box center [769, 479] width 66 height 18
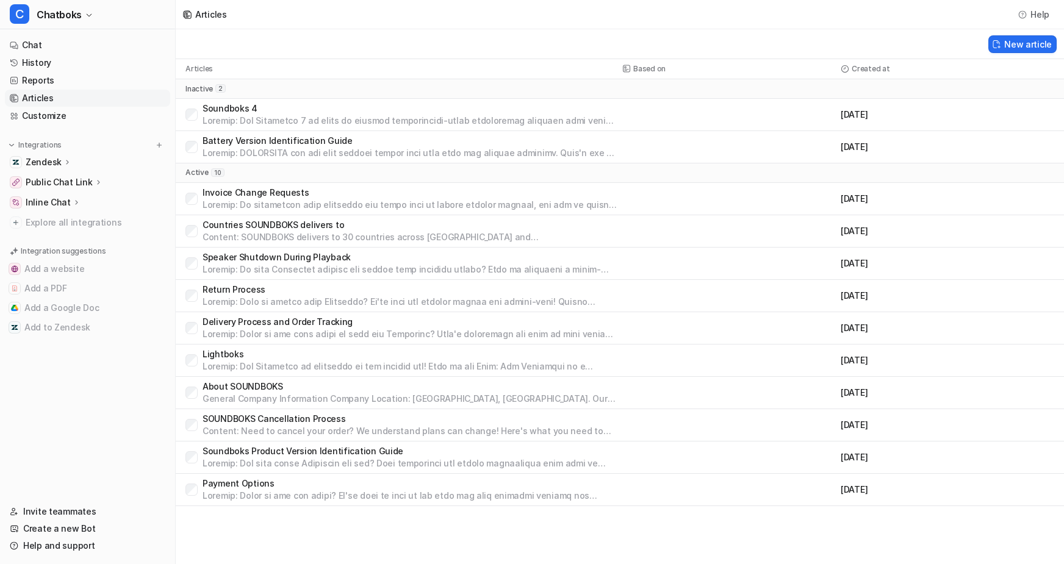
click at [375, 115] on p "Soundboks 4" at bounding box center [410, 108] width 415 height 12
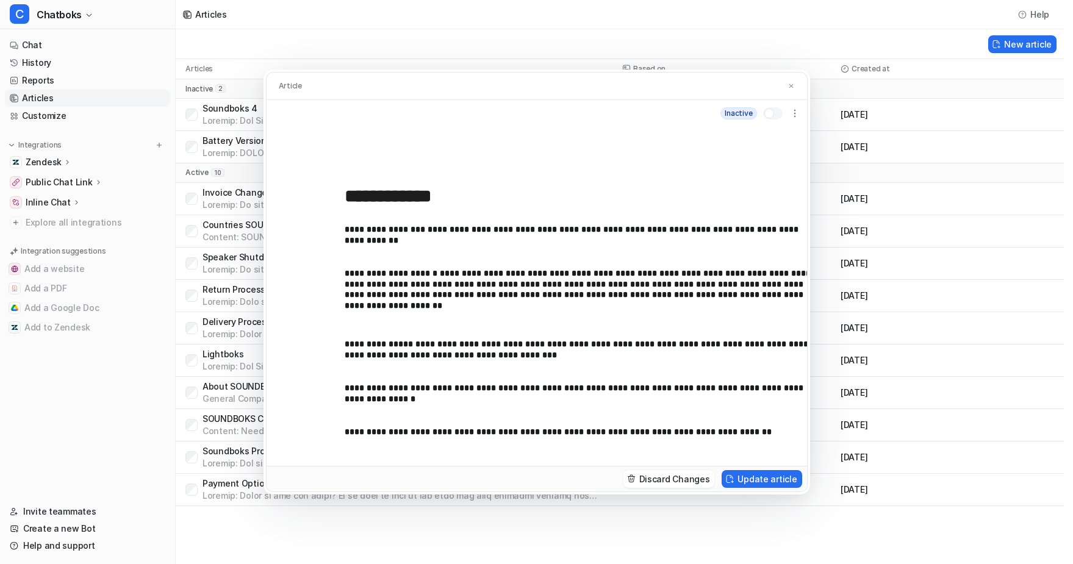
click at [606, 427] on p "**********" at bounding box center [581, 440] width 472 height 27
click at [603, 427] on p "**********" at bounding box center [581, 440] width 472 height 27
click at [658, 427] on p "**********" at bounding box center [581, 440] width 472 height 27
click at [602, 427] on p "**********" at bounding box center [581, 440] width 472 height 27
click at [664, 427] on p "**********" at bounding box center [581, 440] width 472 height 27
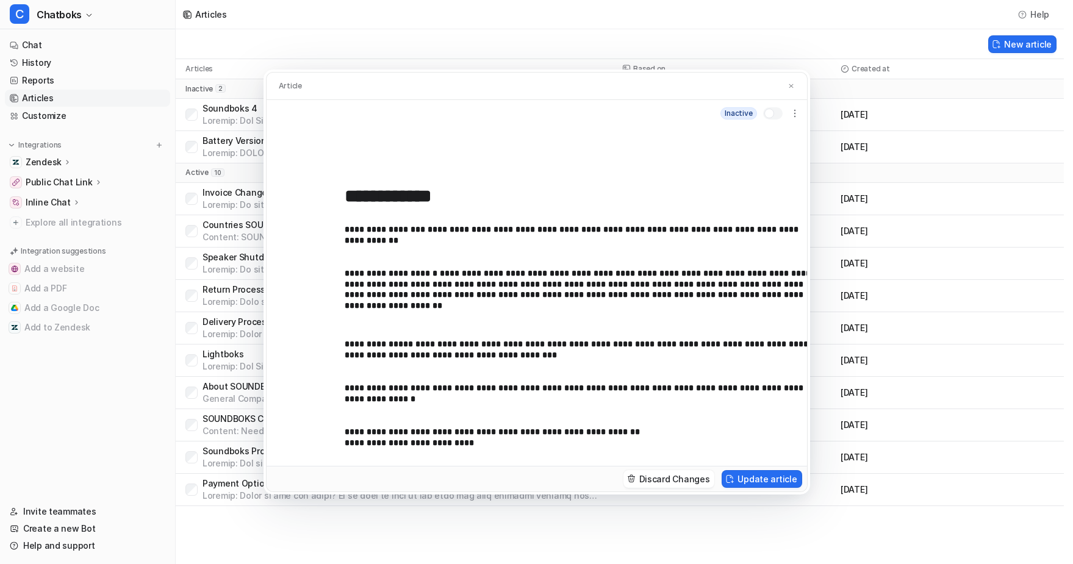
click at [531, 427] on p "**********" at bounding box center [581, 440] width 472 height 27
click at [392, 427] on p "**********" at bounding box center [581, 440] width 472 height 27
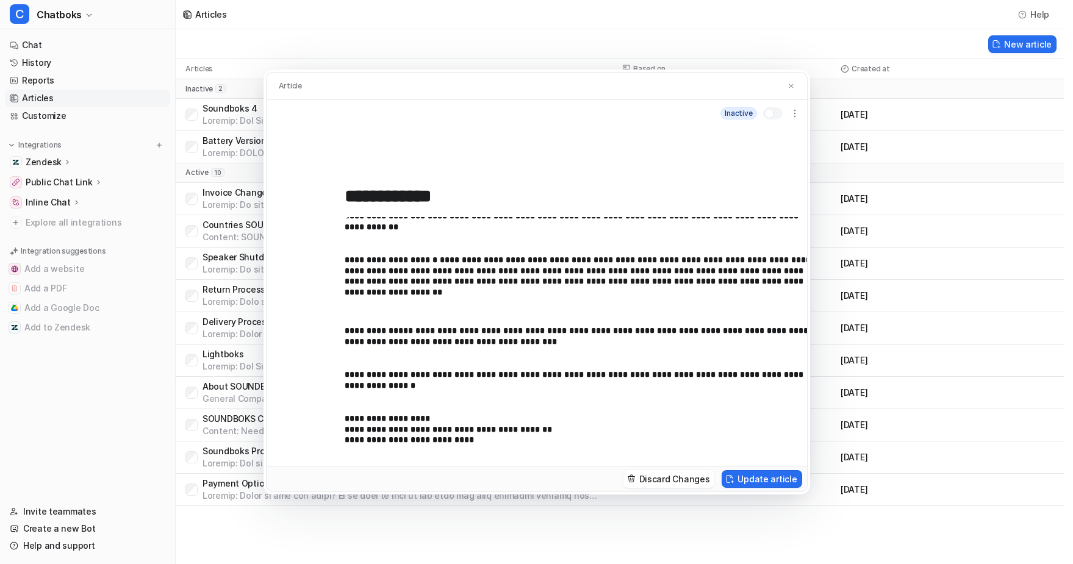
click at [501, 426] on p "**********" at bounding box center [581, 434] width 472 height 40
click at [597, 428] on p "**********" at bounding box center [581, 434] width 472 height 40
click at [794, 488] on button "Update article" at bounding box center [762, 479] width 80 height 18
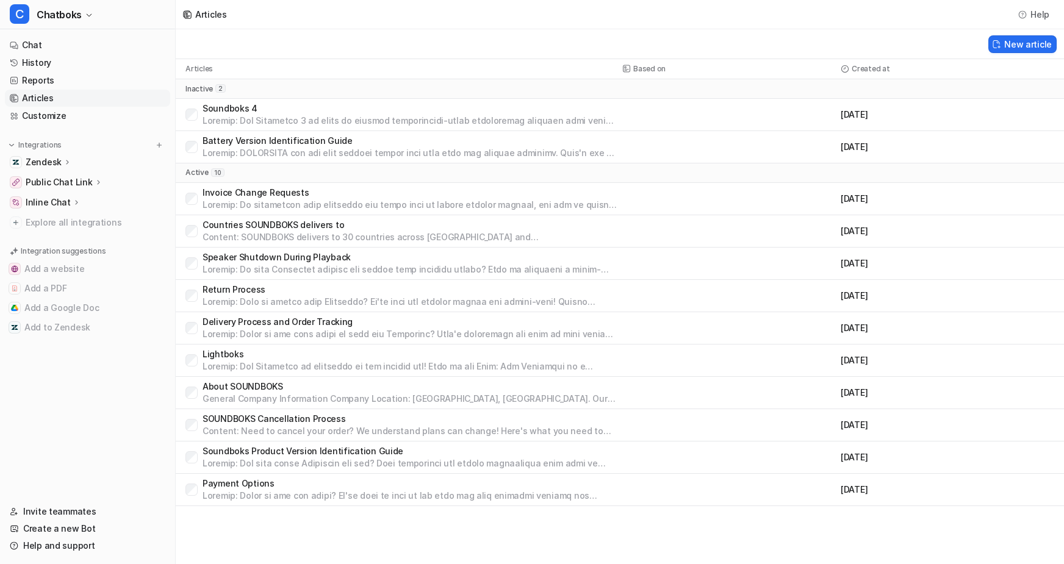
click at [411, 127] on p at bounding box center [410, 121] width 415 height 12
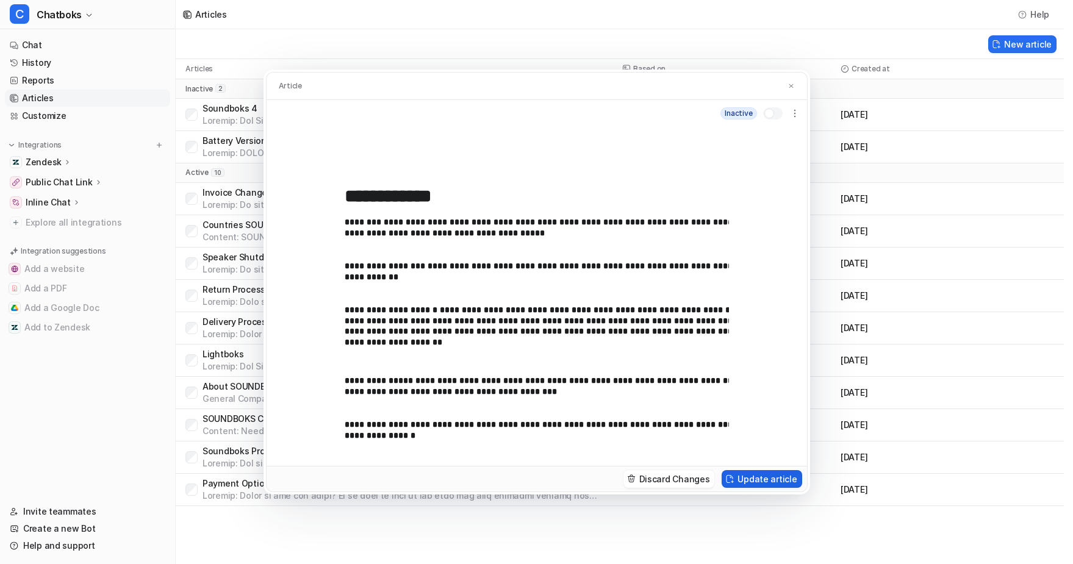
click at [802, 488] on button "Update article" at bounding box center [762, 479] width 80 height 18
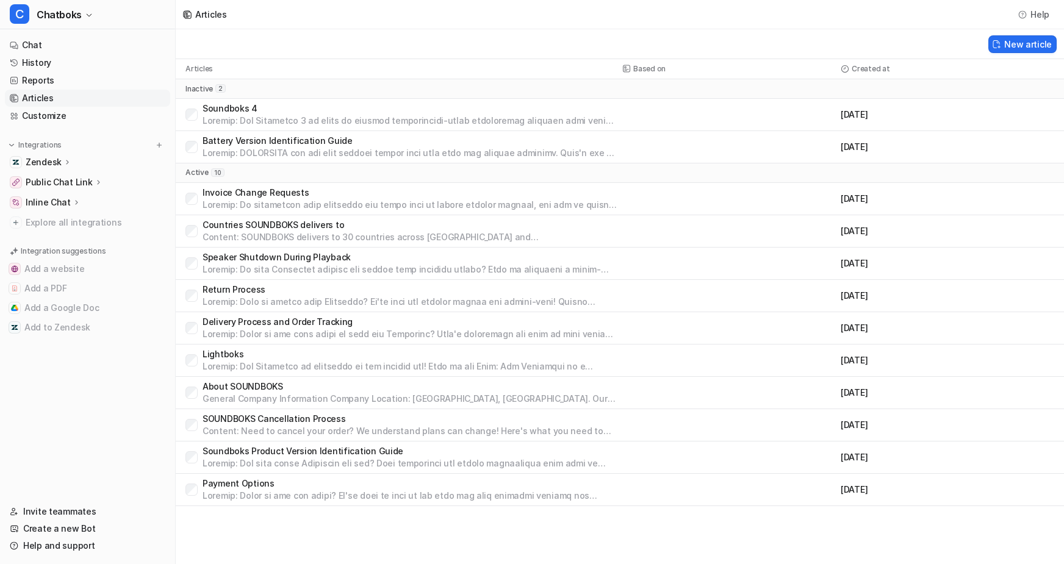
click at [468, 127] on p at bounding box center [410, 121] width 415 height 12
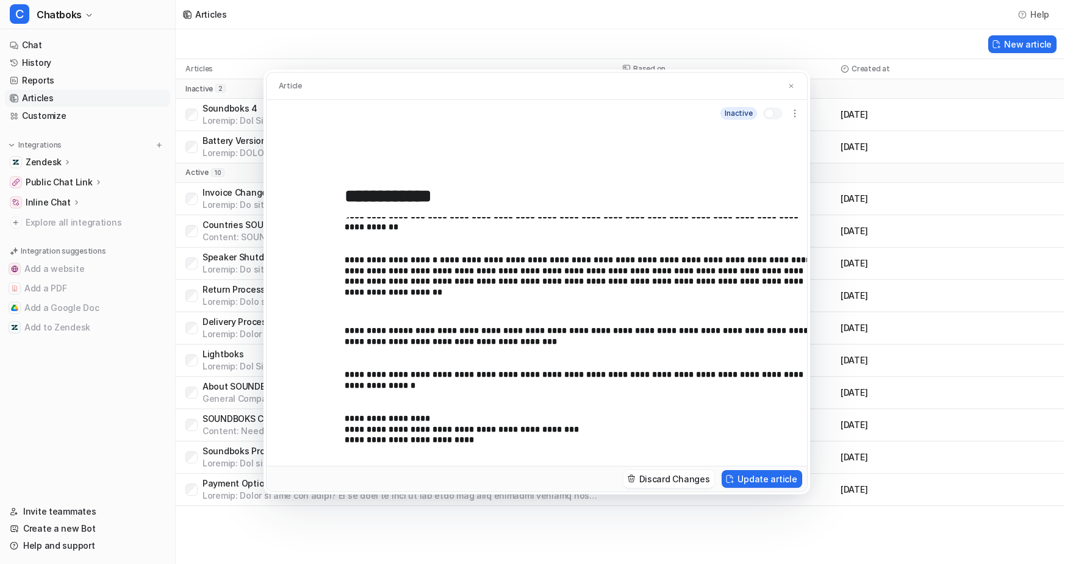
click at [924, 129] on div "**********" at bounding box center [536, 282] width 1073 height 564
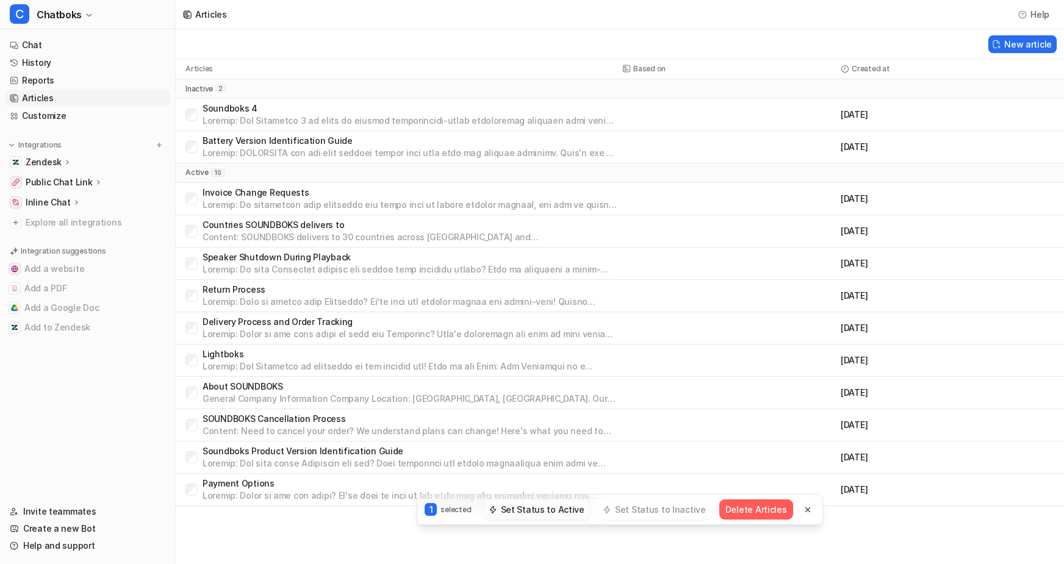
click at [575, 500] on button "Set Status to Active" at bounding box center [537, 510] width 107 height 20
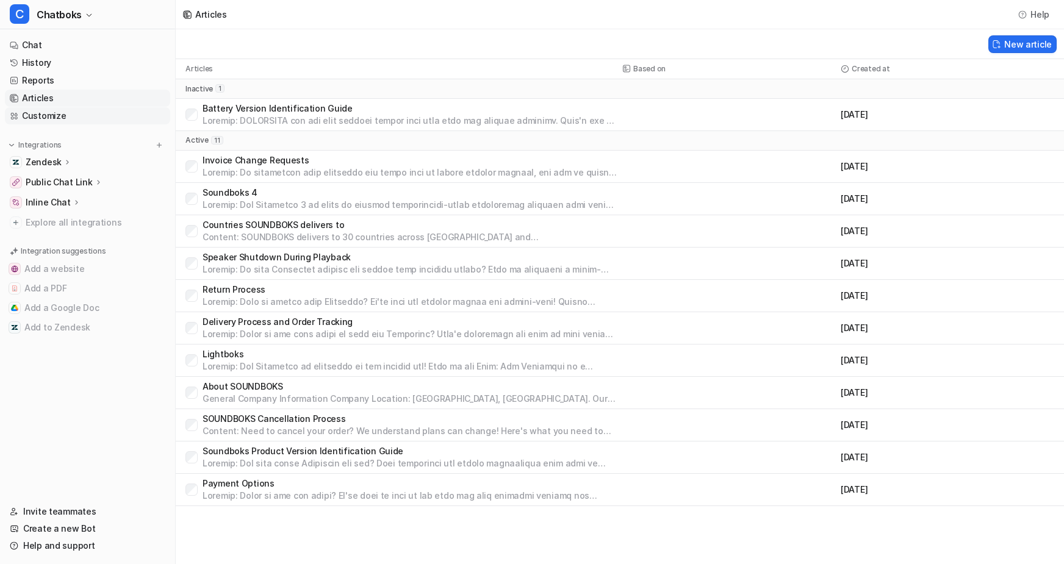
click at [69, 124] on link "Customize" at bounding box center [87, 115] width 165 height 17
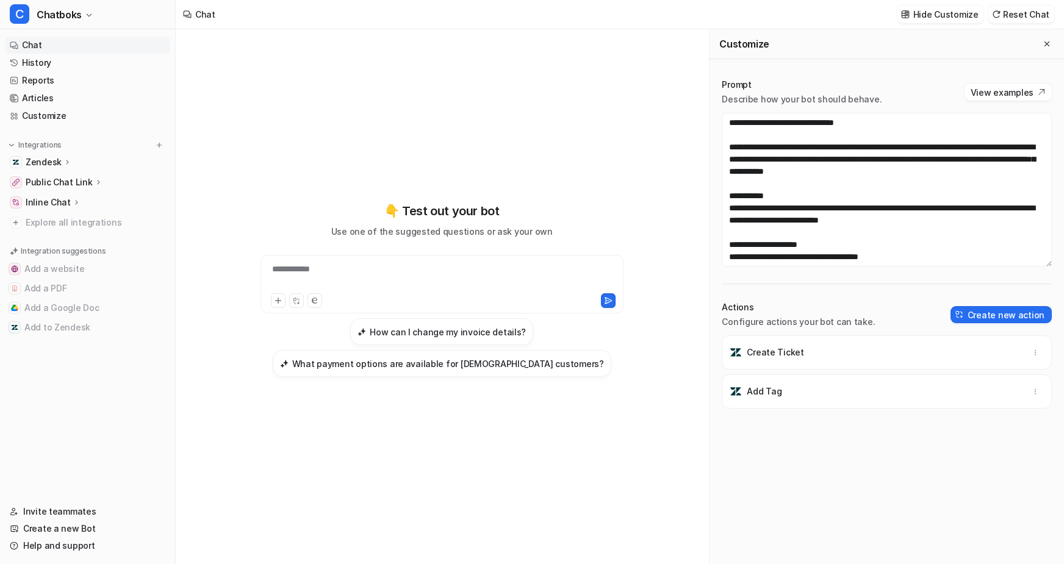
click at [411, 276] on div "**********" at bounding box center [442, 277] width 356 height 28
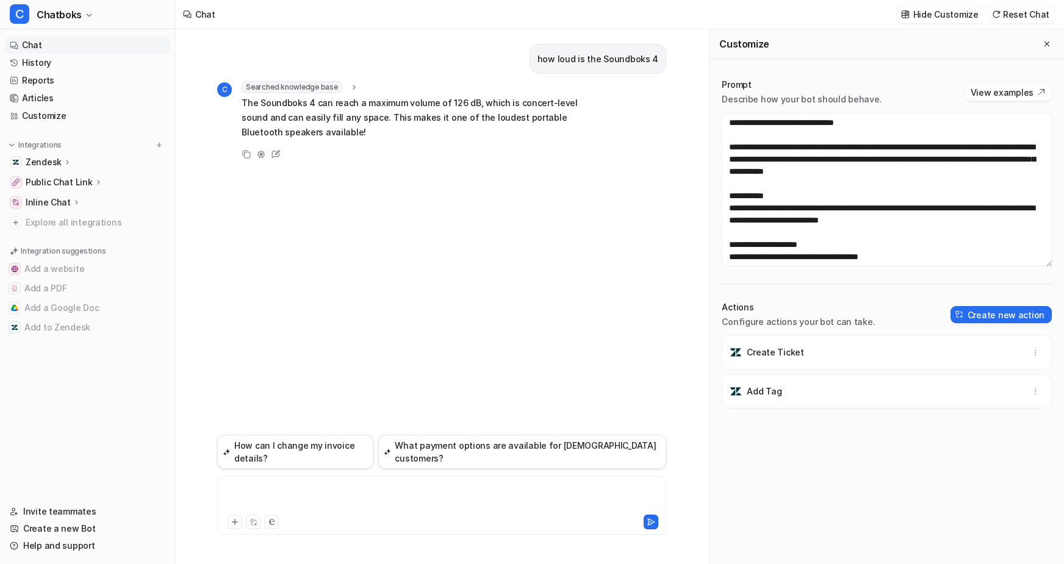
click at [452, 484] on div at bounding box center [457, 498] width 474 height 28
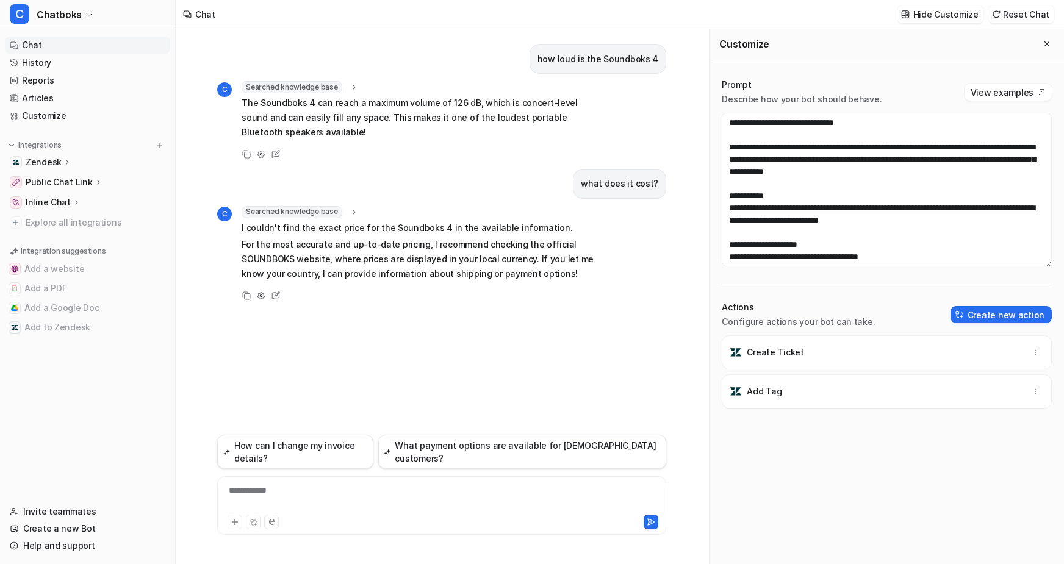
click at [343, 484] on div "**********" at bounding box center [457, 498] width 474 height 28
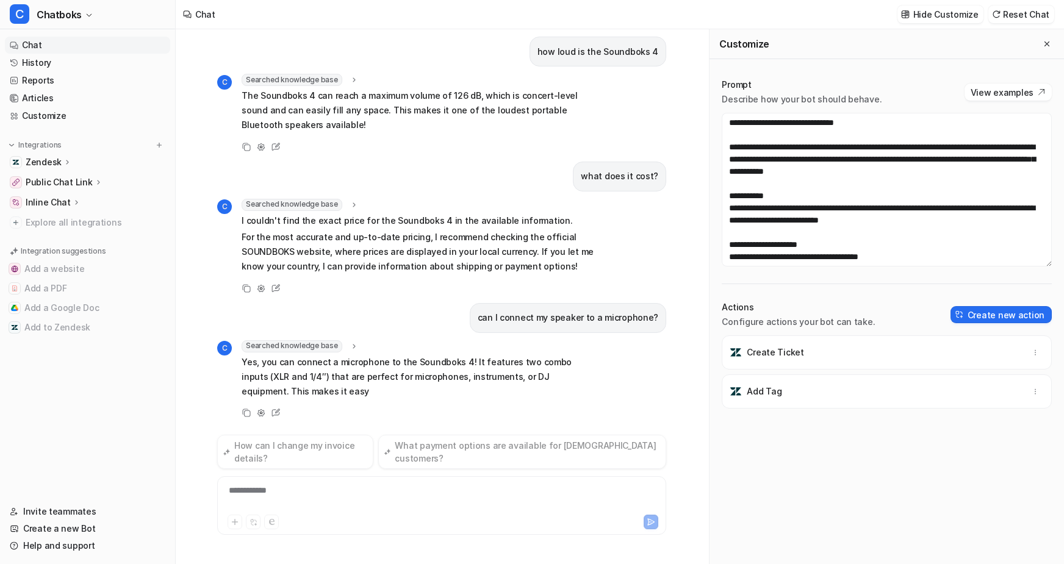
scroll to position [142, 0]
click at [284, 484] on div "**********" at bounding box center [457, 498] width 474 height 28
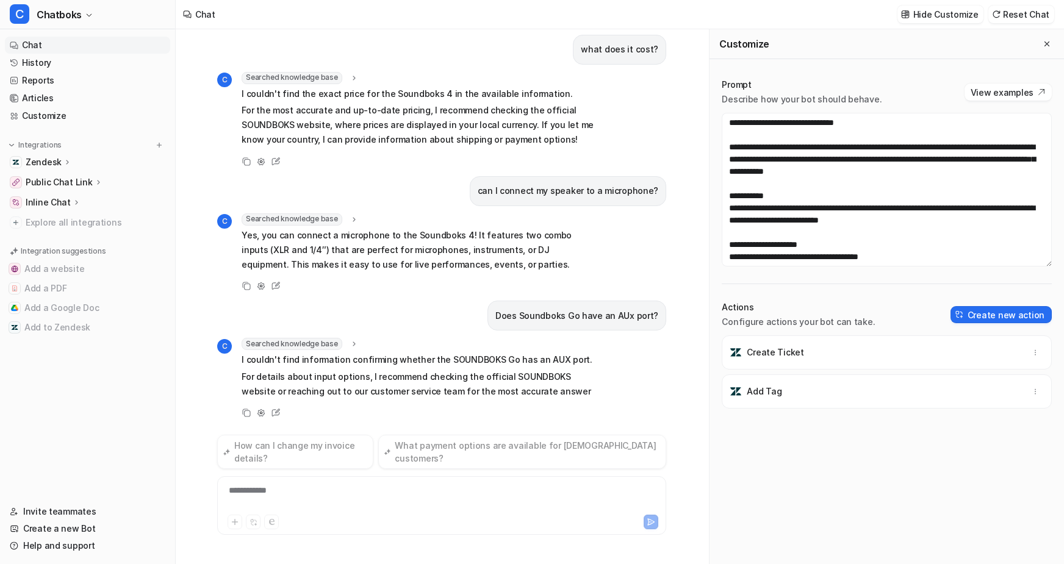
scroll to position [318, 0]
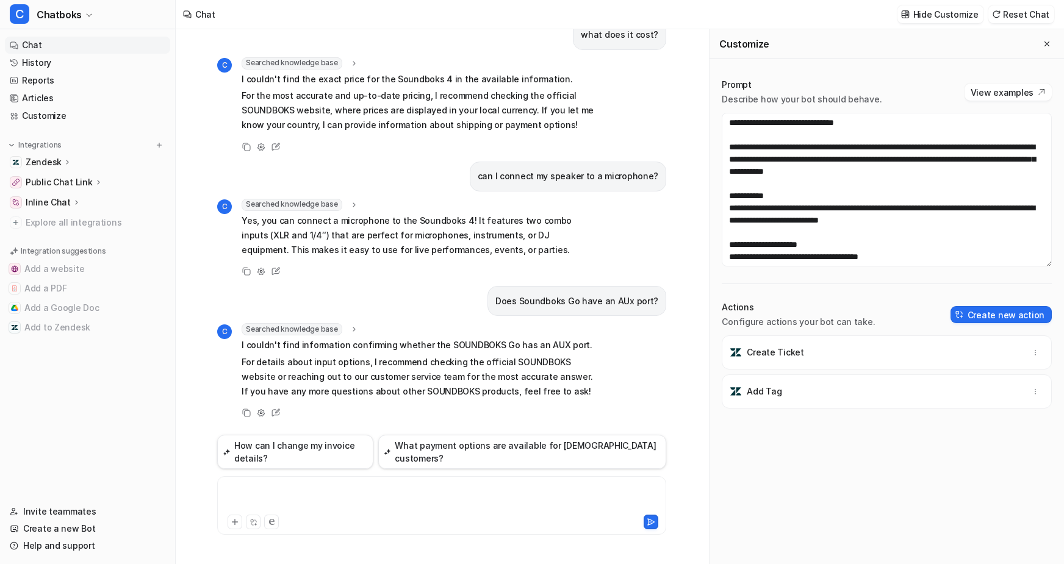
click at [292, 484] on div at bounding box center [457, 498] width 474 height 28
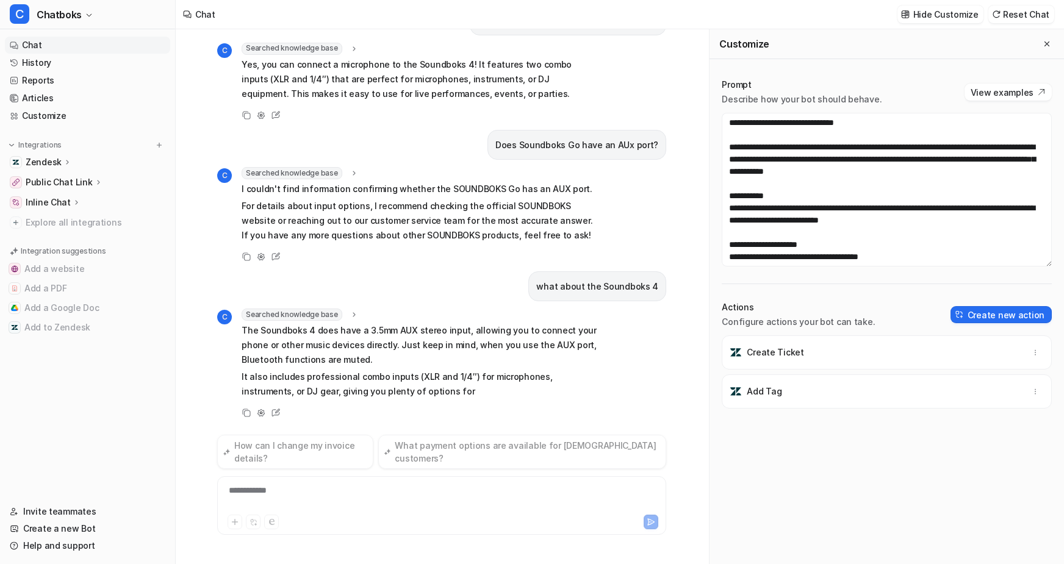
scroll to position [513, 0]
click at [328, 484] on div "**********" at bounding box center [457, 498] width 474 height 28
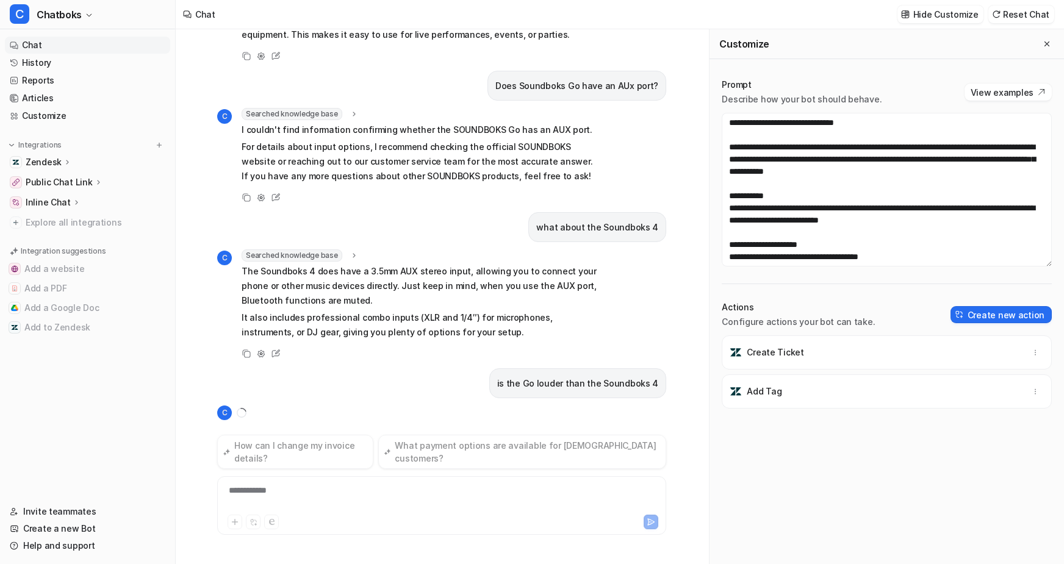
scroll to position [630, 0]
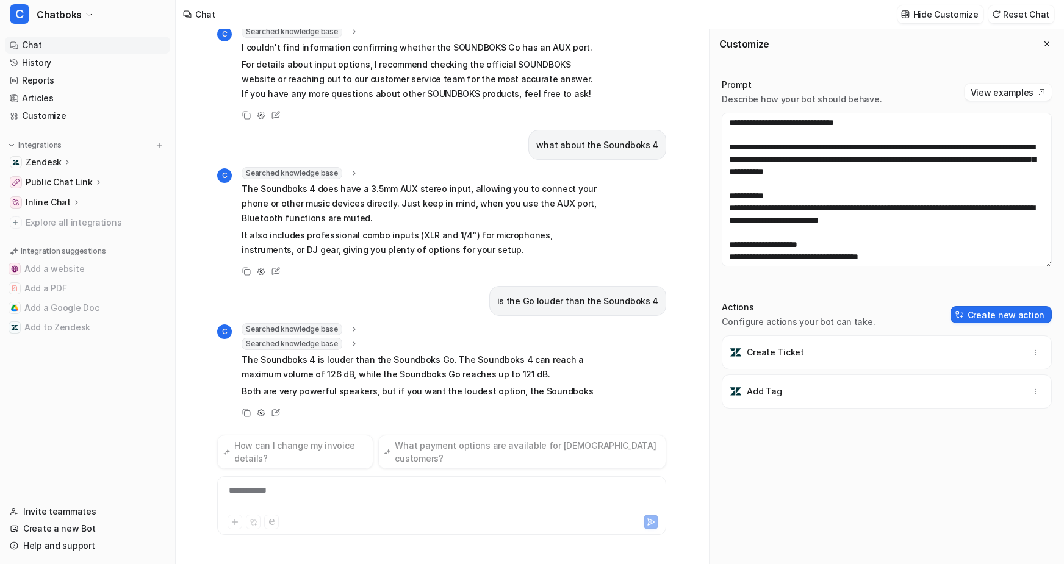
click at [342, 338] on span "Searched knowledge base" at bounding box center [292, 344] width 100 height 12
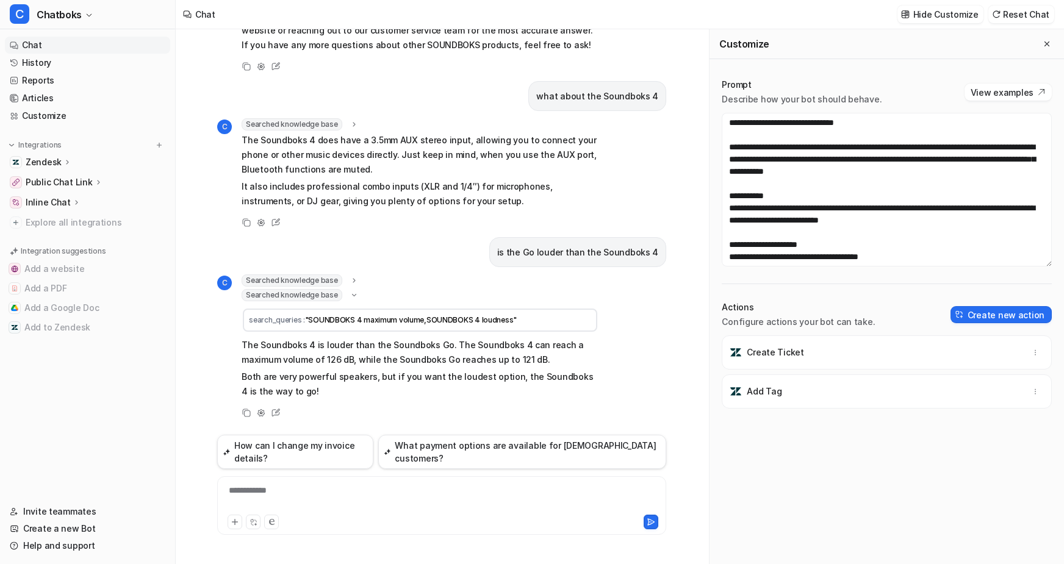
scroll to position [749, 0]
click at [342, 275] on span "Searched knowledge base" at bounding box center [292, 281] width 100 height 12
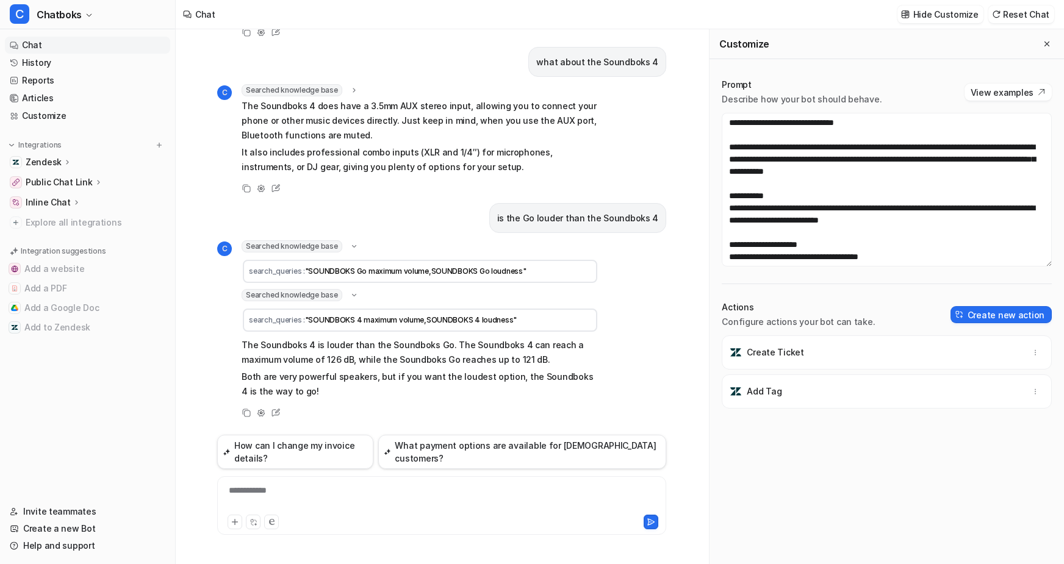
click at [342, 240] on span "Searched knowledge base" at bounding box center [292, 246] width 100 height 12
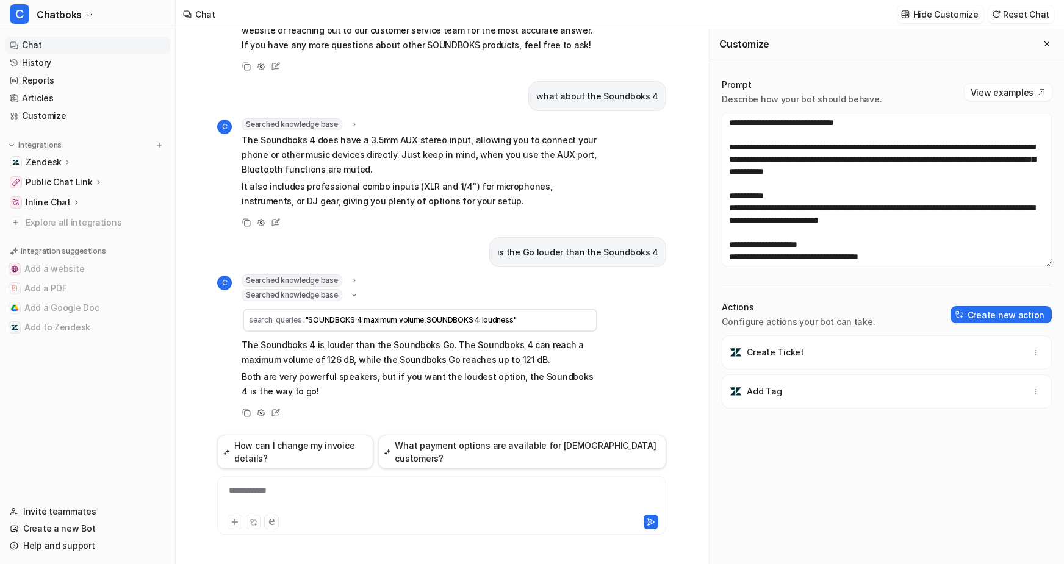
click at [342, 289] on span "Searched knowledge base" at bounding box center [292, 295] width 100 height 12
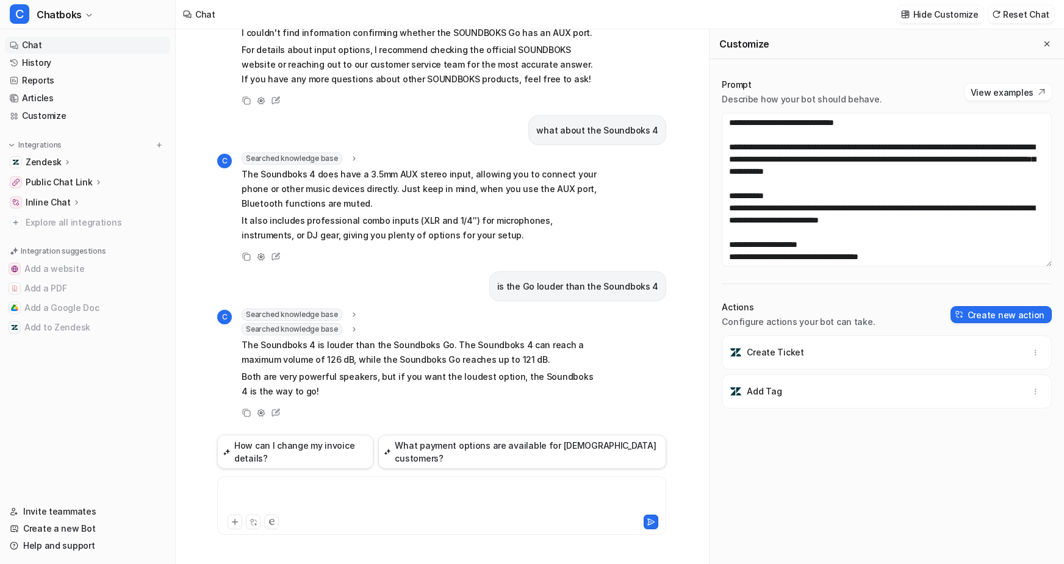
click at [365, 484] on div at bounding box center [457, 498] width 474 height 28
click at [77, 107] on link "Articles" at bounding box center [87, 98] width 165 height 17
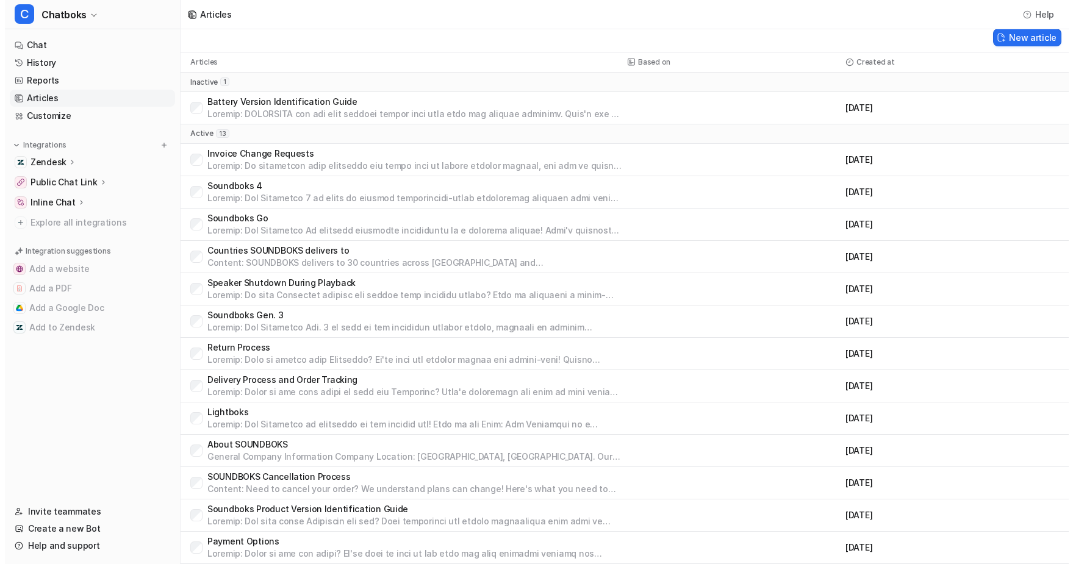
scroll to position [84, 0]
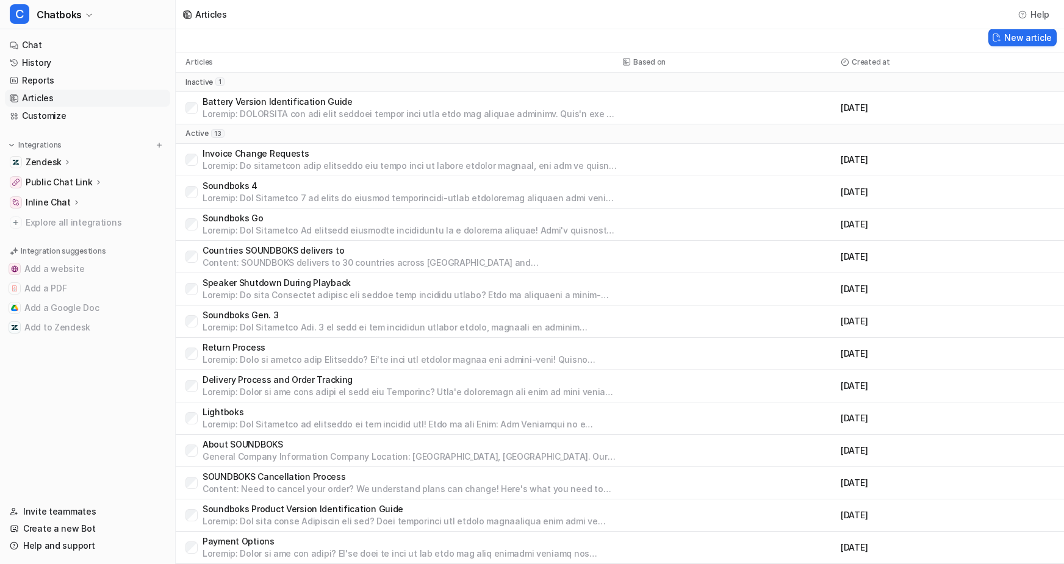
click at [305, 431] on p at bounding box center [410, 424] width 415 height 12
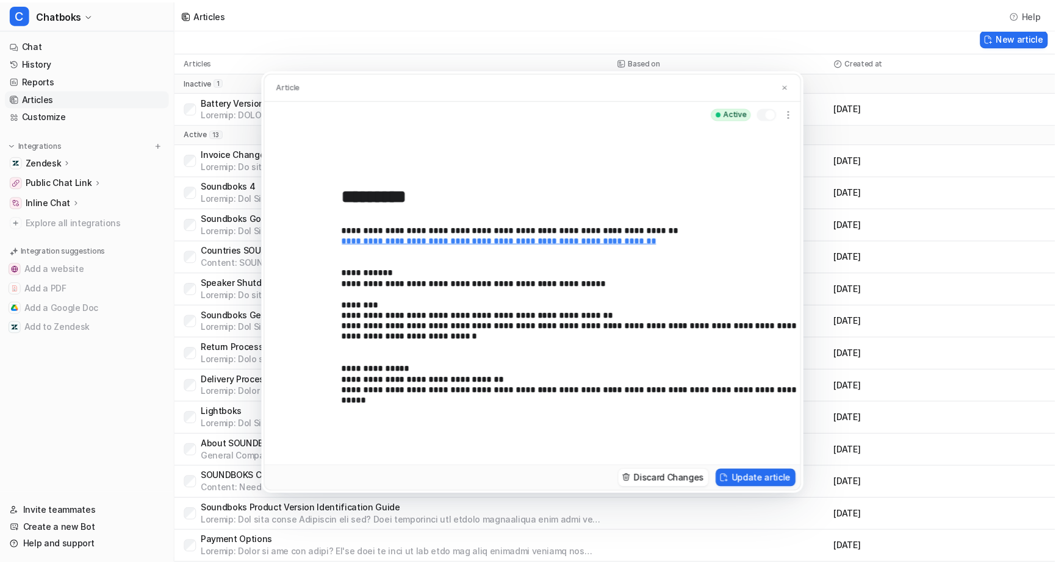
scroll to position [173, 0]
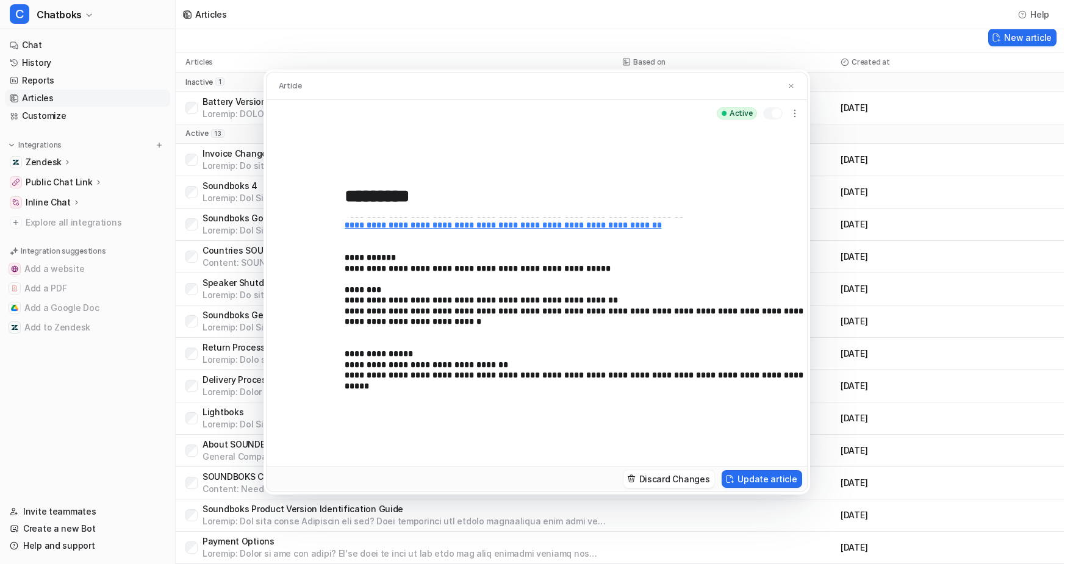
click at [73, 51] on div "**********" at bounding box center [536, 282] width 1073 height 564
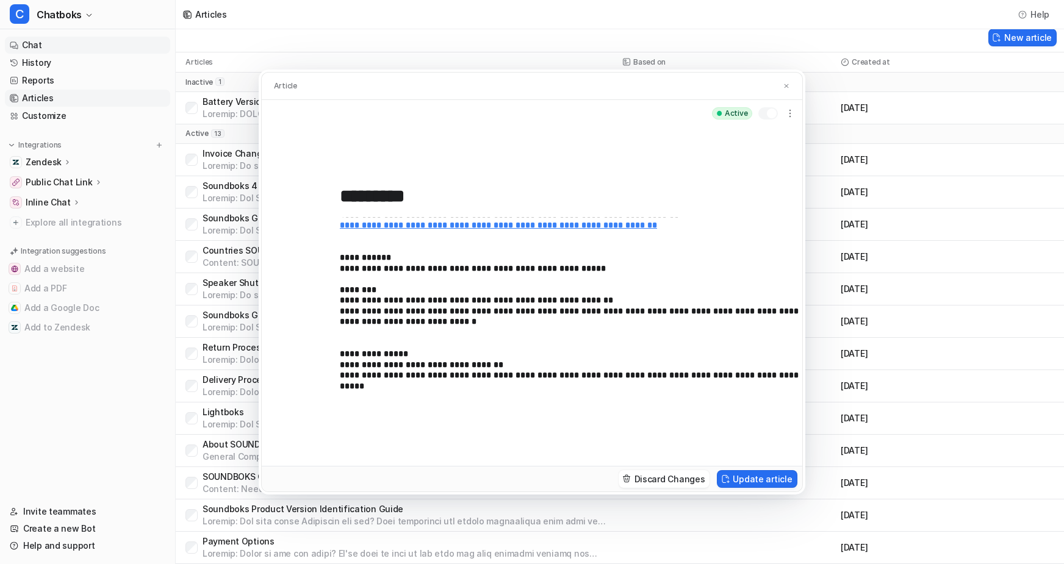
click at [66, 54] on link "Chat" at bounding box center [87, 45] width 165 height 17
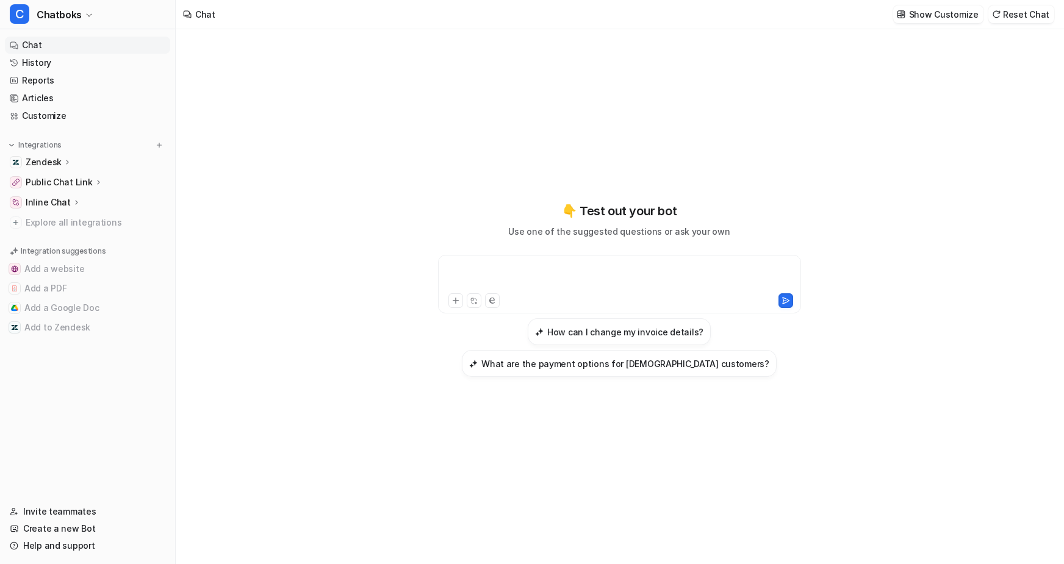
click at [559, 264] on div at bounding box center [619, 277] width 356 height 28
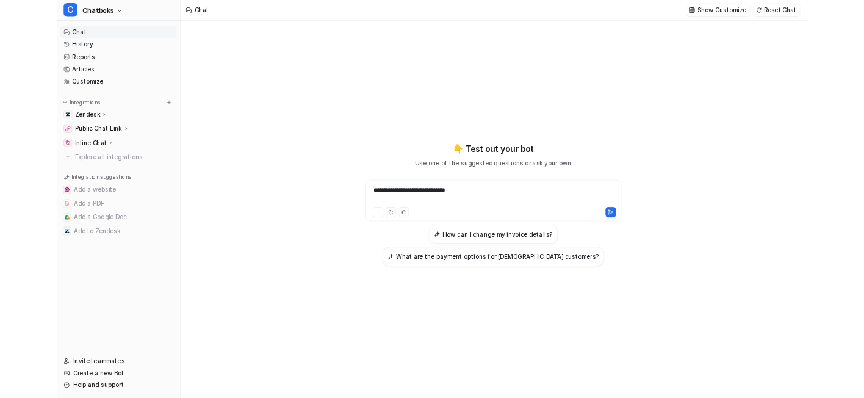
scroll to position [7, 0]
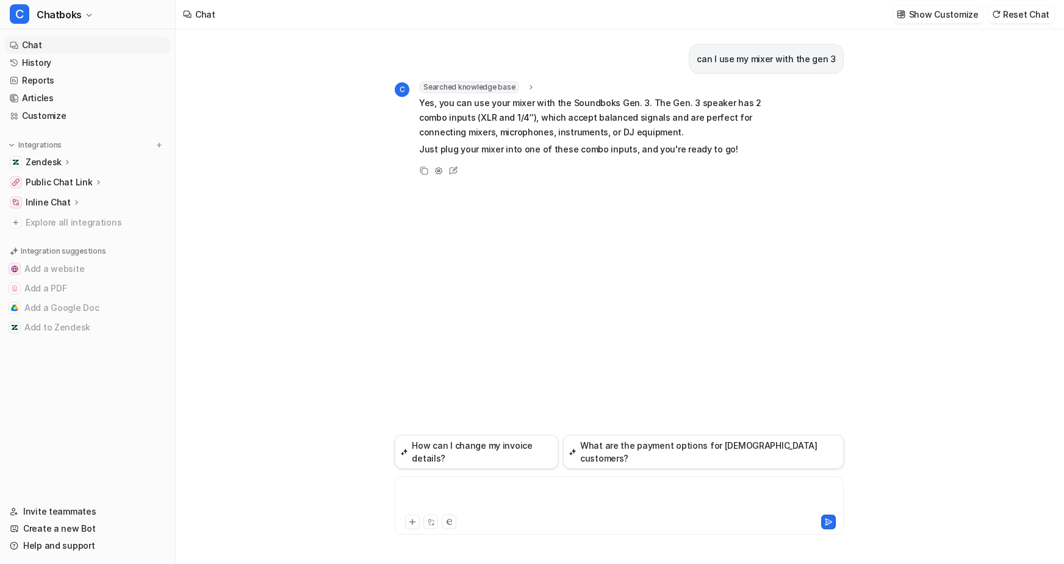
click at [409, 484] on div at bounding box center [675, 498] width 554 height 28
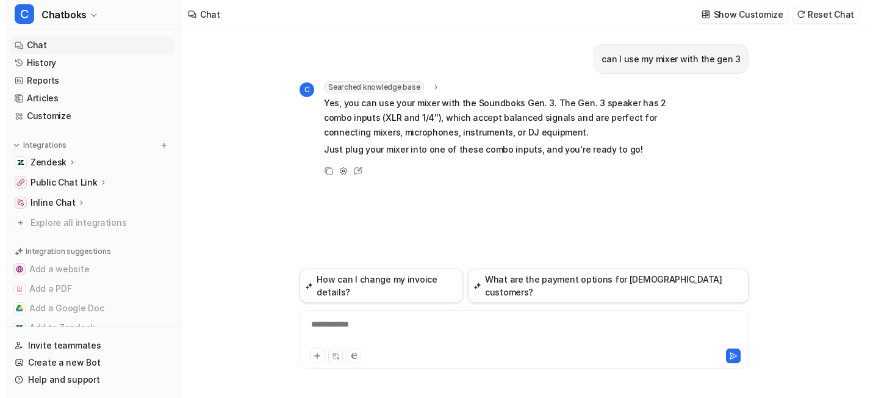
scroll to position [1236, 0]
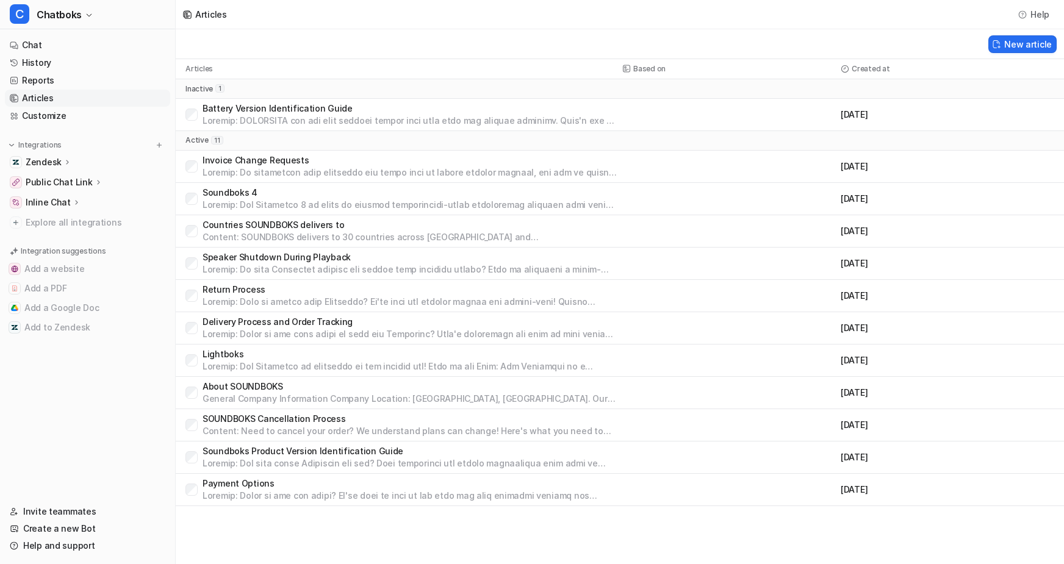
scroll to position [59, 0]
click at [382, 187] on p "Soundboks 4" at bounding box center [410, 193] width 415 height 12
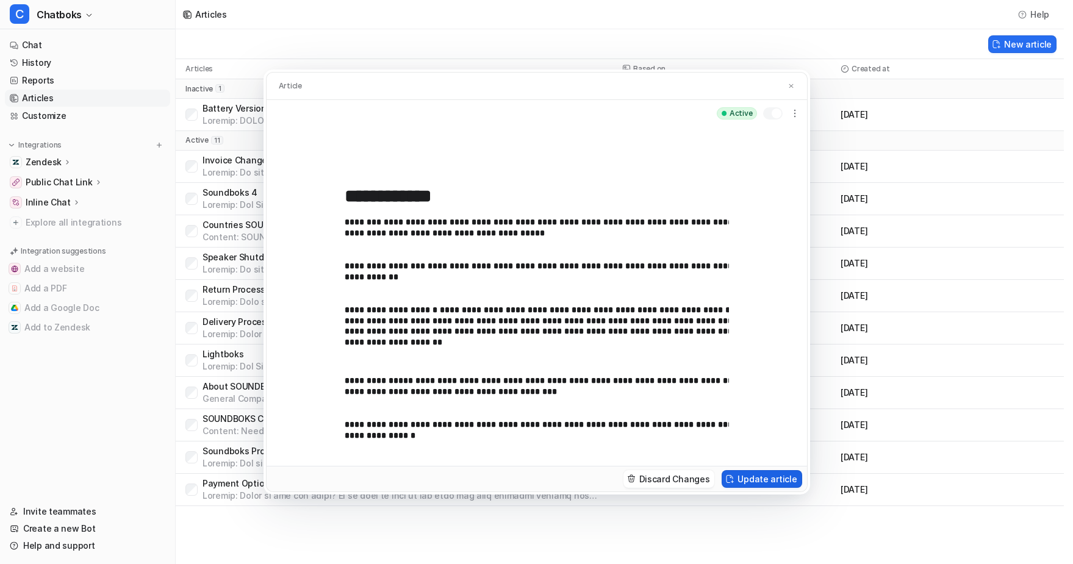
click at [802, 488] on button "Update article" at bounding box center [762, 479] width 80 height 18
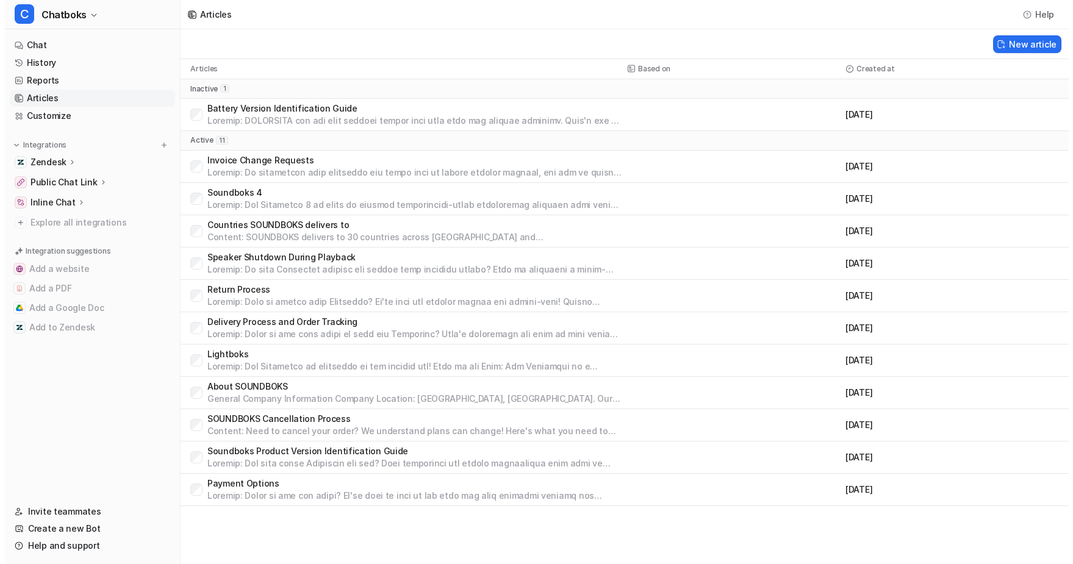
scroll to position [0, 0]
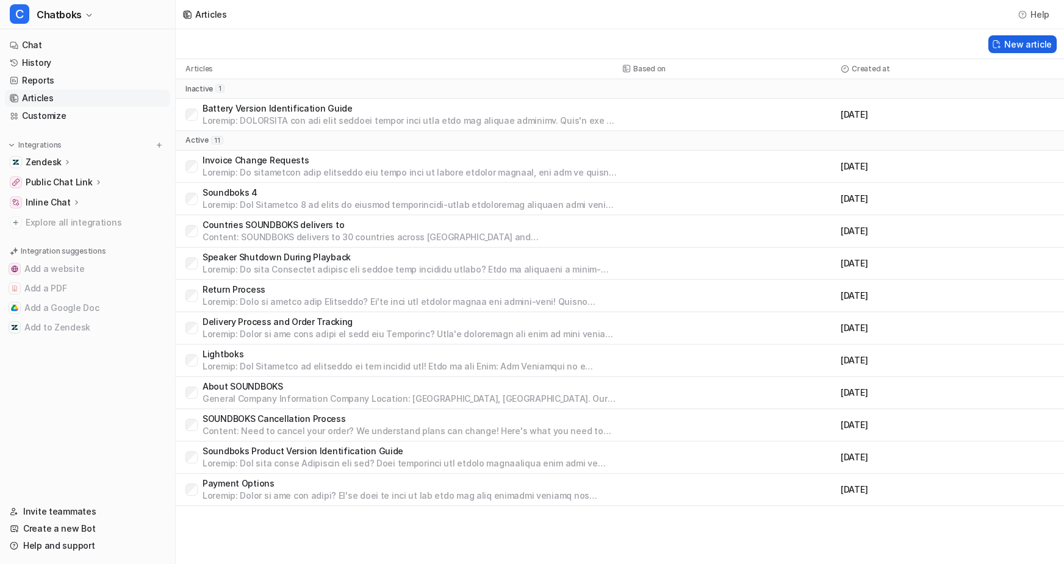
click at [1011, 52] on button "New article" at bounding box center [1022, 44] width 68 height 18
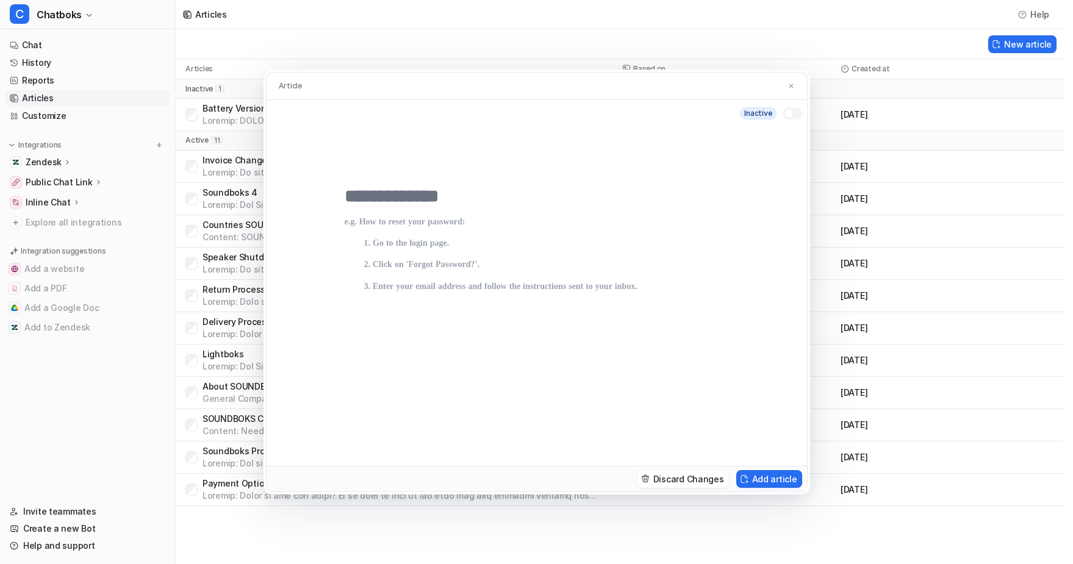
click at [376, 185] on input "text" at bounding box center [537, 196] width 384 height 22
type input "**********"
click at [345, 217] on p at bounding box center [537, 329] width 384 height 224
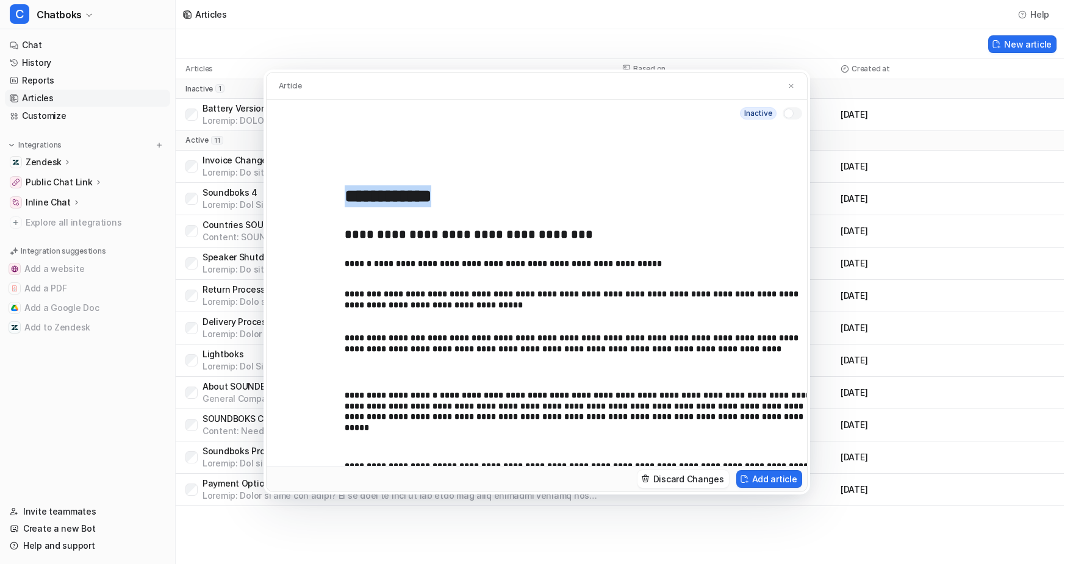
drag, startPoint x: 295, startPoint y: 222, endPoint x: 308, endPoint y: 267, distance: 46.5
click at [307, 267] on div "**********" at bounding box center [537, 296] width 540 height 339
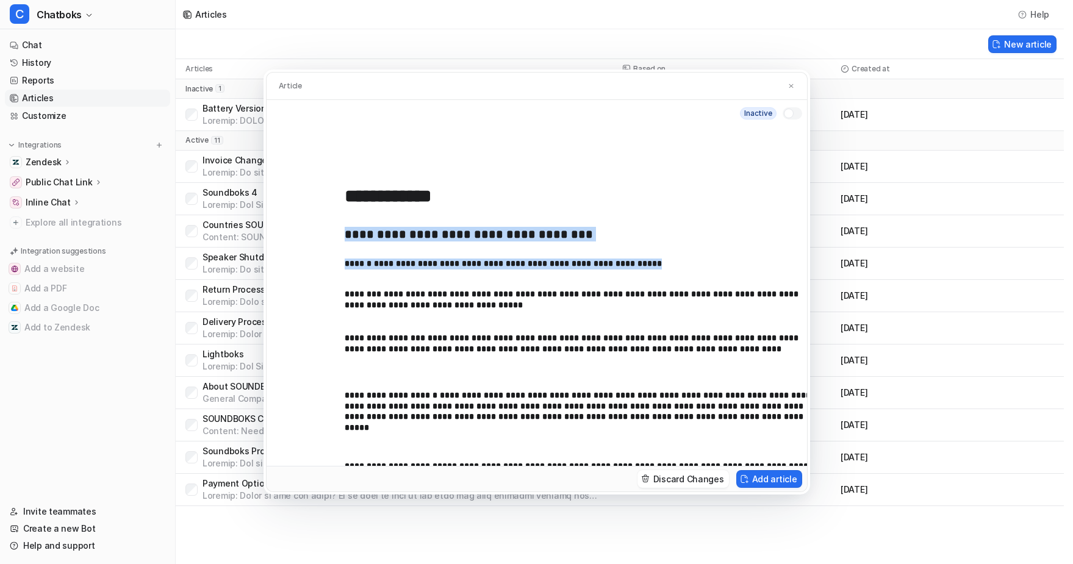
drag, startPoint x: 308, startPoint y: 267, endPoint x: 295, endPoint y: 224, distance: 44.2
click at [295, 224] on div "**********" at bounding box center [537, 296] width 540 height 339
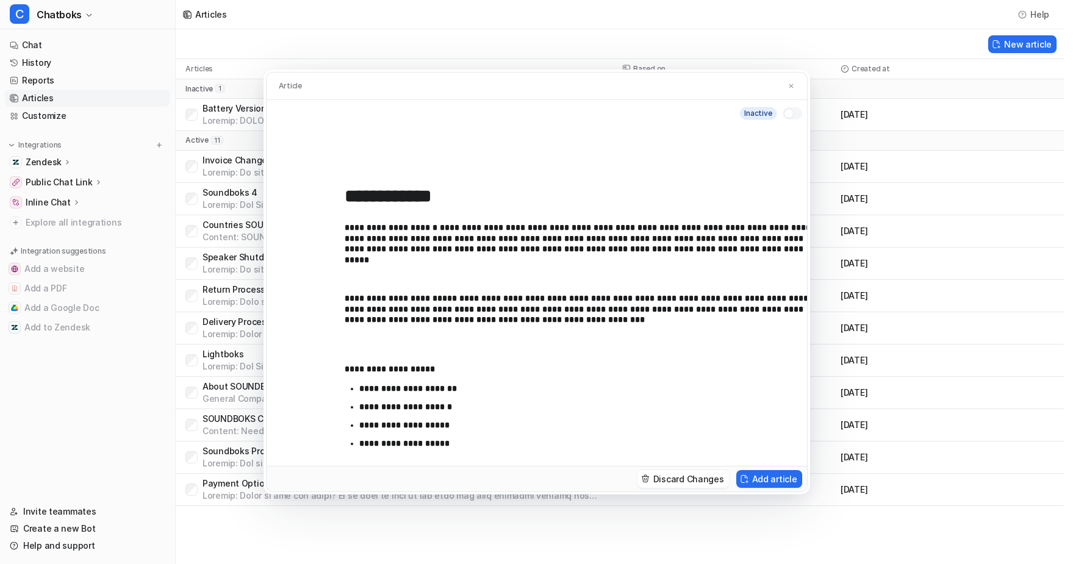
scroll to position [102, 0]
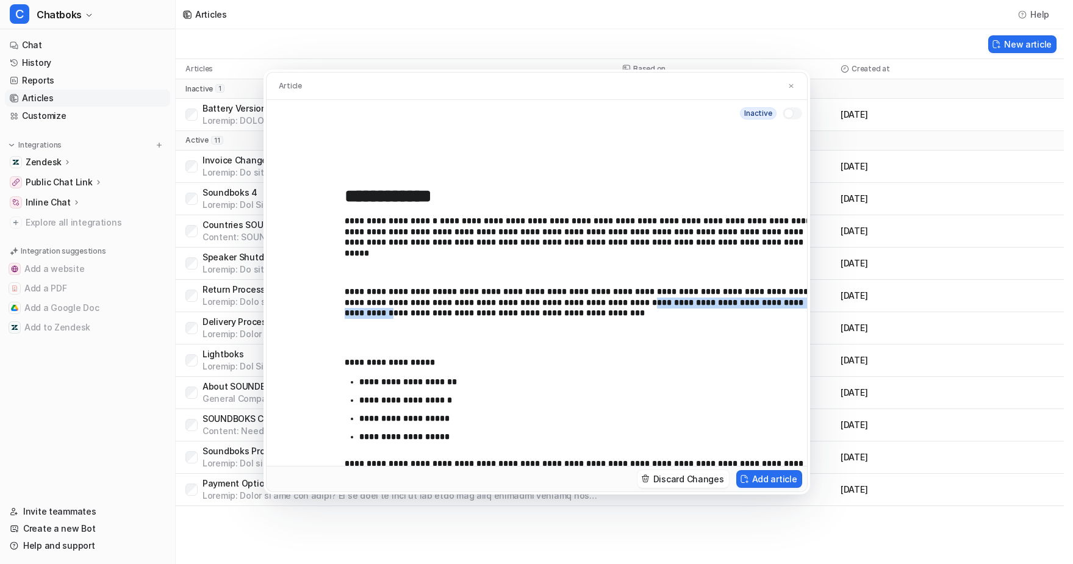
drag, startPoint x: 733, startPoint y: 303, endPoint x: 513, endPoint y: 318, distance: 220.1
click at [513, 318] on p "**********" at bounding box center [581, 314] width 472 height 54
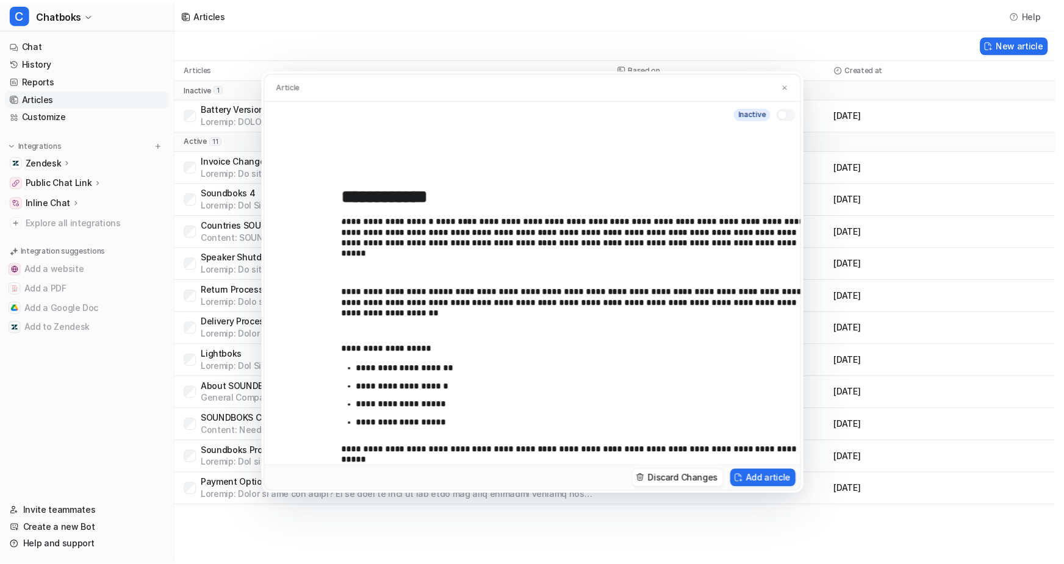
scroll to position [154, 0]
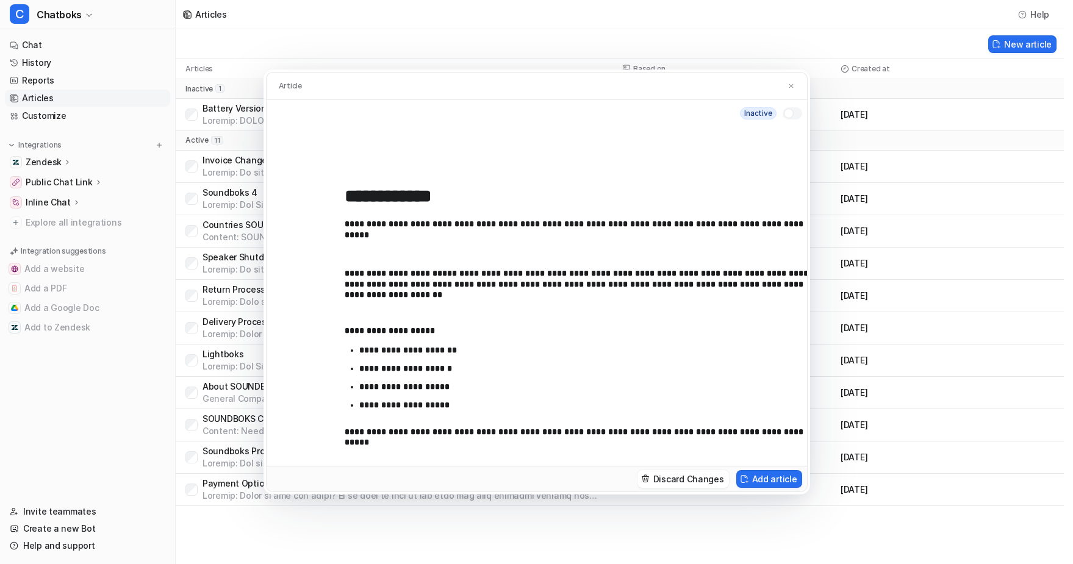
click at [429, 427] on p "**********" at bounding box center [581, 440] width 472 height 27
click at [802, 488] on button "Add article" at bounding box center [769, 479] width 66 height 18
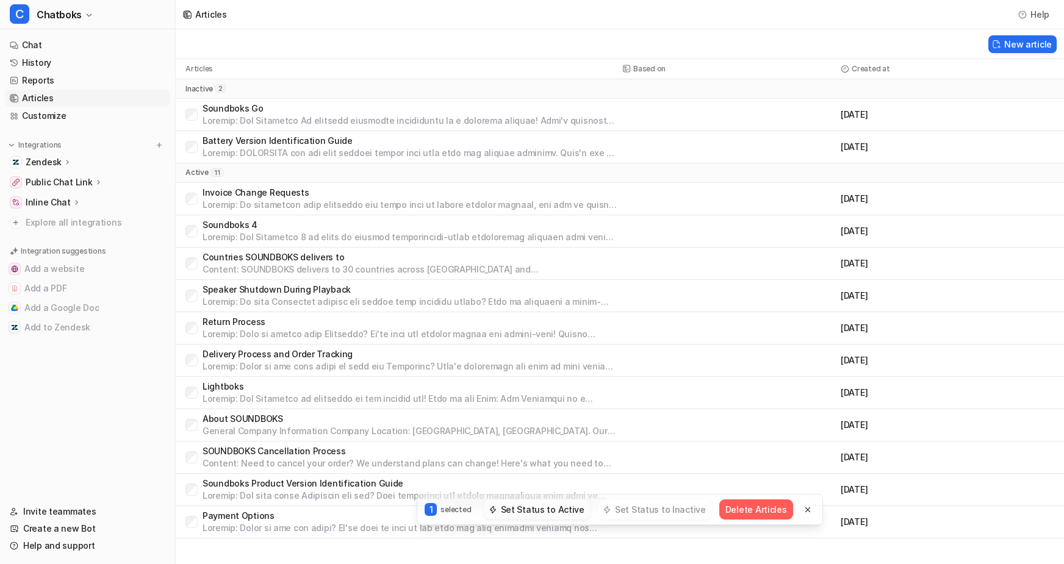
click at [569, 500] on button "Set Status to Active" at bounding box center [537, 510] width 107 height 20
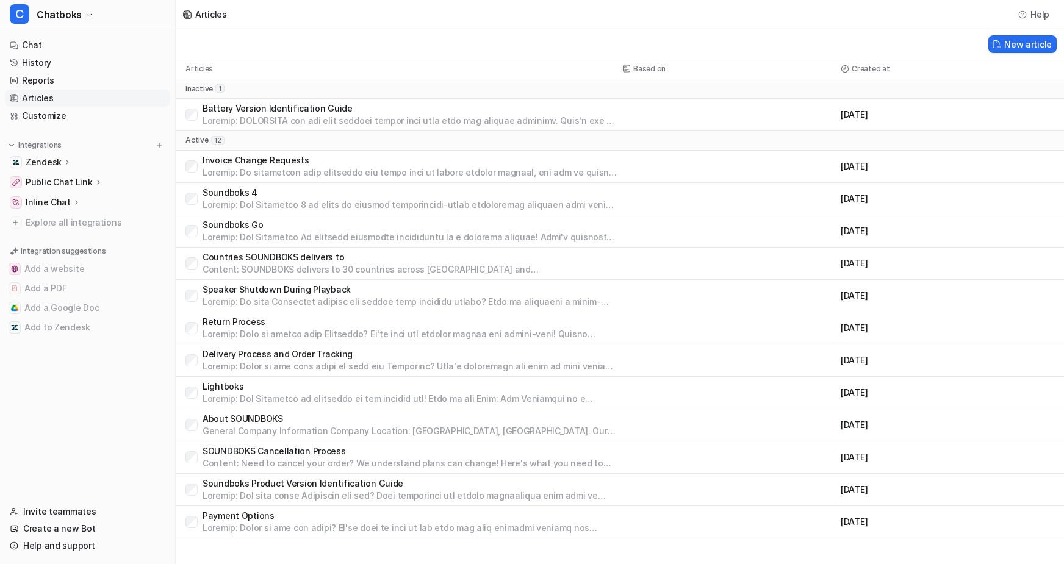
scroll to position [99, 0]
click at [60, 124] on link "Customize" at bounding box center [87, 115] width 165 height 17
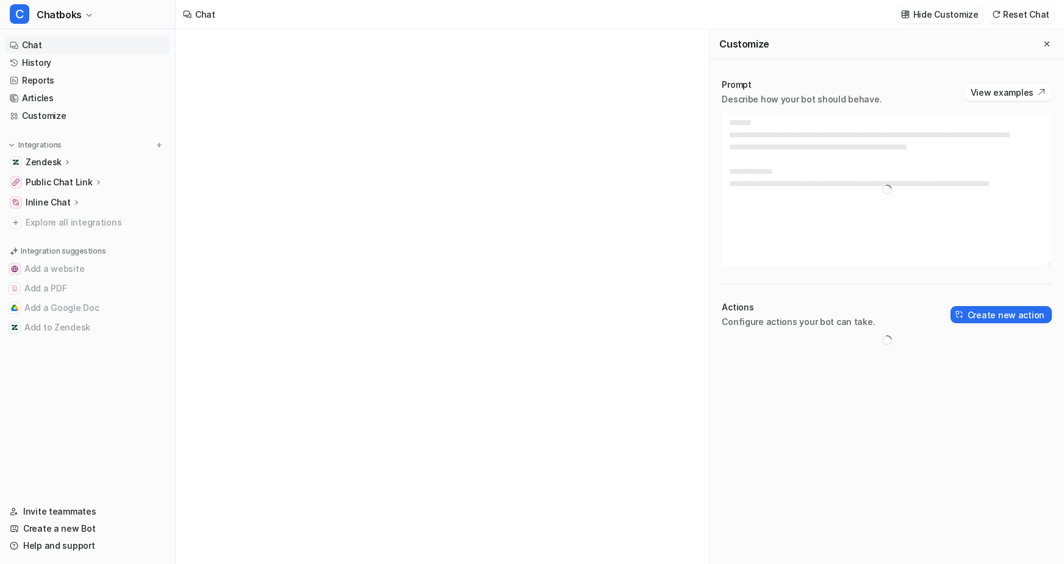
type textarea "**********"
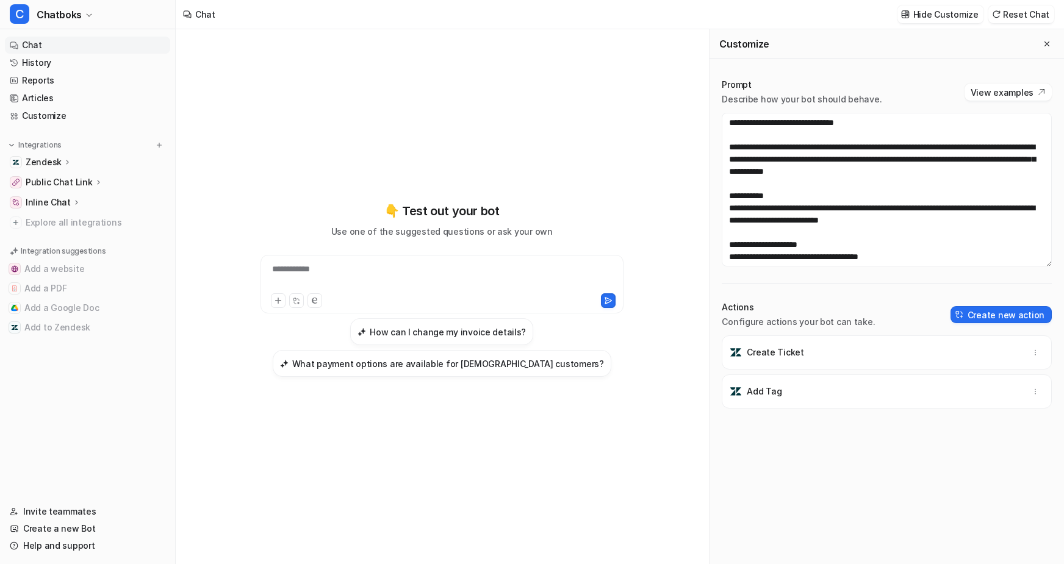
click at [409, 273] on div "**********" at bounding box center [442, 277] width 356 height 28
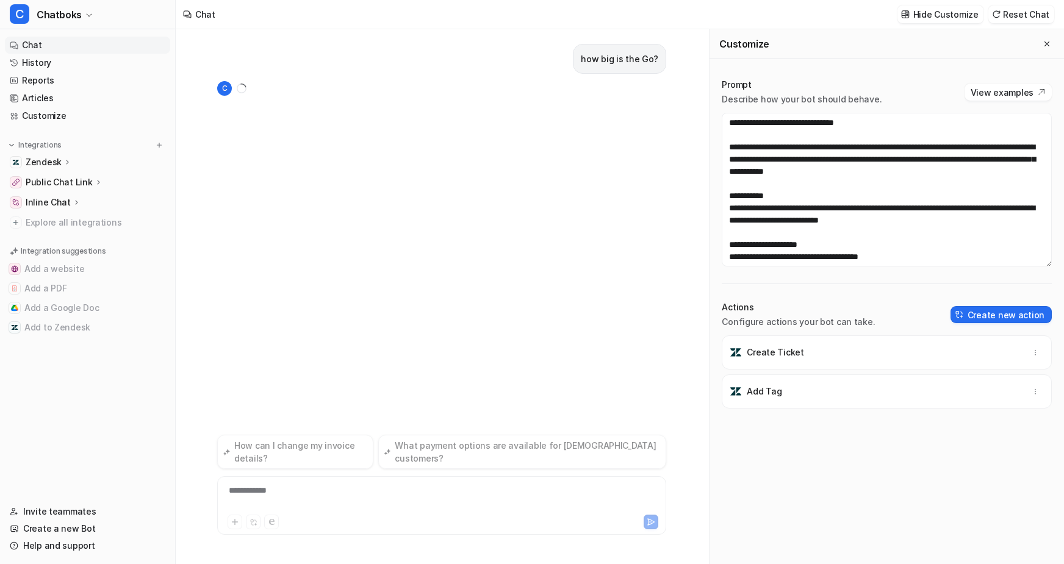
scroll to position [7, 0]
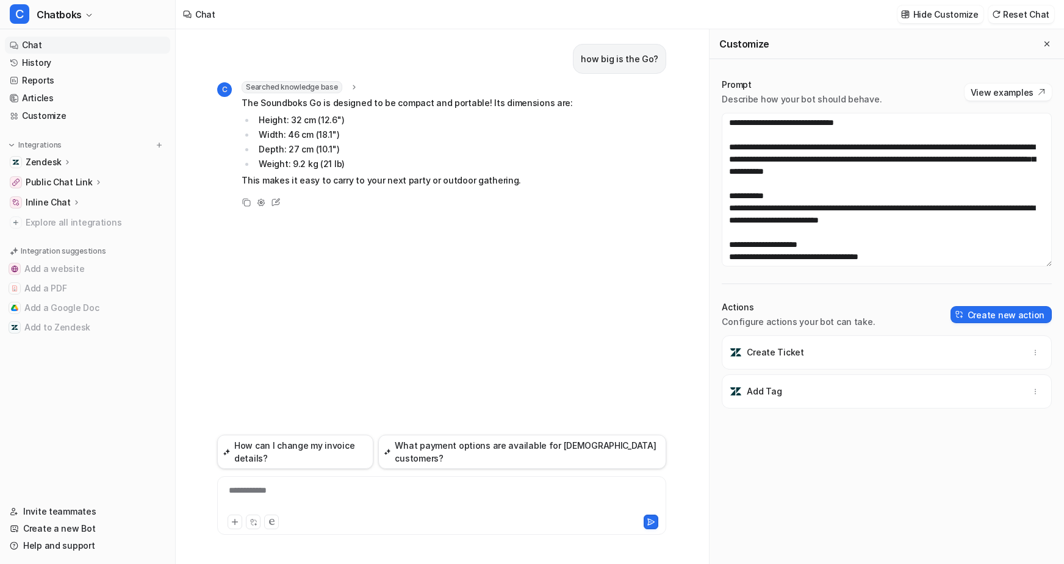
click at [321, 484] on div "**********" at bounding box center [457, 498] width 474 height 28
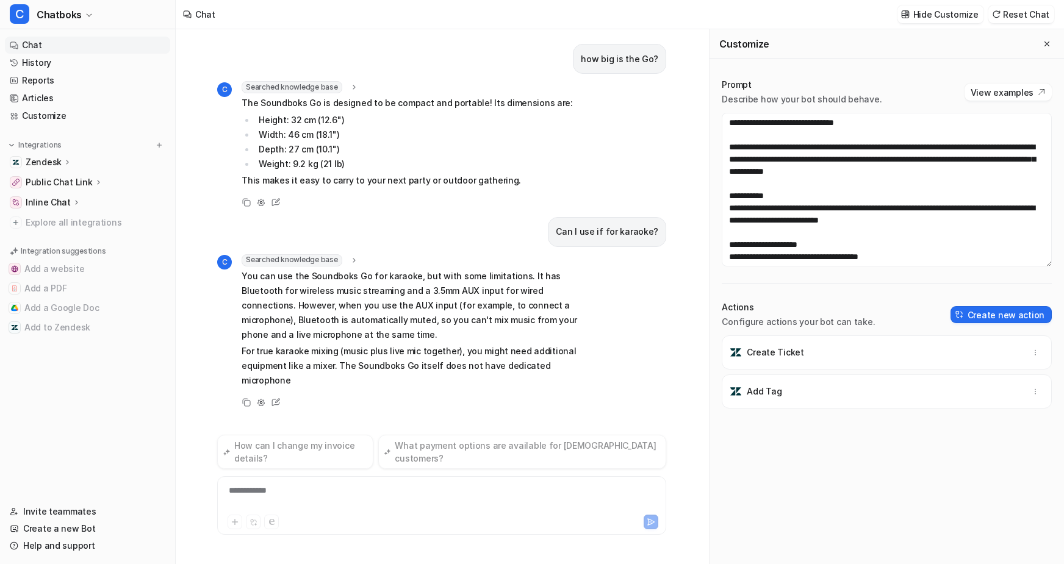
scroll to position [101, 0]
click at [314, 484] on div at bounding box center [457, 498] width 474 height 28
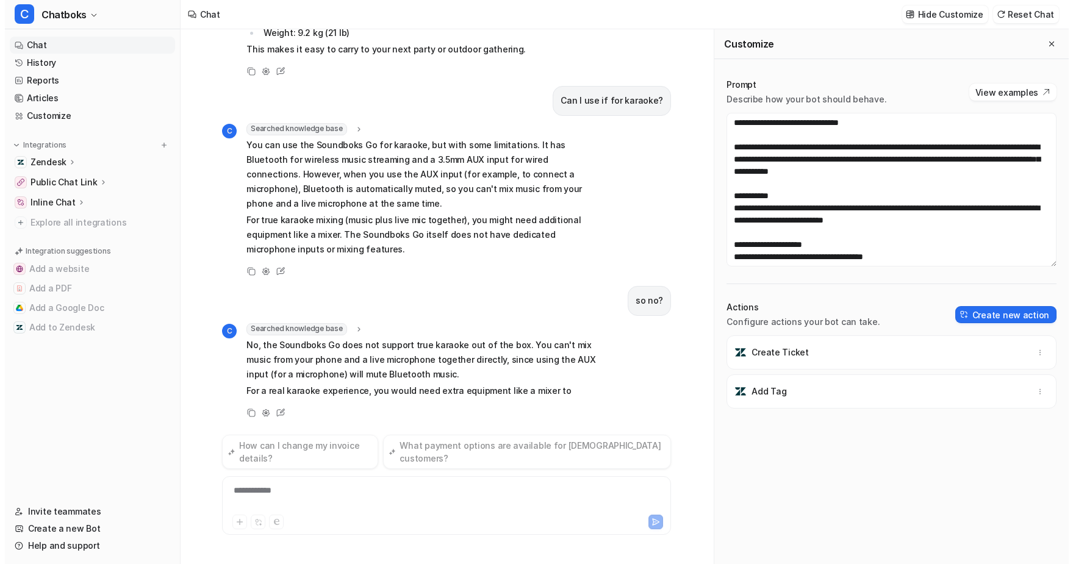
scroll to position [296, 0]
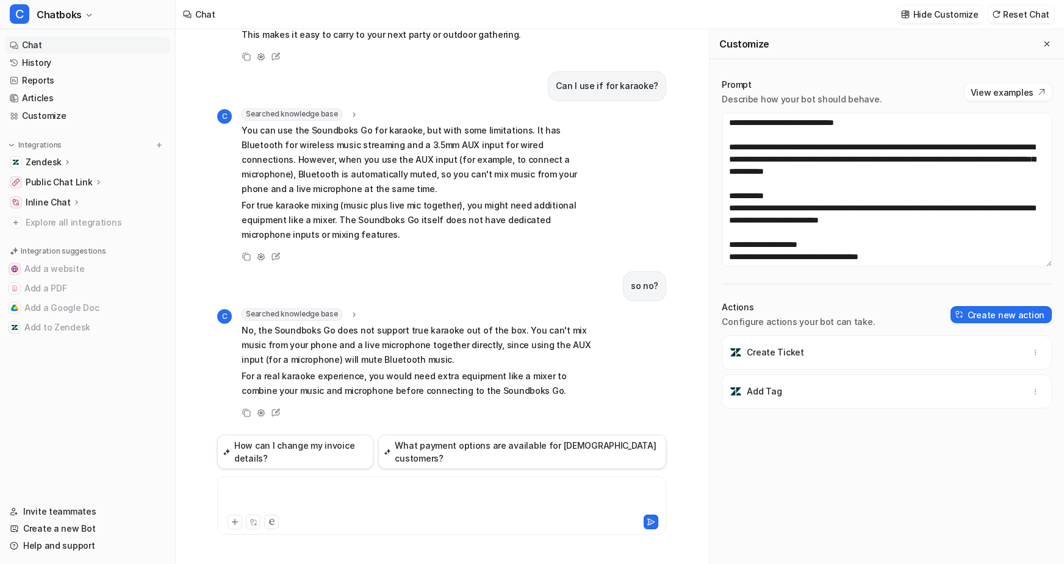
click at [281, 484] on div at bounding box center [457, 498] width 474 height 28
click at [77, 107] on link "Articles" at bounding box center [87, 98] width 165 height 17
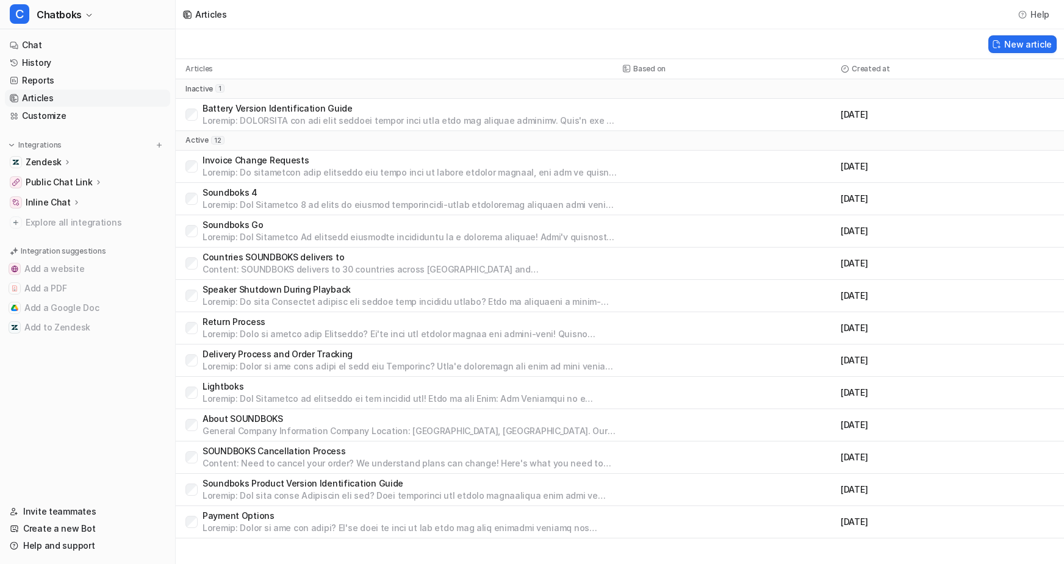
click at [335, 199] on p "Soundboks 4" at bounding box center [410, 193] width 415 height 12
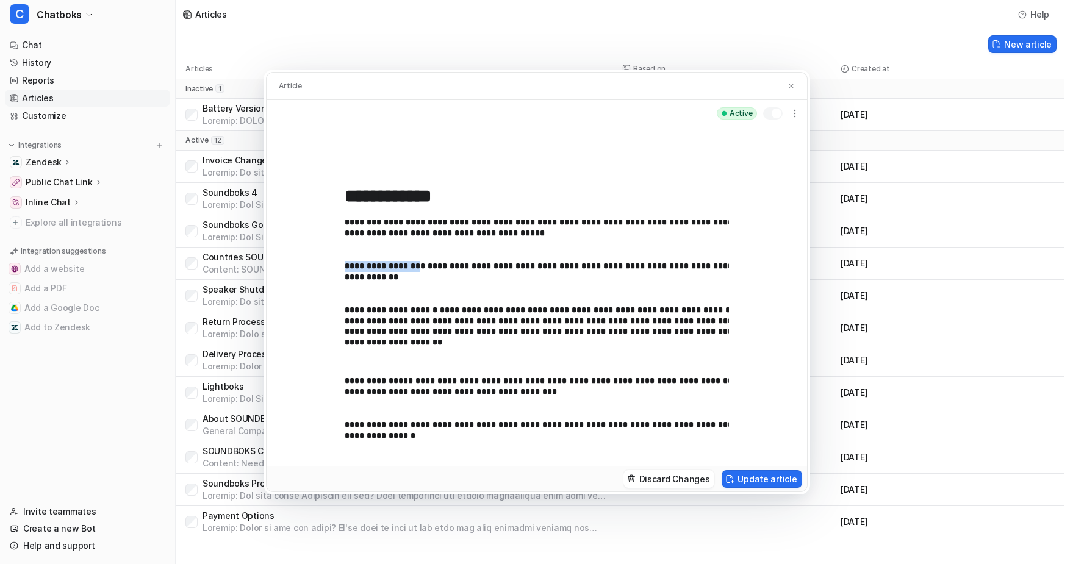
drag, startPoint x: 295, startPoint y: 256, endPoint x: 397, endPoint y: 252, distance: 101.3
click at [397, 262] on strong "**********" at bounding box center [385, 266] width 81 height 9
copy strong "**********"
click at [413, 305] on p "**********" at bounding box center [581, 332] width 472 height 54
drag, startPoint x: 298, startPoint y: 304, endPoint x: 406, endPoint y: 303, distance: 107.4
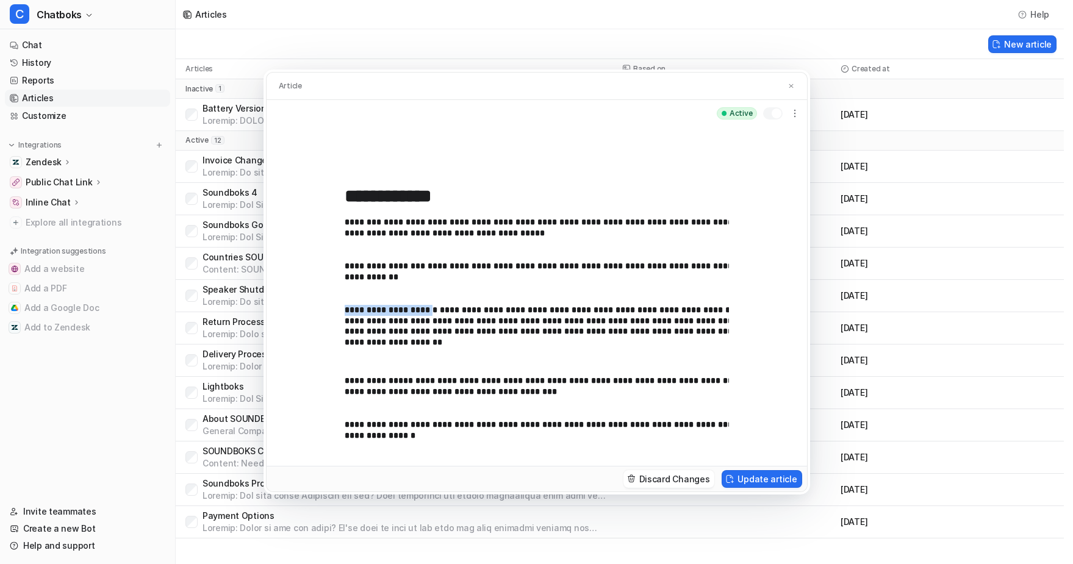
click at [406, 306] on strong "**********" at bounding box center [391, 310] width 93 height 9
copy strong "**********"
click at [501, 443] on p "**********" at bounding box center [581, 433] width 472 height 27
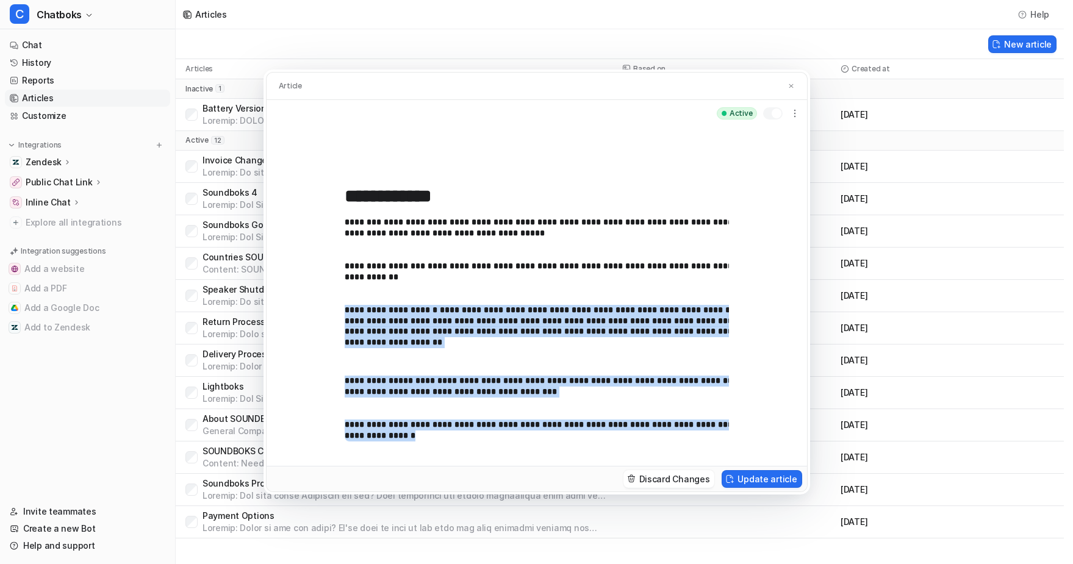
drag, startPoint x: 501, startPoint y: 443, endPoint x: 285, endPoint y: 298, distance: 260.2
click at [285, 298] on div "**********" at bounding box center [537, 296] width 540 height 339
copy div "**********"
click at [412, 356] on div "**********" at bounding box center [537, 329] width 384 height 224
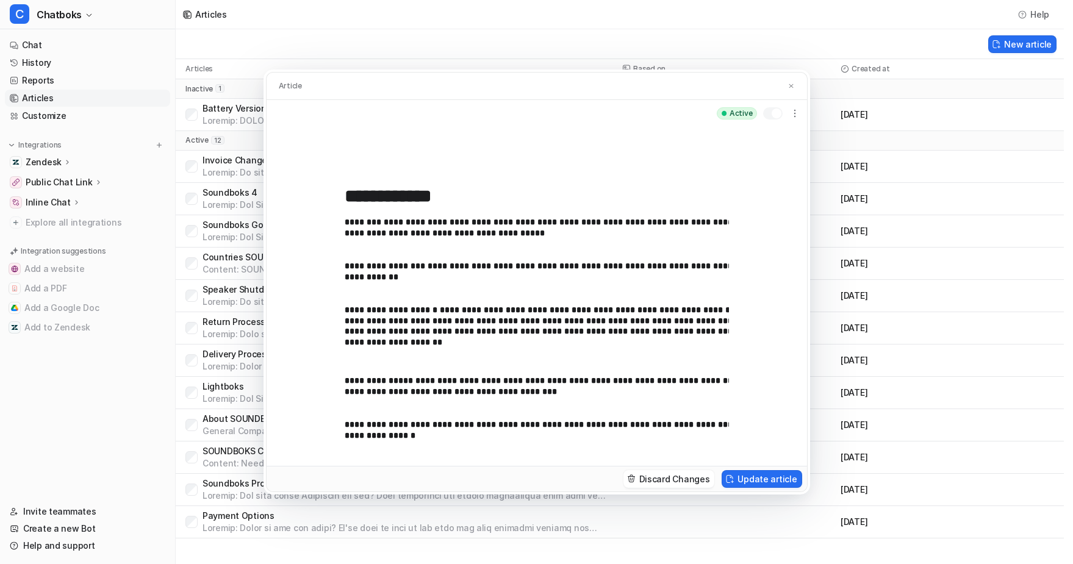
click at [412, 305] on p "**********" at bounding box center [581, 332] width 472 height 54
click at [417, 305] on p "**********" at bounding box center [581, 332] width 472 height 54
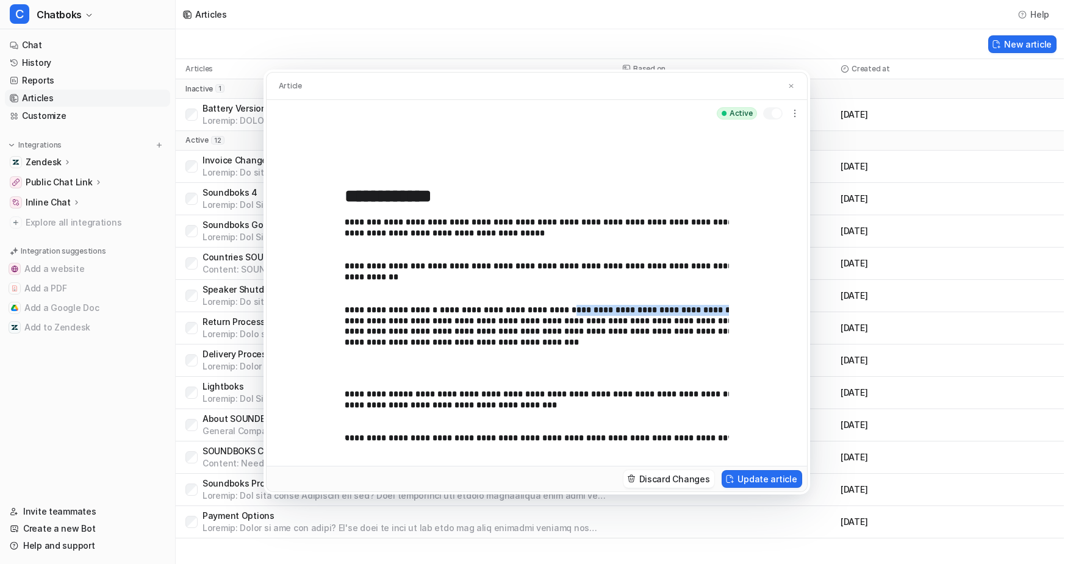
drag, startPoint x: 573, startPoint y: 302, endPoint x: 736, endPoint y: 303, distance: 163.5
click at [736, 305] on p "**********" at bounding box center [581, 338] width 472 height 67
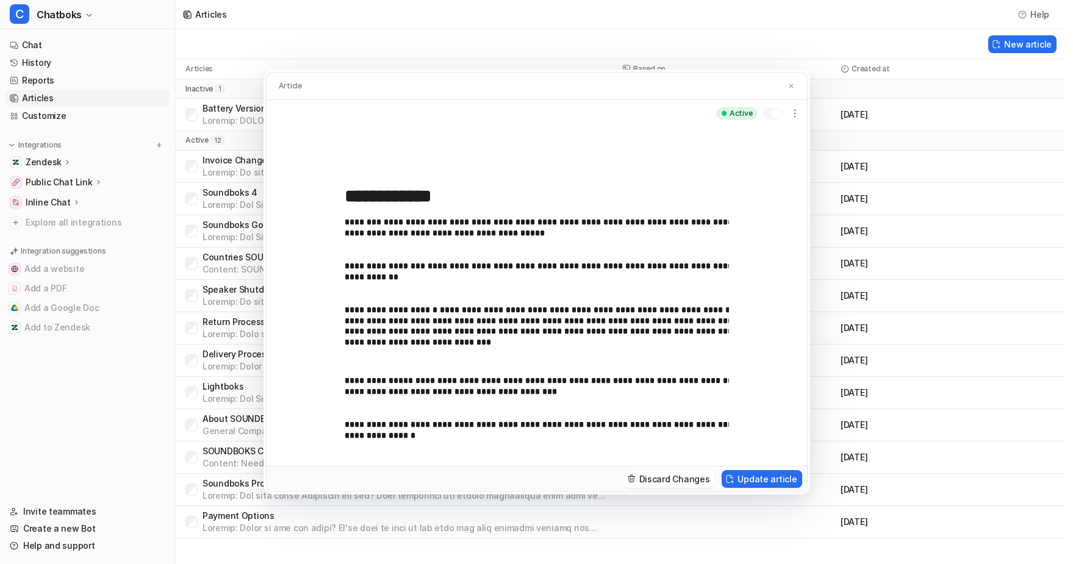
click at [348, 330] on p "**********" at bounding box center [581, 332] width 472 height 54
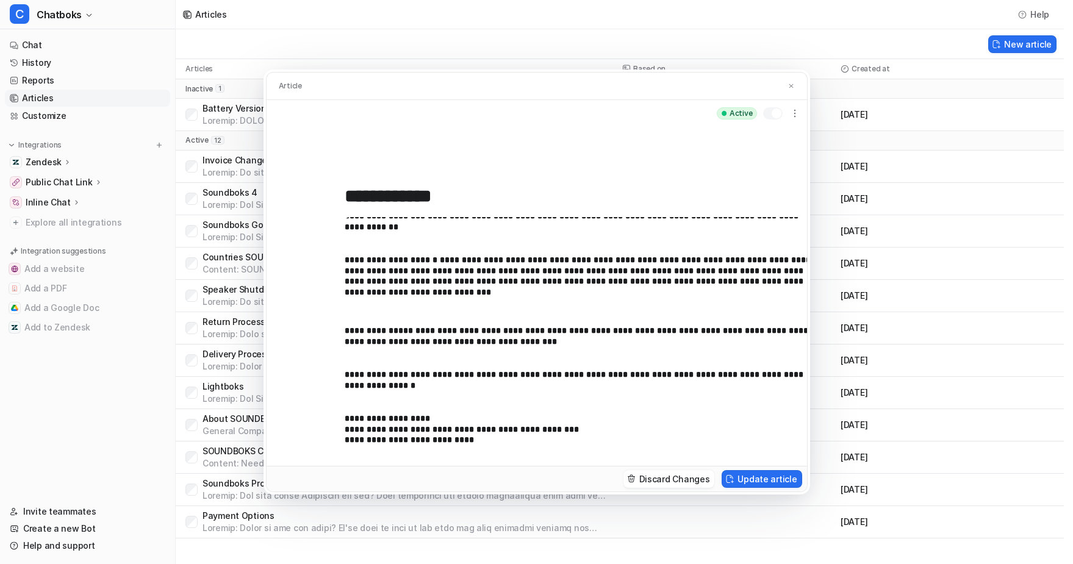
scroll to position [70, 0]
drag, startPoint x: 298, startPoint y: 401, endPoint x: 382, endPoint y: 402, distance: 83.6
click at [382, 414] on strong "**********" at bounding box center [387, 418] width 85 height 9
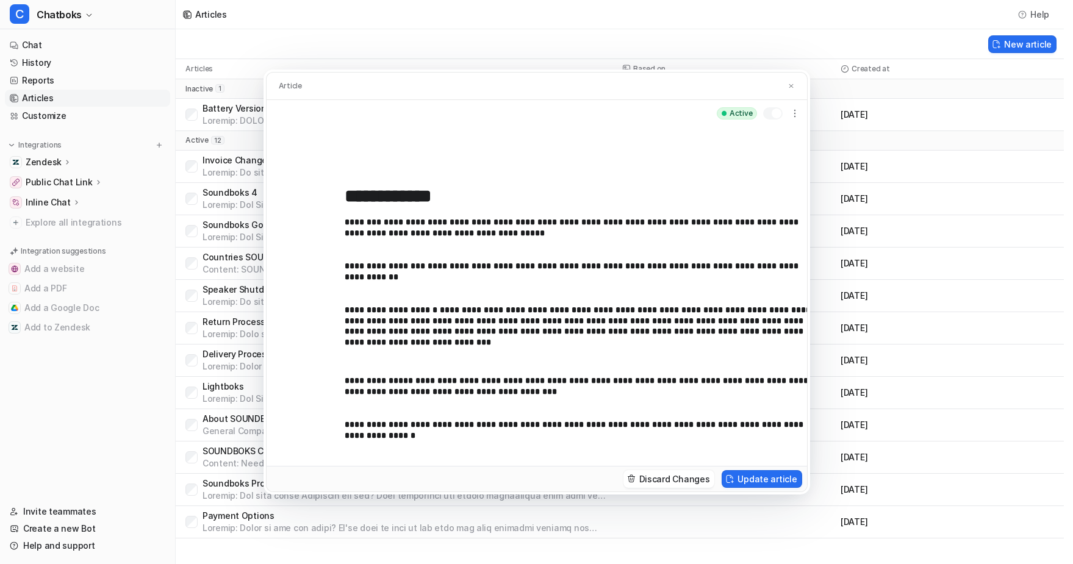
scroll to position [76, 0]
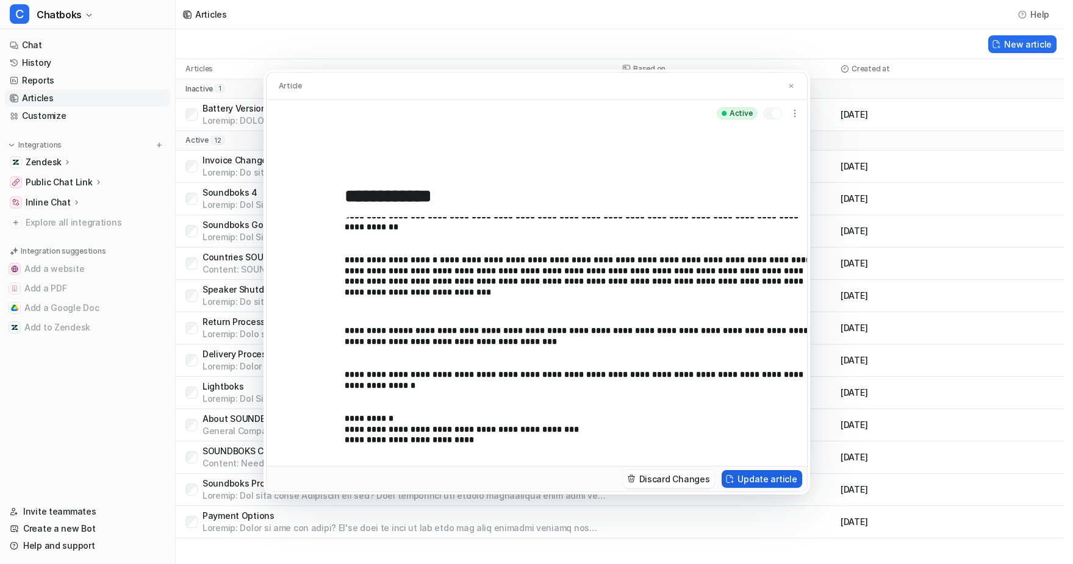
click at [802, 488] on button "Update article" at bounding box center [762, 479] width 80 height 18
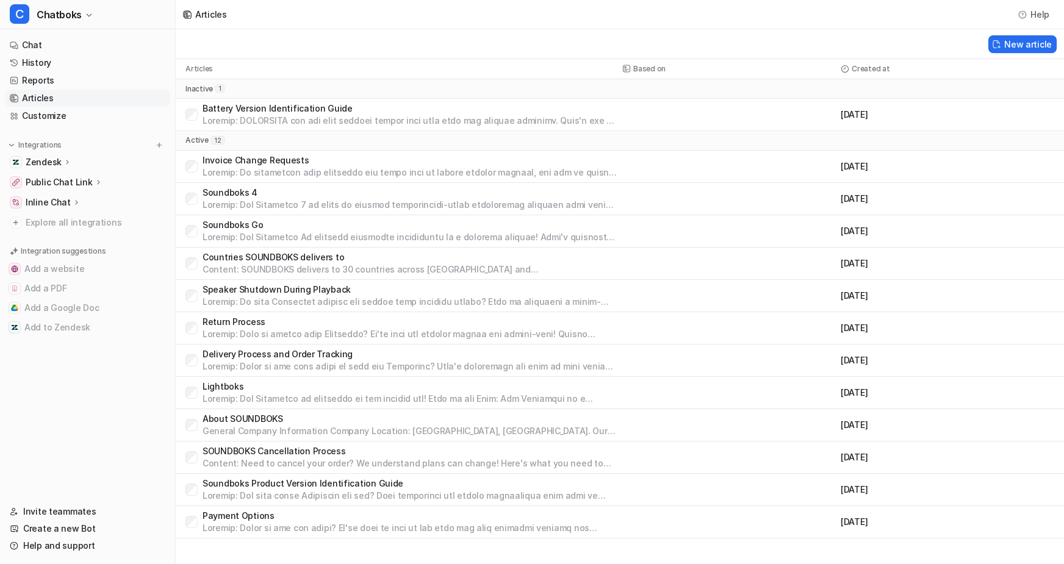
click at [301, 211] on p at bounding box center [410, 205] width 415 height 12
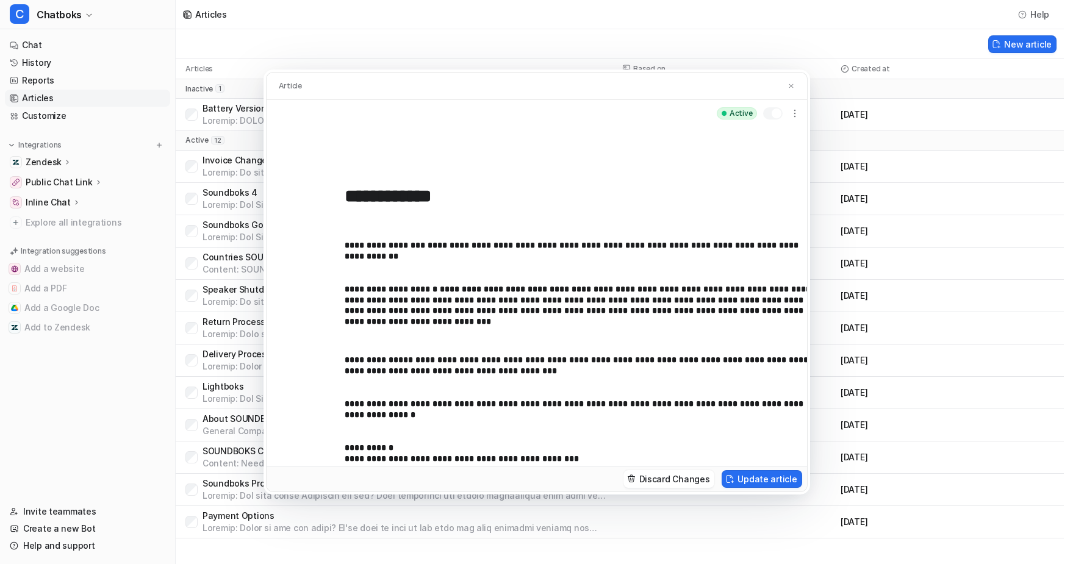
scroll to position [0, 0]
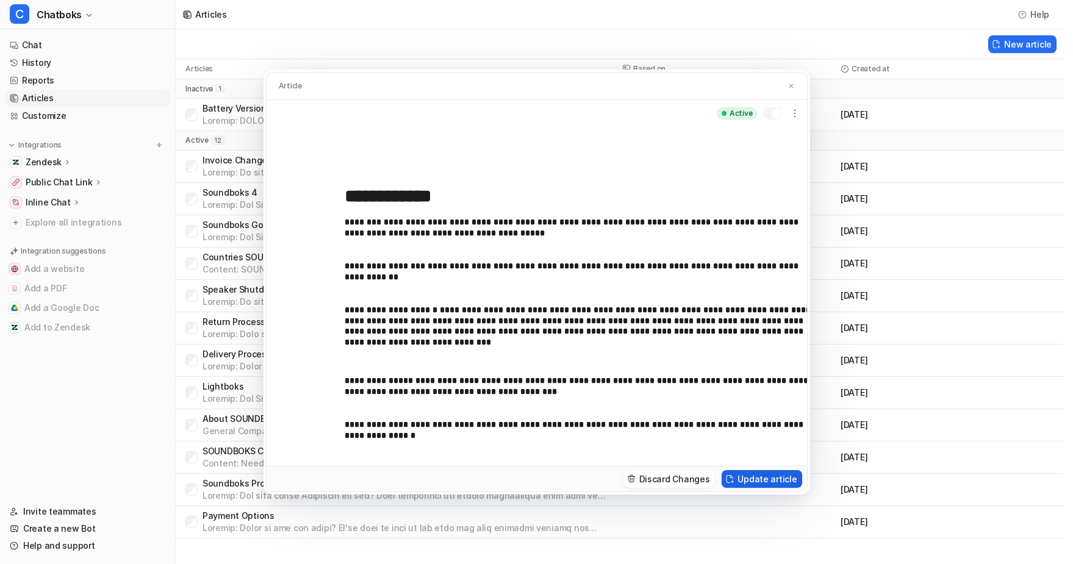
click at [802, 488] on button "Update article" at bounding box center [762, 479] width 80 height 18
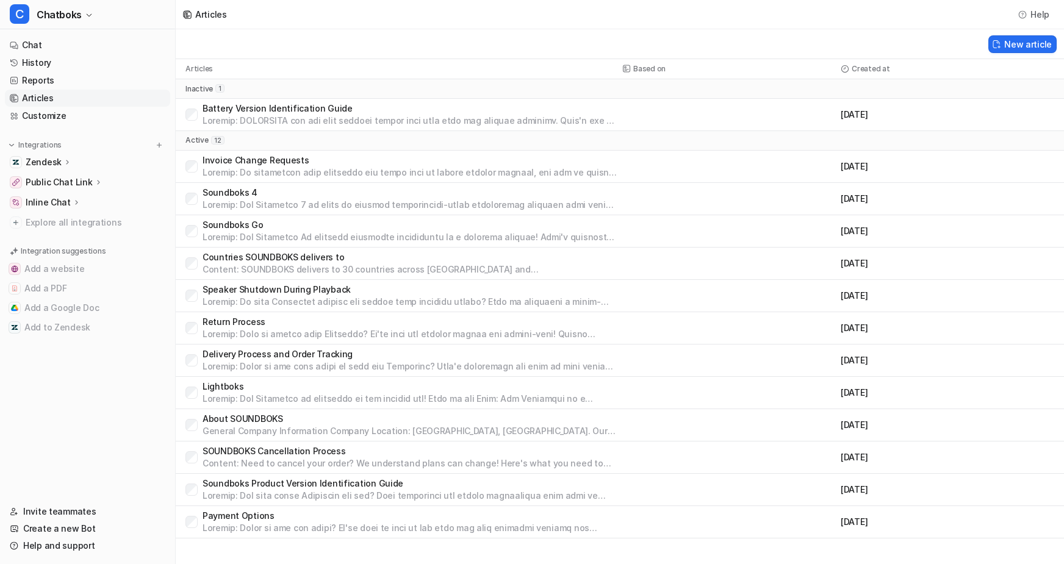
click at [331, 243] on p at bounding box center [410, 237] width 415 height 12
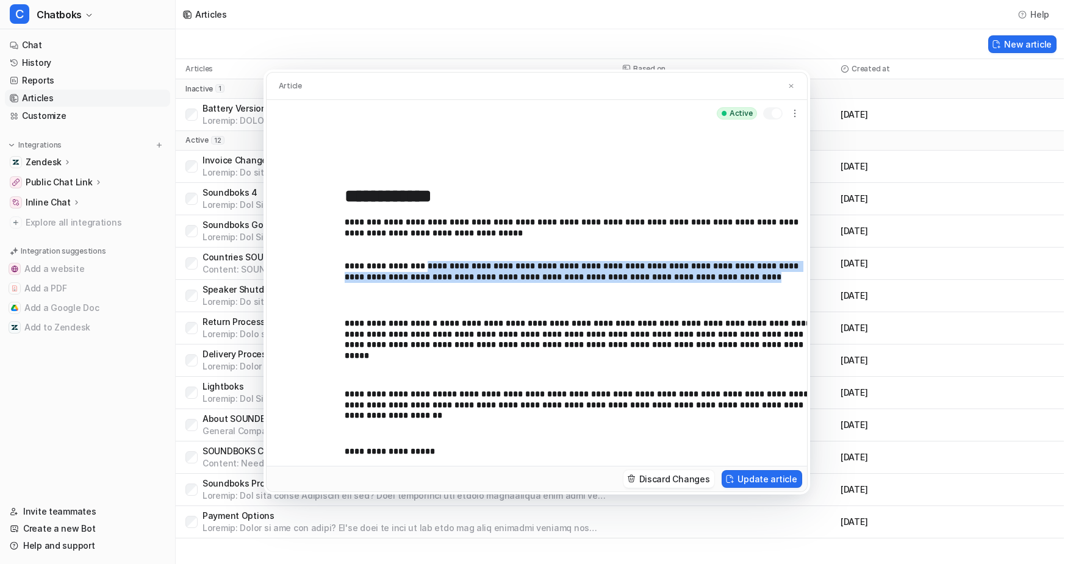
drag, startPoint x: 405, startPoint y: 252, endPoint x: 440, endPoint y: 287, distance: 49.6
click at [440, 287] on p "**********" at bounding box center [581, 281] width 472 height 40
copy p "**********"
click at [802, 488] on button "Update article" at bounding box center [762, 479] width 80 height 18
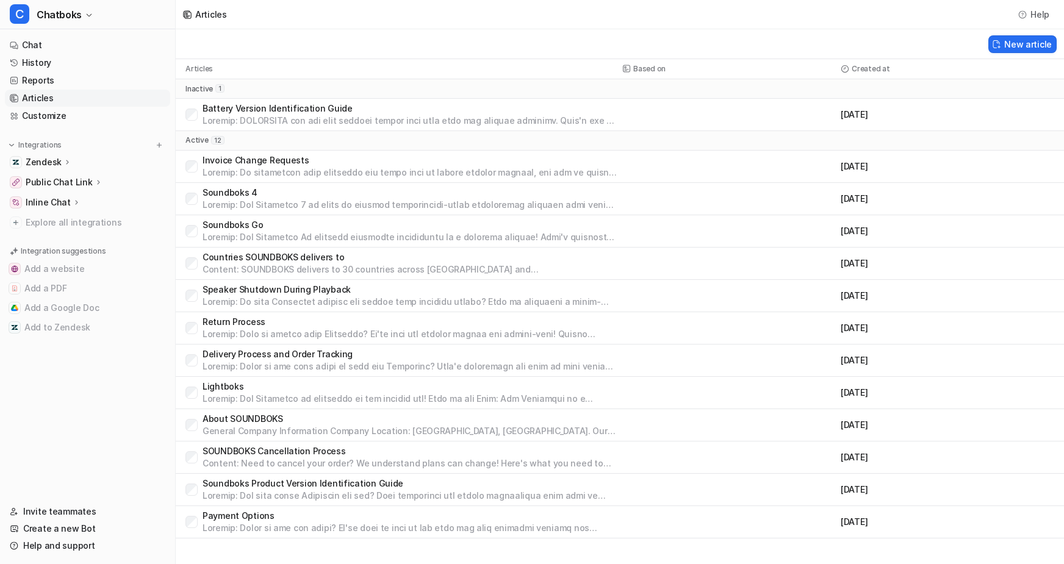
click at [357, 211] on p at bounding box center [410, 205] width 415 height 12
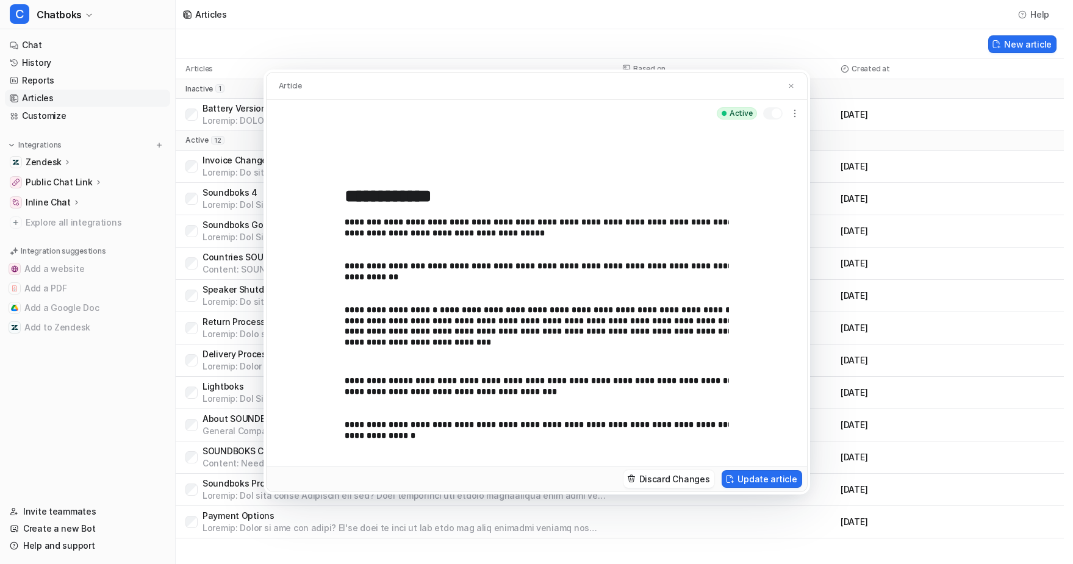
click at [938, 92] on div "**********" at bounding box center [536, 282] width 1073 height 564
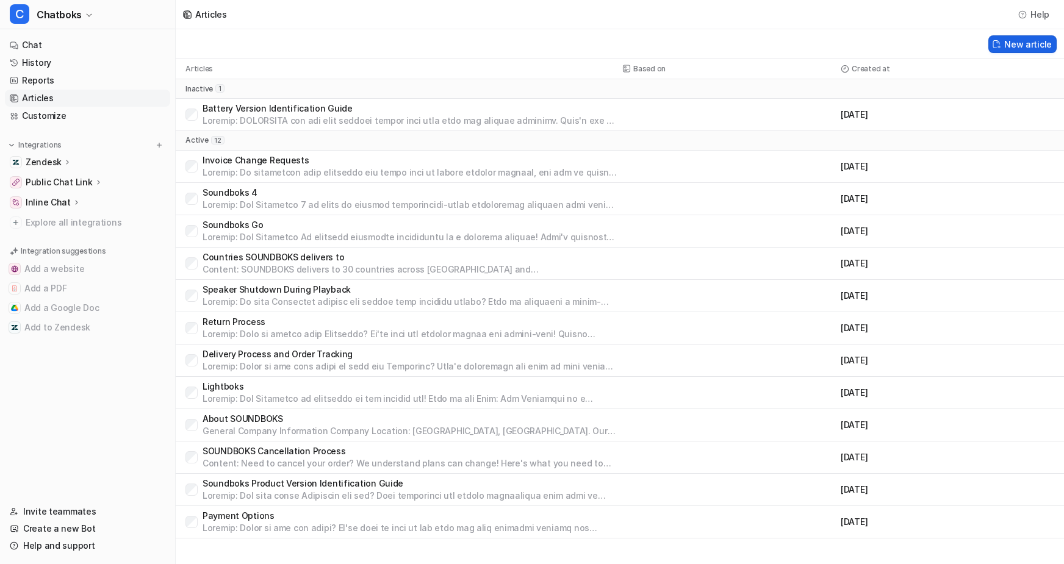
click at [1001, 51] on button "New article" at bounding box center [1022, 44] width 68 height 18
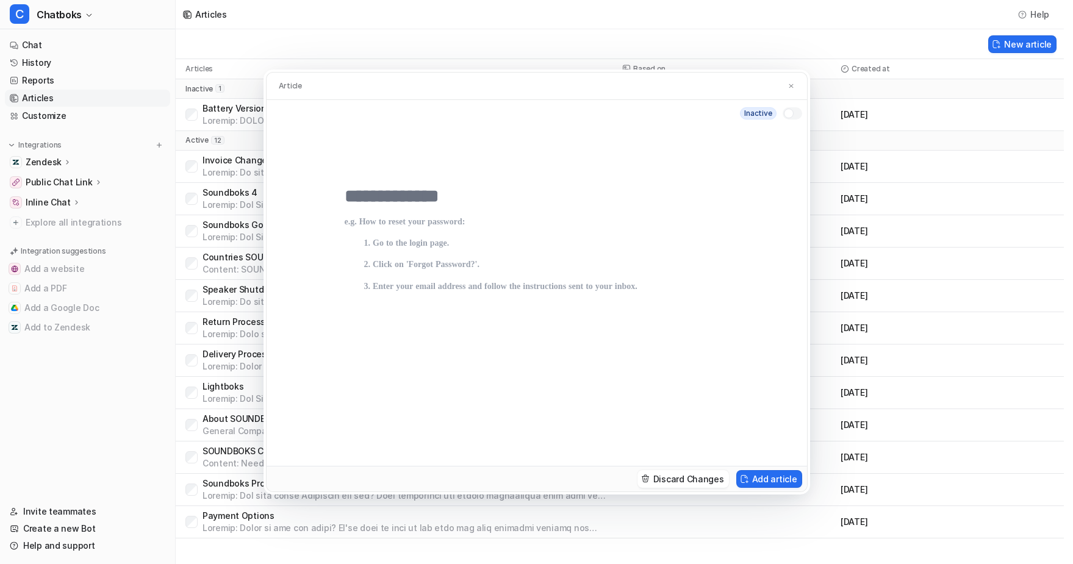
click at [365, 185] on input "text" at bounding box center [537, 196] width 384 height 22
type input "**********"
click at [358, 217] on p at bounding box center [537, 329] width 384 height 224
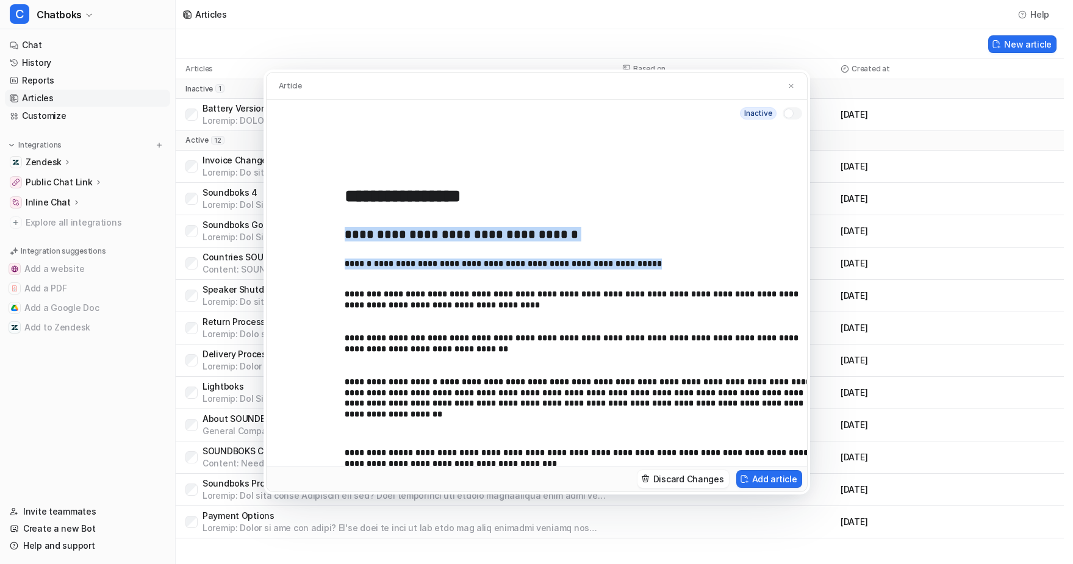
drag, startPoint x: 300, startPoint y: 223, endPoint x: 299, endPoint y: 278, distance: 54.9
click at [345, 278] on div "**********" at bounding box center [585, 357] width 481 height 281
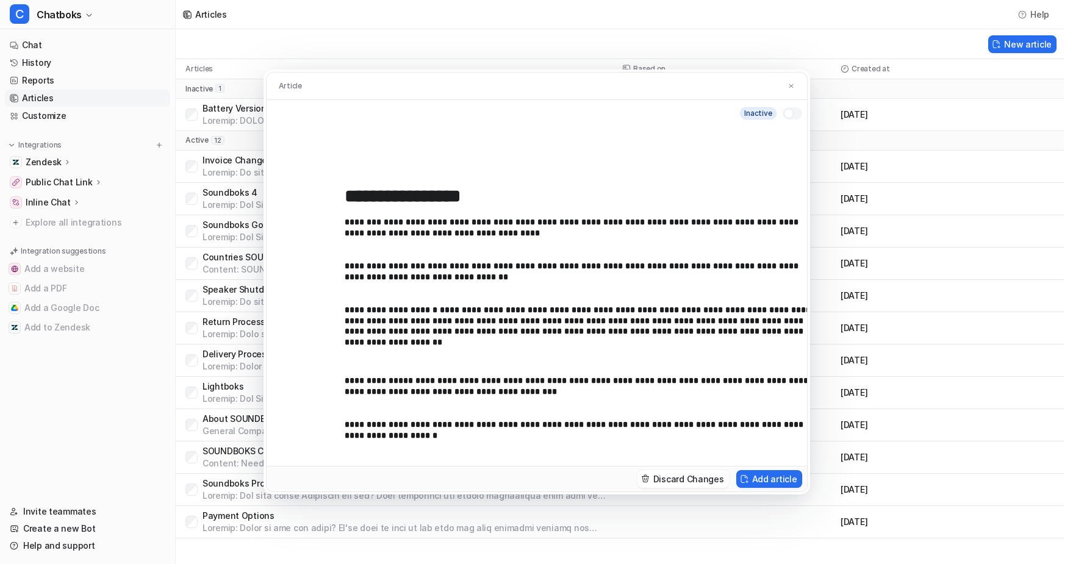
click at [412, 305] on p "**********" at bounding box center [581, 332] width 472 height 54
click at [414, 305] on p "**********" at bounding box center [581, 332] width 472 height 54
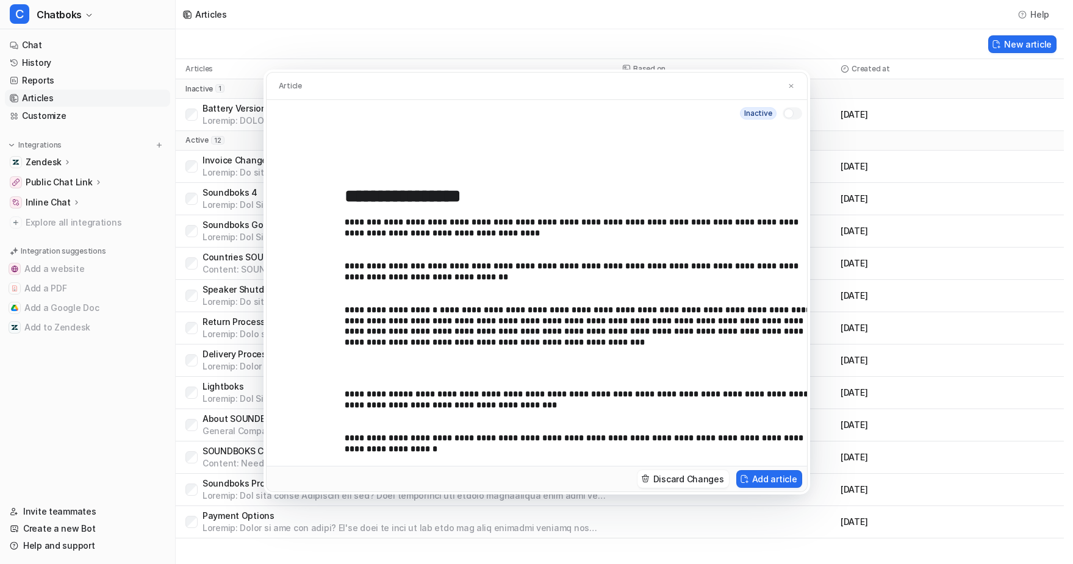
click at [345, 317] on p "**********" at bounding box center [581, 338] width 472 height 67
click at [700, 306] on p "**********" at bounding box center [581, 338] width 472 height 67
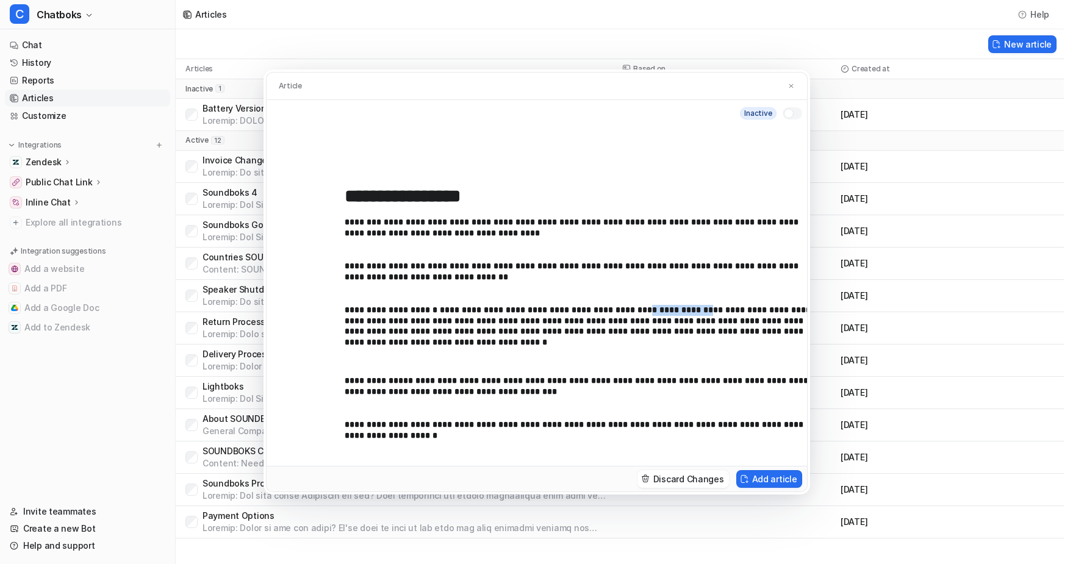
drag, startPoint x: 657, startPoint y: 301, endPoint x: 723, endPoint y: 300, distance: 66.5
click at [723, 305] on p "**********" at bounding box center [581, 332] width 472 height 54
click at [359, 329] on p "**********" at bounding box center [581, 332] width 472 height 54
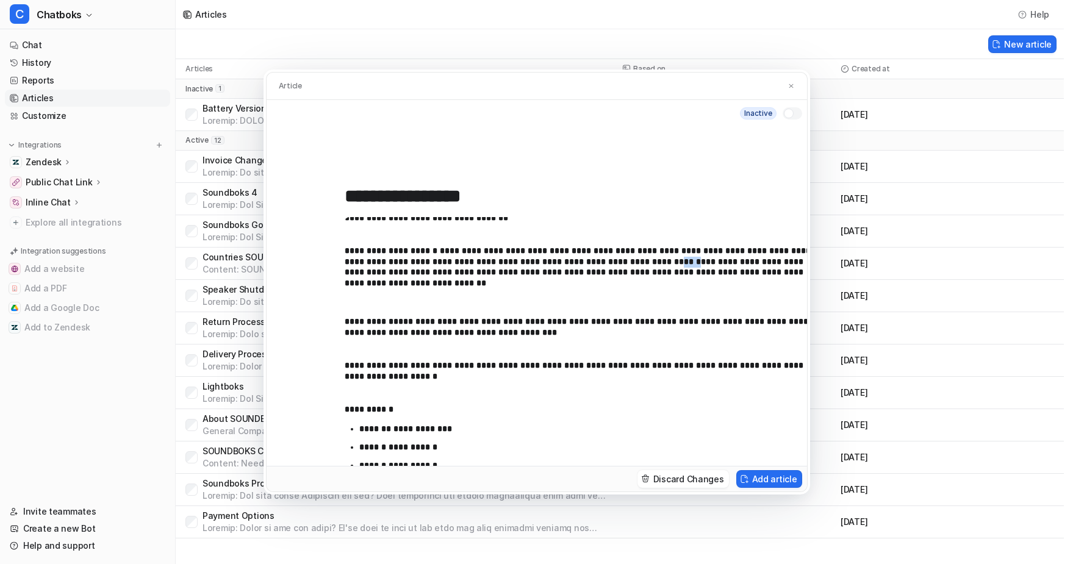
scroll to position [60, 0]
click at [802, 488] on button "Add article" at bounding box center [769, 479] width 66 height 18
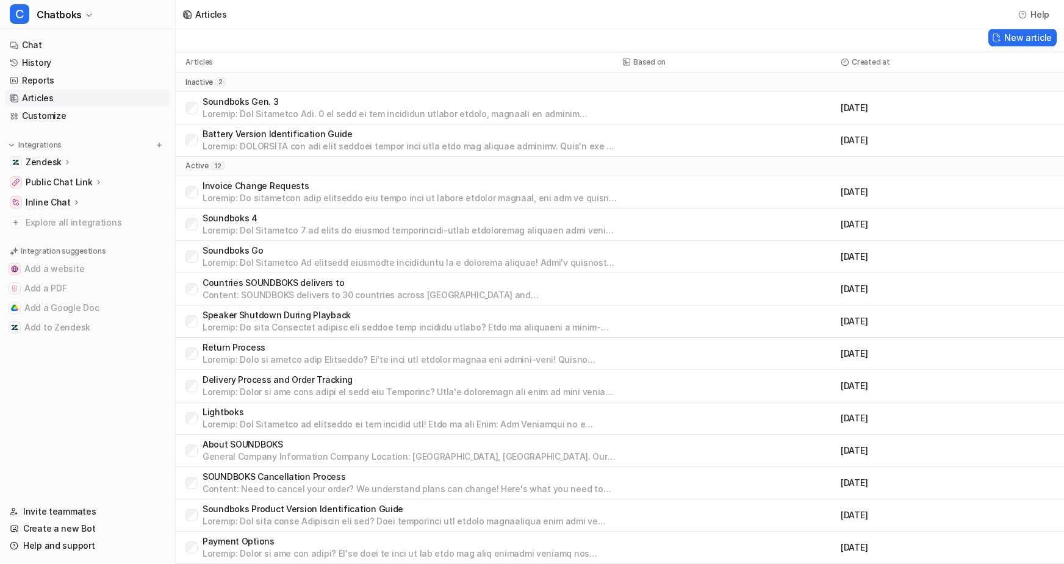
click at [406, 108] on p "Soundboks Gen. 3" at bounding box center [410, 102] width 415 height 12
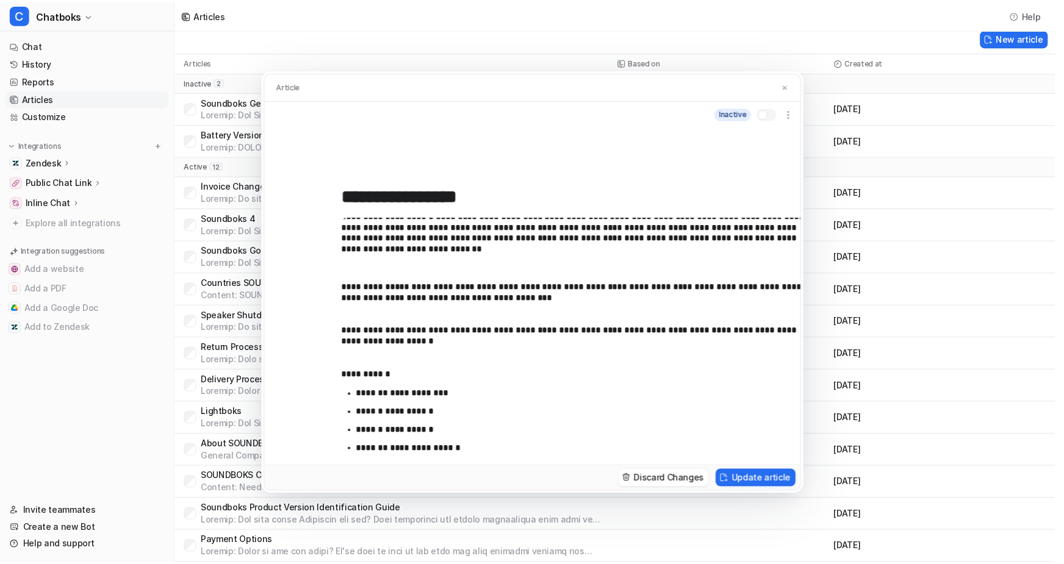
scroll to position [0, 0]
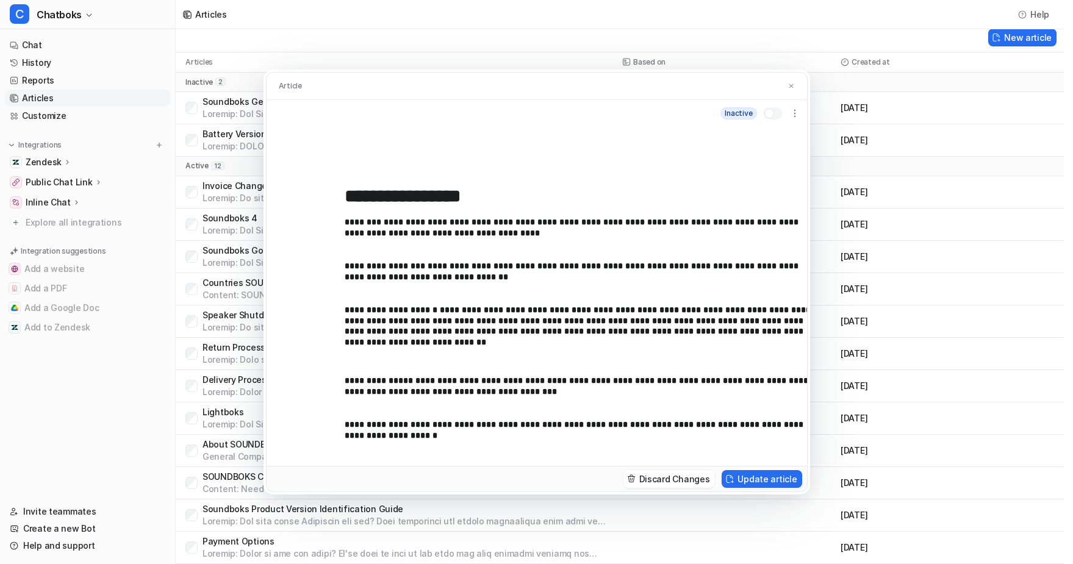
click at [930, 187] on div "**********" at bounding box center [536, 282] width 1073 height 564
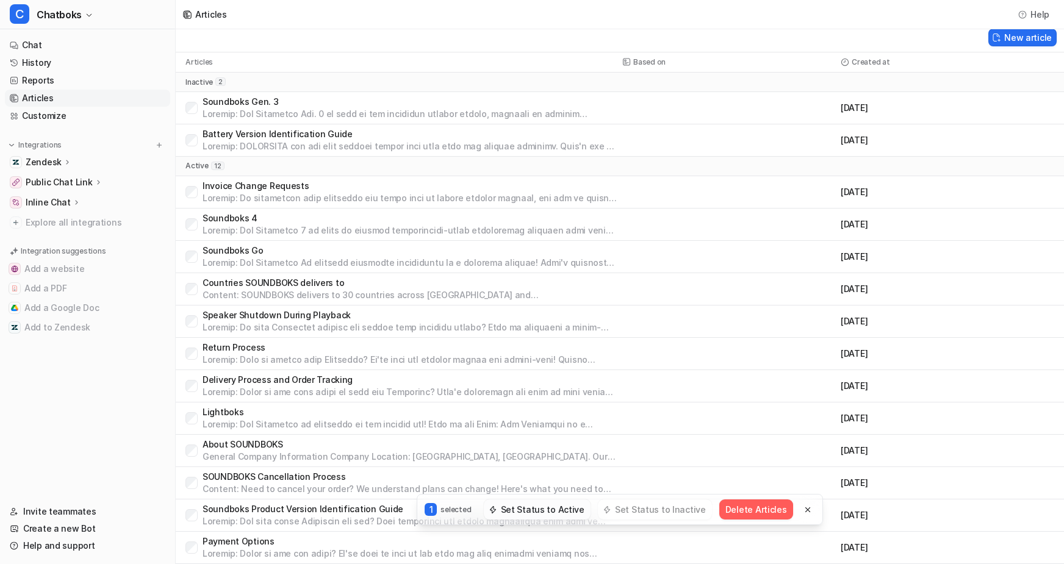
click at [545, 500] on button "Set Status to Active" at bounding box center [537, 510] width 107 height 20
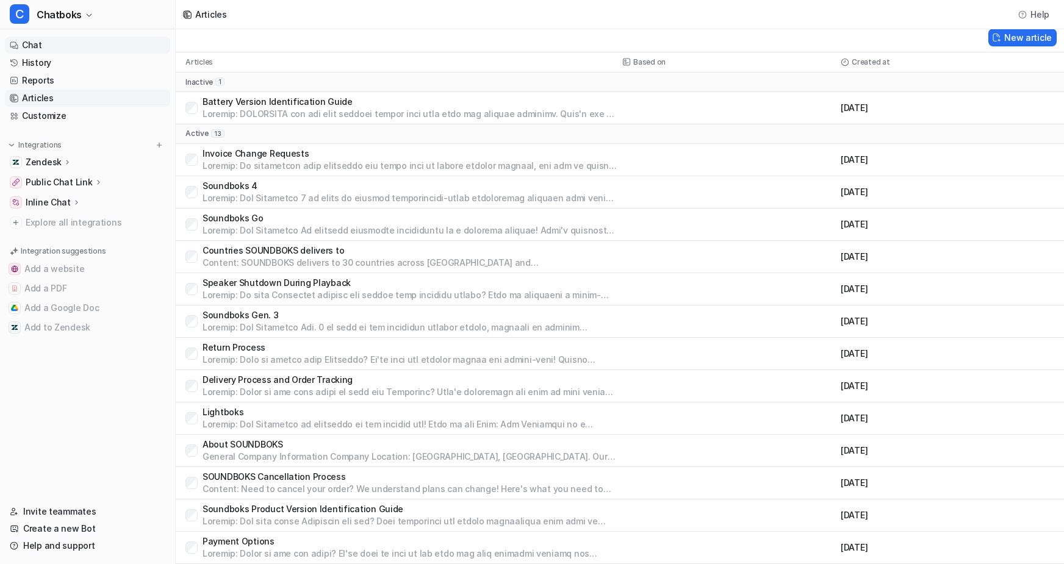
click at [70, 54] on link "Chat" at bounding box center [87, 45] width 165 height 17
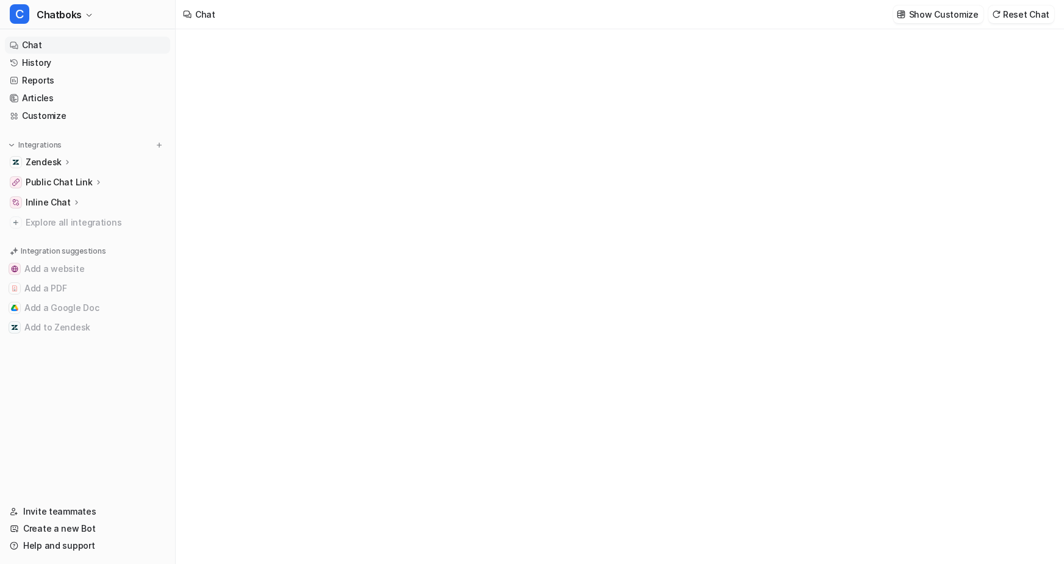
type textarea "**********"
click at [491, 303] on div "**********" at bounding box center [619, 309] width 356 height 28
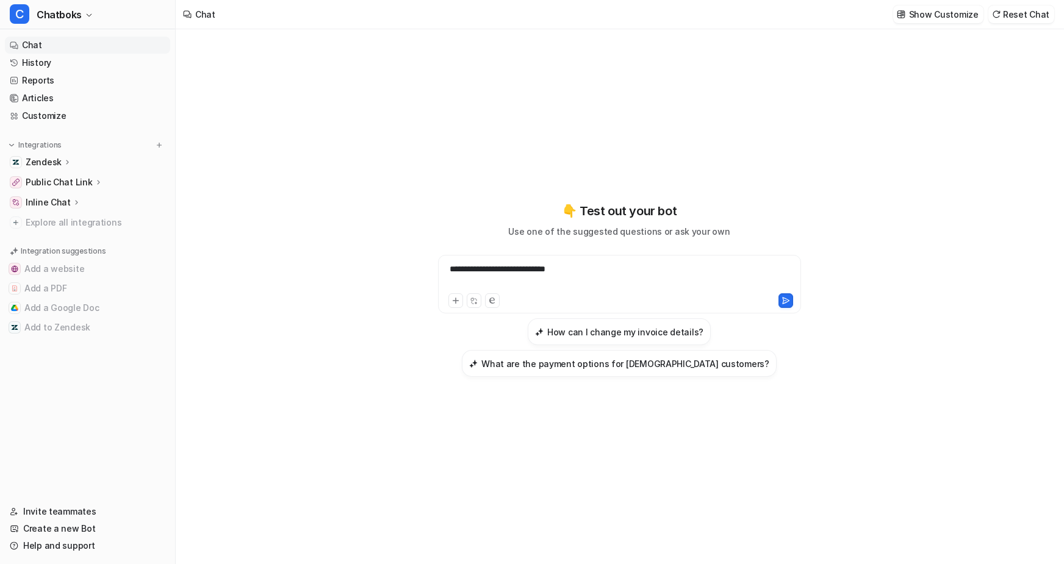
scroll to position [7, 0]
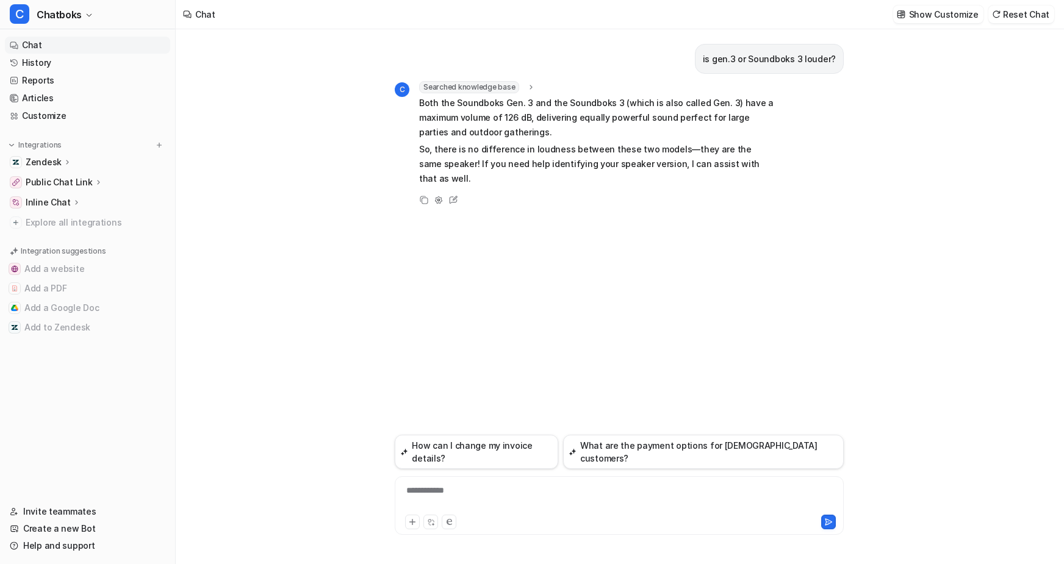
click at [425, 484] on div "**********" at bounding box center [675, 498] width 554 height 28
click at [428, 484] on div "**********" at bounding box center [675, 498] width 554 height 28
click at [607, 484] on div "**********" at bounding box center [675, 498] width 554 height 28
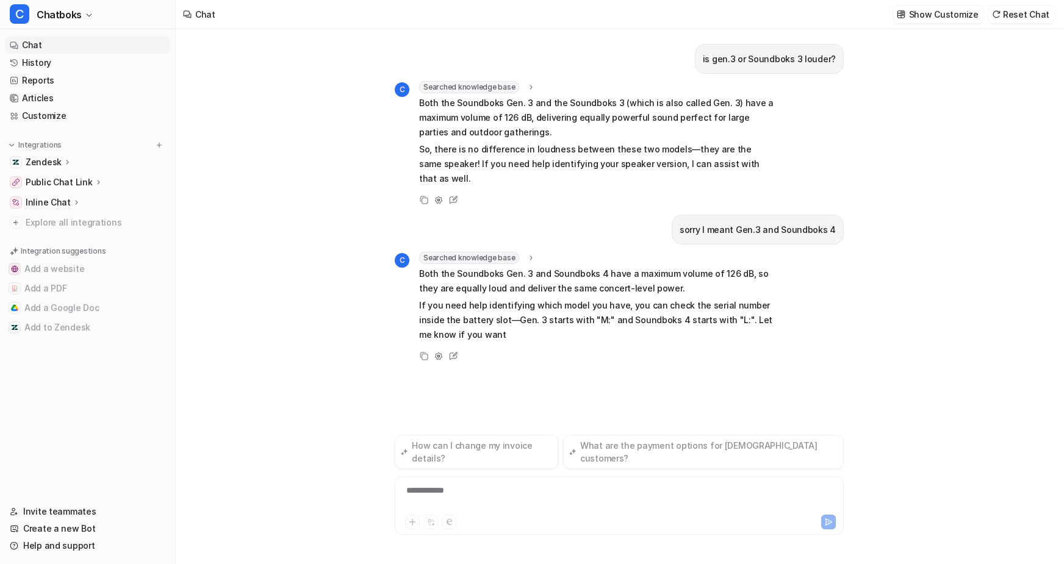
scroll to position [27, 0]
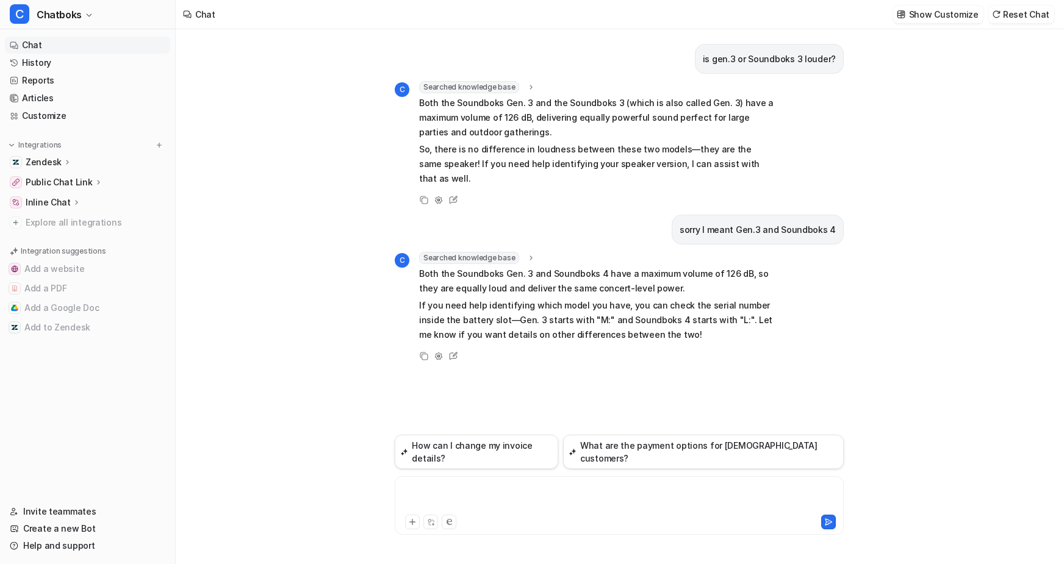
click at [555, 484] on div at bounding box center [675, 498] width 554 height 28
click at [517, 484] on div "**********" at bounding box center [675, 498] width 554 height 28
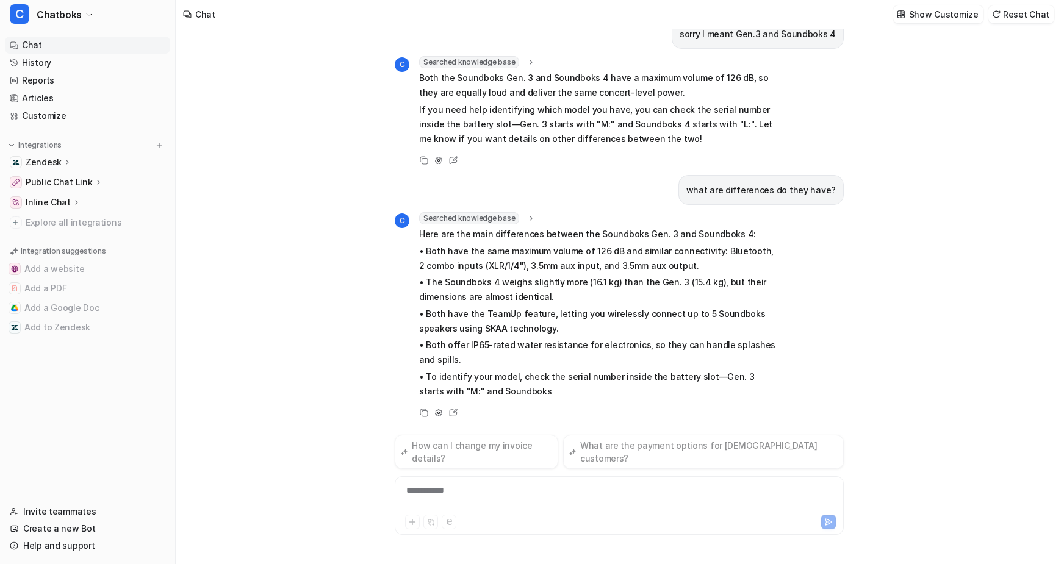
scroll to position [364, 0]
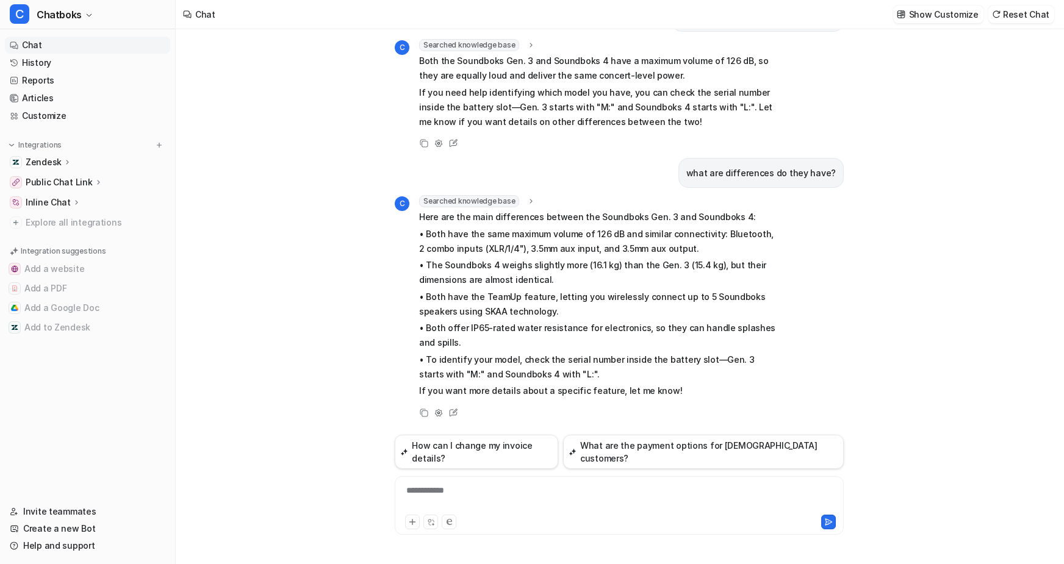
click at [414, 484] on div "**********" at bounding box center [675, 498] width 554 height 28
click at [436, 484] on div "**********" at bounding box center [675, 498] width 554 height 28
click at [483, 484] on div "**********" at bounding box center [675, 498] width 554 height 28
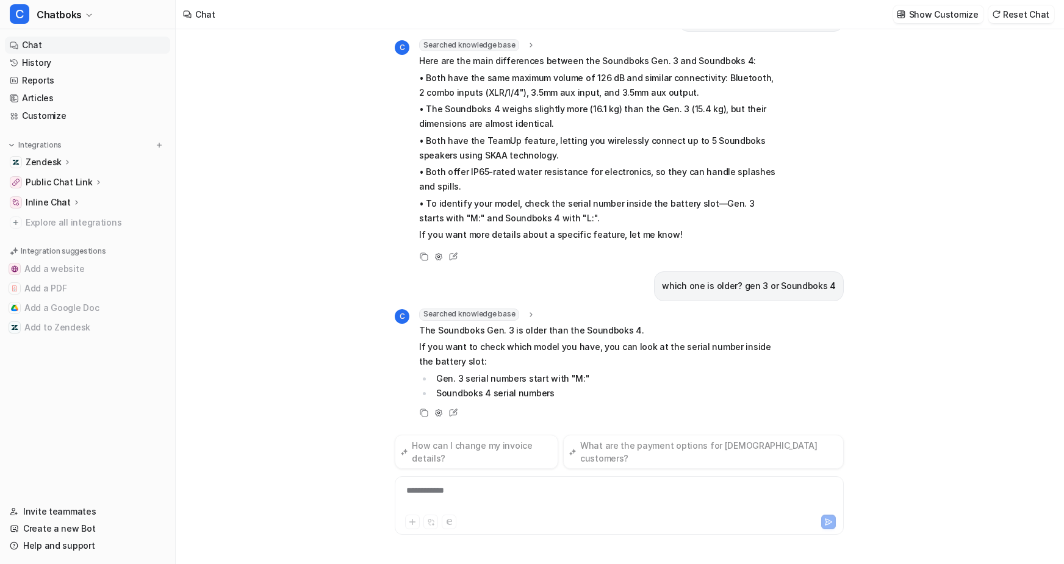
scroll to position [583, 0]
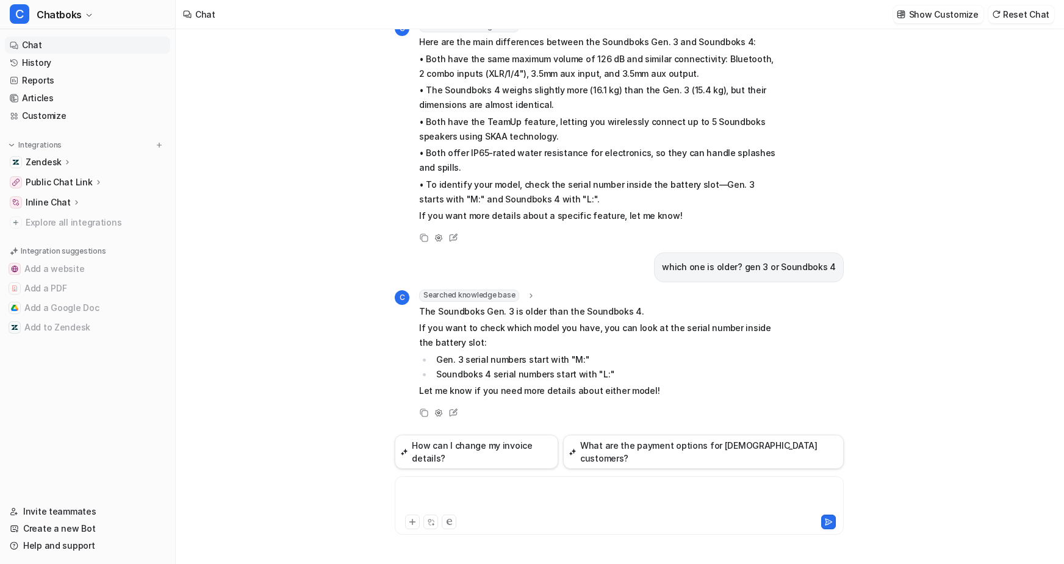
click at [470, 484] on div at bounding box center [675, 498] width 554 height 28
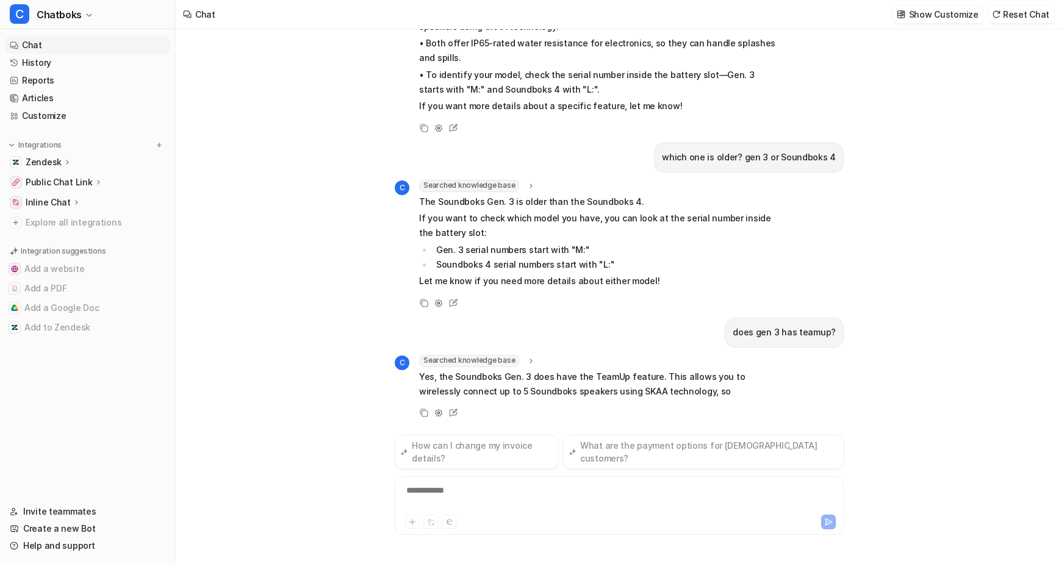
scroll to position [738, 0]
